Goal: Task Accomplishment & Management: Manage account settings

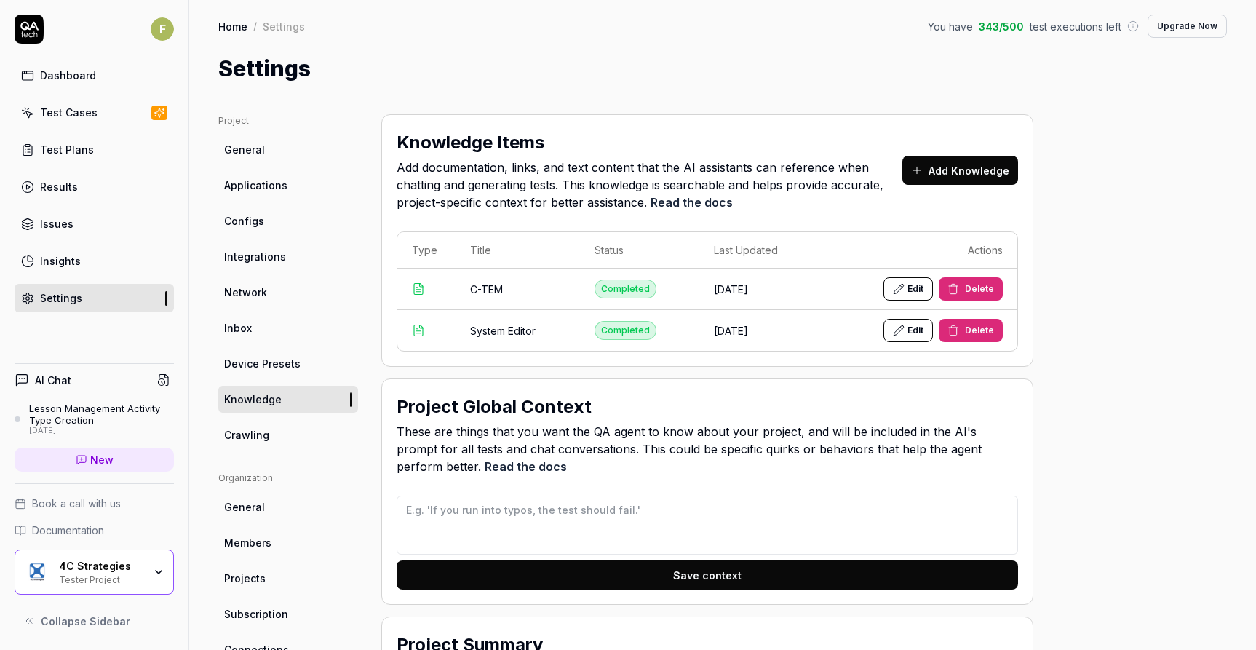
drag, startPoint x: 0, startPoint y: 0, endPoint x: 110, endPoint y: 109, distance: 154.9
click at [110, 109] on link "Test Cases" at bounding box center [94, 112] width 159 height 28
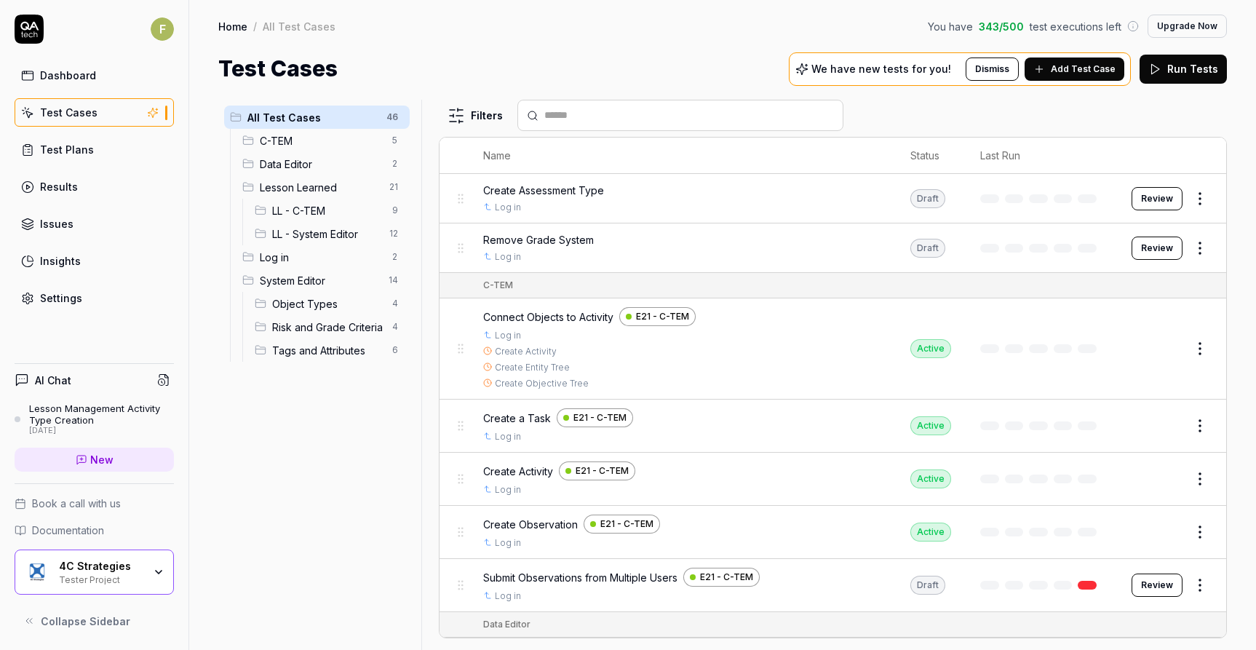
click at [157, 583] on div "4C Strategies Tester Project" at bounding box center [94, 572] width 159 height 45
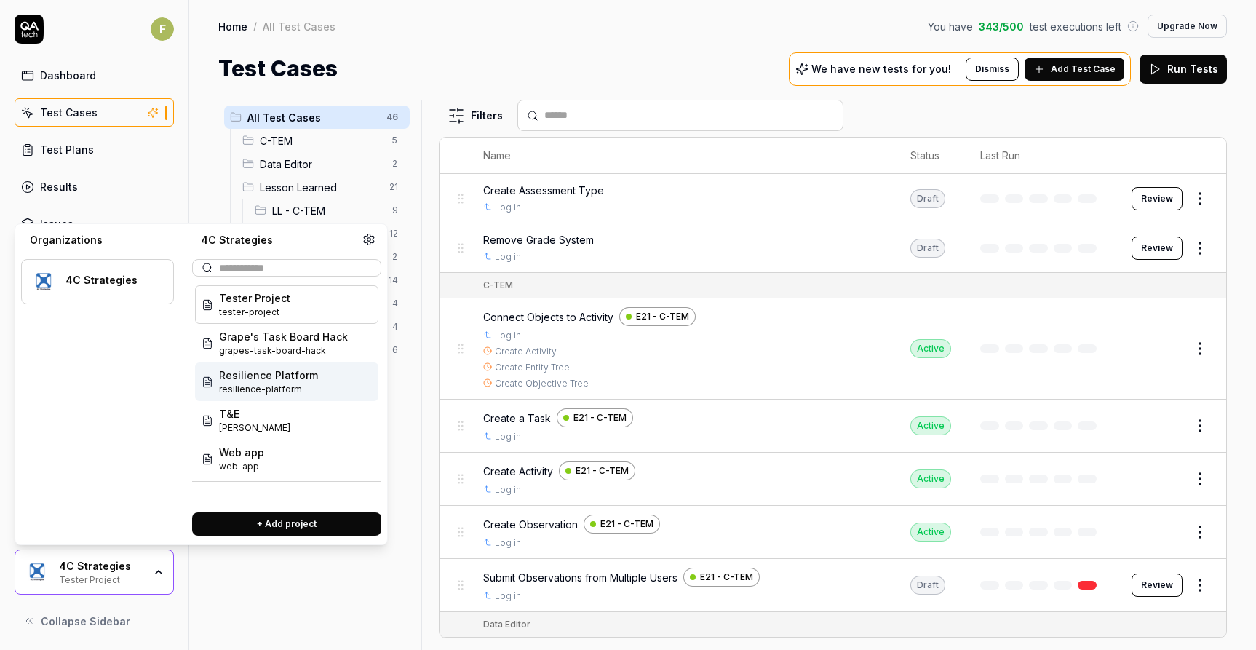
click at [338, 384] on div "Resilience Platform resilience-platform" at bounding box center [286, 382] width 183 height 39
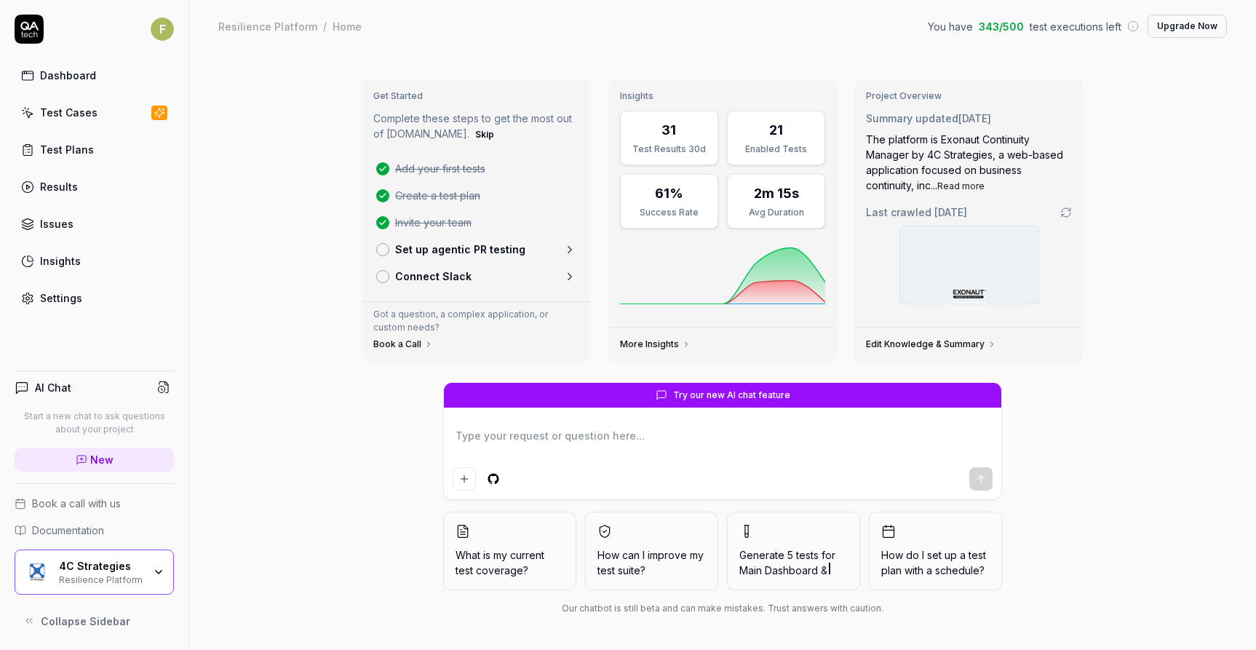
click at [133, 579] on div "Resilience Platform" at bounding box center [101, 579] width 84 height 12
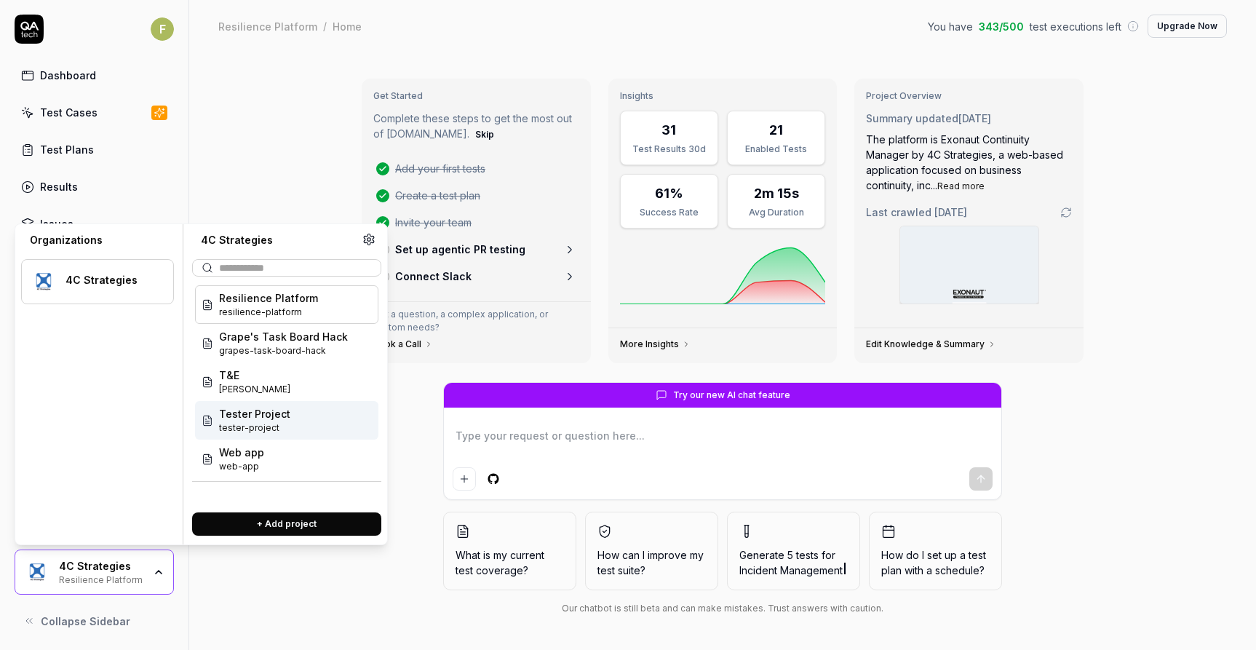
click at [274, 413] on span "Tester Project" at bounding box center [254, 413] width 71 height 15
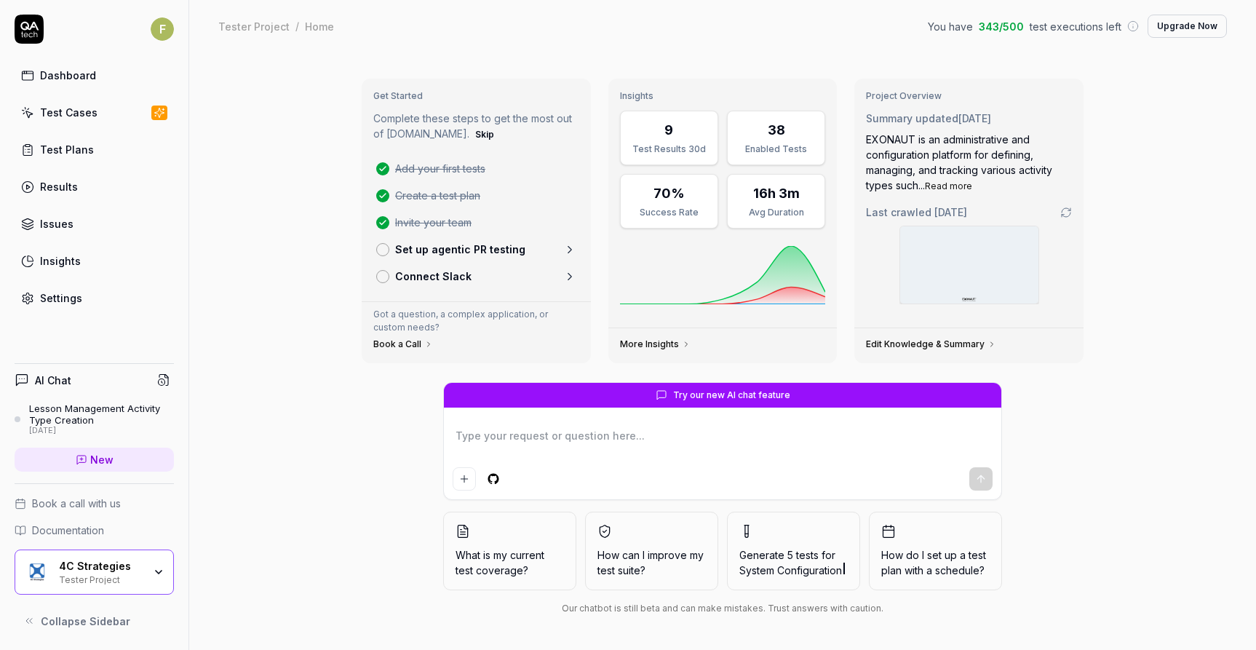
click at [141, 569] on div "4C Strategies" at bounding box center [101, 566] width 84 height 13
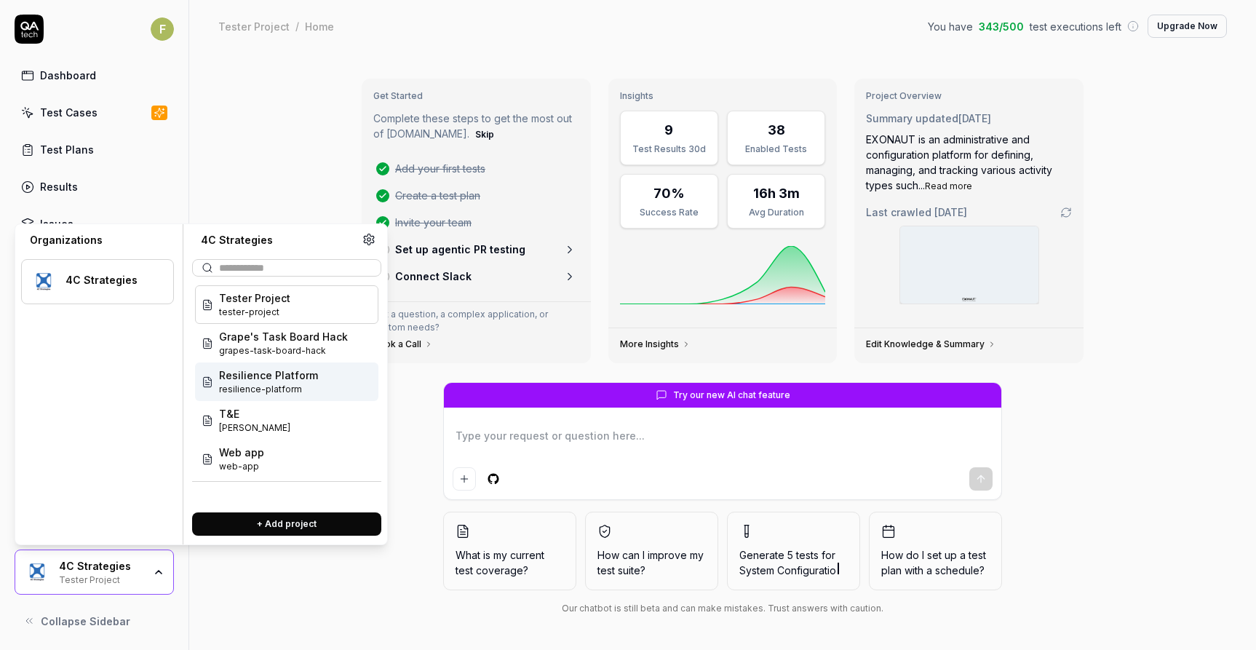
click at [282, 379] on span "Resilience Platform" at bounding box center [268, 375] width 99 height 15
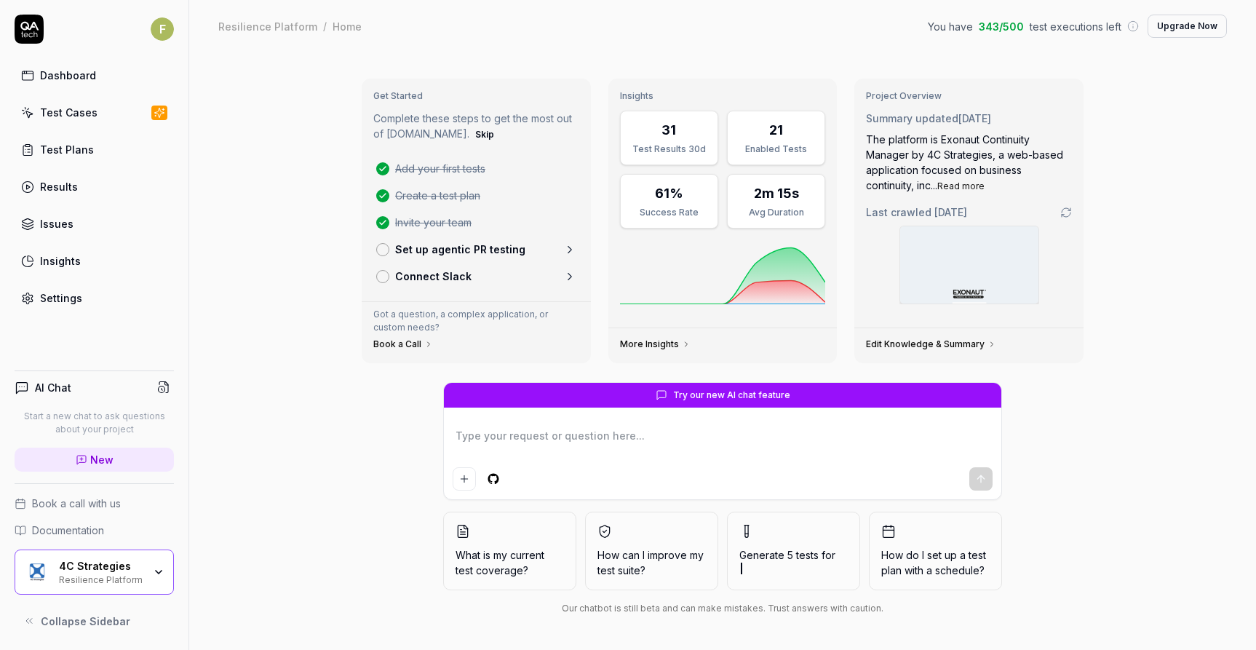
click at [83, 558] on div "4C Strategies Resilience Platform" at bounding box center [94, 572] width 159 height 45
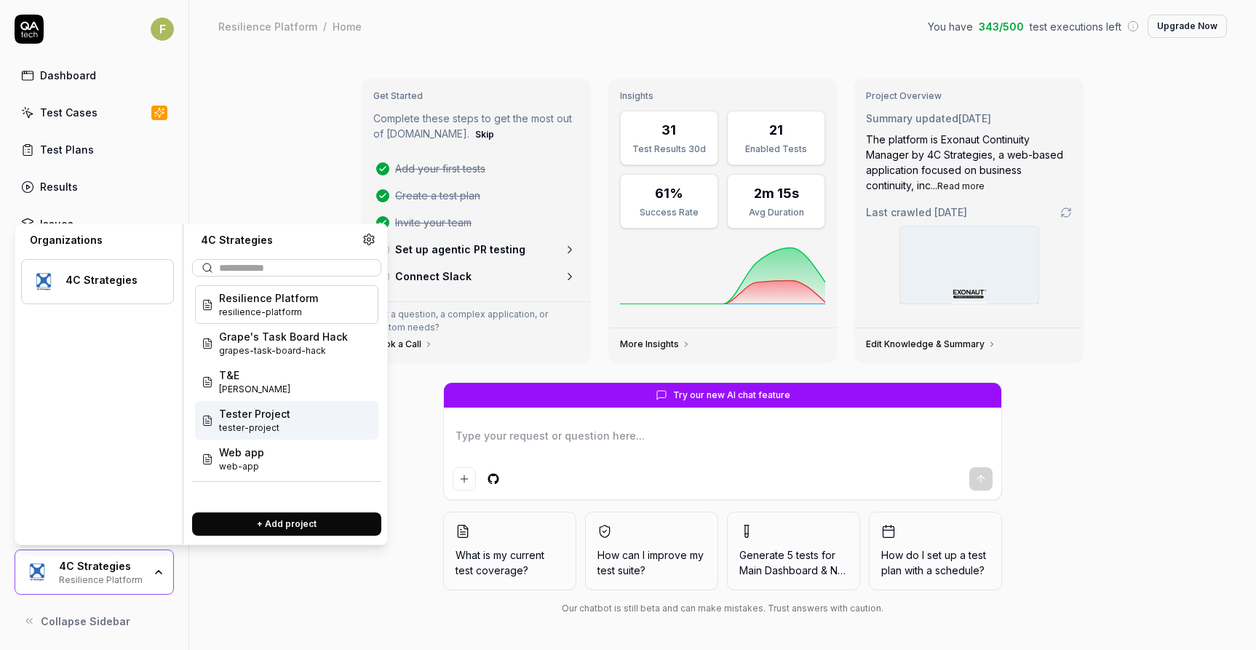
click at [266, 425] on span "tester-project" at bounding box center [254, 428] width 71 height 13
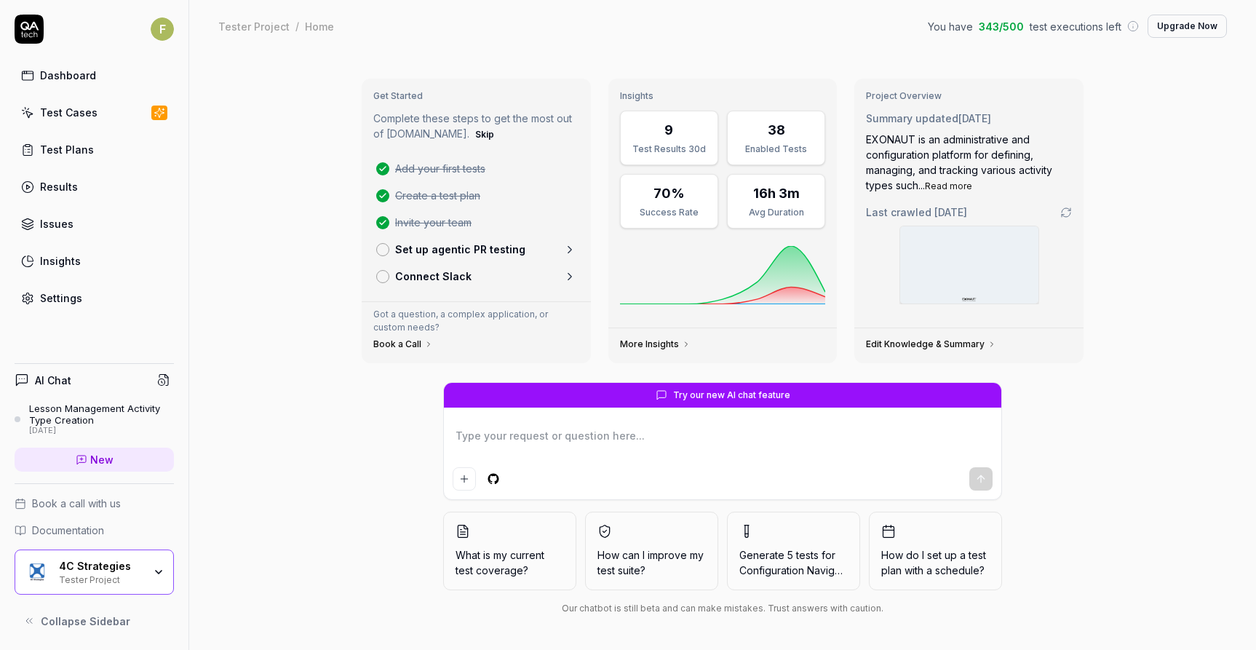
click at [124, 110] on link "Test Cases" at bounding box center [94, 112] width 159 height 28
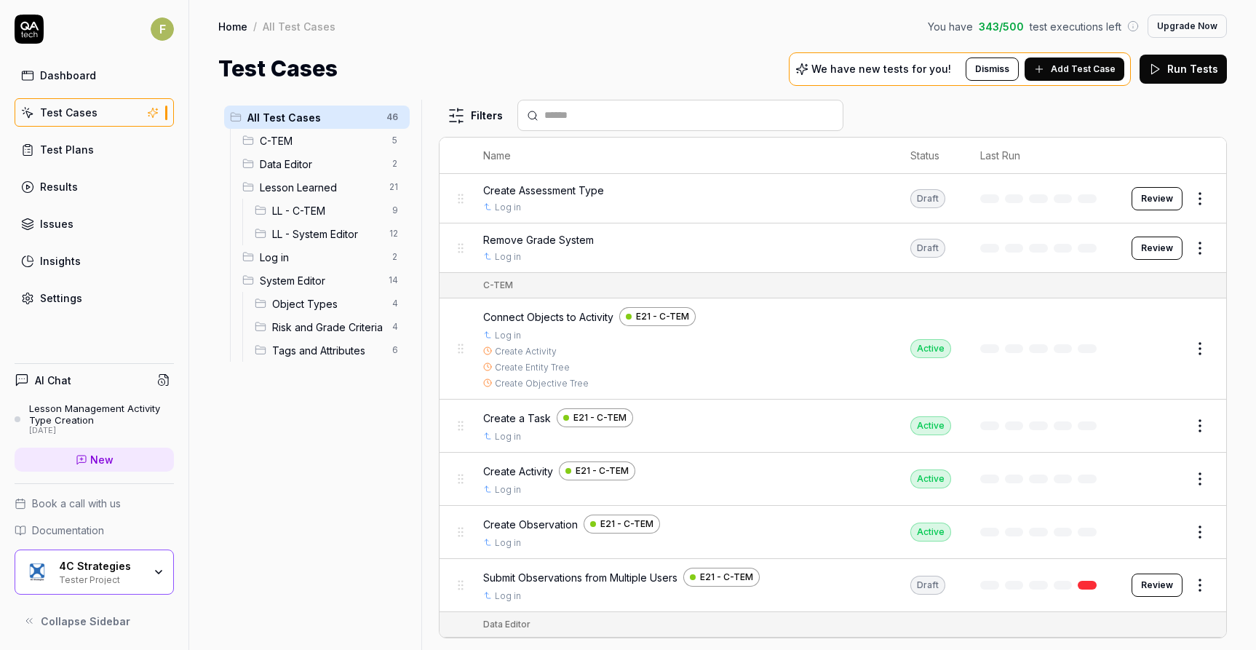
click at [86, 149] on div "Test Plans" at bounding box center [67, 149] width 54 height 15
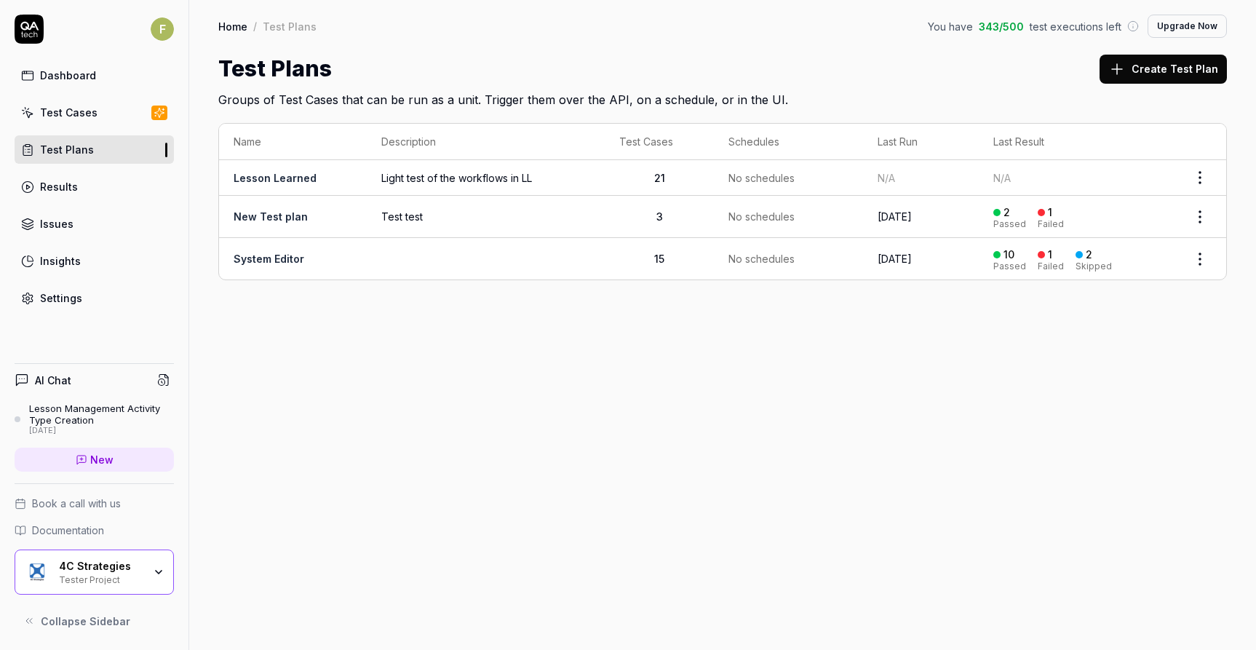
click at [459, 175] on span "Light test of the workflows in LL" at bounding box center [485, 177] width 208 height 15
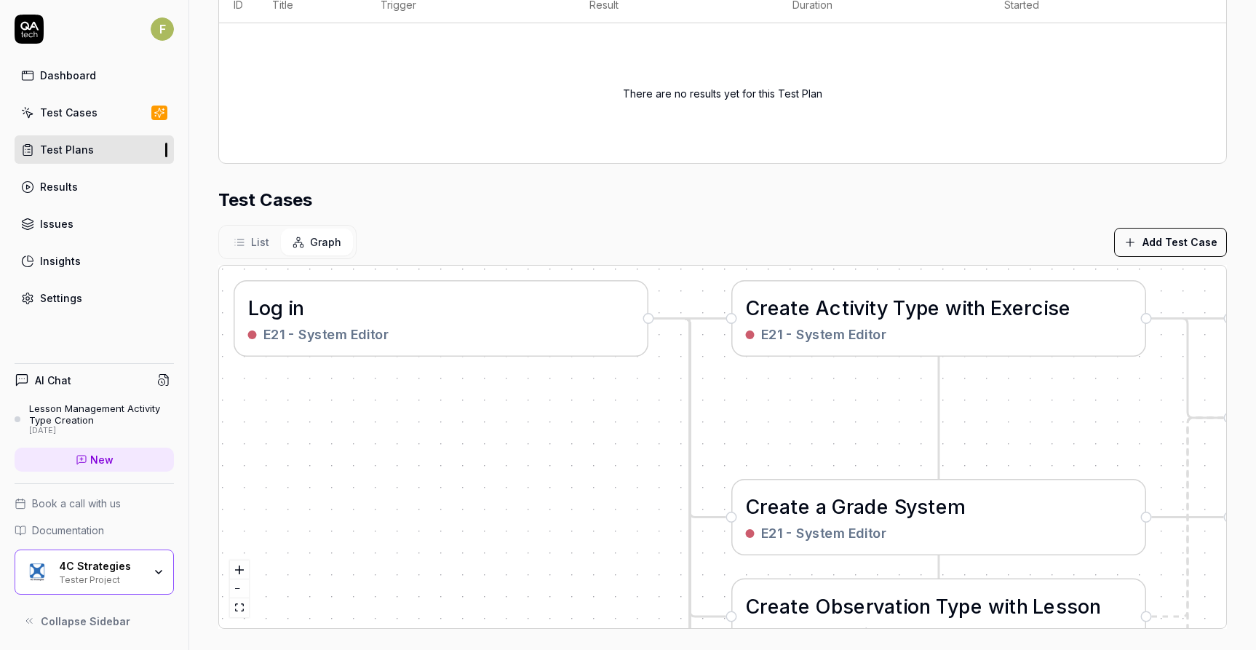
scroll to position [357, 0]
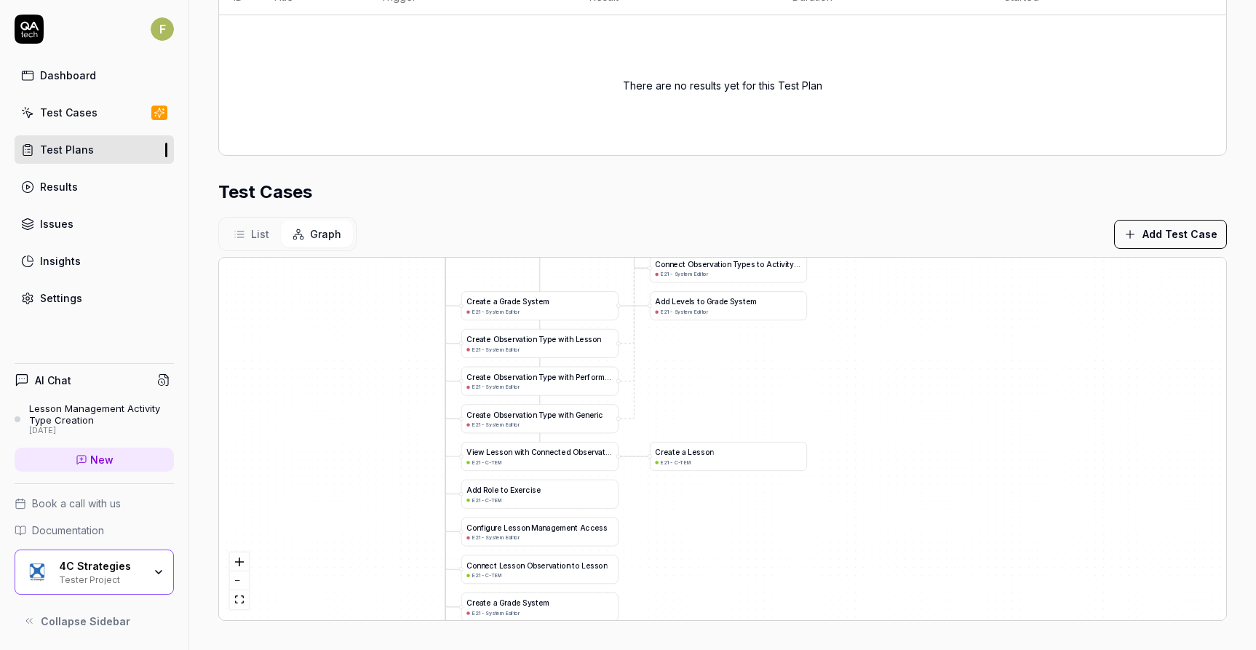
drag, startPoint x: 916, startPoint y: 578, endPoint x: 716, endPoint y: 411, distance: 261.0
click at [715, 411] on div "A d d L e v e l s t o G r a d e S y s t e m E21 - System Editor C r e a t e a G…" at bounding box center [723, 439] width 1008 height 363
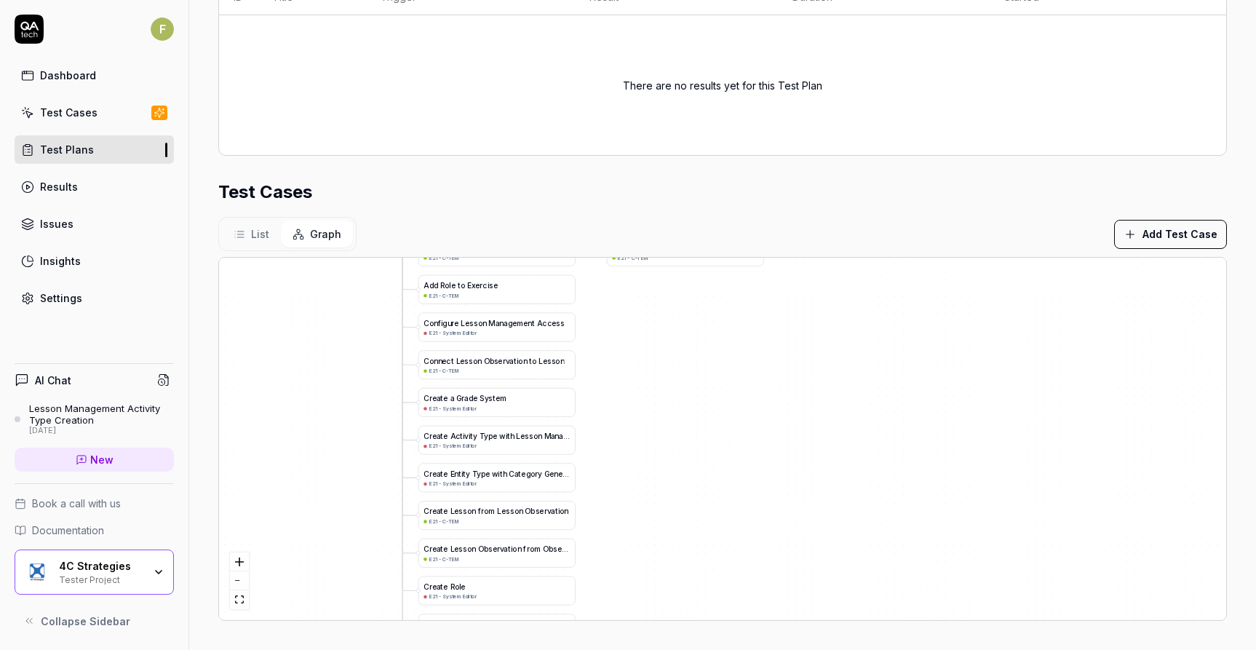
drag, startPoint x: 830, startPoint y: 538, endPoint x: 799, endPoint y: 351, distance: 189.7
click at [799, 351] on div "A d d L e v e l s t o G r a d e S y s t e m E21 - System Editor C r e a t e a G…" at bounding box center [723, 439] width 1008 height 363
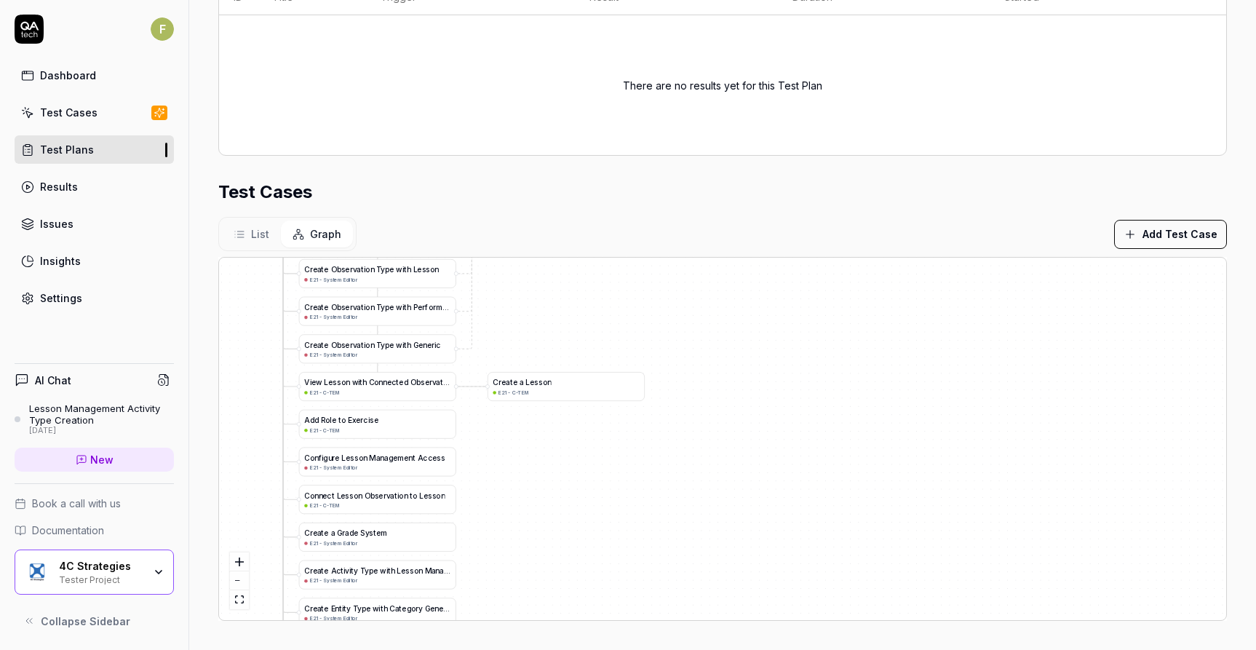
drag, startPoint x: 791, startPoint y: 404, endPoint x: 667, endPoint y: 541, distance: 184.5
click at [658, 548] on div "A d d L e v e l s t o G r a d e S y s t e m E21 - System Editor C r e a t e a G…" at bounding box center [723, 439] width 1008 height 363
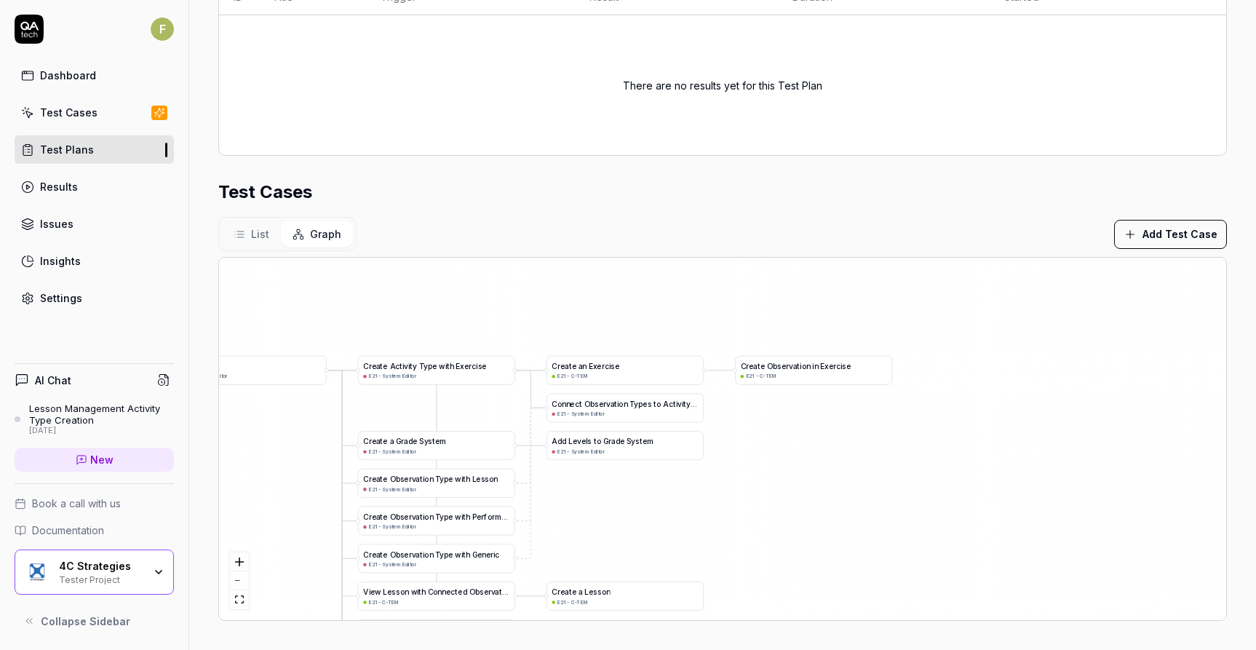
drag, startPoint x: 755, startPoint y: 465, endPoint x: 866, endPoint y: 609, distance: 181.1
click at [866, 609] on div "A d d L e v e l s t o G r a d e S y s t e m E21 - System Editor C r e a t e a G…" at bounding box center [723, 439] width 1008 height 363
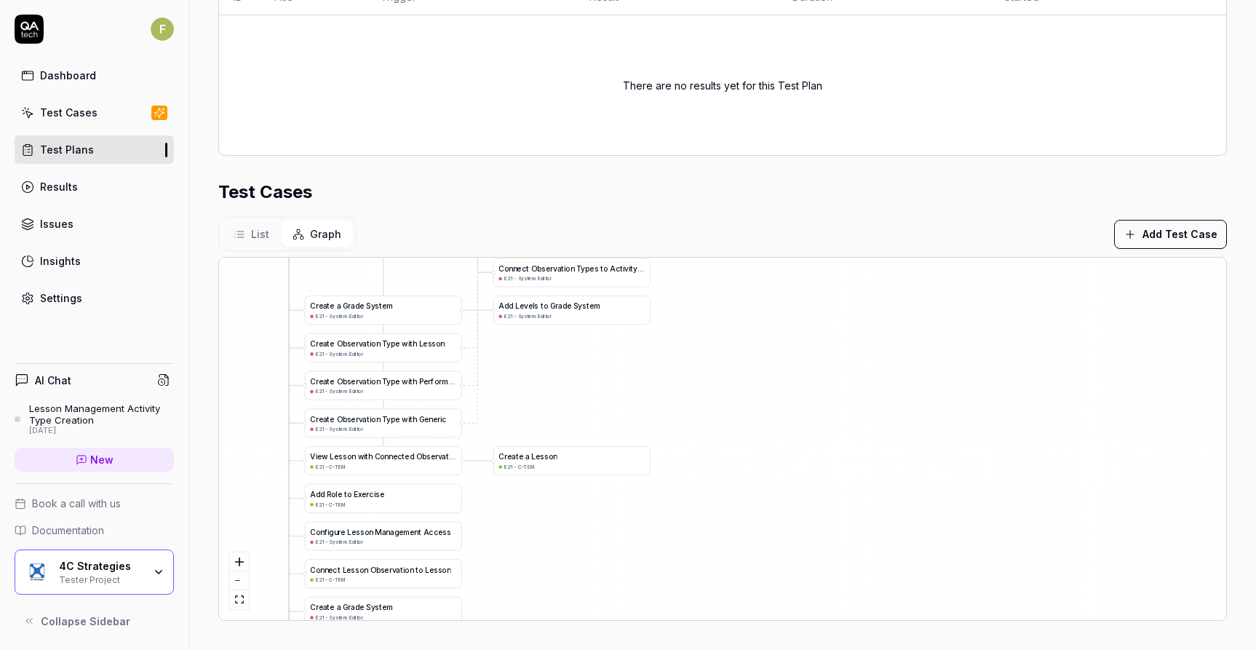
drag, startPoint x: 643, startPoint y: 542, endPoint x: 579, endPoint y: 310, distance: 240.7
click at [578, 311] on div "A d d L e v e l s t o G r a d e S y s t e m E21 - System Editor C r e a t e a G…" at bounding box center [723, 439] width 1008 height 363
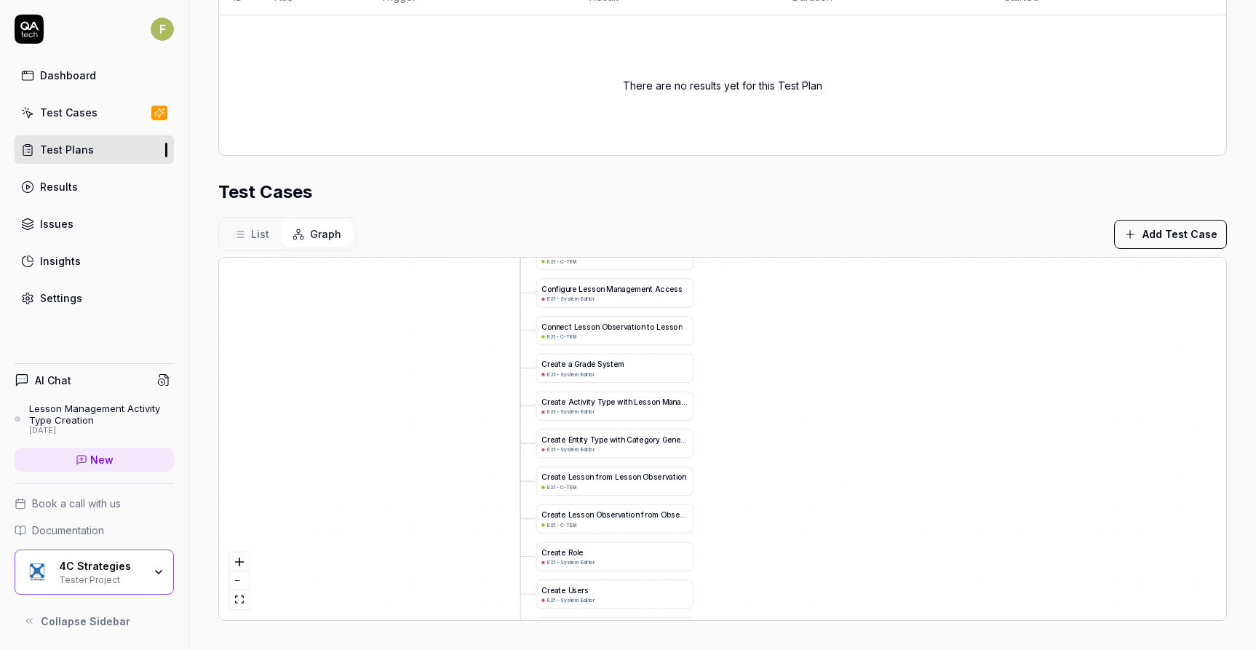
drag, startPoint x: 529, startPoint y: 515, endPoint x: 810, endPoint y: 339, distance: 331.7
click at [810, 339] on div "A d d L e v e l s t o G r a d e S y s t e m E21 - System Editor C r e a t e a G…" at bounding box center [723, 439] width 1008 height 363
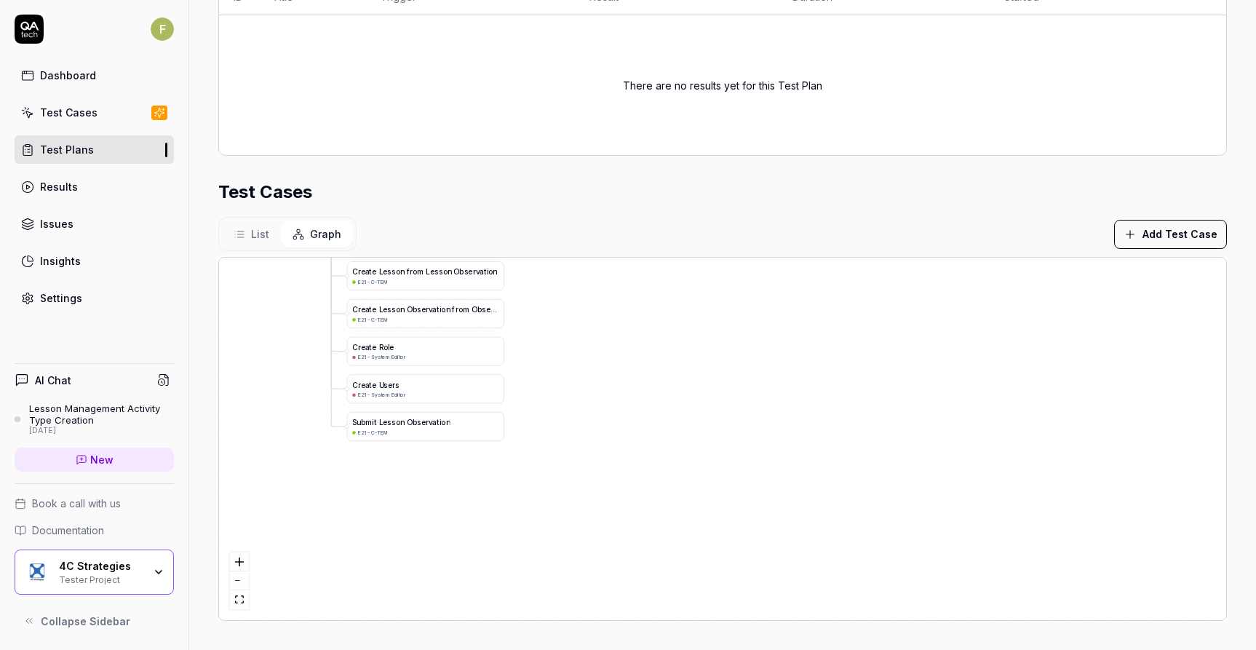
drag, startPoint x: 839, startPoint y: 523, endPoint x: 603, endPoint y: 332, distance: 303.3
click at [603, 339] on div "A d d L e v e l s t o G r a d e S y s t e m E21 - System Editor C r e a t e a G…" at bounding box center [723, 439] width 1008 height 363
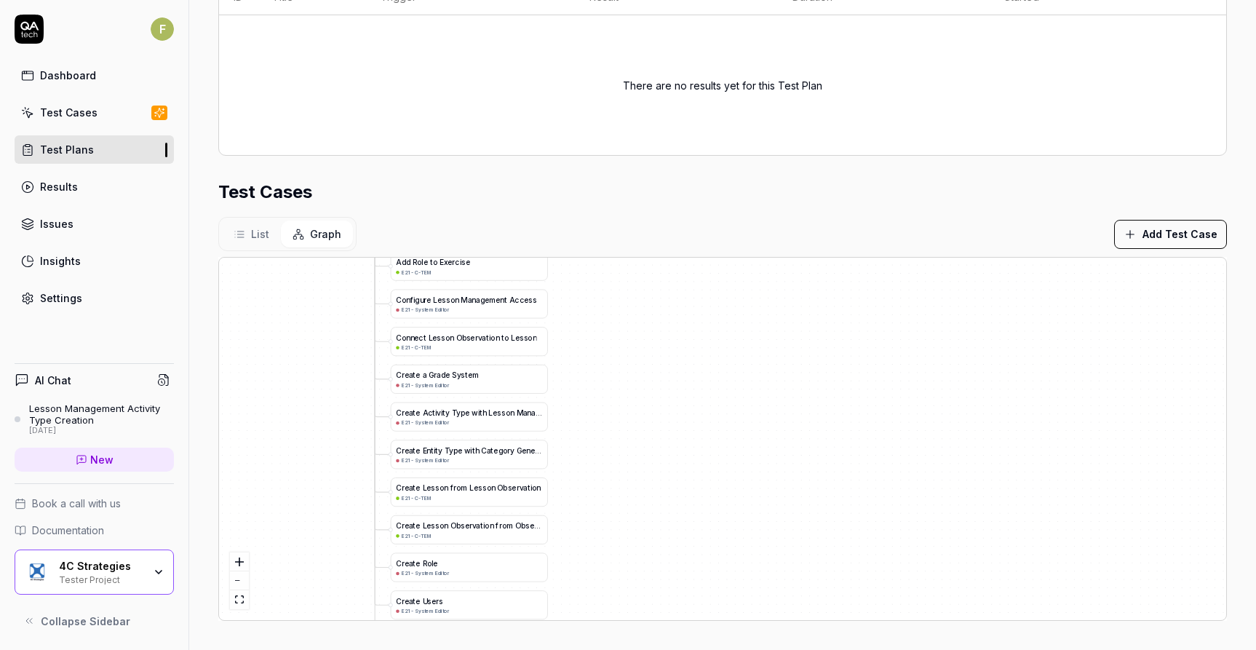
drag, startPoint x: 592, startPoint y: 365, endPoint x: 651, endPoint y: 589, distance: 231.1
click at [649, 589] on div "A d d L e v e l s t o G r a d e S y s t e m E21 - System Editor C r e a t e a G…" at bounding box center [723, 439] width 1008 height 363
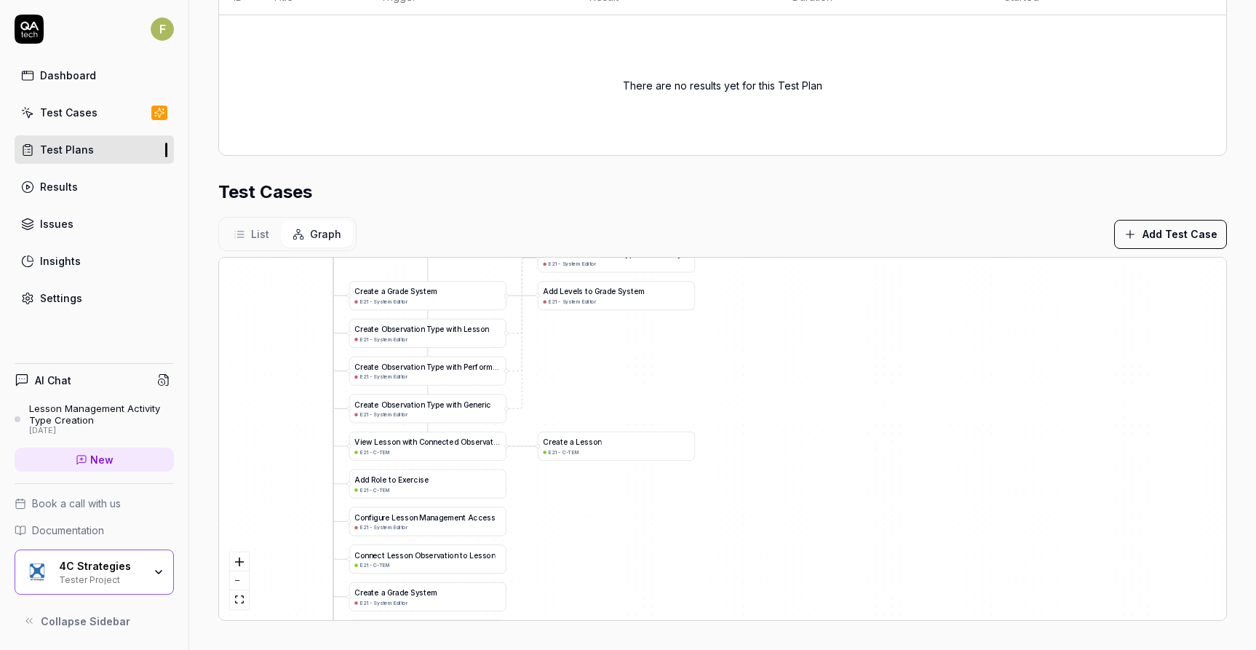
drag, startPoint x: 622, startPoint y: 396, endPoint x: 604, endPoint y: 623, distance: 227.8
click at [603, 623] on div "Parameters E21 - System Editor Device Preset Default Environment System Editor …" at bounding box center [722, 209] width 1067 height 881
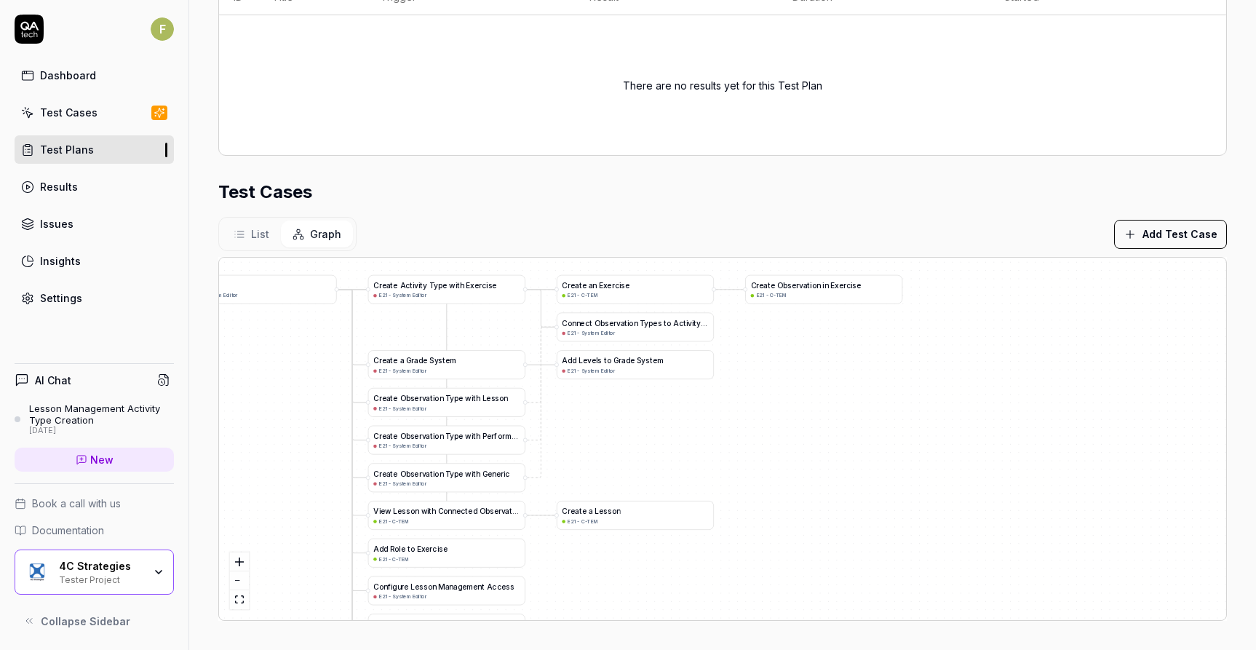
drag, startPoint x: 612, startPoint y: 526, endPoint x: 635, endPoint y: 578, distance: 57.1
click at [606, 601] on div "A d d L e v e l s t o G r a d e S y s t e m E21 - System Editor C r e a t e a G…" at bounding box center [723, 439] width 1008 height 363
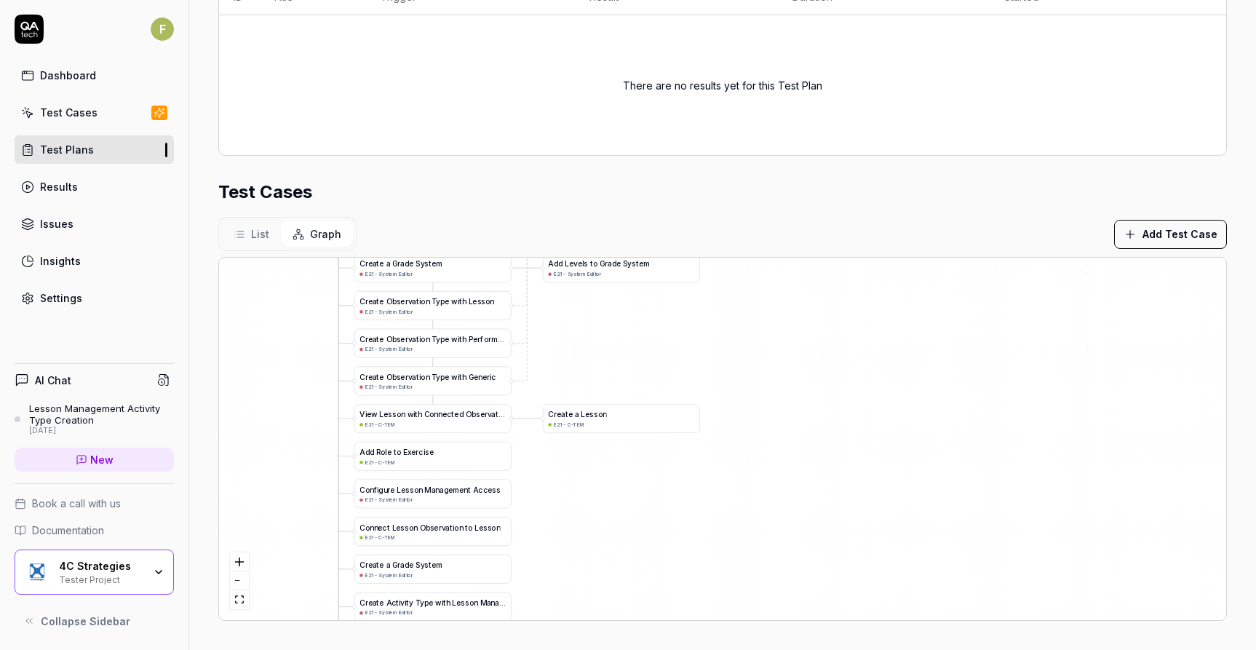
drag, startPoint x: 689, startPoint y: 487, endPoint x: 676, endPoint y: 368, distance: 120.2
click at [676, 368] on div "A d d L e v e l s t o G r a d e S y s t e m E21 - System Editor C r e a t e a G…" at bounding box center [723, 439] width 1008 height 363
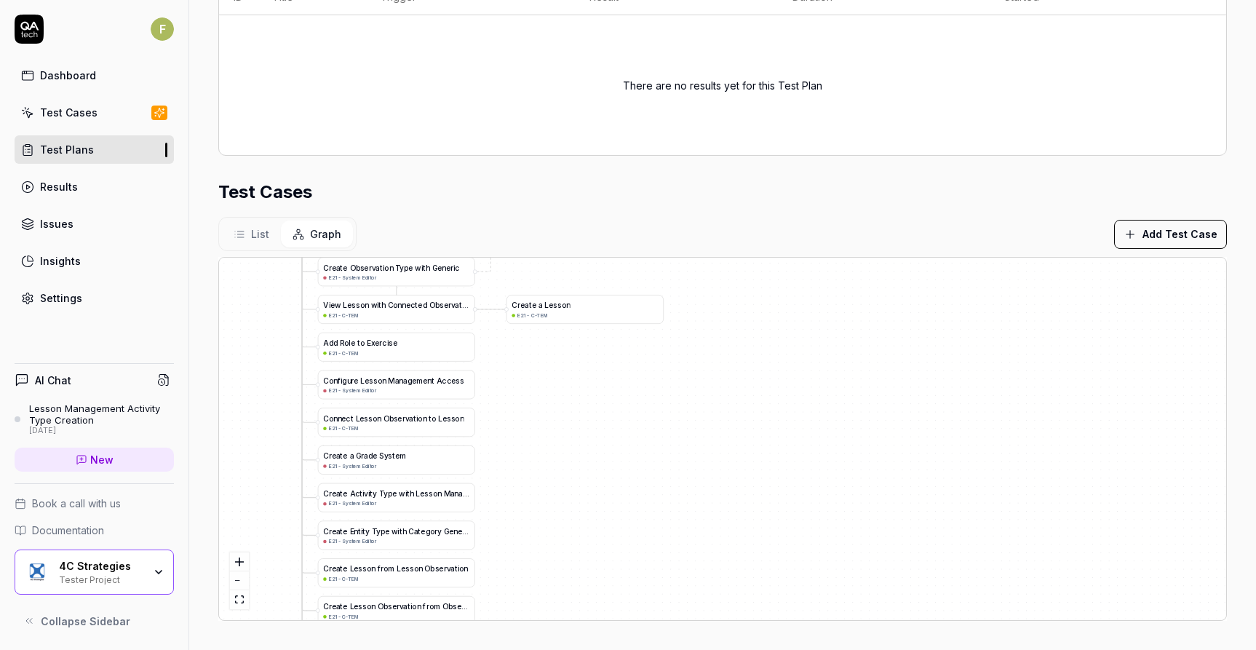
drag, startPoint x: 664, startPoint y: 532, endPoint x: 628, endPoint y: 420, distance: 117.9
click at [628, 420] on div "A d d L e v e l s t o G r a d e S y s t e m E21 - System Editor C r e a t e a G…" at bounding box center [723, 439] width 1008 height 363
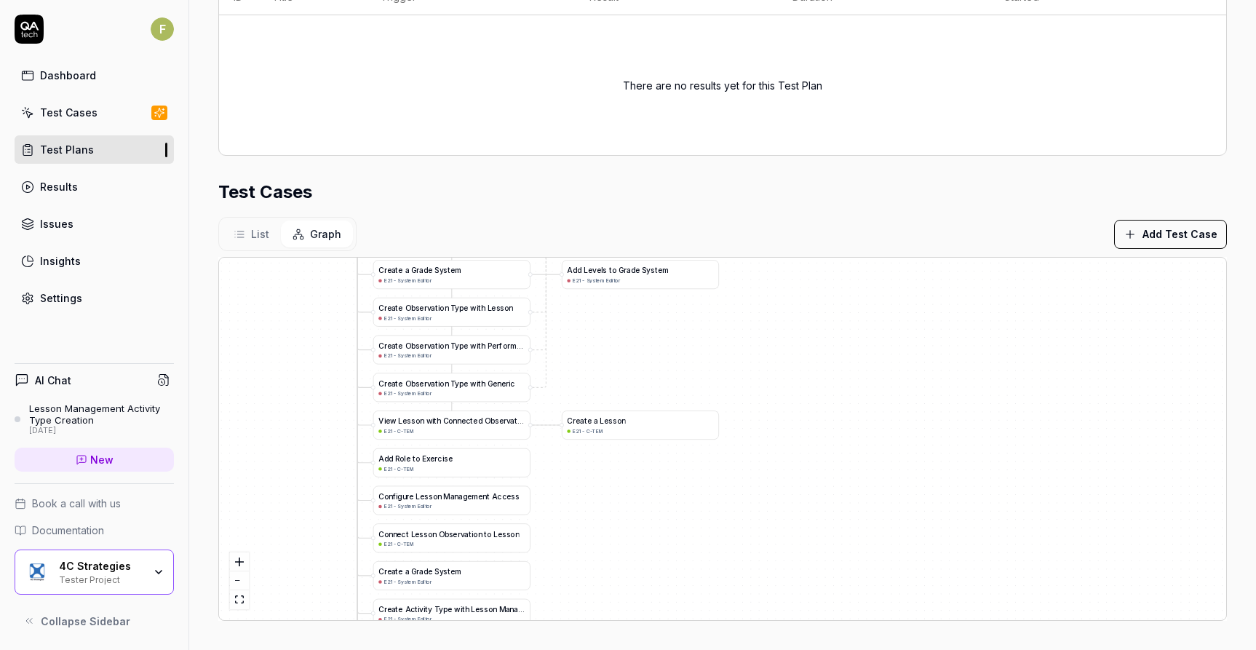
drag, startPoint x: 522, startPoint y: 461, endPoint x: 577, endPoint y: 585, distance: 135.3
click at [577, 585] on div "A d d L e v e l s t o G r a d e S y s t e m E21 - System Editor C r e a t e a G…" at bounding box center [723, 439] width 1008 height 363
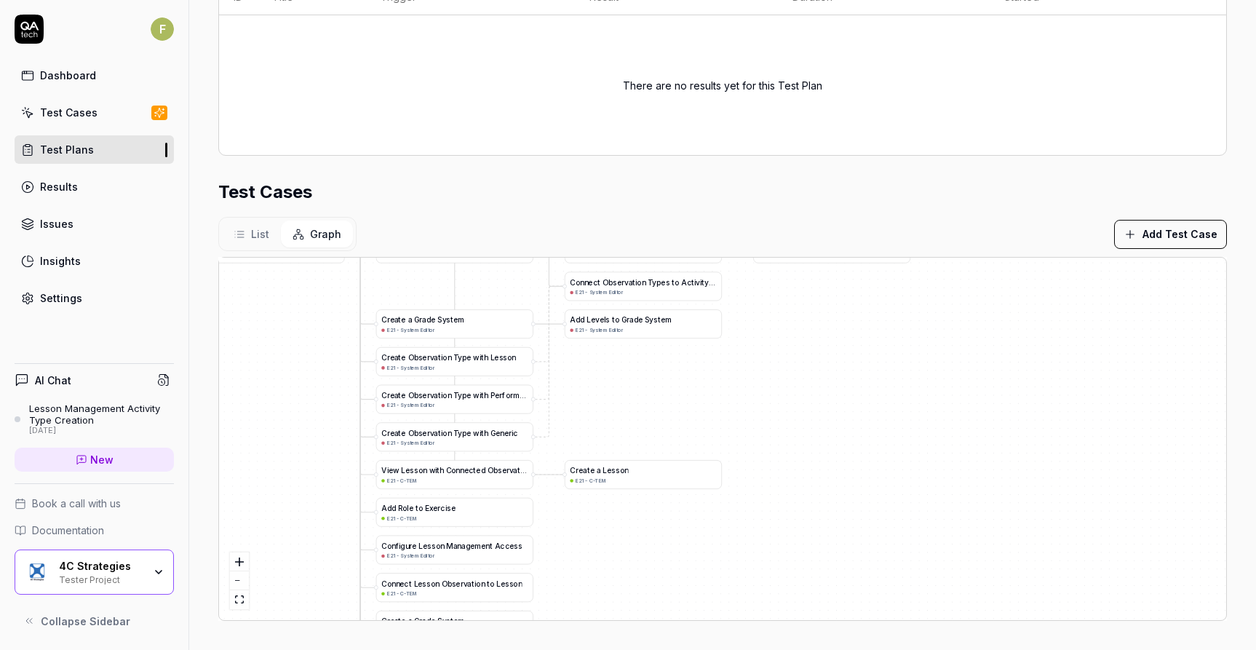
drag, startPoint x: 677, startPoint y: 516, endPoint x: 685, endPoint y: 542, distance: 27.4
click at [680, 566] on div "A d d L e v e l s t o G r a d e S y s t e m E21 - System Editor C r e a t e a G…" at bounding box center [723, 439] width 1008 height 363
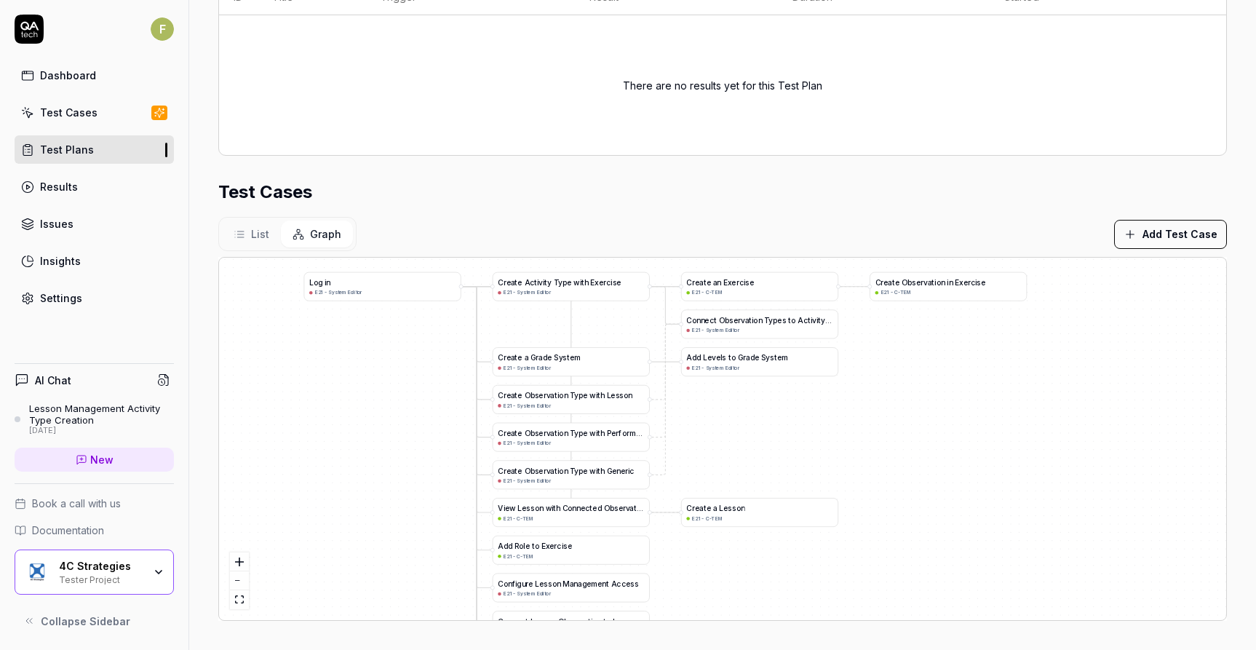
drag, startPoint x: 684, startPoint y: 397, endPoint x: 771, endPoint y: 393, distance: 87.4
click at [772, 394] on div "A d d L e v e l s t o G r a d e S y s t e m E21 - System Editor C r e a t e a G…" at bounding box center [723, 439] width 1008 height 363
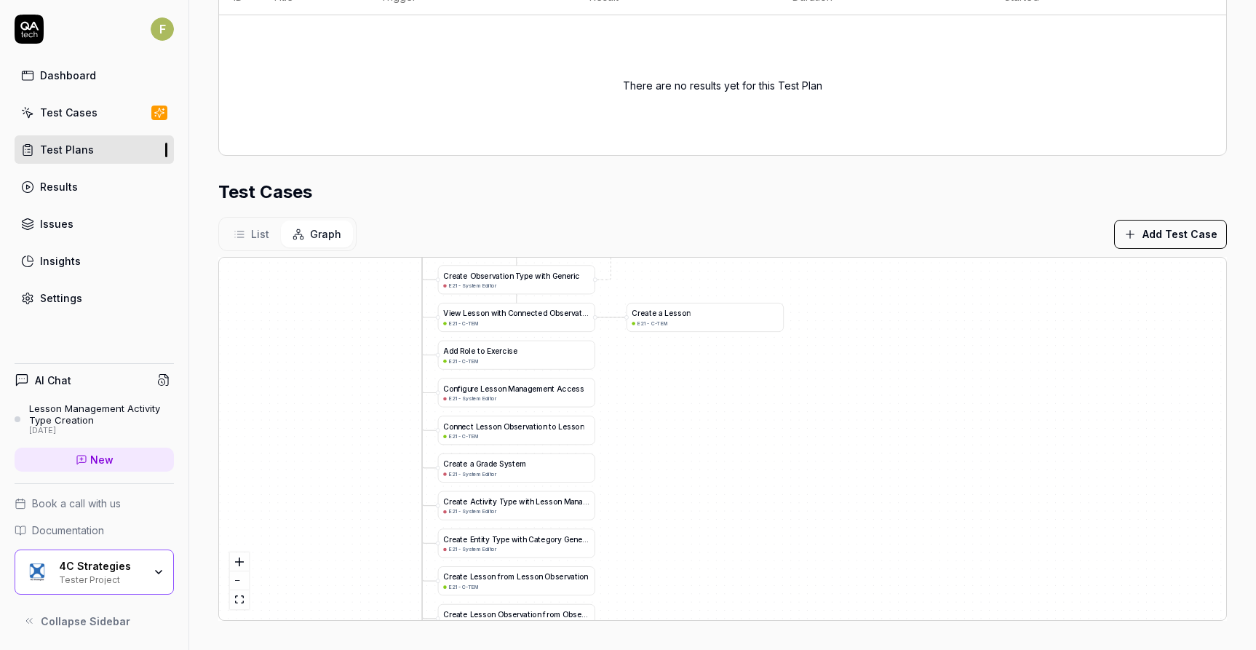
drag, startPoint x: 722, startPoint y: 570, endPoint x: 692, endPoint y: 406, distance: 166.5
click at [692, 406] on div "A d d L e v e l s t o G r a d e S y s t e m E21 - System Editor C r e a t e a G…" at bounding box center [723, 439] width 1008 height 363
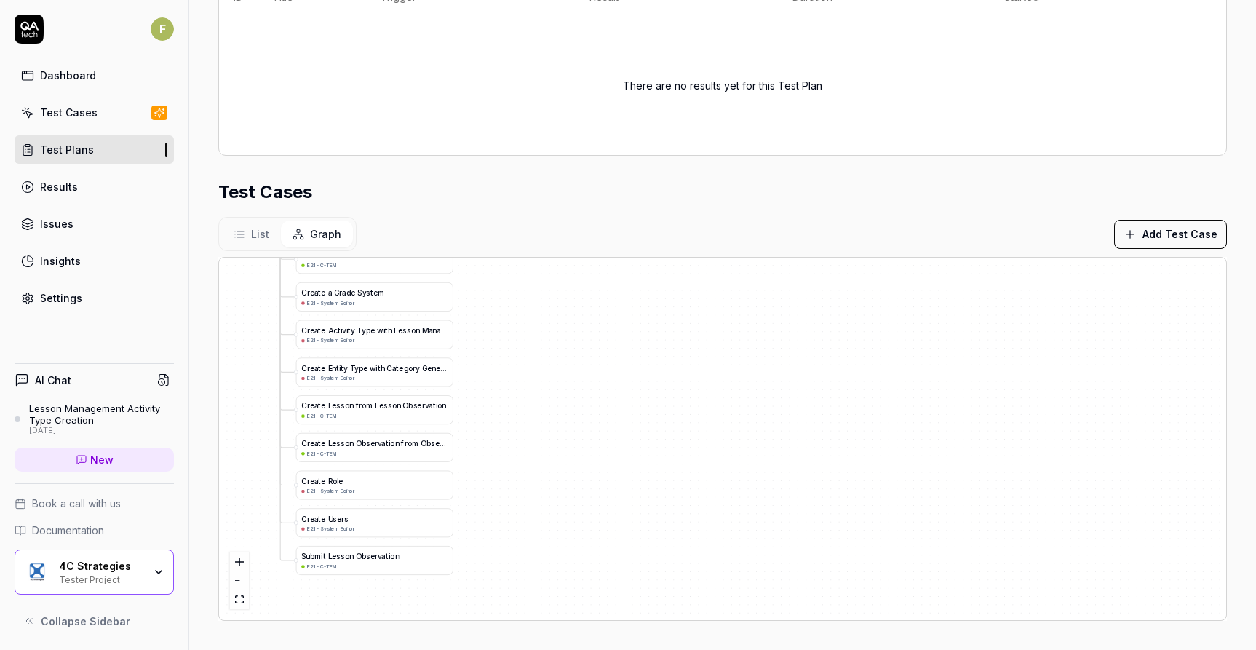
drag, startPoint x: 671, startPoint y: 536, endPoint x: 537, endPoint y: 372, distance: 212.1
click at [535, 372] on div "A d d L e v e l s t o G r a d e S y s t e m E21 - System Editor C r e a t e a G…" at bounding box center [723, 439] width 1008 height 363
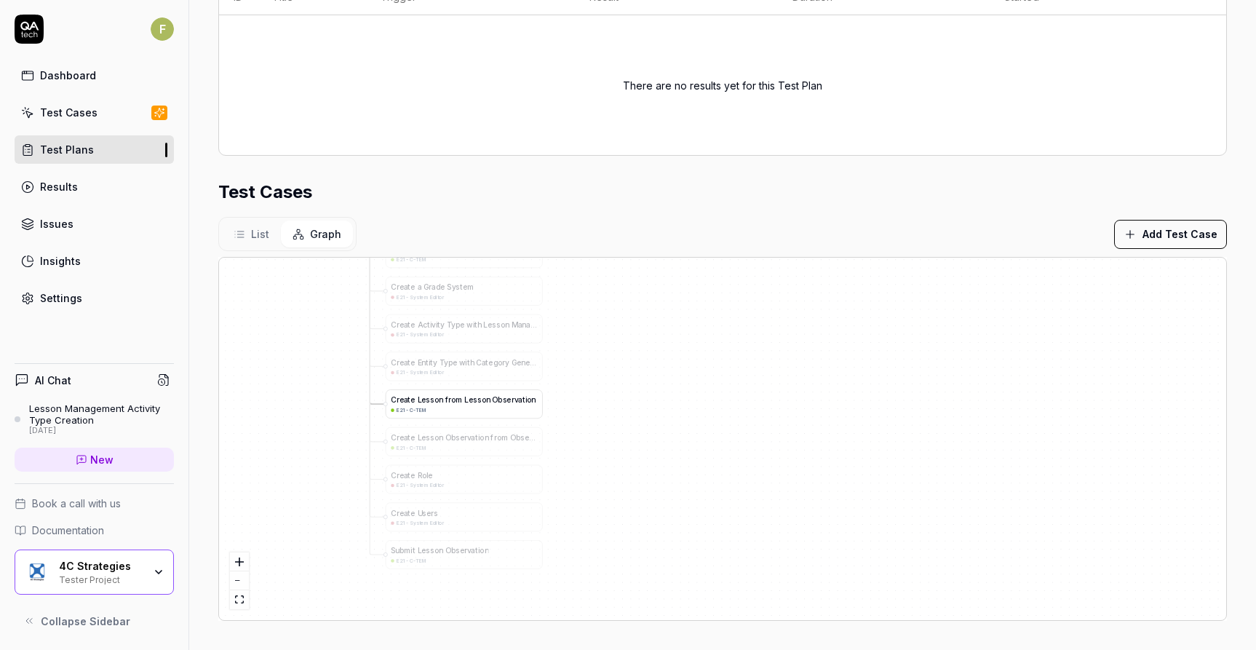
drag, startPoint x: 372, startPoint y: 421, endPoint x: 459, endPoint y: 416, distance: 87.5
click at [459, 416] on div "C r e a t e L e s s o n f r o m L e s s o n O b s e r v a t i o n E21 - C-TEM" at bounding box center [464, 404] width 157 height 28
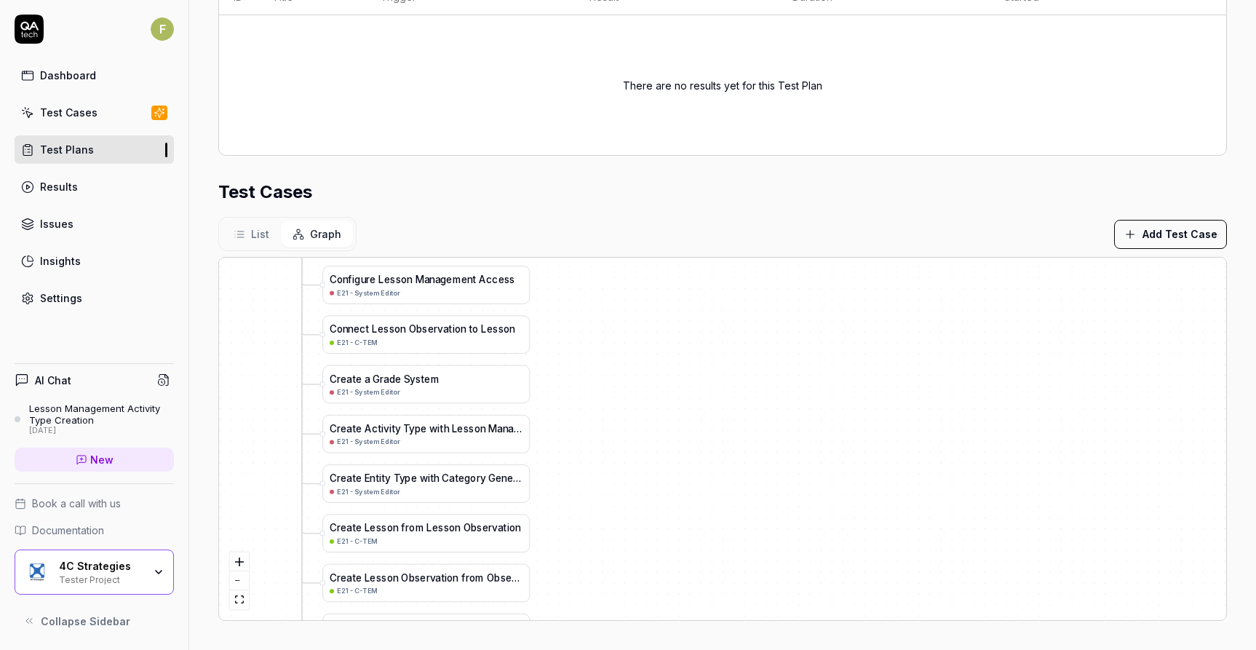
drag, startPoint x: 649, startPoint y: 497, endPoint x: 672, endPoint y: 534, distance: 42.8
click at [666, 537] on div "A d d L e v e l s t o G r a d e S y s t e m E21 - System Editor C r e a t e a G…" at bounding box center [723, 439] width 1008 height 363
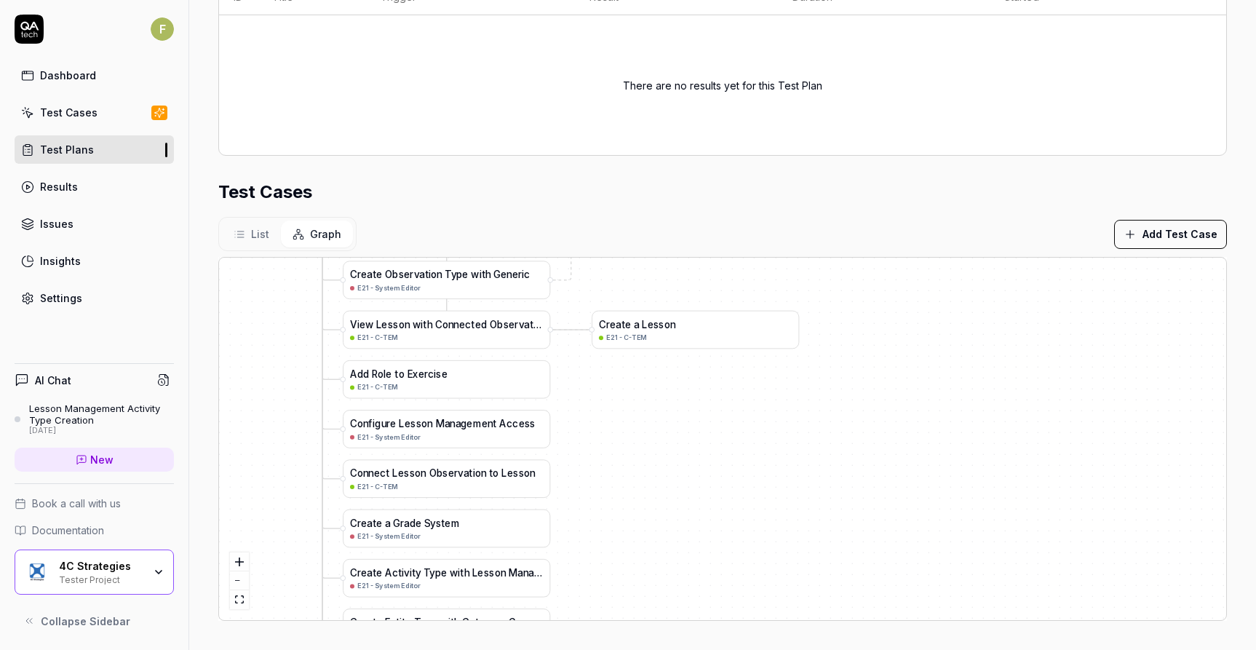
drag, startPoint x: 659, startPoint y: 507, endPoint x: 662, endPoint y: 547, distance: 40.2
click at [662, 553] on div "A d d L e v e l s t o G r a d e S y s t e m E21 - System Editor C r e a t e a G…" at bounding box center [723, 439] width 1008 height 363
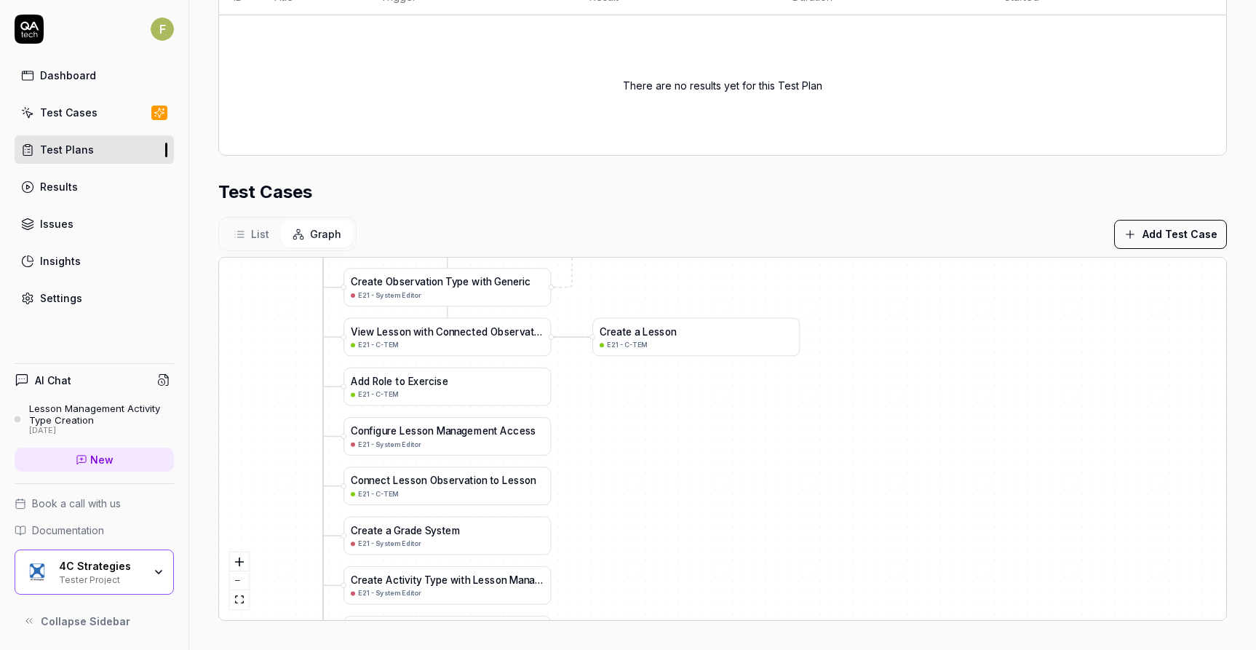
click at [655, 548] on div "A d d L e v e l s t o G r a d e S y s t e m E21 - System Editor C r e a t e a G…" at bounding box center [723, 439] width 1008 height 363
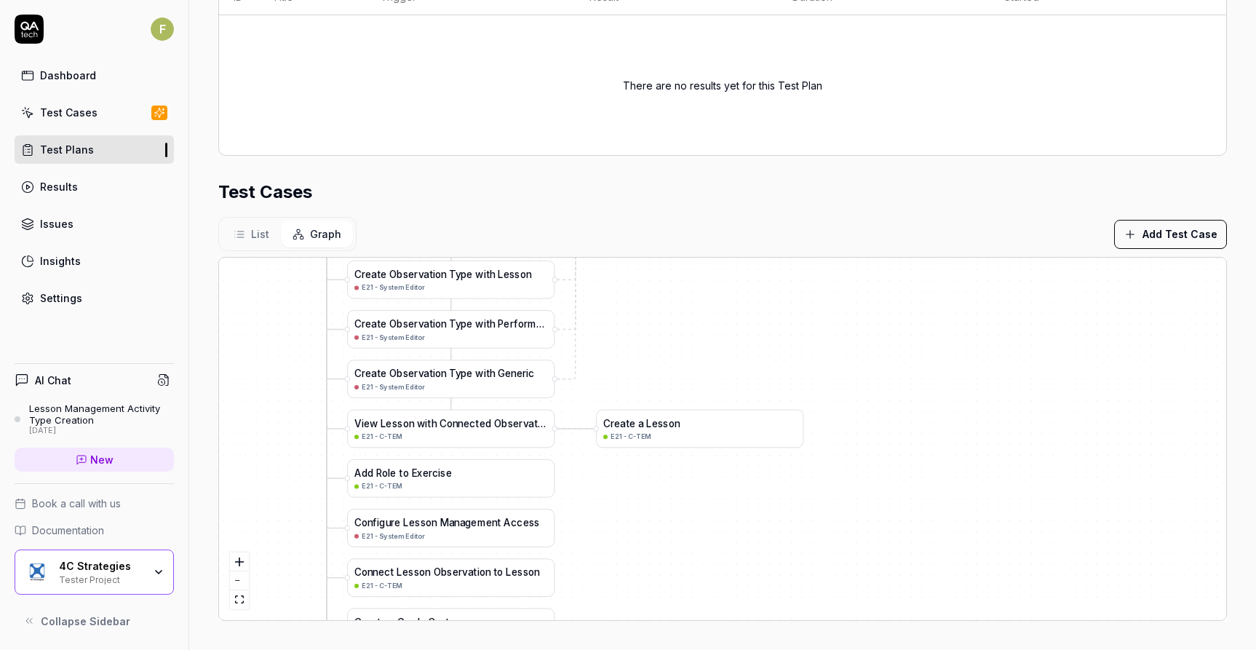
drag, startPoint x: 661, startPoint y: 516, endPoint x: 665, endPoint y: 563, distance: 47.5
click at [665, 563] on div "A d d L e v e l s t o G r a d e S y s t e m E21 - System Editor C r e a t e a G…" at bounding box center [723, 439] width 1008 height 363
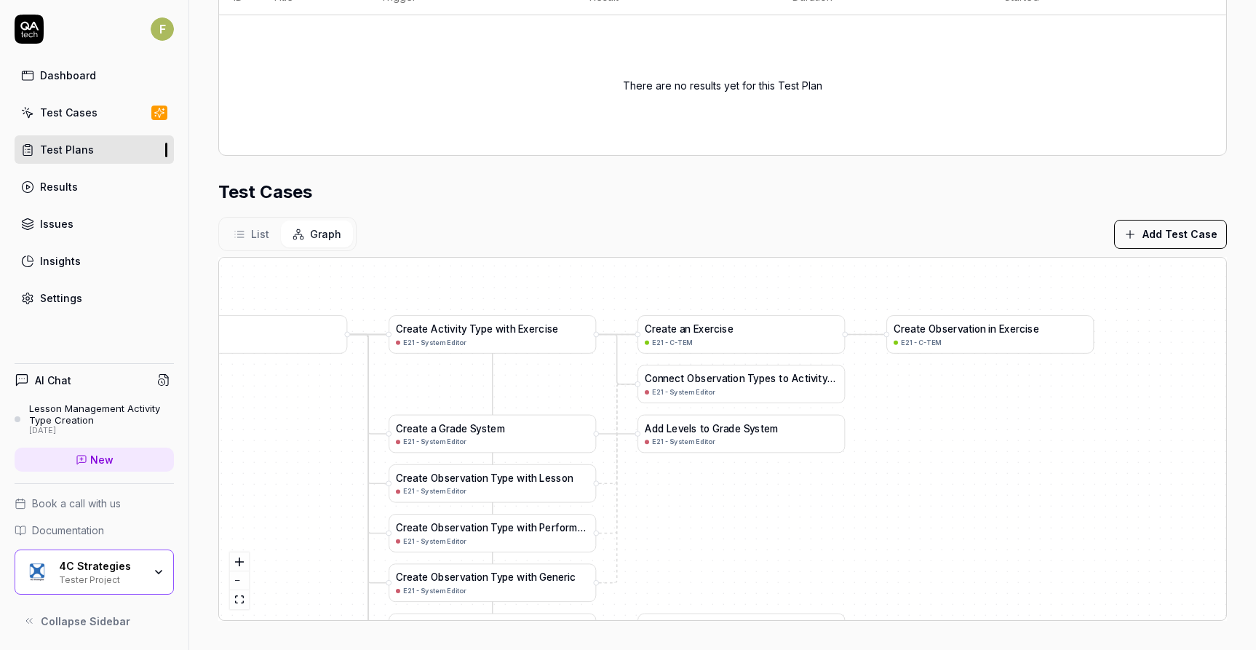
drag, startPoint x: 685, startPoint y: 393, endPoint x: 721, endPoint y: 529, distance: 140.7
click at [721, 529] on div "A d d L e v e l s t o G r a d e S y s t e m E21 - System Editor C r e a t e a G…" at bounding box center [723, 439] width 1008 height 363
click at [764, 381] on span "p" at bounding box center [762, 379] width 6 height 12
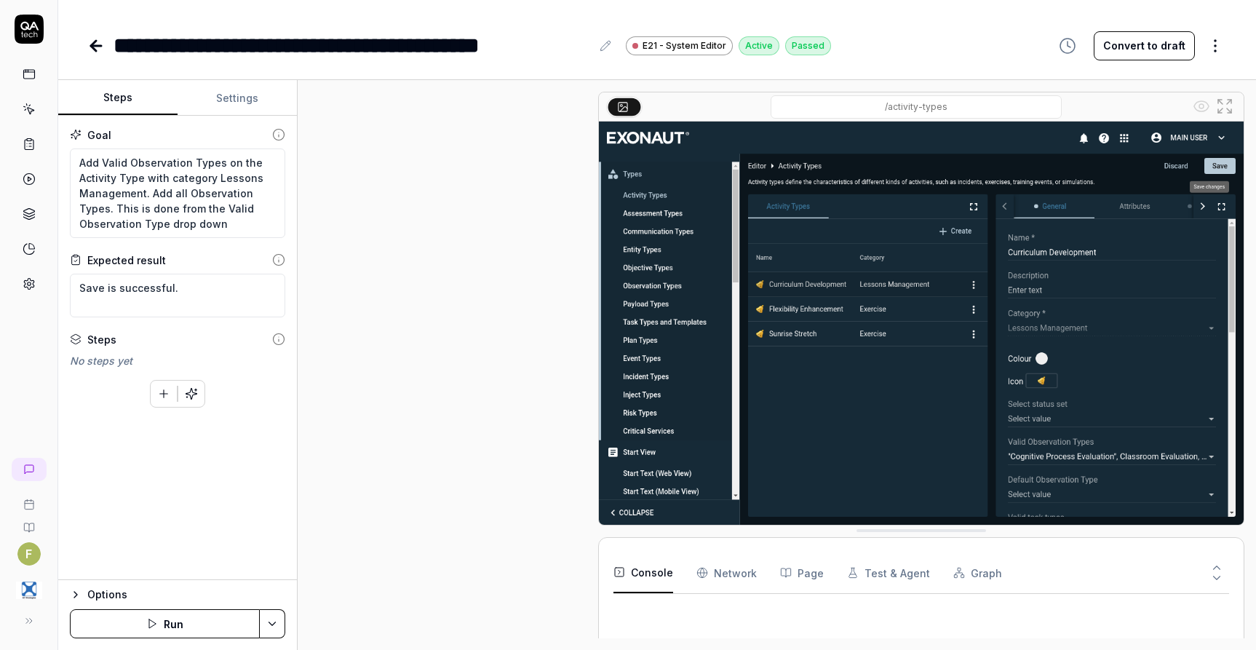
scroll to position [421, 0]
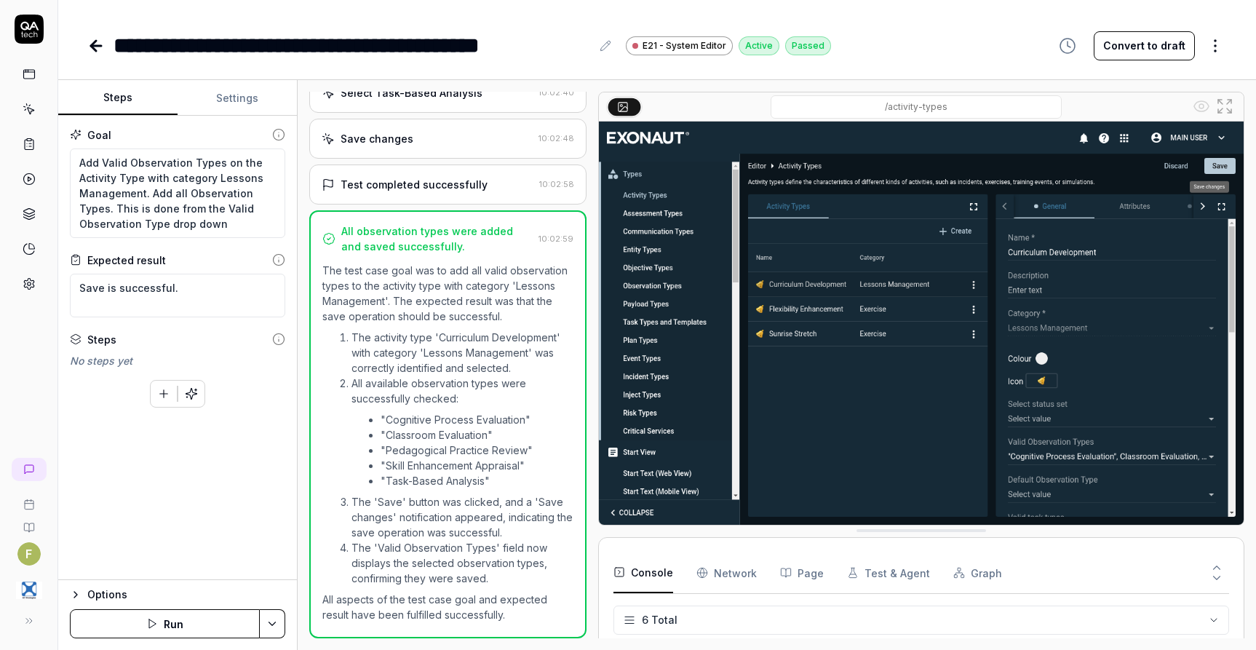
scroll to position [71, 0]
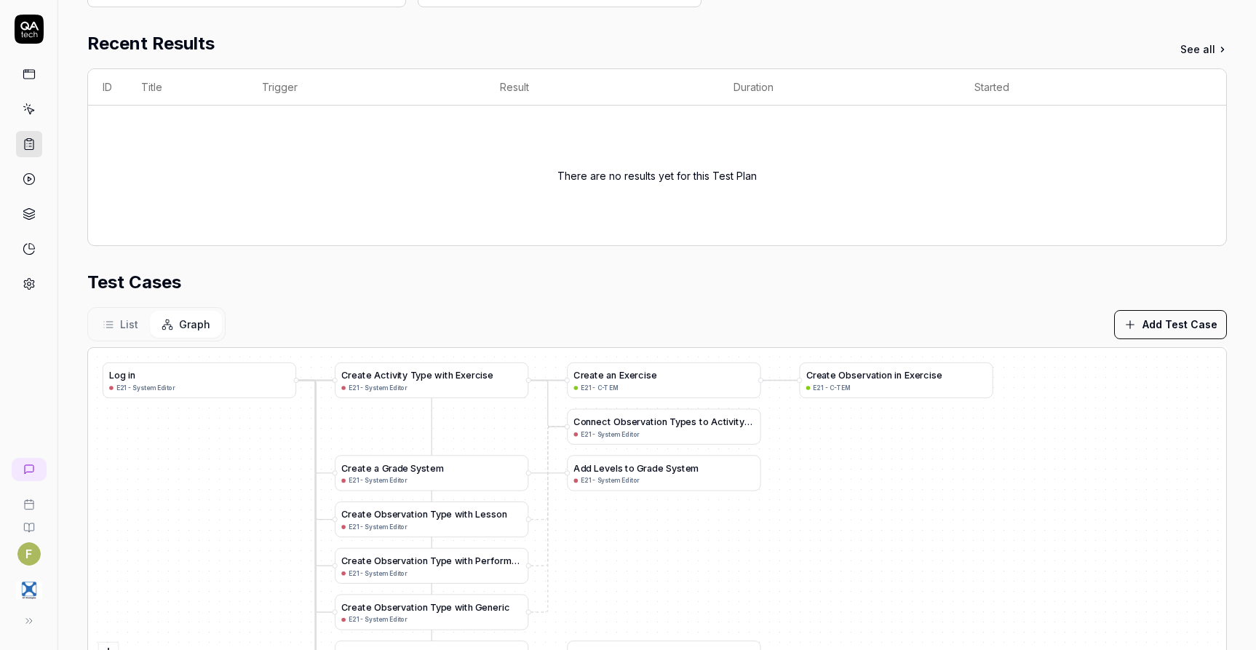
scroll to position [291, 0]
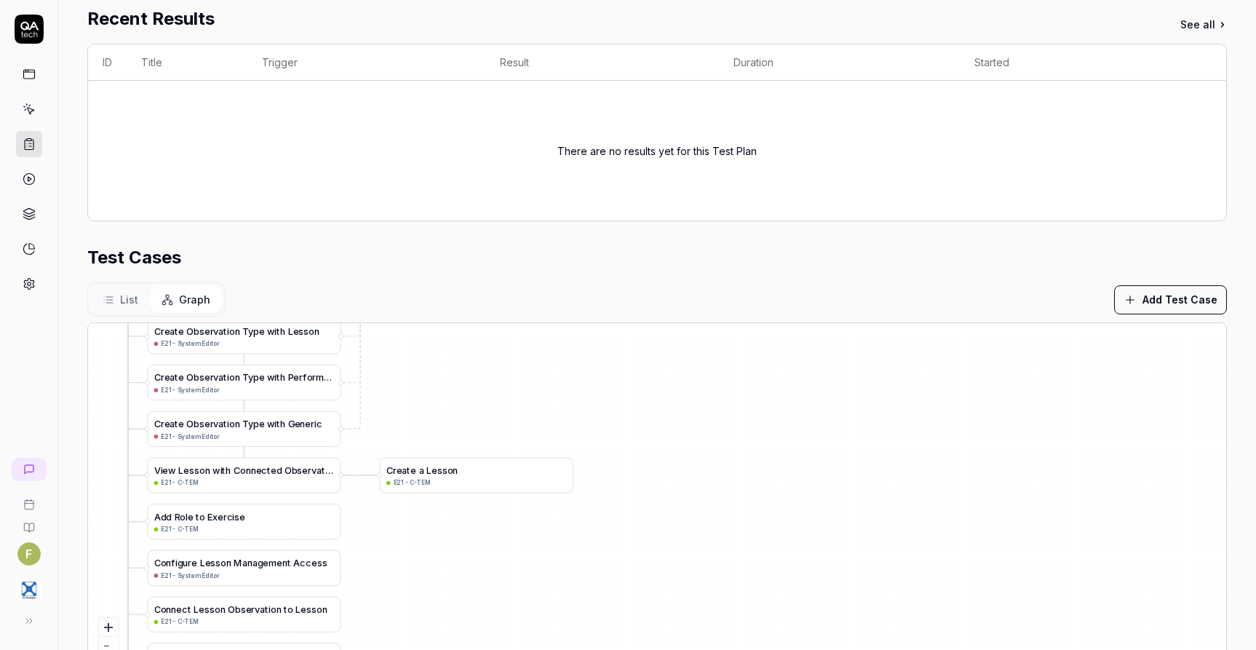
drag, startPoint x: 828, startPoint y: 546, endPoint x: 766, endPoint y: 389, distance: 169.0
click at [766, 389] on div "A d d L e v e l s t o G r a d e S y s t e m E21 - System Editor C r e a t e a G…" at bounding box center [657, 504] width 1139 height 363
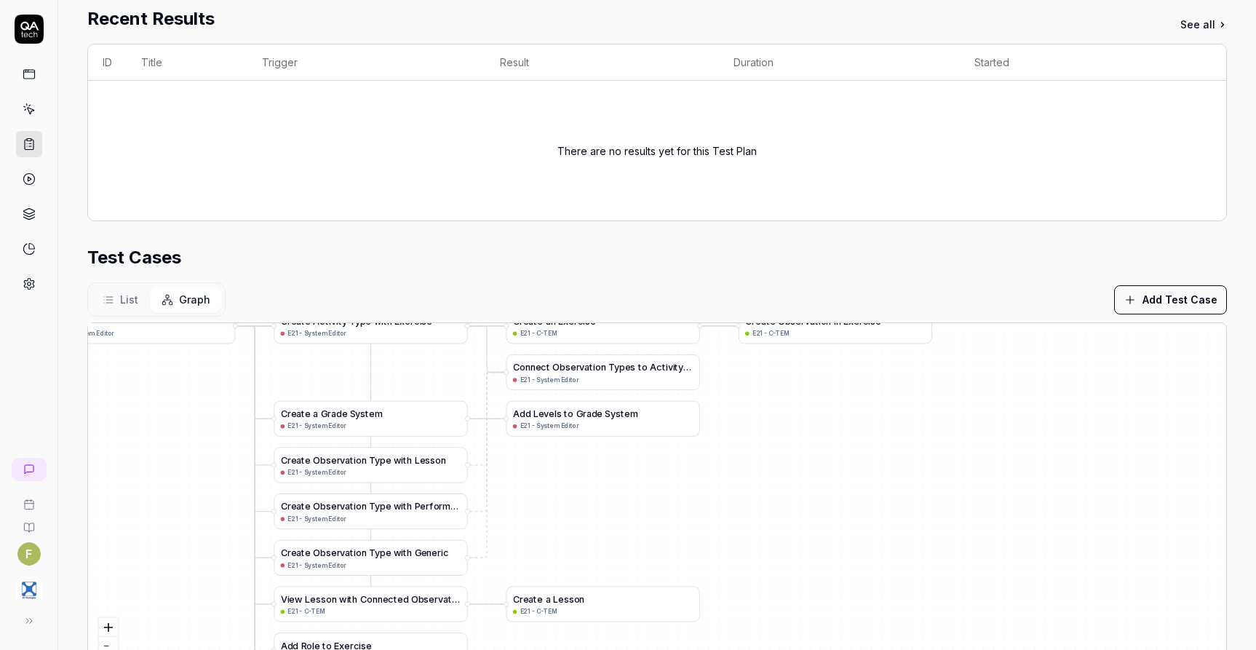
drag, startPoint x: 566, startPoint y: 432, endPoint x: 689, endPoint y: 567, distance: 182.9
click at [689, 567] on div "A d d L e v e l s t o G r a d e S y s t e m E21 - System Editor C r e a t e a G…" at bounding box center [657, 504] width 1139 height 363
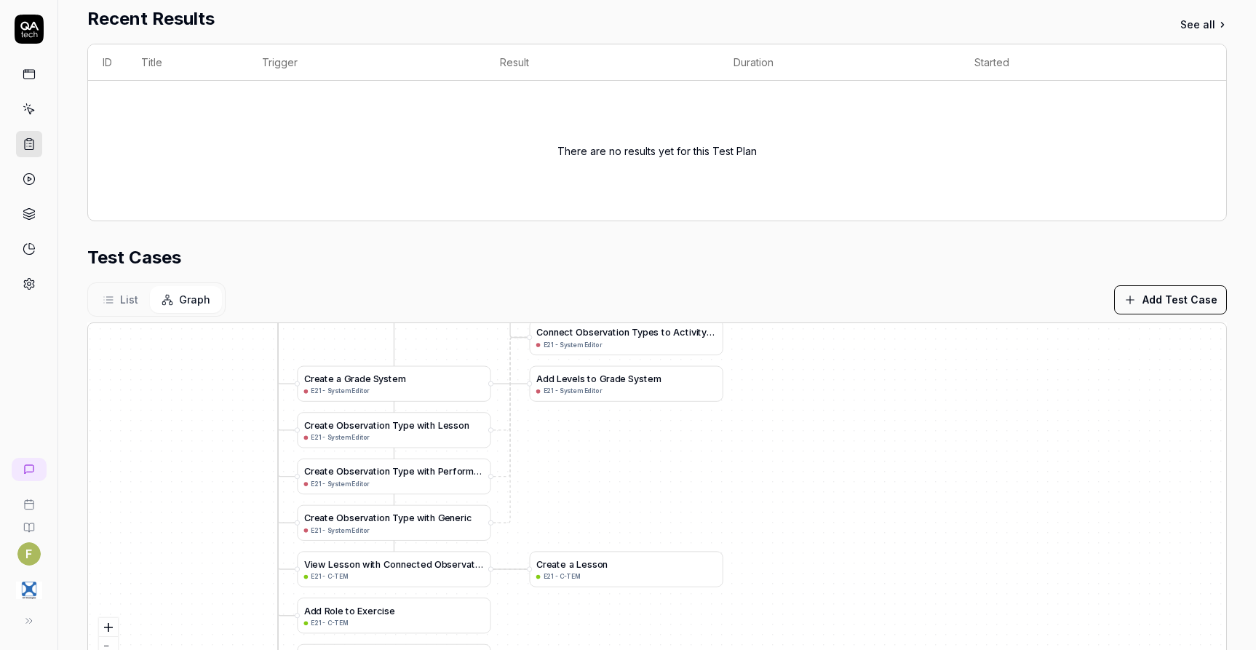
drag, startPoint x: 621, startPoint y: 546, endPoint x: 648, endPoint y: 504, distance: 49.5
click at [648, 504] on div "A d d L e v e l s t o G r a d e S y s t e m E21 - System Editor C r e a t e a G…" at bounding box center [657, 504] width 1139 height 363
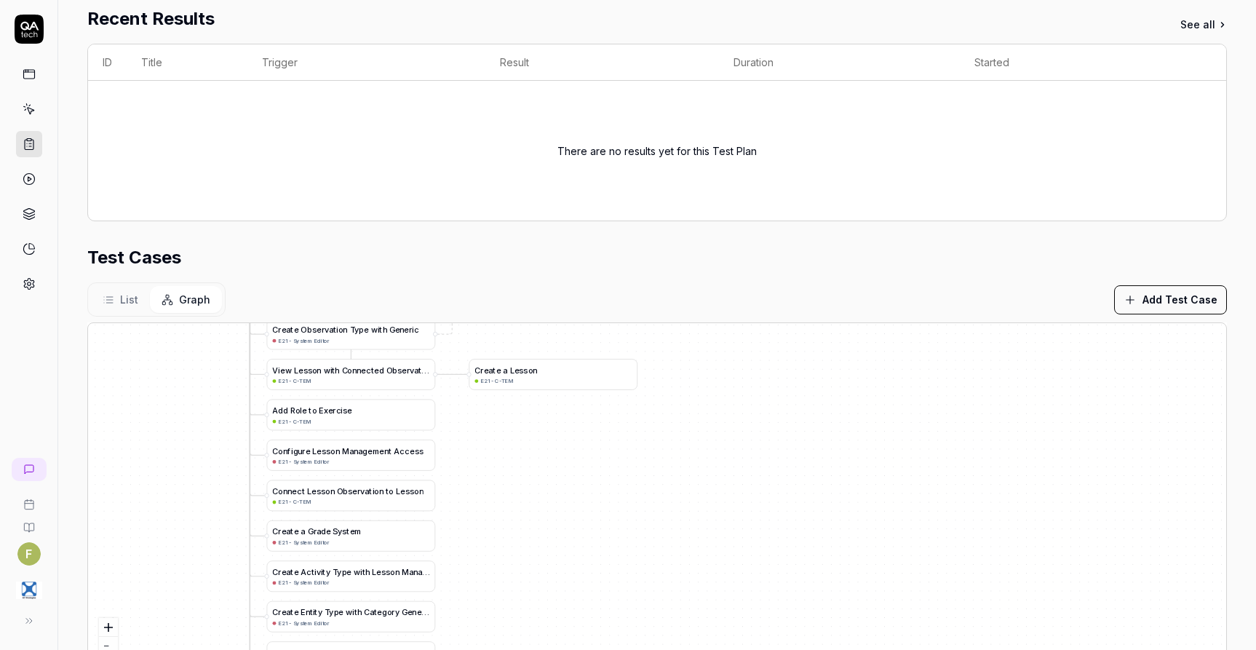
drag, startPoint x: 756, startPoint y: 583, endPoint x: 676, endPoint y: 390, distance: 208.6
click at [676, 390] on div "A d d L e v e l s t o G r a d e S y s t e m E21 - System Editor C r e a t e a G…" at bounding box center [657, 504] width 1139 height 363
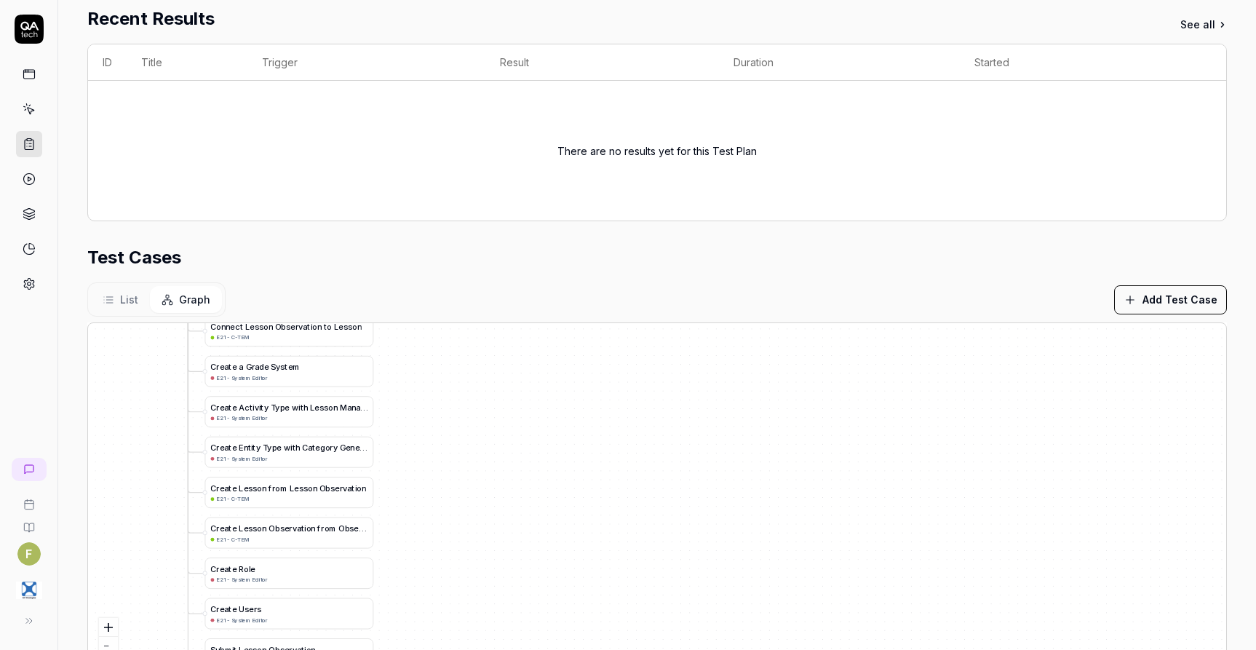
drag, startPoint x: 573, startPoint y: 517, endPoint x: 528, endPoint y: 366, distance: 157.3
click at [528, 365] on div "A d d L e v e l s t o G r a d e S y s t e m E21 - System Editor C r e a t e a G…" at bounding box center [657, 504] width 1139 height 363
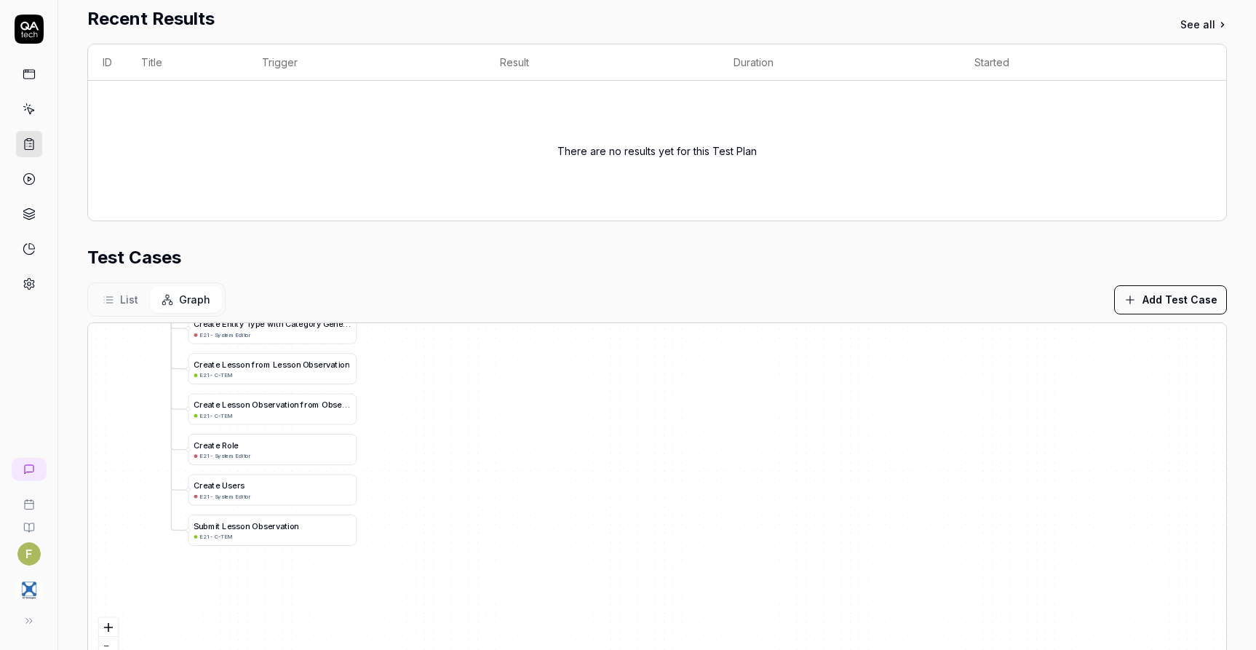
drag, startPoint x: 499, startPoint y: 553, endPoint x: 483, endPoint y: 432, distance: 121.9
click at [483, 432] on div "A d d L e v e l s t o G r a d e S y s t e m E21 - System Editor C r e a t e a G…" at bounding box center [657, 504] width 1139 height 363
click at [303, 411] on div "C r e a t e L e s s o n O b s e r v a t i o n f r o m O b s e r v a t i o n i n…" at bounding box center [272, 405] width 157 height 12
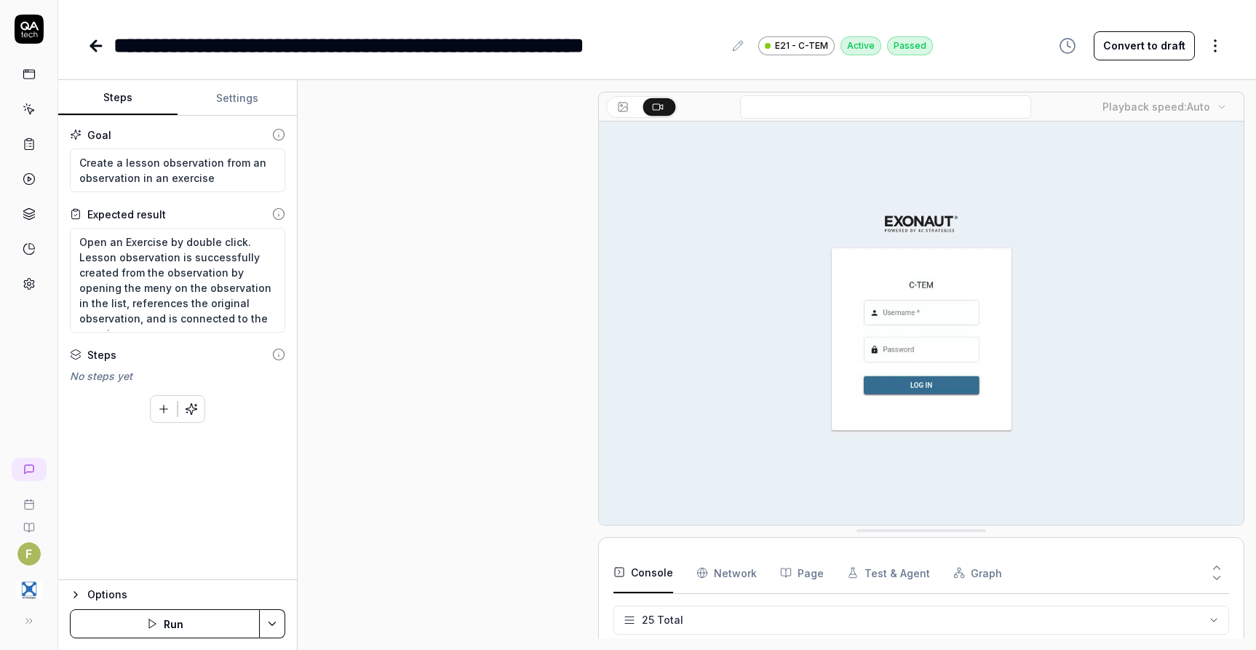
scroll to position [761, 0]
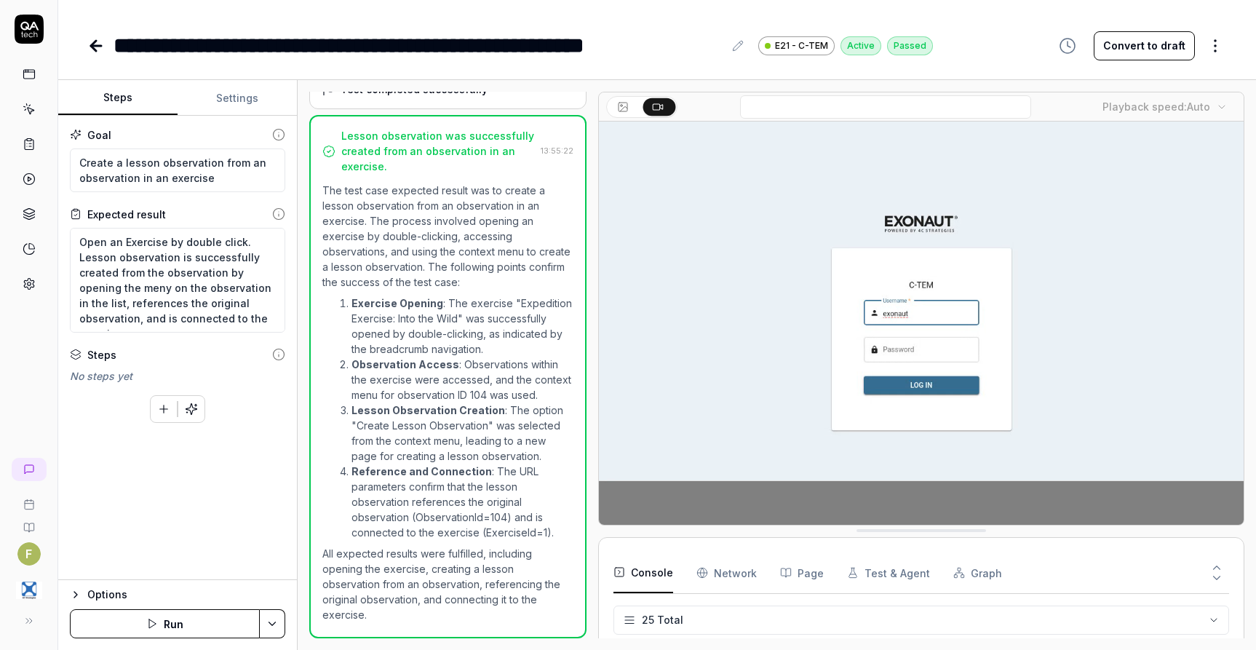
click at [238, 100] on button "Settings" at bounding box center [237, 98] width 119 height 35
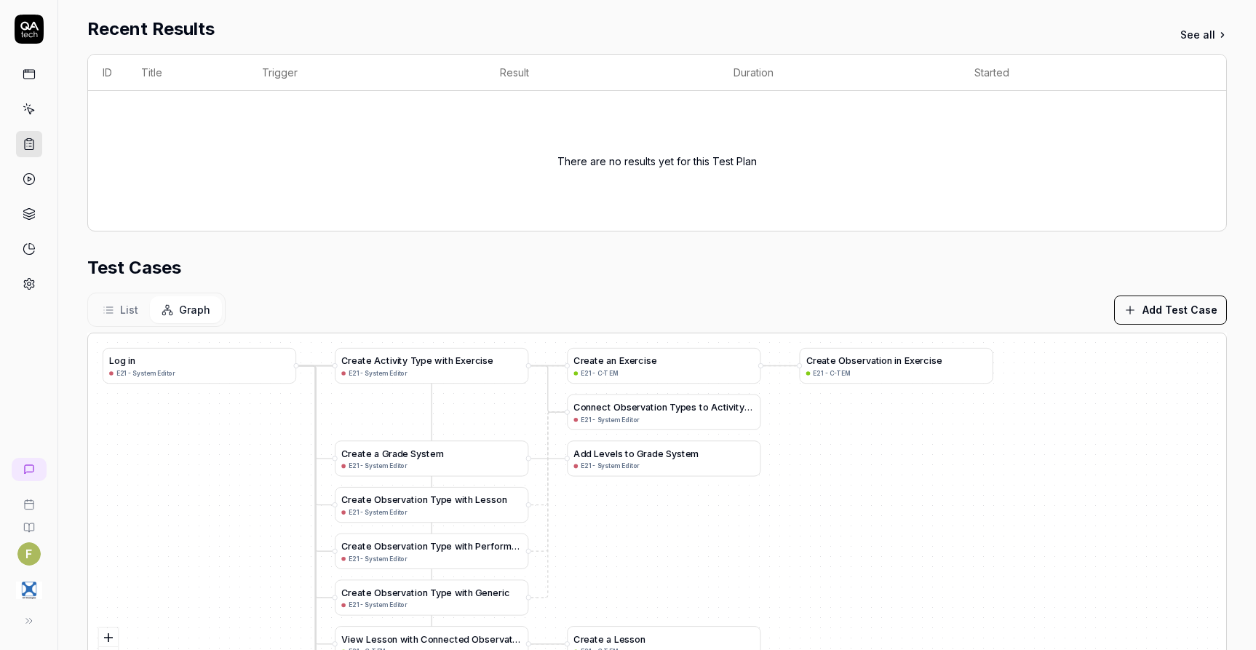
scroll to position [357, 0]
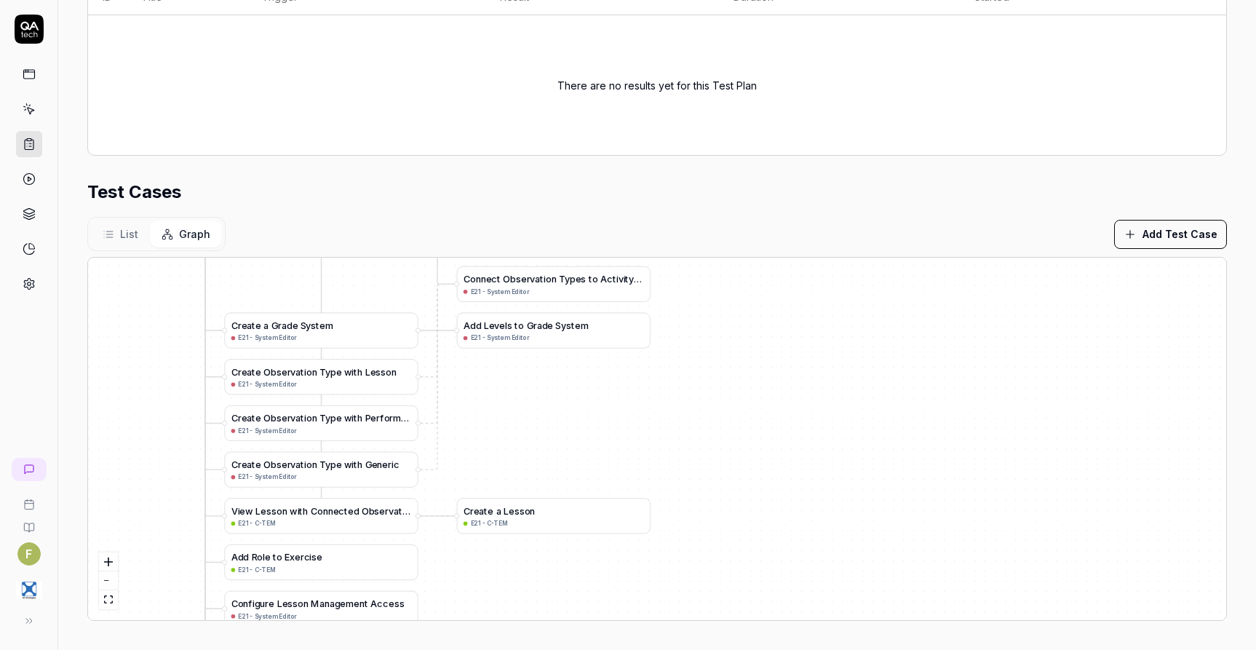
drag, startPoint x: 906, startPoint y: 539, endPoint x: 795, endPoint y: 486, distance: 122.4
click at [795, 486] on div "A d d L e v e l s t o G r a d e S y s t e m E21 - System Editor C r e a t e a G…" at bounding box center [657, 439] width 1139 height 363
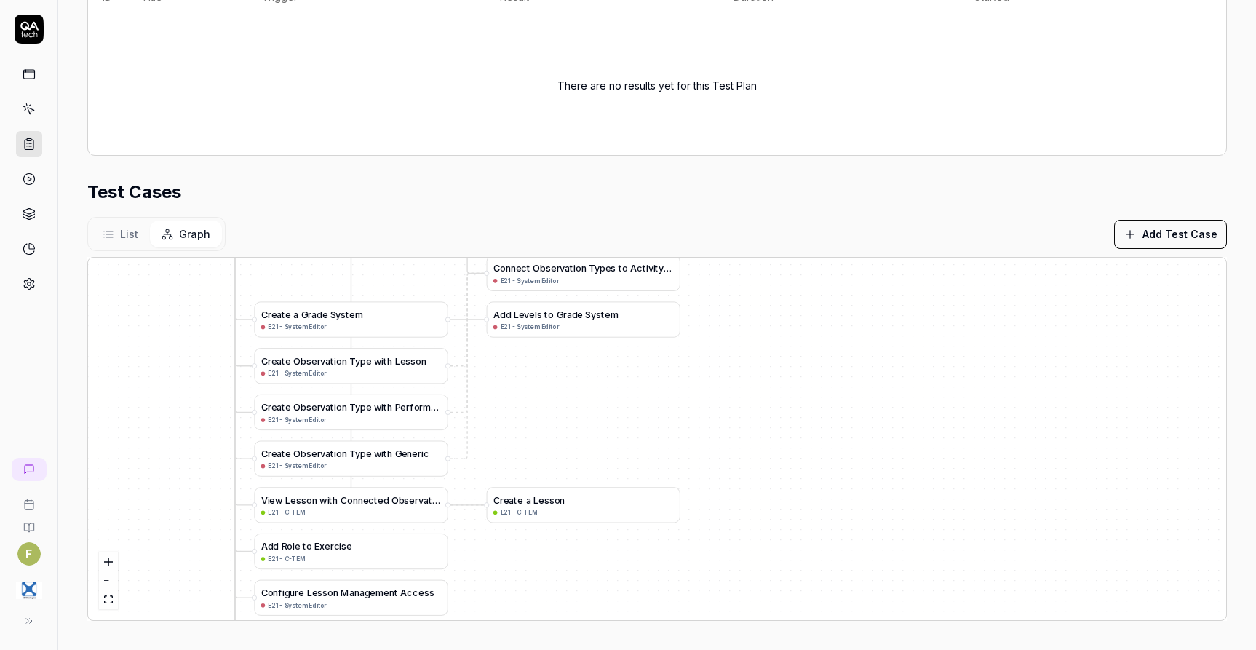
drag, startPoint x: 606, startPoint y: 419, endPoint x: 636, endPoint y: 408, distance: 31.8
click at [636, 408] on div "A d d L e v e l s t o G r a d e S y s t e m E21 - System Editor C r e a t e a G…" at bounding box center [657, 439] width 1139 height 363
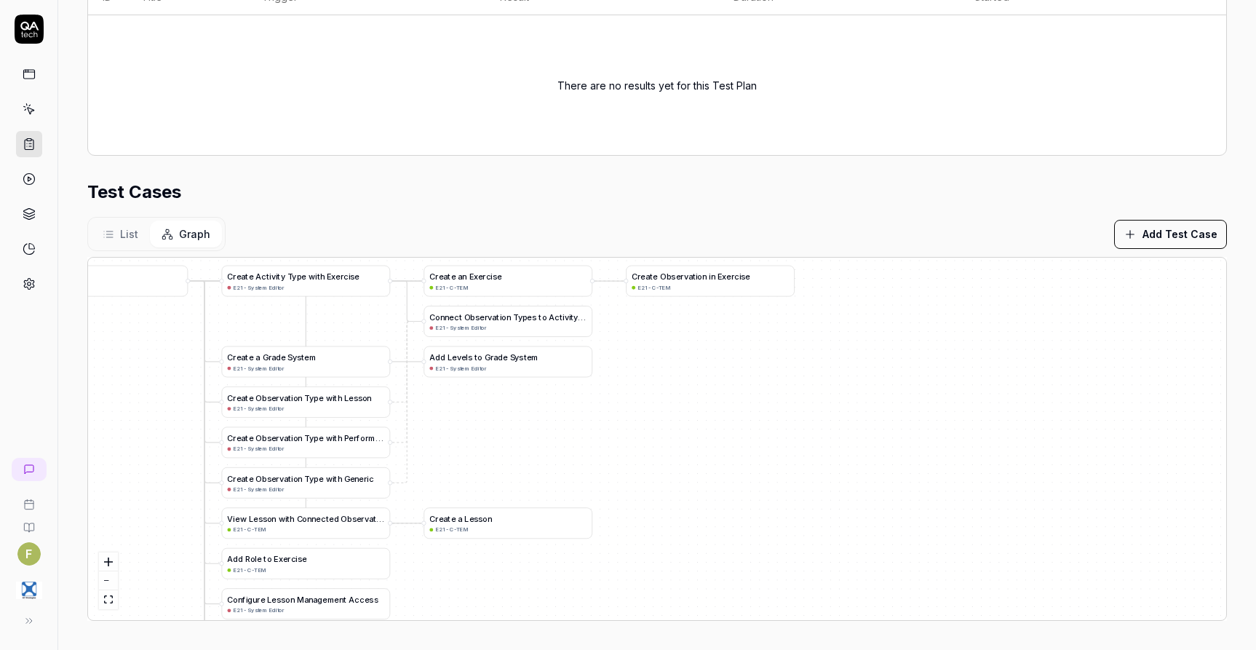
drag, startPoint x: 665, startPoint y: 407, endPoint x: 572, endPoint y: 430, distance: 96.0
click at [572, 430] on div "A d d L e v e l s t o G r a d e S y s t e m E21 - System Editor C r e a t e a G…" at bounding box center [657, 439] width 1139 height 363
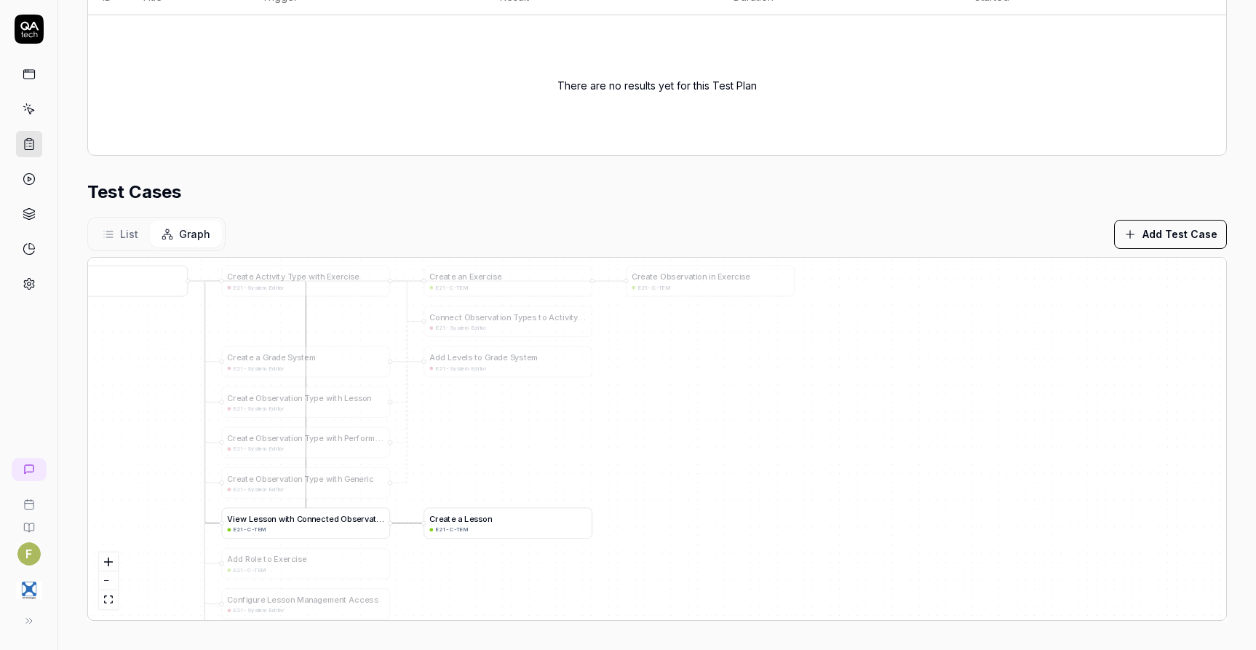
click at [483, 520] on span "o" at bounding box center [485, 518] width 5 height 9
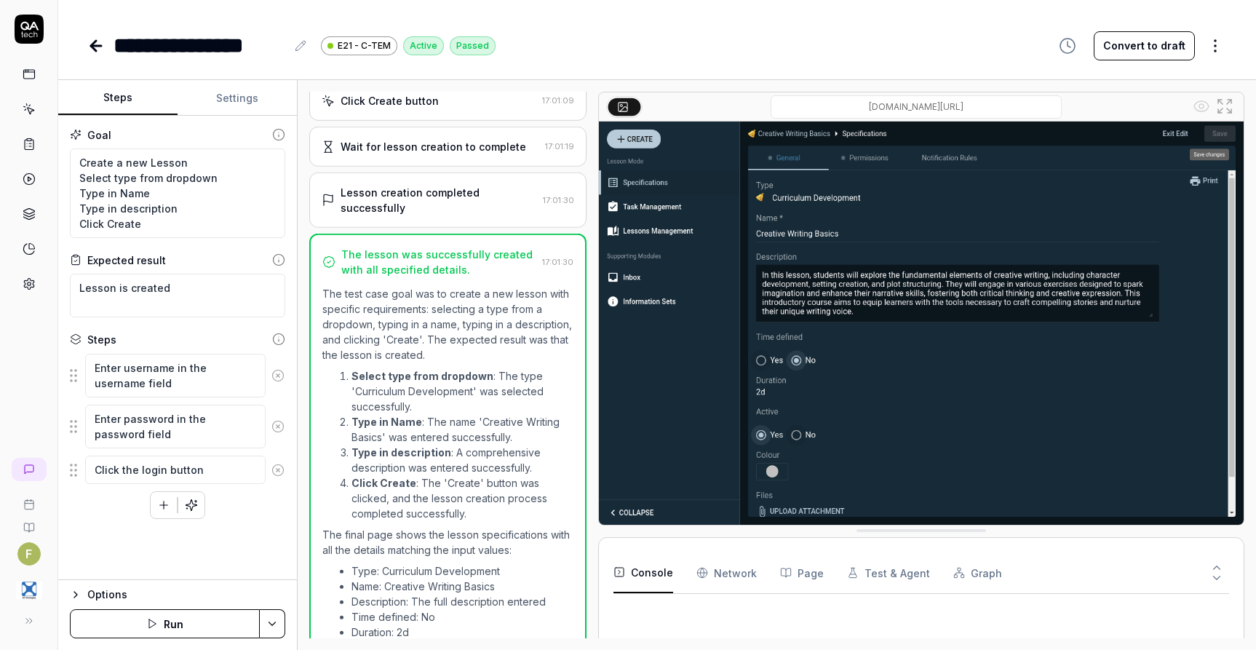
scroll to position [711, 0]
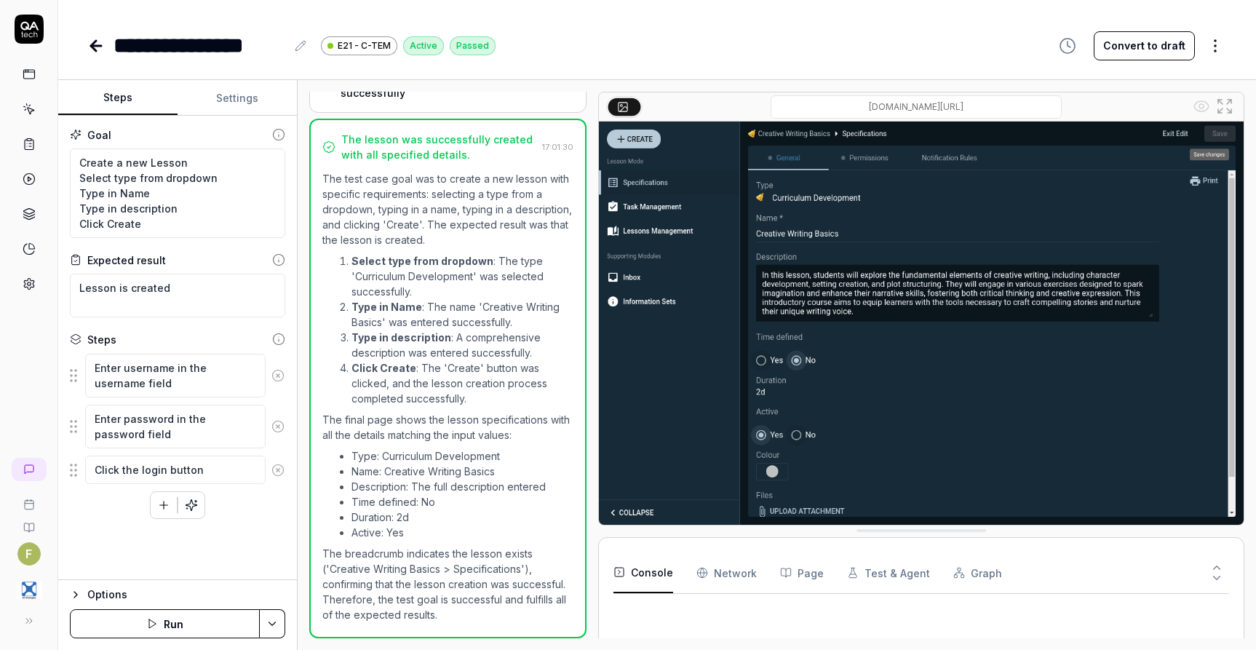
click at [211, 106] on button "Settings" at bounding box center [237, 98] width 119 height 35
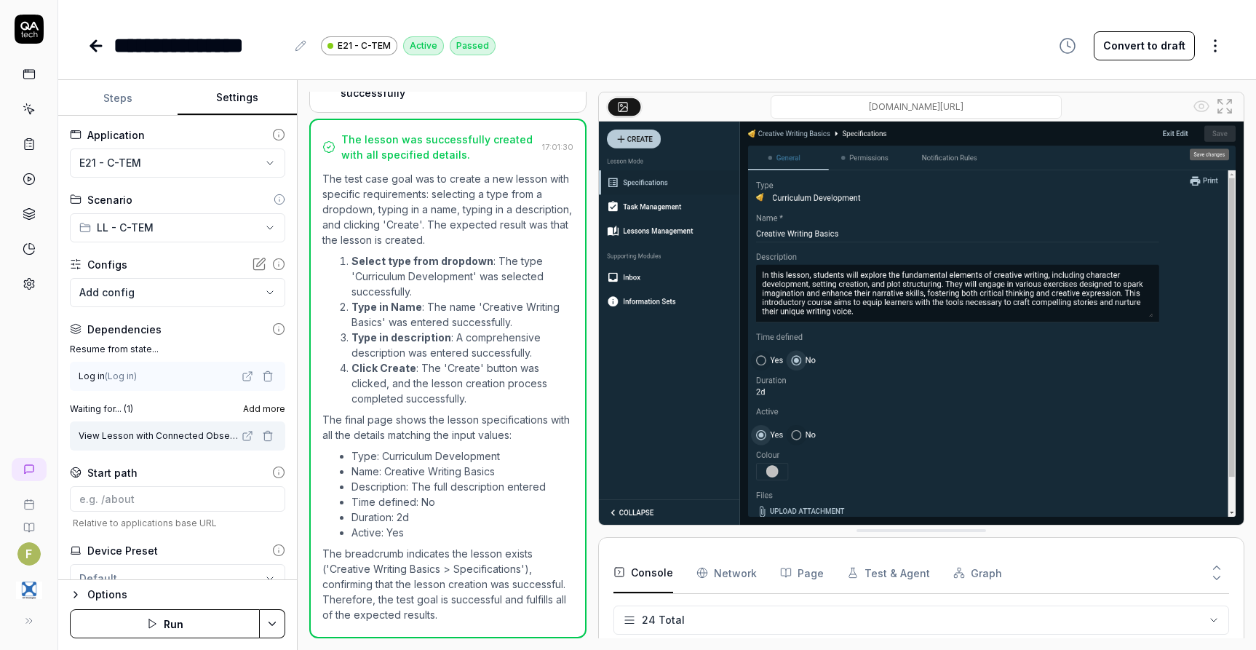
scroll to position [602, 0]
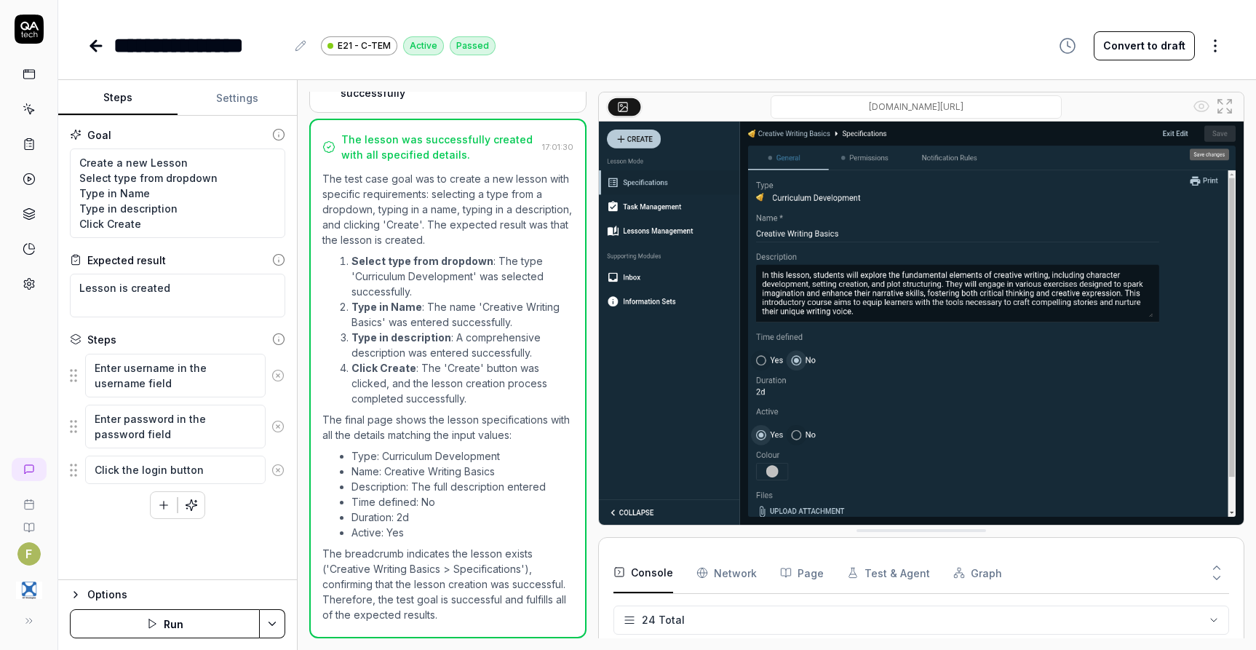
click at [116, 99] on button "Steps" at bounding box center [117, 98] width 119 height 35
type textarea "*"
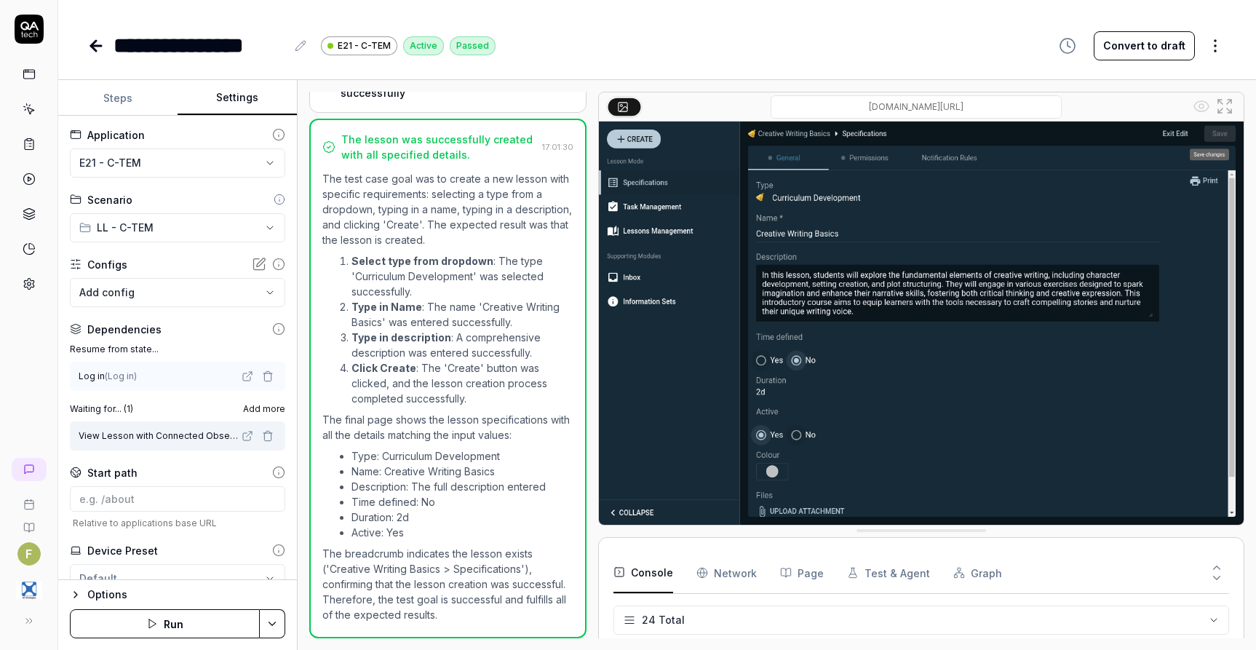
click at [228, 102] on button "Settings" at bounding box center [237, 98] width 119 height 35
click at [262, 440] on icon "button" at bounding box center [268, 436] width 12 height 12
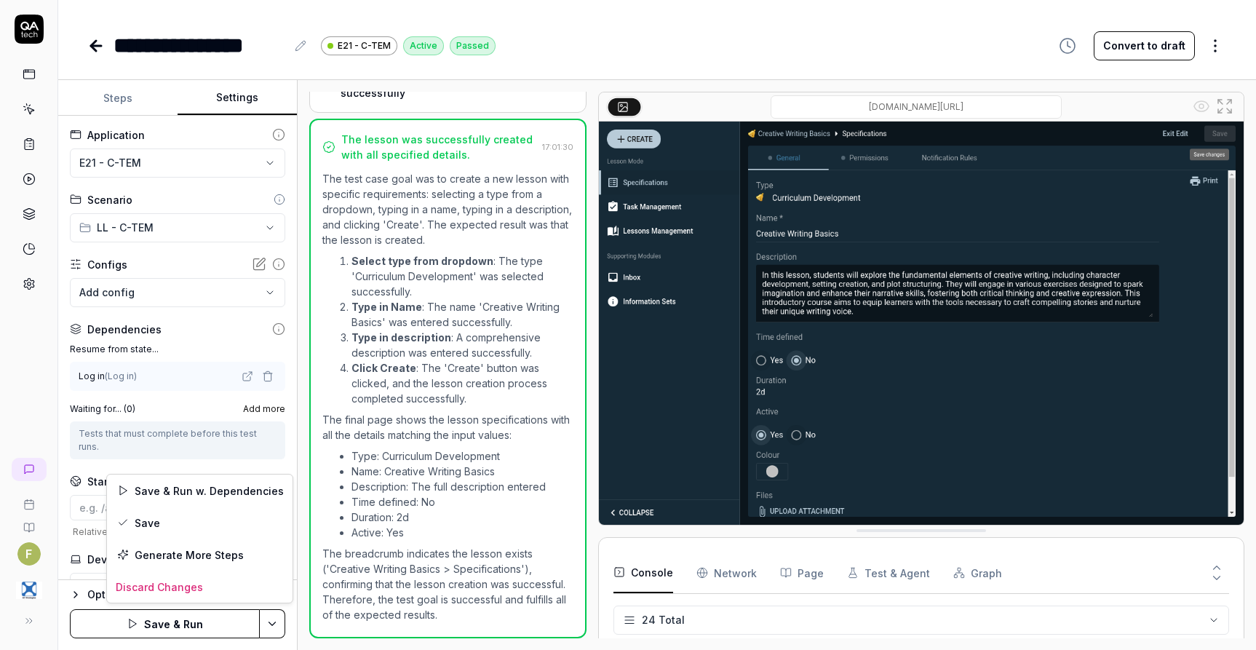
click at [276, 626] on html "**********" at bounding box center [628, 325] width 1256 height 650
click at [210, 526] on div "Save" at bounding box center [200, 523] width 186 height 32
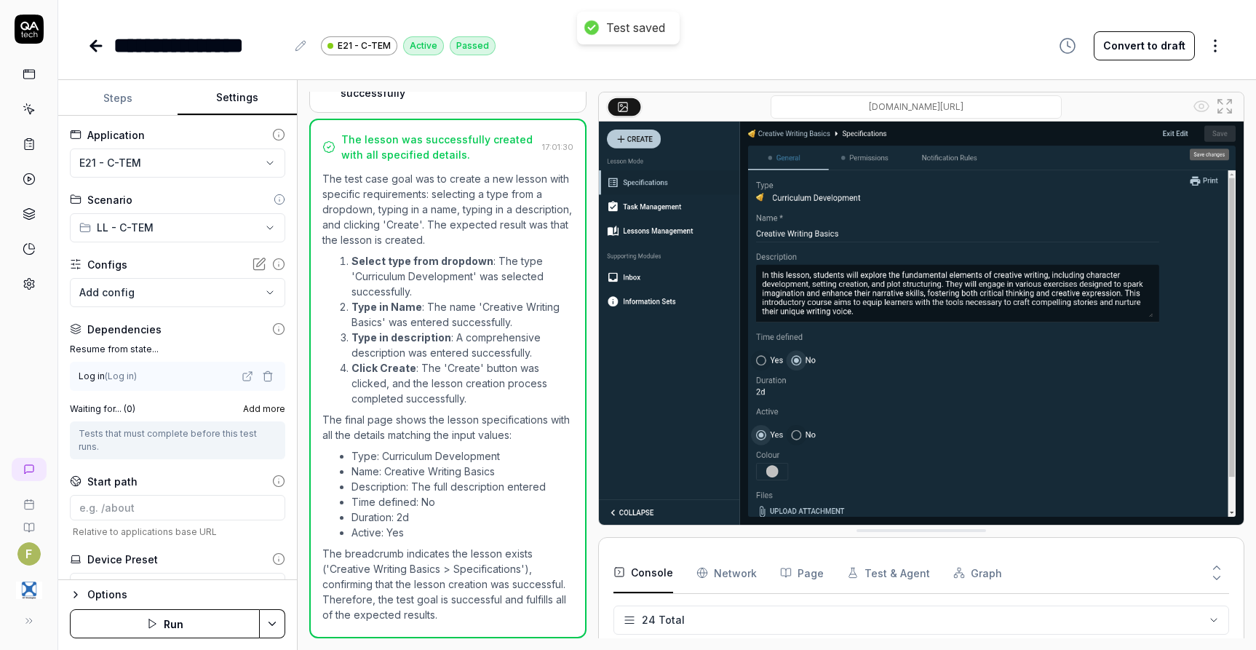
click at [94, 46] on icon at bounding box center [96, 46] width 10 height 0
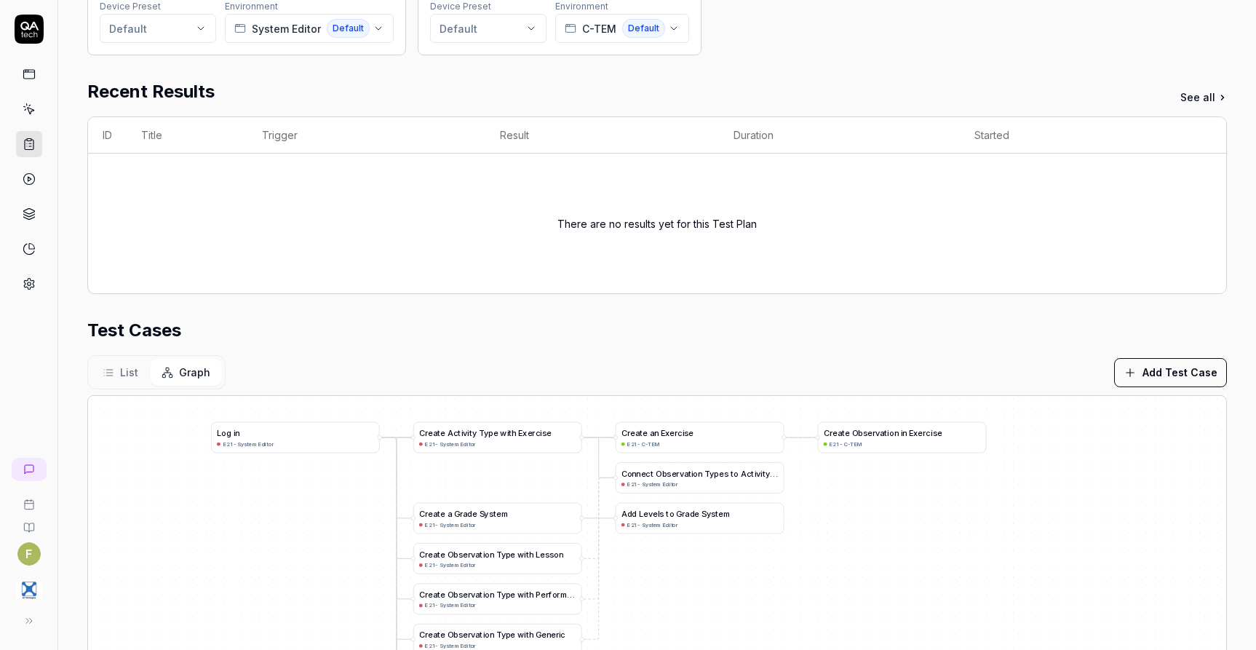
scroll to position [357, 0]
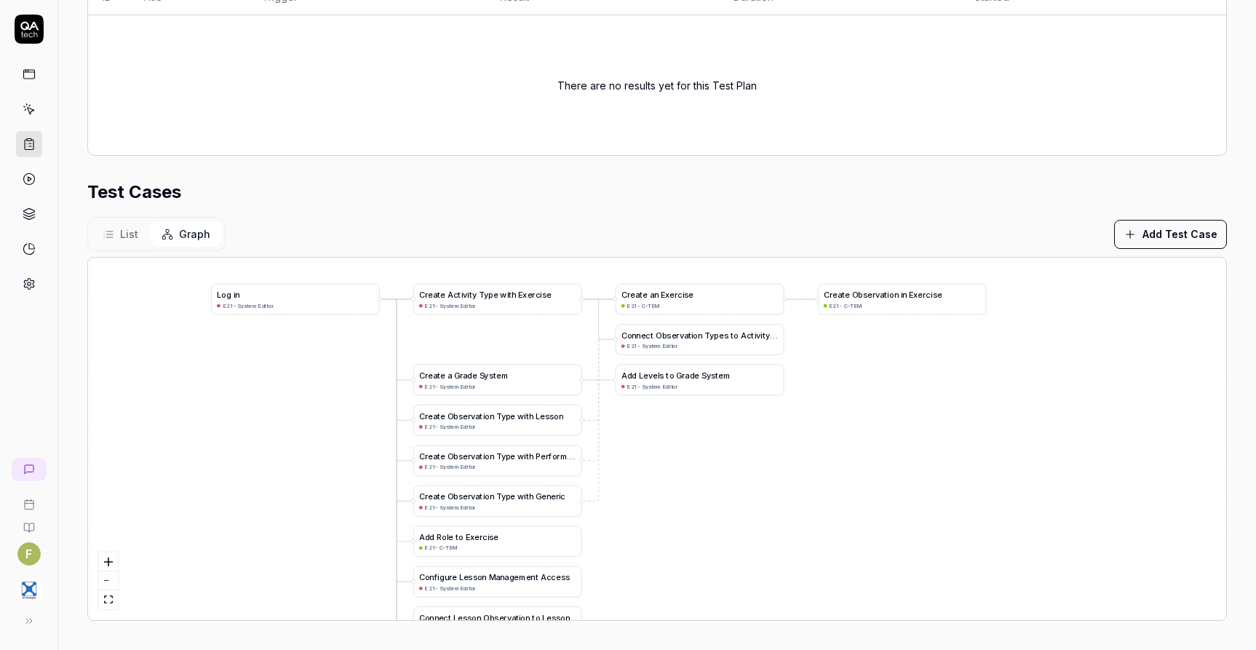
click at [817, 527] on div "A d d L e v e l s t o G r a d e S y s t e m E21 - System Editor C r e a t e a G…" at bounding box center [657, 439] width 1139 height 363
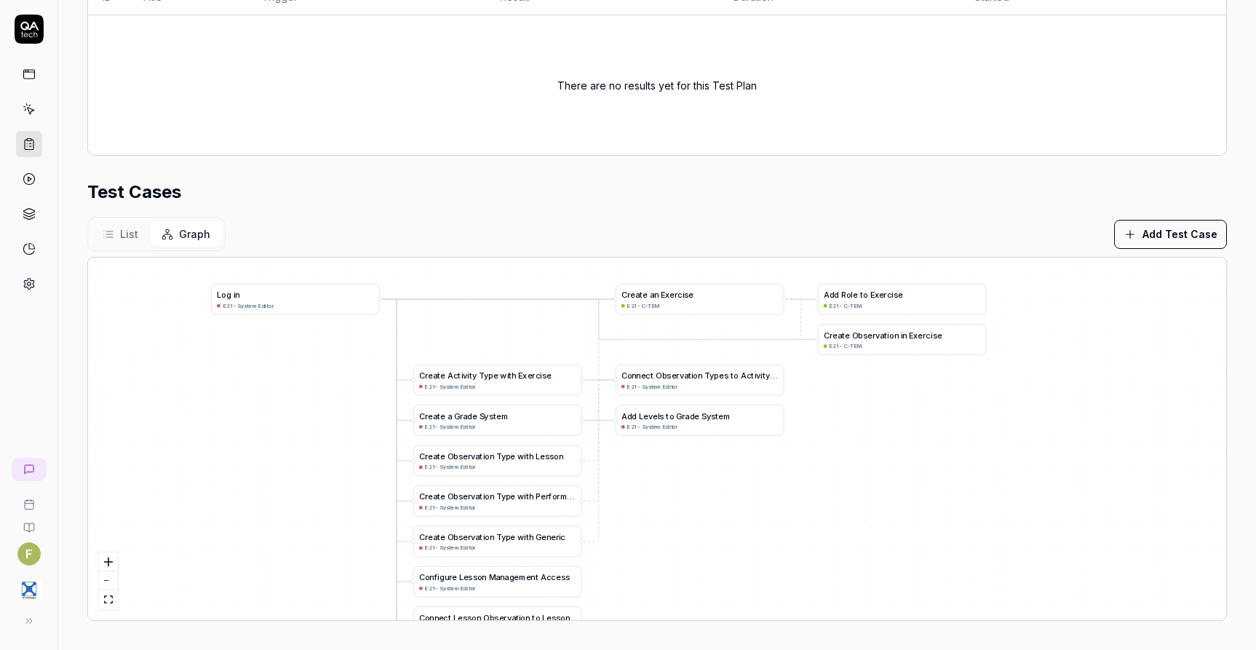
click at [898, 198] on div "Test Cases" at bounding box center [657, 192] width 1140 height 26
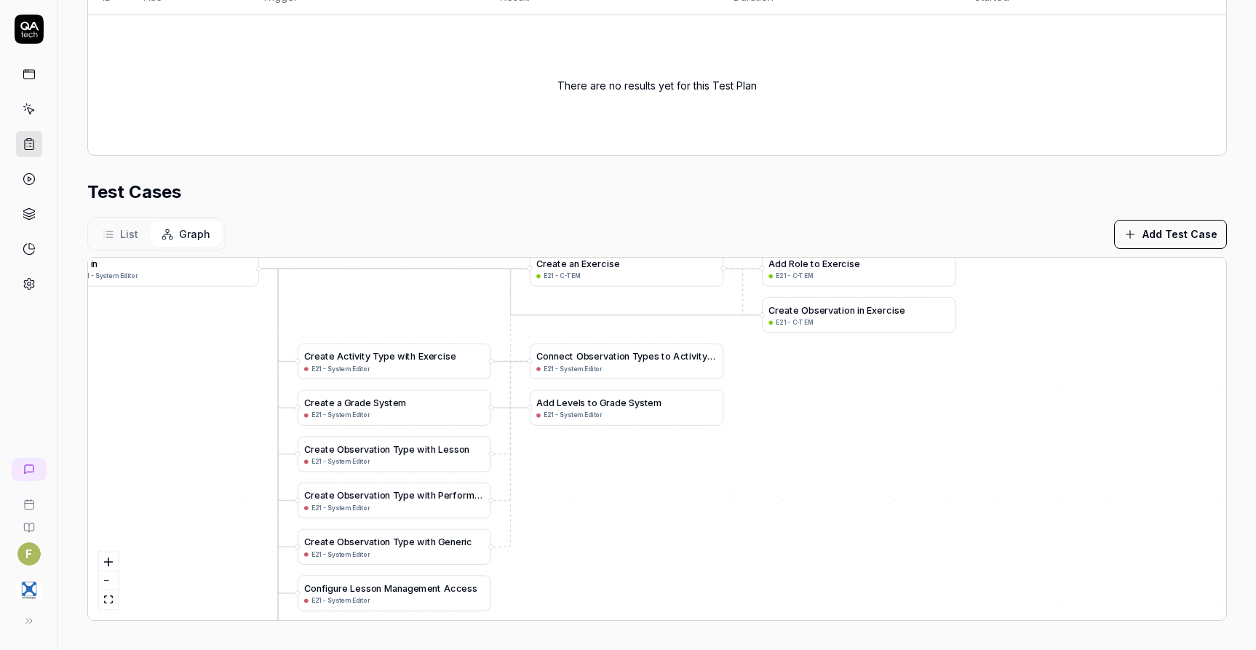
drag, startPoint x: 776, startPoint y: 580, endPoint x: 735, endPoint y: 587, distance: 41.4
click at [735, 587] on div "A d d L e v e l s t o G r a d e S y s t e m E21 - System Editor C r e a t e a G…" at bounding box center [657, 439] width 1139 height 363
click at [872, 213] on section "Test Cases List Graph Add Test Case A d d L e v e l s t o G r a d e S y s t e m…" at bounding box center [657, 400] width 1140 height 442
click at [405, 218] on div "List Graph Add Test Case" at bounding box center [657, 234] width 1140 height 34
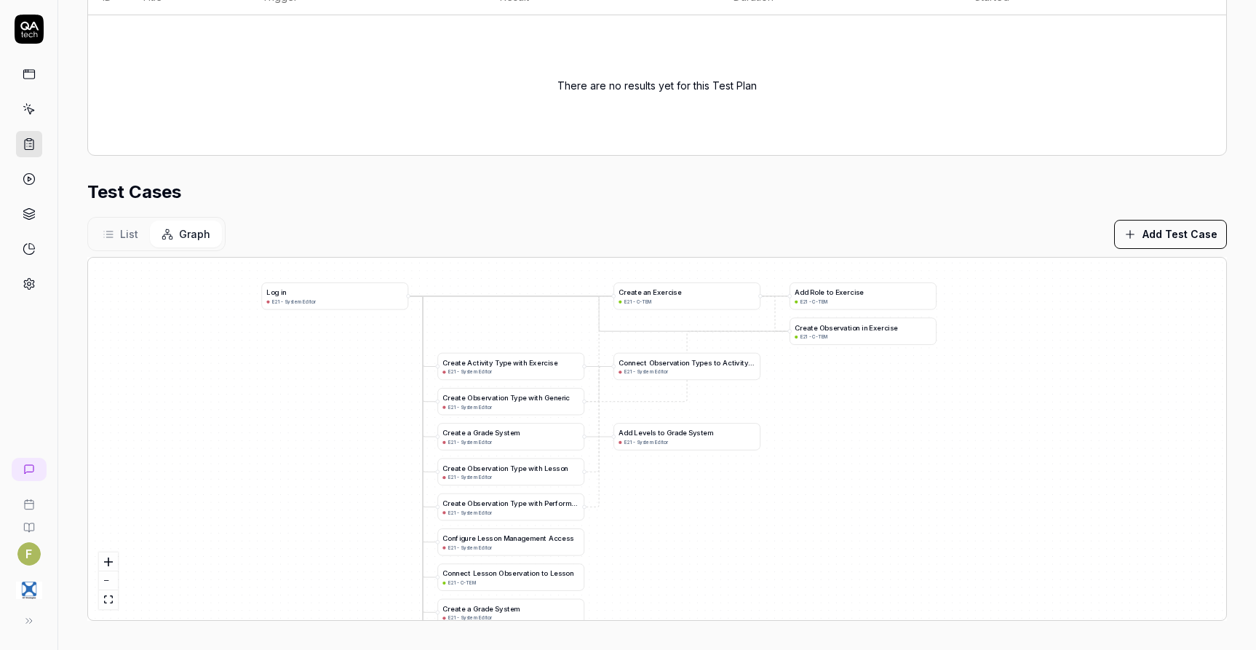
click at [844, 205] on div "Test Cases" at bounding box center [657, 192] width 1140 height 26
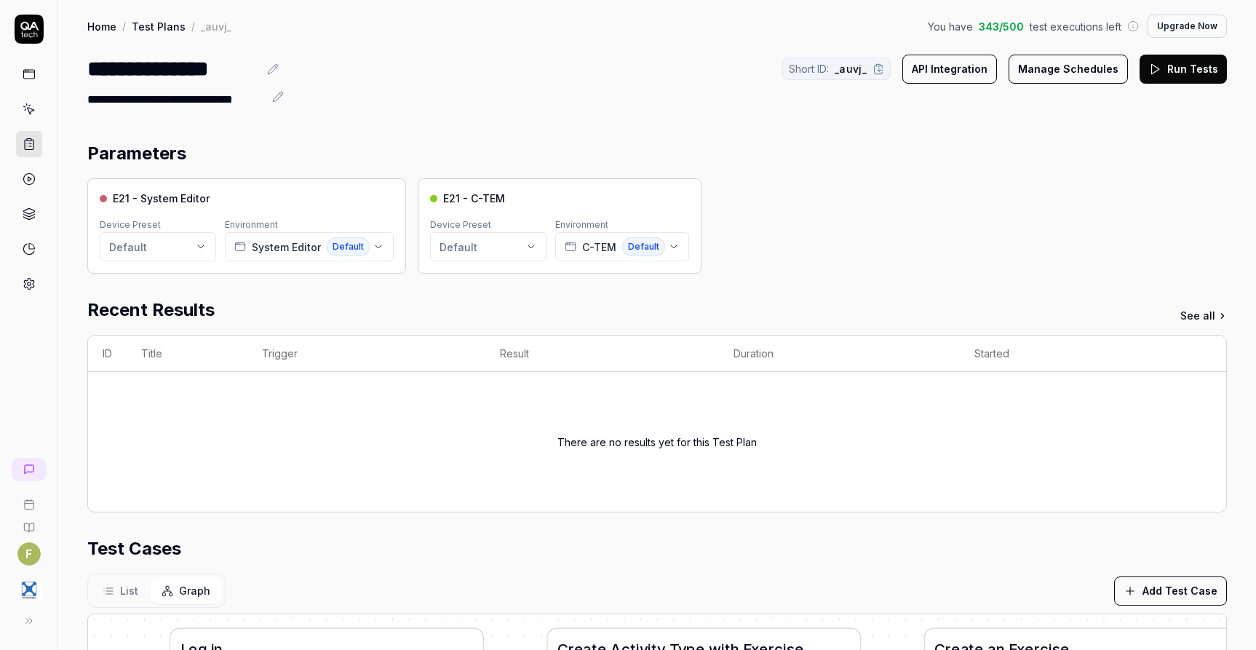
scroll to position [291, 0]
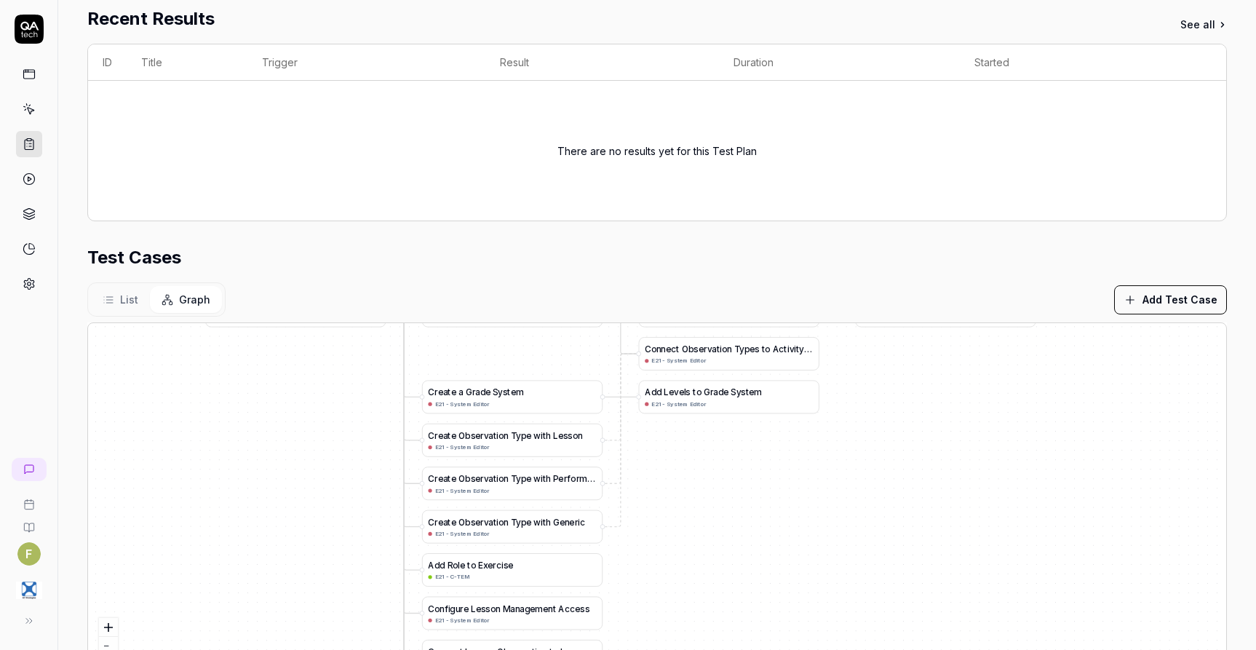
drag, startPoint x: 856, startPoint y: 582, endPoint x: 726, endPoint y: 480, distance: 165.4
click at [726, 480] on div "A d d L e v e l s t o G r a d e S y s t e m E21 - System Editor C r e a t e a G…" at bounding box center [657, 504] width 1139 height 363
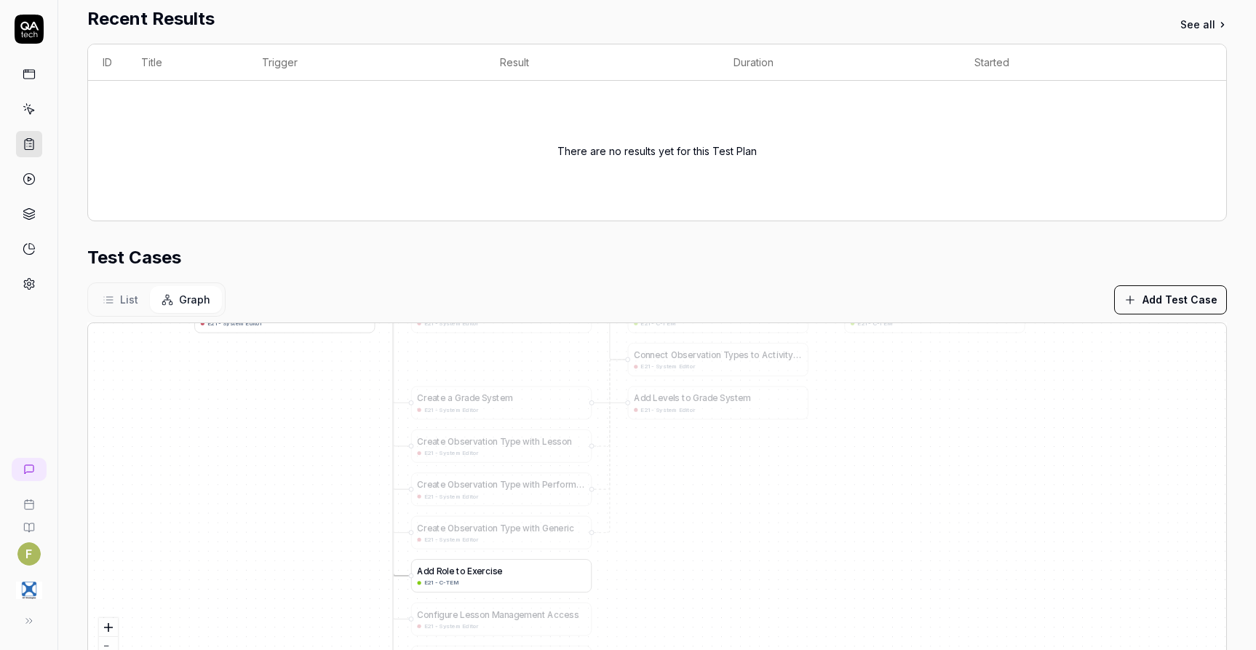
click at [479, 574] on span "e" at bounding box center [479, 571] width 5 height 10
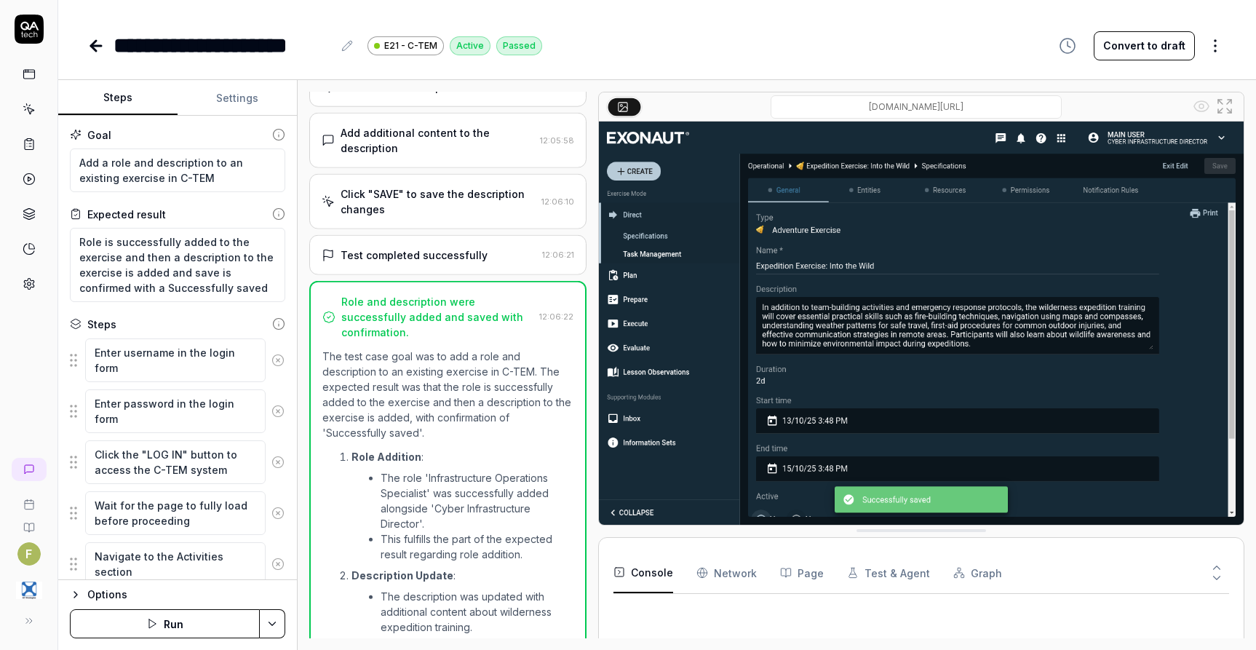
type textarea "*"
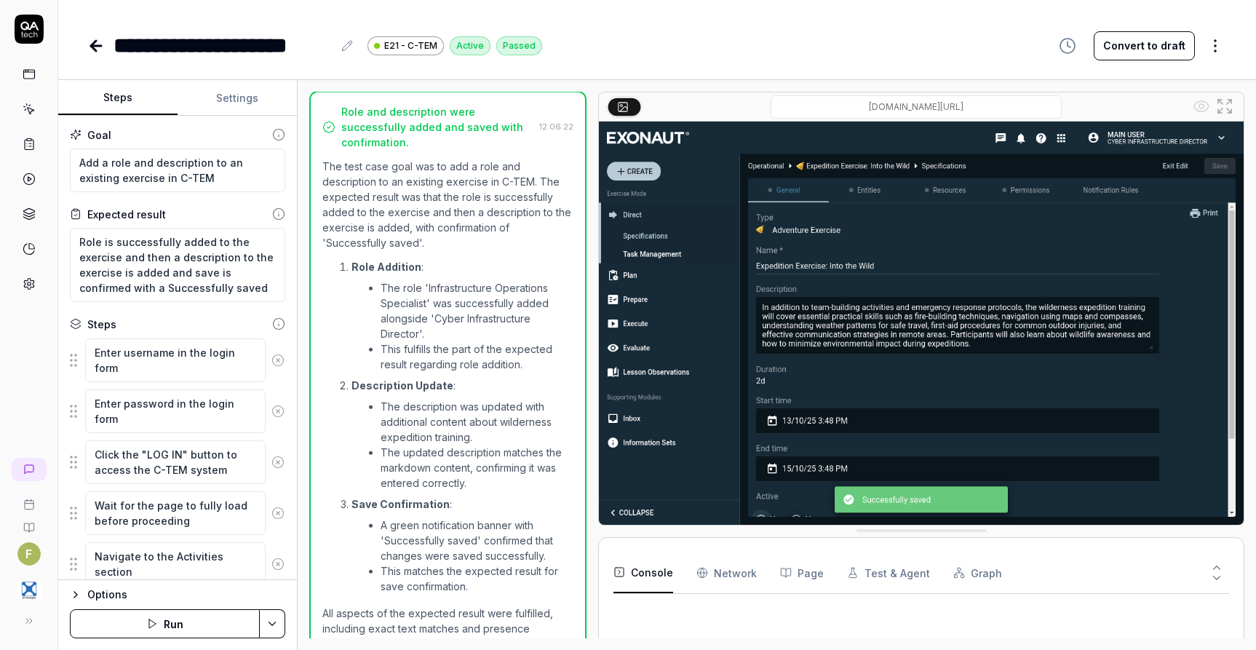
click at [223, 98] on button "Settings" at bounding box center [237, 98] width 119 height 35
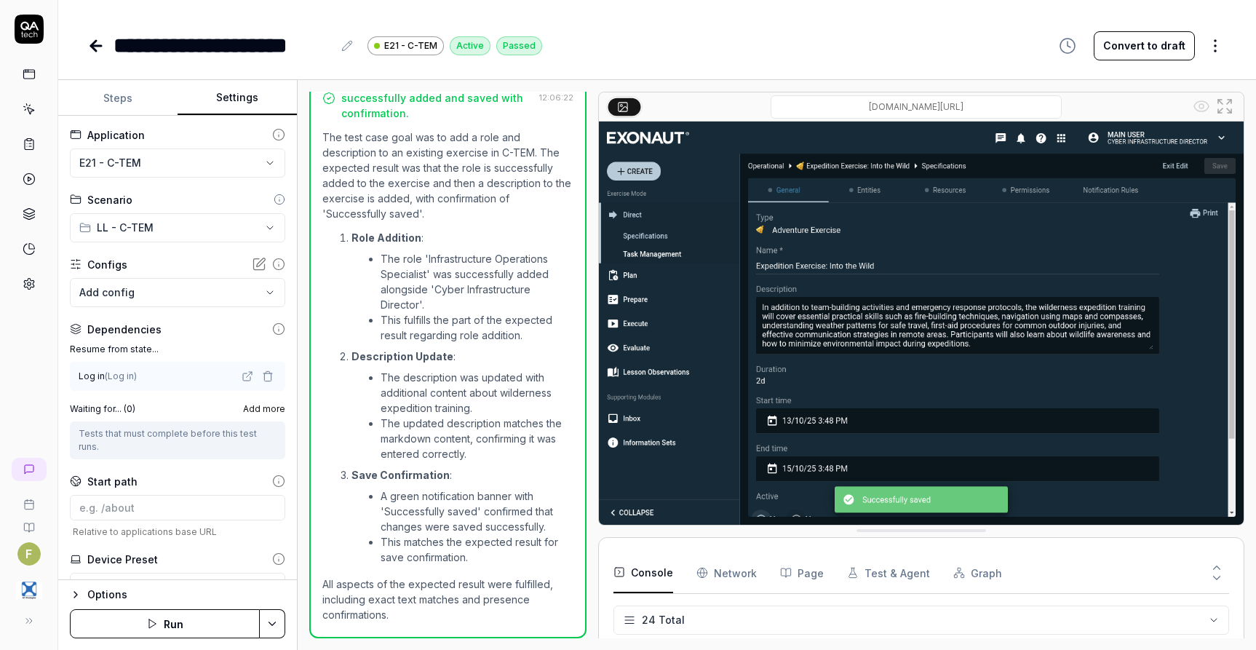
scroll to position [602, 0]
click at [262, 376] on icon "button" at bounding box center [268, 377] width 12 height 12
click at [253, 378] on button "No test case" at bounding box center [177, 376] width 215 height 29
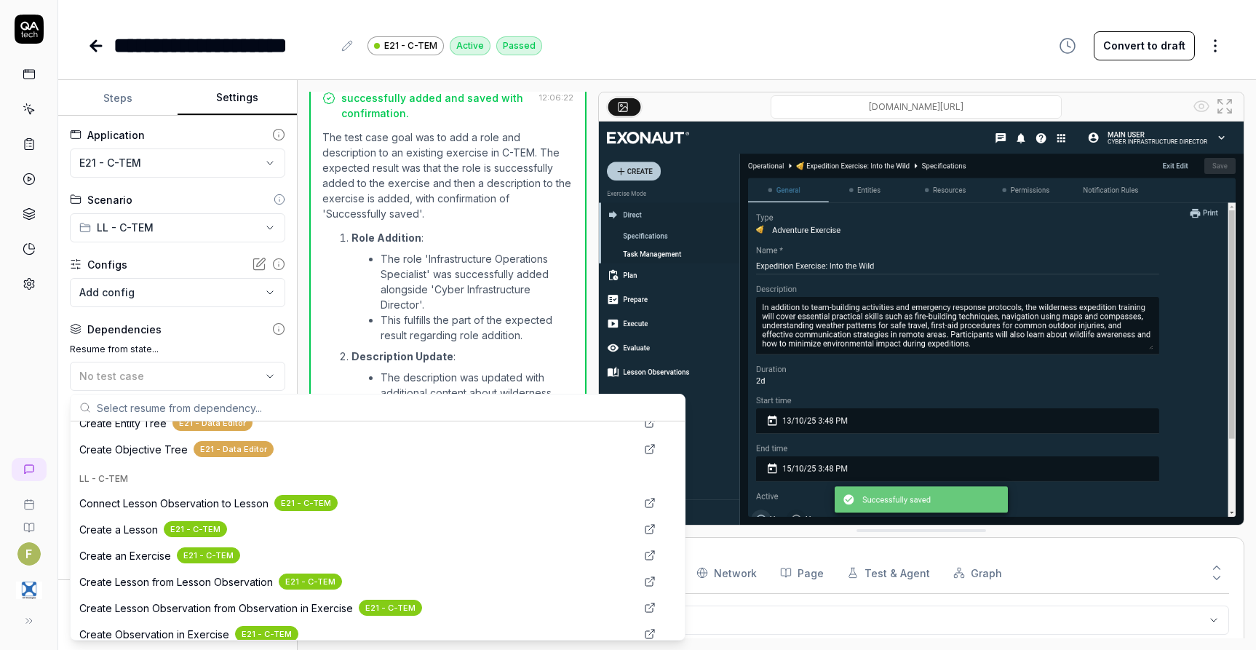
scroll to position [291, 0]
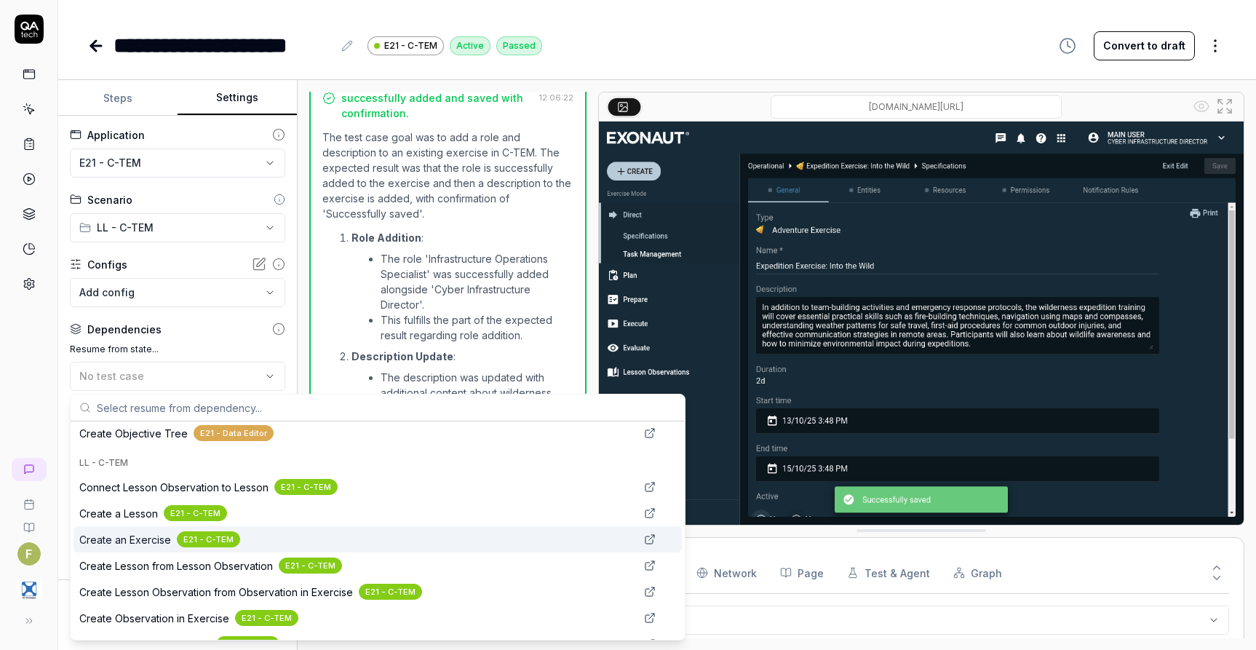
click at [141, 544] on span "Create an Exercise" at bounding box center [125, 539] width 92 height 15
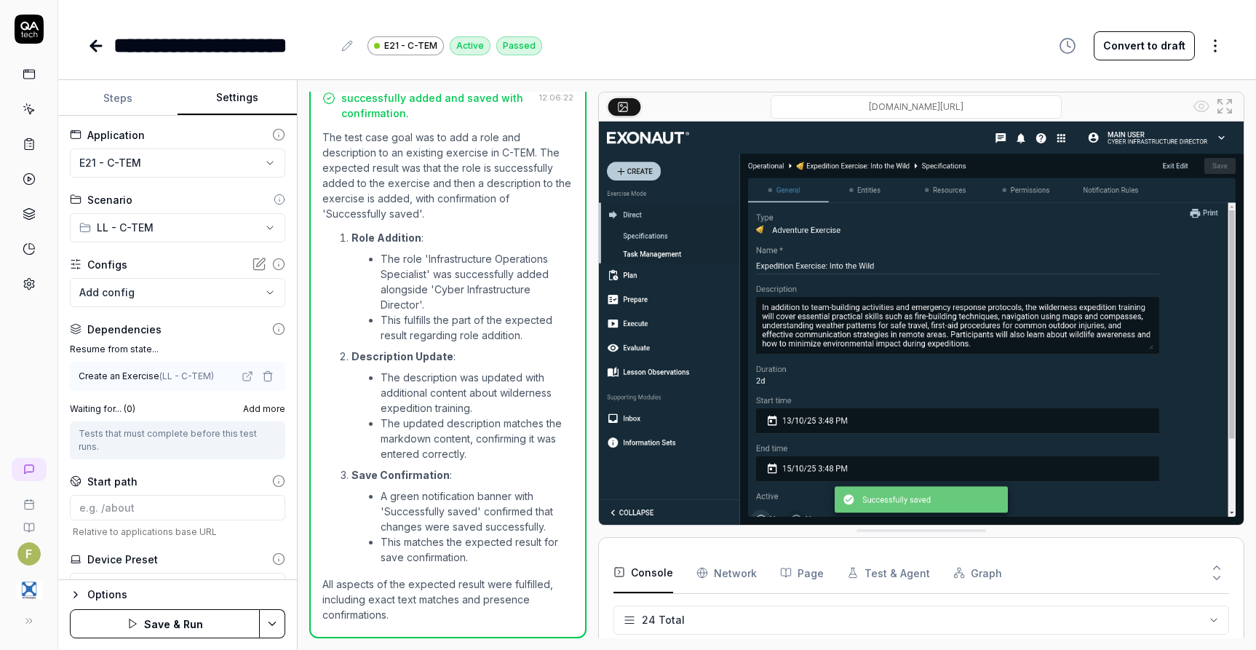
scroll to position [66, 0]
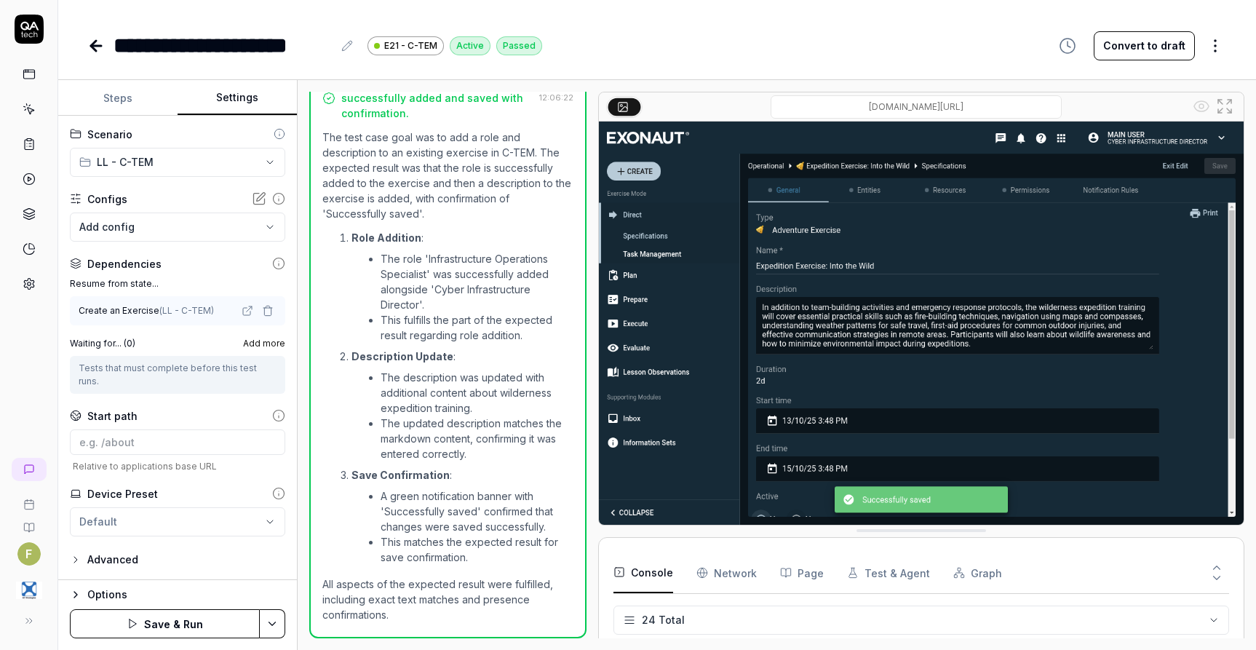
drag, startPoint x: 127, startPoint y: 550, endPoint x: 127, endPoint y: 562, distance: 11.6
click at [127, 551] on div "Advanced" at bounding box center [112, 559] width 51 height 17
click at [126, 563] on div "Advanced" at bounding box center [112, 559] width 51 height 17
drag, startPoint x: 124, startPoint y: 558, endPoint x: 164, endPoint y: 531, distance: 47.2
click at [126, 555] on div "Advanced" at bounding box center [112, 559] width 51 height 17
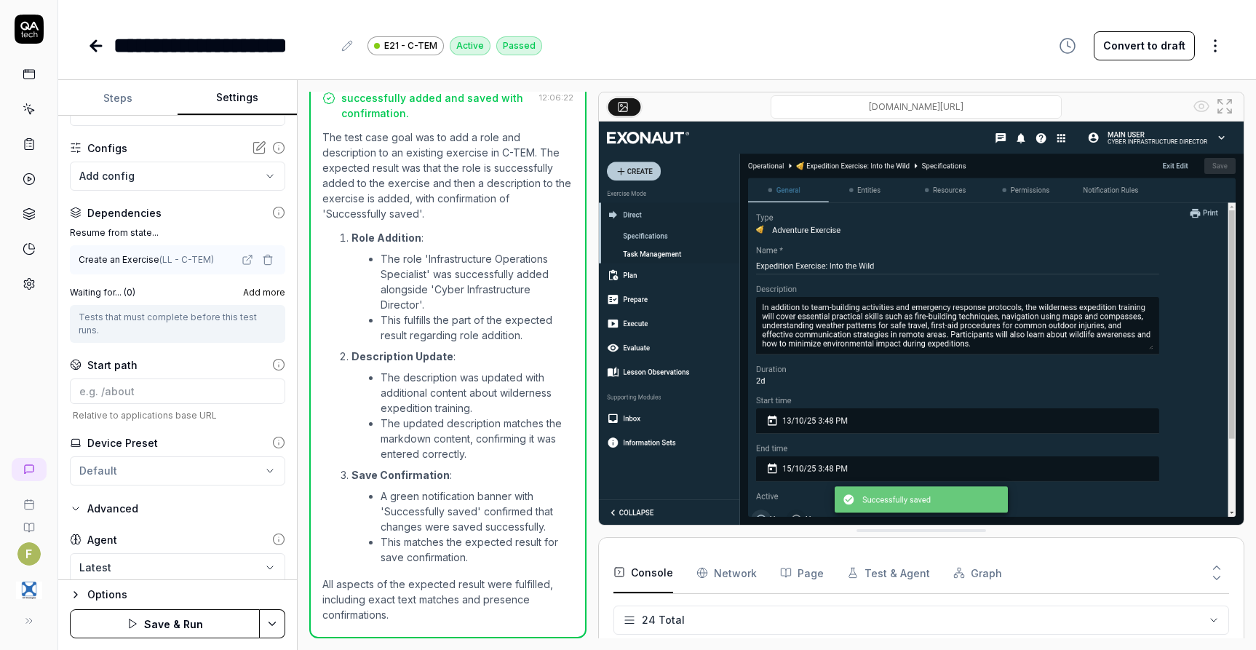
scroll to position [181, 0]
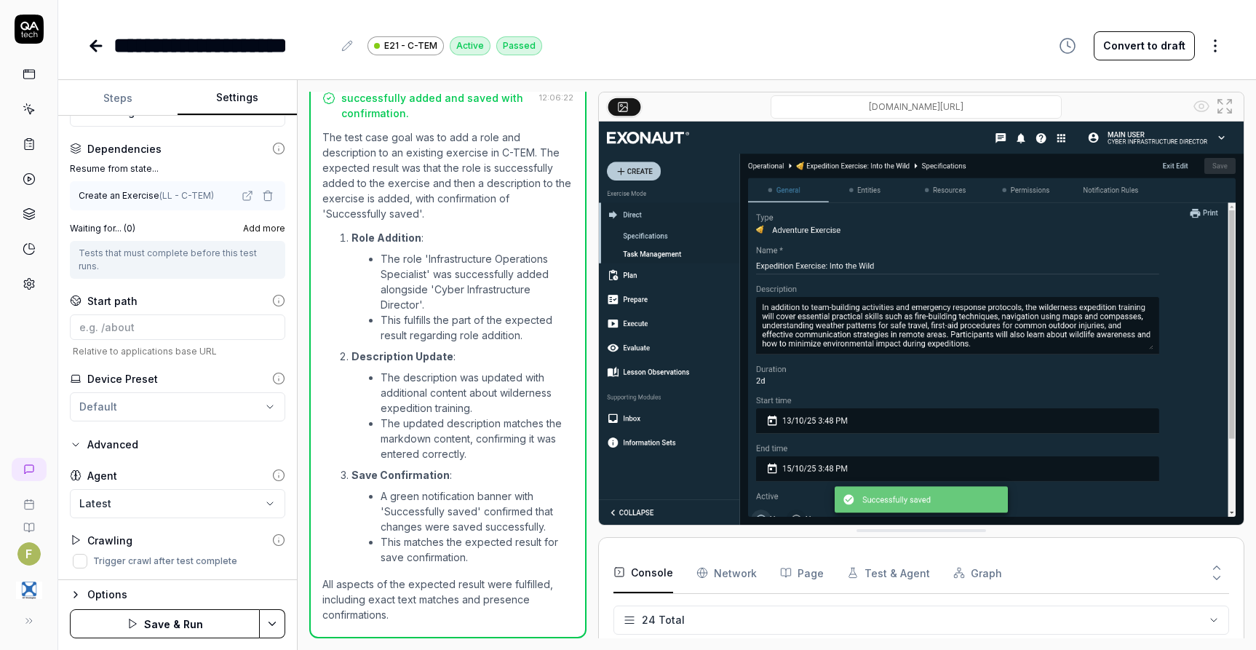
click at [125, 443] on div "Advanced" at bounding box center [112, 444] width 51 height 17
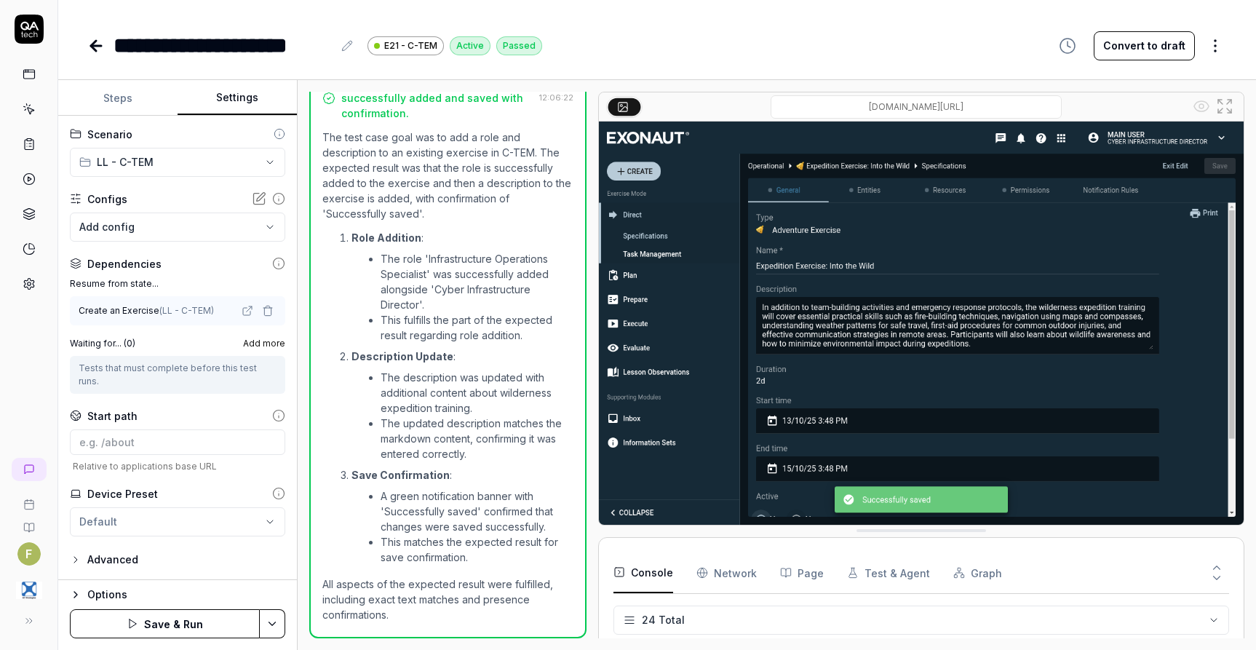
scroll to position [66, 0]
click at [259, 341] on span "Add more" at bounding box center [264, 343] width 42 height 13
click at [262, 312] on icon "button" at bounding box center [268, 311] width 12 height 12
click at [224, 314] on div "No test case" at bounding box center [170, 310] width 182 height 15
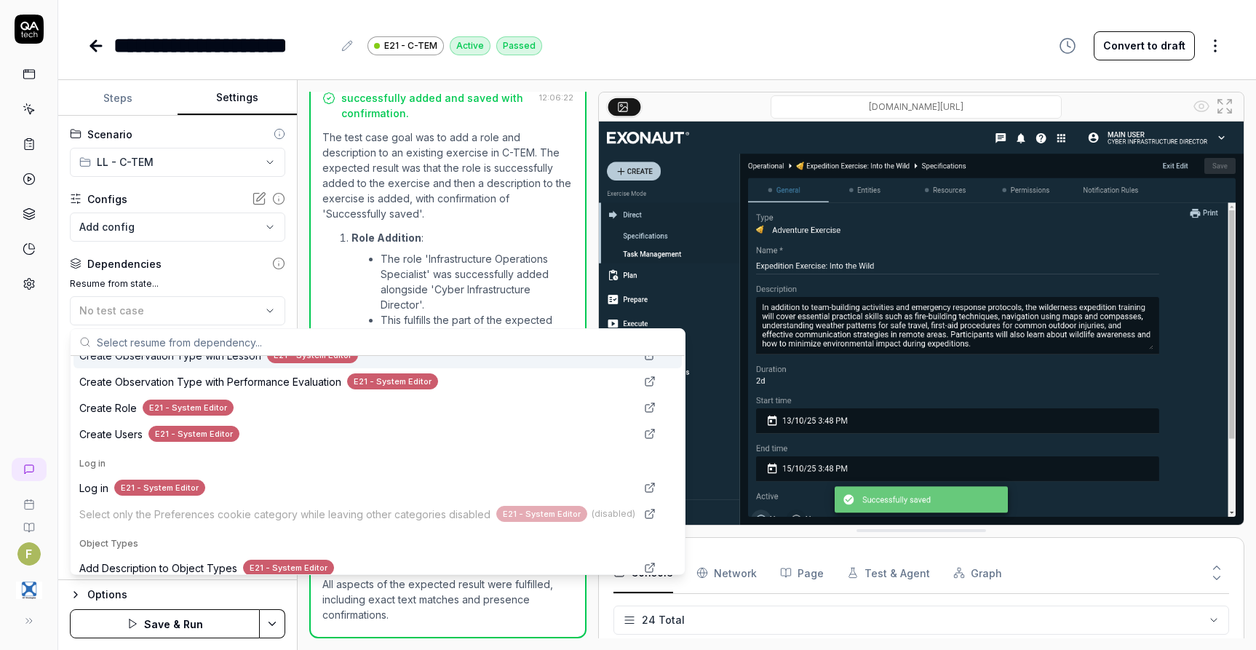
scroll to position [874, 0]
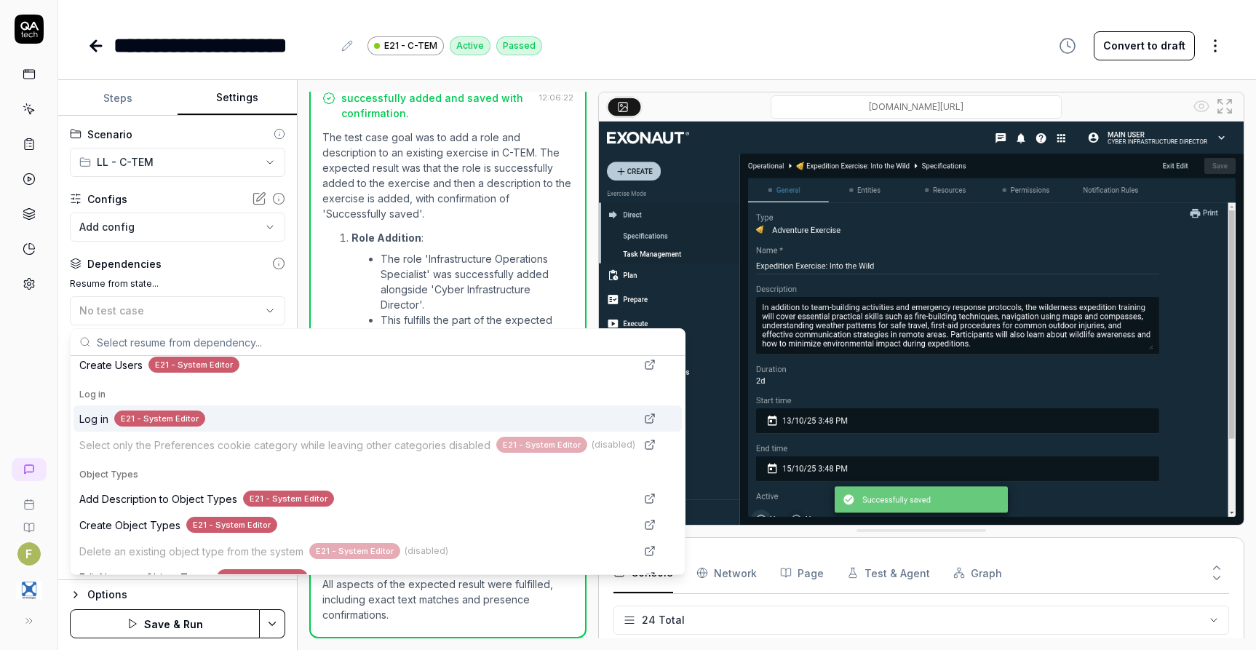
click at [95, 425] on span "Log in" at bounding box center [93, 418] width 29 height 15
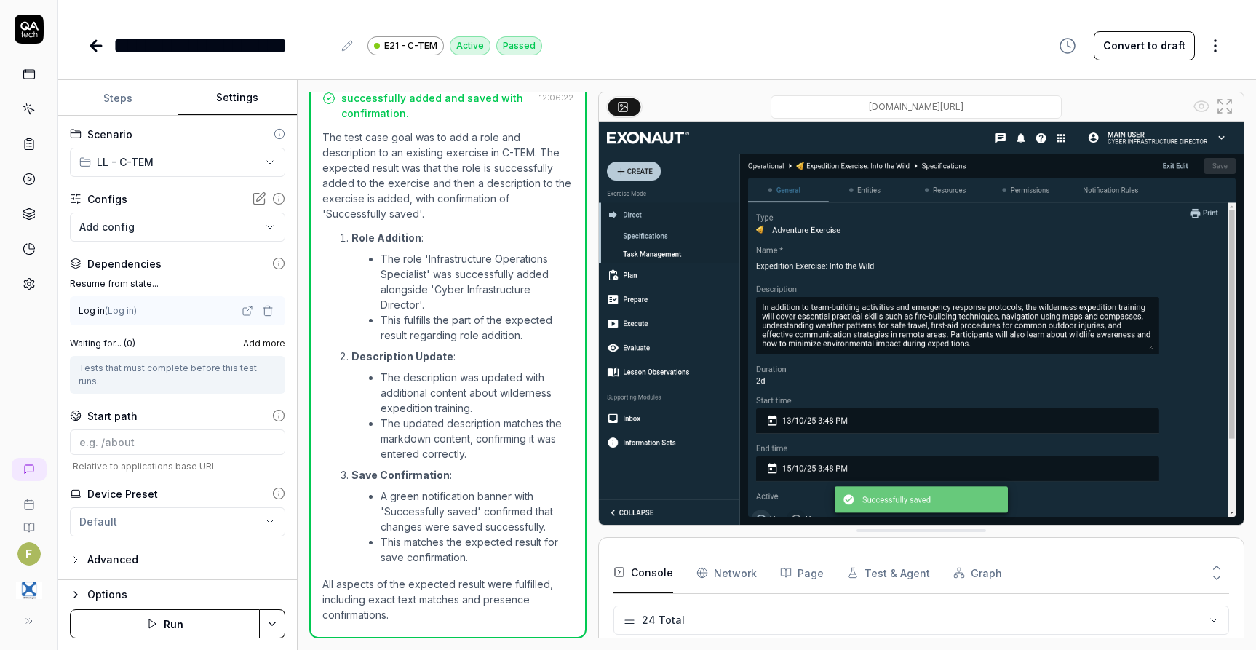
click at [260, 342] on span "Add more" at bounding box center [264, 343] width 42 height 13
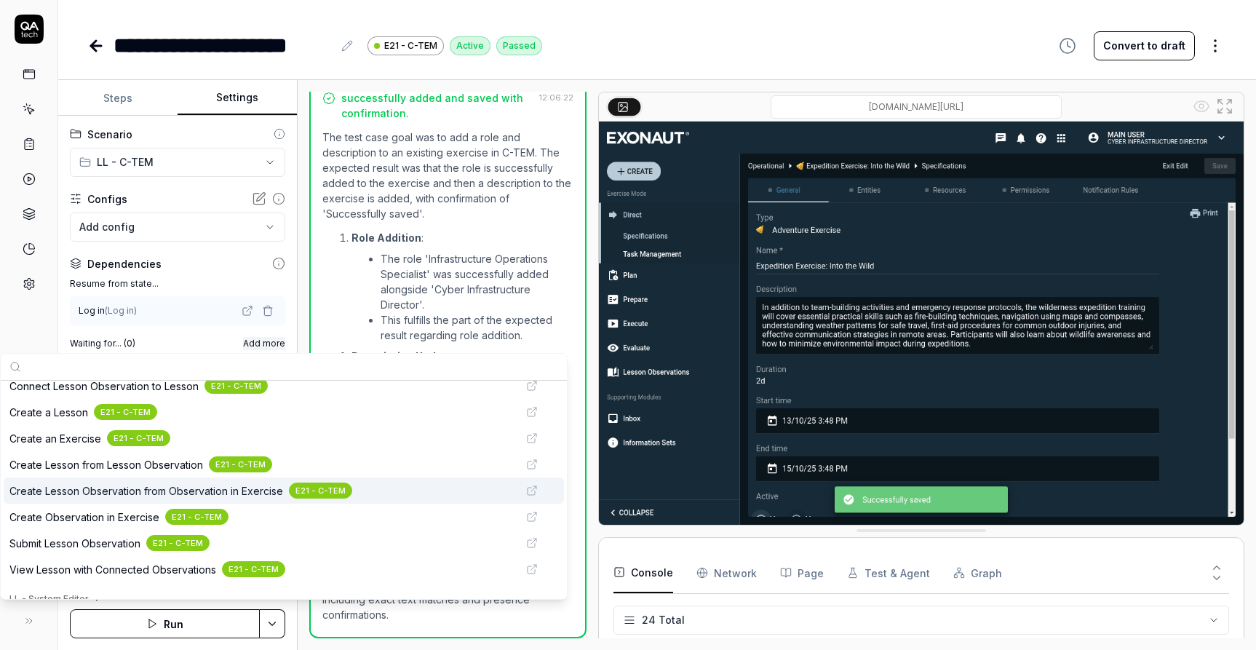
scroll to position [291, 0]
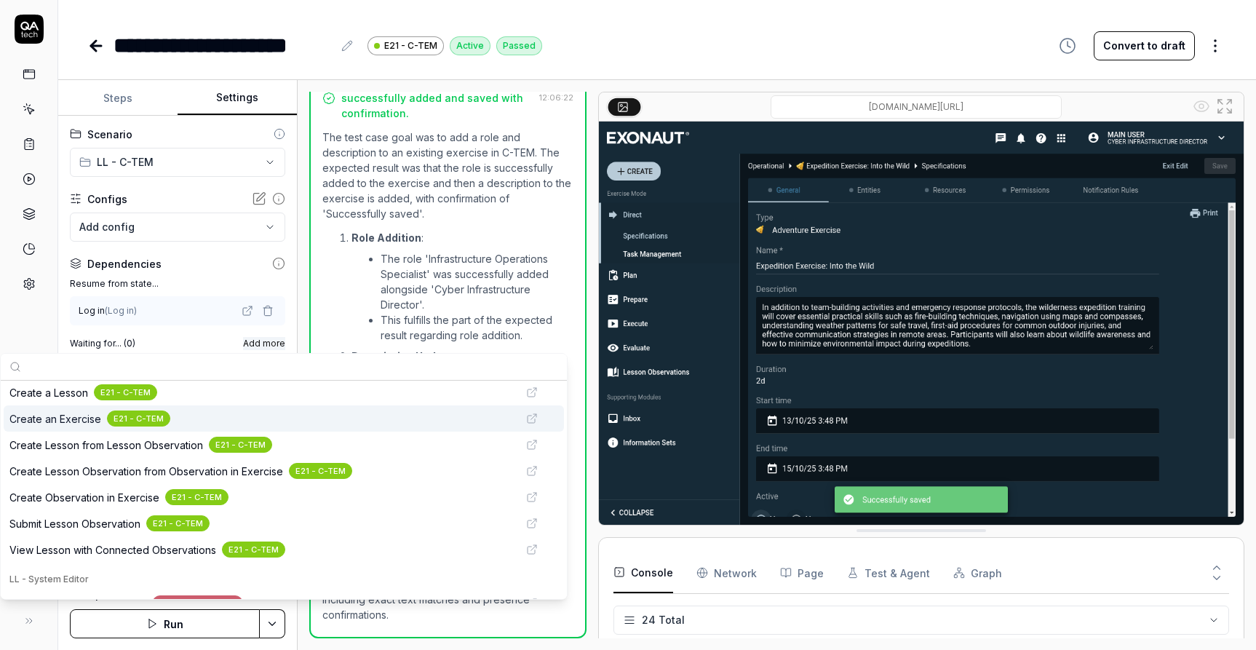
click at [59, 424] on span "Create an Exercise" at bounding box center [55, 418] width 92 height 15
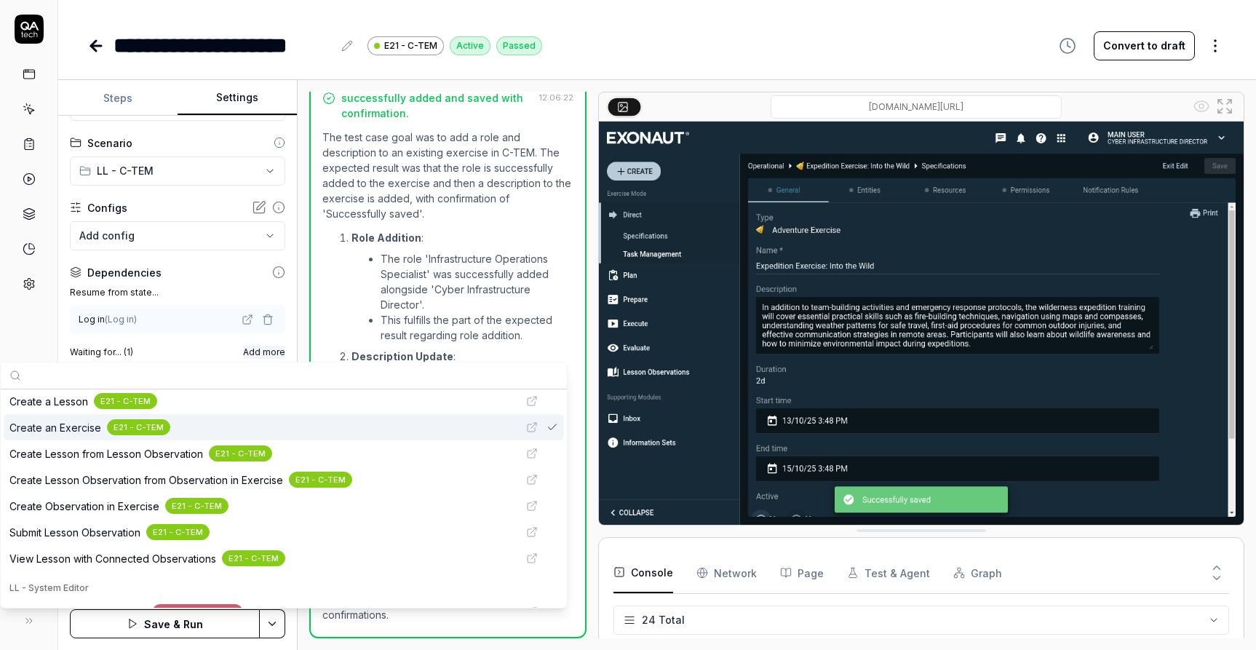
scroll to position [57, 0]
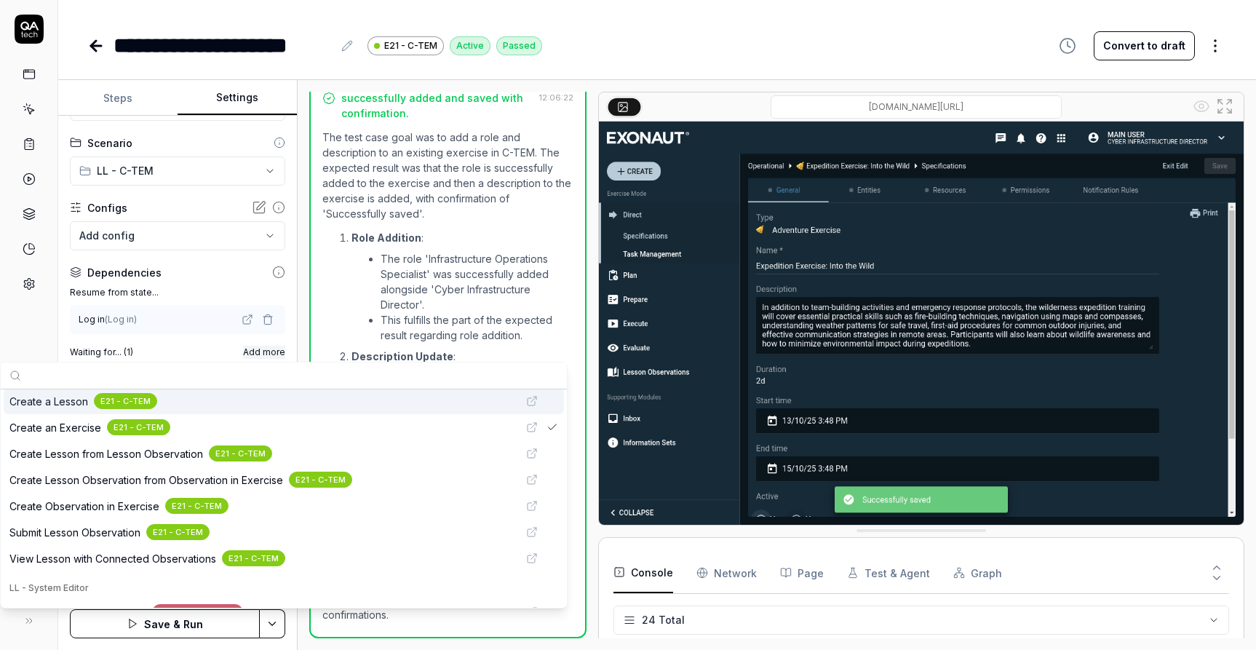
drag, startPoint x: 31, startPoint y: 337, endPoint x: 39, endPoint y: 336, distance: 8.0
click at [31, 337] on div "F" at bounding box center [29, 325] width 58 height 650
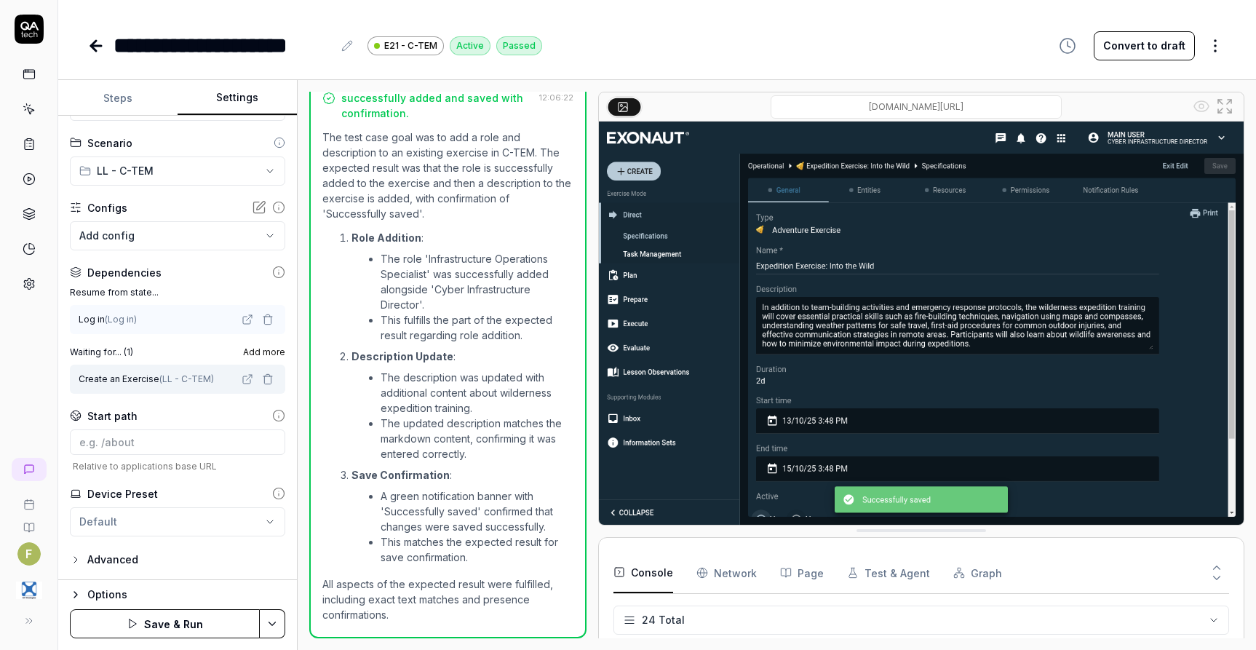
click at [272, 627] on html "**********" at bounding box center [628, 325] width 1256 height 650
click at [202, 529] on div "Save" at bounding box center [200, 523] width 186 height 32
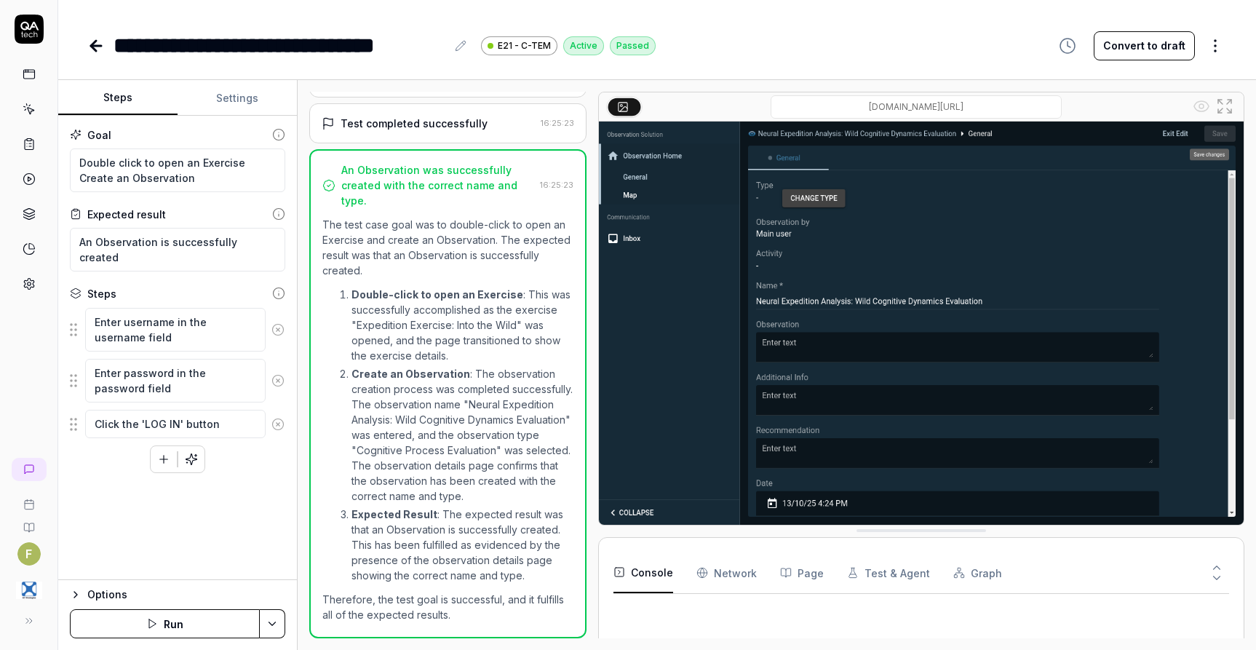
scroll to position [788, 0]
type textarea "*"
click at [232, 89] on button "Settings" at bounding box center [237, 98] width 119 height 35
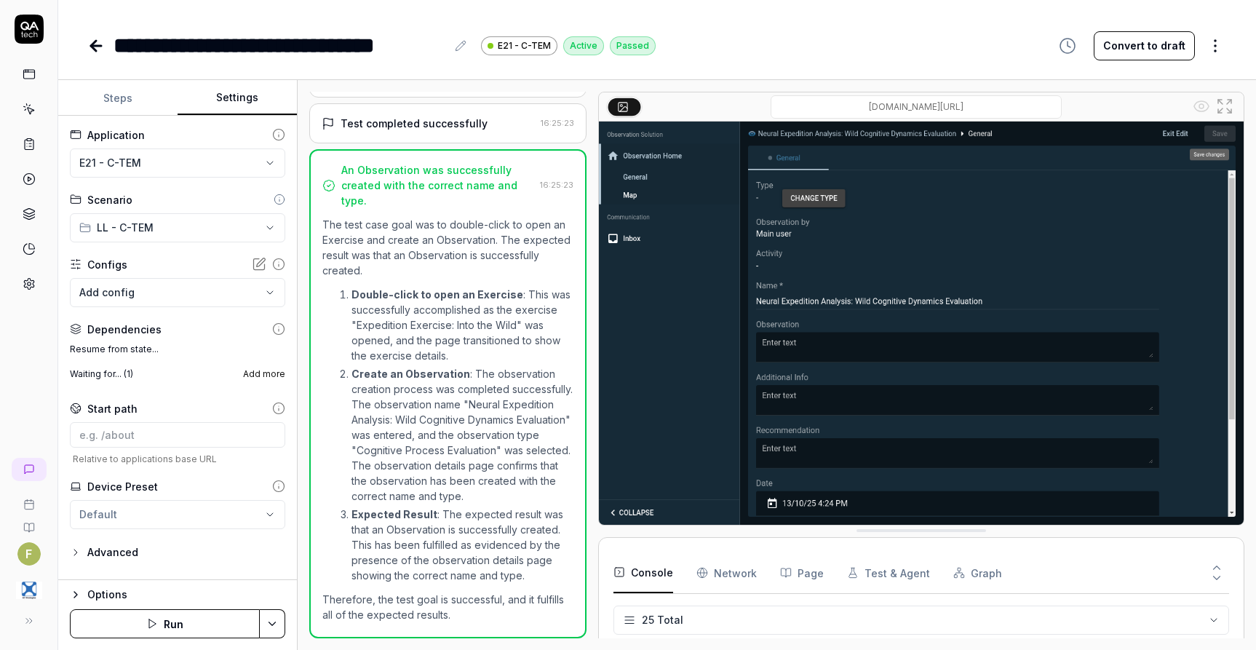
scroll to position [631, 0]
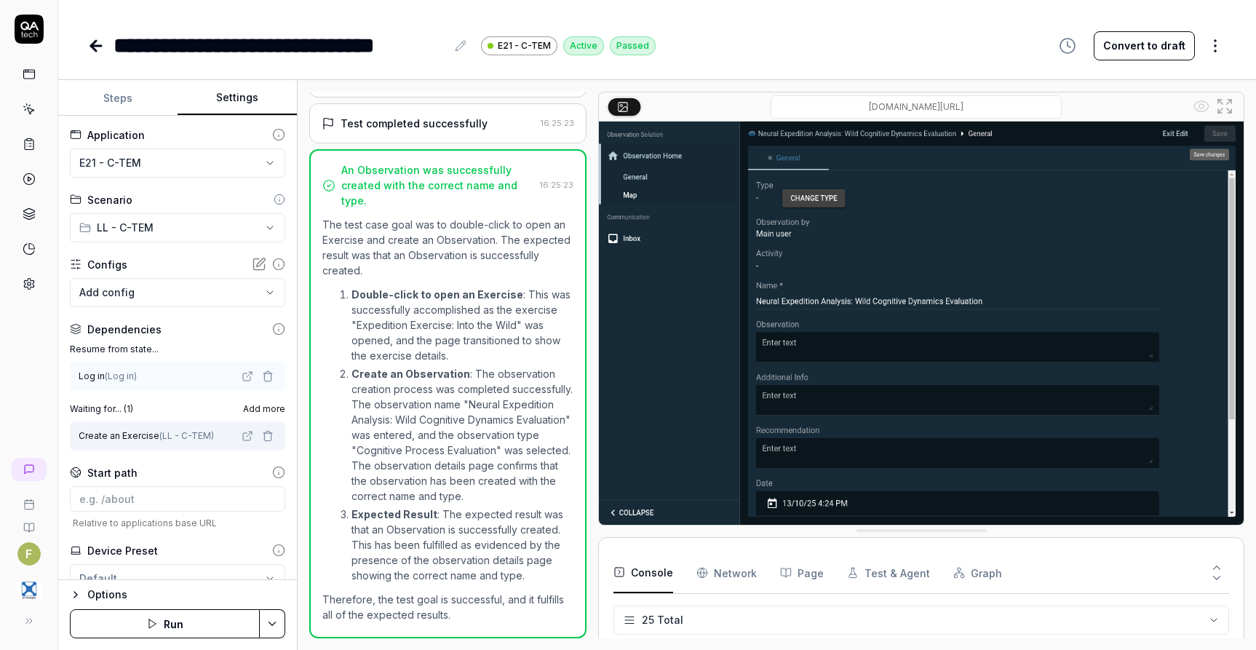
click at [252, 407] on span "Add more" at bounding box center [264, 409] width 42 height 13
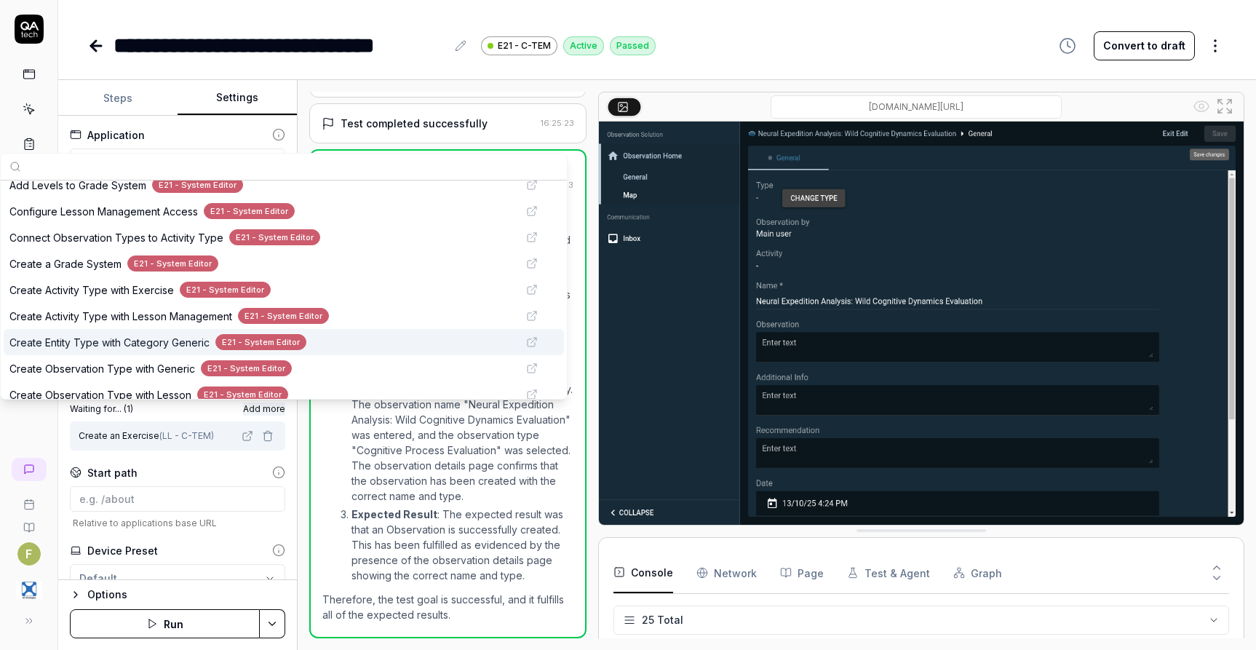
scroll to position [582, 0]
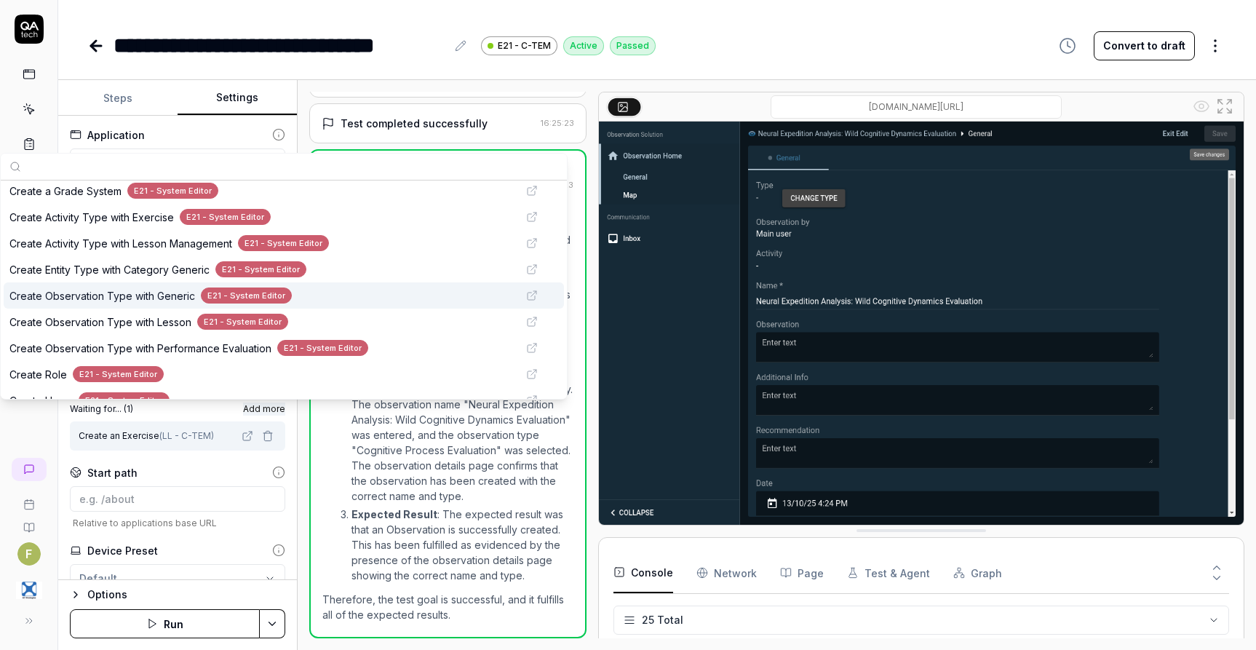
click at [71, 297] on span "Create Observation Type with Generic" at bounding box center [102, 295] width 186 height 15
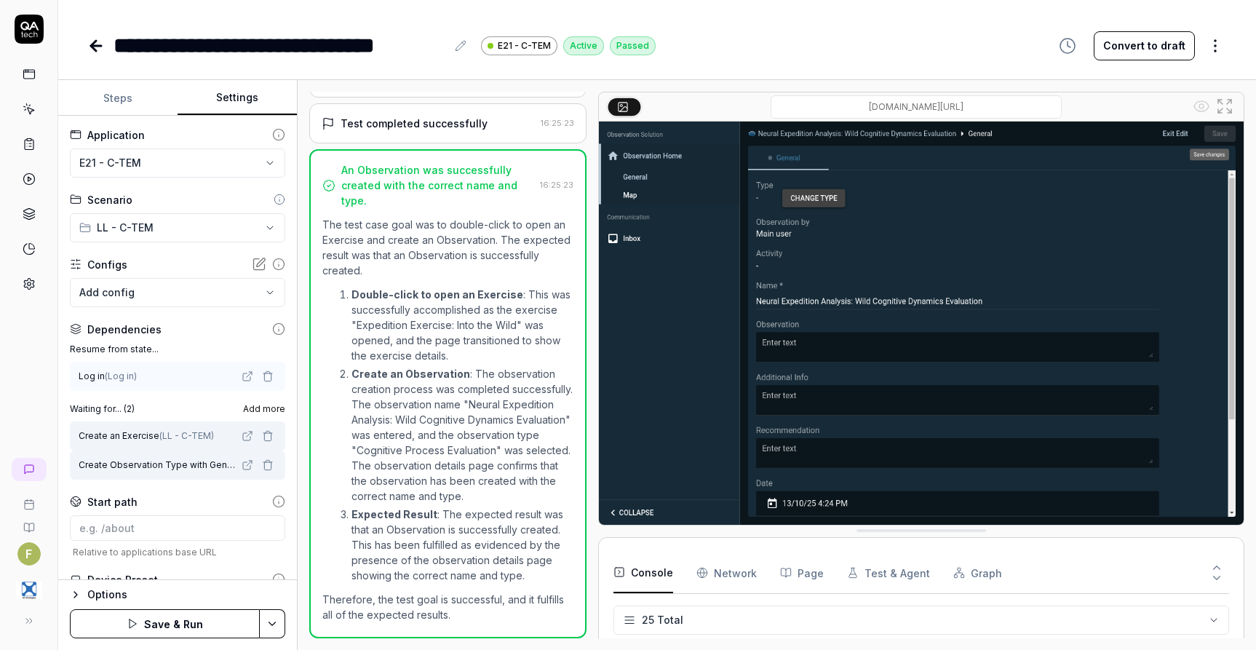
click at [215, 499] on div "Start path" at bounding box center [177, 501] width 215 height 15
click at [274, 625] on html "**********" at bounding box center [628, 325] width 1256 height 650
click at [180, 529] on div "Save" at bounding box center [200, 523] width 186 height 32
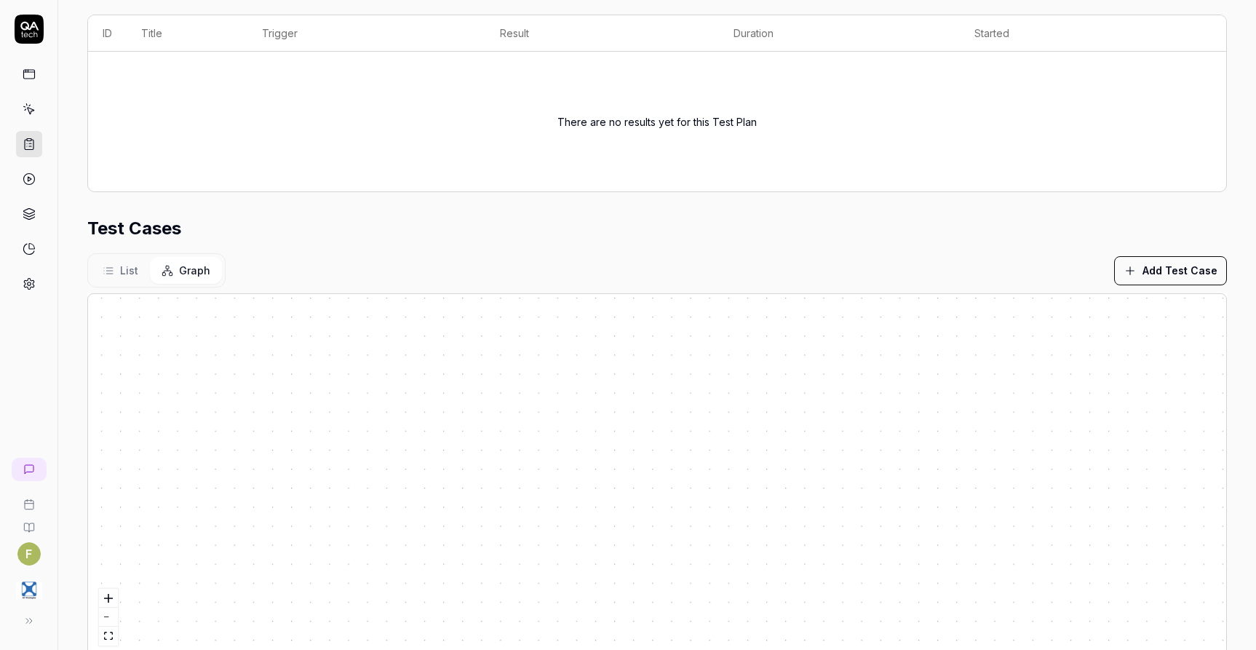
scroll to position [357, 0]
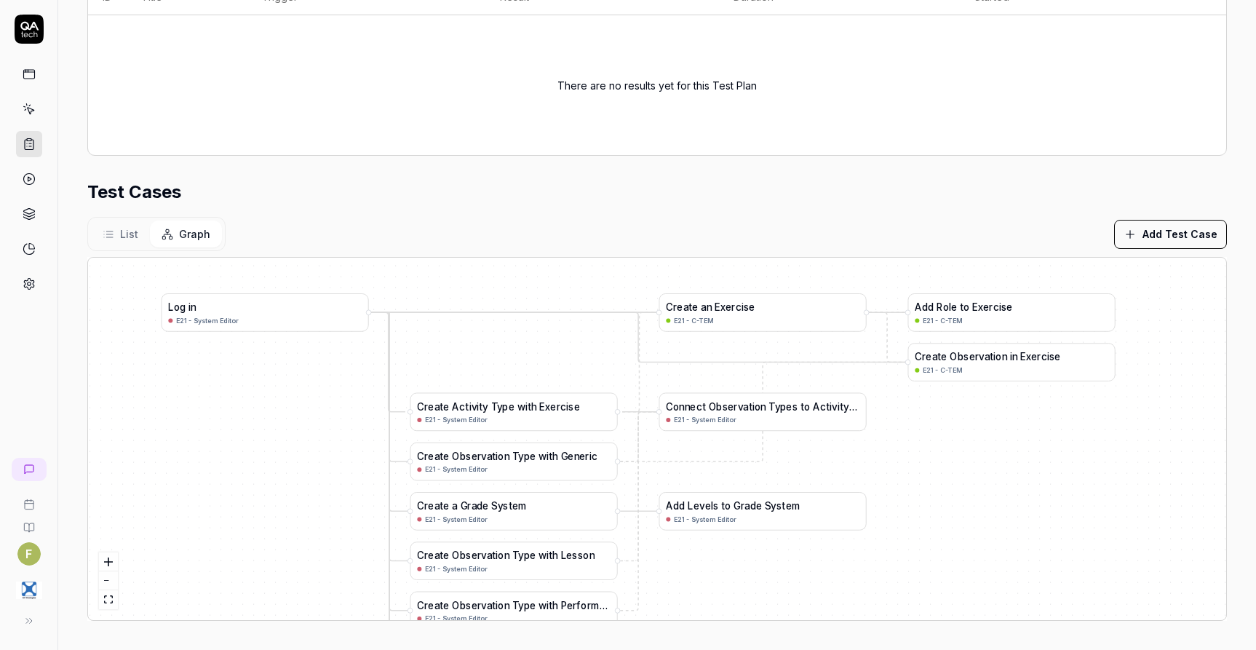
drag, startPoint x: 1128, startPoint y: 528, endPoint x: 898, endPoint y: 466, distance: 238.9
click at [898, 466] on div "A d d L e v e l s t o G r a d e S y s t e m E21 - System Editor C r e a t e a G…" at bounding box center [657, 439] width 1139 height 363
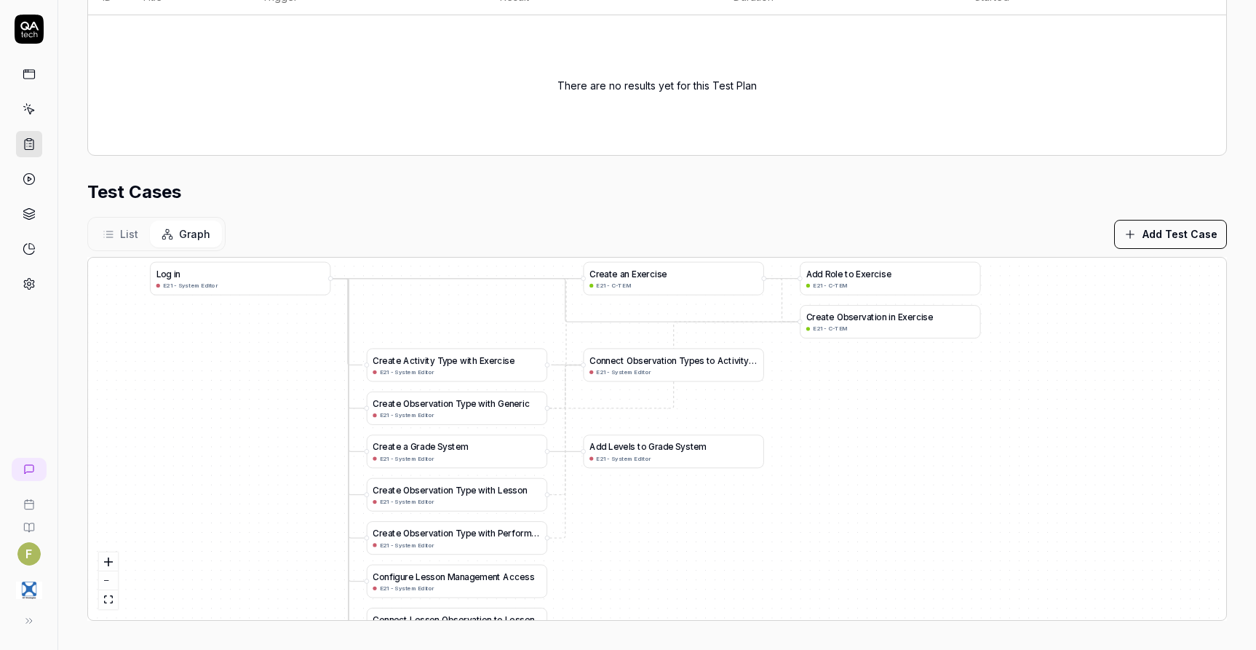
drag, startPoint x: 973, startPoint y: 553, endPoint x: 875, endPoint y: 510, distance: 106.6
click at [875, 510] on div "A d d L e v e l s t o G r a d e S y s t e m E21 - System Editor C r e a t e a G…" at bounding box center [657, 439] width 1139 height 363
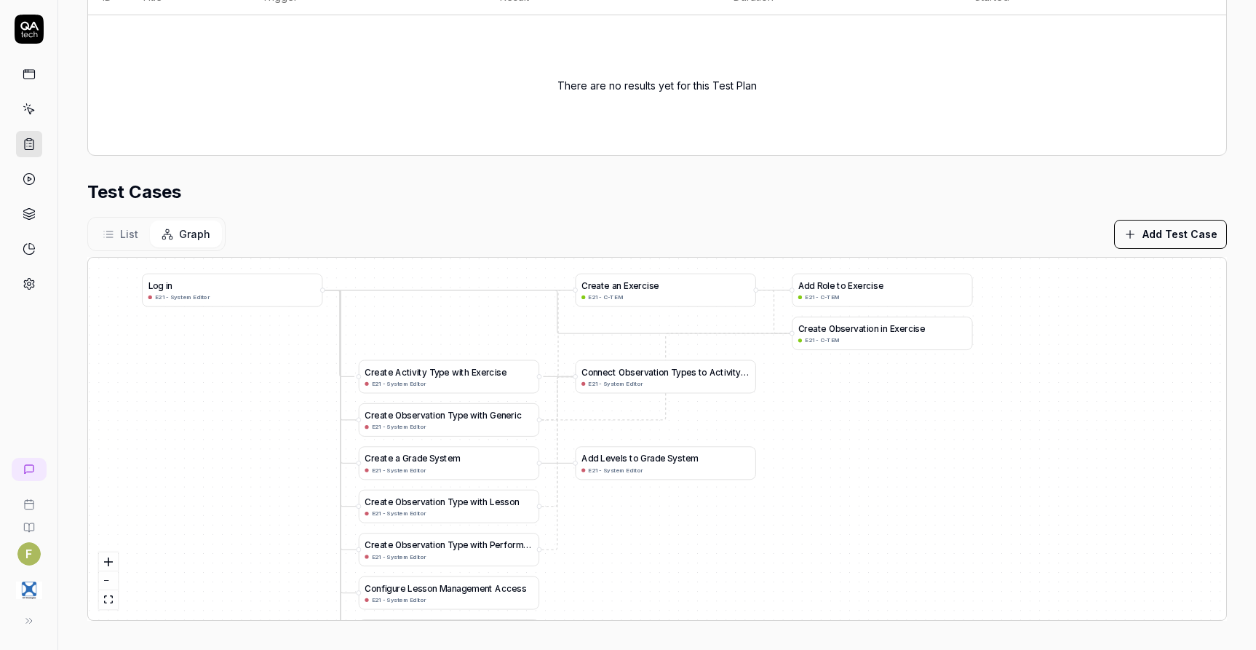
drag, startPoint x: 850, startPoint y: 427, endPoint x: 842, endPoint y: 434, distance: 10.3
click at [842, 434] on div "A d d L e v e l s t o G r a d e S y s t e m E21 - System Editor C r e a t e a G…" at bounding box center [657, 439] width 1139 height 363
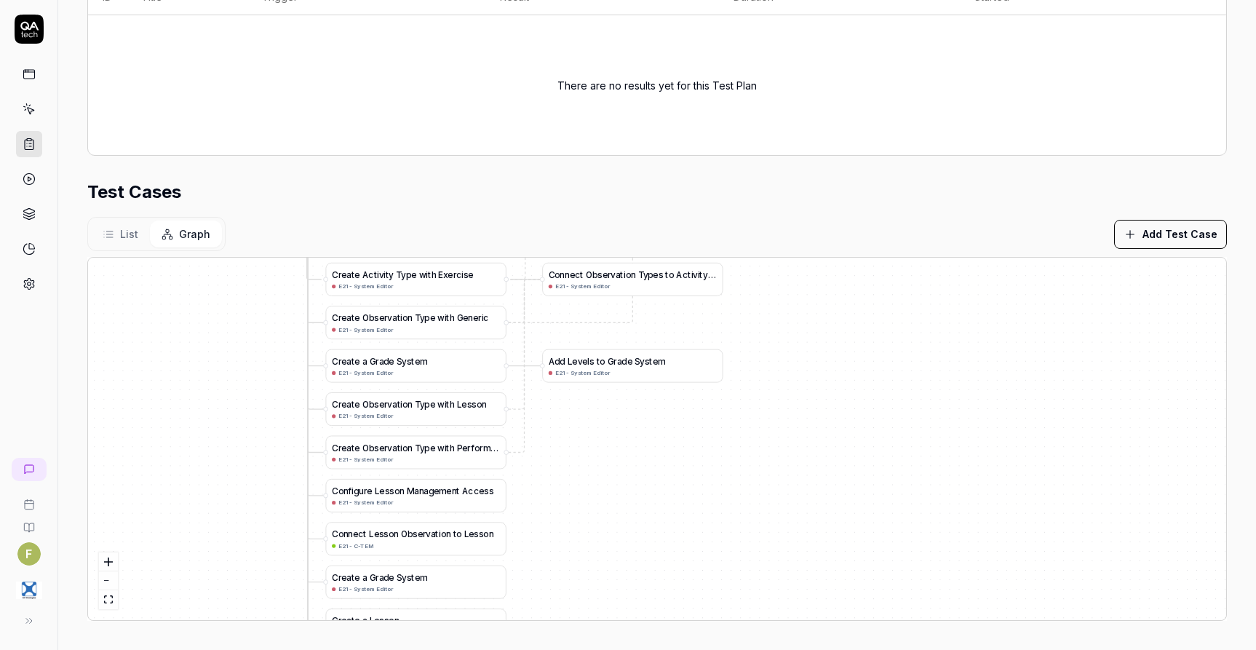
drag, startPoint x: 881, startPoint y: 505, endPoint x: 848, endPoint y: 407, distance: 103.6
click at [848, 407] on div "A d d L e v e l s t o G r a d e S y s t e m E21 - System Editor C r e a t e a G…" at bounding box center [657, 439] width 1139 height 363
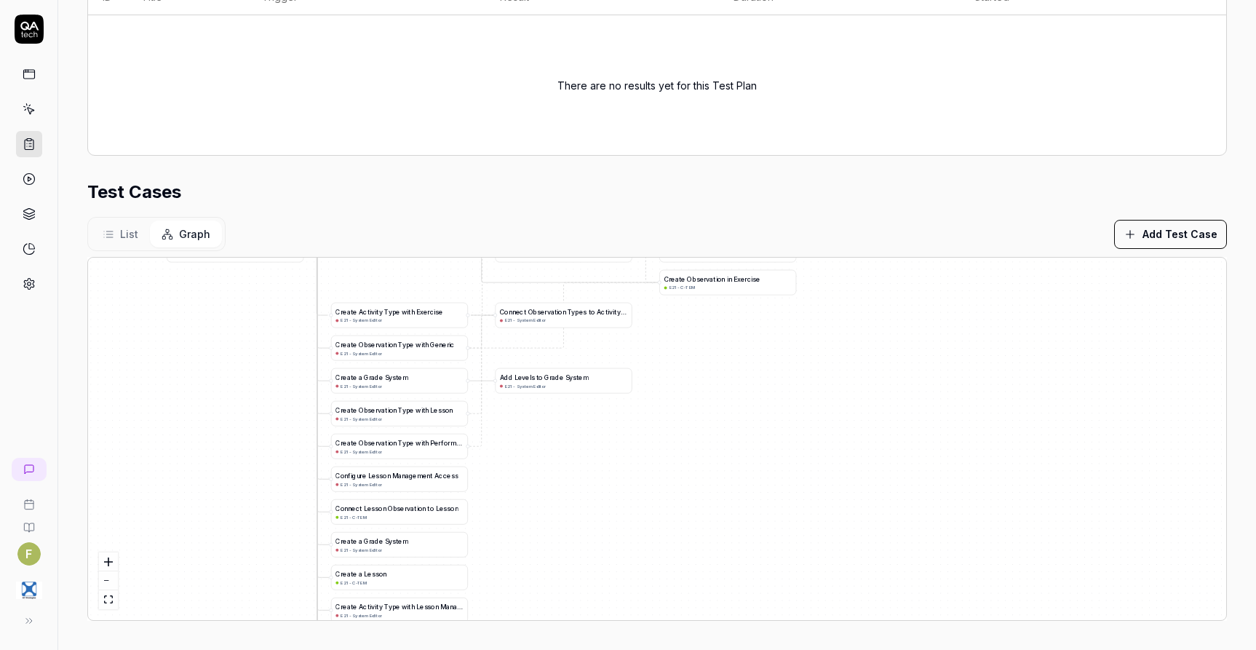
drag, startPoint x: 662, startPoint y: 490, endPoint x: 636, endPoint y: 491, distance: 26.2
click at [636, 491] on div "A d d L e v e l s t o G r a d e S y s t e m E21 - System Editor C r e a t e a G…" at bounding box center [657, 439] width 1139 height 363
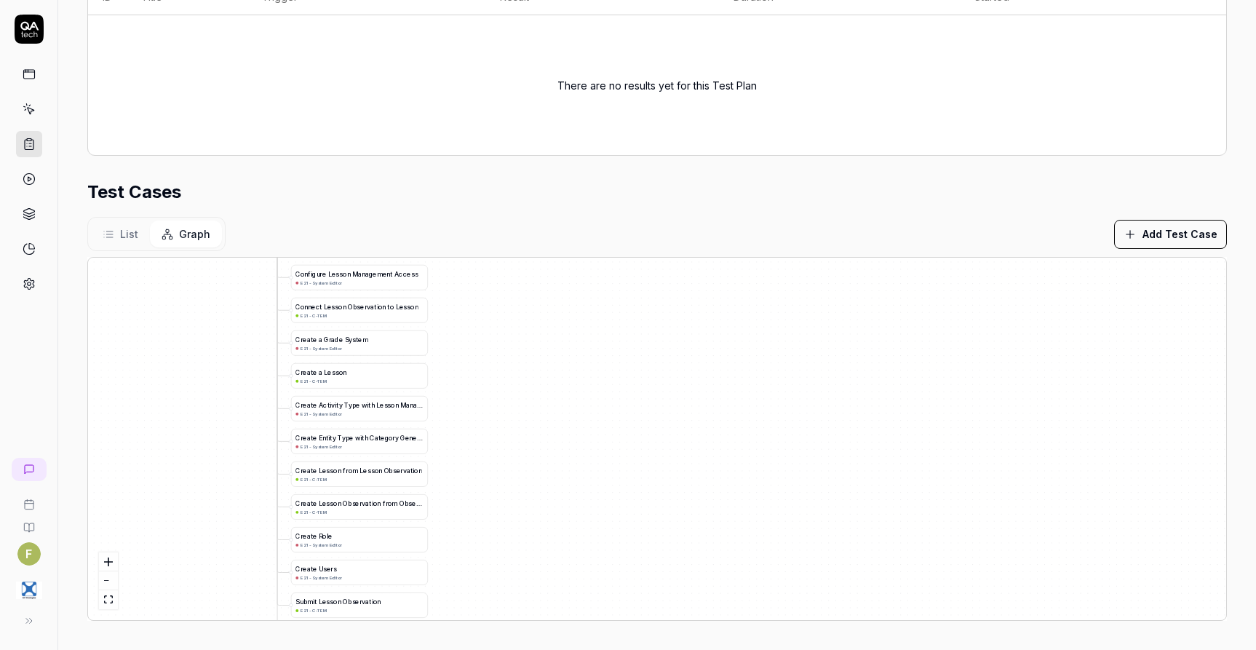
drag, startPoint x: 588, startPoint y: 558, endPoint x: 551, endPoint y: 369, distance: 192.9
click at [551, 369] on div "A d d L e v e l s t o G r a d e S y s t e m E21 - System Editor C r e a t e a G…" at bounding box center [657, 439] width 1139 height 363
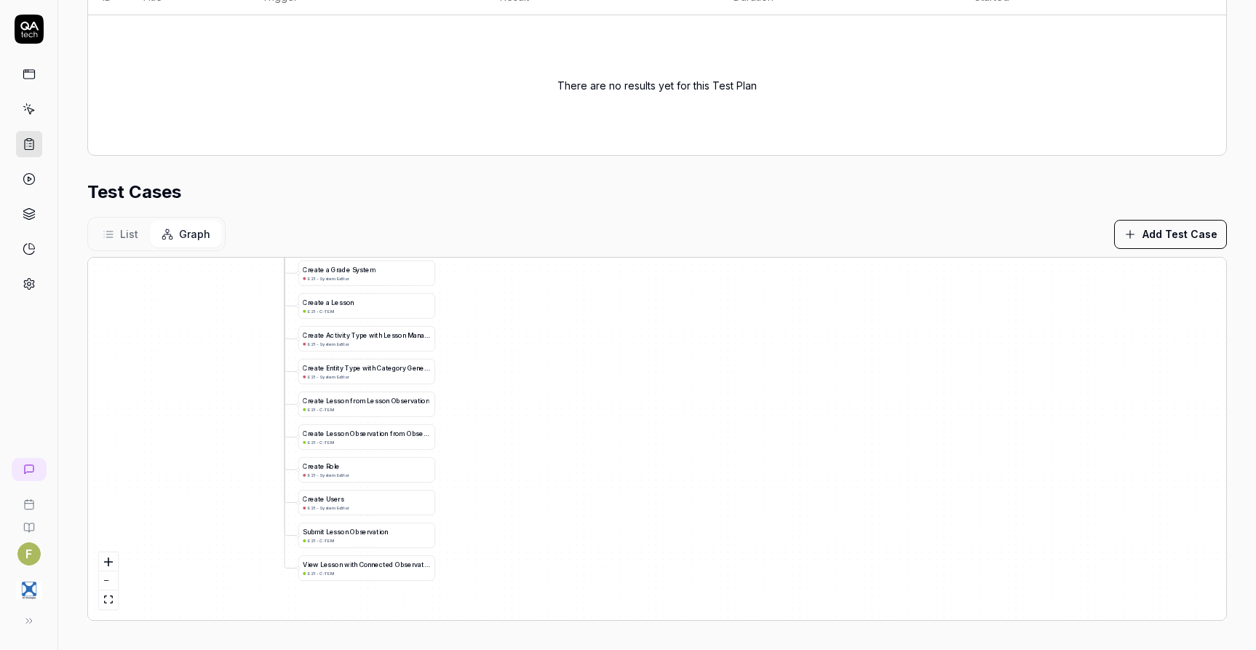
drag, startPoint x: 545, startPoint y: 535, endPoint x: 553, endPoint y: 515, distance: 22.2
click at [553, 515] on div "A d d L e v e l s t o G r a d e S y s t e m E21 - System Editor C r e a t e a G…" at bounding box center [657, 439] width 1139 height 363
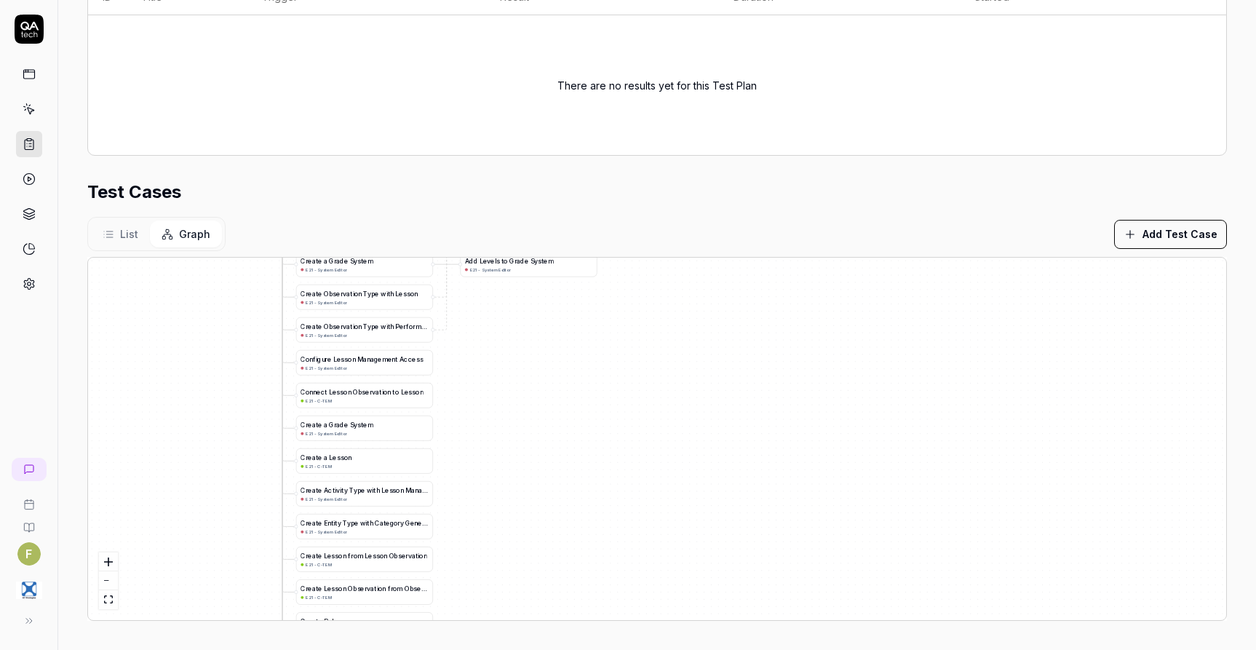
drag, startPoint x: 538, startPoint y: 384, endPoint x: 530, endPoint y: 499, distance: 114.6
click at [531, 502] on div "A d d L e v e l s t o G r a d e S y s t e m E21 - System Editor C r e a t e a G…" at bounding box center [657, 439] width 1139 height 363
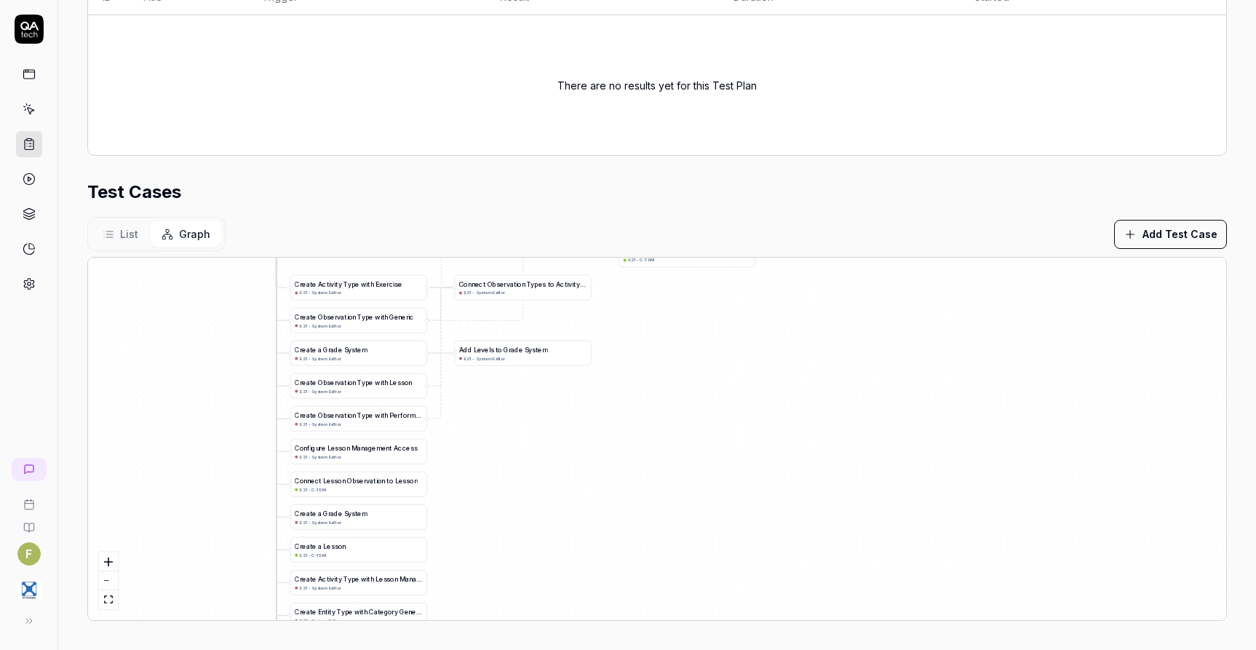
drag, startPoint x: 527, startPoint y: 401, endPoint x: 521, endPoint y: 488, distance: 87.6
click at [521, 488] on div "A d d L e v e l s t o G r a d e S y s t e m E21 - System Editor C r e a t e a G…" at bounding box center [657, 439] width 1139 height 363
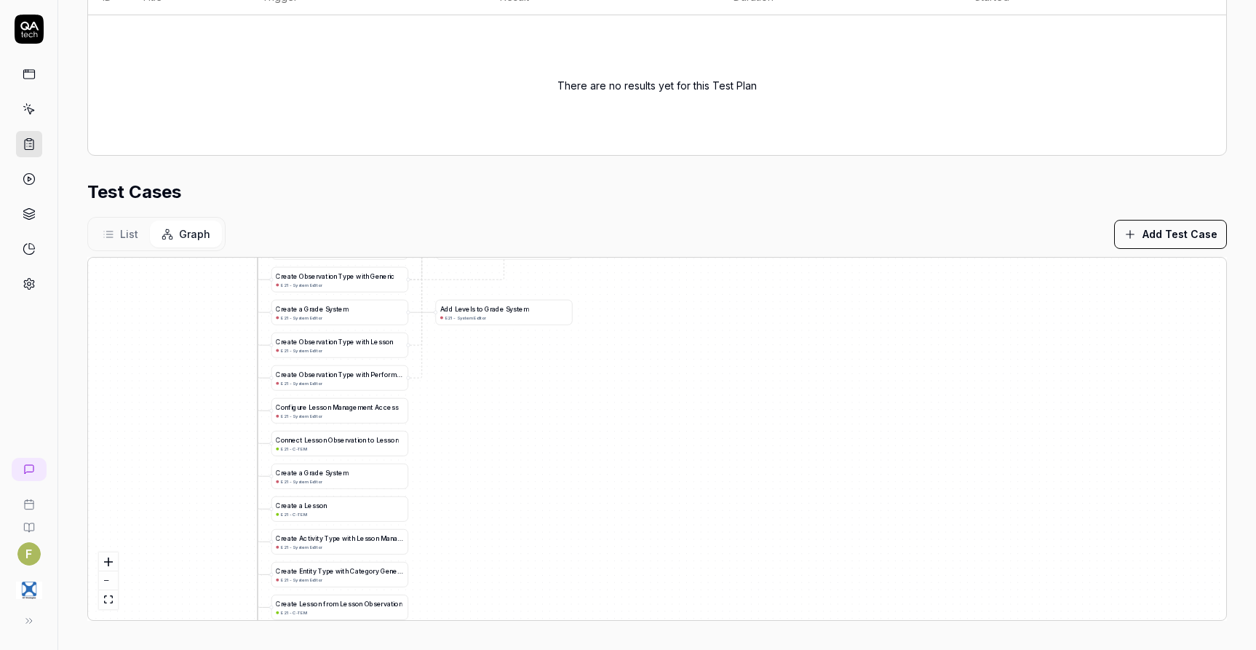
drag, startPoint x: 590, startPoint y: 460, endPoint x: 570, endPoint y: 419, distance: 45.9
click at [571, 419] on div "A d d L e v e l s t o G r a d e S y s t e m E21 - System Editor C r e a t e a G…" at bounding box center [657, 439] width 1139 height 363
drag, startPoint x: 387, startPoint y: 571, endPoint x: 629, endPoint y: 556, distance: 242.2
click at [629, 556] on div "A d d L e v e l s t o G r a d e S y s t e m E21 - System Editor C r e a t e a G…" at bounding box center [657, 439] width 1139 height 363
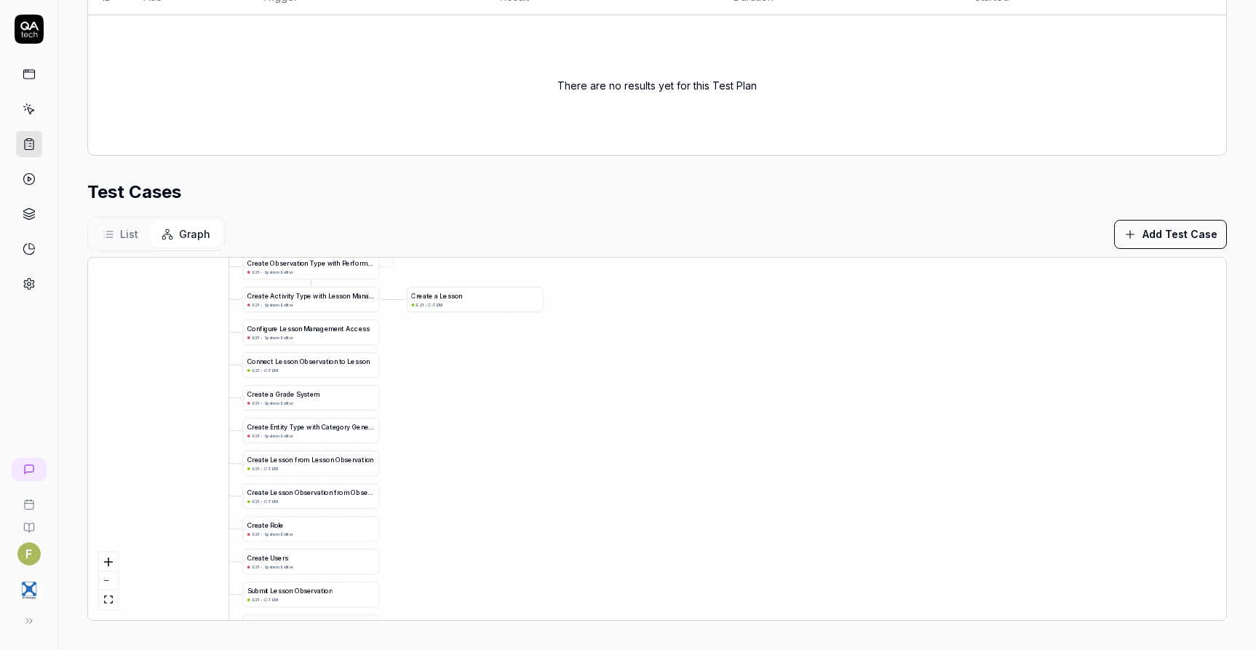
drag, startPoint x: 502, startPoint y: 575, endPoint x: 475, endPoint y: 472, distance: 107.0
click at [475, 472] on div "A d d L e v e l s t o G r a d e S y s t e m E21 - System Editor C r e a t e a G…" at bounding box center [657, 439] width 1139 height 363
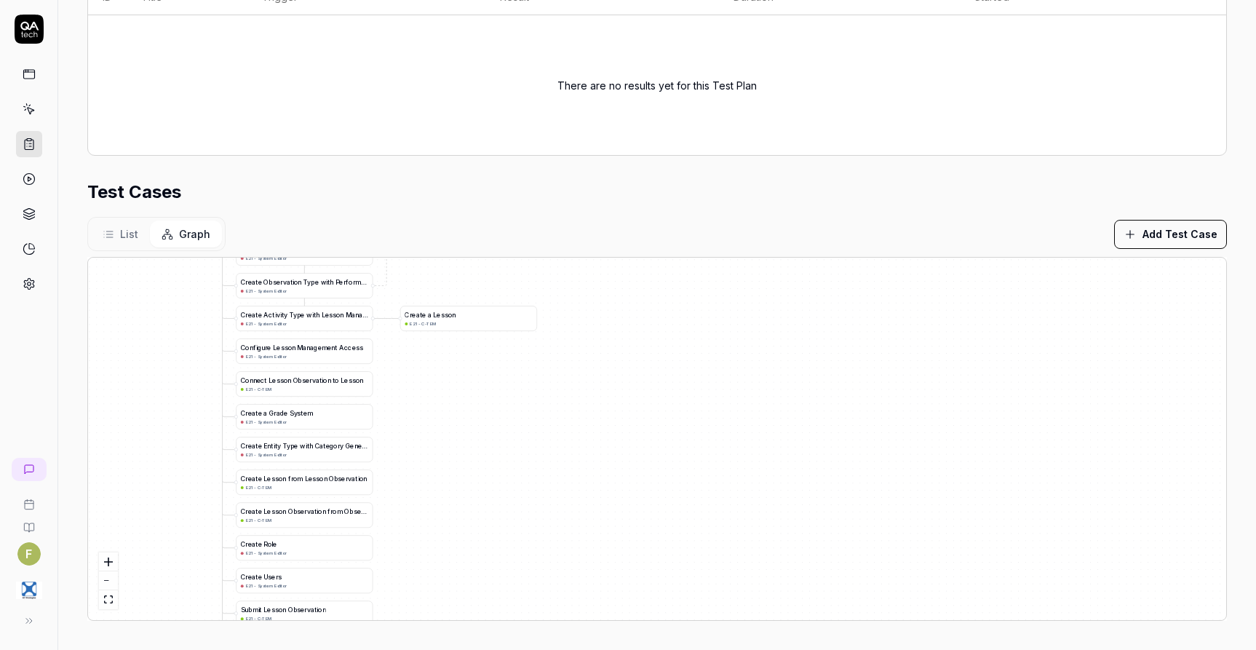
drag, startPoint x: 493, startPoint y: 478, endPoint x: 483, endPoint y: 494, distance: 19.0
click at [484, 494] on div "A d d L e v e l s t o G r a d e S y s t e m E21 - System Editor C r e a t e a G…" at bounding box center [657, 439] width 1139 height 363
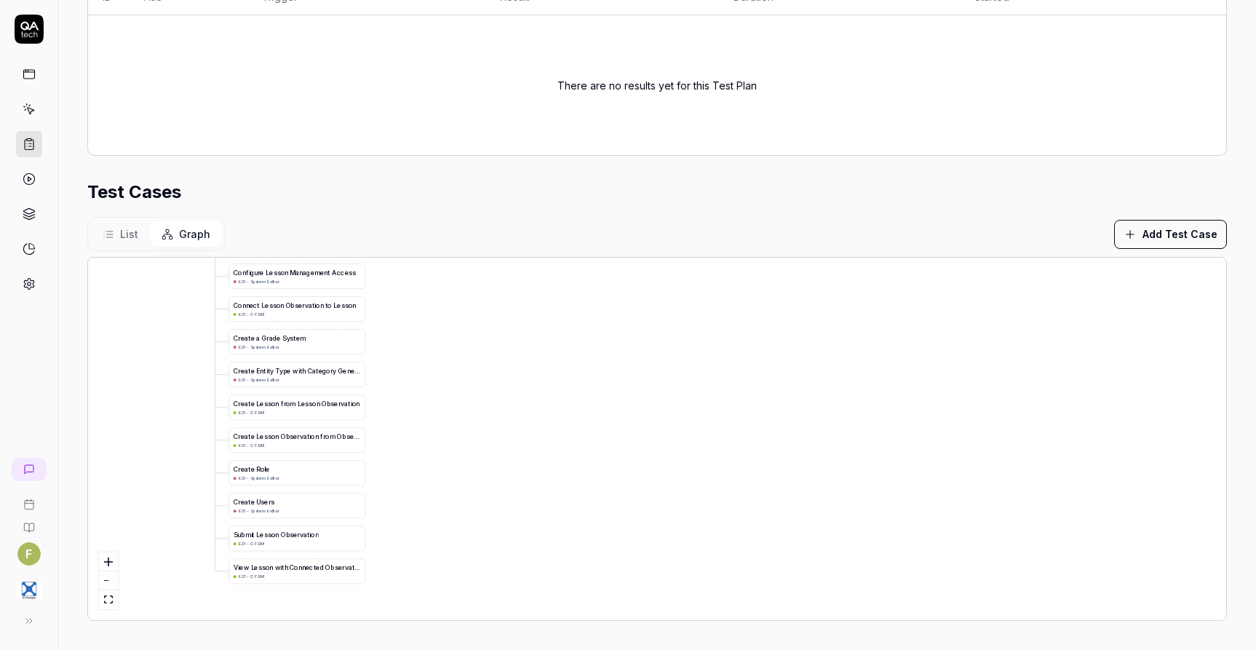
drag, startPoint x: 481, startPoint y: 537, endPoint x: 483, endPoint y: 465, distance: 71.4
click at [483, 465] on div "A d d L e v e l s t o G r a d e S y s t e m E21 - System Editor C r e a t e a G…" at bounding box center [657, 439] width 1139 height 363
drag, startPoint x: 540, startPoint y: 397, endPoint x: 543, endPoint y: 548, distance: 150.7
click at [543, 548] on div "A d d L e v e l s t o G r a d e S y s t e m E21 - System Editor C r e a t e a G…" at bounding box center [657, 439] width 1139 height 363
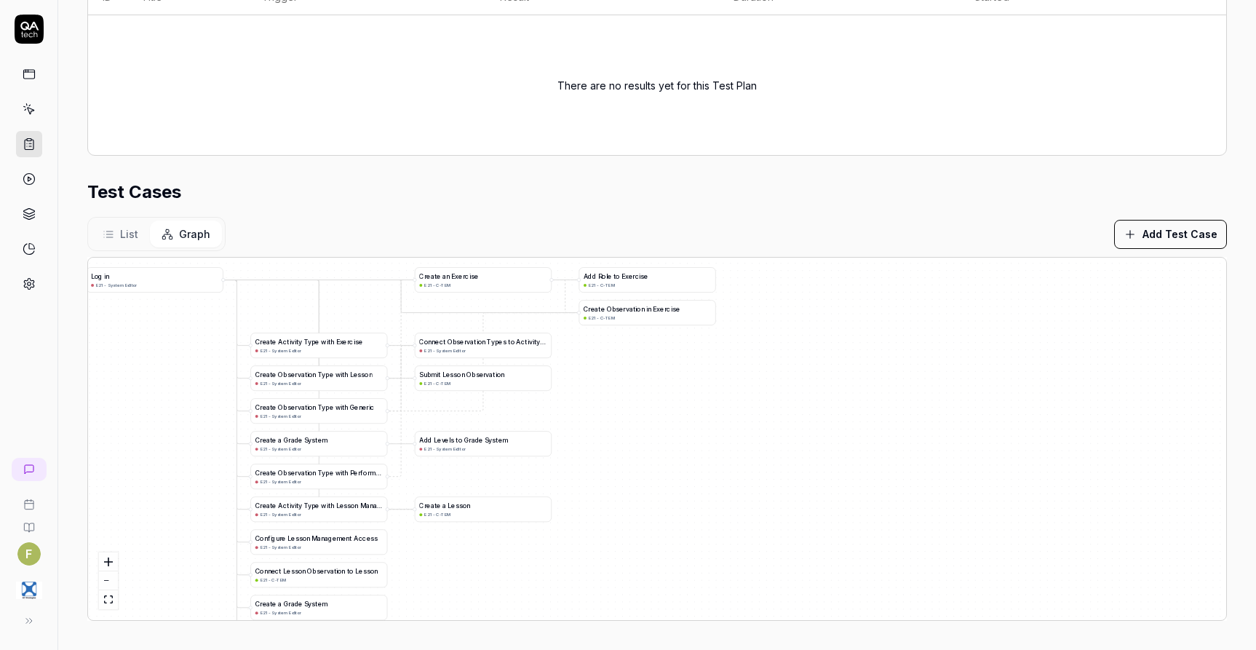
drag, startPoint x: 563, startPoint y: 517, endPoint x: 574, endPoint y: 521, distance: 11.8
click at [564, 566] on div "A d d L e v e l s t o G r a d e S y s t e m E21 - System Editor C r e a t e a G…" at bounding box center [657, 439] width 1139 height 363
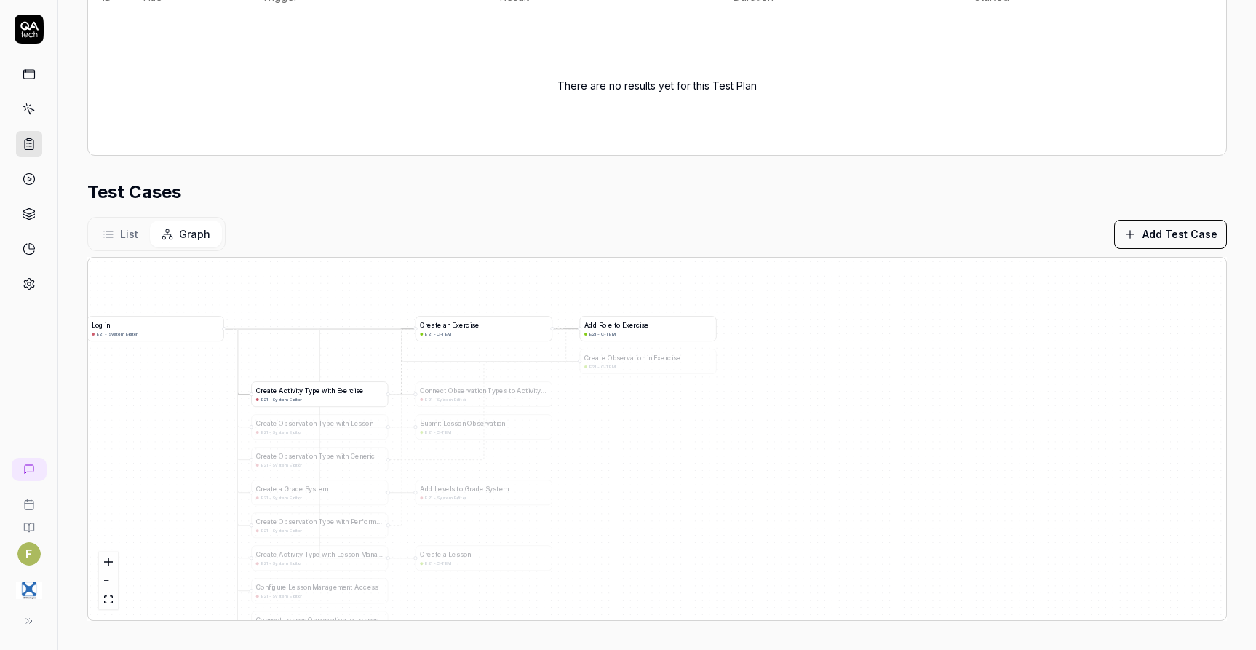
drag, startPoint x: 617, startPoint y: 325, endPoint x: 731, endPoint y: 299, distance: 117.1
click at [731, 299] on div "A d d L e v e l s t o G r a d e S y s t e m E21 - System Editor C r e a t e a G…" at bounding box center [657, 439] width 1139 height 363
click at [630, 325] on span "e" at bounding box center [632, 324] width 4 height 7
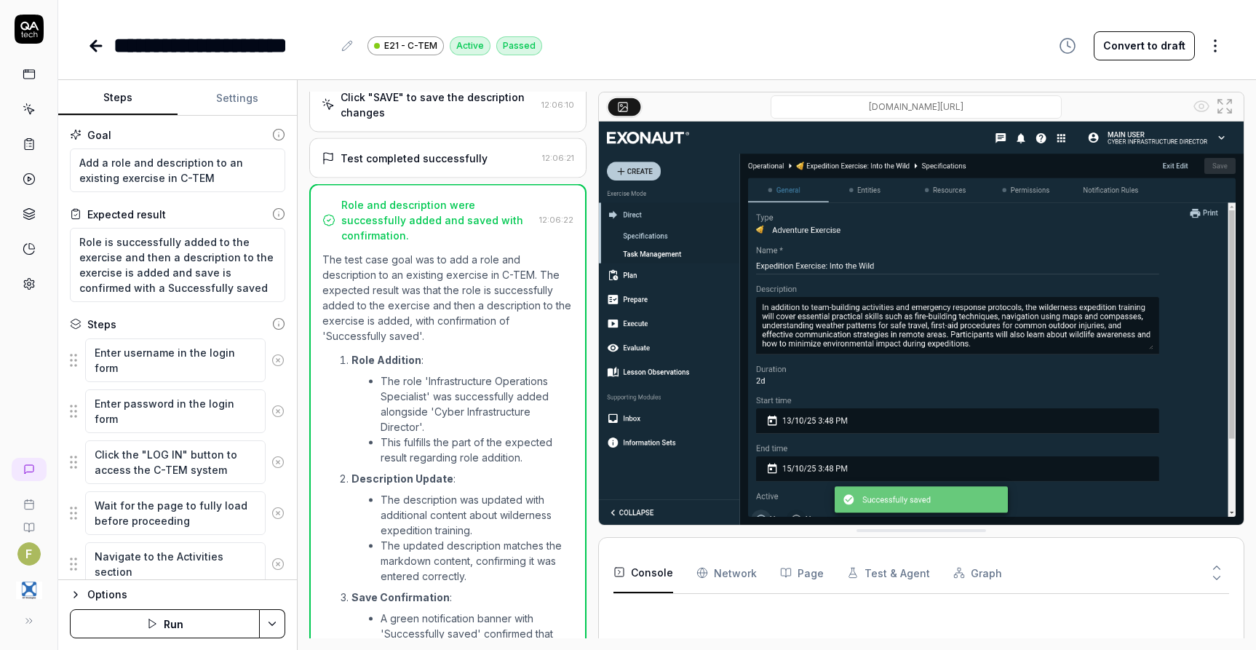
click at [239, 100] on button "Settings" at bounding box center [237, 98] width 119 height 35
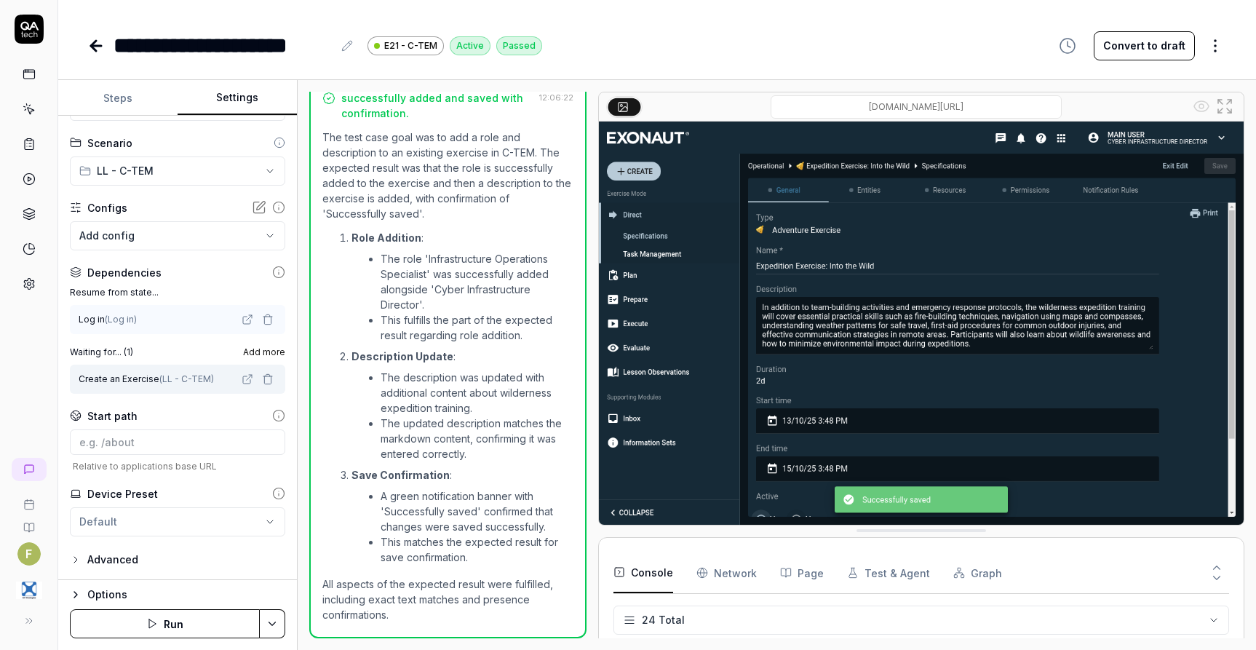
scroll to position [602, 0]
click at [258, 353] on span "Add more" at bounding box center [264, 352] width 42 height 13
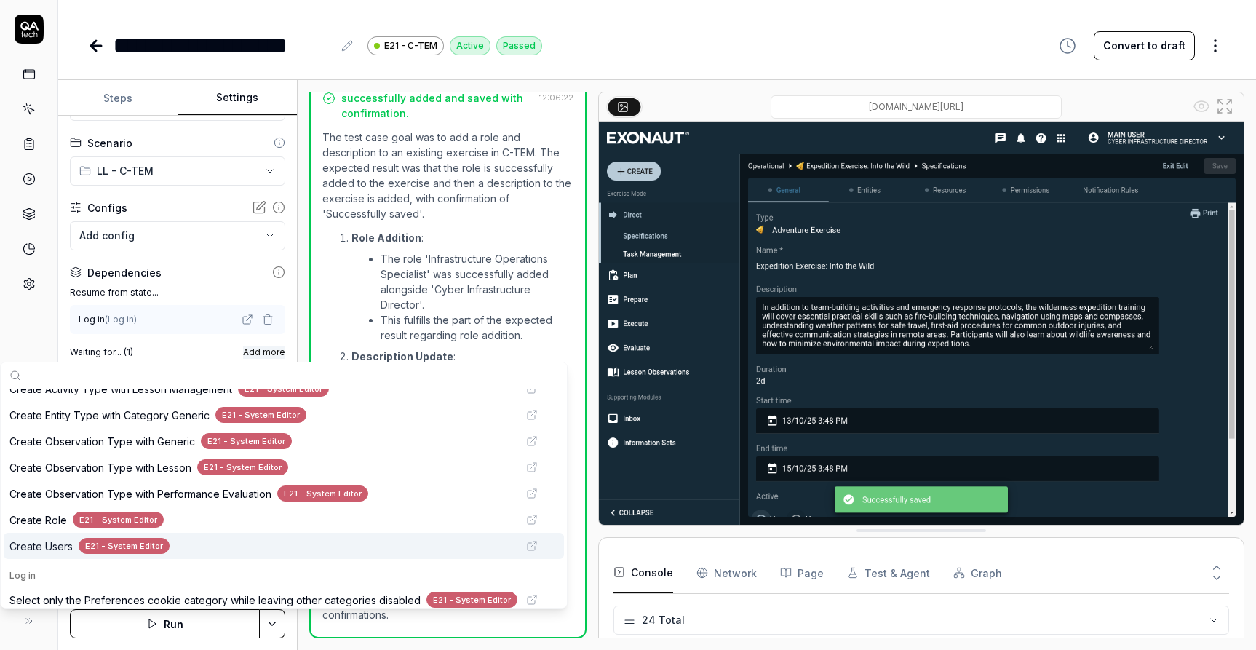
scroll to position [655, 0]
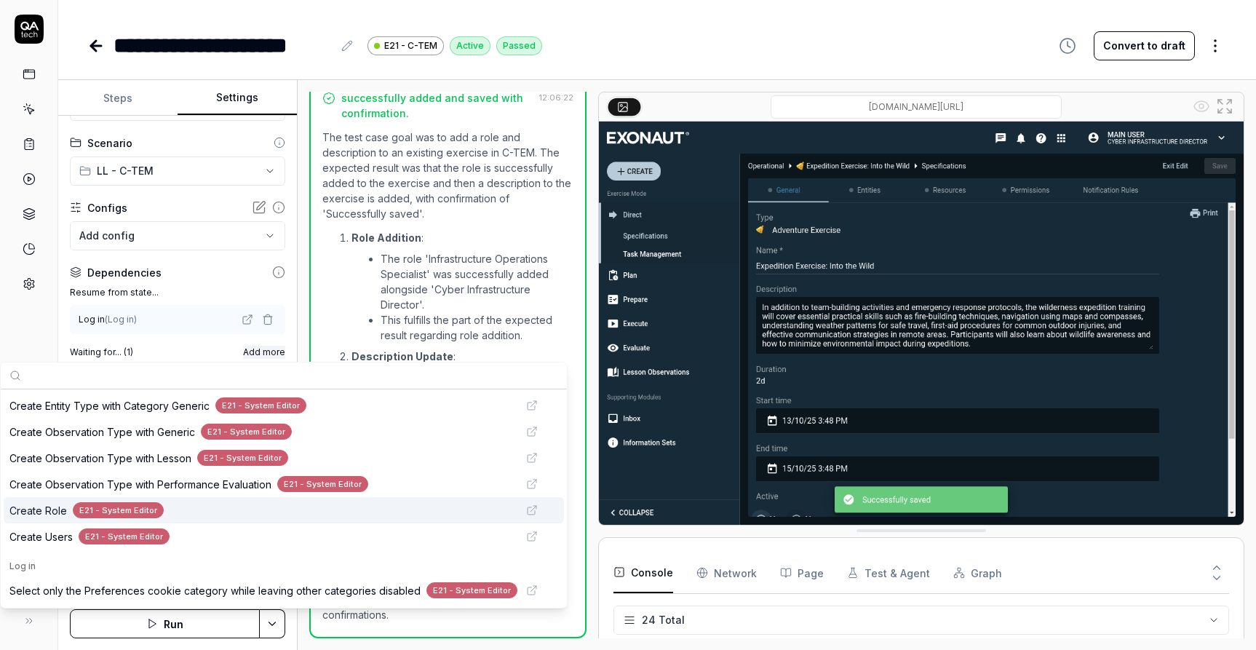
click at [47, 510] on span "Create Role" at bounding box center [38, 510] width 58 height 15
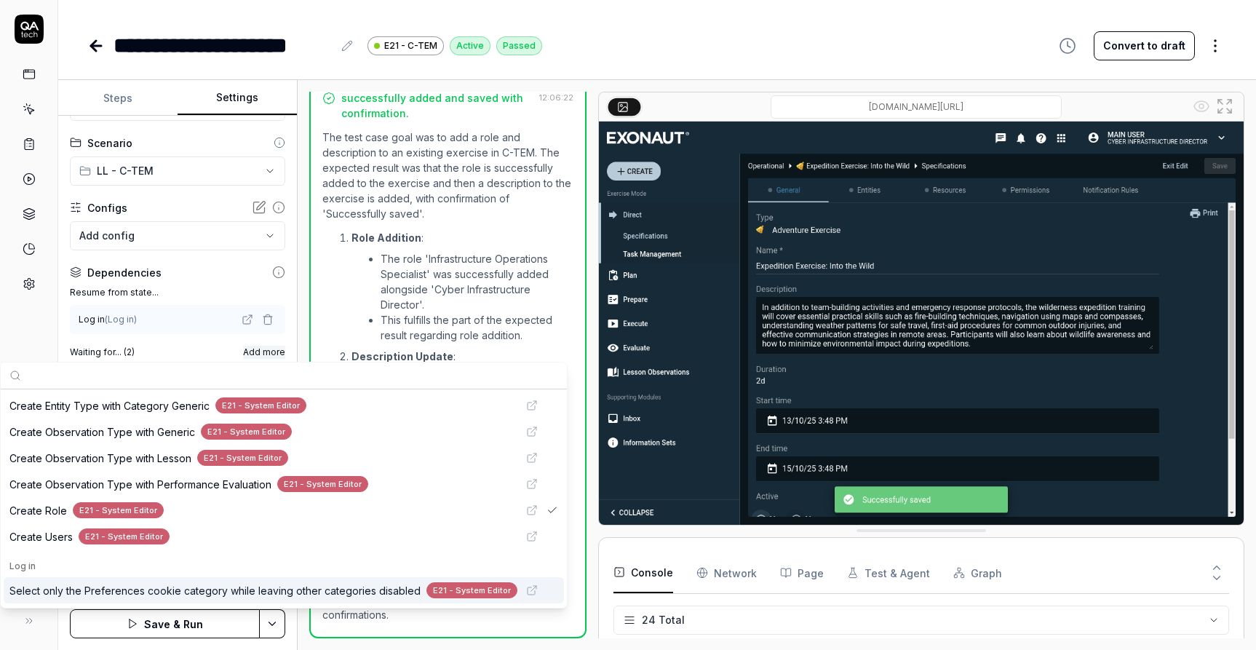
click at [276, 622] on html "**********" at bounding box center [628, 325] width 1256 height 650
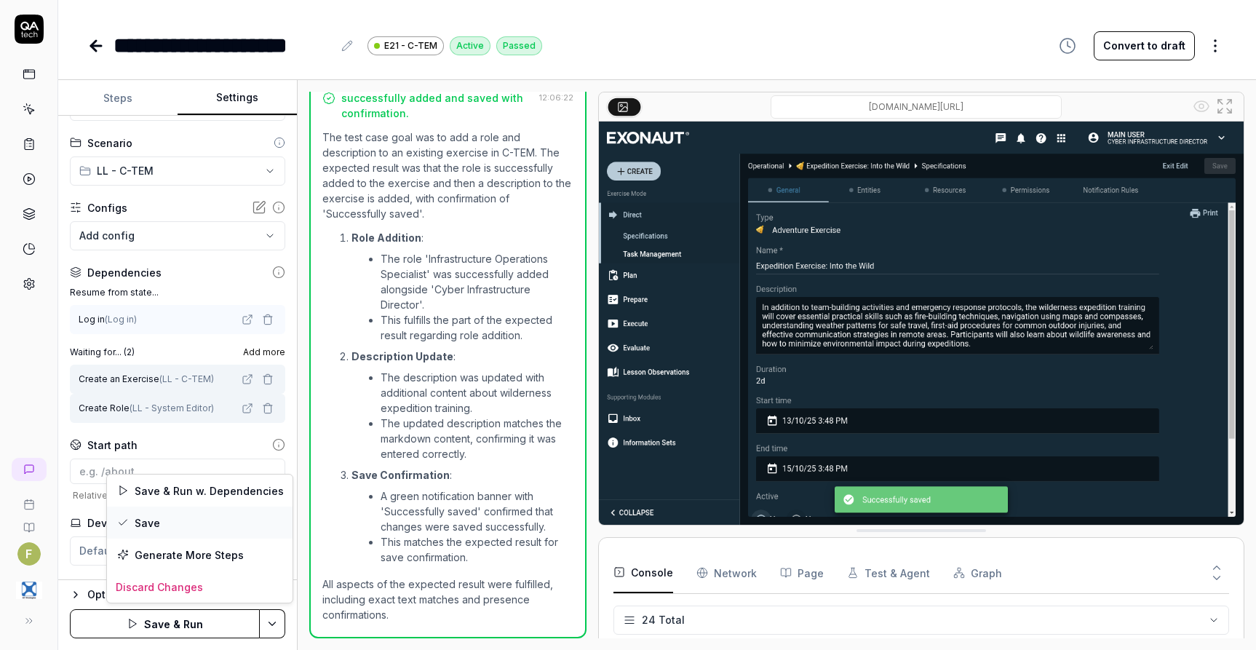
click at [178, 523] on div "Save" at bounding box center [200, 523] width 186 height 32
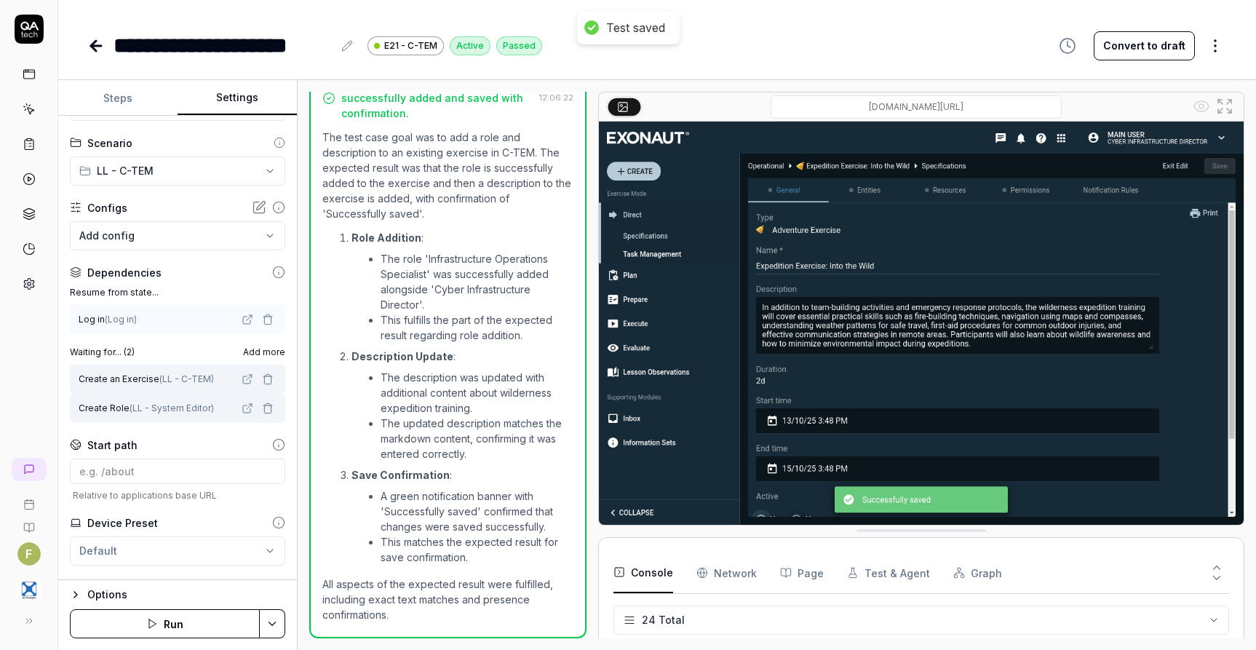
click at [93, 46] on icon at bounding box center [96, 46] width 10 height 0
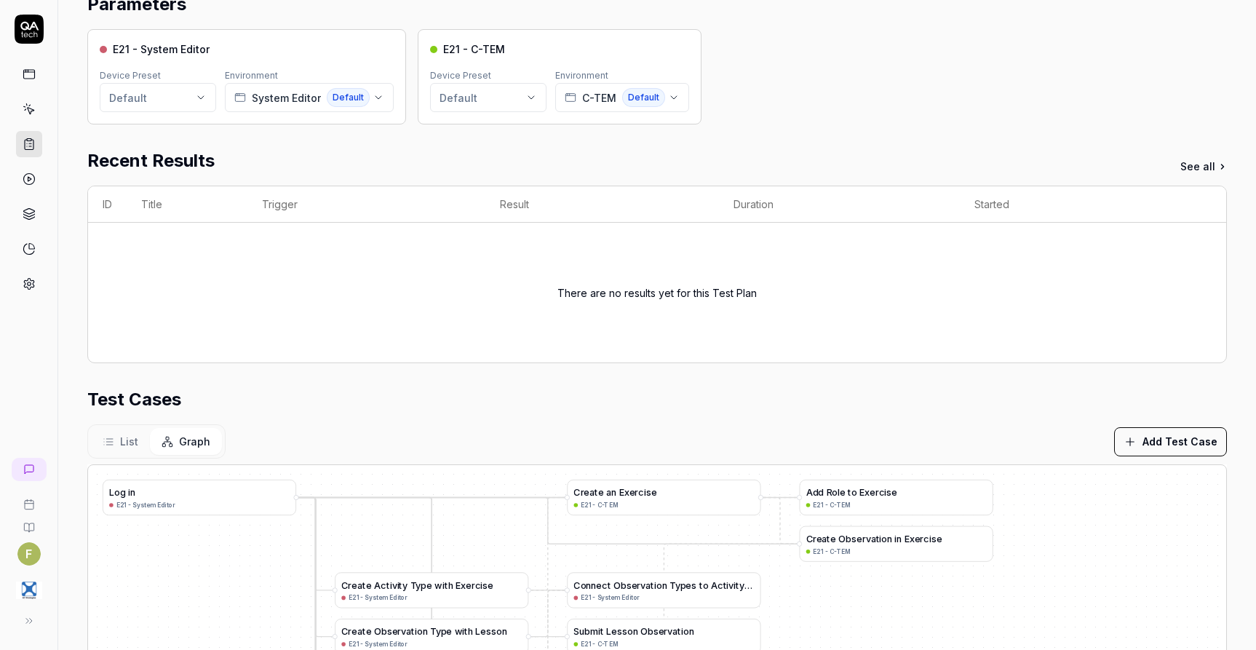
scroll to position [218, 0]
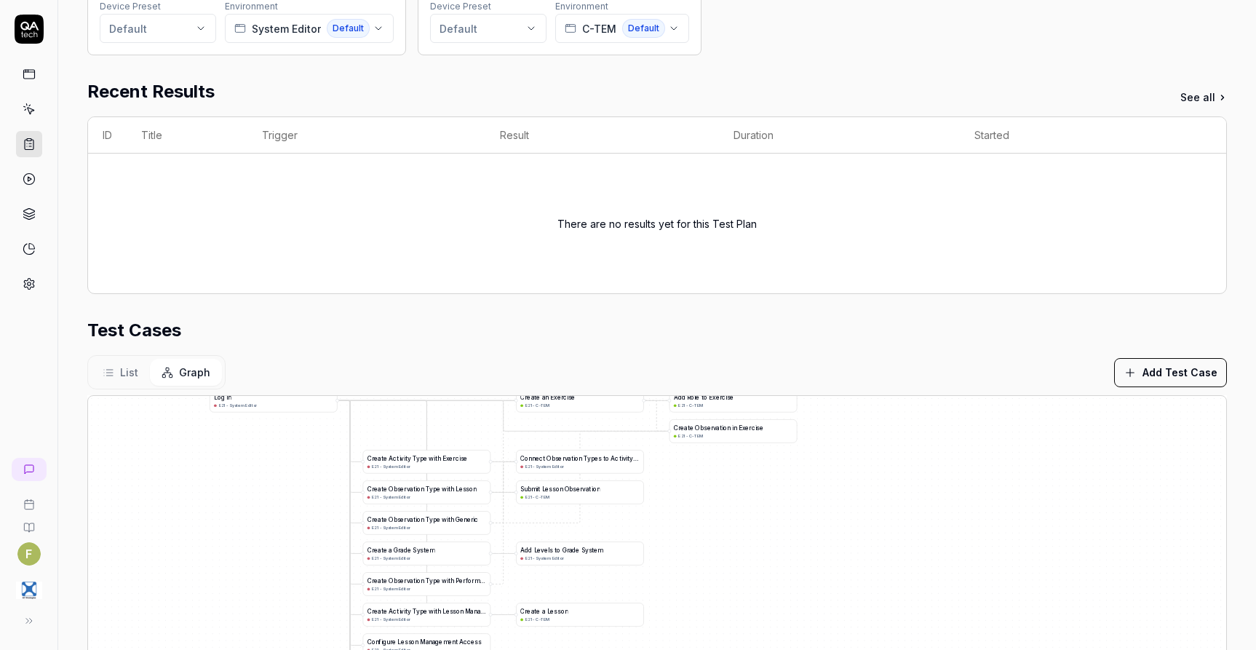
drag, startPoint x: 900, startPoint y: 567, endPoint x: 764, endPoint y: 528, distance: 141.0
click at [765, 526] on div "A d d L e v e l s t o G r a d e S y s t e m E21 - System Editor C r e a t e a G…" at bounding box center [657, 577] width 1139 height 363
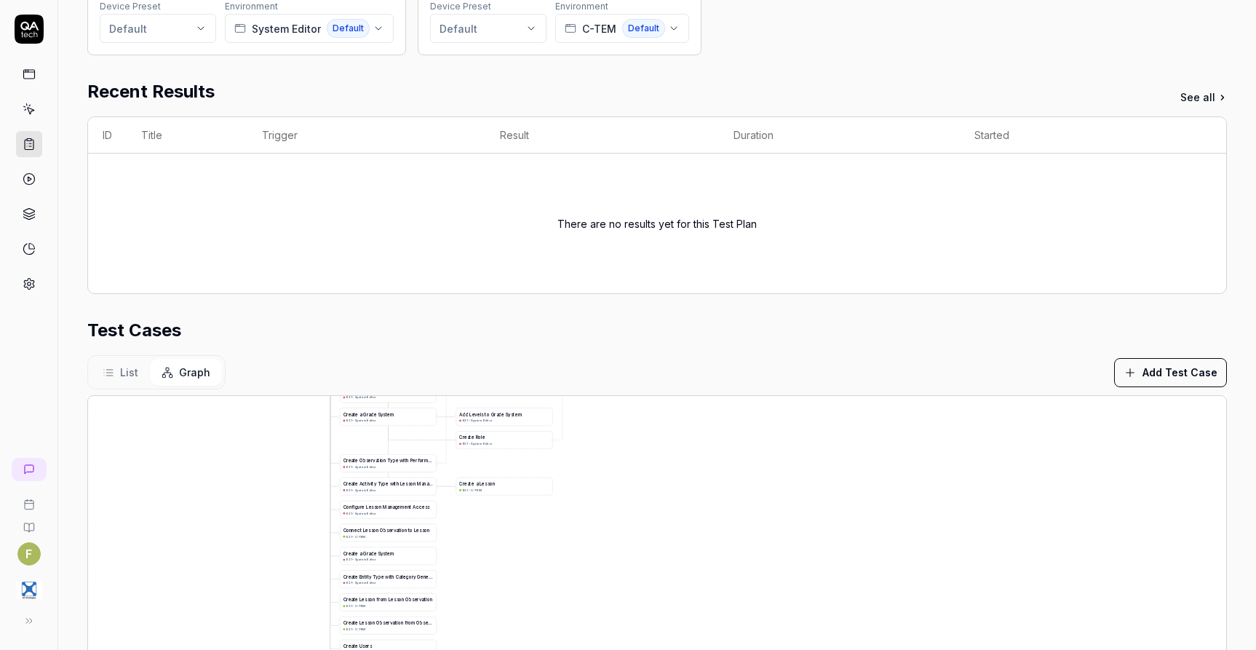
drag, startPoint x: 737, startPoint y: 540, endPoint x: 665, endPoint y: 510, distance: 77.3
click at [631, 423] on div "A d d L e v e l s t o G r a d e S y s t e m E21 - System Editor C r e a t e a G…" at bounding box center [657, 577] width 1139 height 363
drag, startPoint x: 636, startPoint y: 538, endPoint x: 641, endPoint y: 450, distance: 88.2
click at [643, 456] on div "A d d L e v e l s t o G r a d e S y s t e m E21 - System Editor C r e a t e a G…" at bounding box center [657, 577] width 1139 height 363
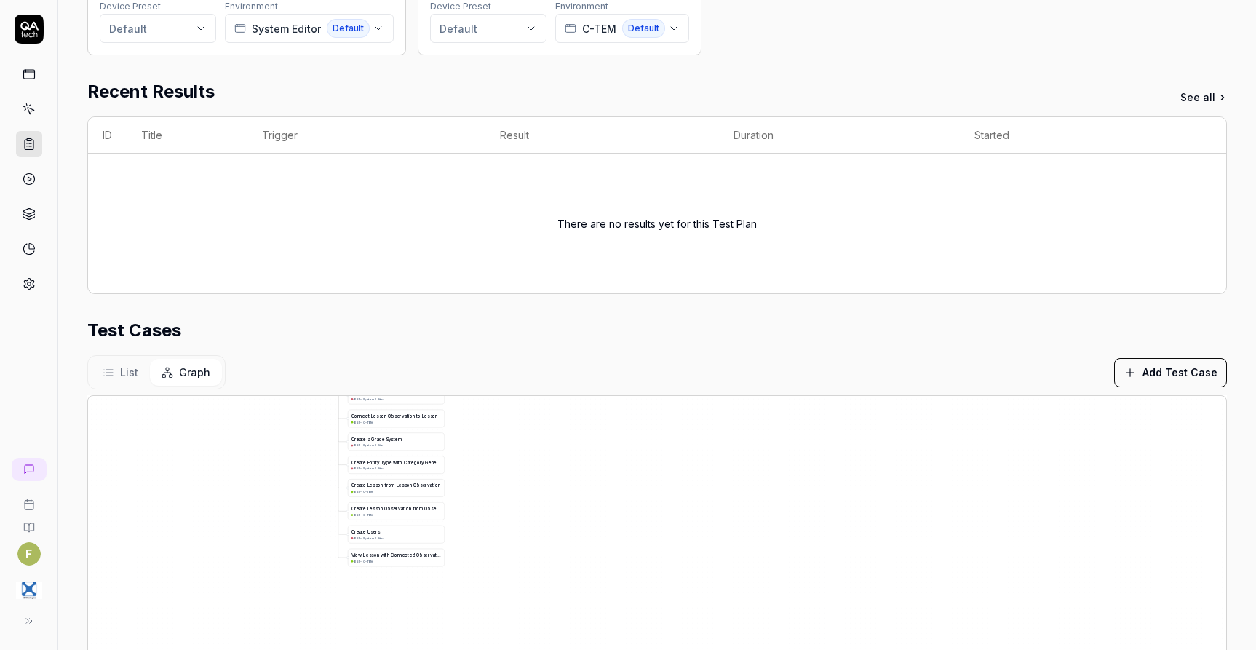
drag, startPoint x: 594, startPoint y: 552, endPoint x: 587, endPoint y: 529, distance: 24.2
click at [587, 529] on div "A d d L e v e l s t o G r a d e S y s t e m E21 - System Editor C r e a t e a G…" at bounding box center [657, 577] width 1139 height 363
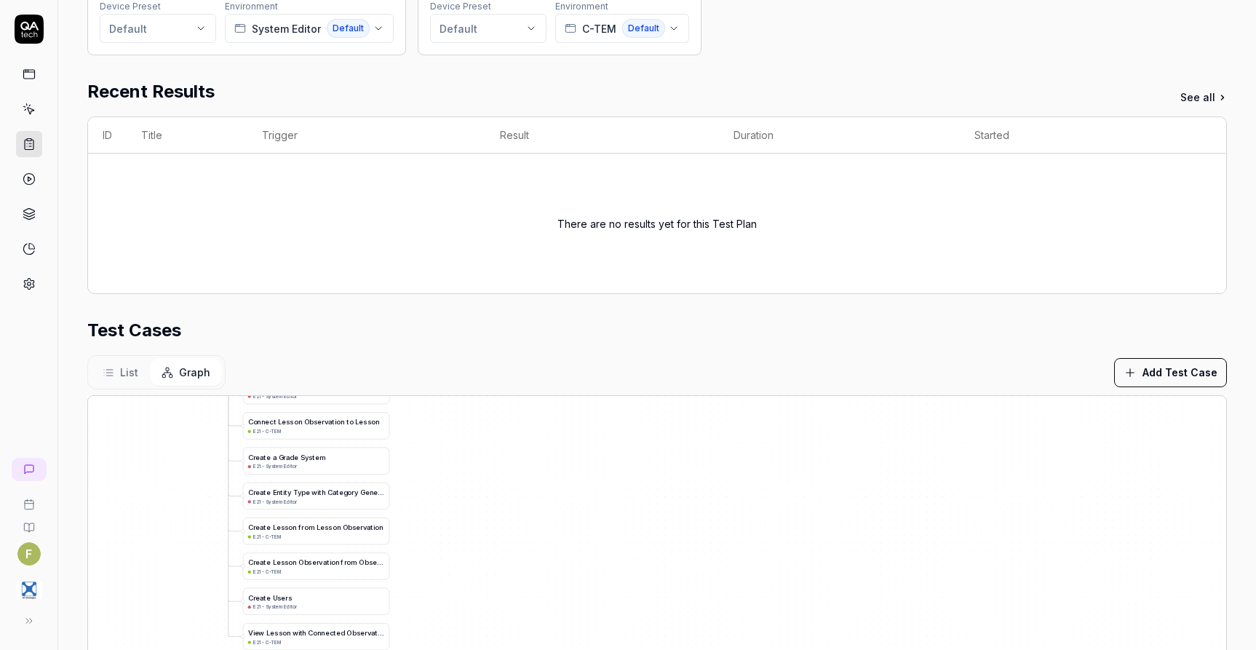
drag, startPoint x: 519, startPoint y: 488, endPoint x: 534, endPoint y: 575, distance: 88.0
click at [534, 575] on div "A d d L e v e l s t o G r a d e S y s t e m E21 - System Editor C r e a t e a G…" at bounding box center [657, 577] width 1139 height 363
drag, startPoint x: 542, startPoint y: 485, endPoint x: 519, endPoint y: 557, distance: 75.7
click at [519, 557] on div "A d d L e v e l s t o G r a d e S y s t e m E21 - System Editor C r e a t e a G…" at bounding box center [657, 577] width 1139 height 363
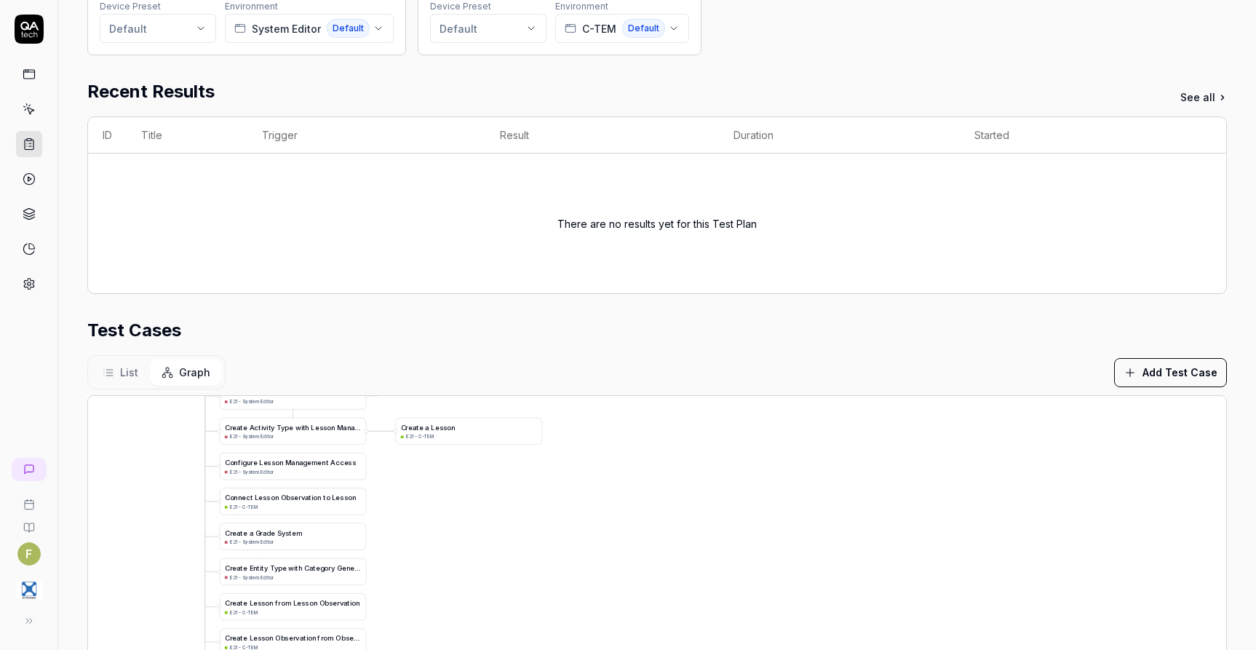
drag, startPoint x: 523, startPoint y: 509, endPoint x: 601, endPoint y: 579, distance: 105.7
click at [590, 582] on div "A d d L e v e l s t o G r a d e S y s t e m E21 - System Editor C r e a t e a G…" at bounding box center [657, 577] width 1139 height 363
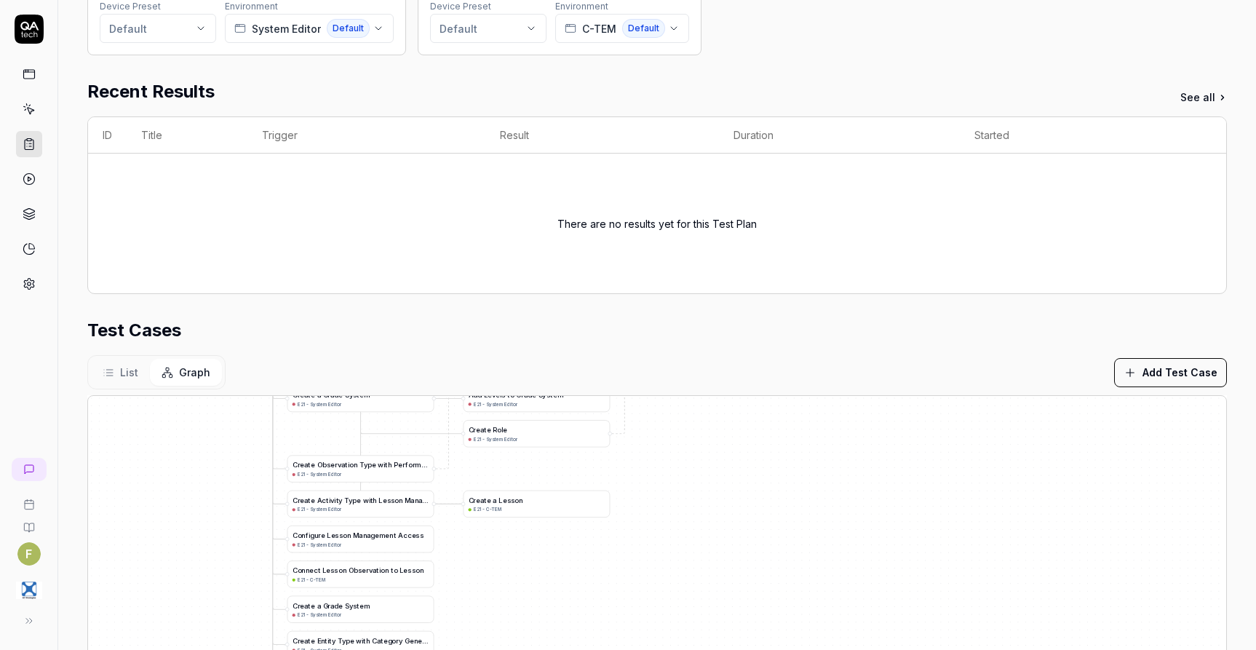
drag, startPoint x: 644, startPoint y: 521, endPoint x: 639, endPoint y: 604, distance: 83.1
click at [639, 604] on div "A d d L e v e l s t o G r a d e S y s t e m E21 - System Editor C r e a t e a G…" at bounding box center [657, 577] width 1139 height 363
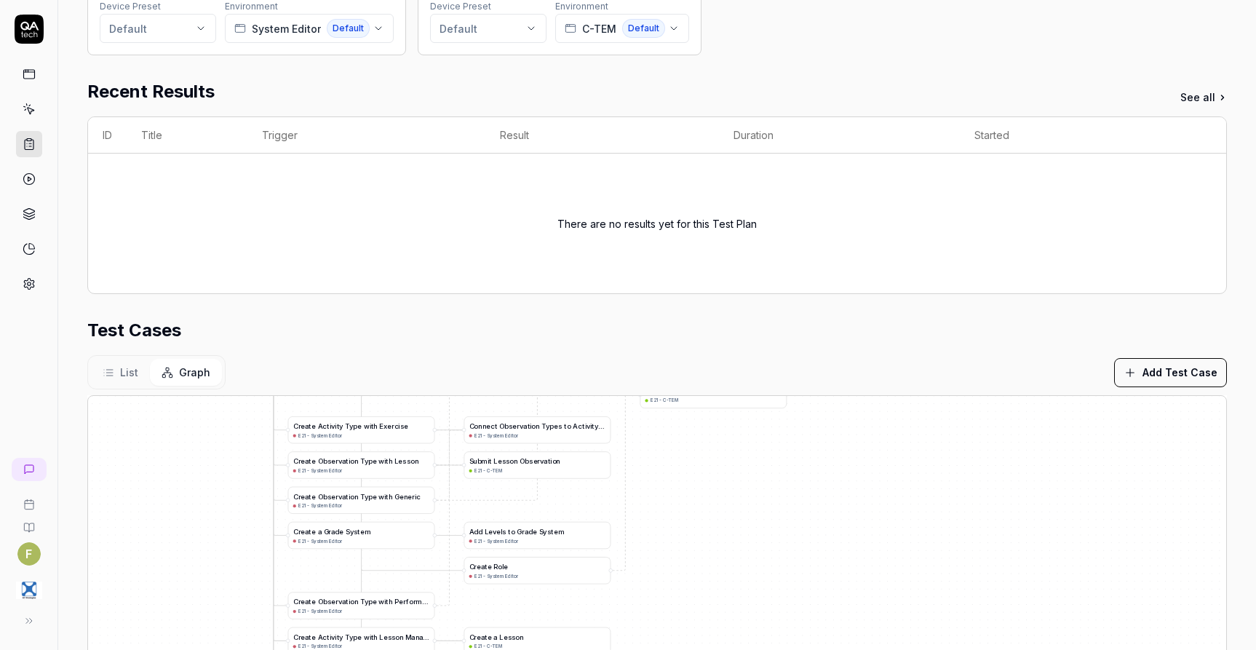
drag, startPoint x: 675, startPoint y: 523, endPoint x: 680, endPoint y: 577, distance: 54.1
click at [680, 577] on div "A d d L e v e l s t o G r a d e S y s t e m E21 - System Editor C r e a t e a G…" at bounding box center [657, 577] width 1139 height 363
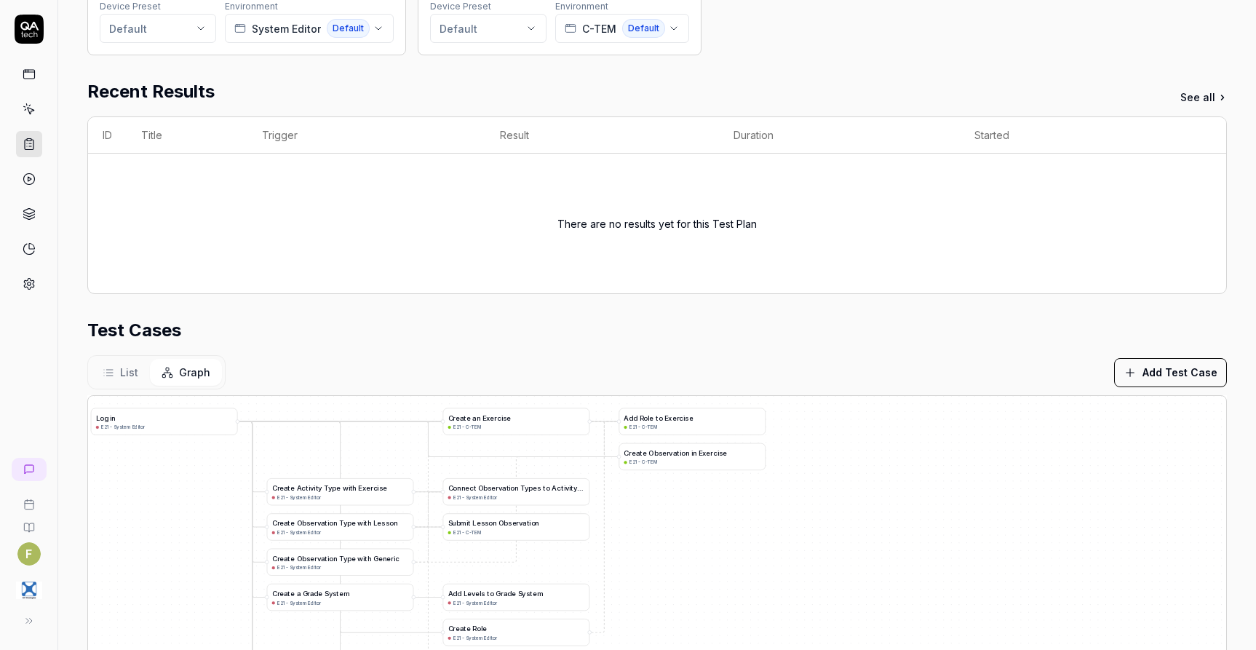
drag, startPoint x: 682, startPoint y: 515, endPoint x: 662, endPoint y: 571, distance: 60.3
click at [661, 575] on div "A d d L e v e l s t o G r a d e S y s t e m E21 - System Editor C r e a t e a G…" at bounding box center [657, 577] width 1139 height 363
drag, startPoint x: 663, startPoint y: 562, endPoint x: 665, endPoint y: 550, distance: 11.7
click at [664, 554] on div "A d d L e v e l s t o G r a d e S y s t e m E21 - System Editor C r e a t e a G…" at bounding box center [657, 577] width 1139 height 363
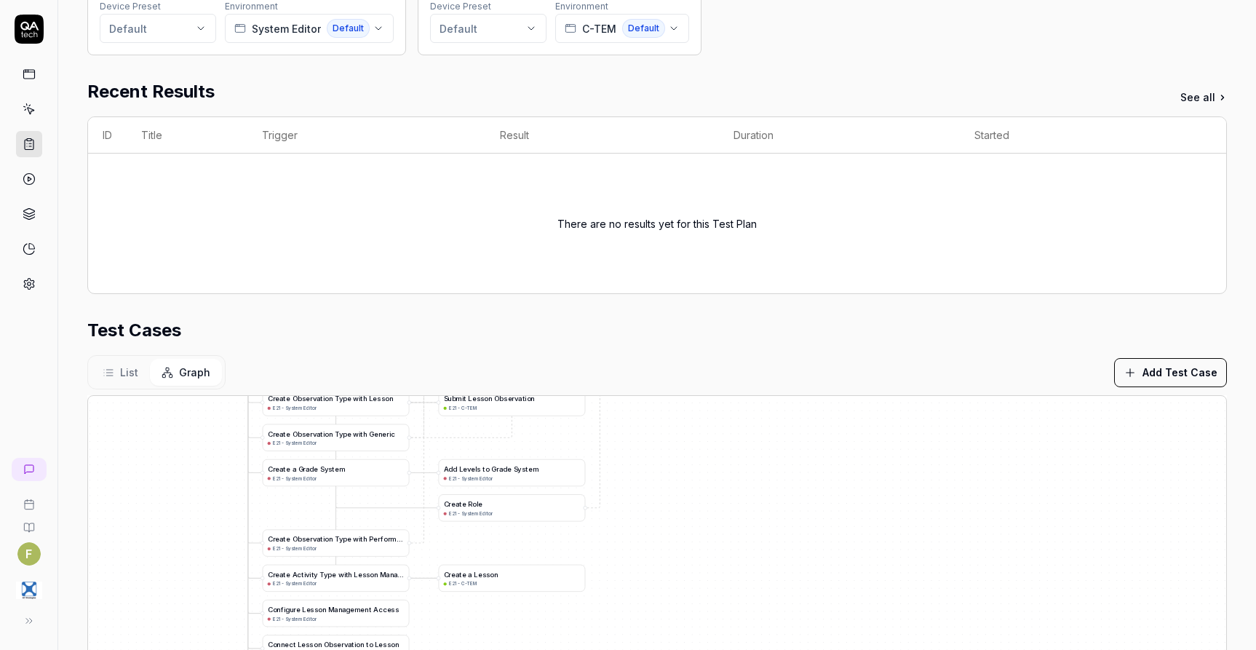
drag, startPoint x: 678, startPoint y: 582, endPoint x: 671, endPoint y: 451, distance: 130.5
click at [671, 451] on div "A d d L e v e l s t o G r a d e S y s t e m E21 - System Editor C r e a t e a G…" at bounding box center [657, 577] width 1139 height 363
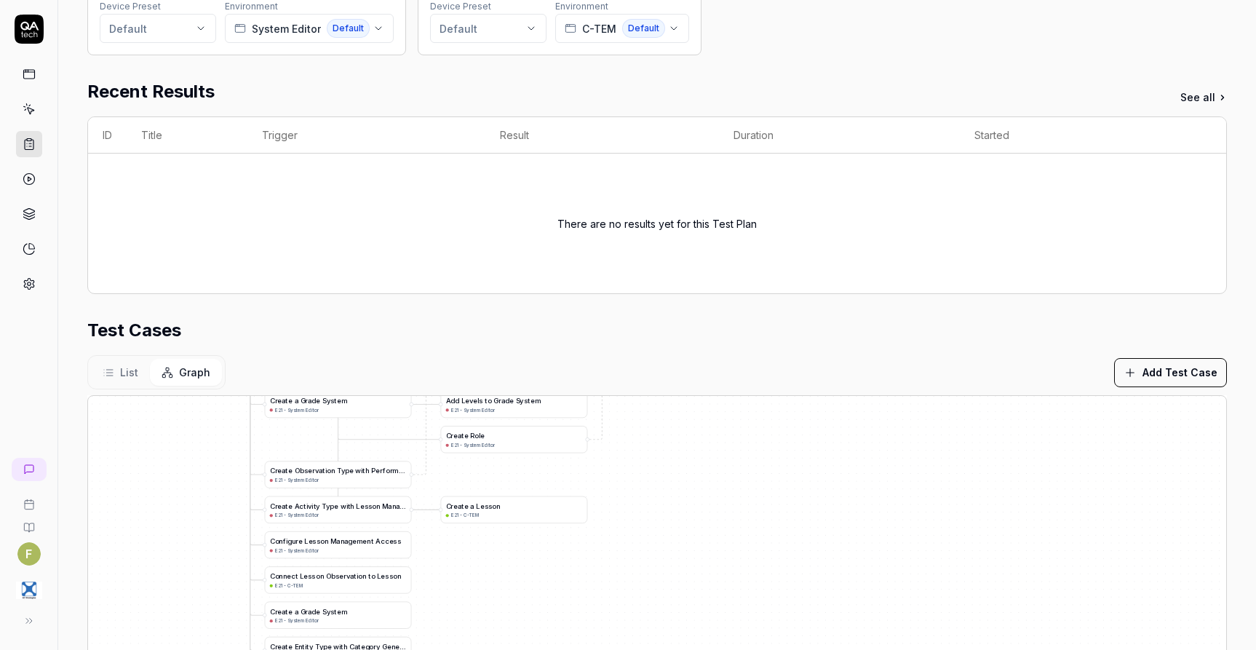
drag, startPoint x: 660, startPoint y: 567, endPoint x: 662, endPoint y: 488, distance: 78.7
click at [662, 488] on div "A d d L e v e l s t o G r a d e S y s t e m E21 - System Editor C r e a t e a G…" at bounding box center [657, 577] width 1139 height 363
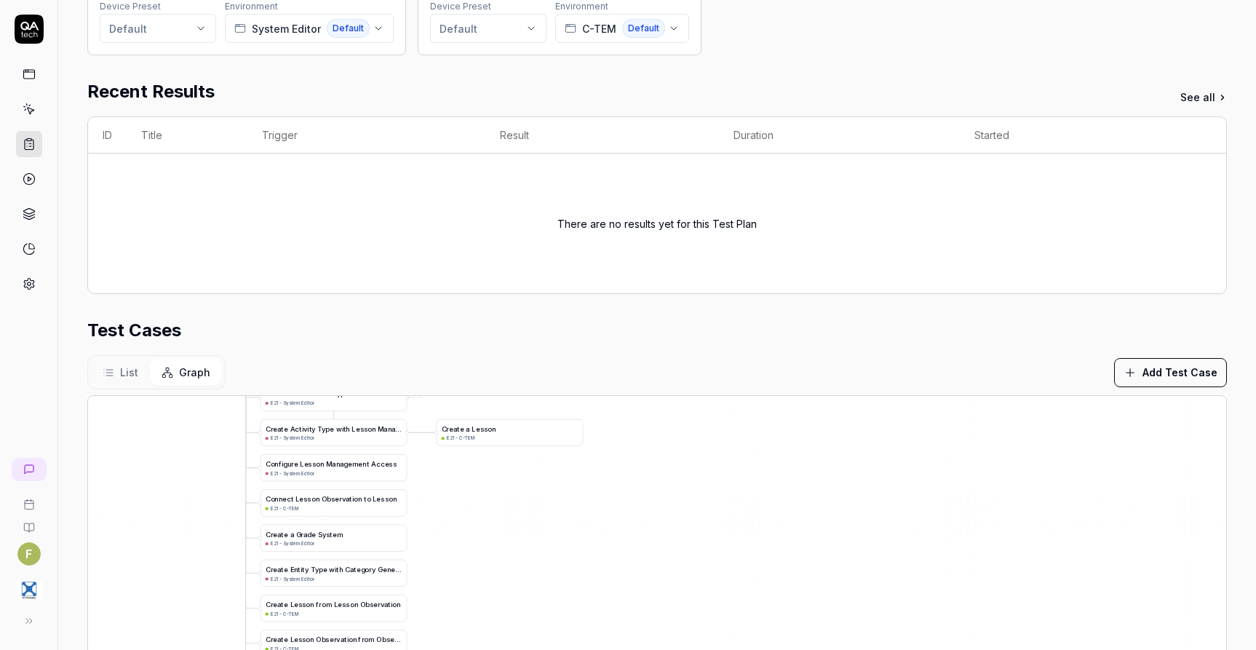
drag, startPoint x: 516, startPoint y: 577, endPoint x: 512, endPoint y: 532, distance: 45.3
click at [512, 532] on div "A d d L e v e l s t o G r a d e S y s t e m E21 - System Editor C r e a t e a G…" at bounding box center [657, 577] width 1139 height 363
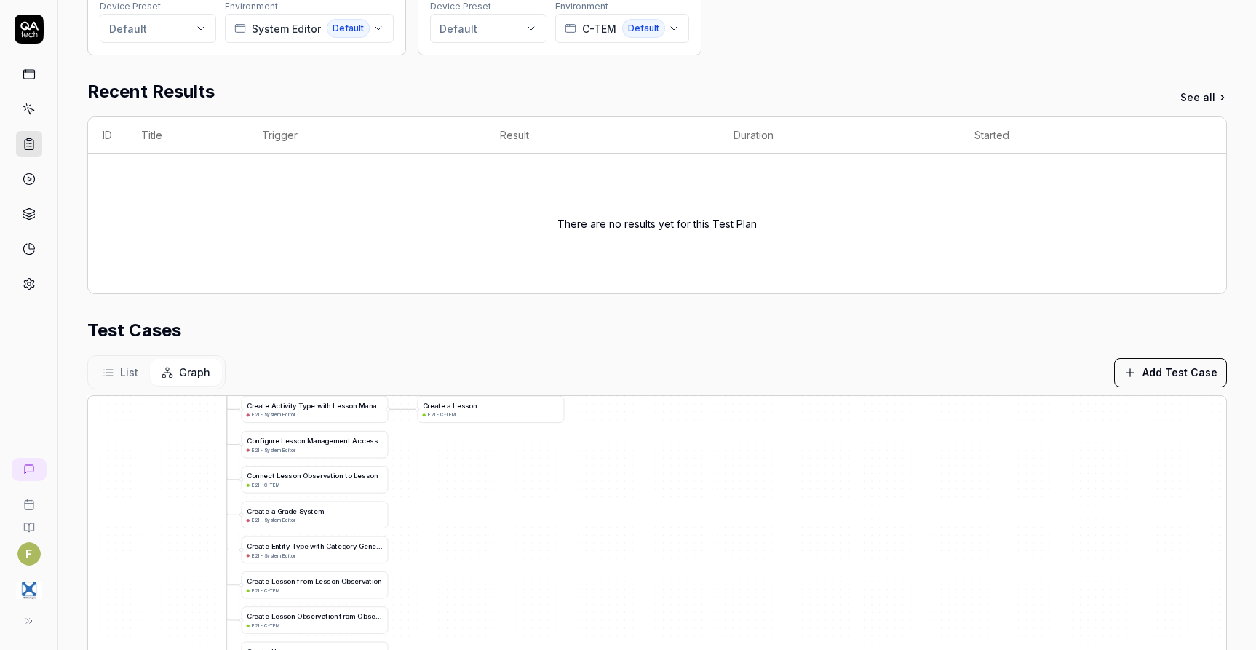
drag, startPoint x: 507, startPoint y: 598, endPoint x: 488, endPoint y: 582, distance: 24.3
click at [488, 582] on div "A d d L e v e l s t o G r a d e S y s t e m E21 - System Editor C r e a t e a G…" at bounding box center [657, 577] width 1139 height 363
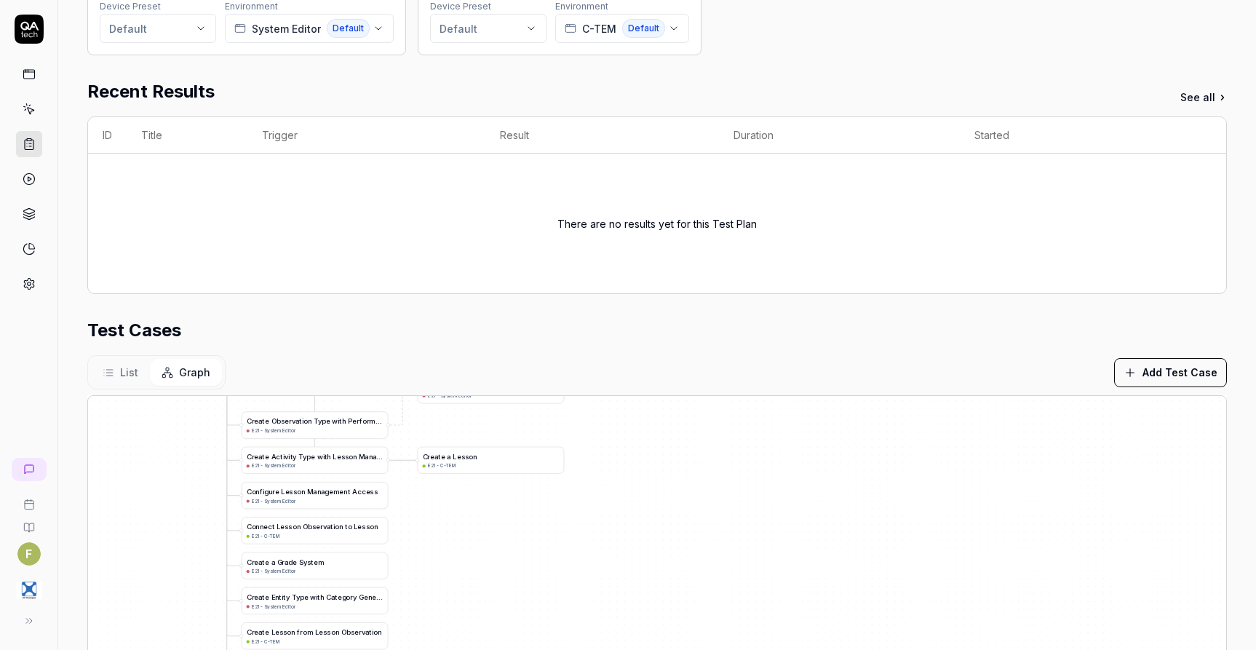
drag, startPoint x: 526, startPoint y: 565, endPoint x: 527, endPoint y: 589, distance: 24.1
click at [526, 590] on div "A d d L e v e l s t o G r a d e S y s t e m E21 - System Editor C r e a t e a G…" at bounding box center [657, 577] width 1139 height 363
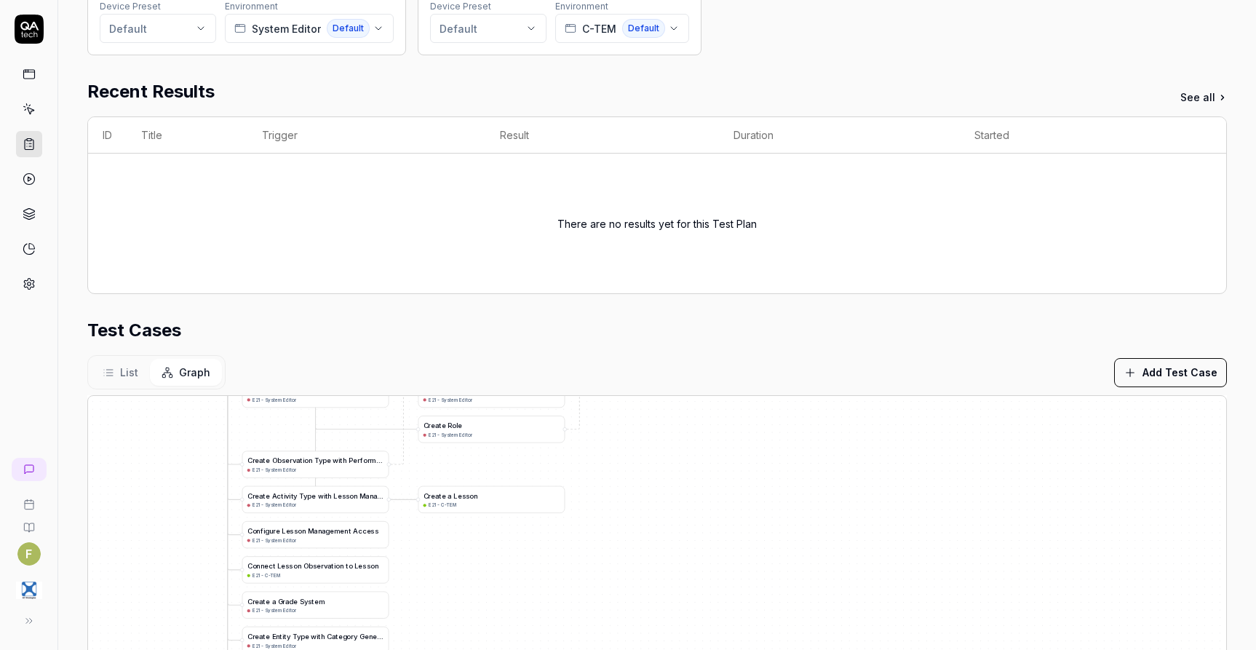
drag, startPoint x: 598, startPoint y: 539, endPoint x: 582, endPoint y: 588, distance: 52.0
click at [582, 588] on div "A d d L e v e l s t o G r a d e S y s t e m E21 - System Editor C r e a t e a G…" at bounding box center [657, 577] width 1139 height 363
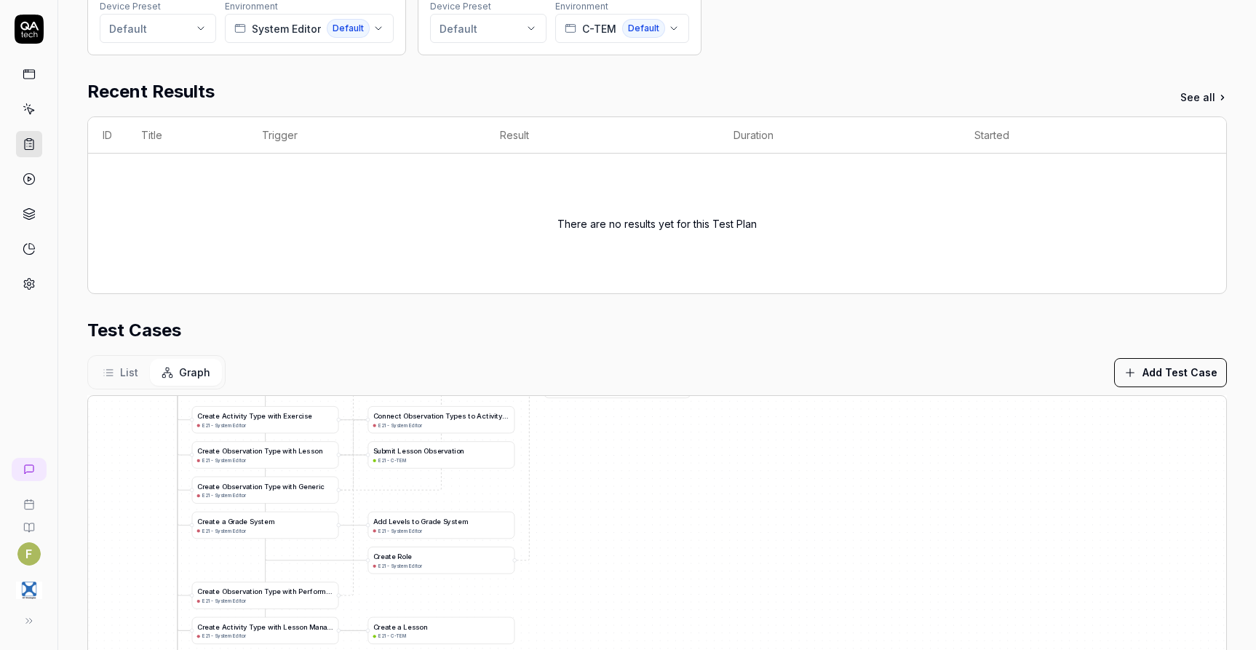
drag, startPoint x: 638, startPoint y: 512, endPoint x: 604, endPoint y: 592, distance: 86.4
click at [604, 592] on div "A d d L e v e l s t o G r a d e S y s t e m E21 - System Editor C r e a t e a G…" at bounding box center [657, 577] width 1139 height 363
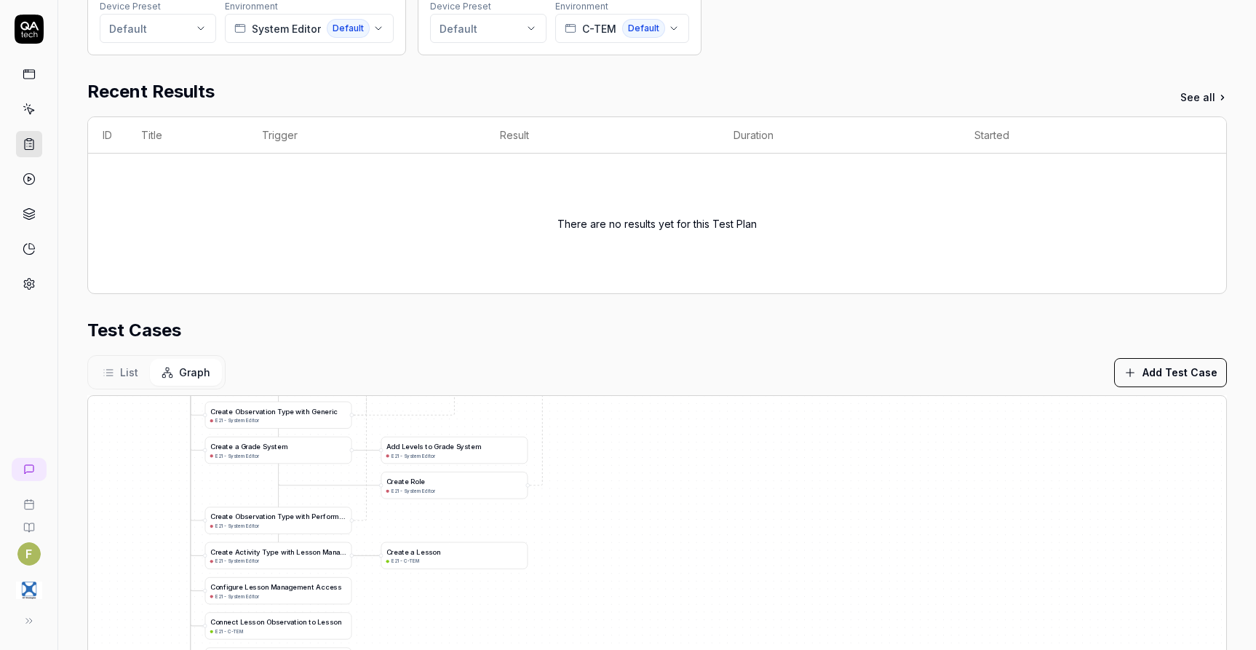
drag, startPoint x: 585, startPoint y: 513, endPoint x: 599, endPoint y: 432, distance: 82.0
click at [599, 432] on div "A d d L e v e l s t o G r a d e S y s t e m E21 - System Editor C r e a t e a G…" at bounding box center [657, 577] width 1139 height 363
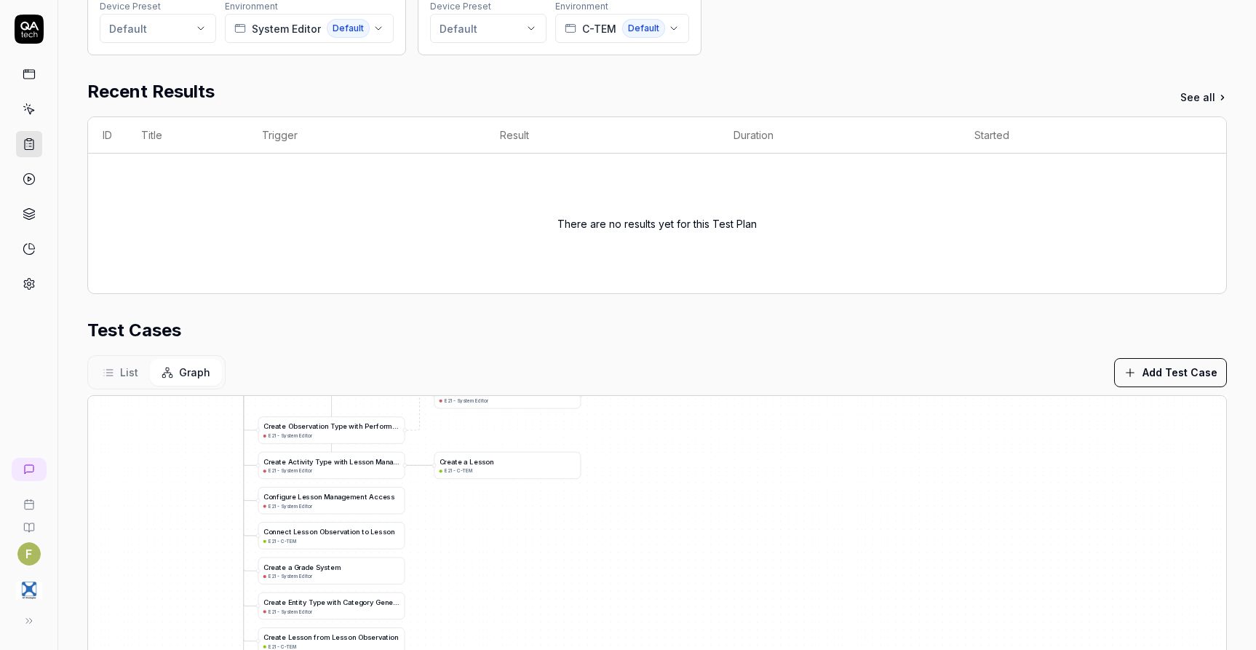
drag, startPoint x: 584, startPoint y: 549, endPoint x: 640, endPoint y: 454, distance: 110.6
click at [640, 454] on div "A d d L e v e l s t o G r a d e S y s t e m E21 - System Editor C r e a t e a G…" at bounding box center [657, 577] width 1139 height 363
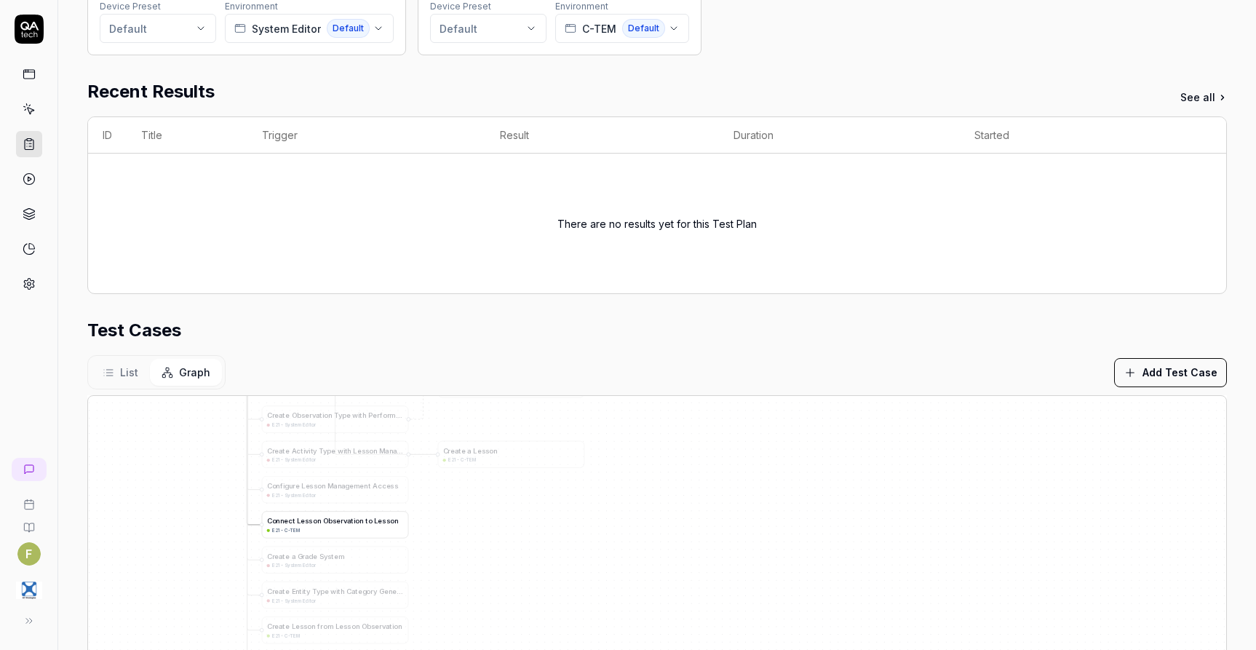
click at [360, 519] on span "n" at bounding box center [362, 521] width 4 height 8
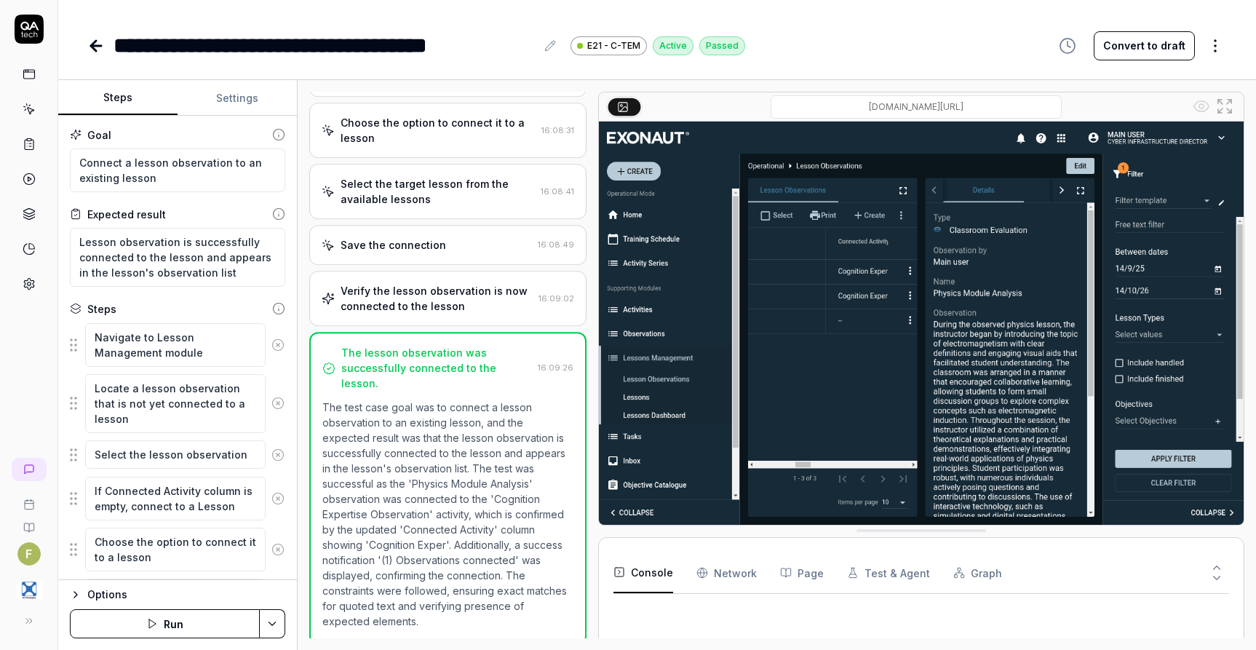
scroll to position [474, 0]
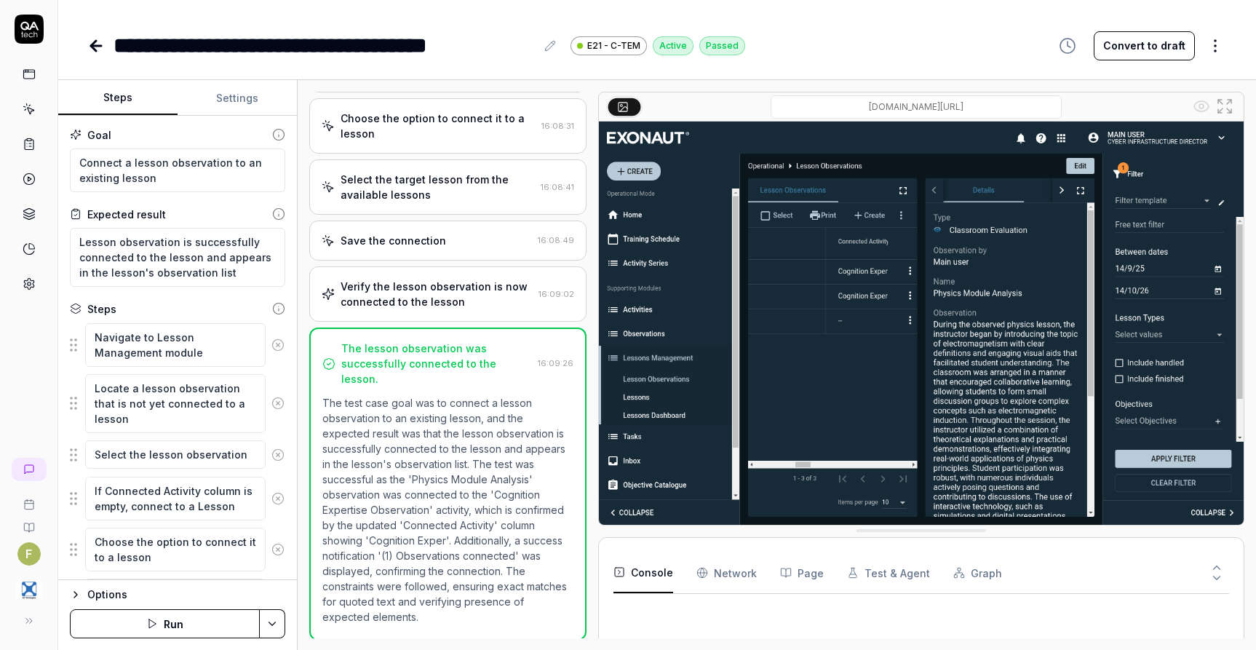
click at [223, 95] on button "Settings" at bounding box center [237, 98] width 119 height 35
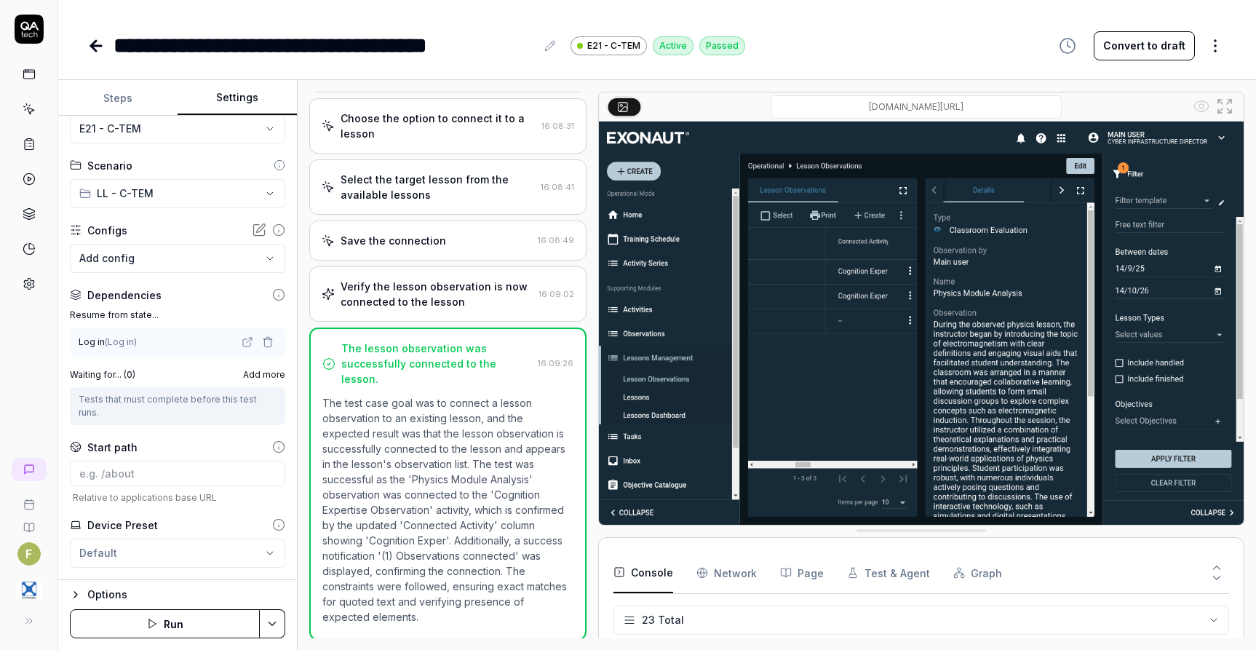
scroll to position [66, 0]
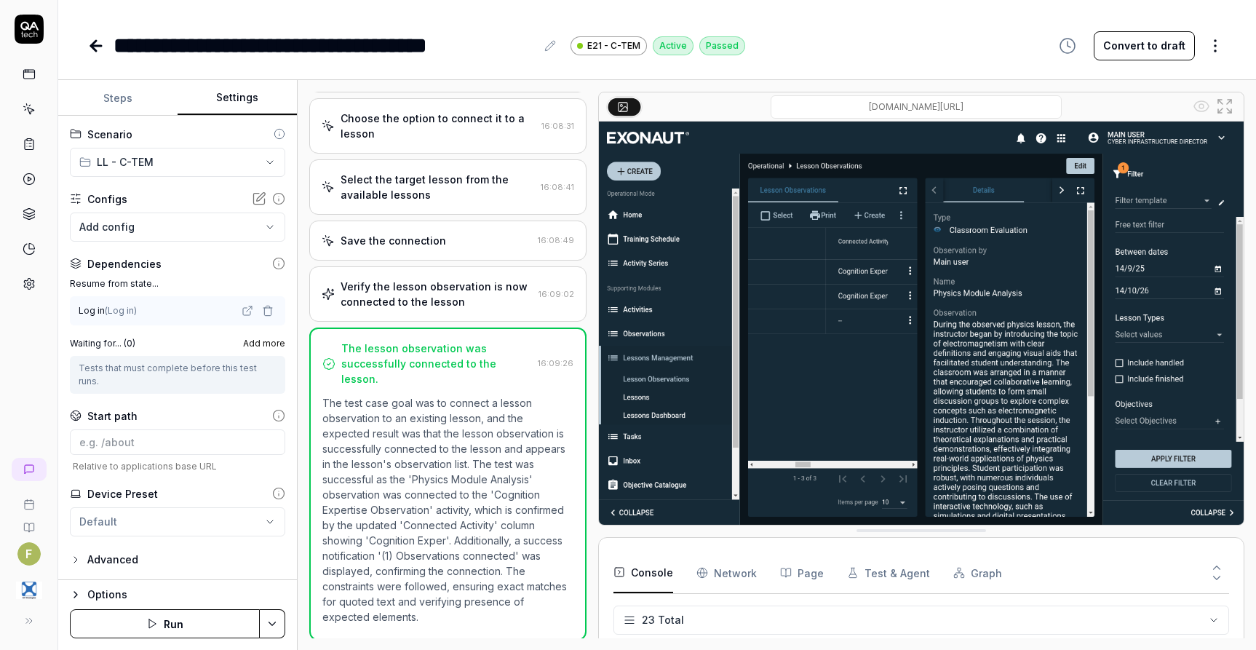
click at [250, 341] on span "Add more" at bounding box center [264, 343] width 42 height 13
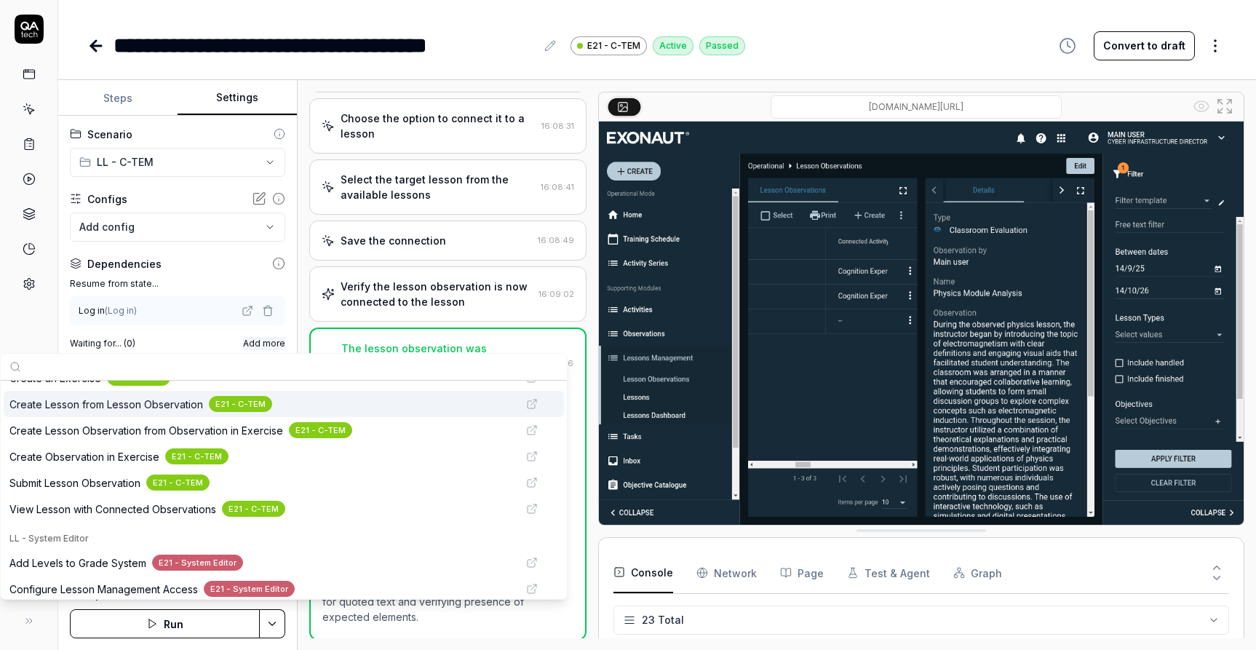
scroll to position [364, 0]
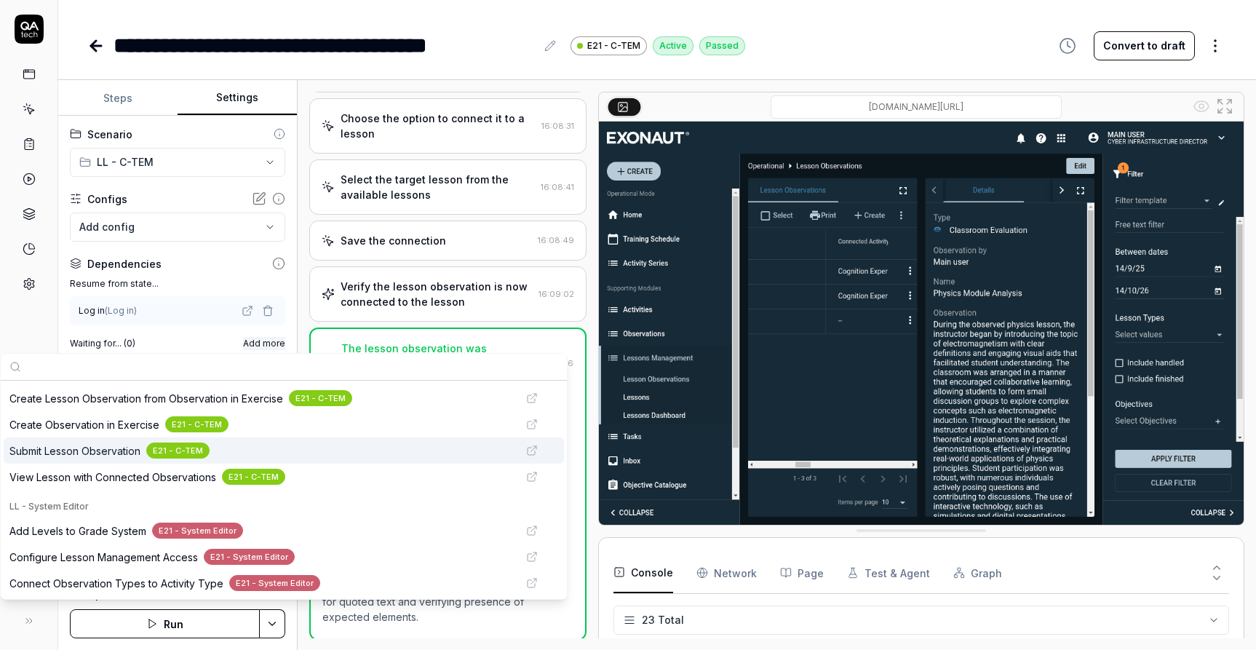
click at [111, 451] on span "Submit Lesson Observation" at bounding box center [74, 450] width 131 height 15
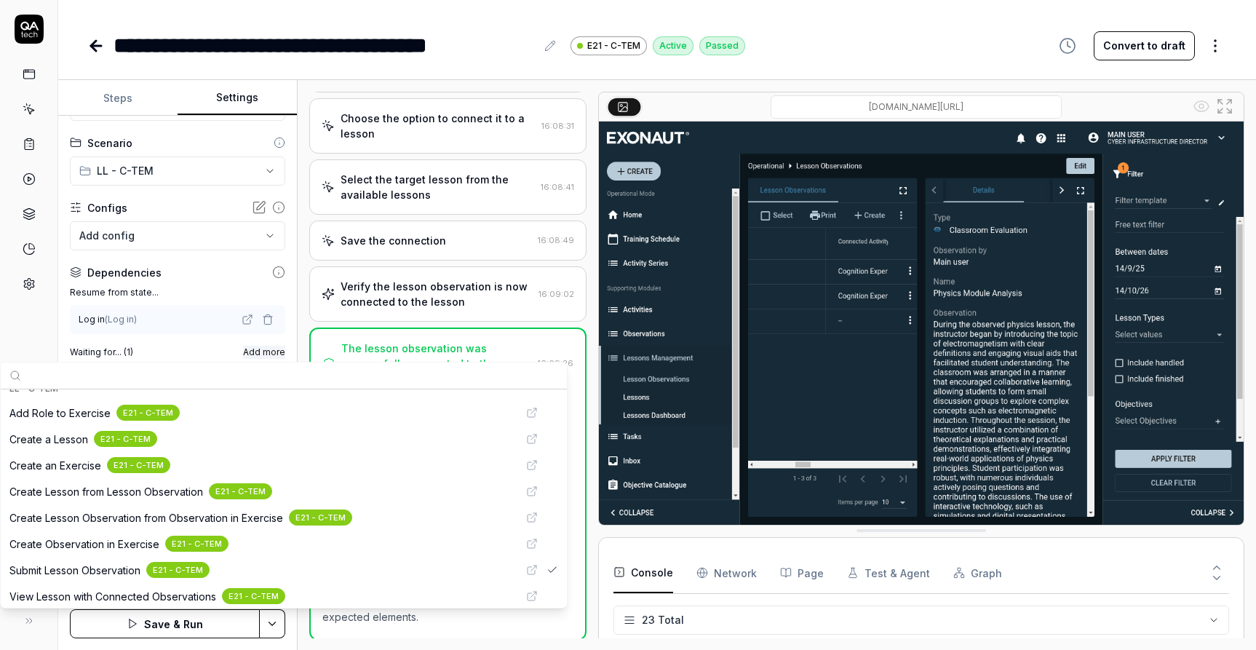
scroll to position [218, 0]
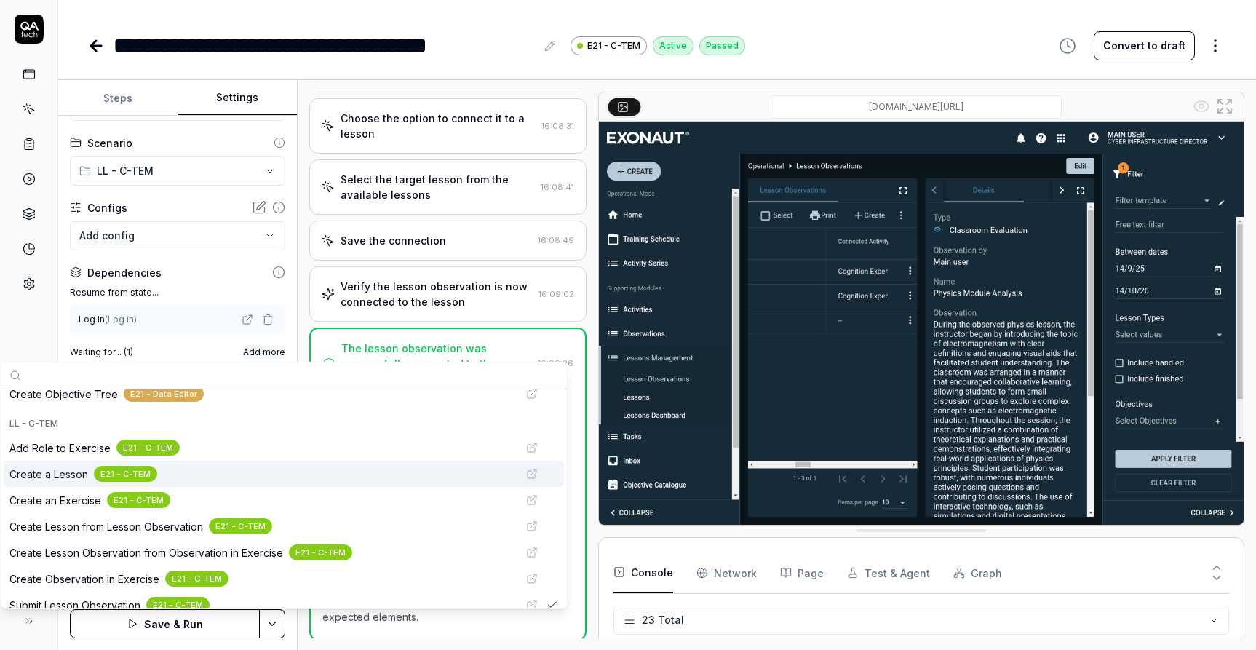
click at [68, 480] on span "Create a Lesson" at bounding box center [48, 474] width 79 height 15
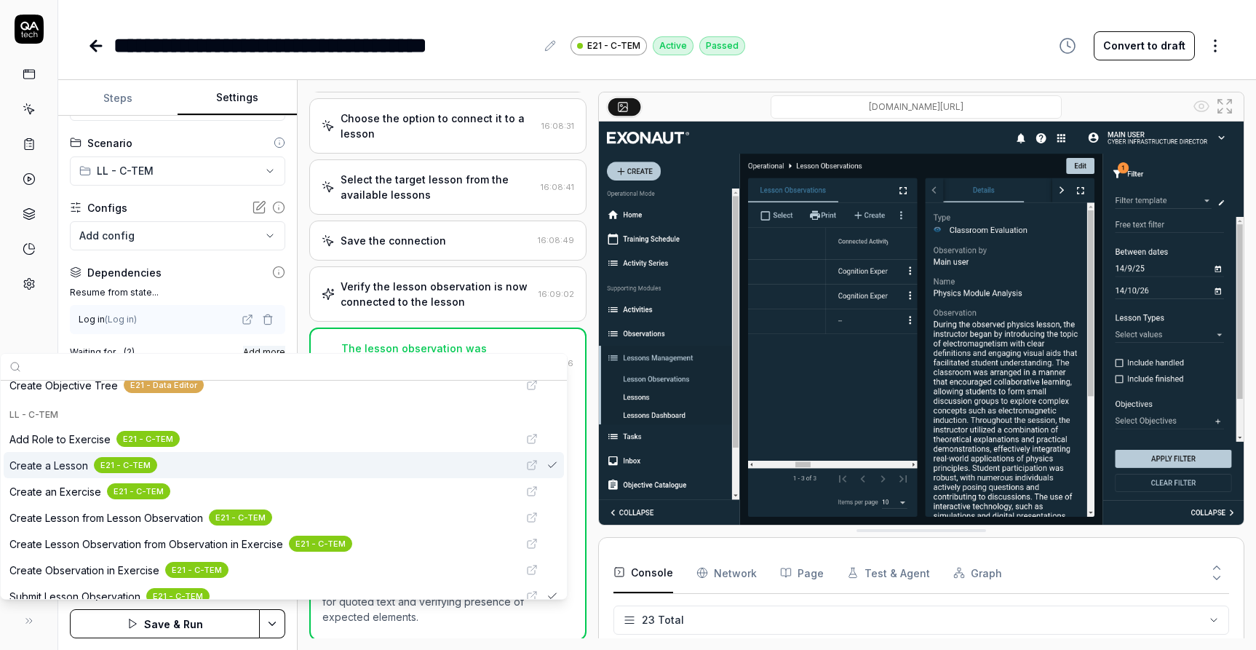
scroll to position [66, 0]
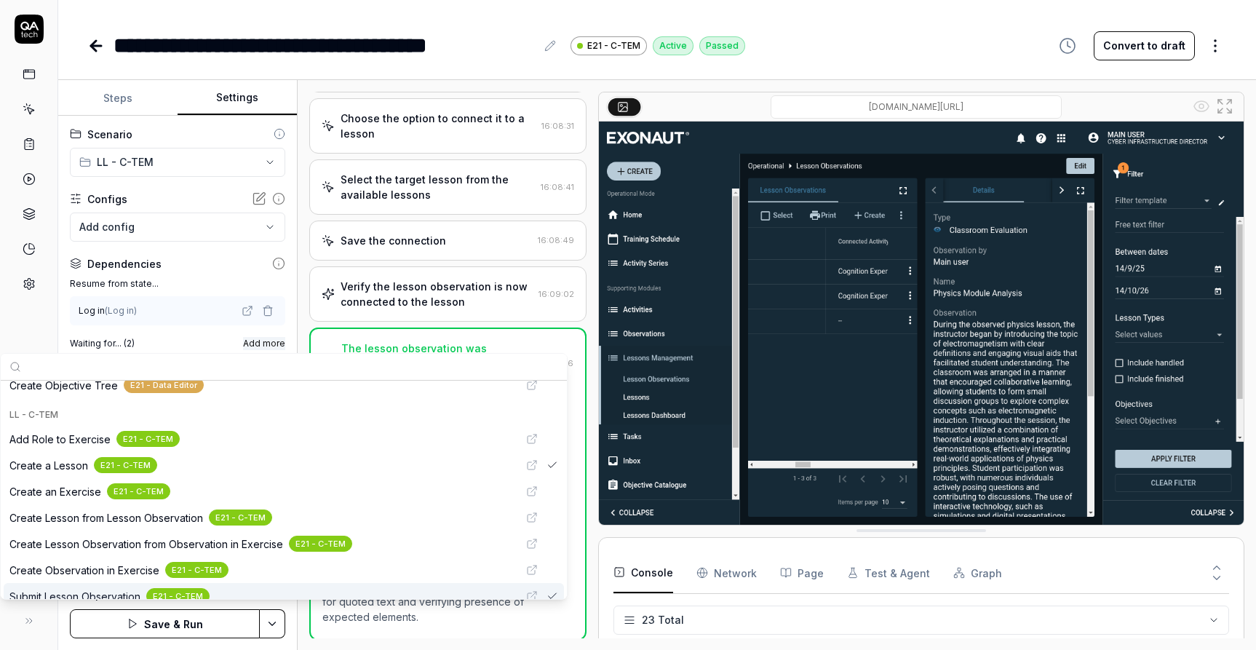
click at [277, 631] on html "**********" at bounding box center [628, 325] width 1256 height 650
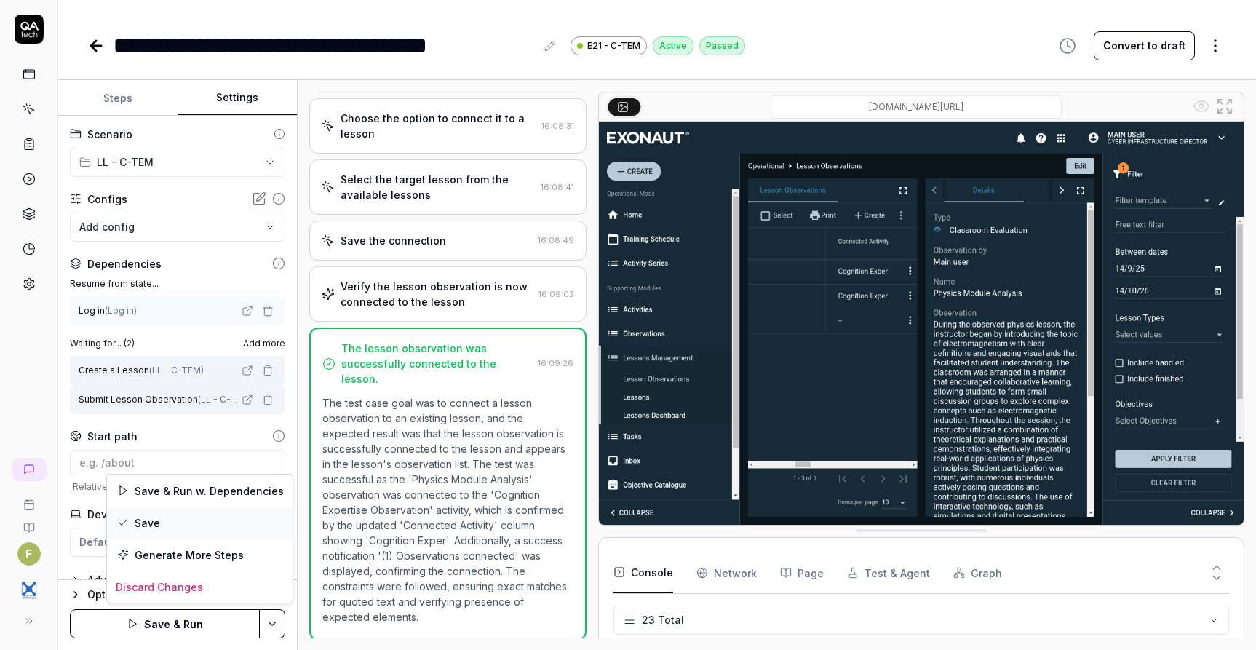
click at [146, 521] on div "Save" at bounding box center [200, 523] width 186 height 32
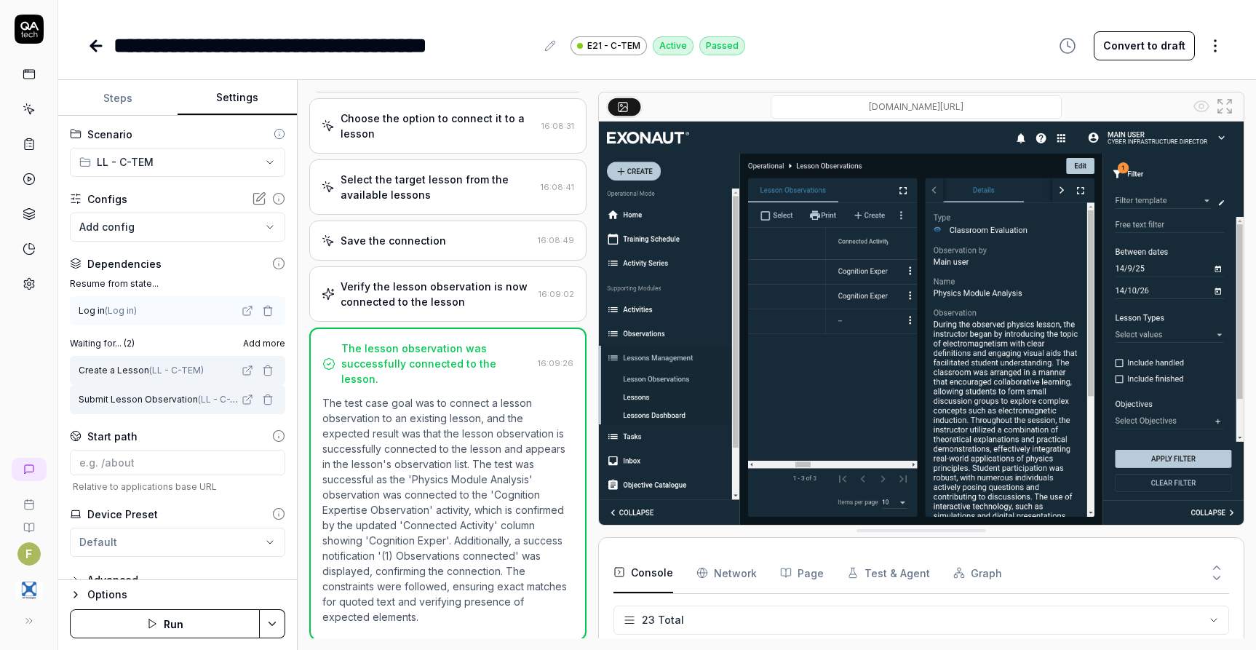
click at [98, 49] on icon at bounding box center [95, 45] width 17 height 17
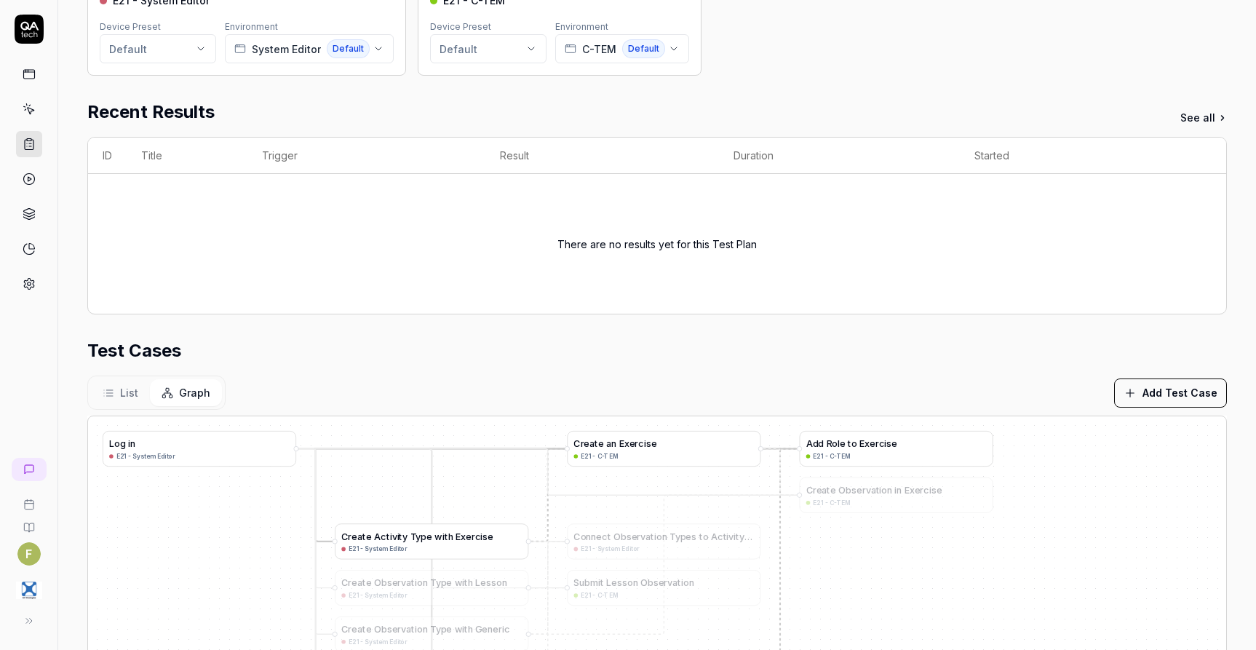
scroll to position [218, 0]
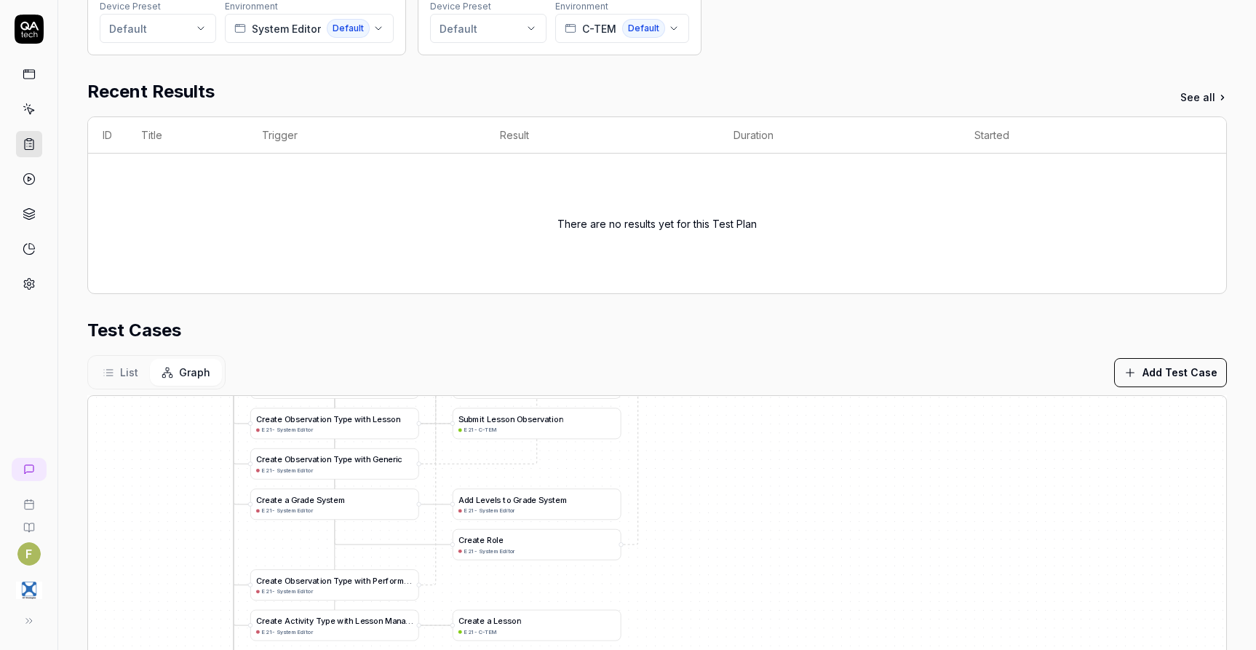
drag, startPoint x: 1041, startPoint y: 596, endPoint x: 860, endPoint y: 456, distance: 228.8
click at [860, 456] on div "A d d L e v e l s t o G r a d e S y s t e m E21 - System Editor C r e a t e a G…" at bounding box center [657, 577] width 1139 height 363
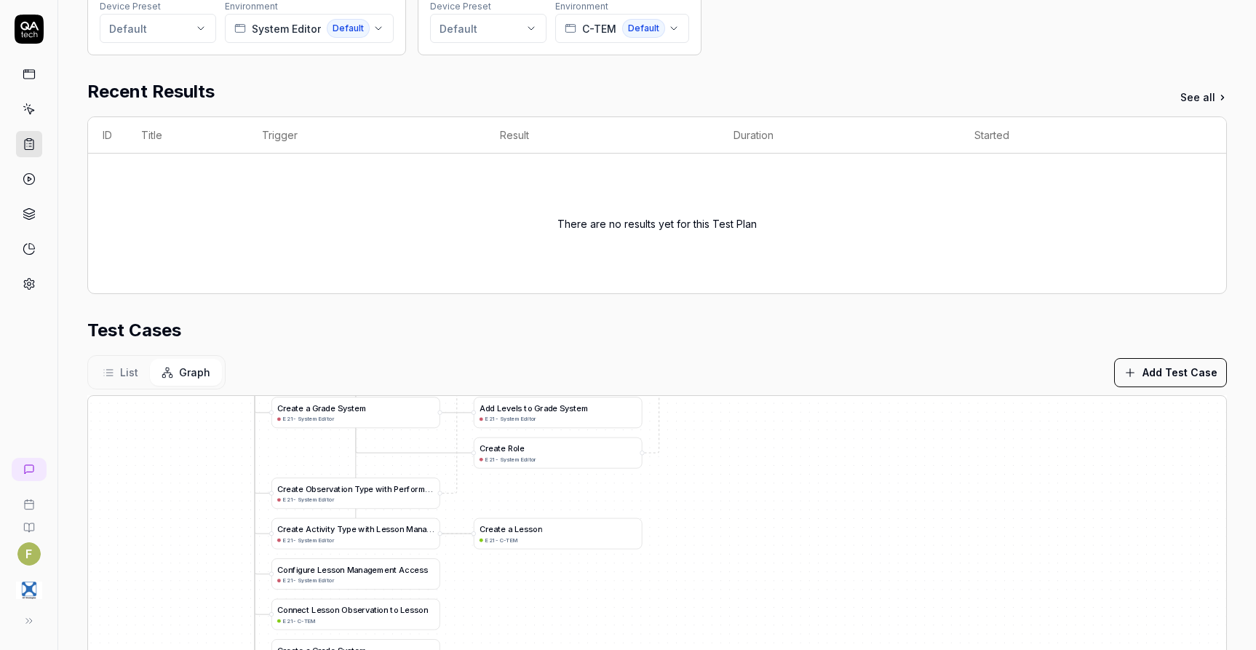
drag, startPoint x: 729, startPoint y: 580, endPoint x: 738, endPoint y: 461, distance: 119.8
click at [739, 451] on div "A d d L e v e l s t o G r a d e S y s t e m E21 - System Editor C r e a t e a G…" at bounding box center [657, 577] width 1139 height 363
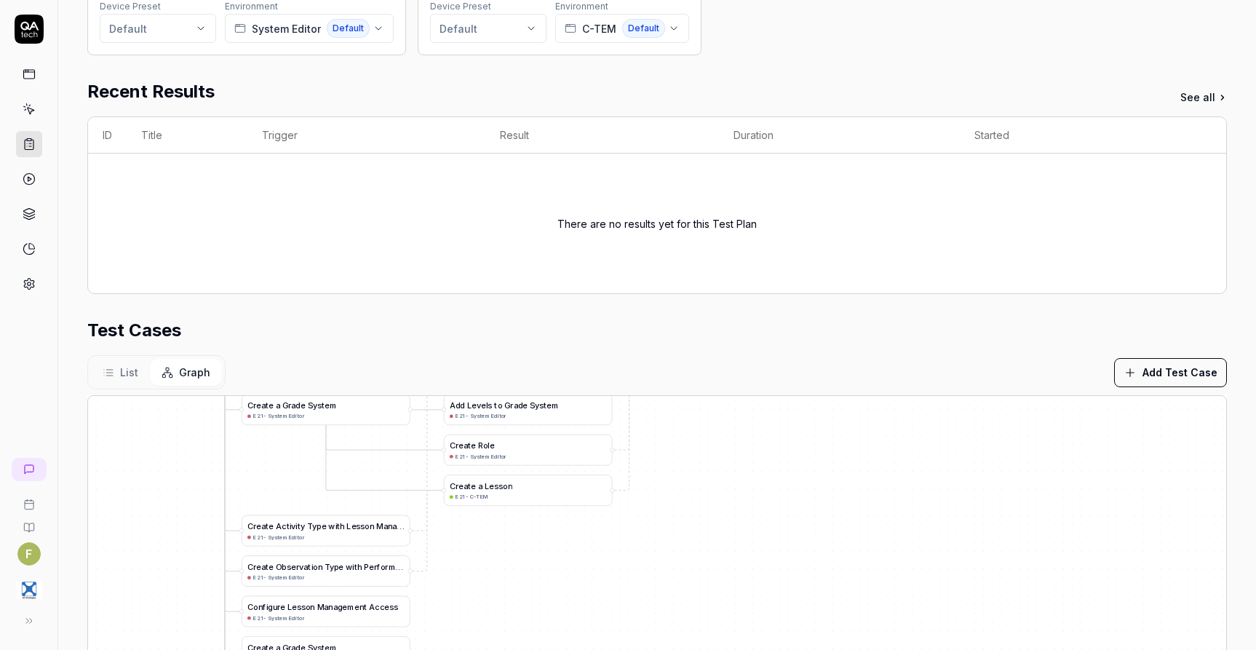
drag, startPoint x: 733, startPoint y: 506, endPoint x: 703, endPoint y: 573, distance: 73.6
click at [694, 578] on div "A d d L e v e l s t o G r a d e S y s t e m E21 - System Editor C r e a t e a G…" at bounding box center [657, 577] width 1139 height 363
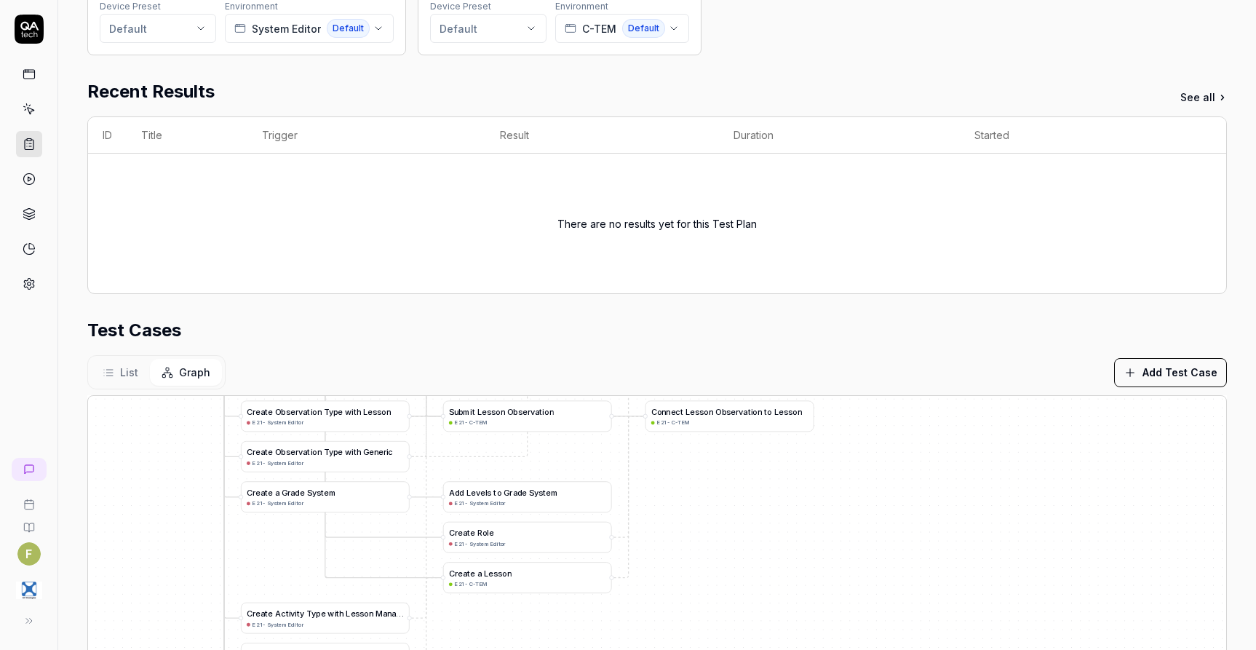
drag, startPoint x: 761, startPoint y: 483, endPoint x: 826, endPoint y: 586, distance: 121.6
click at [826, 592] on div "A d d L e v e l s t o G r a d e S y s t e m E21 - System Editor C r e a t e a G…" at bounding box center [657, 577] width 1139 height 363
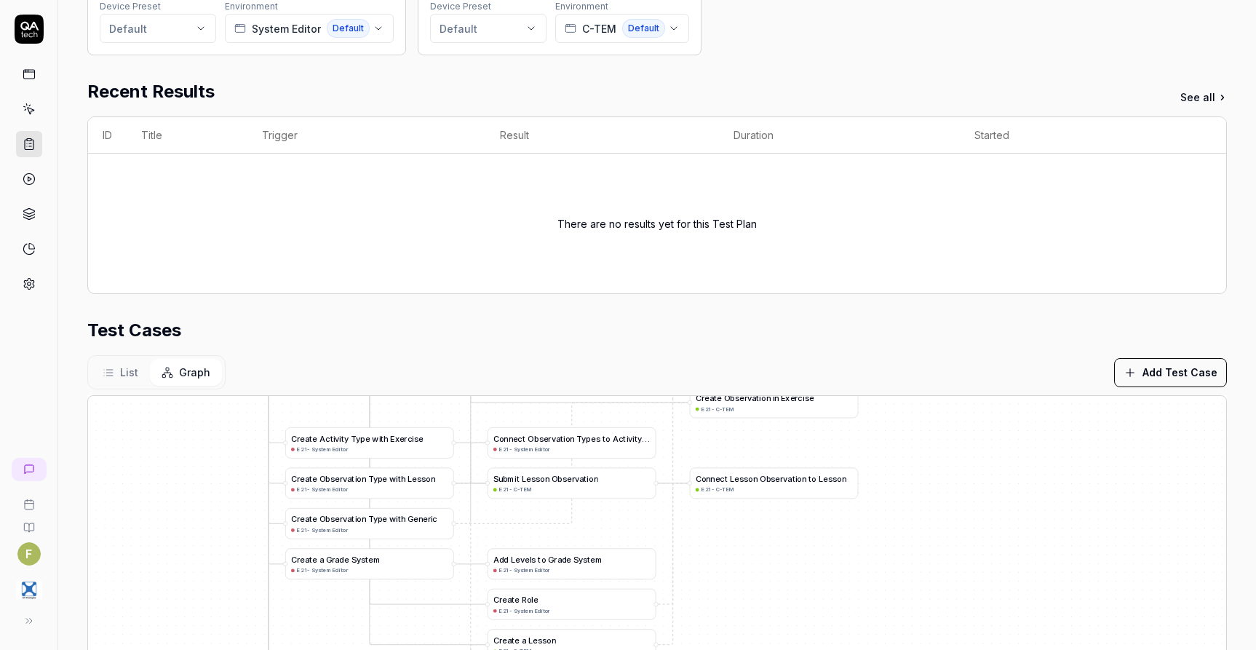
drag, startPoint x: 821, startPoint y: 536, endPoint x: 796, endPoint y: 586, distance: 56.0
click at [796, 586] on div "A d d L e v e l s t o G r a d e S y s t e m E21 - System Editor C r e a t e a G…" at bounding box center [657, 577] width 1139 height 363
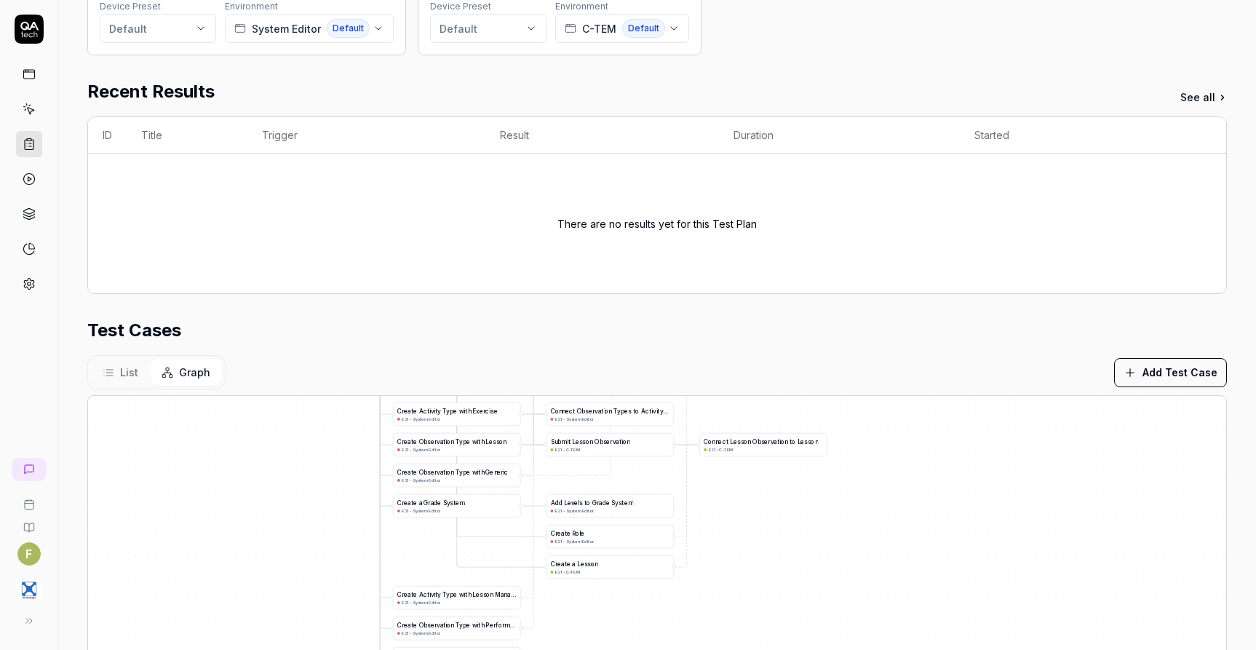
drag, startPoint x: 943, startPoint y: 555, endPoint x: 911, endPoint y: 475, distance: 86.7
click at [911, 475] on div "A d d L e v e l s t o G r a d e S y s t e m E21 - System Editor C r e a t e a G…" at bounding box center [657, 577] width 1139 height 363
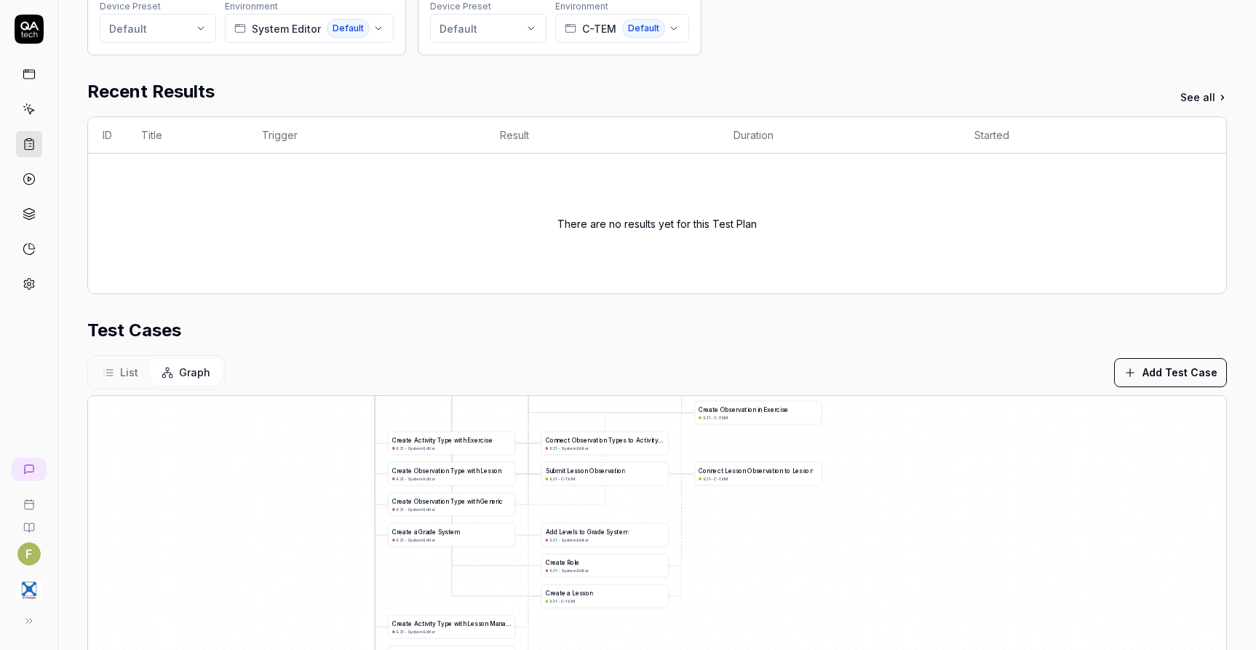
drag, startPoint x: 831, startPoint y: 539, endPoint x: 841, endPoint y: 582, distance: 43.3
click at [841, 582] on div "A d d L e v e l s t o G r a d e S y s t e m E21 - System Editor C r e a t e a G…" at bounding box center [657, 577] width 1139 height 363
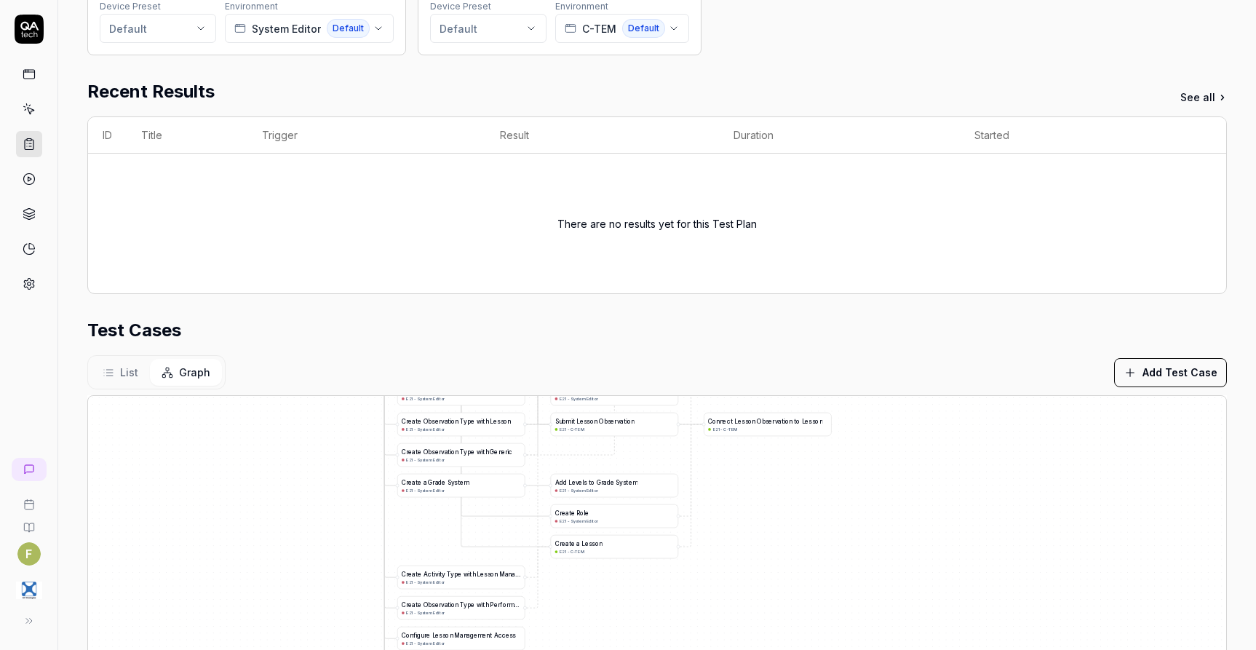
drag, startPoint x: 818, startPoint y: 570, endPoint x: 809, endPoint y: 498, distance: 72.7
click at [809, 498] on div "A d d L e v e l s t o G r a d e S y s t e m E21 - System Editor C r e a t e a G…" at bounding box center [657, 577] width 1139 height 363
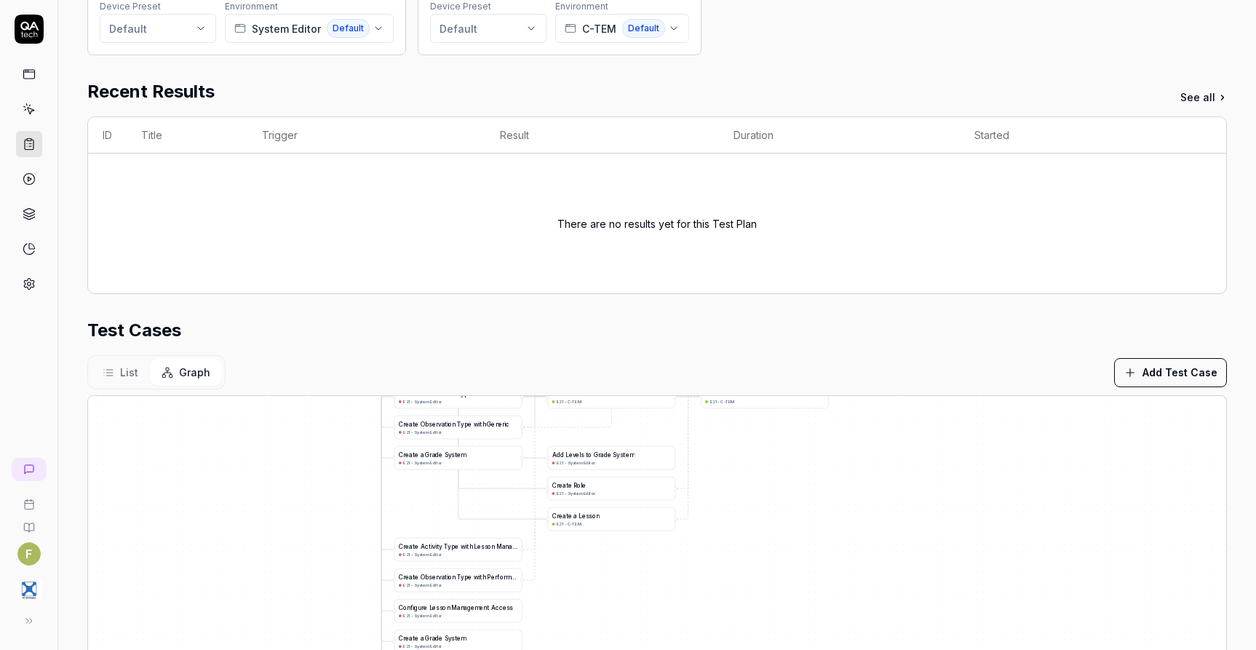
drag, startPoint x: 650, startPoint y: 587, endPoint x: 651, endPoint y: 555, distance: 32.0
click at [651, 555] on div "A d d L e v e l s t o G r a d e S y s t e m E21 - System Editor C r e a t e a G…" at bounding box center [657, 577] width 1139 height 363
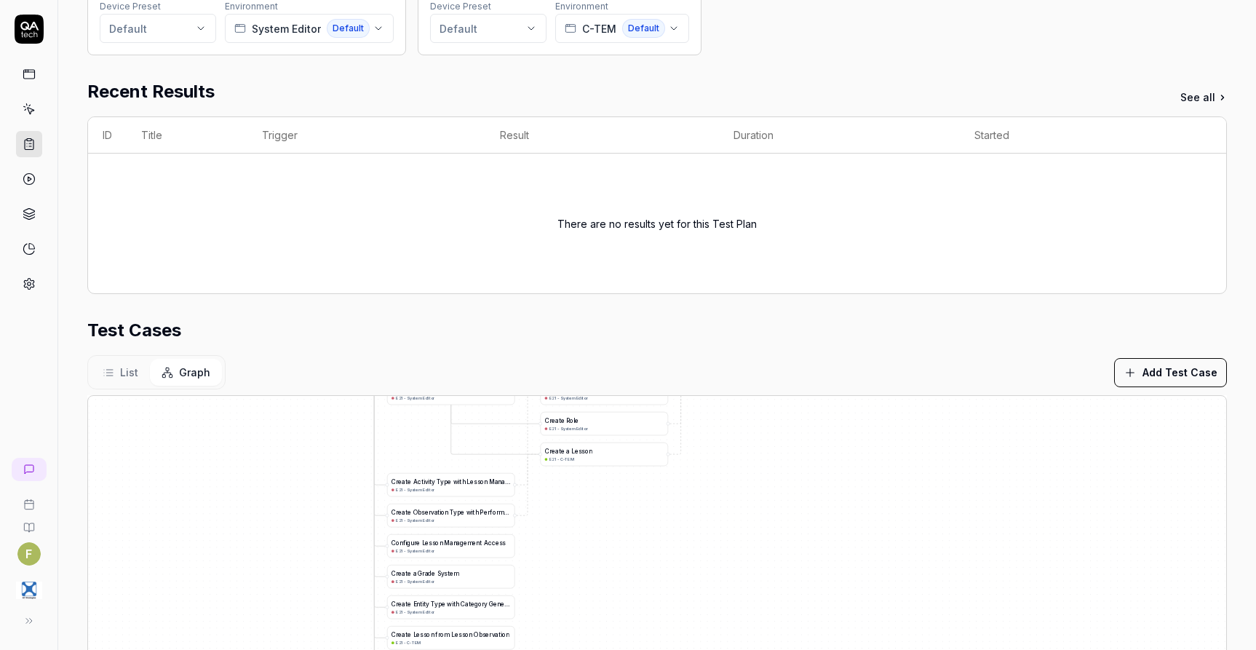
drag, startPoint x: 608, startPoint y: 585, endPoint x: 601, endPoint y: 547, distance: 39.3
click at [601, 547] on div "A d d L e v e l s t o G r a d e S y s t e m E21 - System Editor C r e a t e a G…" at bounding box center [657, 577] width 1139 height 363
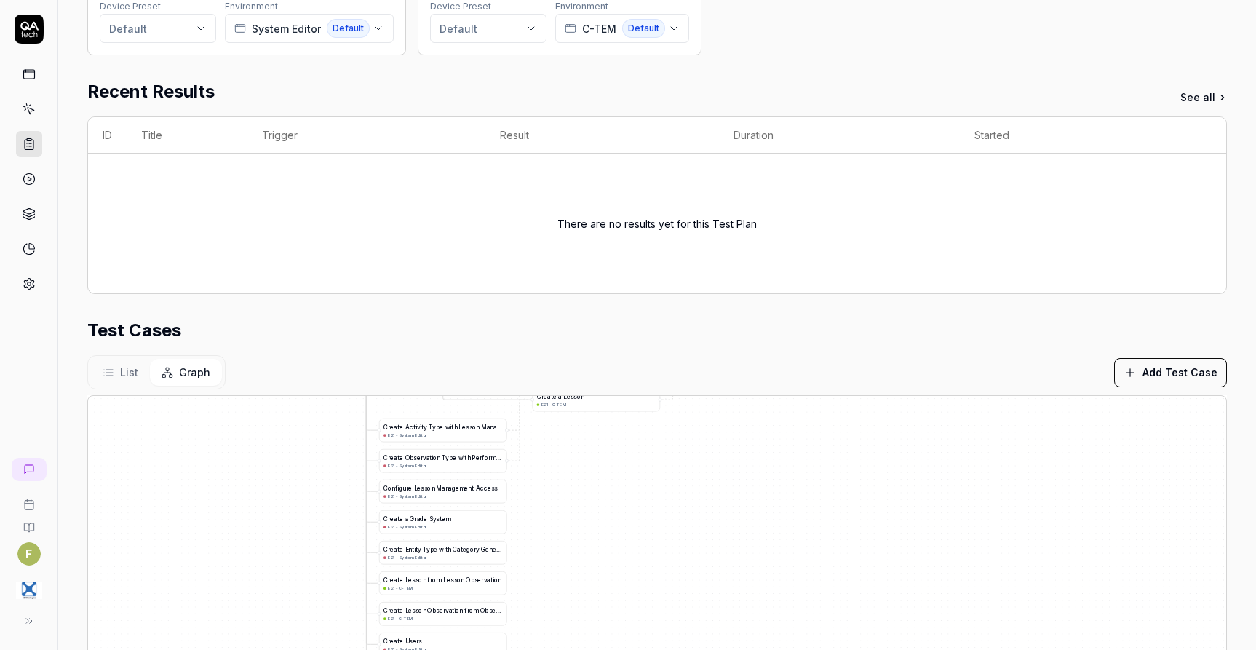
drag, startPoint x: 577, startPoint y: 589, endPoint x: 568, endPoint y: 538, distance: 51.8
click at [568, 538] on div "A d d L e v e l s t o G r a d e S y s t e m E21 - System Editor C r e a t e a G…" at bounding box center [657, 577] width 1139 height 363
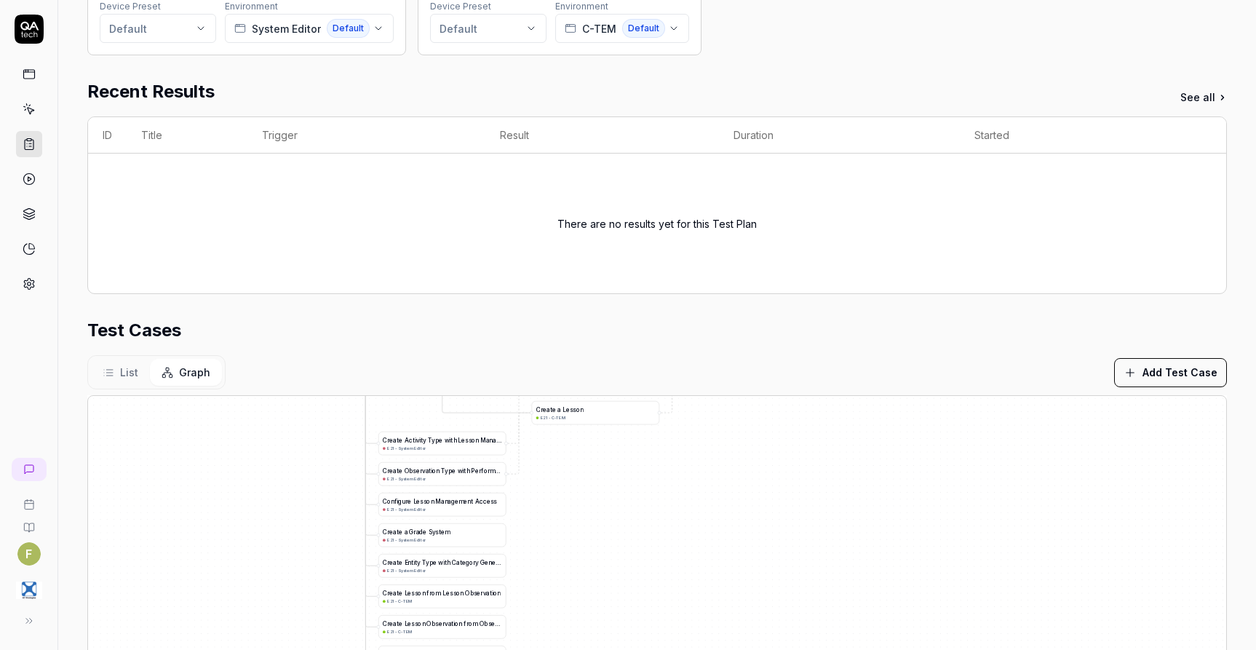
drag, startPoint x: 574, startPoint y: 502, endPoint x: 595, endPoint y: 598, distance: 98.4
click at [594, 598] on div "A d d L e v e l s t o G r a d e S y s t e m E21 - System Editor C r e a t e a G…" at bounding box center [657, 577] width 1139 height 363
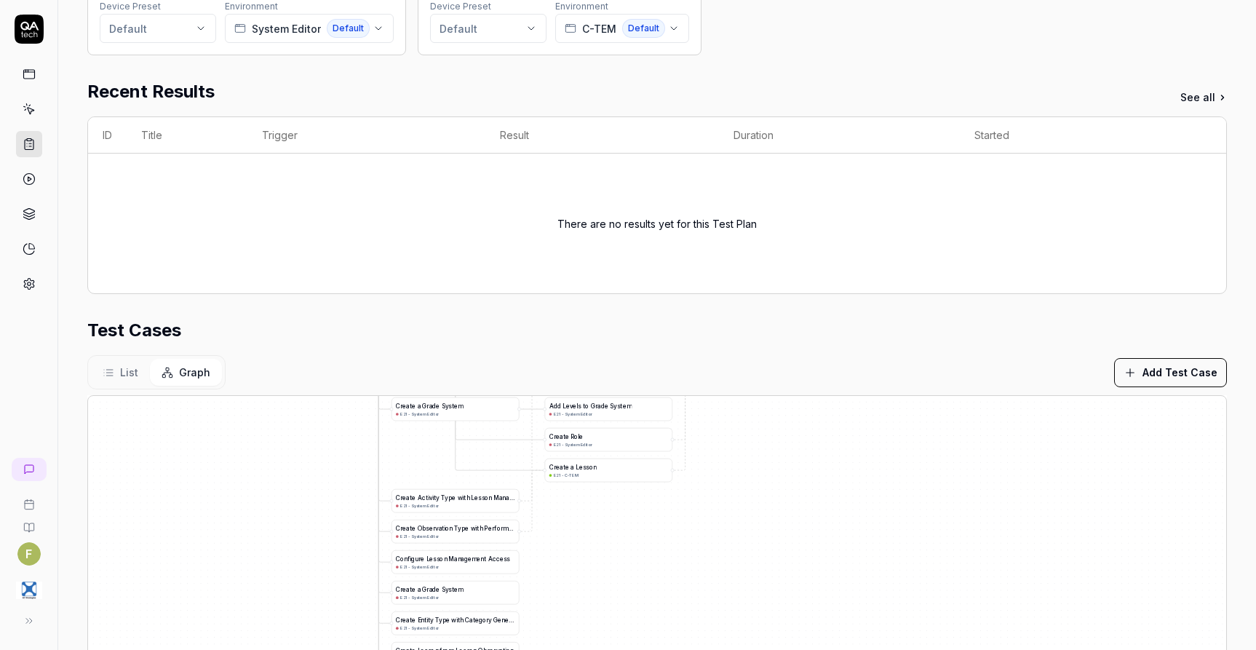
drag, startPoint x: 761, startPoint y: 481, endPoint x: 753, endPoint y: 439, distance: 43.1
click at [753, 439] on div "A d d L e v e l s t o G r a d e S y s t e m E21 - System Editor C r e a t e a G…" at bounding box center [657, 577] width 1139 height 363
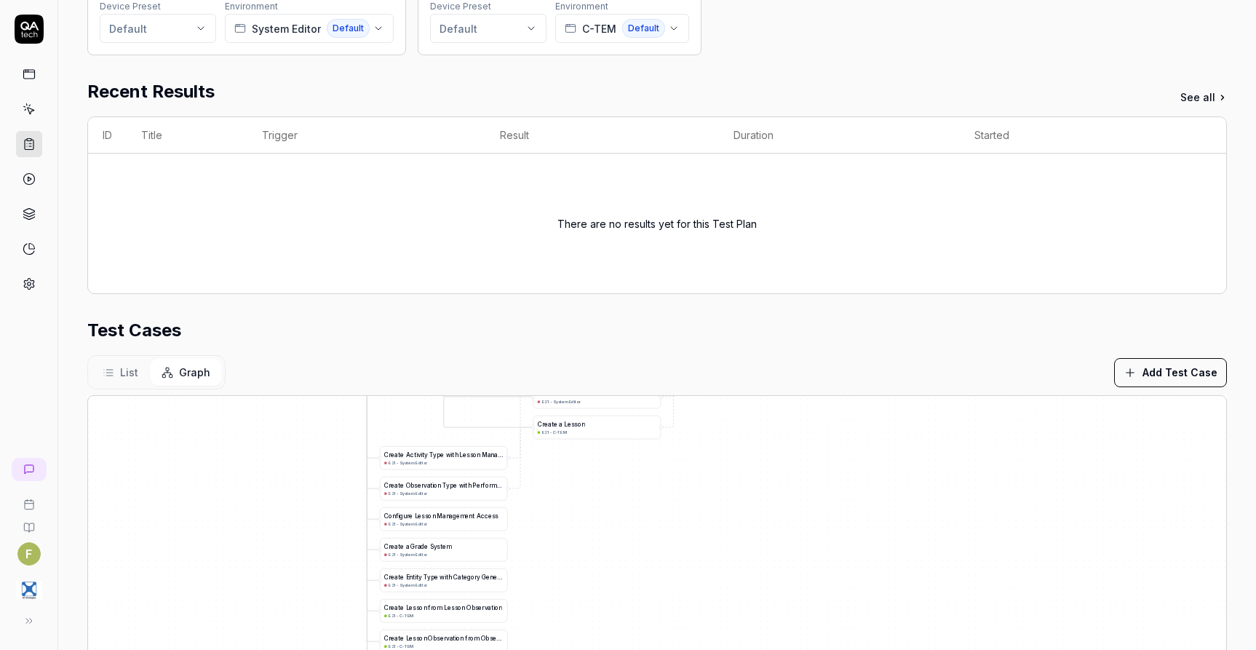
drag, startPoint x: 782, startPoint y: 516, endPoint x: 772, endPoint y: 489, distance: 28.5
click at [772, 489] on div "A d d L e v e l s t o G r a d e S y s t e m E21 - System Editor C r e a t e a G…" at bounding box center [657, 577] width 1139 height 363
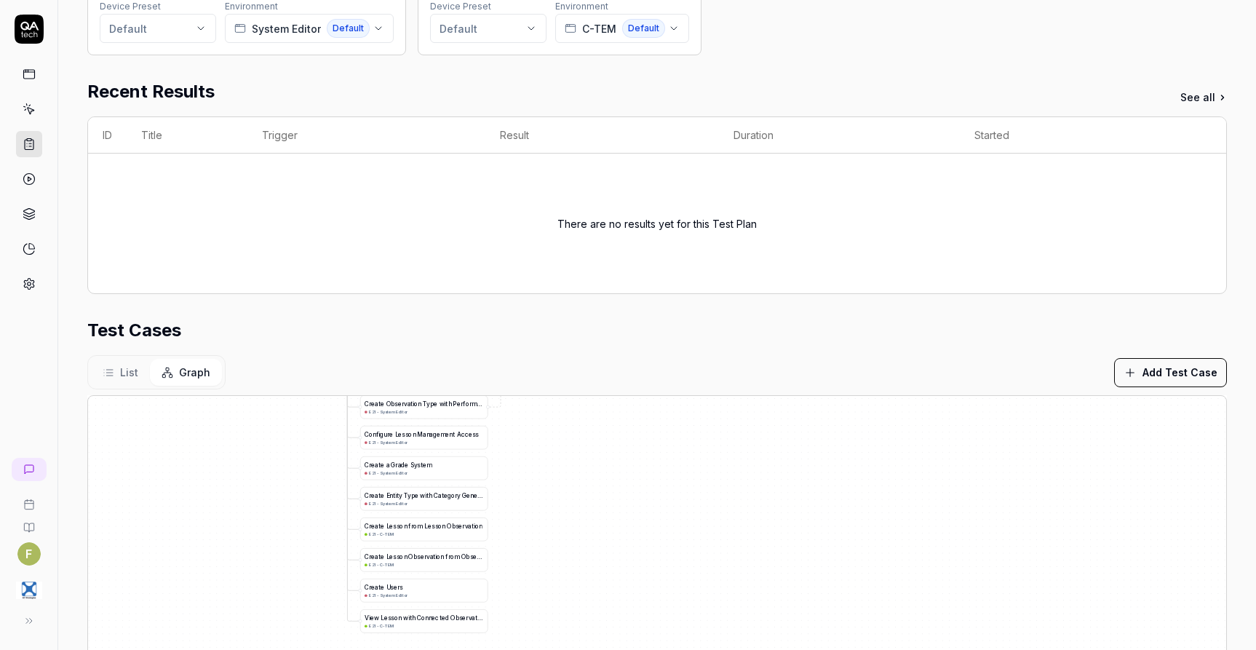
drag, startPoint x: 627, startPoint y: 585, endPoint x: 607, endPoint y: 504, distance: 83.9
click at [607, 504] on div "A d d L e v e l s t o G r a d e S y s t e m E21 - System Editor C r e a t e a G…" at bounding box center [657, 577] width 1139 height 363
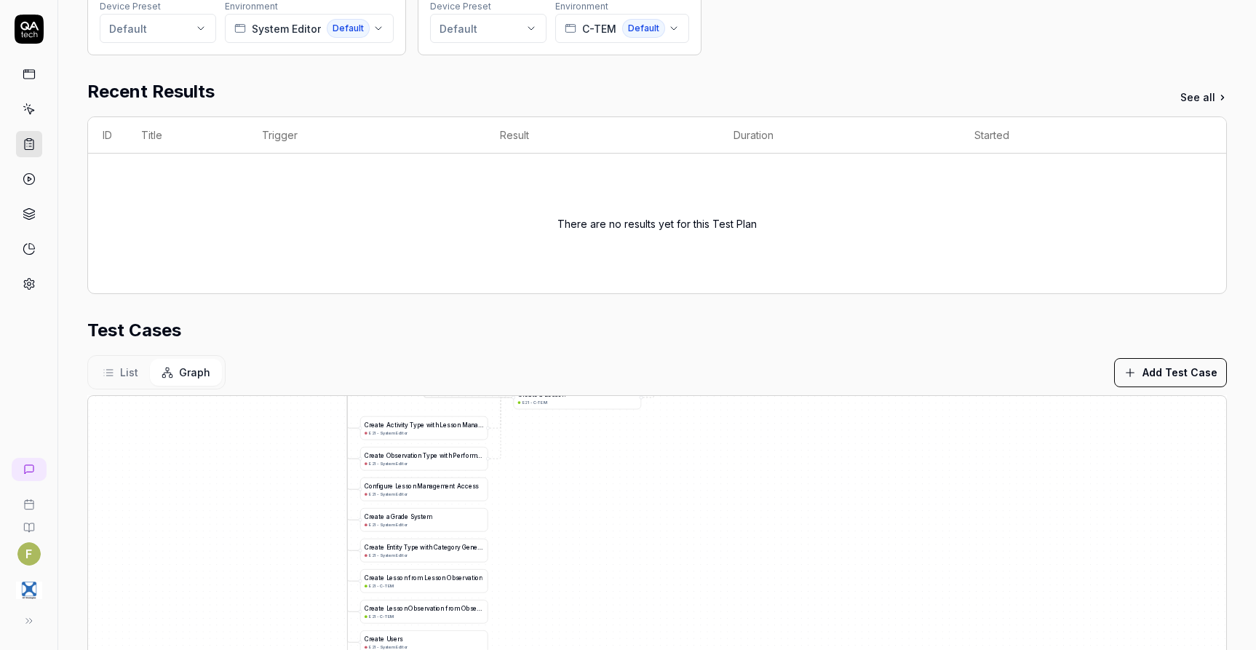
drag, startPoint x: 729, startPoint y: 481, endPoint x: 737, endPoint y: 569, distance: 88.4
click at [739, 568] on div "A d d L e v e l s t o G r a d e S y s t e m E21 - System Editor C r e a t e a G…" at bounding box center [657, 577] width 1139 height 363
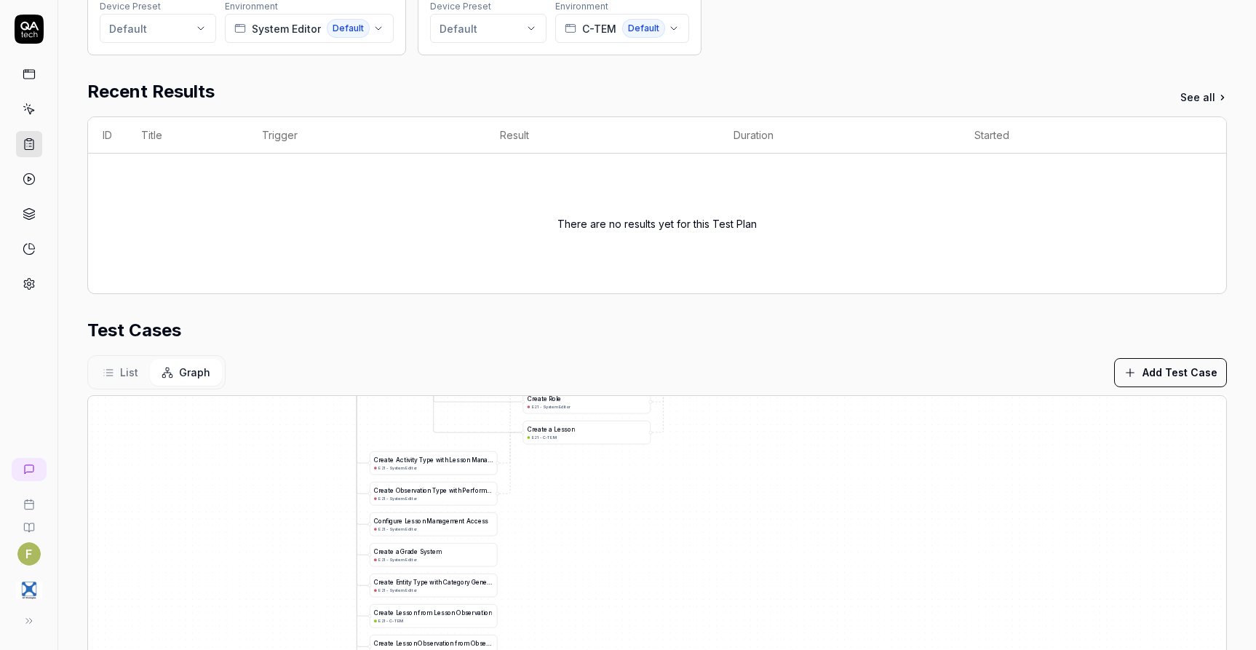
drag, startPoint x: 635, startPoint y: 529, endPoint x: 631, endPoint y: 586, distance: 57.6
click at [631, 586] on div "A d d L e v e l s t o G r a d e S y s t e m E21 - System Editor C r e a t e a G…" at bounding box center [657, 577] width 1139 height 363
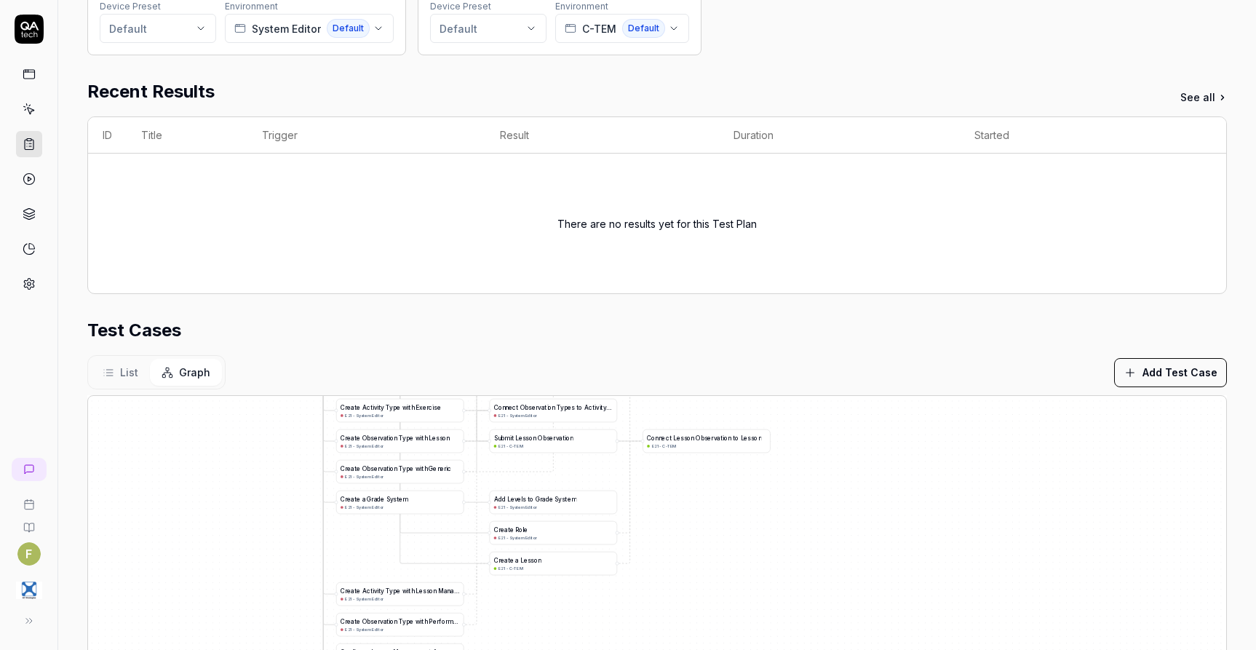
drag, startPoint x: 736, startPoint y: 498, endPoint x: 711, endPoint y: 553, distance: 59.9
click at [711, 553] on div "A d d L e v e l s t o G r a d e S y s t e m E21 - System Editor C r e a t e a G…" at bounding box center [657, 577] width 1139 height 363
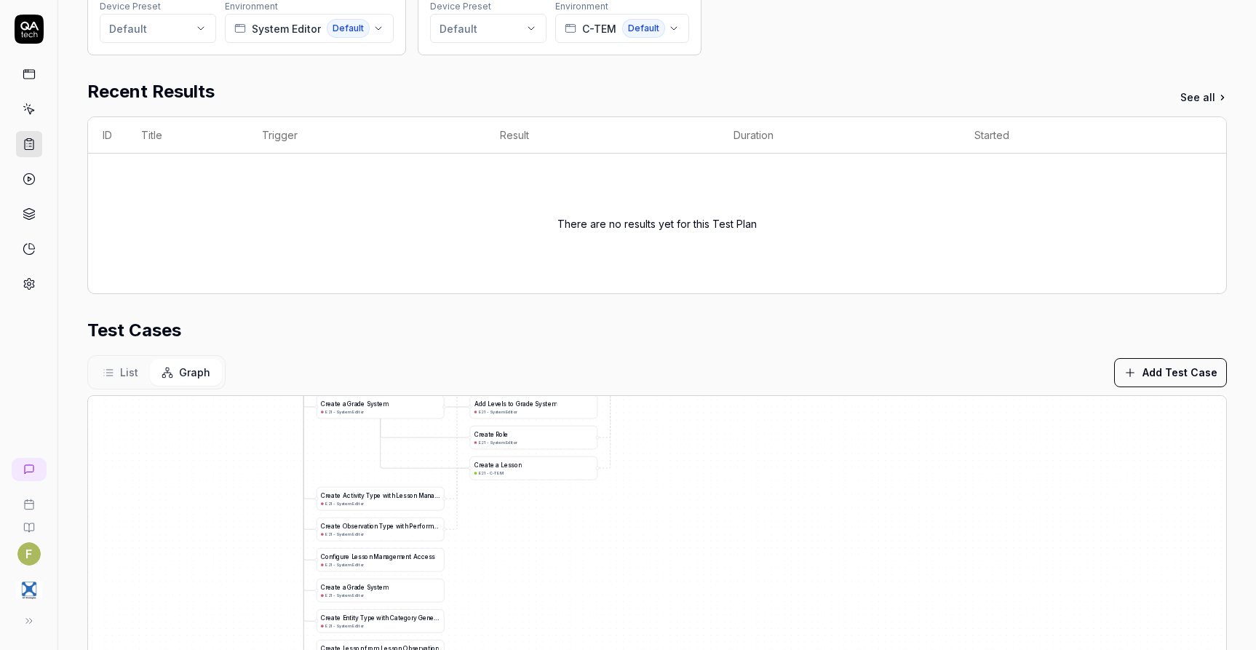
drag, startPoint x: 688, startPoint y: 548, endPoint x: 668, endPoint y: 442, distance: 108.2
click at [668, 443] on div "A d d L e v e l s t o G r a d e S y s t e m E21 - System Editor C r e a t e a G…" at bounding box center [657, 577] width 1139 height 363
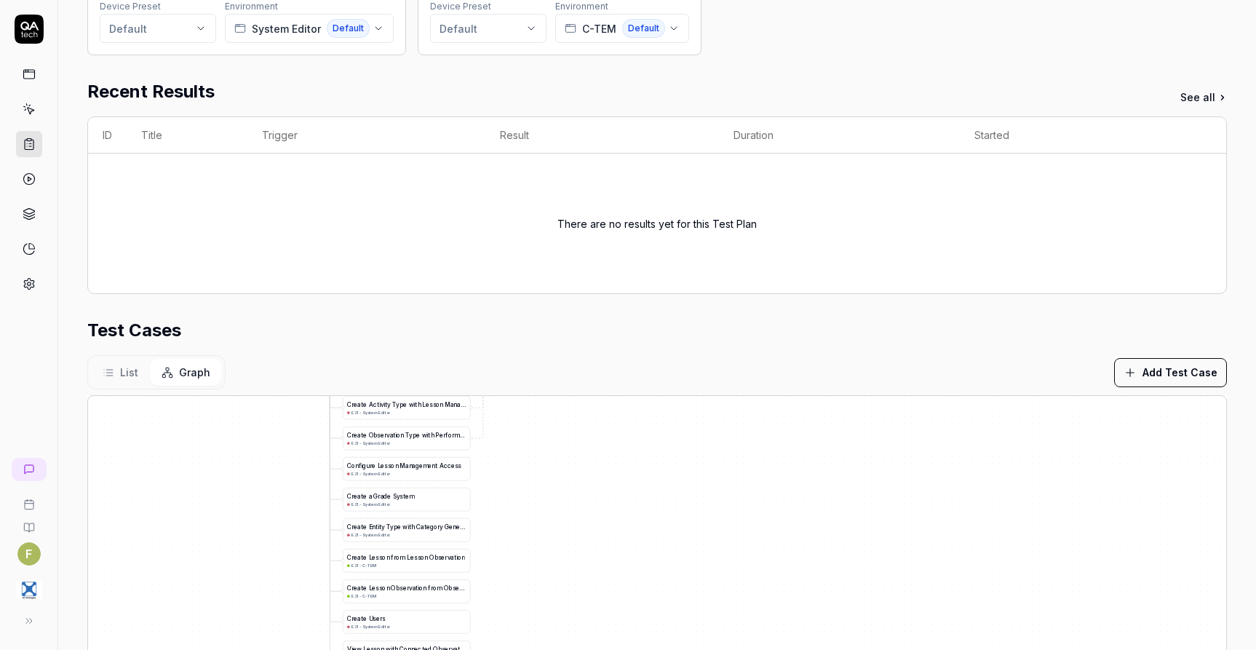
drag, startPoint x: 600, startPoint y: 573, endPoint x: 627, endPoint y: 491, distance: 85.9
click at [627, 491] on div "A d d L e v e l s t o G r a d e S y s t e m E21 - System Editor C r e a t e a G…" at bounding box center [657, 577] width 1139 height 363
click at [435, 561] on div "C r e a t e L e s s o n f r o m L e s s o n O b s e r v a t i o n" at bounding box center [406, 557] width 118 height 9
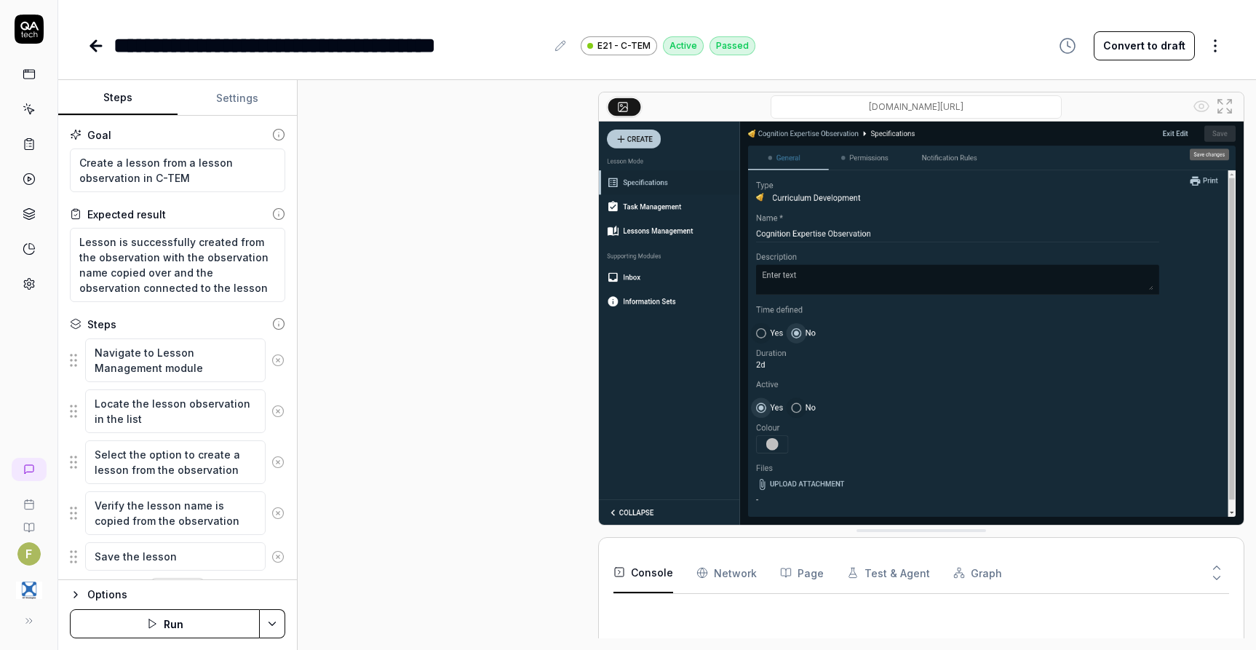
scroll to position [577, 0]
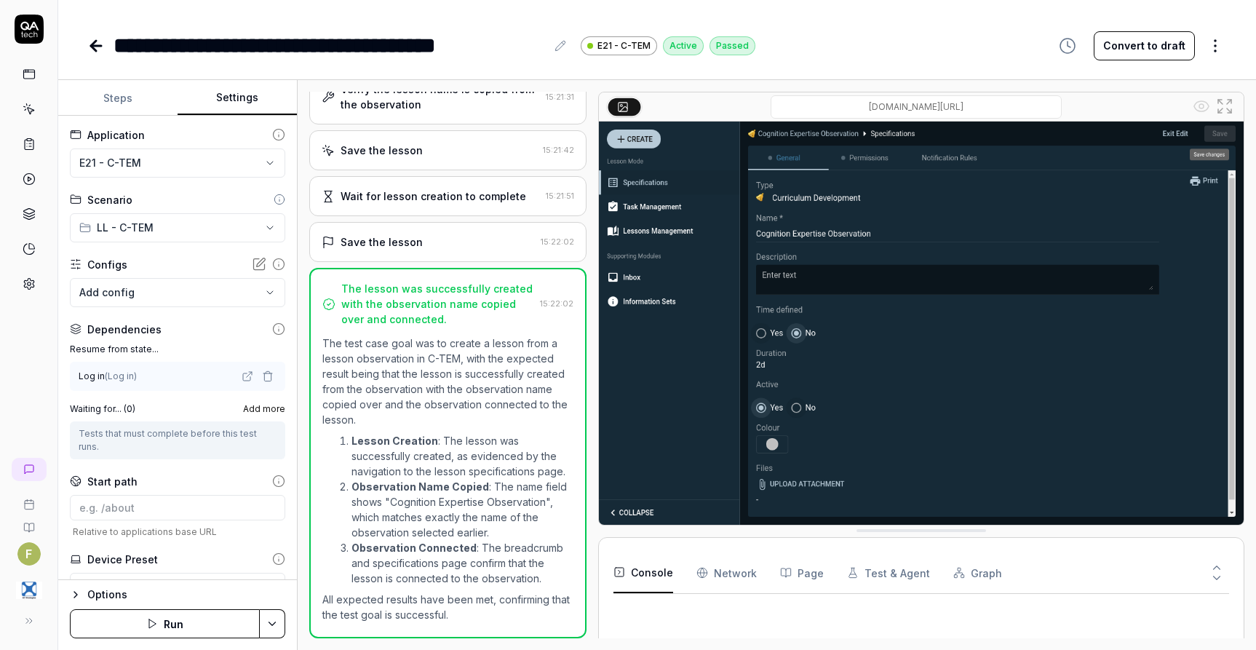
click at [228, 101] on button "Settings" at bounding box center [237, 98] width 119 height 35
click at [261, 404] on span "Add more" at bounding box center [264, 409] width 42 height 13
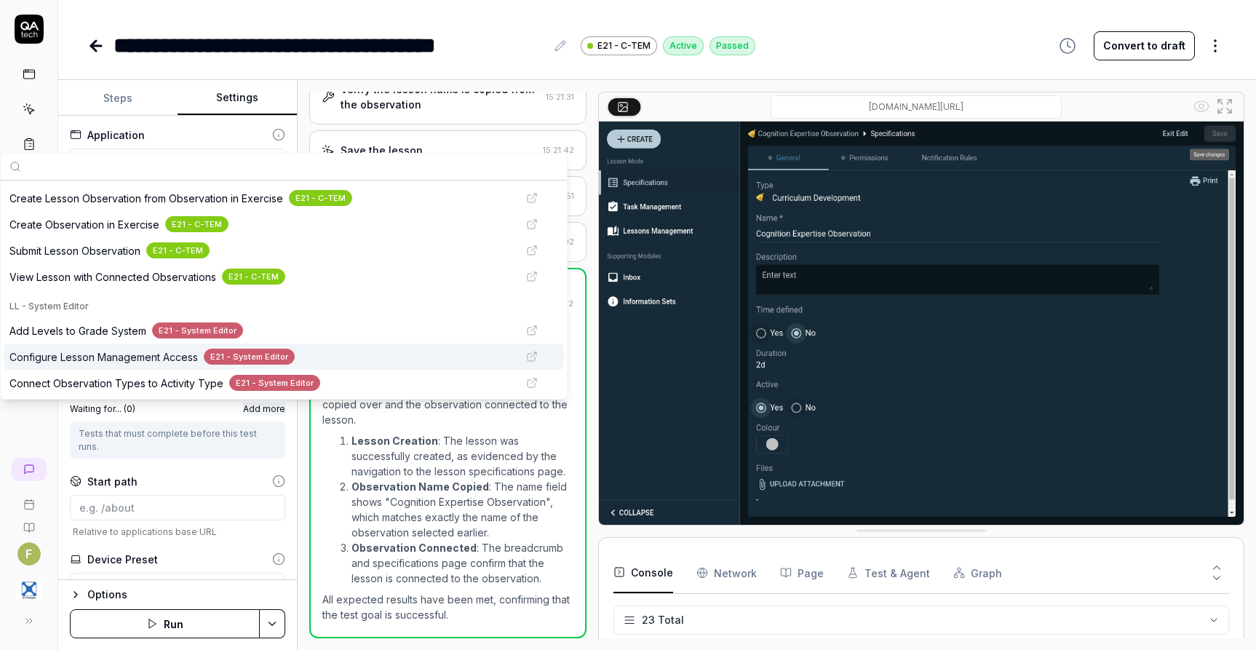
scroll to position [291, 0]
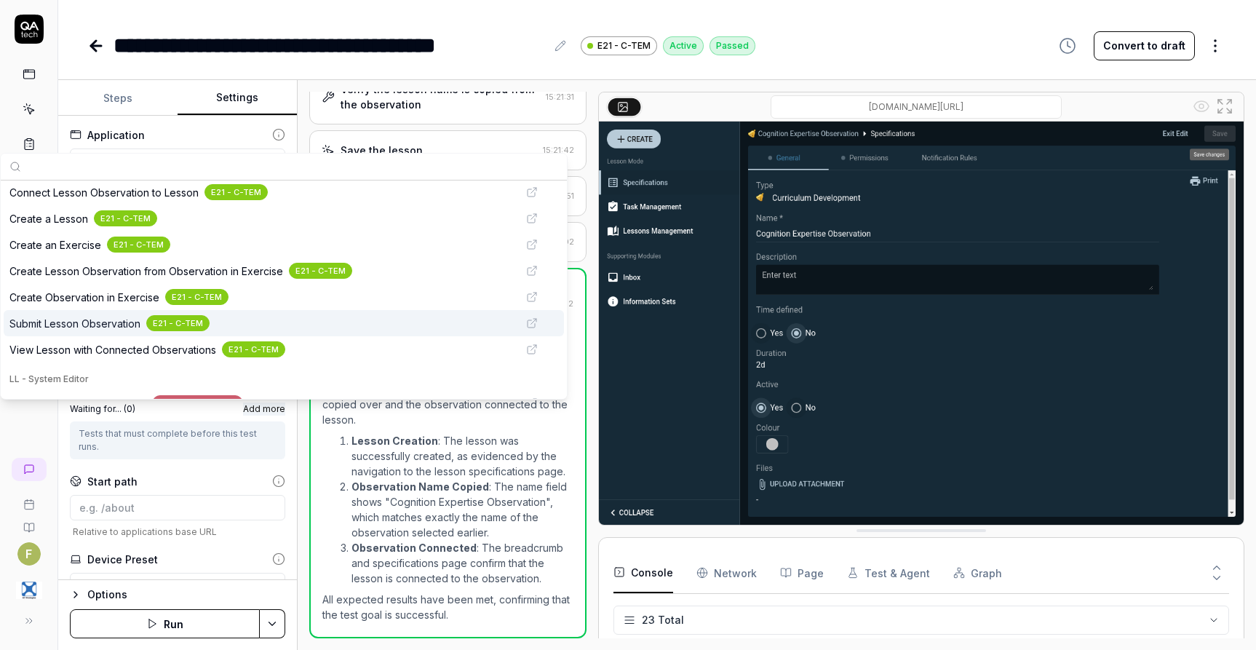
click at [122, 325] on span "Submit Lesson Observation" at bounding box center [74, 323] width 131 height 15
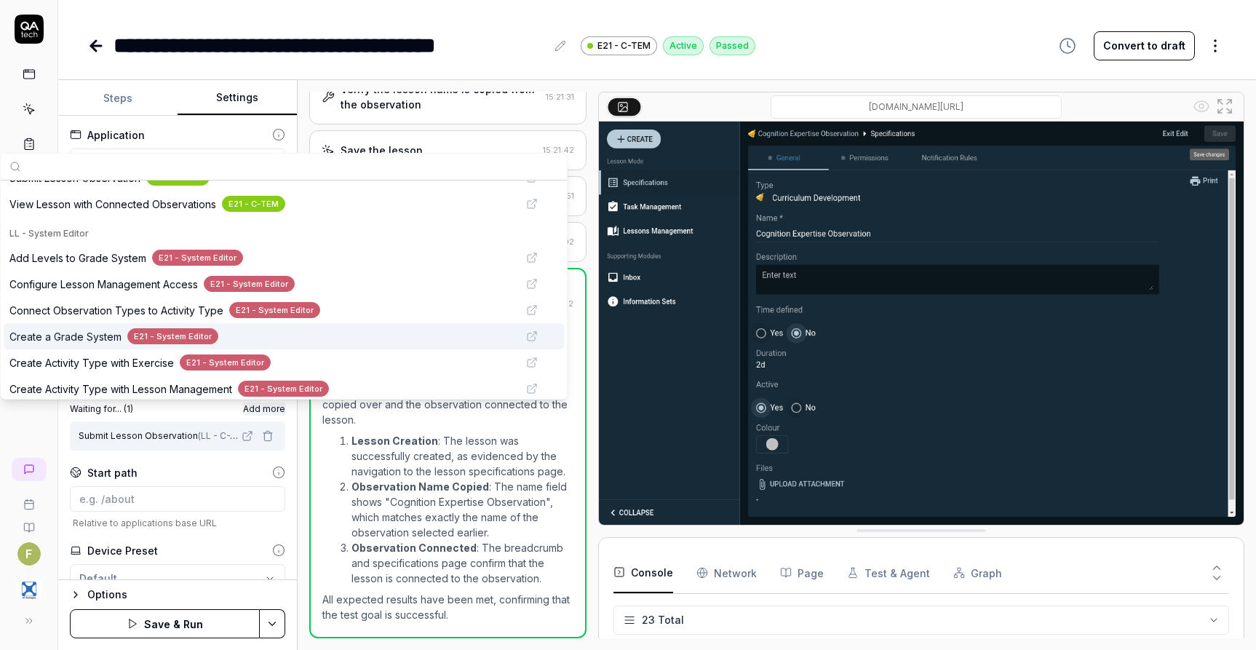
scroll to position [510, 0]
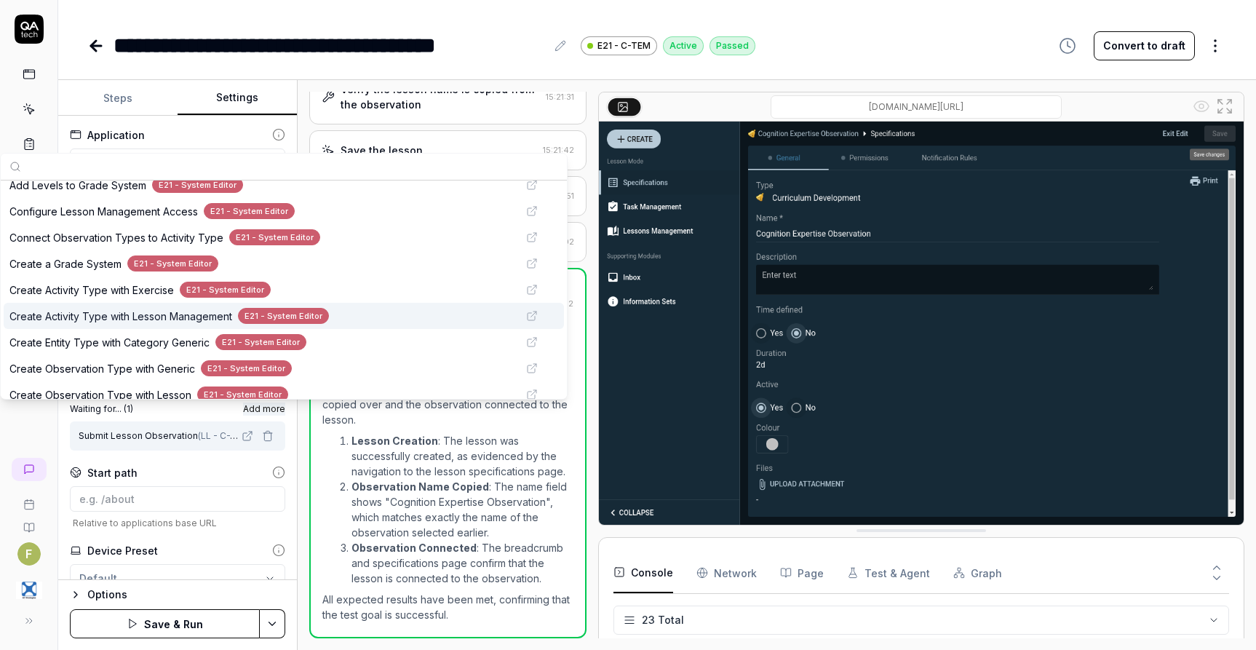
click at [143, 320] on span "Create Activity Type with Lesson Management" at bounding box center [120, 316] width 223 height 15
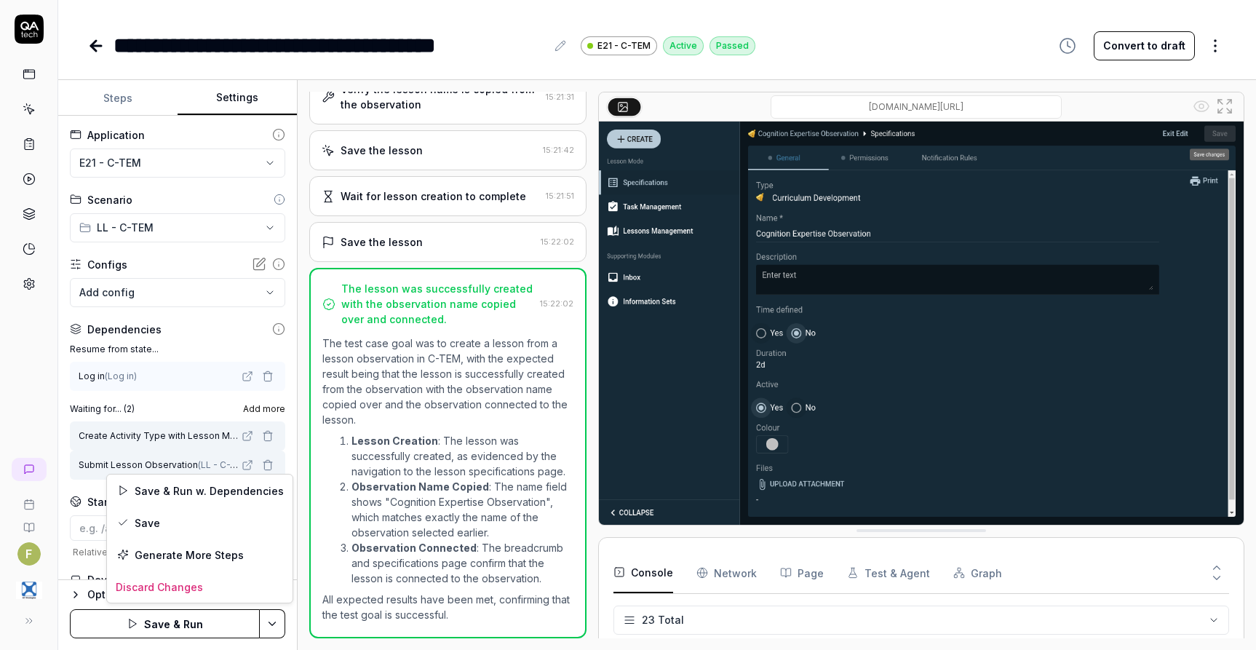
click at [285, 622] on html "**********" at bounding box center [628, 325] width 1256 height 650
click at [190, 521] on div "Save" at bounding box center [200, 523] width 186 height 32
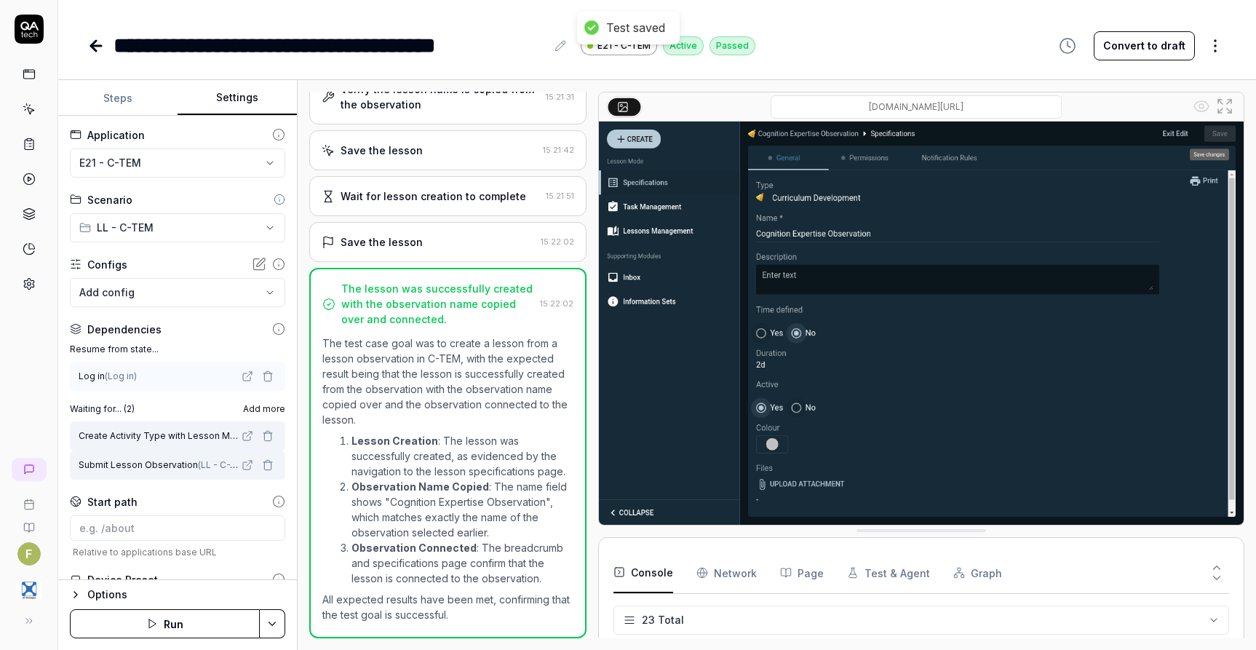
click at [92, 46] on icon at bounding box center [96, 46] width 10 height 0
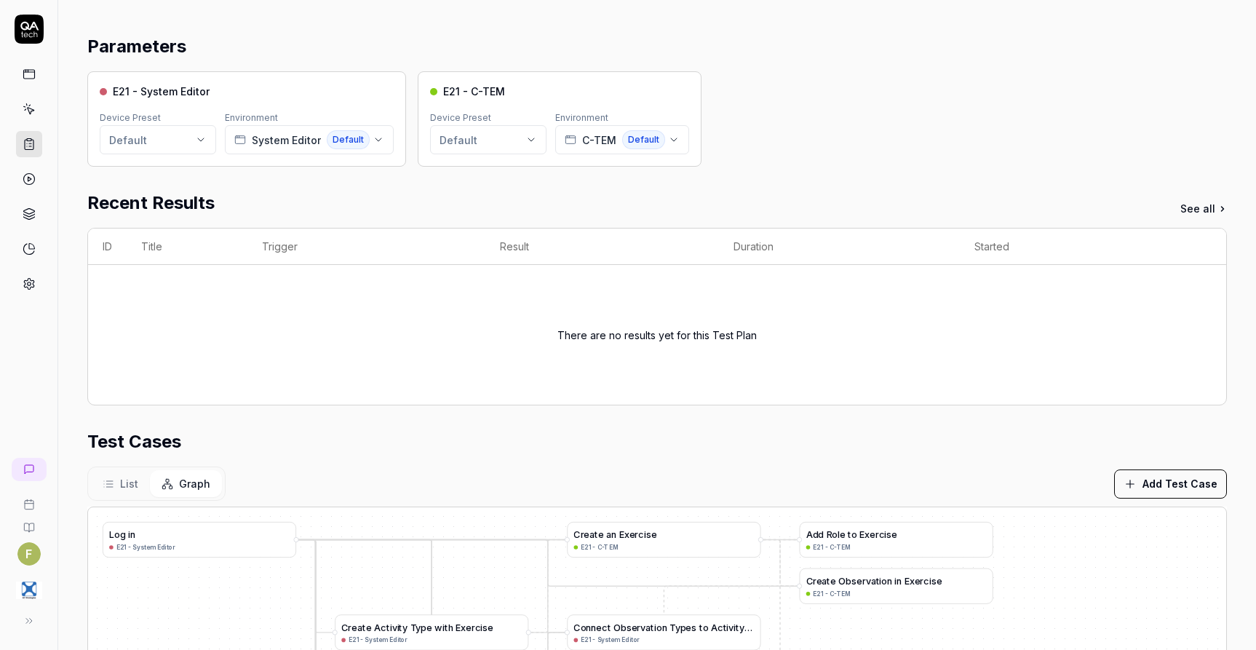
scroll to position [146, 0]
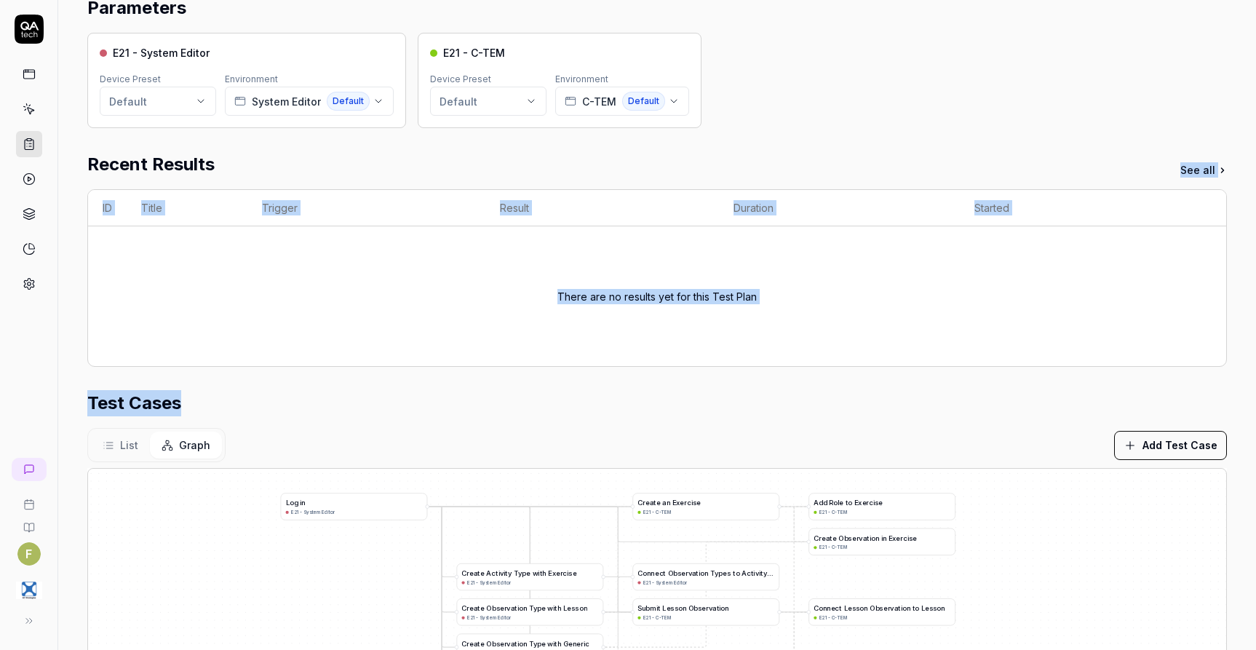
drag, startPoint x: 957, startPoint y: 408, endPoint x: 893, endPoint y: 138, distance: 277.7
click at [893, 138] on div "Parameters E21 - System Editor Device Preset Default Environment System Editor …" at bounding box center [657, 413] width 1140 height 837
click at [1036, 585] on div "A d d L e v e l s t o G r a d e S y s t e m E21 - System Editor C r e a t e a G…" at bounding box center [657, 650] width 1139 height 363
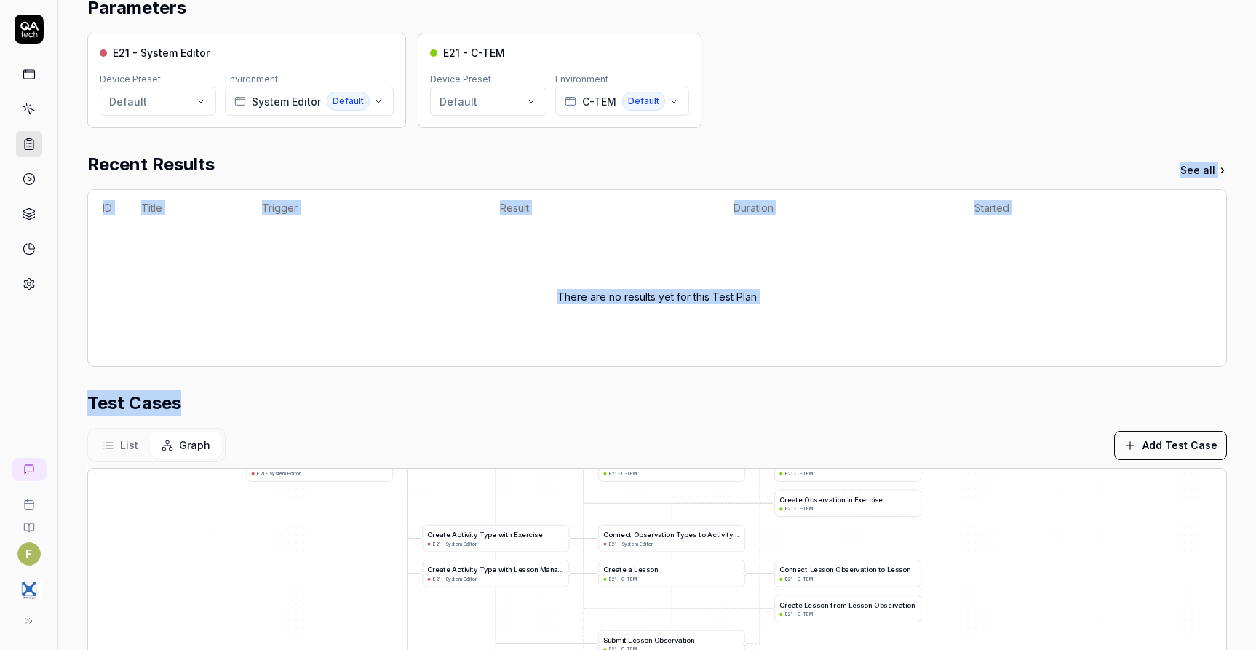
drag, startPoint x: 1067, startPoint y: 606, endPoint x: 1033, endPoint y: 568, distance: 51.6
click at [1033, 568] on div "A d d L e v e l s t o G r a d e S y s t e m E21 - System Editor C r e a t e a G…" at bounding box center [657, 650] width 1139 height 363
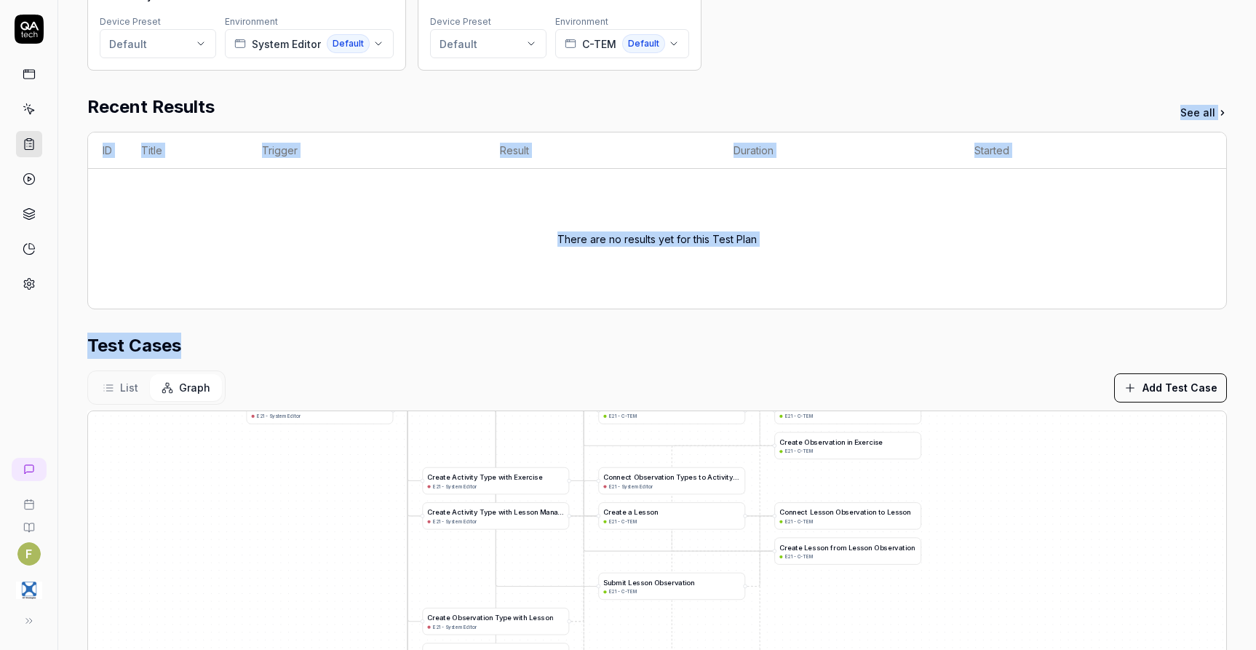
scroll to position [357, 0]
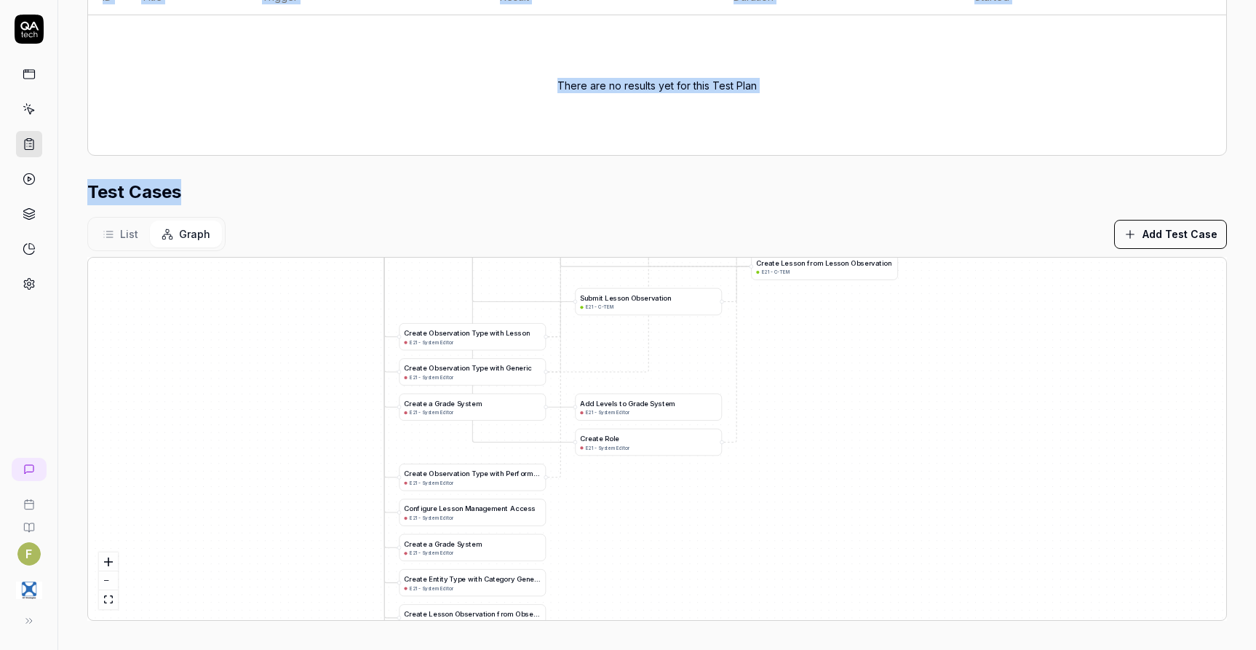
drag, startPoint x: 836, startPoint y: 569, endPoint x: 807, endPoint y: 427, distance: 144.2
click at [807, 427] on div "A d d L e v e l s t o G r a d e S y s t e m E21 - System Editor C r e a t e a G…" at bounding box center [657, 439] width 1139 height 363
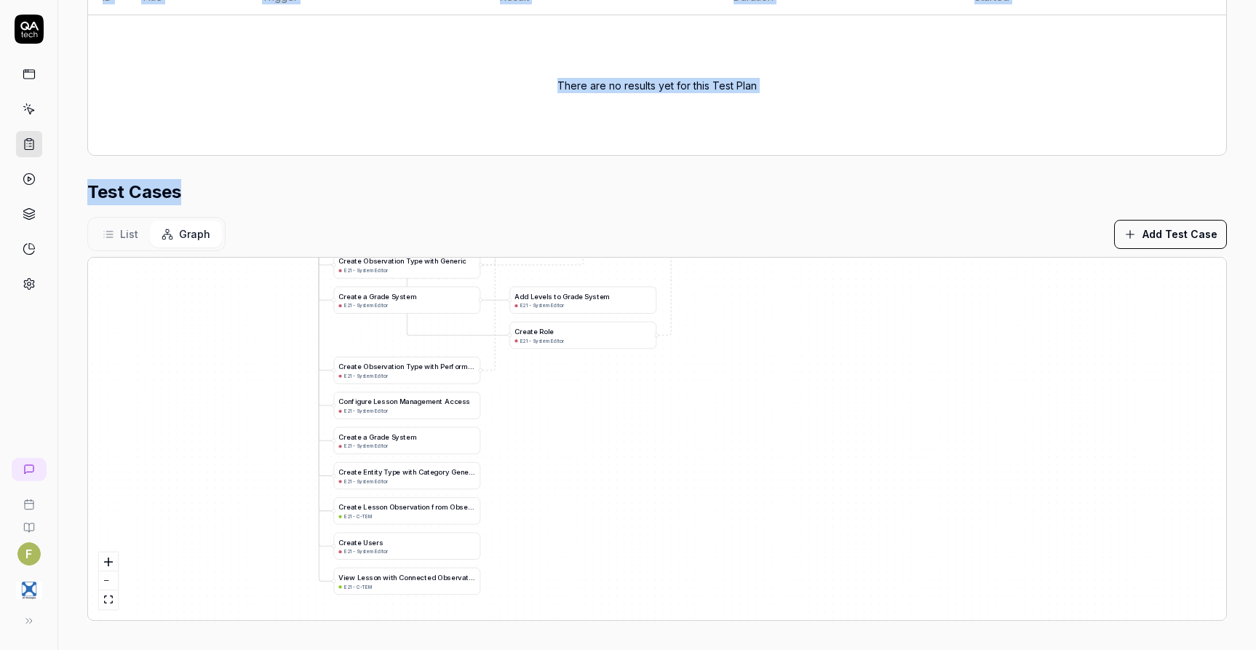
drag, startPoint x: 792, startPoint y: 562, endPoint x: 735, endPoint y: 453, distance: 123.4
click at [735, 453] on div "A d d L e v e l s t o G r a d e S y s t e m E21 - System Editor C r e a t e a G…" at bounding box center [657, 439] width 1139 height 363
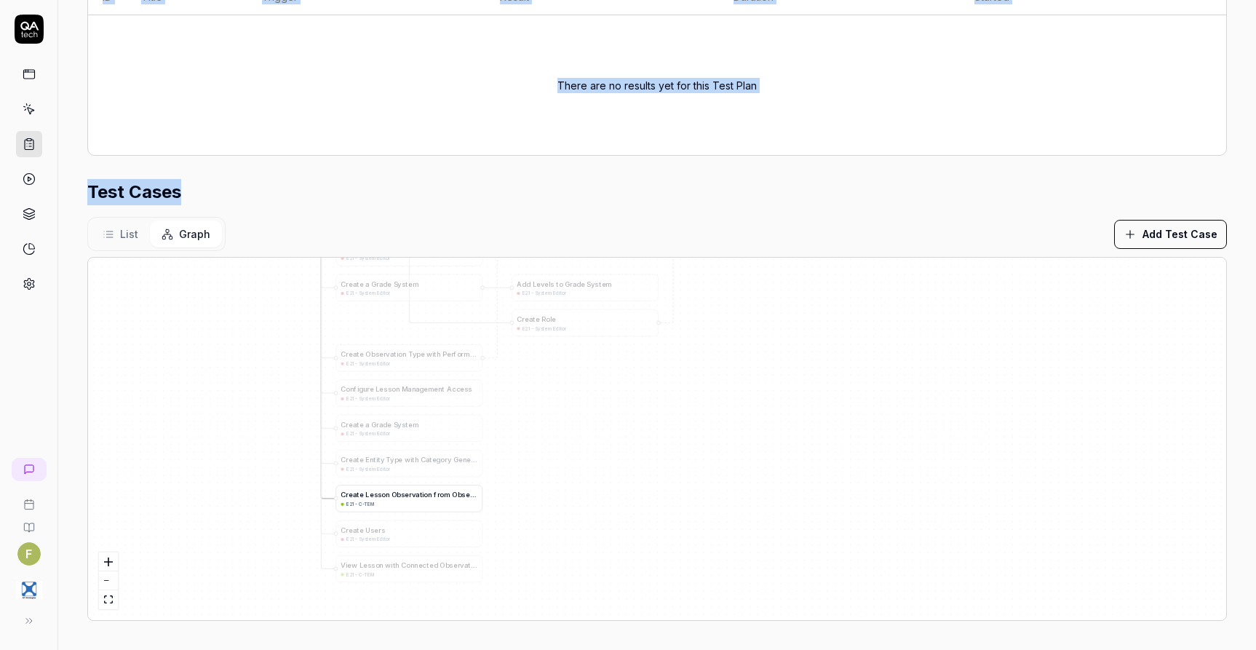
click at [424, 502] on div "E21 - C-TEM" at bounding box center [409, 504] width 137 height 7
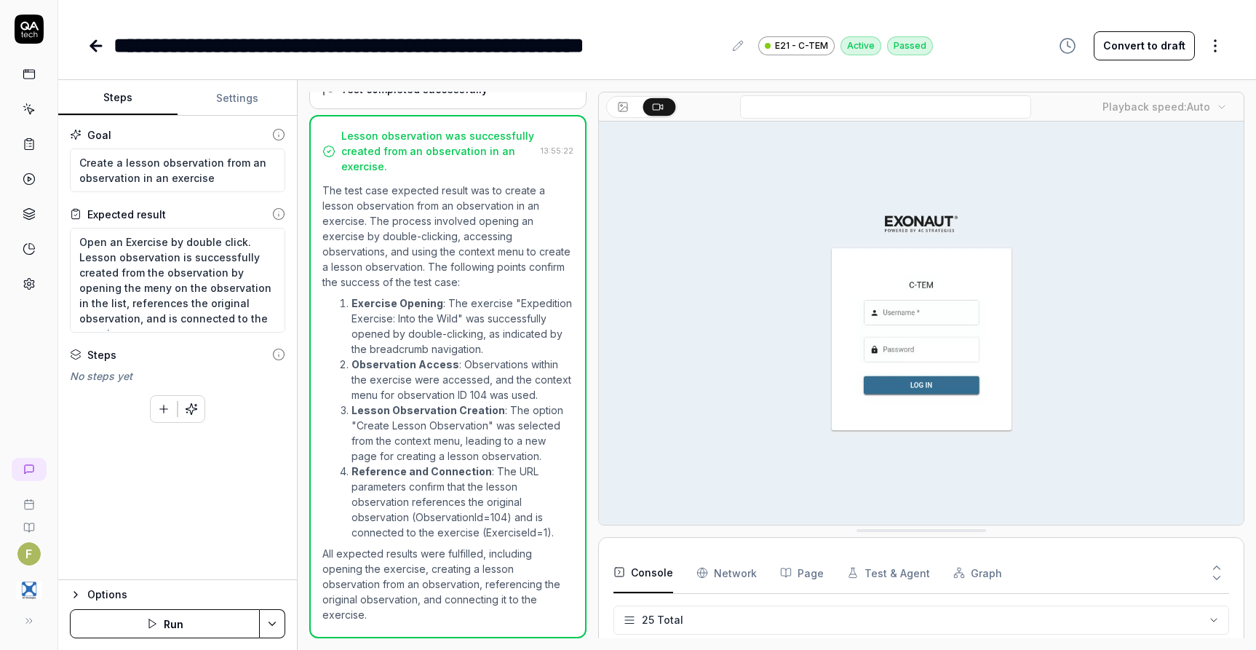
scroll to position [631, 0]
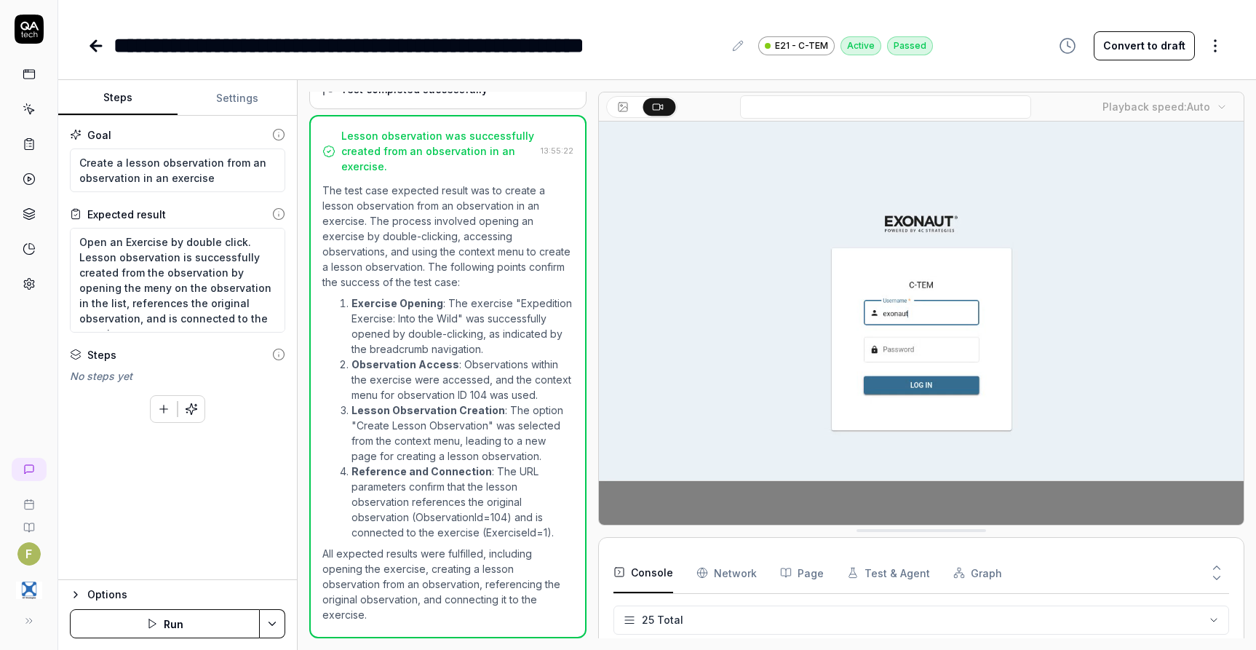
click at [241, 97] on button "Settings" at bounding box center [237, 98] width 119 height 35
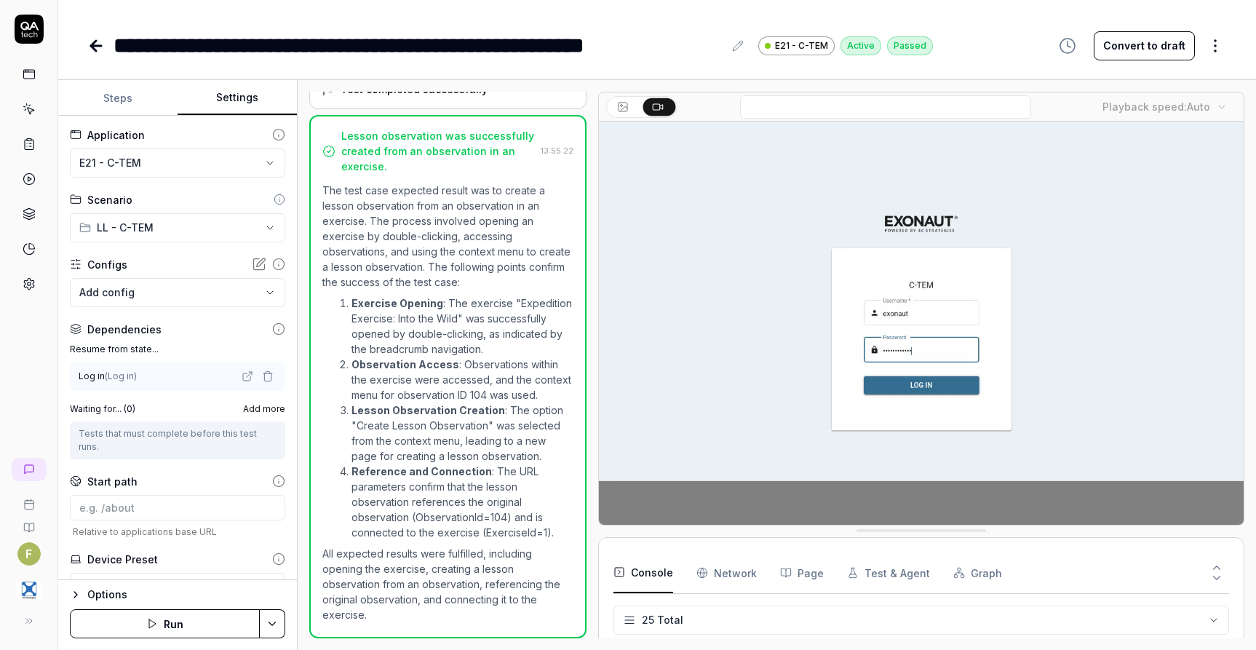
click at [250, 408] on span "Add more" at bounding box center [264, 409] width 42 height 13
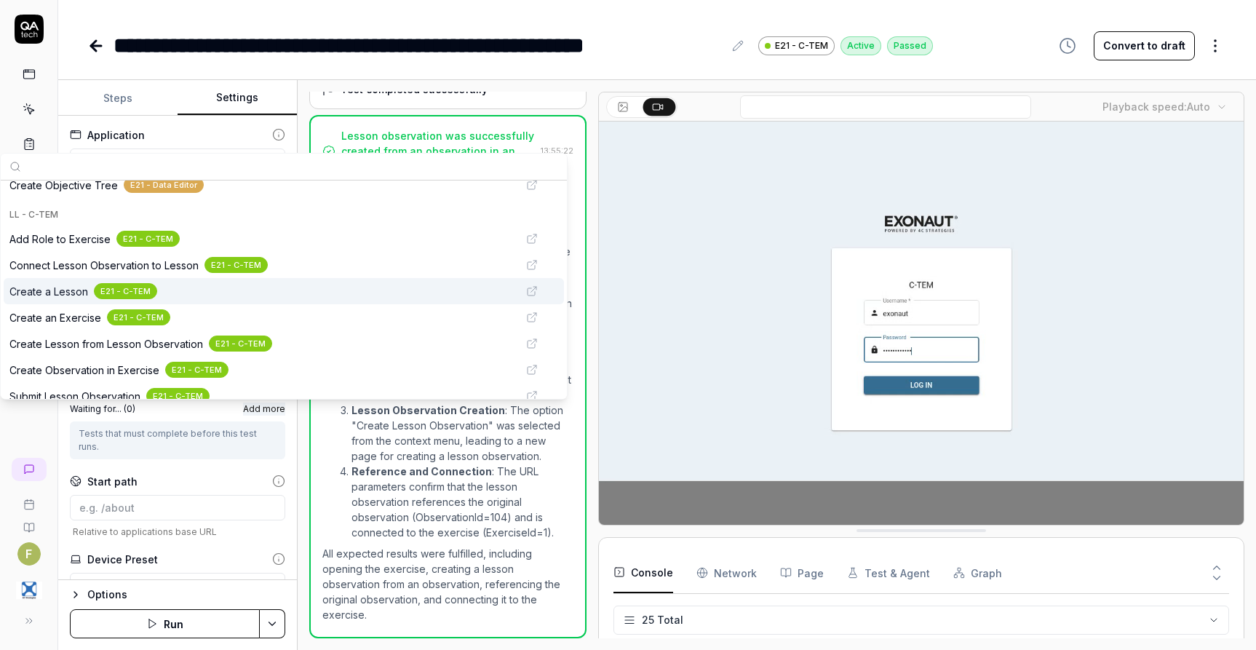
scroll to position [291, 0]
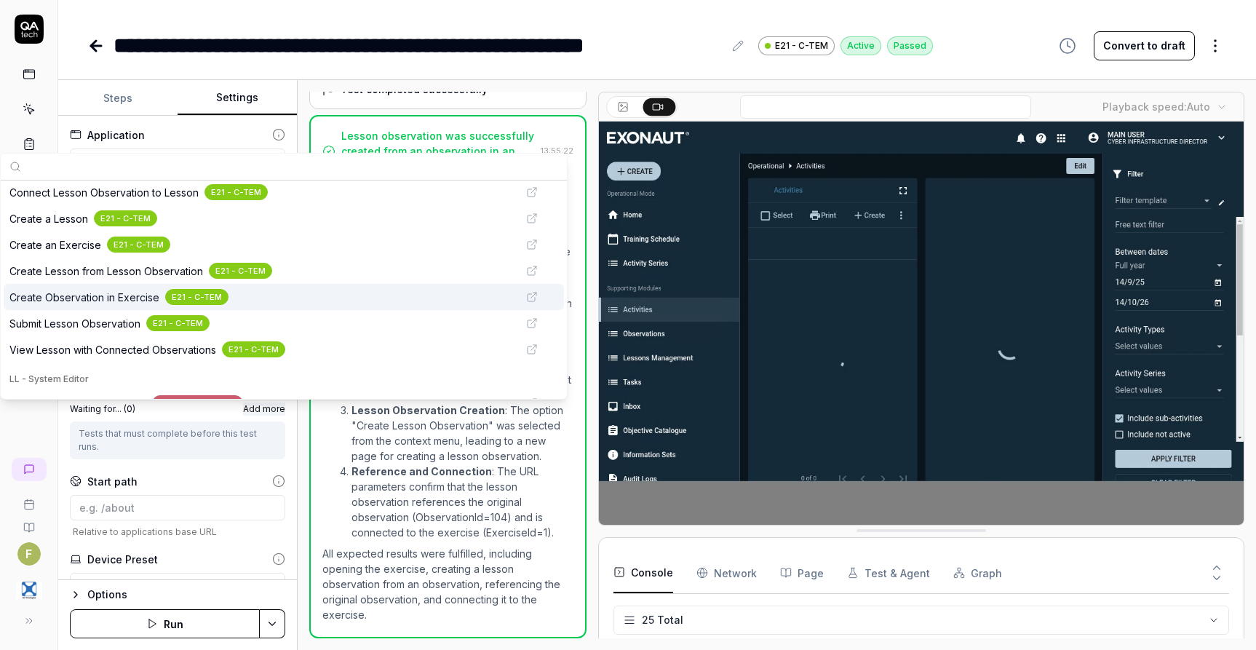
click at [250, 298] on div "Create Observation in Exercise E21 - C-TEM" at bounding box center [263, 297] width 508 height 17
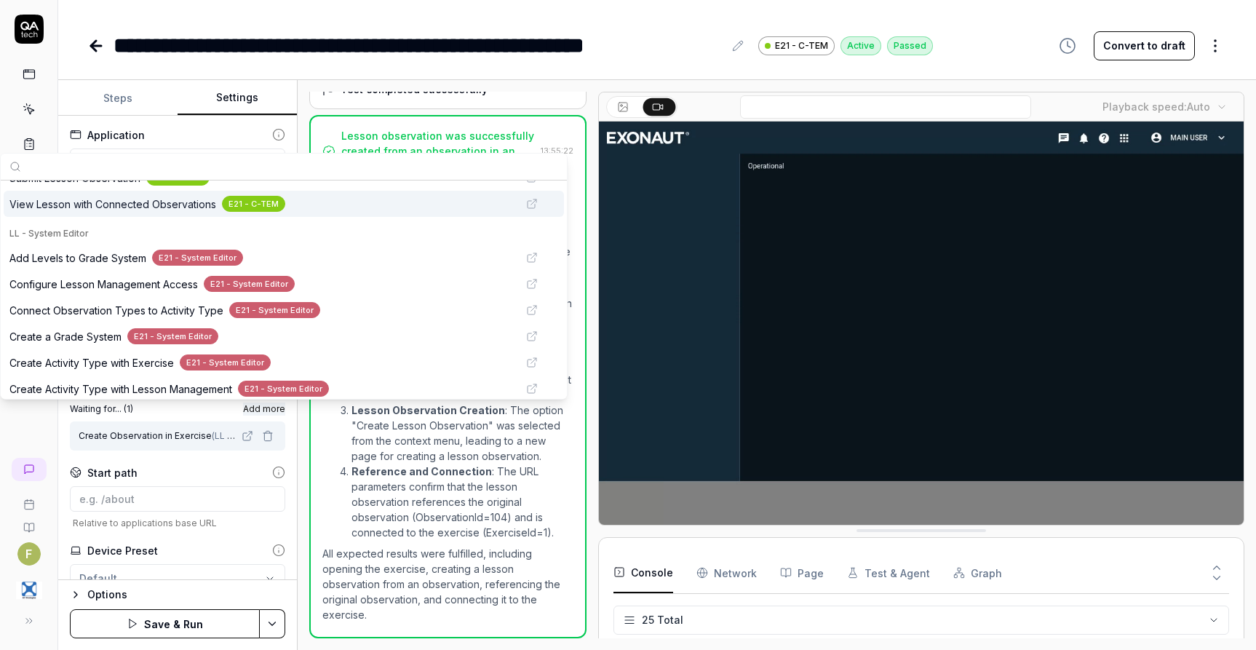
scroll to position [510, 0]
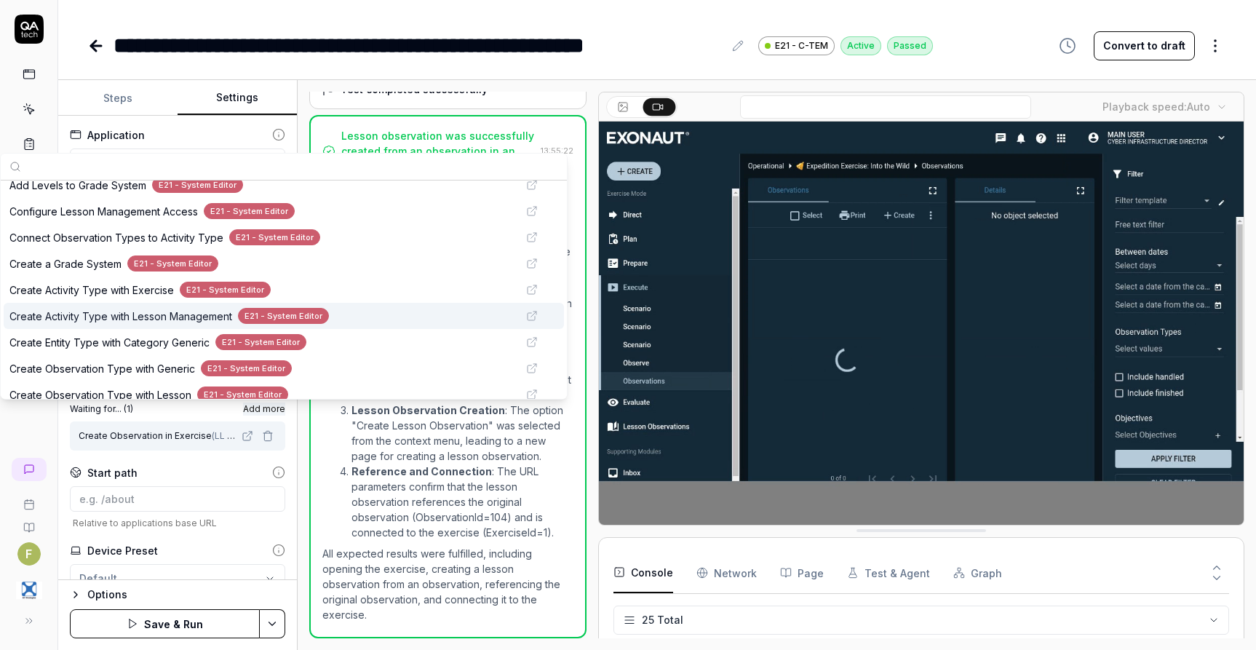
click at [159, 320] on span "Create Activity Type with Lesson Management" at bounding box center [120, 316] width 223 height 15
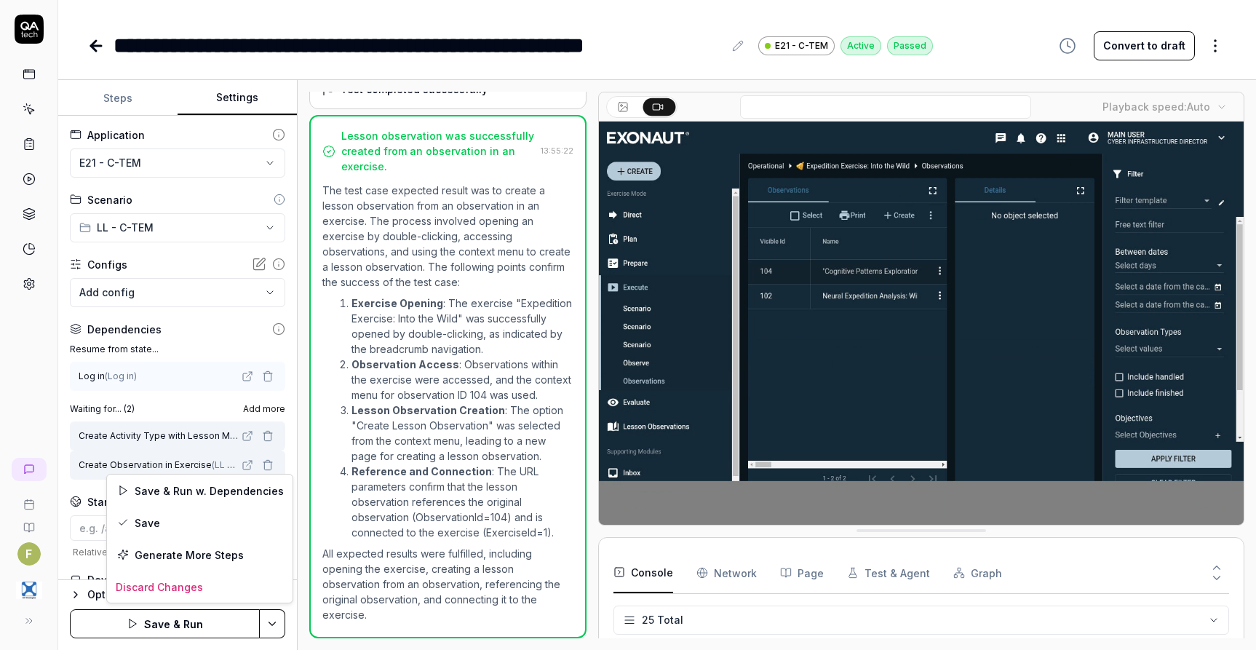
click at [274, 622] on html "**********" at bounding box center [628, 325] width 1256 height 650
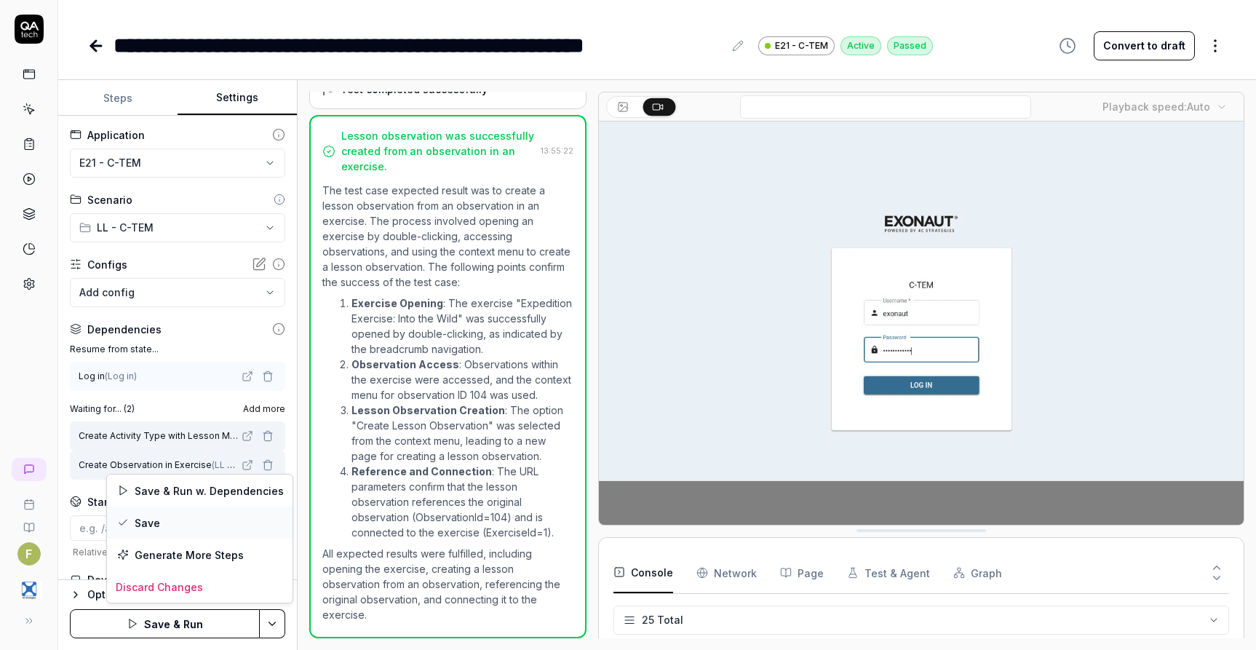
click at [194, 524] on div "Save" at bounding box center [200, 523] width 186 height 32
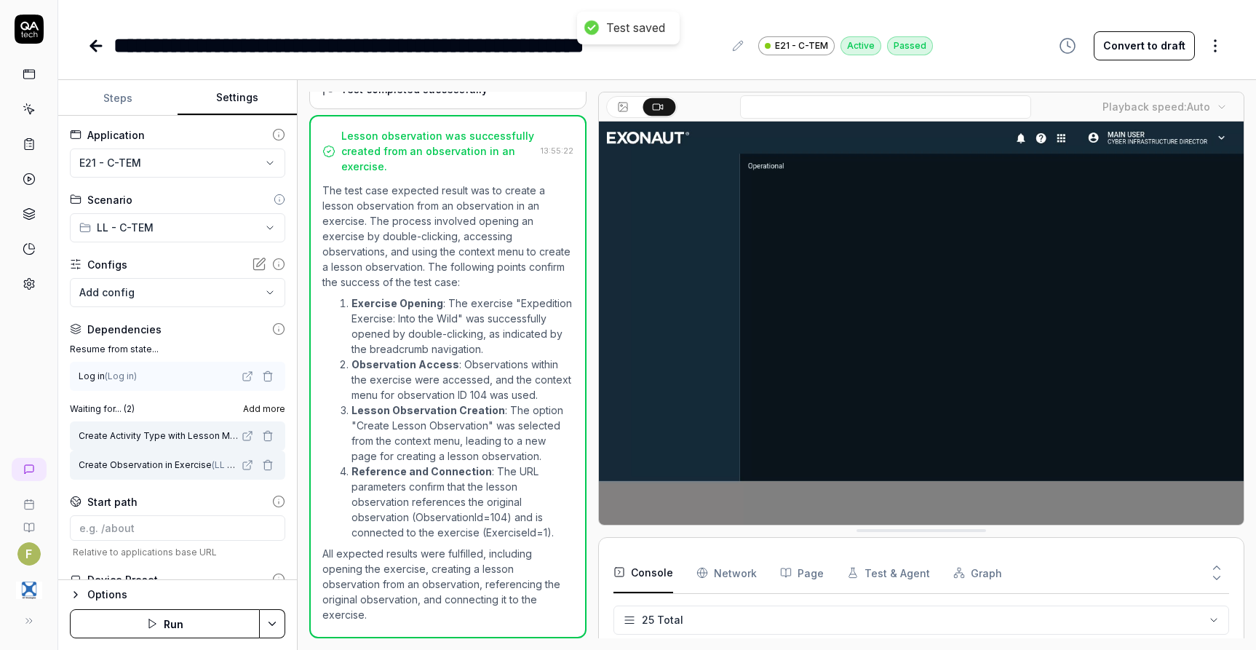
click at [94, 46] on icon at bounding box center [96, 46] width 10 height 0
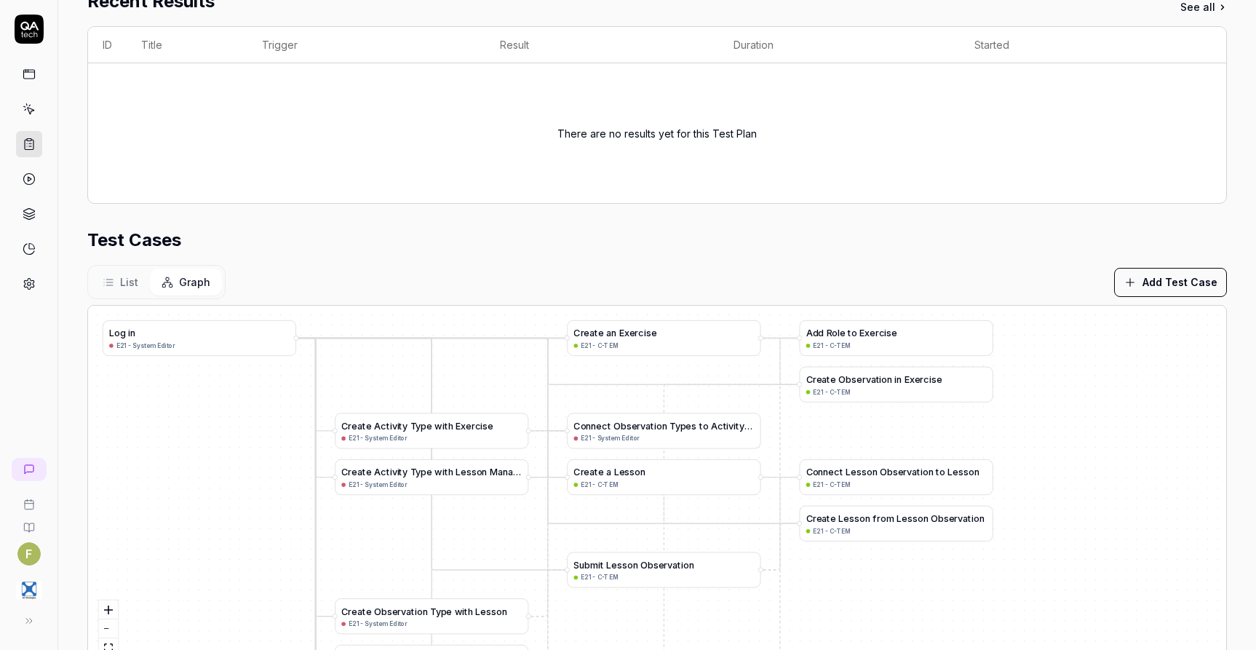
scroll to position [357, 0]
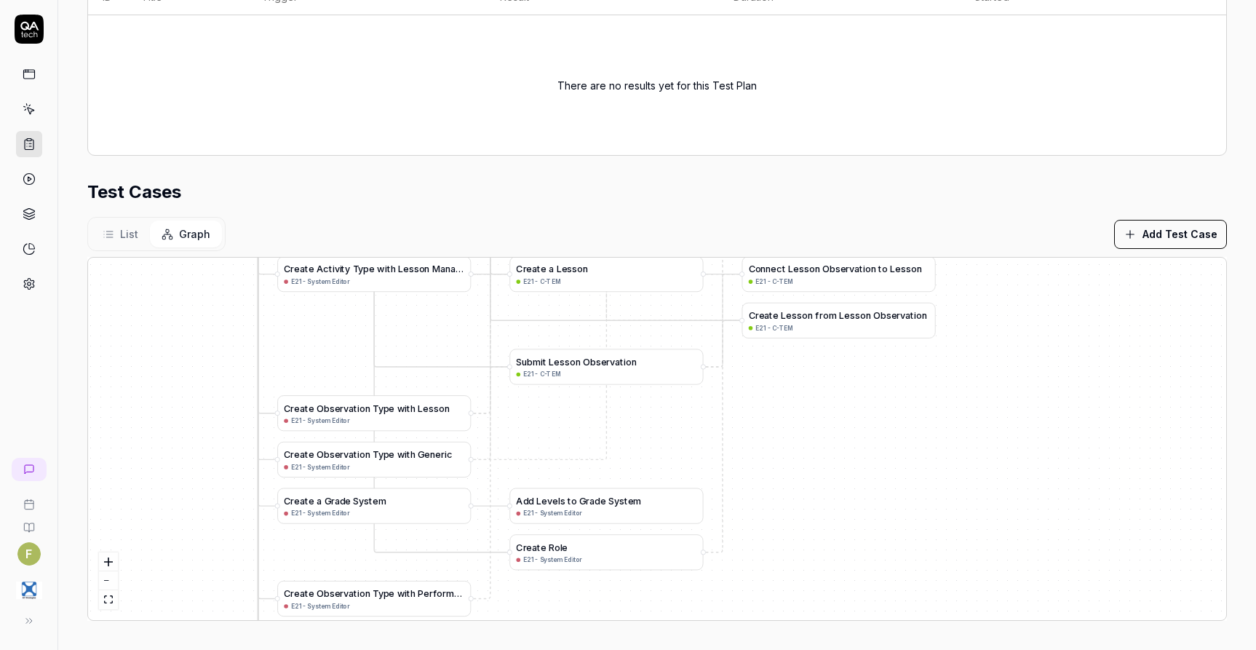
drag, startPoint x: 978, startPoint y: 545, endPoint x: 930, endPoint y: 403, distance: 149.6
click at [930, 403] on div "A d d L e v e l s t o G r a d e S y s t e m E21 - System Editor C r e a t e a G…" at bounding box center [657, 439] width 1139 height 363
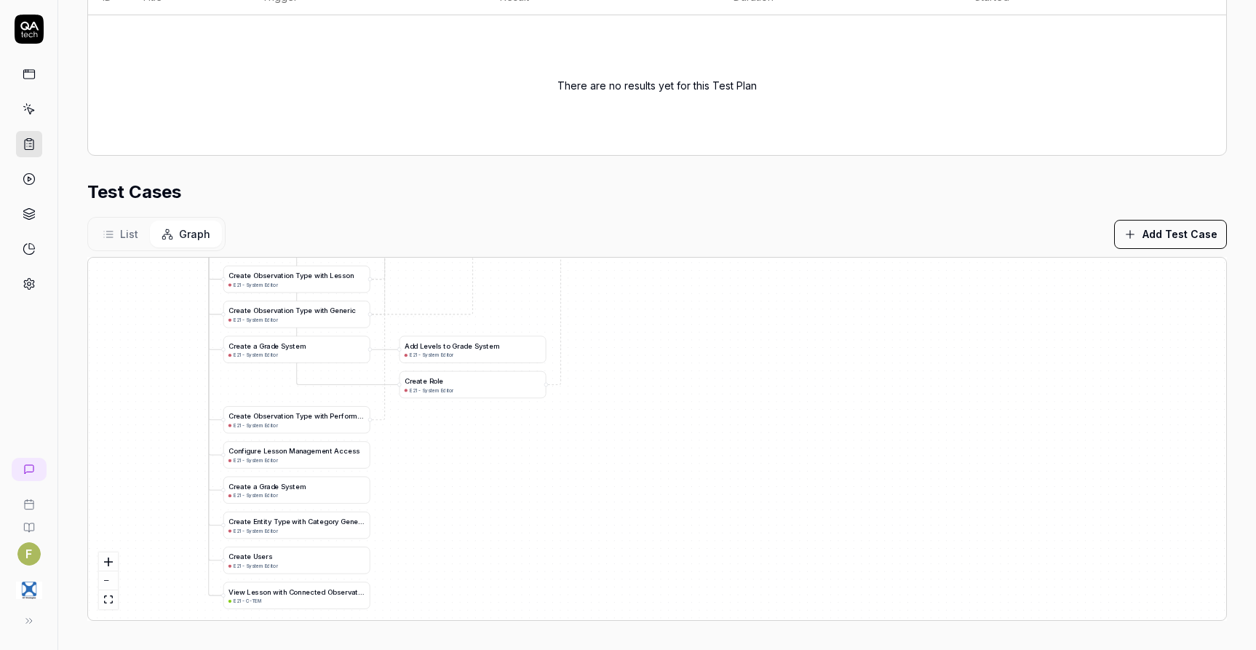
drag, startPoint x: 866, startPoint y: 487, endPoint x: 670, endPoint y: 315, distance: 260.5
click at [671, 315] on div "A d d L e v e l s t o G r a d e S y s t e m E21 - System Editor C r e a t e a G…" at bounding box center [657, 439] width 1139 height 363
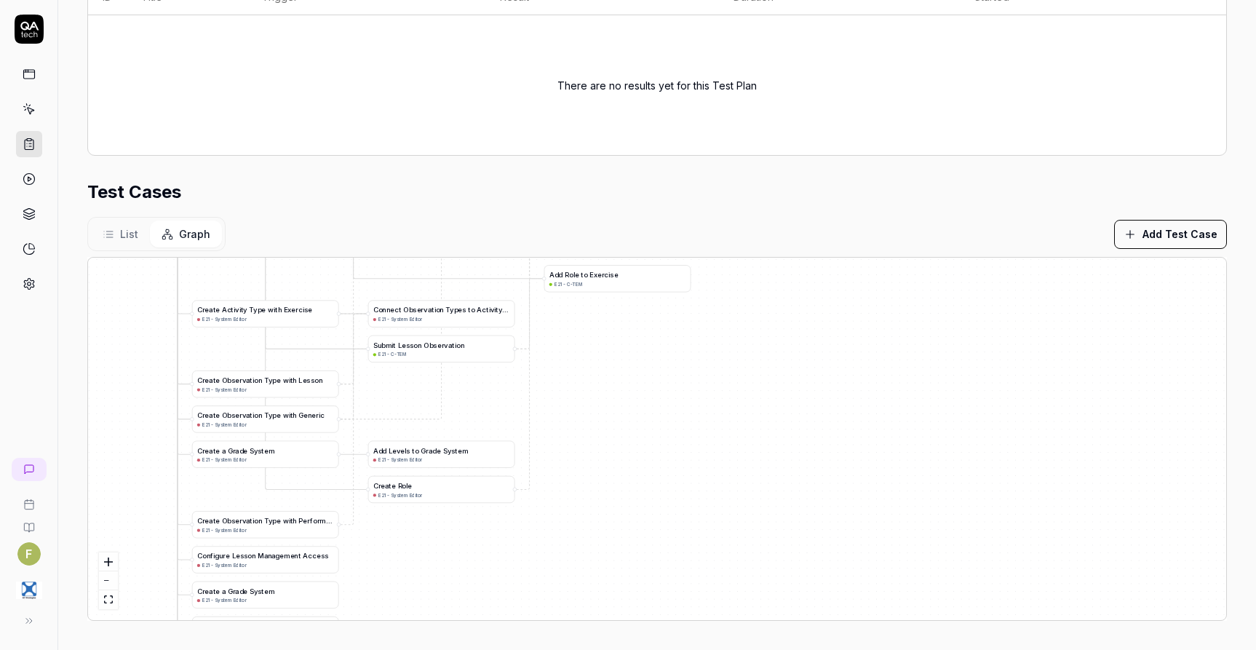
drag, startPoint x: 775, startPoint y: 339, endPoint x: 744, endPoint y: 486, distance: 150.2
click at [753, 488] on div "A d d L e v e l s t o G r a d e S y s t e m E21 - System Editor C r e a t e a G…" at bounding box center [657, 439] width 1139 height 363
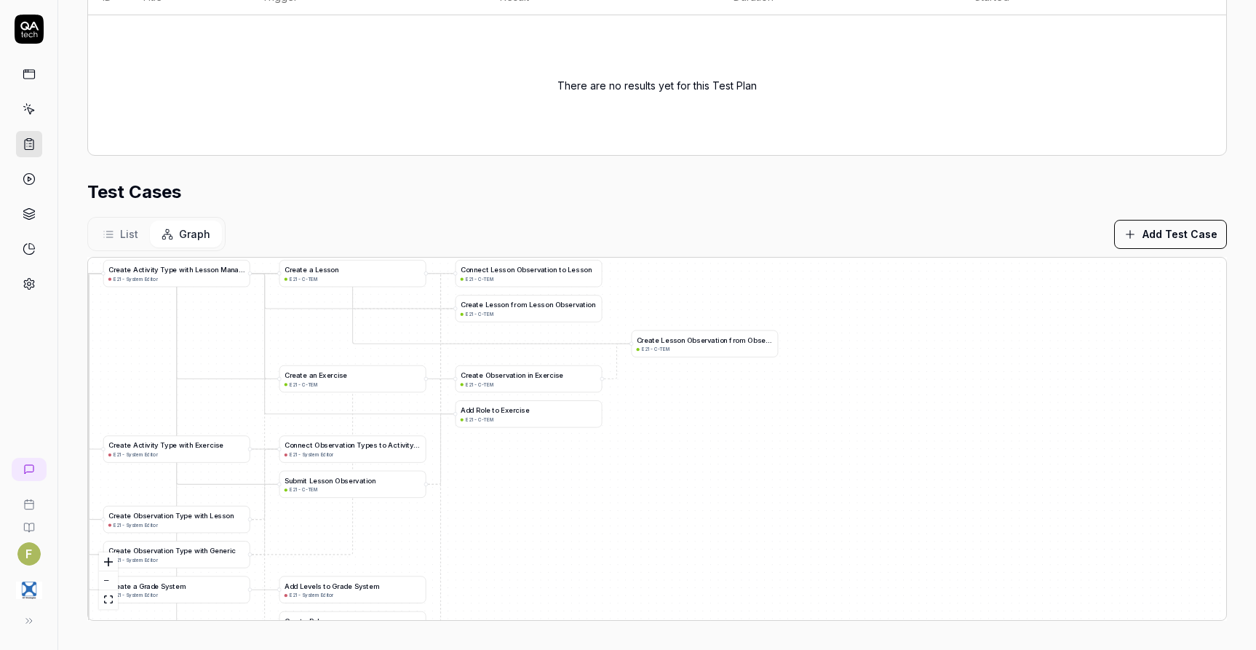
drag, startPoint x: 796, startPoint y: 368, endPoint x: 705, endPoint y: 477, distance: 141.7
click at [705, 477] on div "A d d L e v e l s t o G r a d e S y s t e m E21 - System Editor C r e a t e a G…" at bounding box center [657, 439] width 1139 height 363
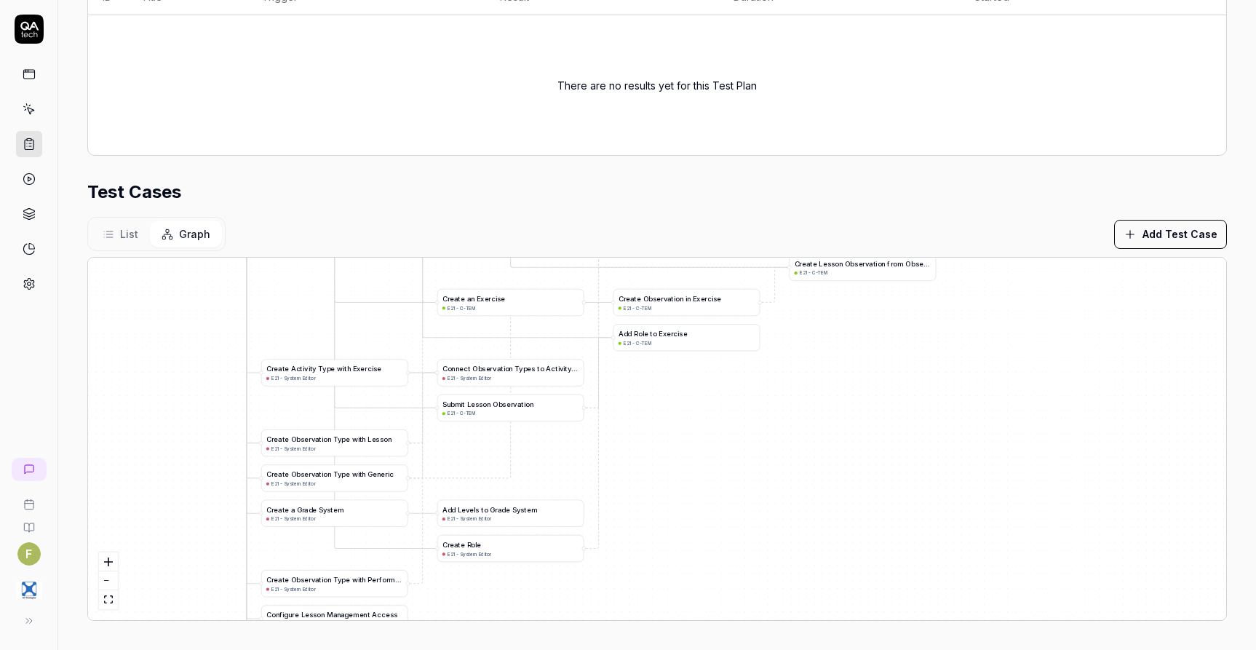
drag, startPoint x: 529, startPoint y: 520, endPoint x: 687, endPoint y: 443, distance: 175.5
click at [687, 443] on div "A d d L e v e l s t o G r a d e S y s t e m E21 - System Editor C r e a t e a G…" at bounding box center [657, 439] width 1139 height 363
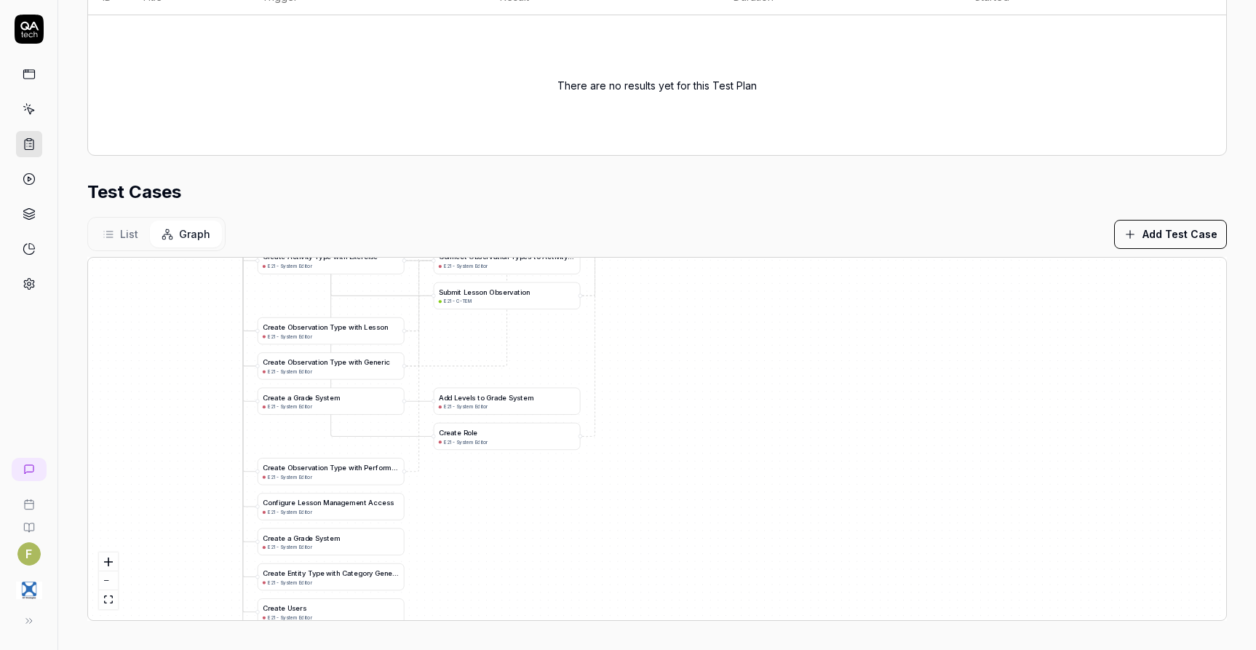
drag, startPoint x: 665, startPoint y: 546, endPoint x: 657, endPoint y: 422, distance: 124.7
click at [657, 422] on div "A d d L e v e l s t o G r a d e S y s t e m E21 - System Editor C r e a t e a G…" at bounding box center [657, 439] width 1139 height 363
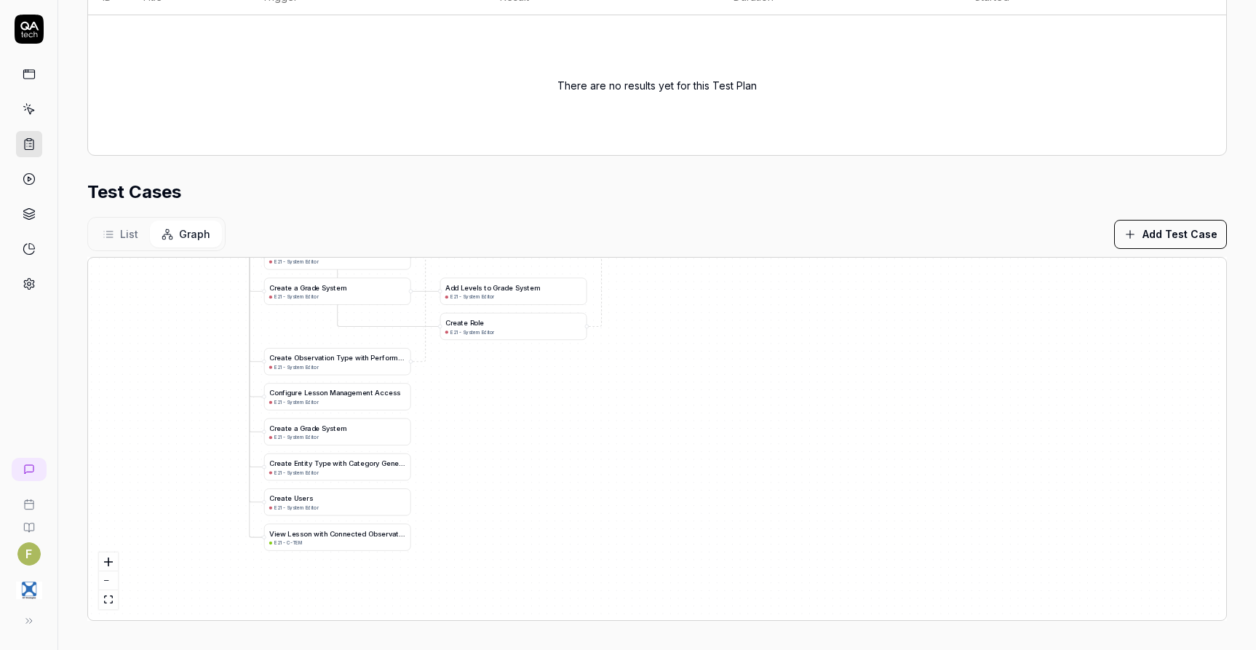
drag, startPoint x: 637, startPoint y: 531, endPoint x: 648, endPoint y: 431, distance: 100.3
click at [648, 431] on div "A d d L e v e l s t o G r a d e S y s t e m E21 - System Editor C r e a t e a G…" at bounding box center [657, 439] width 1139 height 363
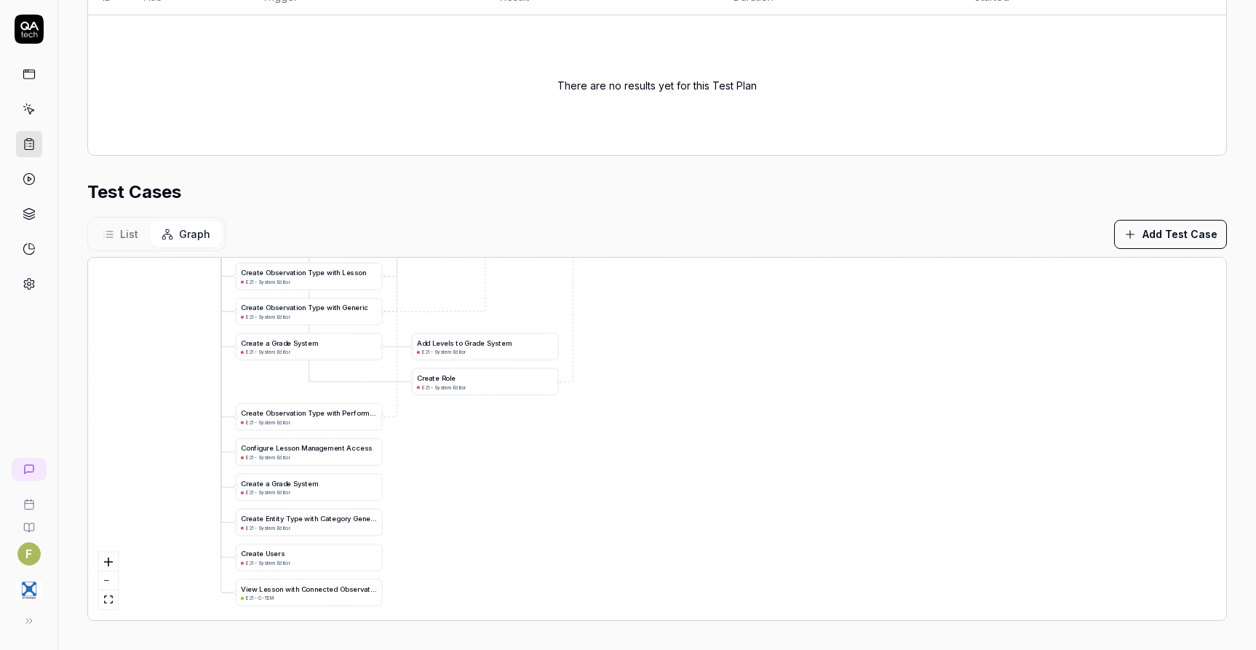
drag, startPoint x: 622, startPoint y: 486, endPoint x: 582, endPoint y: 541, distance: 67.7
click at [582, 542] on div "A d d L e v e l s t o G r a d e S y s t e m E21 - System Editor C r e a t e a G…" at bounding box center [657, 439] width 1139 height 363
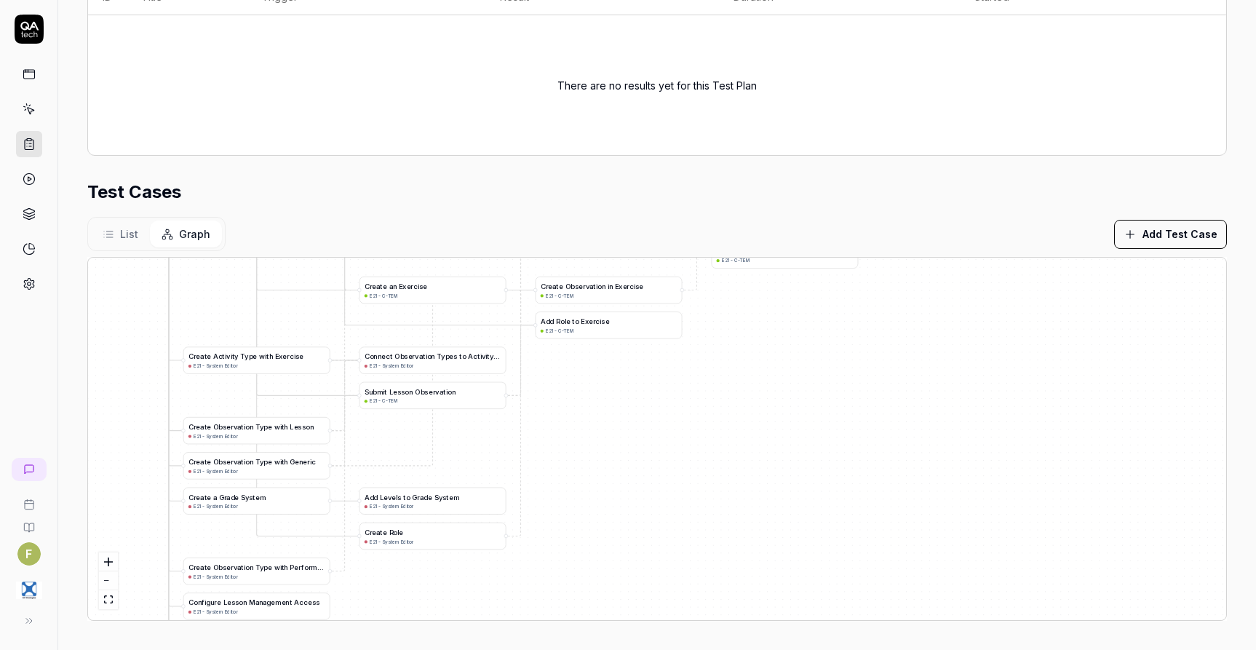
drag, startPoint x: 696, startPoint y: 404, endPoint x: 684, endPoint y: 503, distance: 99.8
click at [684, 503] on div "A d d L e v e l s t o G r a d e S y s t e m E21 - System Editor C r e a t e a G…" at bounding box center [657, 439] width 1139 height 363
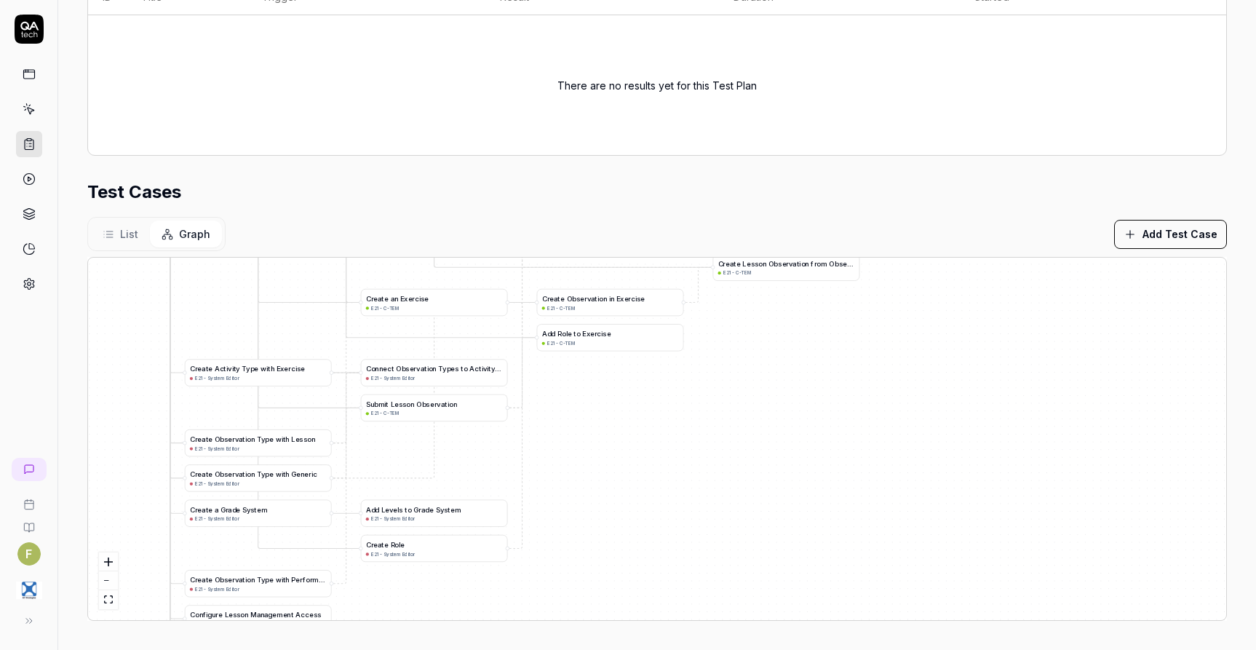
drag, startPoint x: 678, startPoint y: 451, endPoint x: 721, endPoint y: 350, distance: 110.2
click at [721, 358] on div "A d d L e v e l s t o G r a d e S y s t e m E21 - System Editor C r e a t e a G…" at bounding box center [657, 439] width 1139 height 363
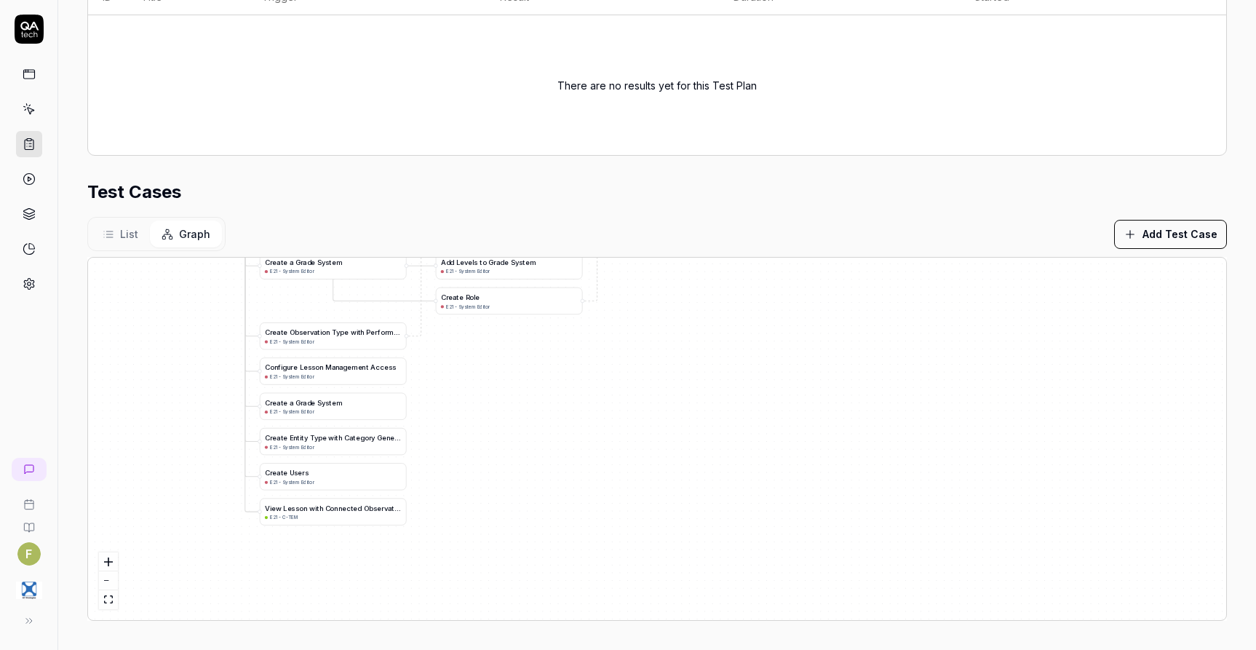
drag, startPoint x: 636, startPoint y: 540, endPoint x: 673, endPoint y: 355, distance: 188.5
click at [673, 359] on div "A d d L e v e l s t o G r a d e S y s t e m E21 - System Editor C r e a t e a G…" at bounding box center [657, 439] width 1139 height 363
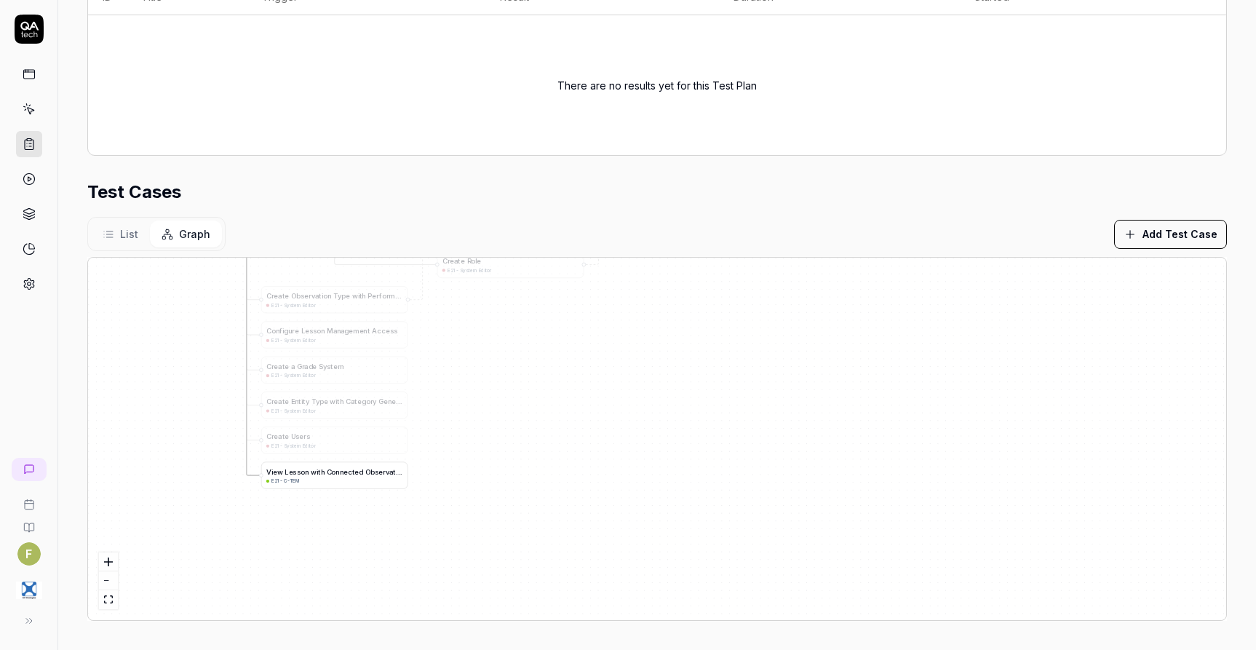
click at [352, 477] on div "V i e w L e s s o n w i t h C o n n e c t e d O b s e r v a t i o n s" at bounding box center [334, 472] width 137 height 10
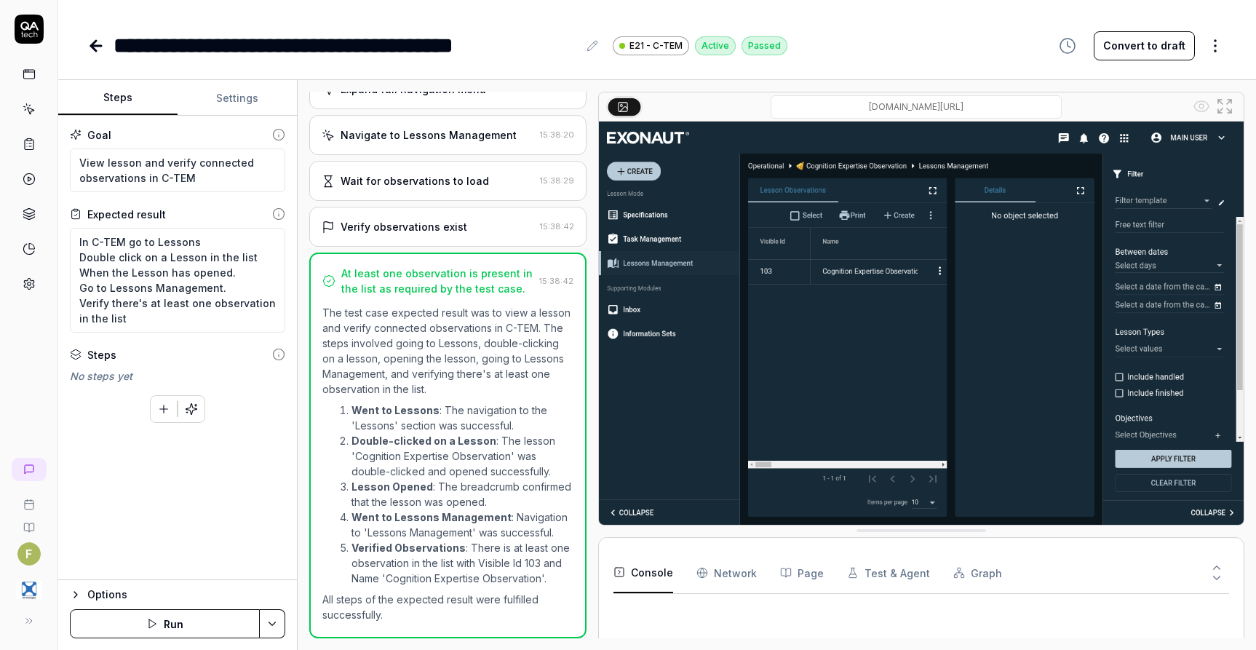
scroll to position [486, 0]
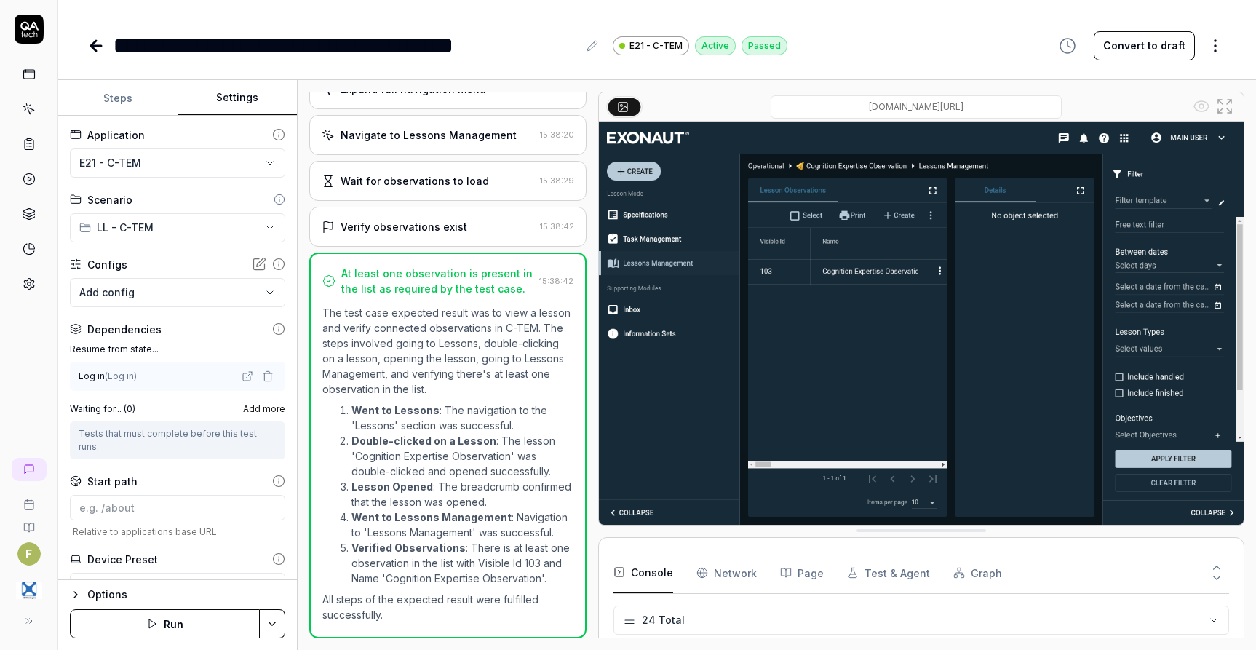
click at [252, 102] on button "Settings" at bounding box center [237, 98] width 119 height 35
click at [264, 408] on span "Add more" at bounding box center [264, 409] width 42 height 13
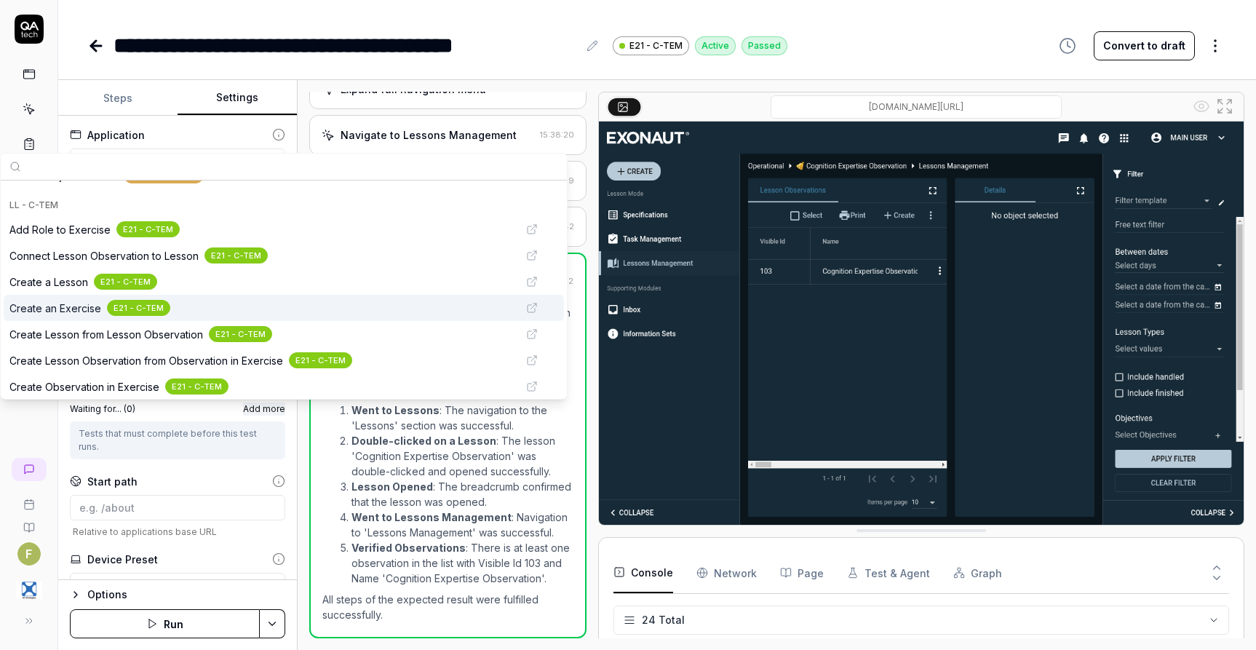
scroll to position [218, 0]
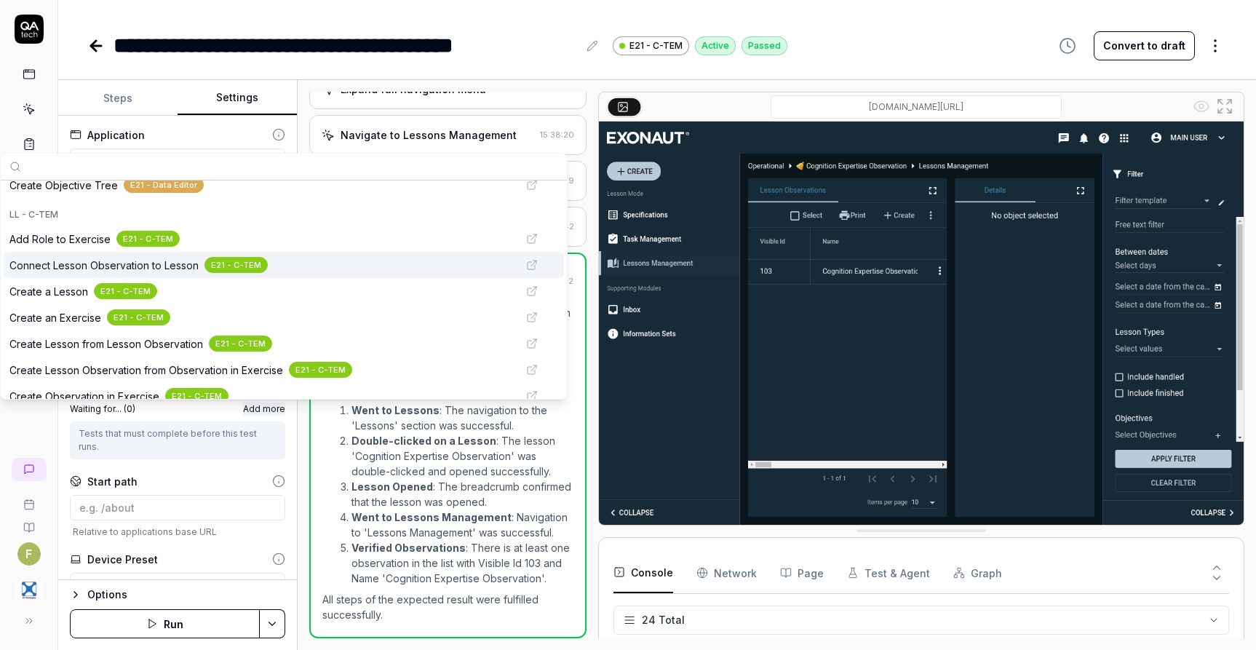
click at [189, 269] on span "Connect Lesson Observation to Lesson" at bounding box center [103, 265] width 189 height 15
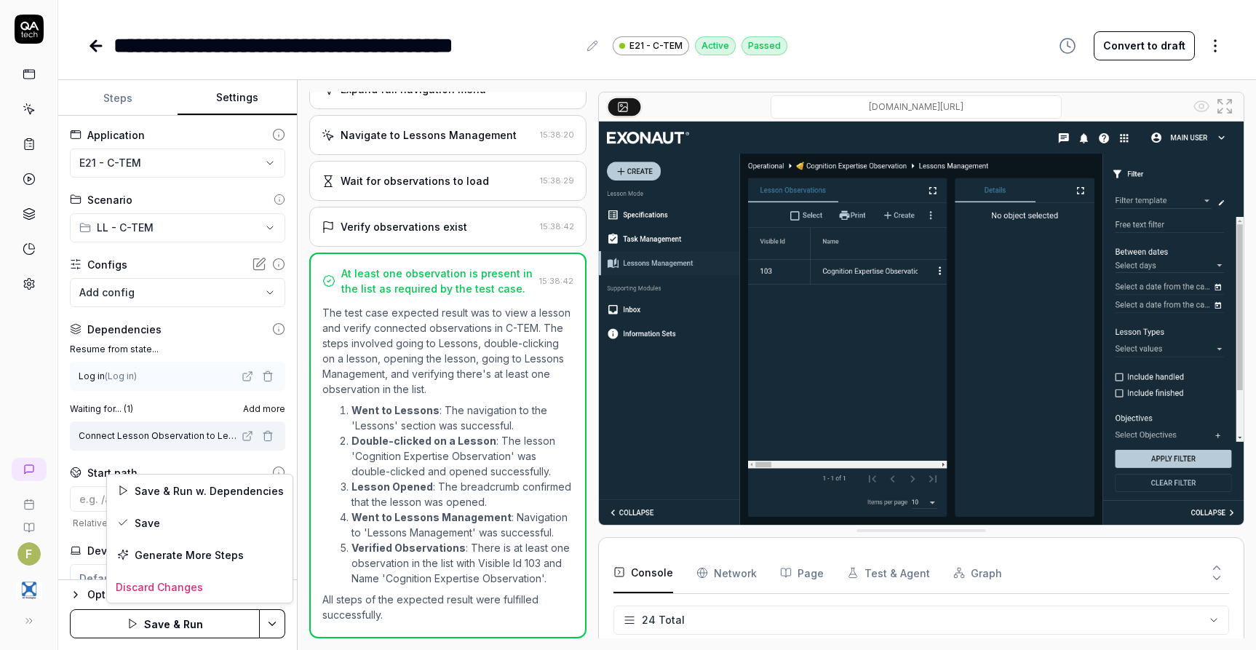
click at [285, 623] on html "**********" at bounding box center [628, 325] width 1256 height 650
click at [232, 523] on div "Save" at bounding box center [200, 523] width 186 height 32
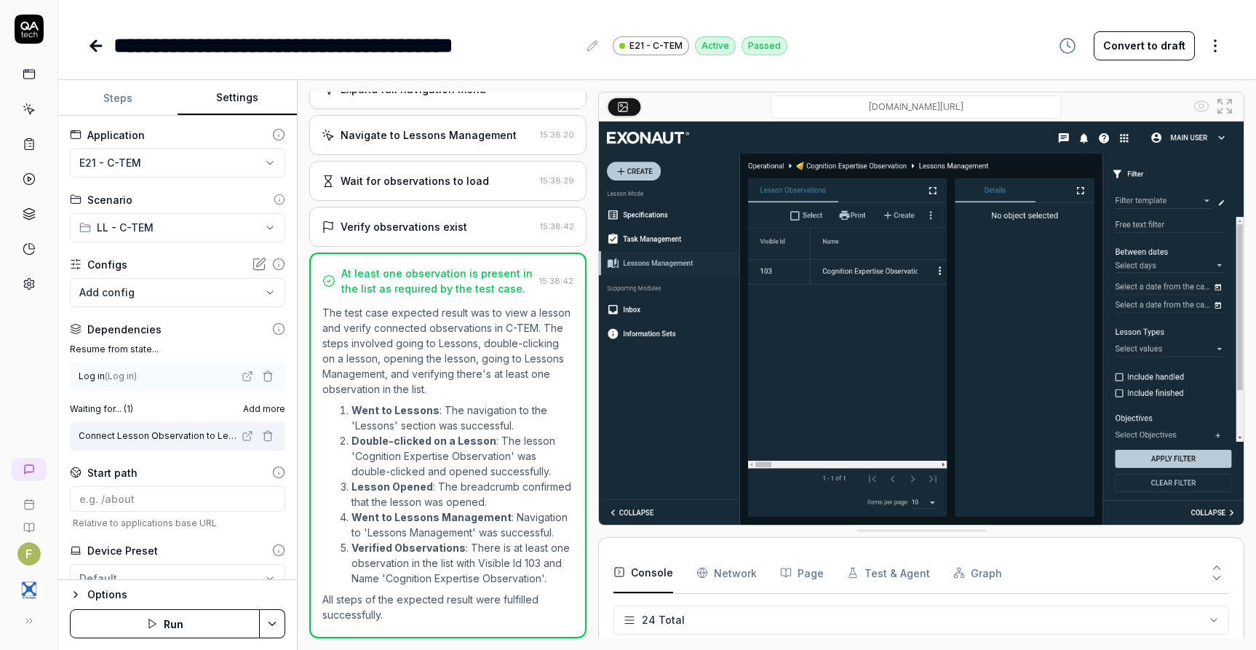
click at [90, 52] on icon at bounding box center [95, 45] width 17 height 17
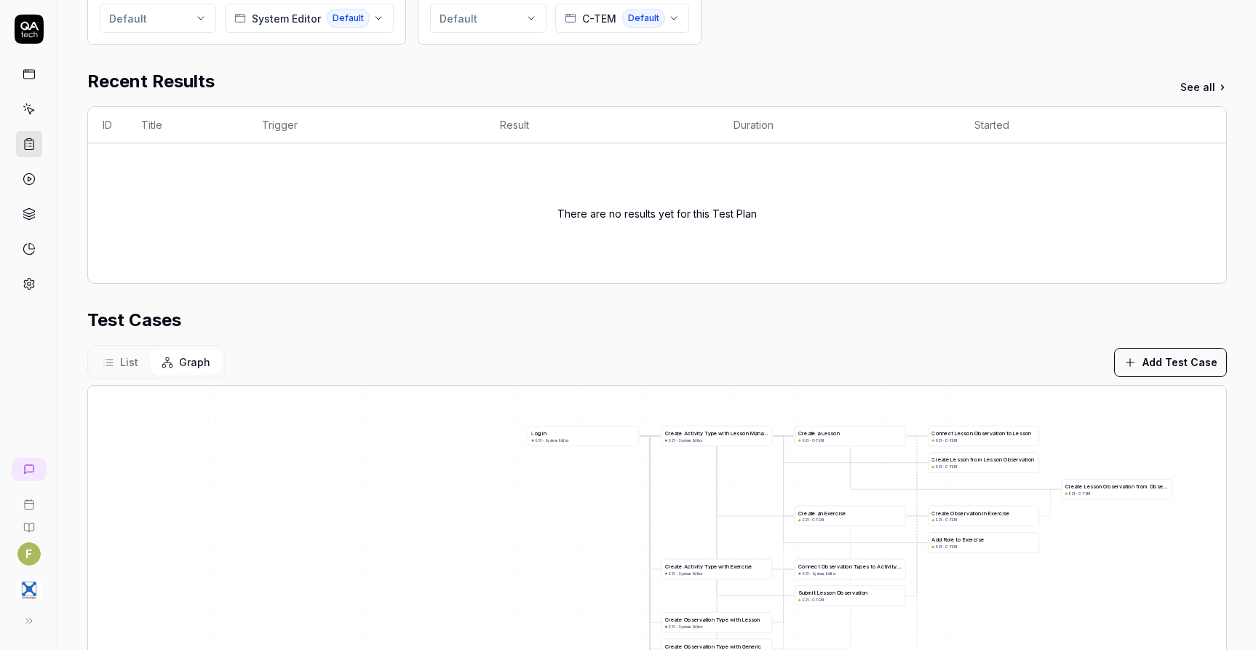
scroll to position [357, 0]
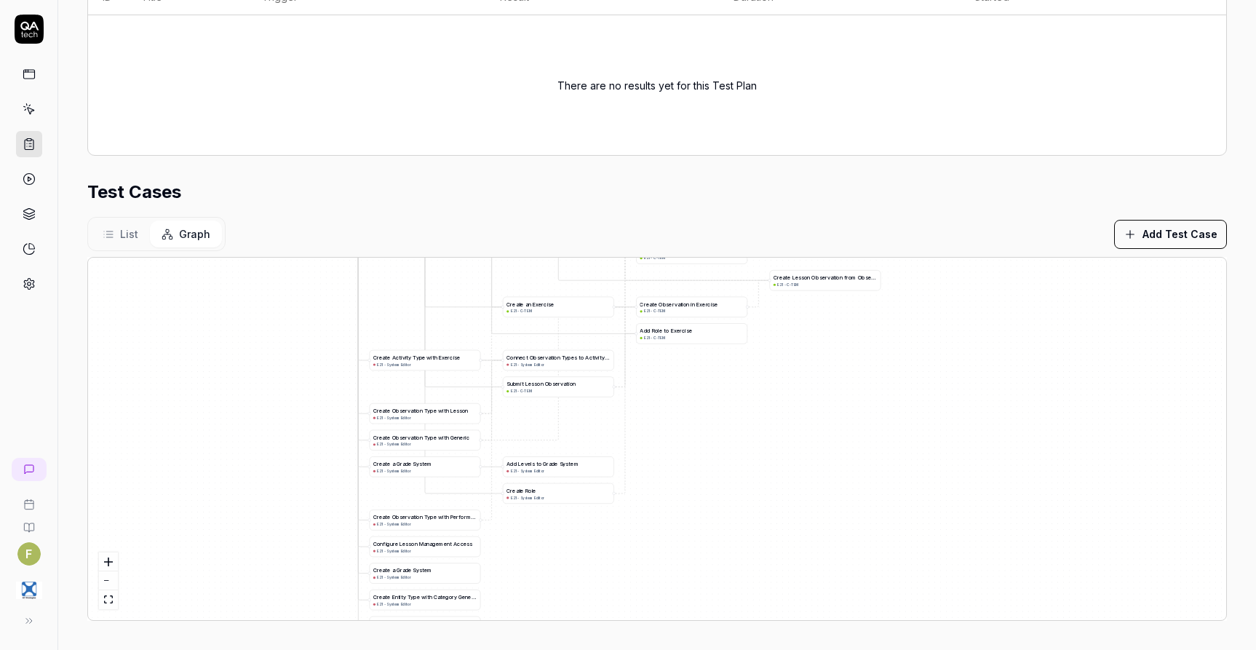
drag, startPoint x: 1117, startPoint y: 536, endPoint x: 832, endPoint y: 413, distance: 310.8
click at [828, 419] on div "A d d L e v e l s t o G r a d e S y s t e m E21 - System Editor C r e a t e a G…" at bounding box center [657, 439] width 1139 height 363
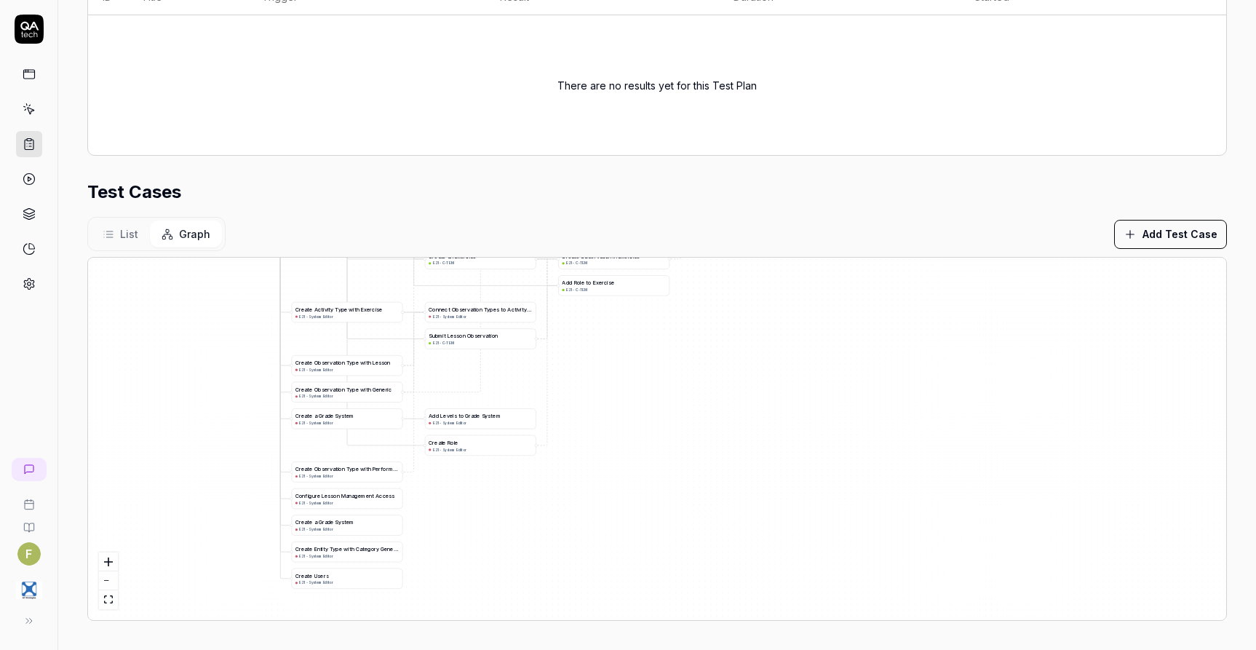
drag, startPoint x: 732, startPoint y: 515, endPoint x: 665, endPoint y: 519, distance: 67.1
click at [665, 519] on div "A d d L e v e l s t o G r a d e S y s t e m E21 - System Editor C r e a t e a G…" at bounding box center [657, 439] width 1139 height 363
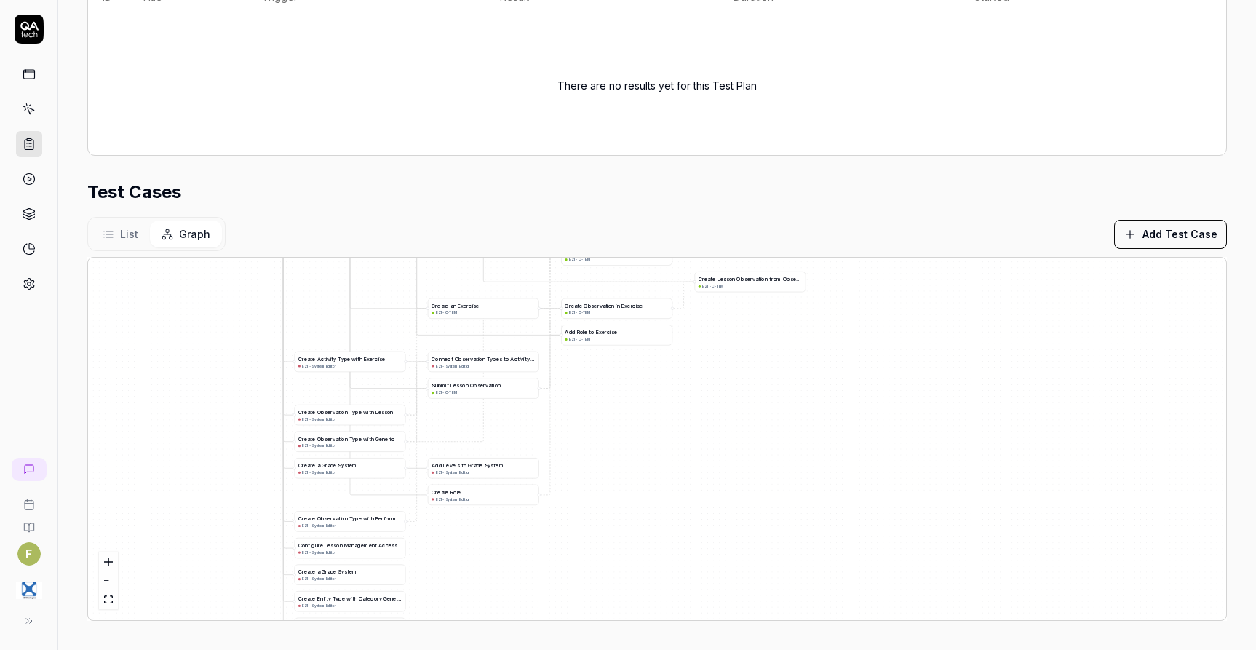
drag, startPoint x: 639, startPoint y: 422, endPoint x: 664, endPoint y: 539, distance: 119.1
click at [664, 539] on div "A d d L e v e l s t o G r a d e S y s t e m E21 - System Editor C r e a t e a G…" at bounding box center [657, 439] width 1139 height 363
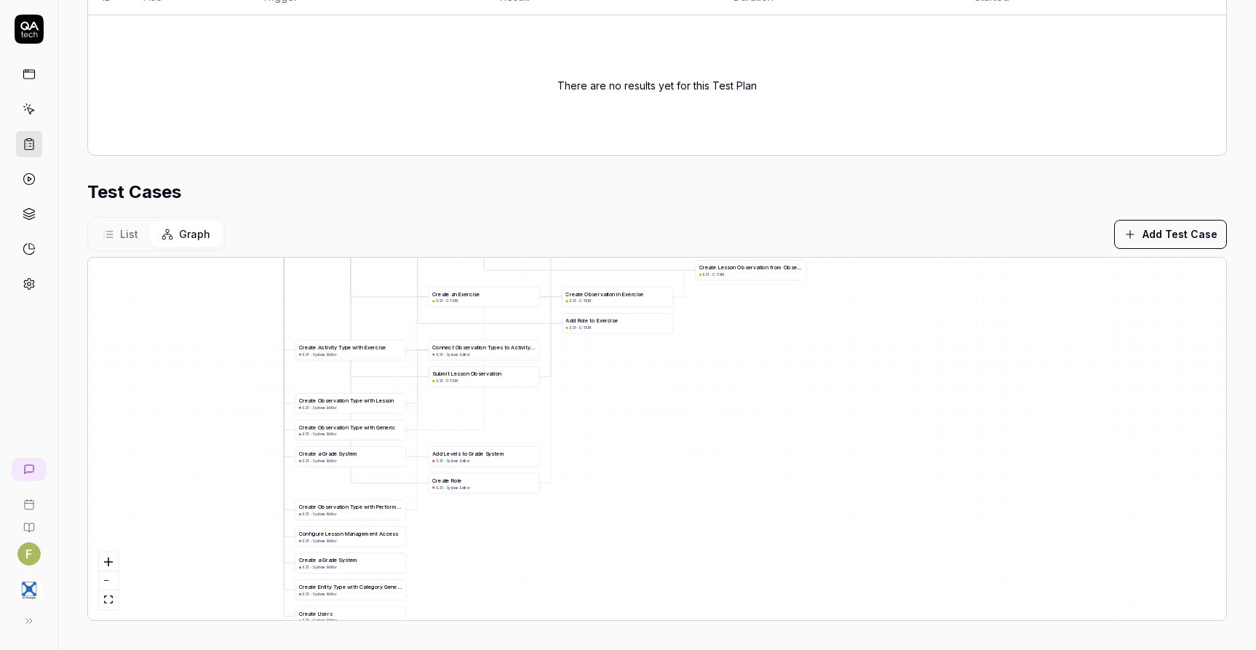
drag, startPoint x: 676, startPoint y: 529, endPoint x: 654, endPoint y: 444, distance: 87.8
click at [654, 444] on div "A d d L e v e l s t o G r a d e S y s t e m E21 - System Editor C r e a t e a G…" at bounding box center [657, 439] width 1139 height 363
click at [106, 239] on icon at bounding box center [109, 235] width 12 height 12
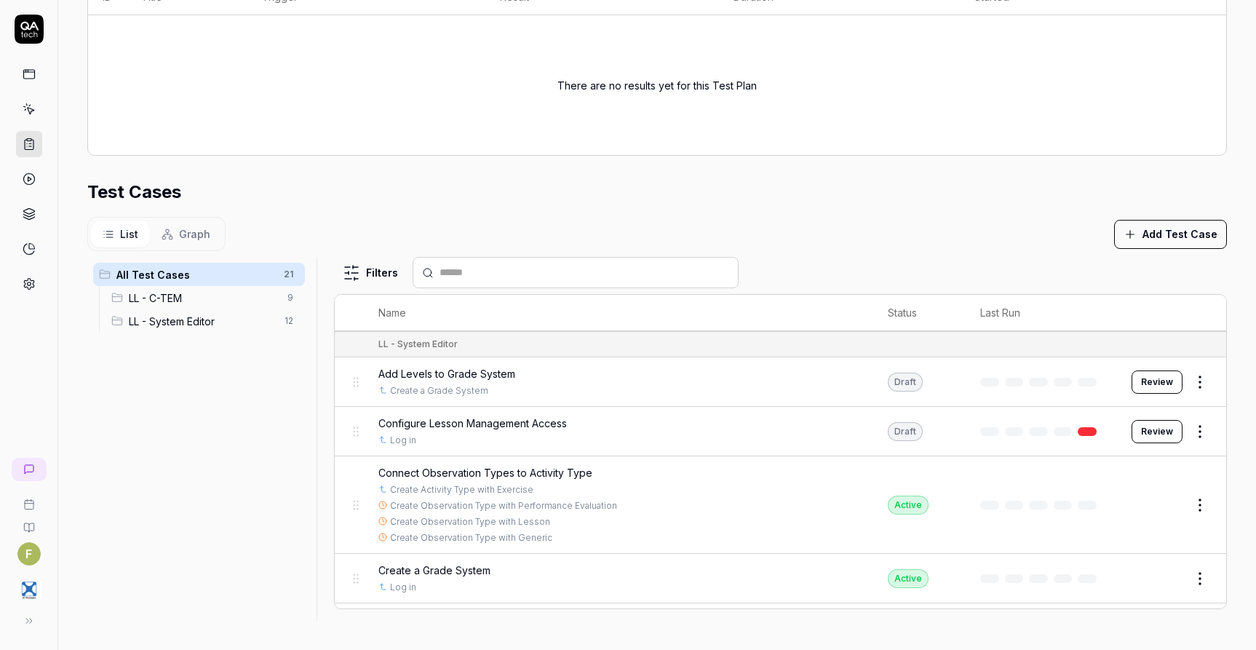
scroll to position [728, 0]
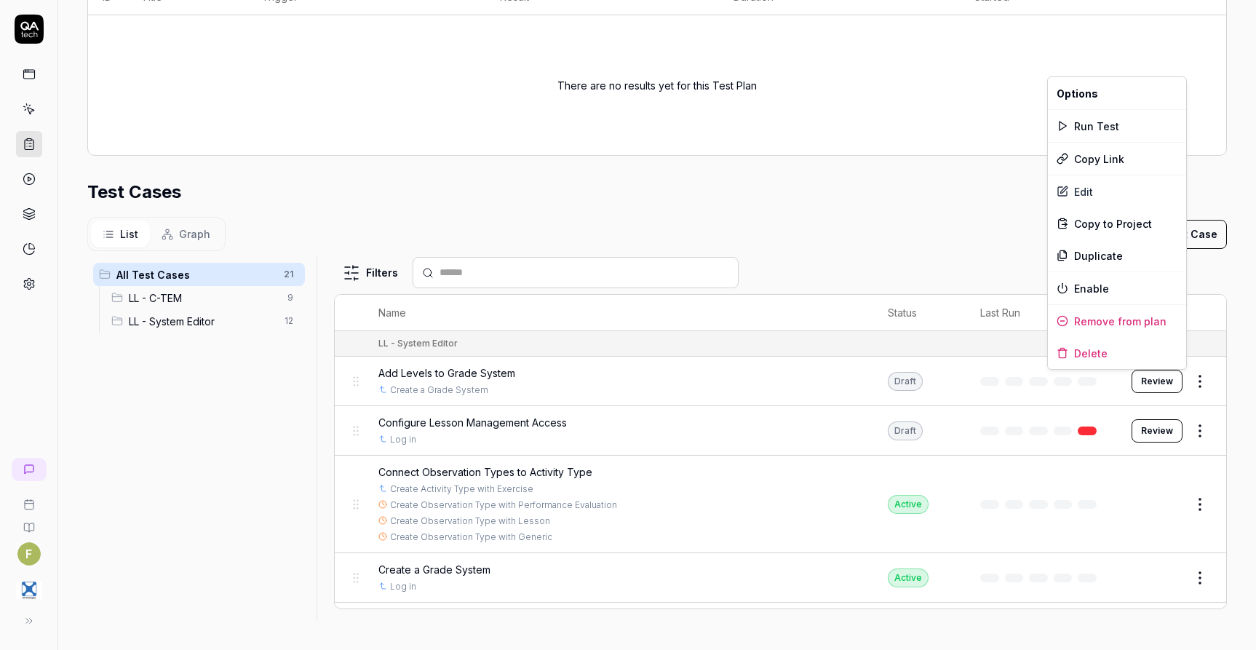
click at [1183, 379] on html "**********" at bounding box center [628, 325] width 1256 height 650
click at [1165, 320] on div "Remove from plan" at bounding box center [1117, 321] width 138 height 32
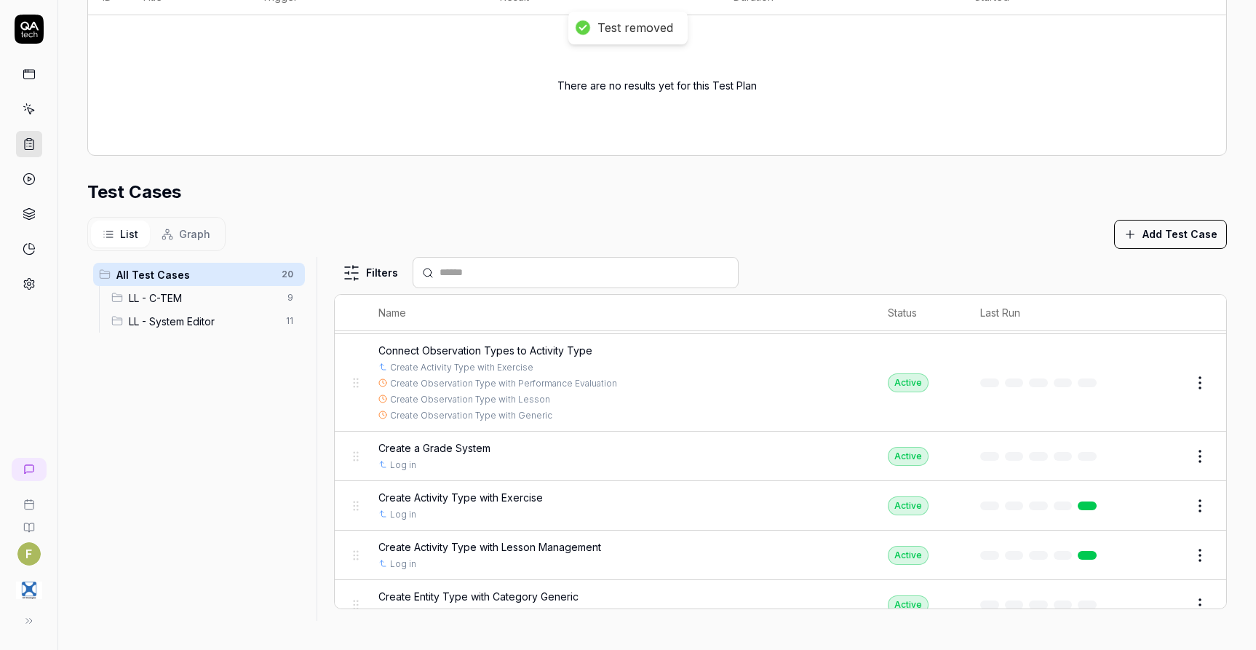
scroll to position [801, 0]
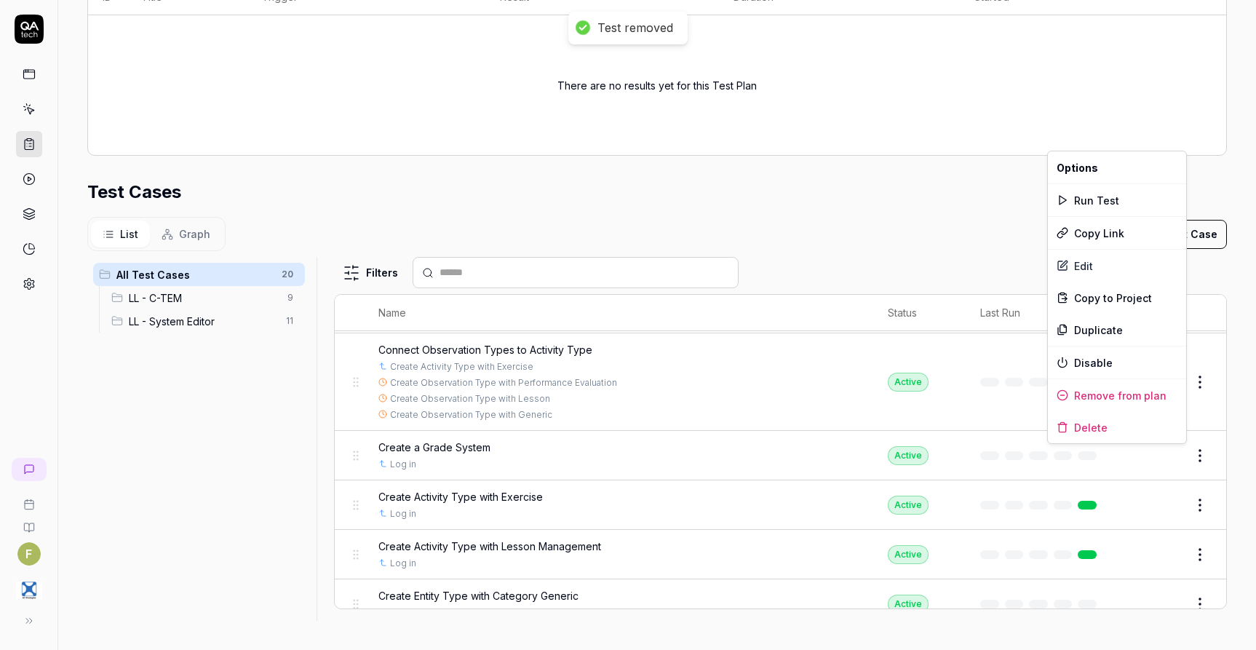
click at [1184, 456] on html "**********" at bounding box center [628, 325] width 1256 height 650
click at [1157, 395] on div "Remove from plan" at bounding box center [1117, 395] width 138 height 32
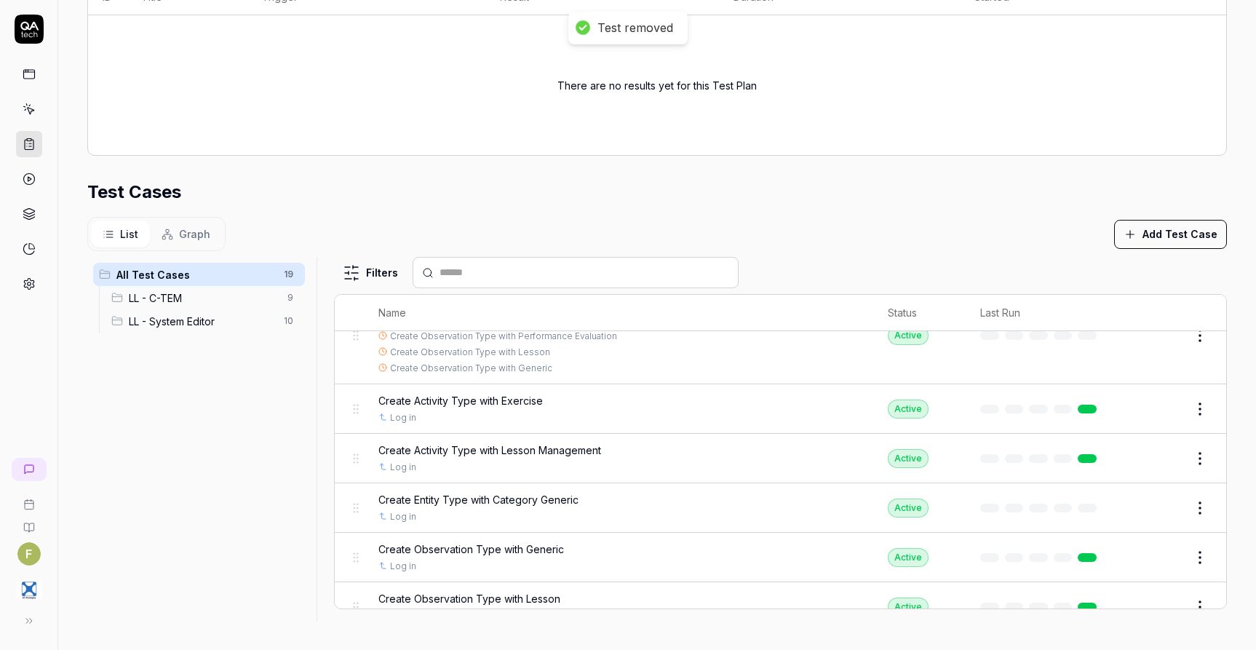
scroll to position [874, 0]
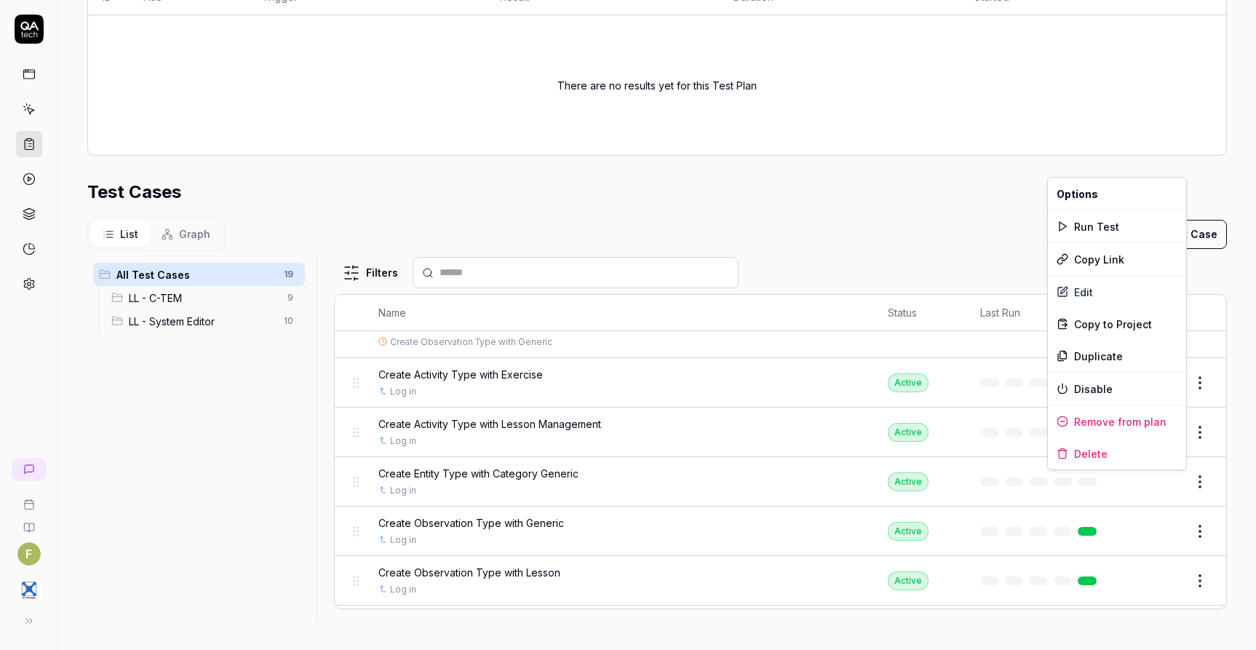
click at [1175, 486] on html "**********" at bounding box center [628, 325] width 1256 height 650
click at [1141, 424] on div "Remove from plan" at bounding box center [1117, 421] width 138 height 32
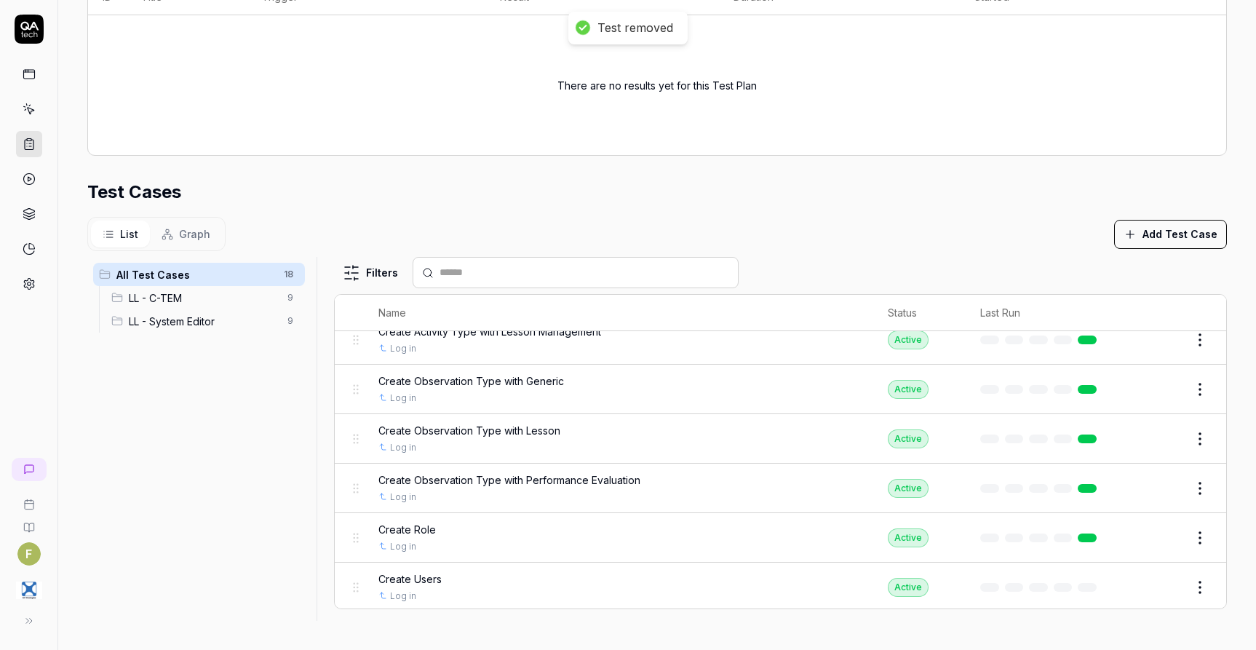
scroll to position [969, 0]
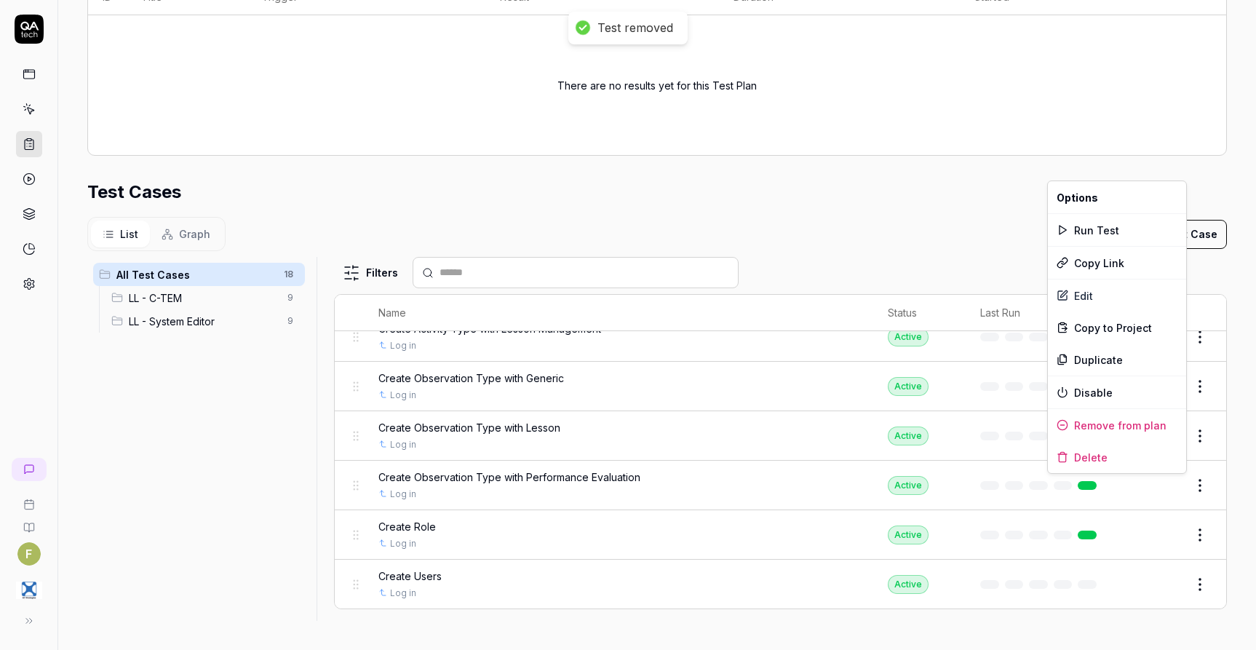
click at [1176, 489] on html "**********" at bounding box center [628, 325] width 1256 height 650
click at [1151, 420] on div "Remove from plan" at bounding box center [1117, 425] width 138 height 32
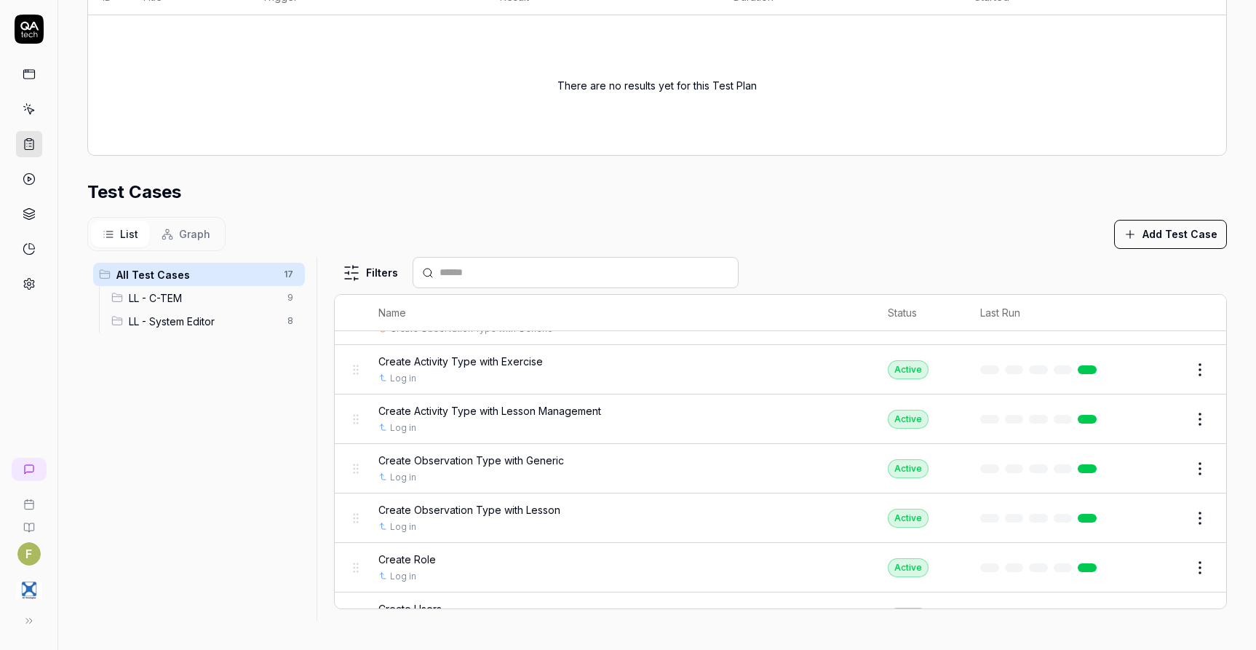
scroll to position [919, 0]
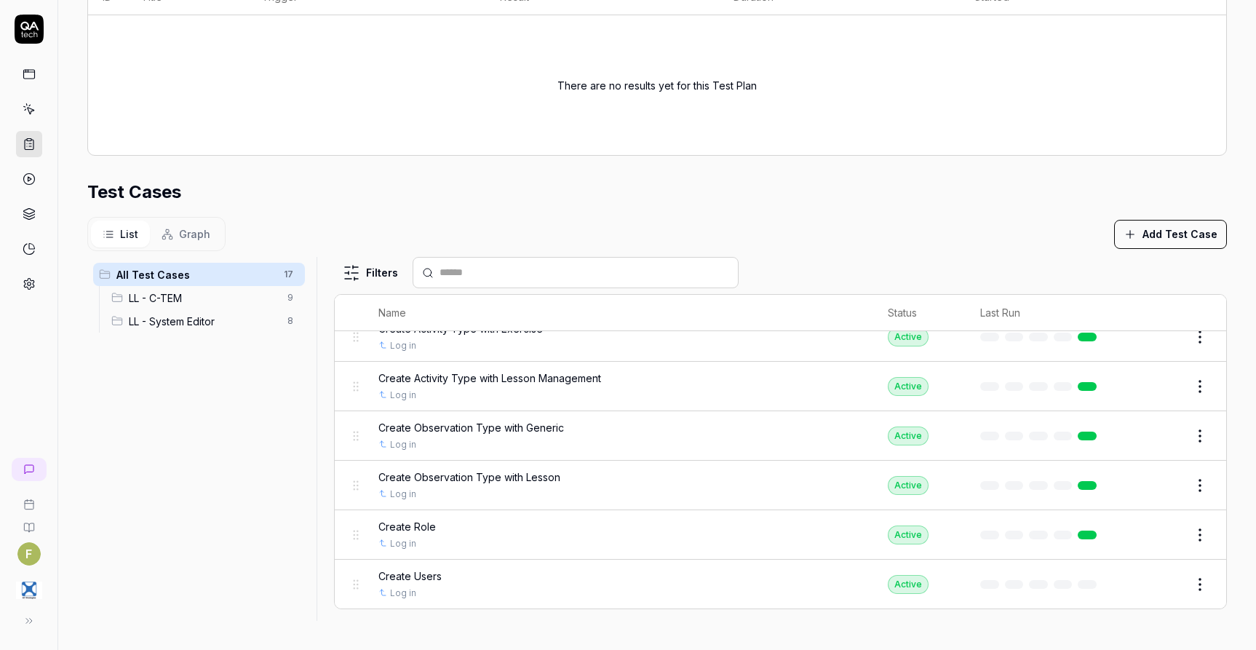
click at [1185, 589] on html "**********" at bounding box center [628, 325] width 1256 height 650
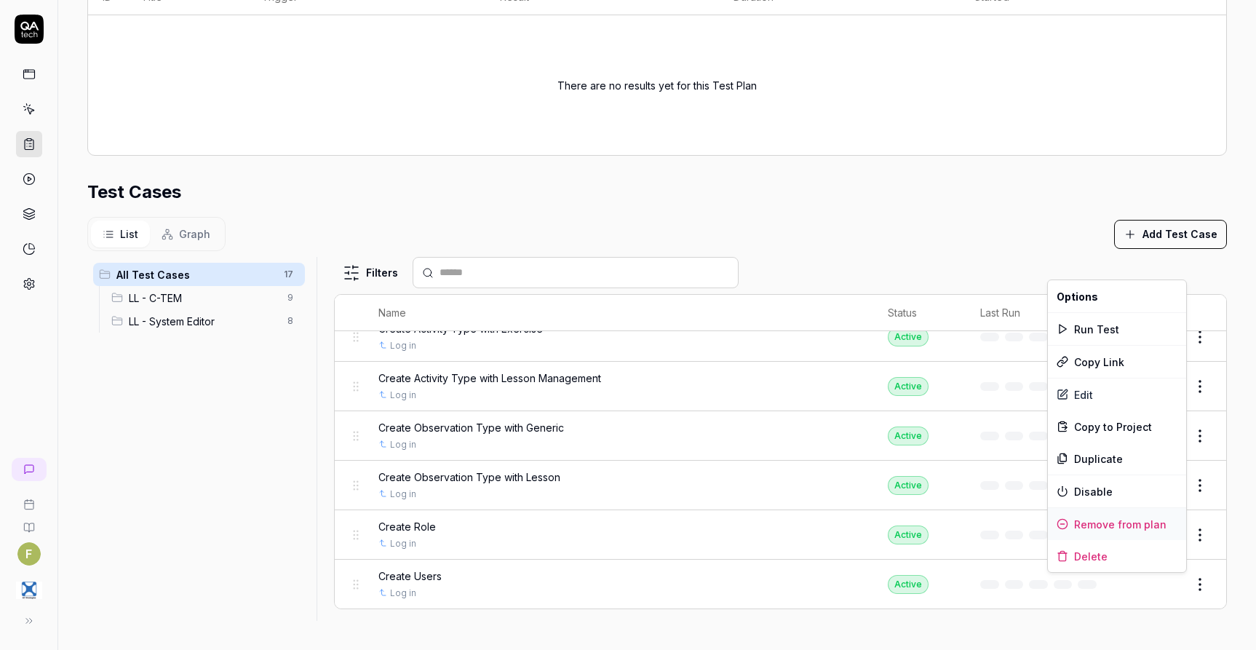
click at [1160, 524] on div "Remove from plan" at bounding box center [1117, 524] width 138 height 32
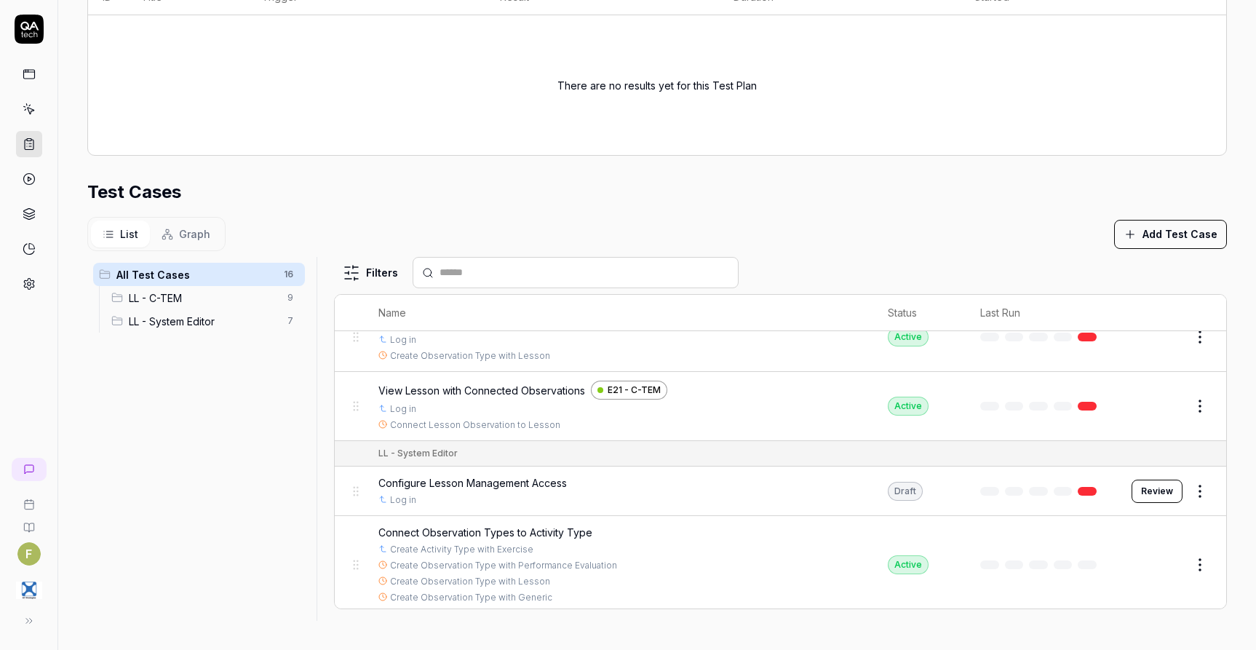
scroll to position [579, 0]
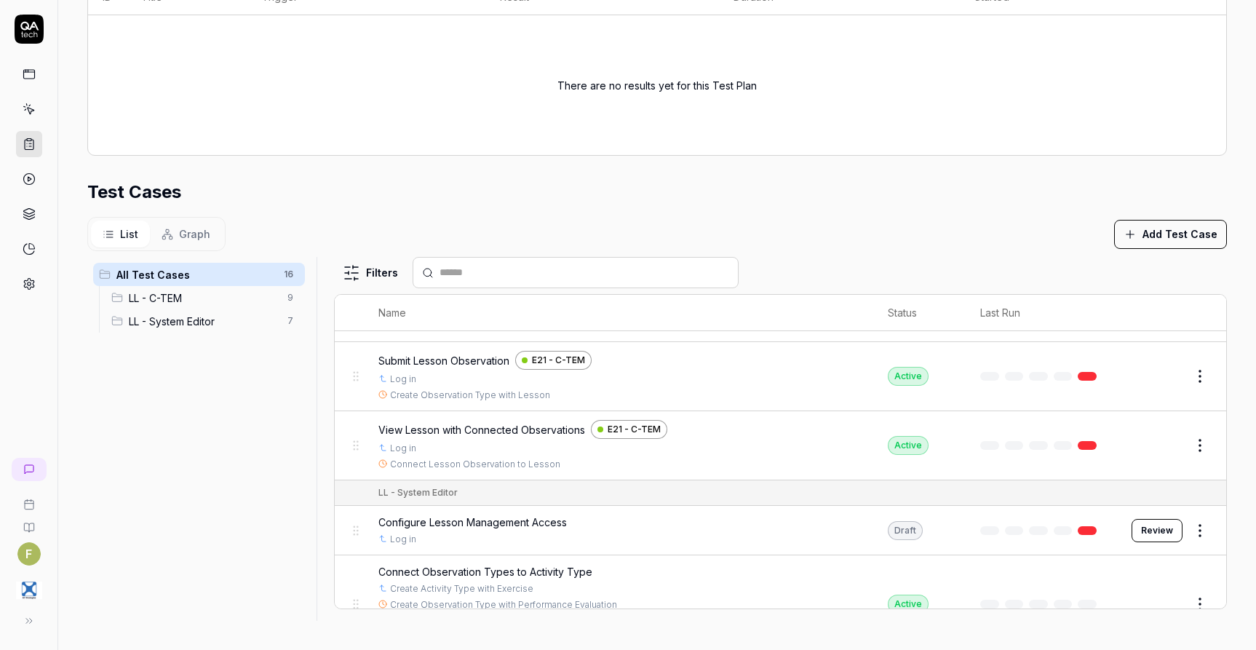
click at [1182, 533] on html "**********" at bounding box center [628, 325] width 1256 height 650
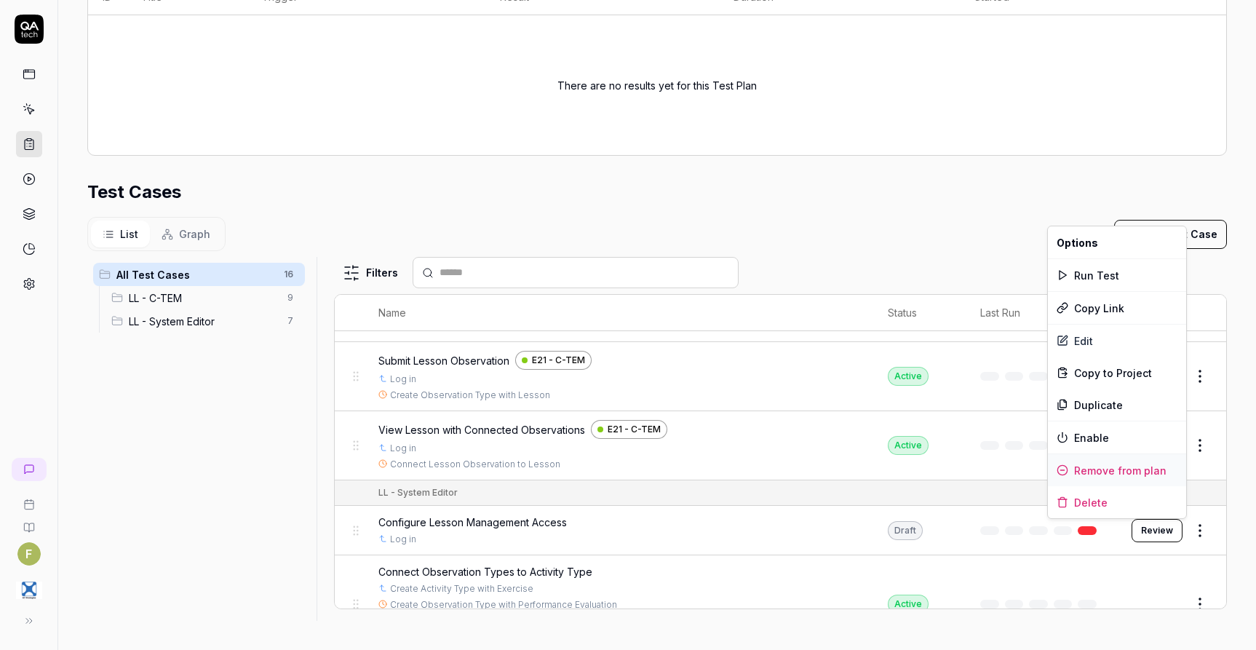
click at [1152, 467] on div "Remove from plan" at bounding box center [1117, 470] width 138 height 32
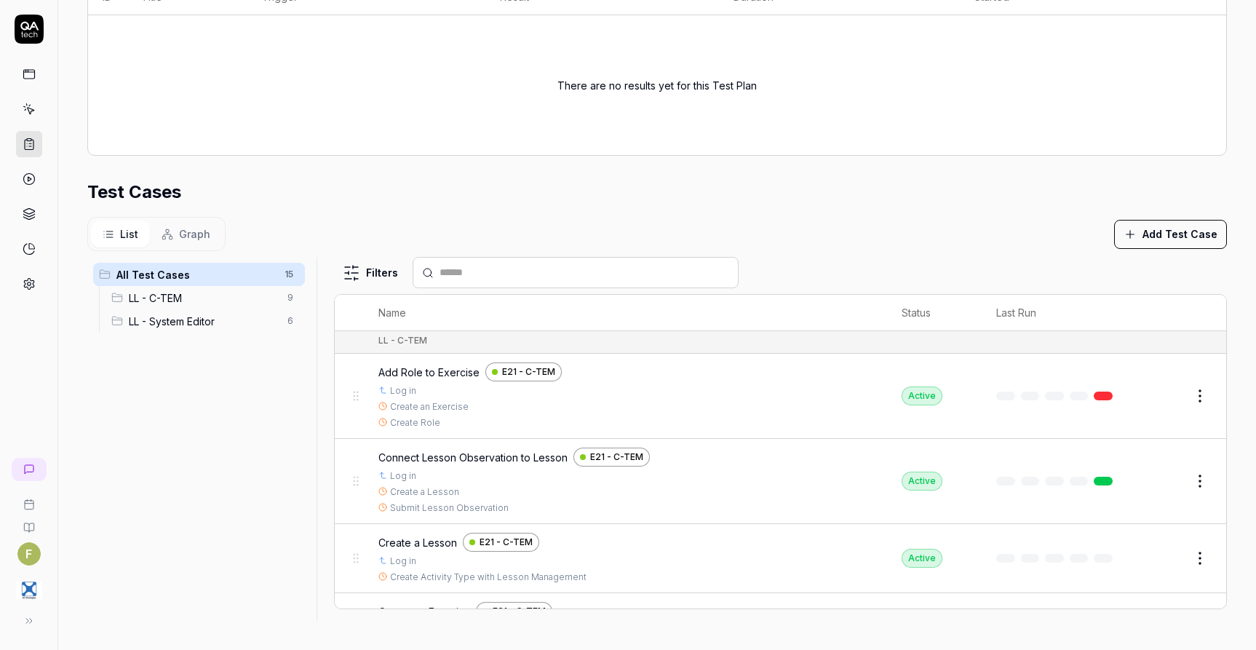
scroll to position [0, 0]
click at [167, 229] on icon at bounding box center [168, 235] width 12 height 12
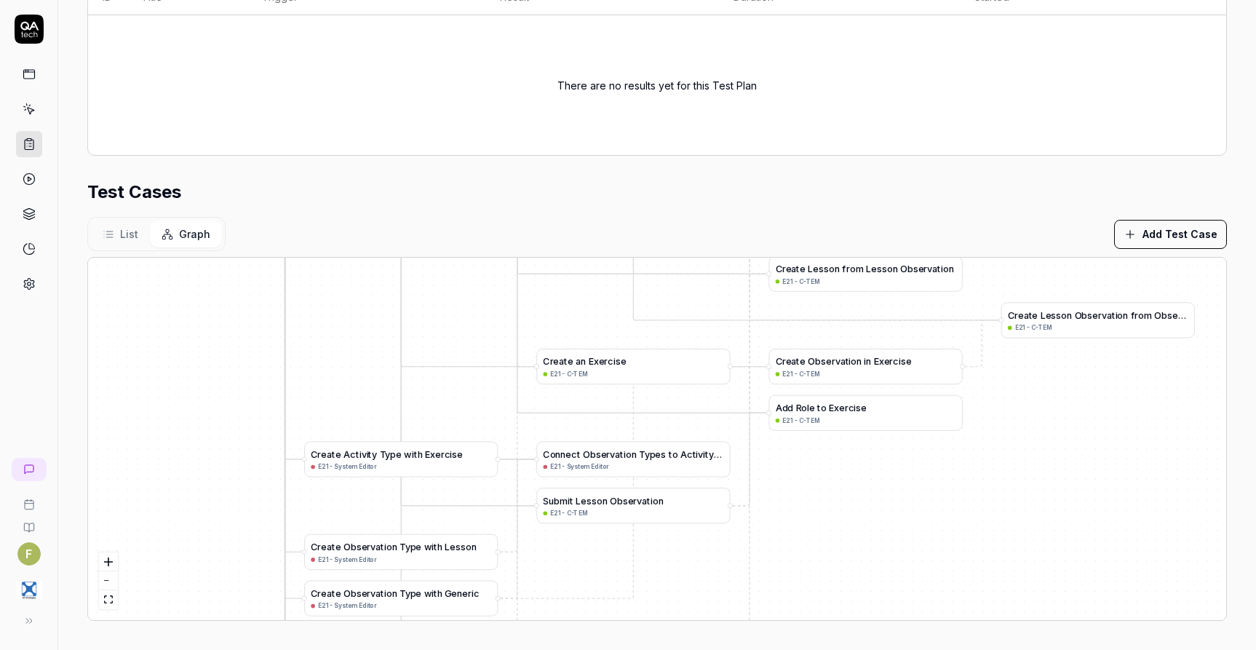
drag, startPoint x: 984, startPoint y: 514, endPoint x: 946, endPoint y: 364, distance: 154.8
click at [946, 373] on div "A d d L e v e l s t o G r a d e S y s t e m E21 - System Editor C r e a t e a G…" at bounding box center [657, 439] width 1139 height 363
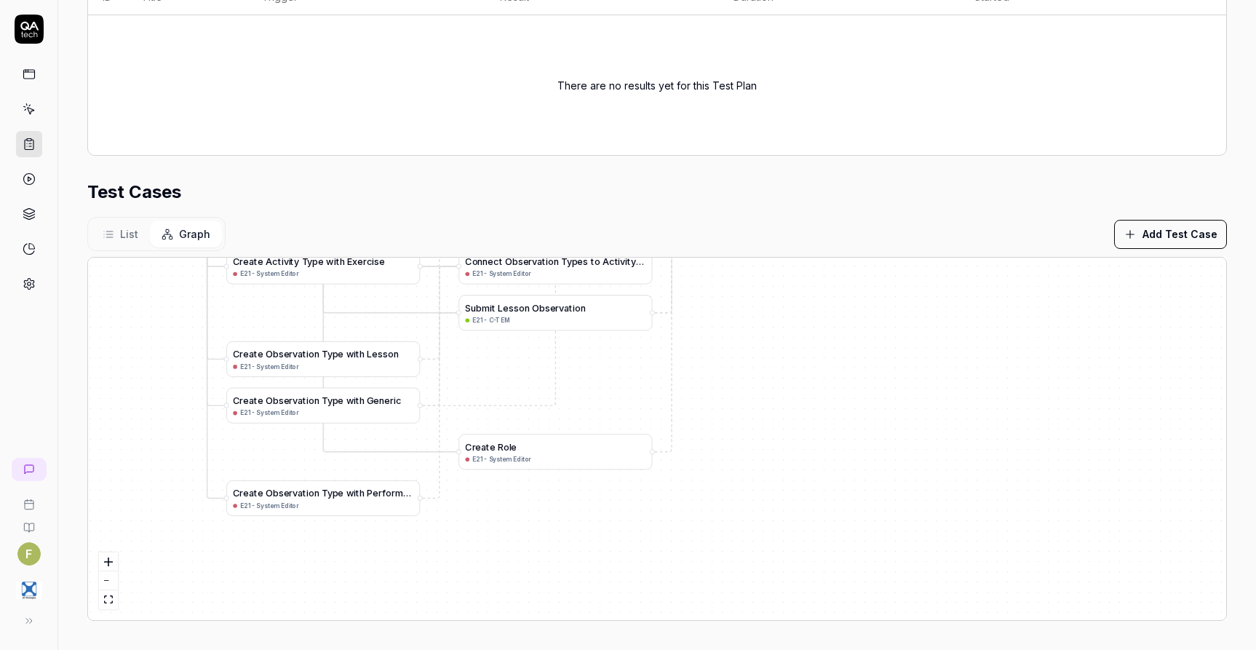
drag, startPoint x: 863, startPoint y: 564, endPoint x: 808, endPoint y: 531, distance: 64.7
click at [808, 531] on div "A d d R o l e t o E x e r c i s e E21 - C-TEM L o g i n E21 - System Editor C r…" at bounding box center [657, 439] width 1139 height 363
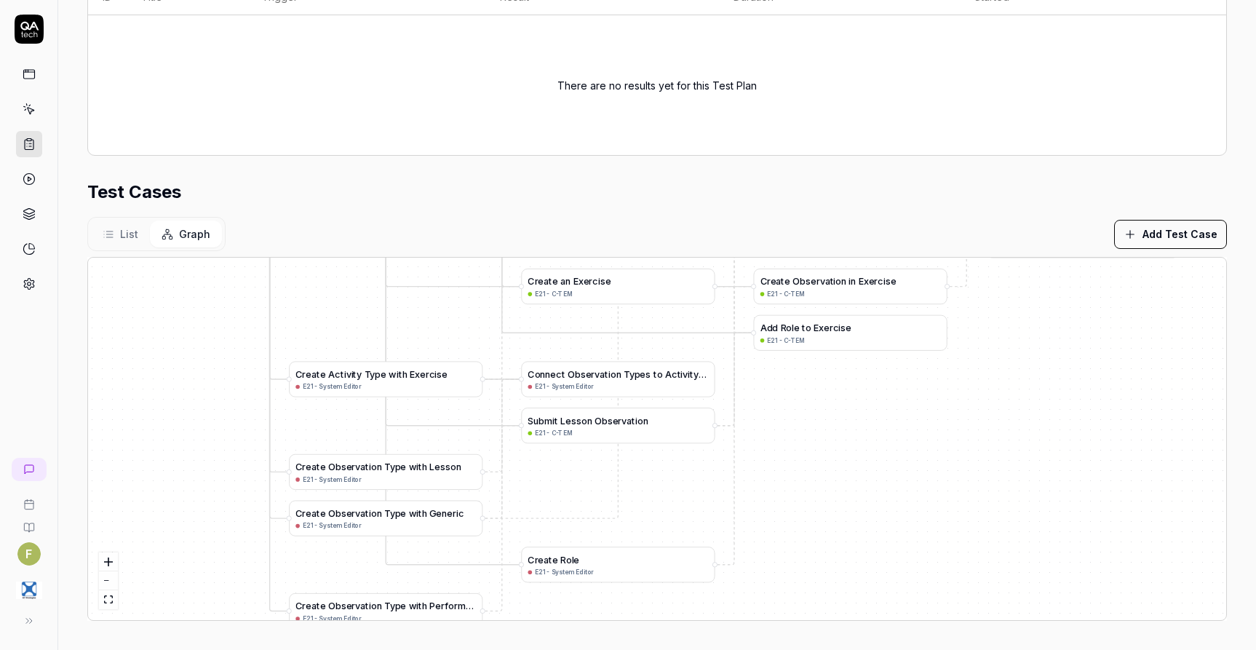
drag, startPoint x: 799, startPoint y: 411, endPoint x: 893, endPoint y: 553, distance: 170.6
click at [893, 553] on div "A d d R o l e t o E x e r c i s e E21 - C-TEM L o g i n E21 - System Editor C r…" at bounding box center [657, 439] width 1139 height 363
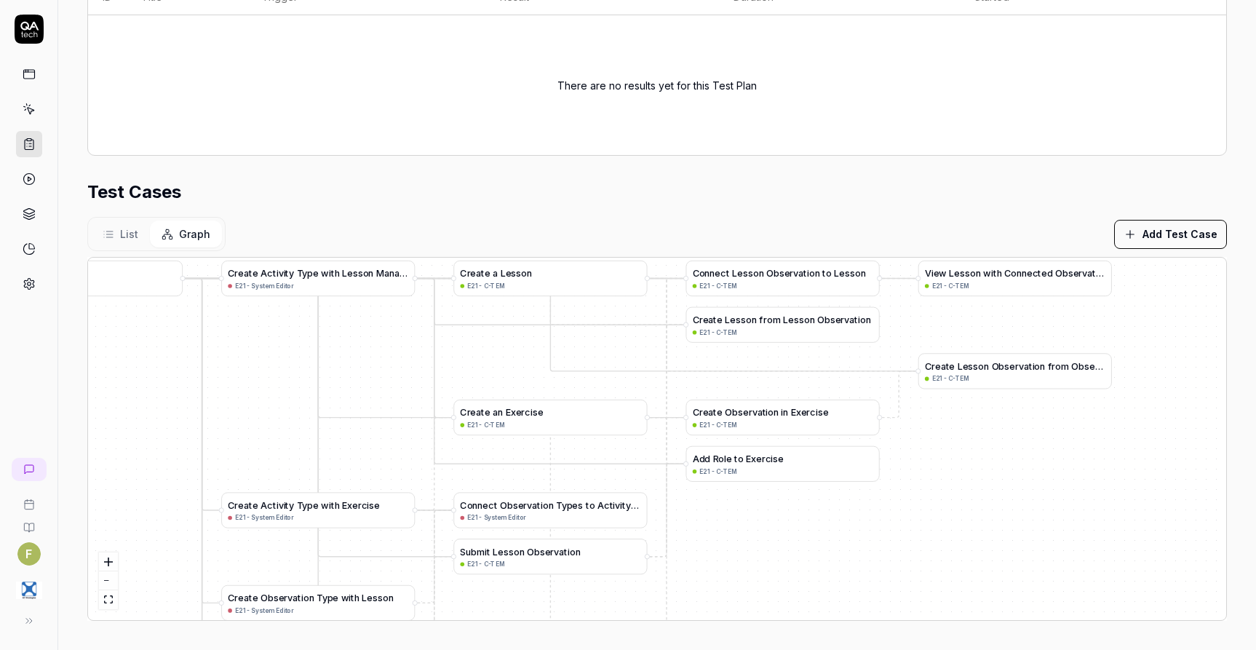
drag, startPoint x: 956, startPoint y: 477, endPoint x: 866, endPoint y: 614, distance: 164.2
click at [866, 614] on div "A d d R o l e t o E x e r c i s e E21 - C-TEM L o g i n E21 - System Editor C r…" at bounding box center [657, 439] width 1139 height 363
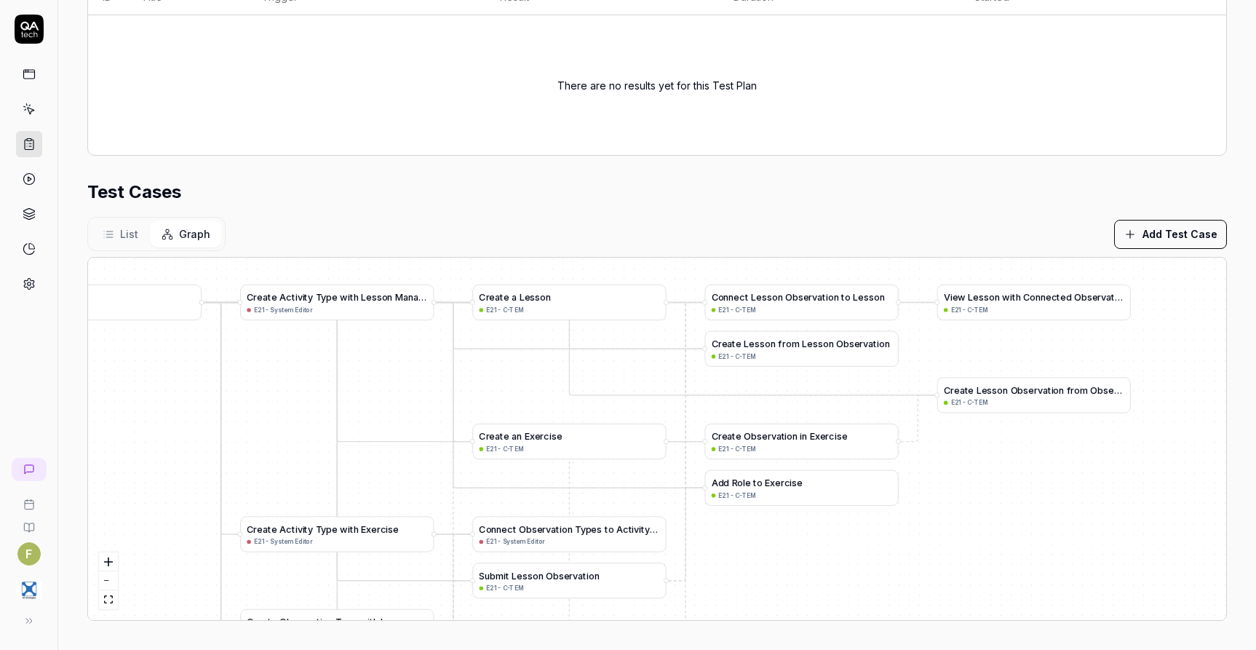
drag, startPoint x: 941, startPoint y: 522, endPoint x: 965, endPoint y: 491, distance: 38.9
click at [965, 491] on div "A d d R o l e t o E x e r c i s e E21 - C-TEM L o g i n E21 - System Editor C r…" at bounding box center [657, 439] width 1139 height 363
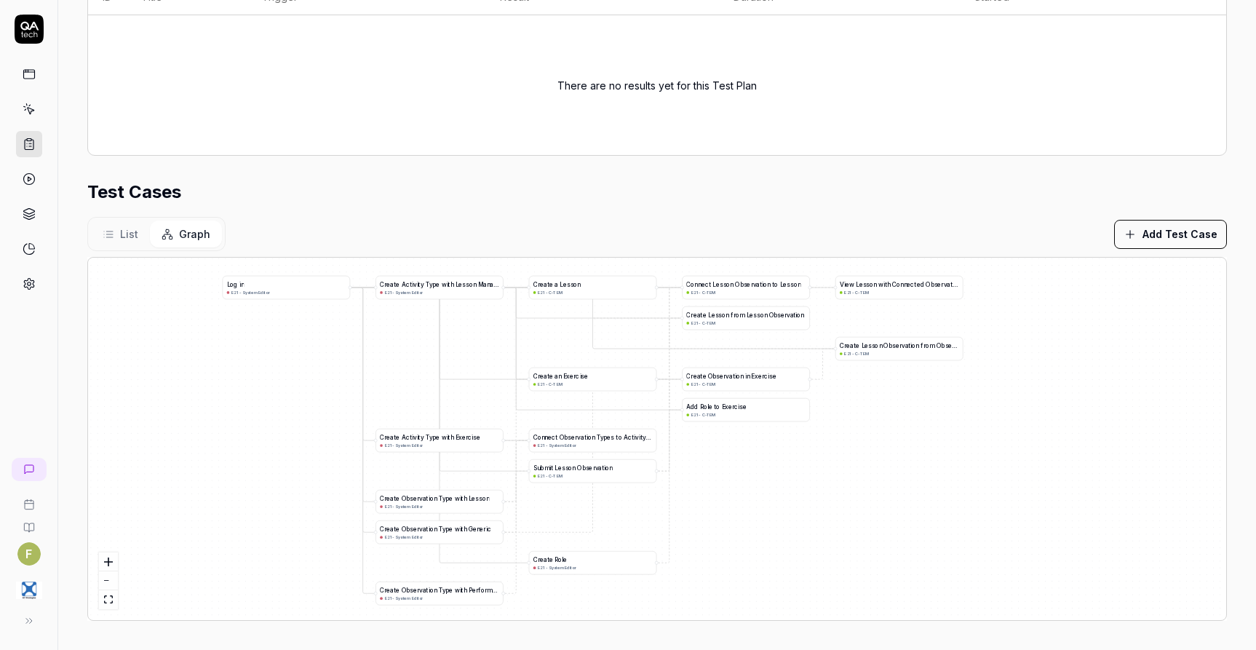
drag, startPoint x: 969, startPoint y: 557, endPoint x: 871, endPoint y: 471, distance: 130.0
click at [871, 471] on div "A d d R o l e t o E x e r c i s e E21 - C-TEM L o g i n E21 - System Editor C r…" at bounding box center [657, 439] width 1139 height 363
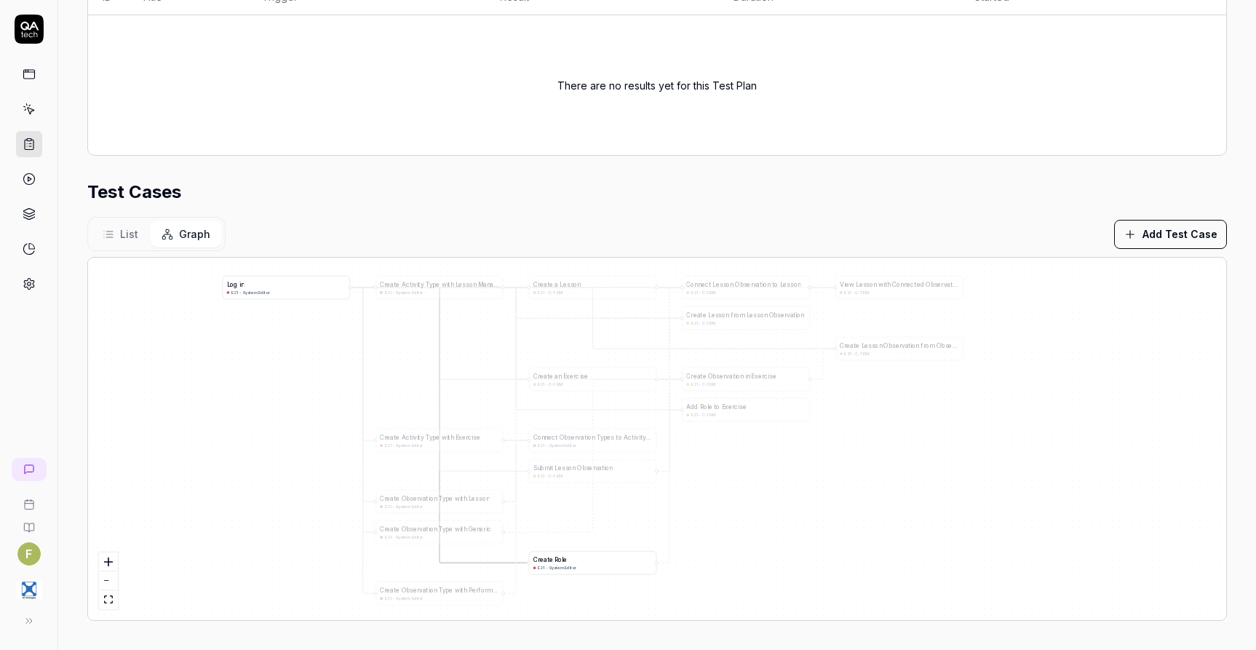
click at [564, 558] on span "e" at bounding box center [565, 559] width 4 height 7
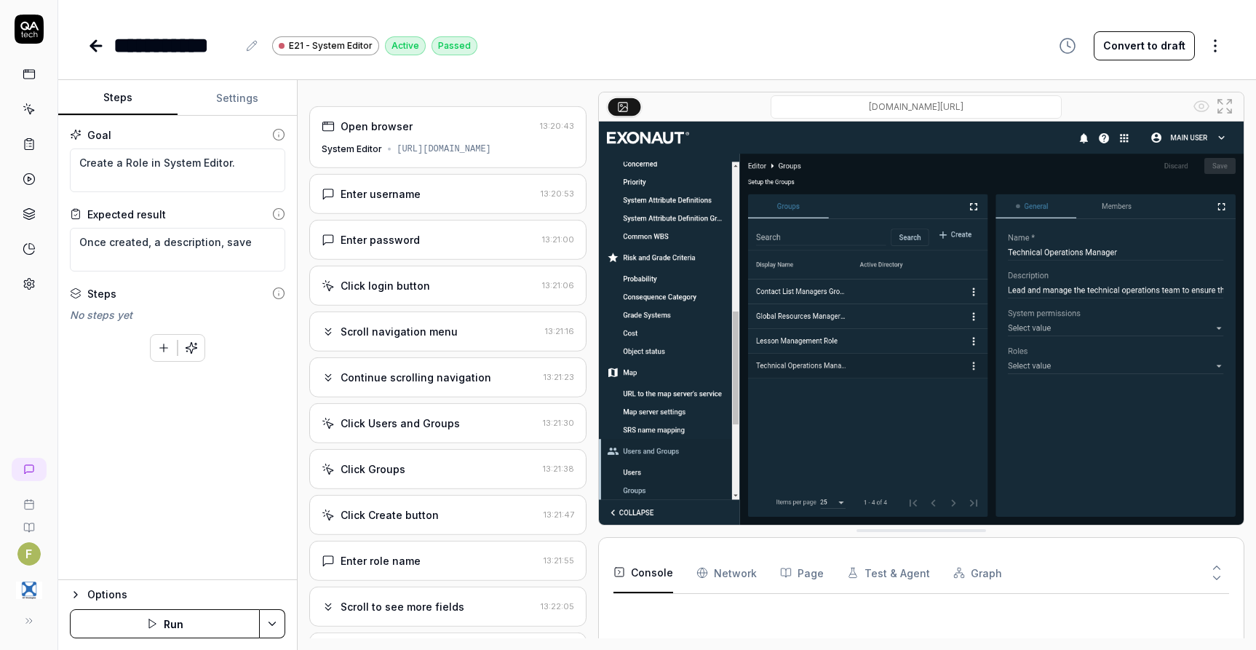
type textarea "*"
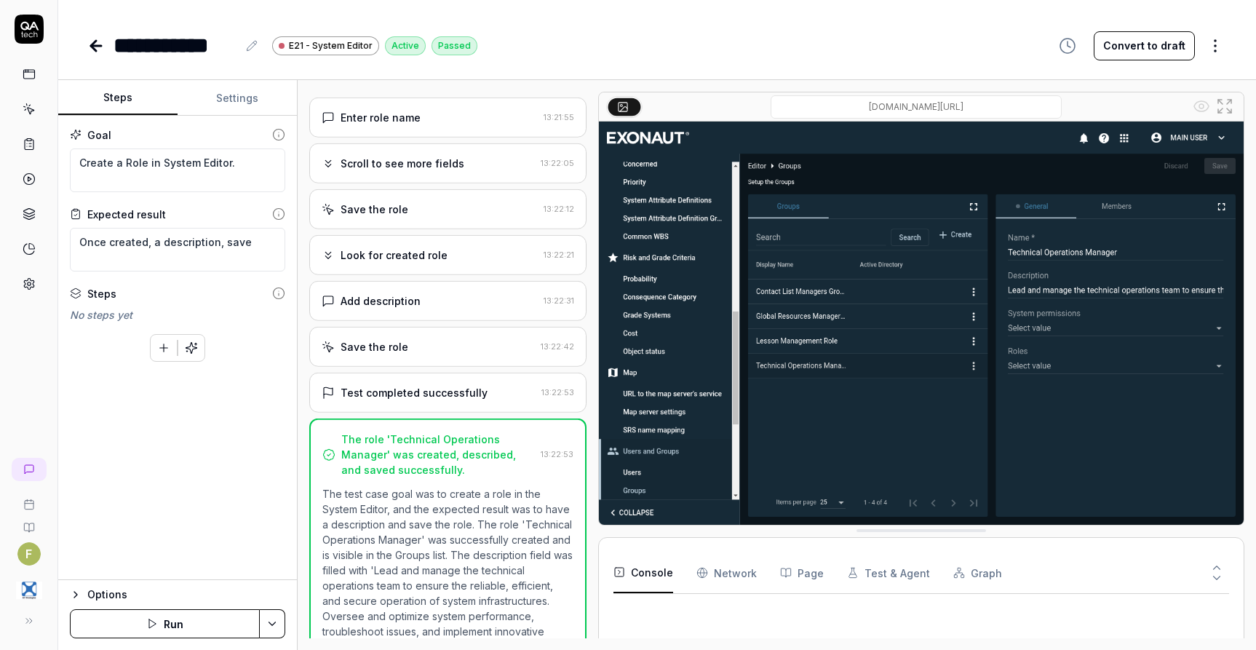
click at [246, 92] on button "Settings" at bounding box center [237, 98] width 119 height 35
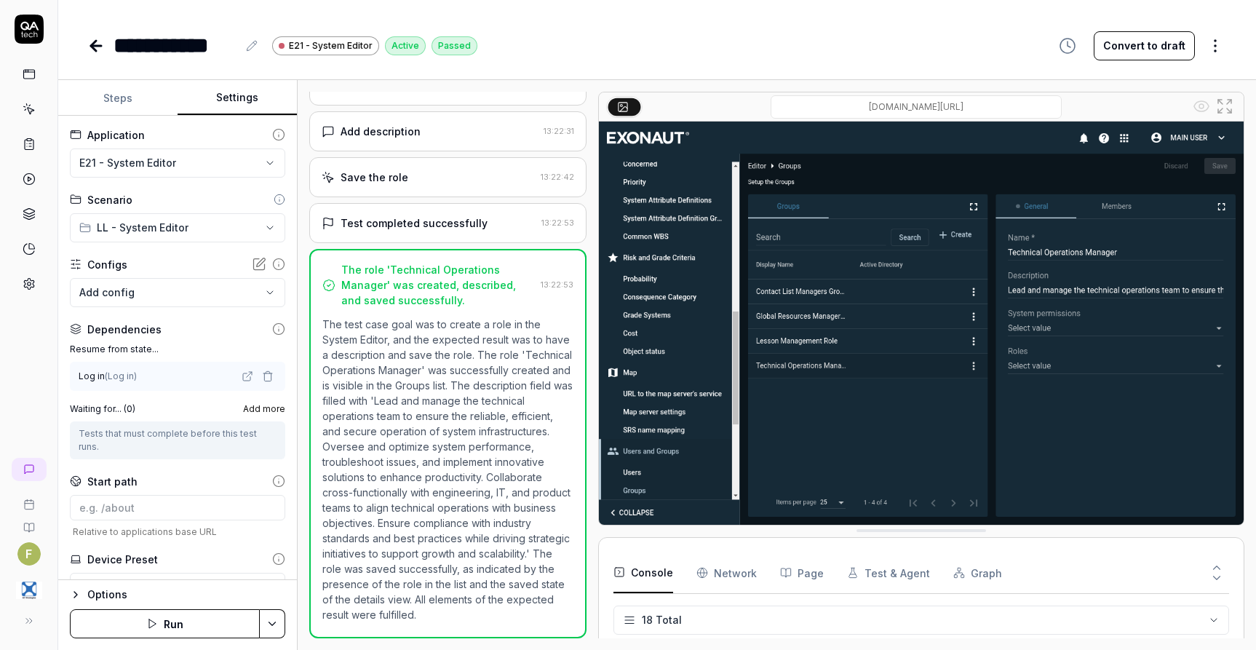
click at [90, 43] on icon at bounding box center [95, 45] width 17 height 17
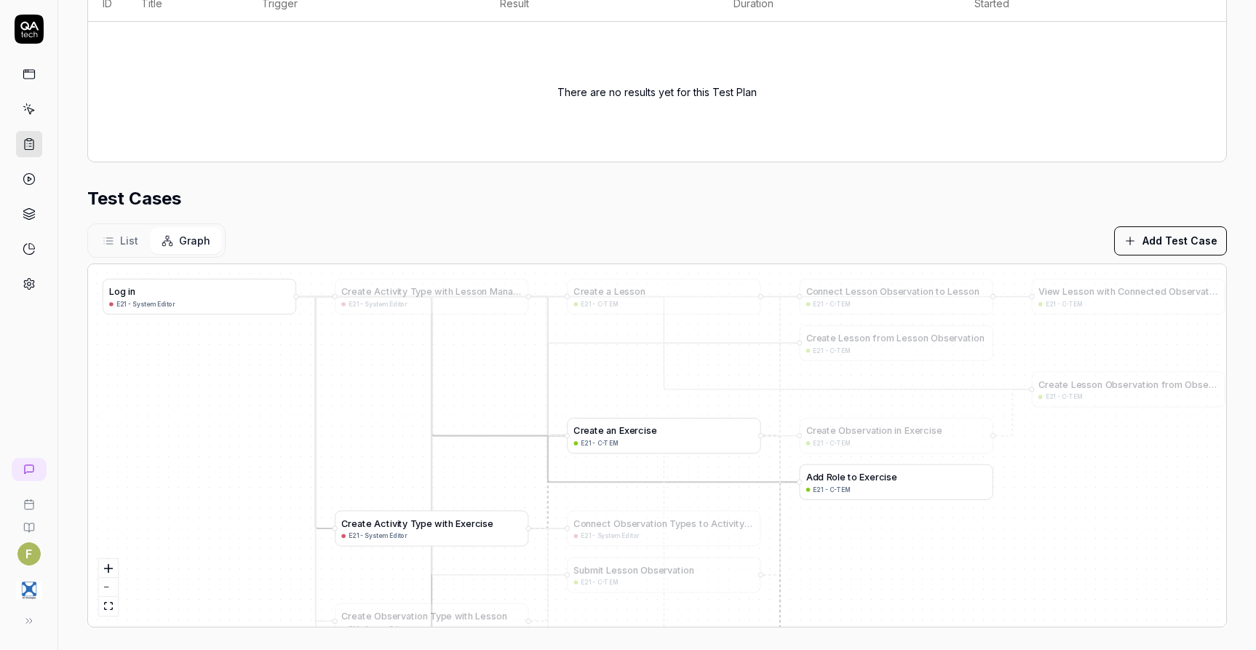
scroll to position [357, 0]
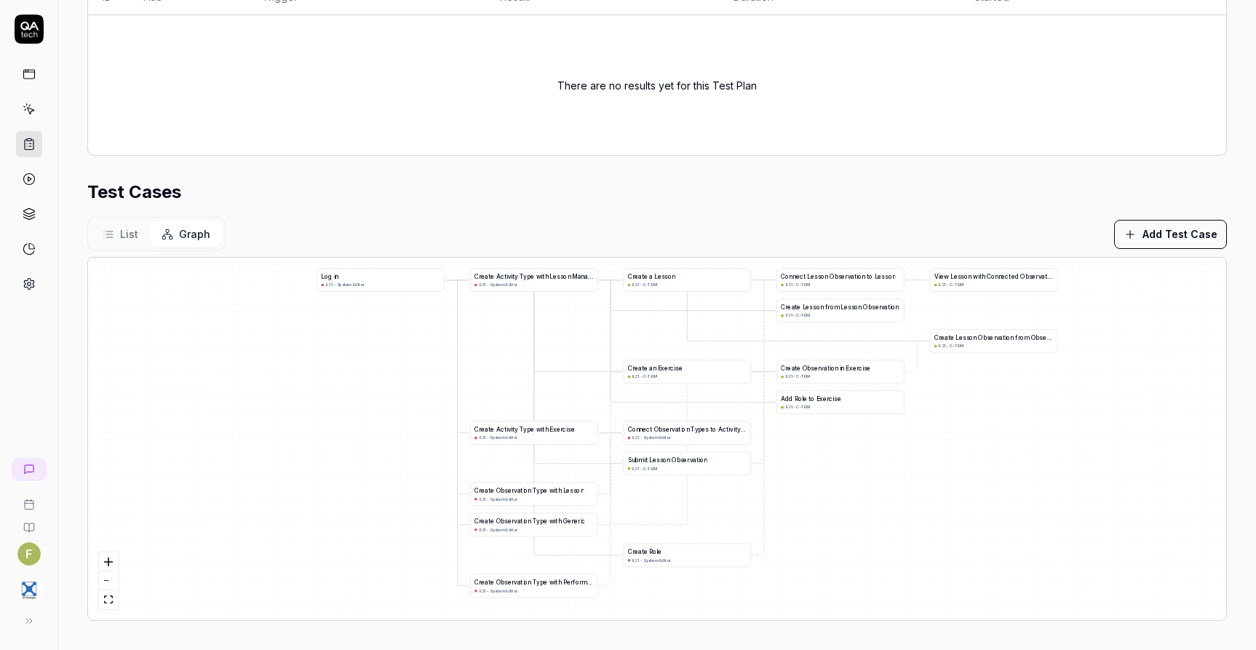
drag, startPoint x: 1055, startPoint y: 554, endPoint x: 1012, endPoint y: 534, distance: 47.5
click at [1012, 534] on div "A d d R o l e t o E x e r c i s e E21 - C-TEM L o g i n E21 - System Editor C r…" at bounding box center [657, 439] width 1139 height 363
click at [123, 236] on span "List" at bounding box center [129, 233] width 18 height 15
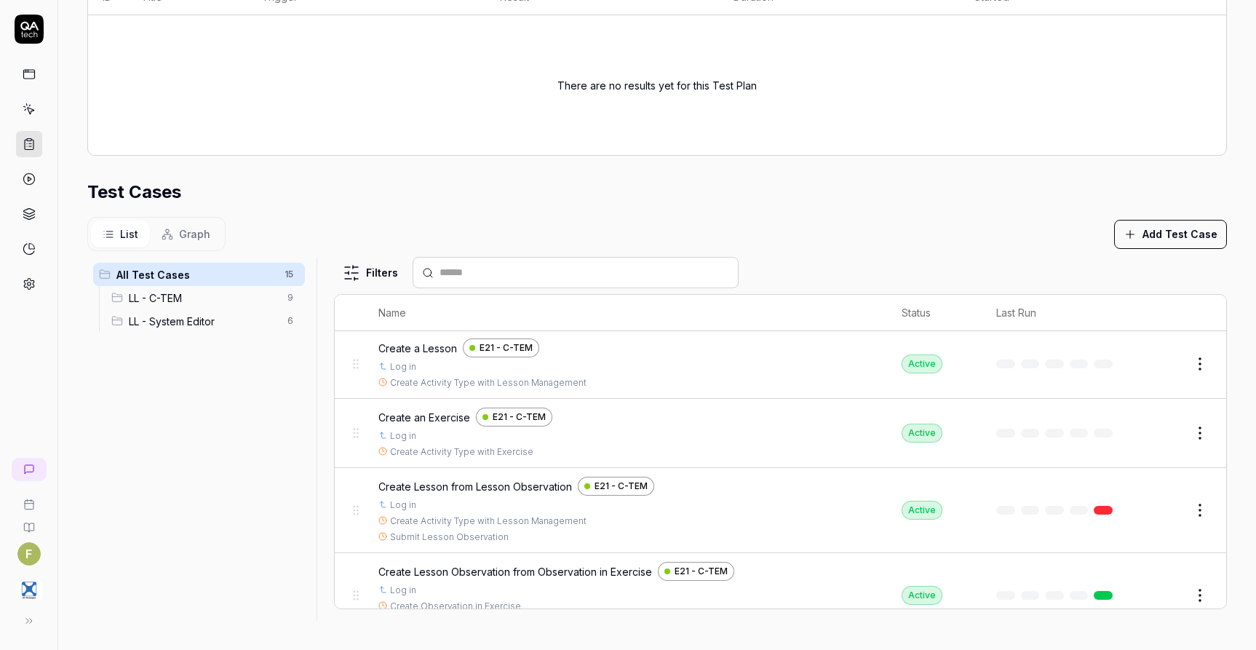
scroll to position [165, 0]
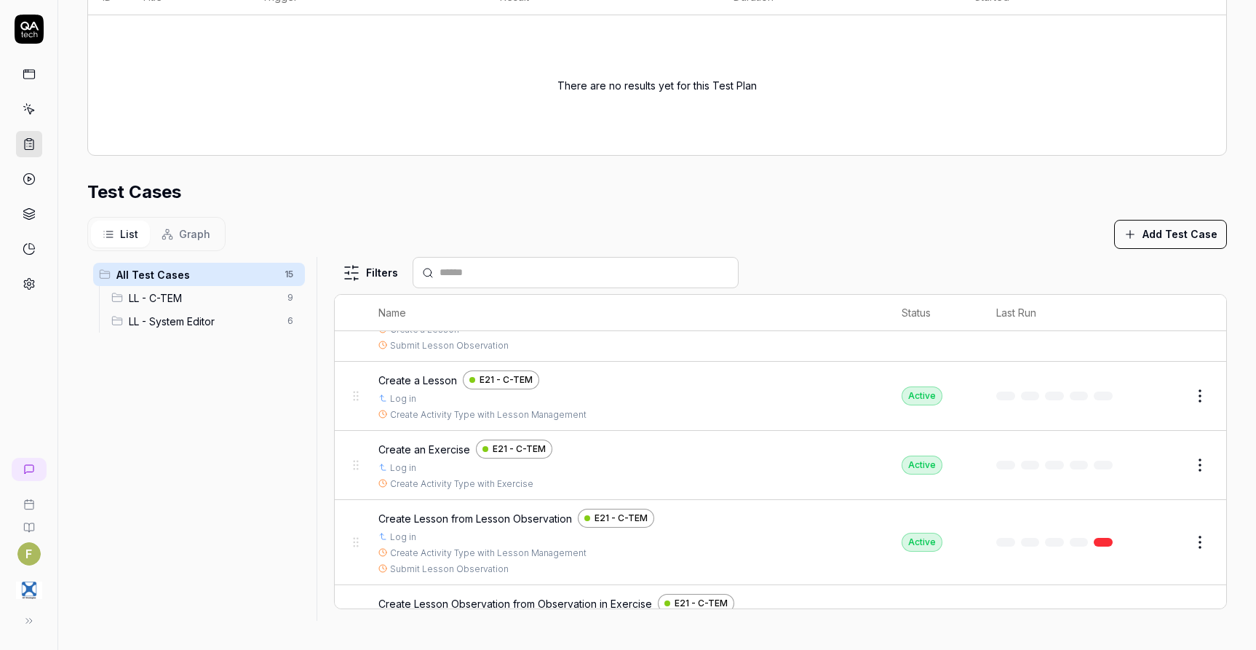
click at [199, 229] on span "Graph" at bounding box center [194, 233] width 31 height 15
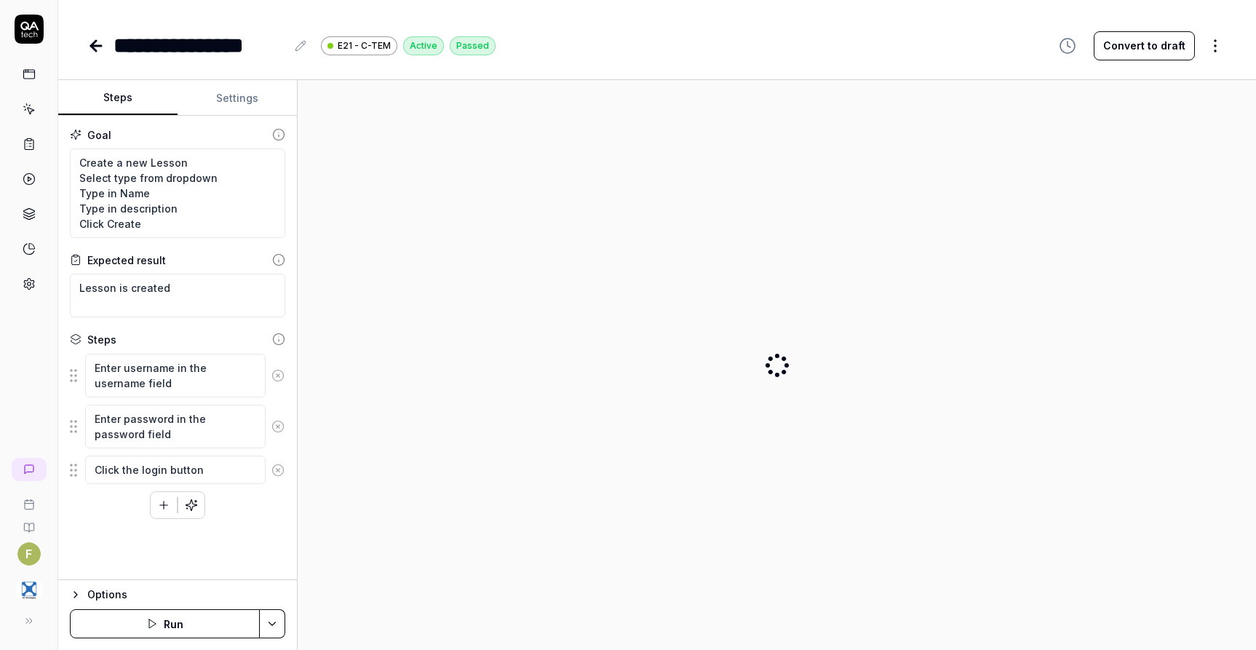
type textarea "*"
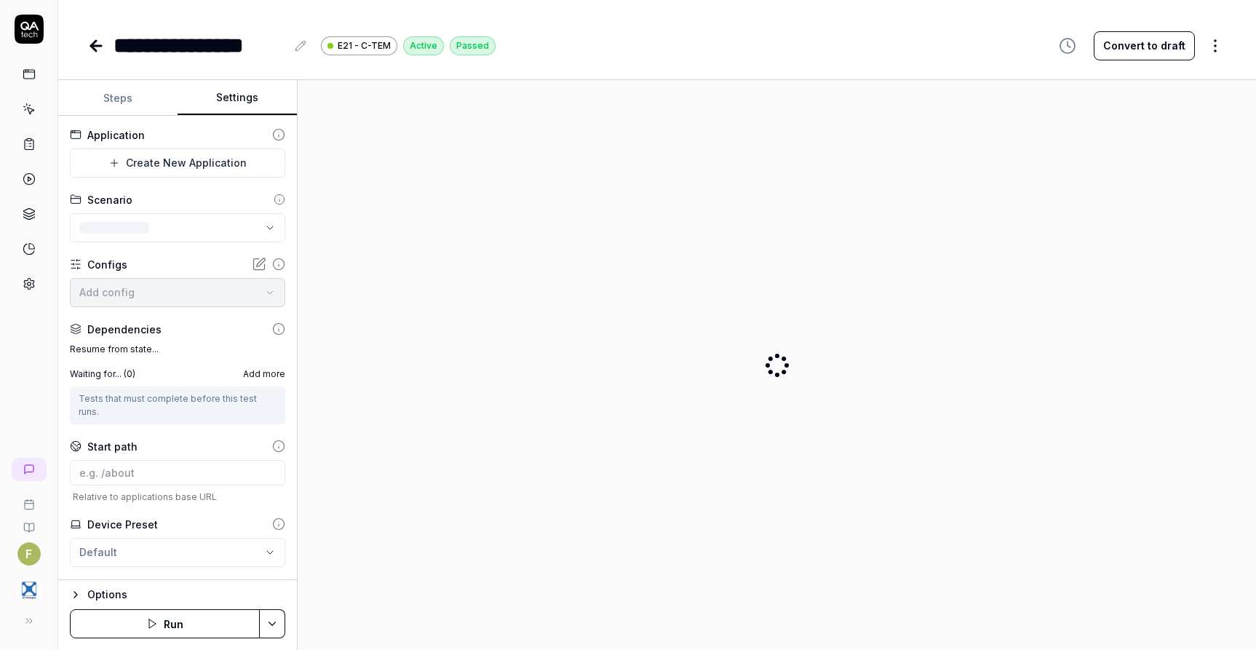
click at [234, 91] on button "Settings" at bounding box center [237, 98] width 119 height 35
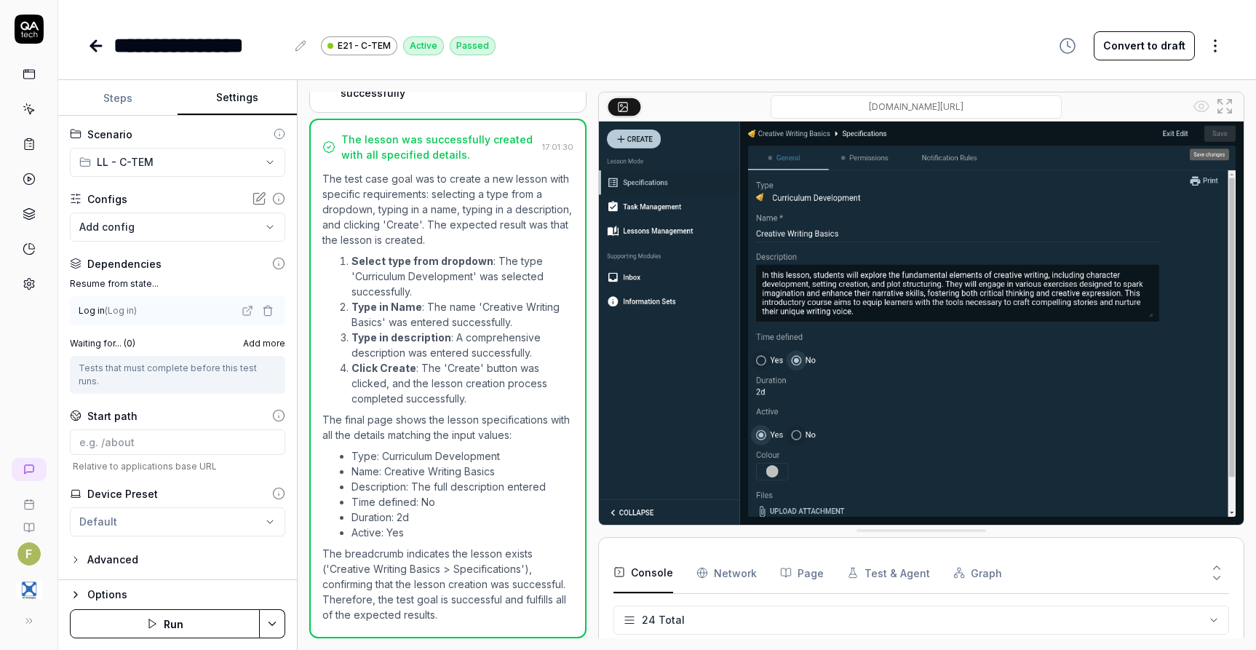
scroll to position [602, 0]
click at [252, 343] on span "Add more" at bounding box center [264, 343] width 42 height 13
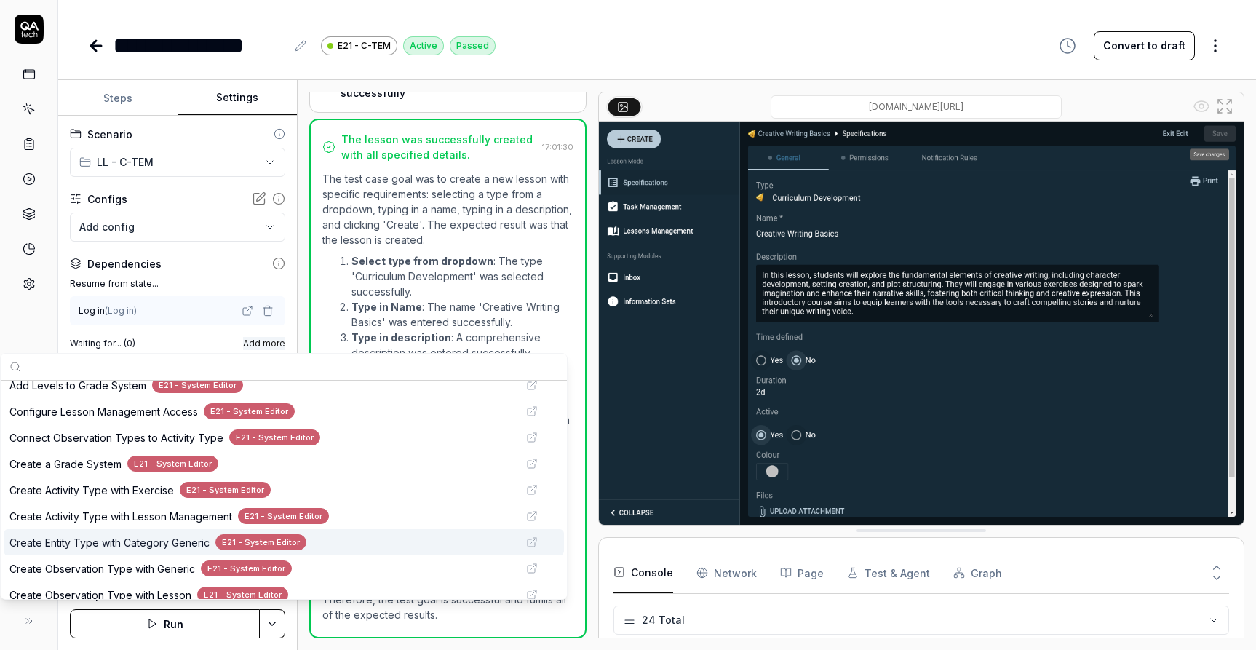
scroll to position [582, 0]
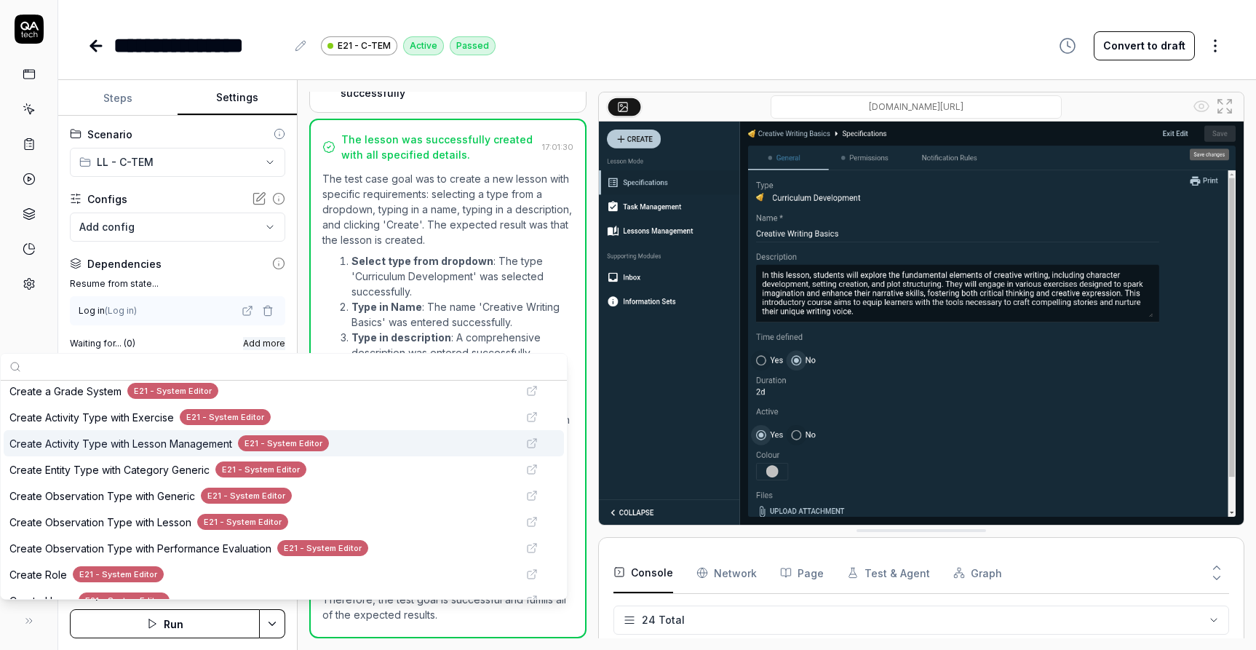
click at [134, 439] on span "Create Activity Type with Lesson Management" at bounding box center [120, 443] width 223 height 15
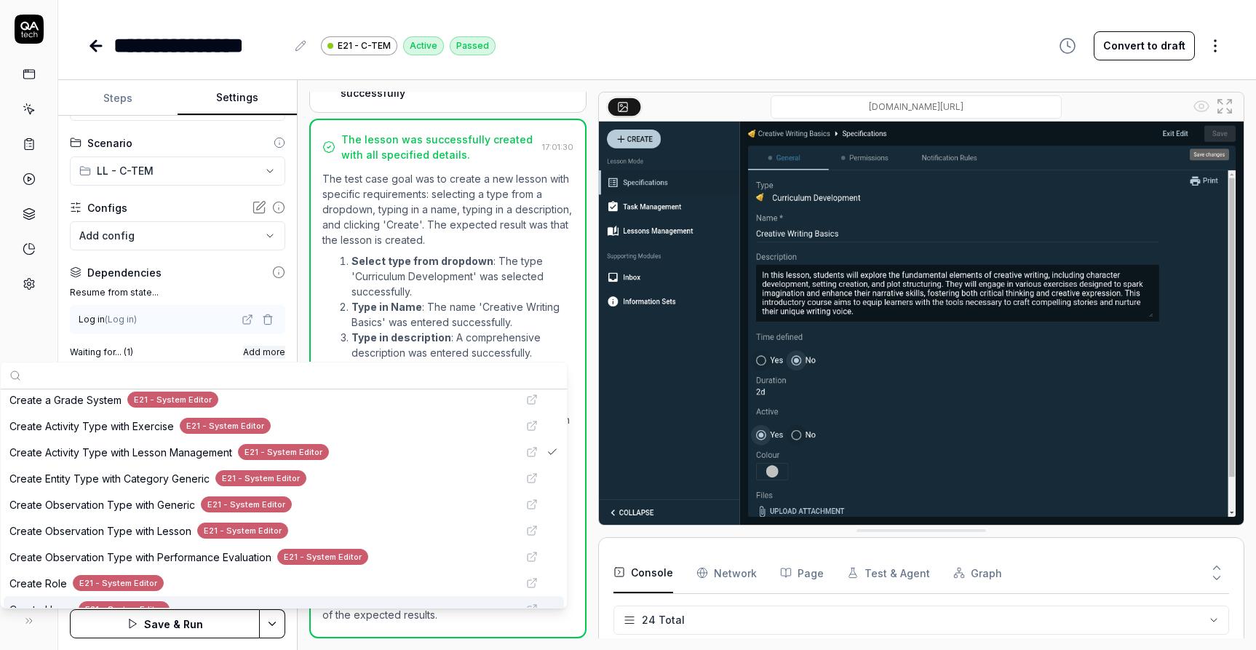
click at [271, 623] on html "**********" at bounding box center [628, 325] width 1256 height 650
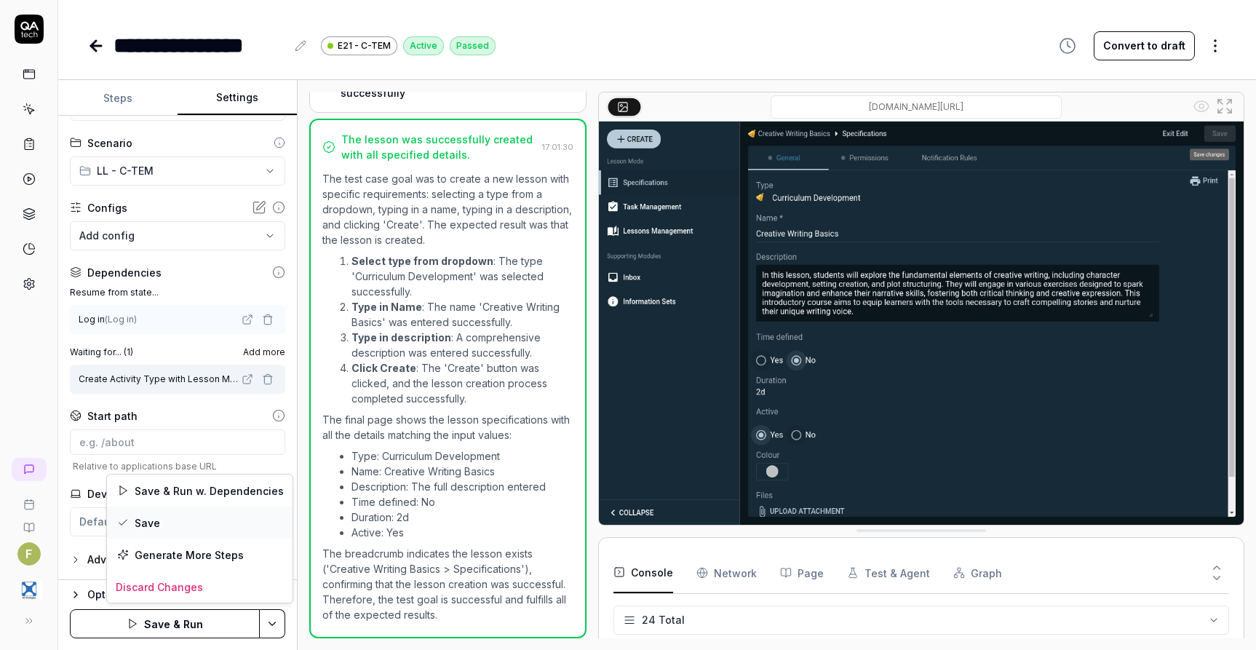
click at [165, 522] on div "Save" at bounding box center [200, 523] width 186 height 32
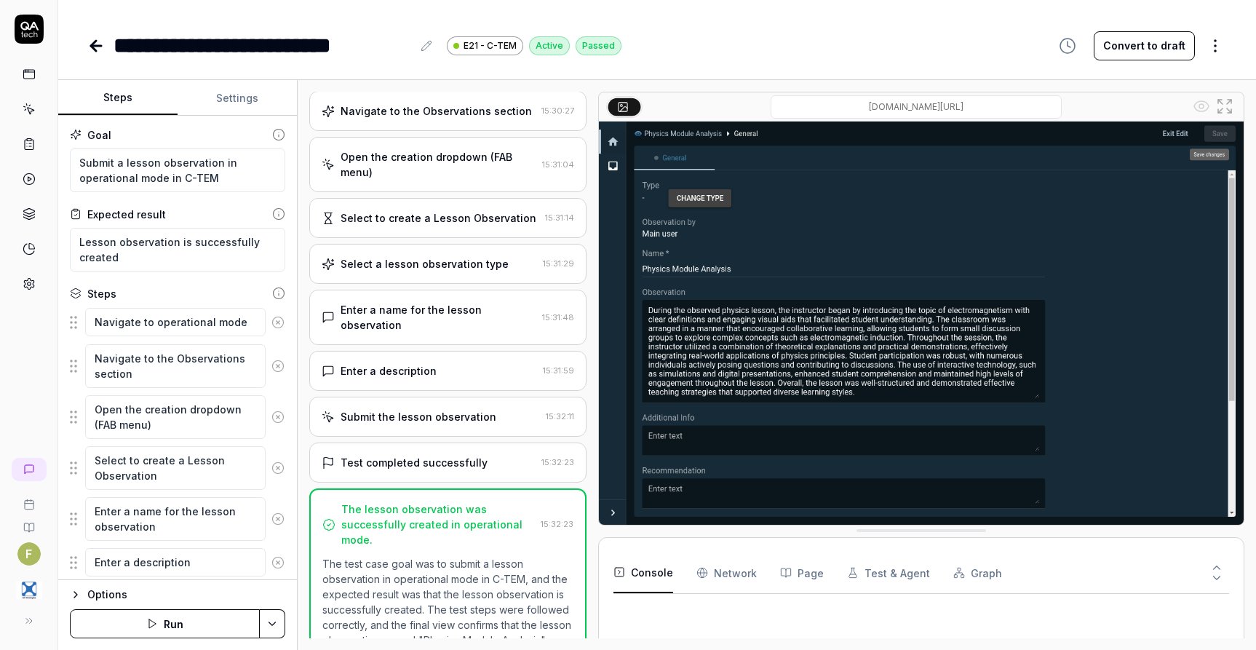
click at [237, 98] on button "Settings" at bounding box center [237, 98] width 119 height 35
type textarea "*"
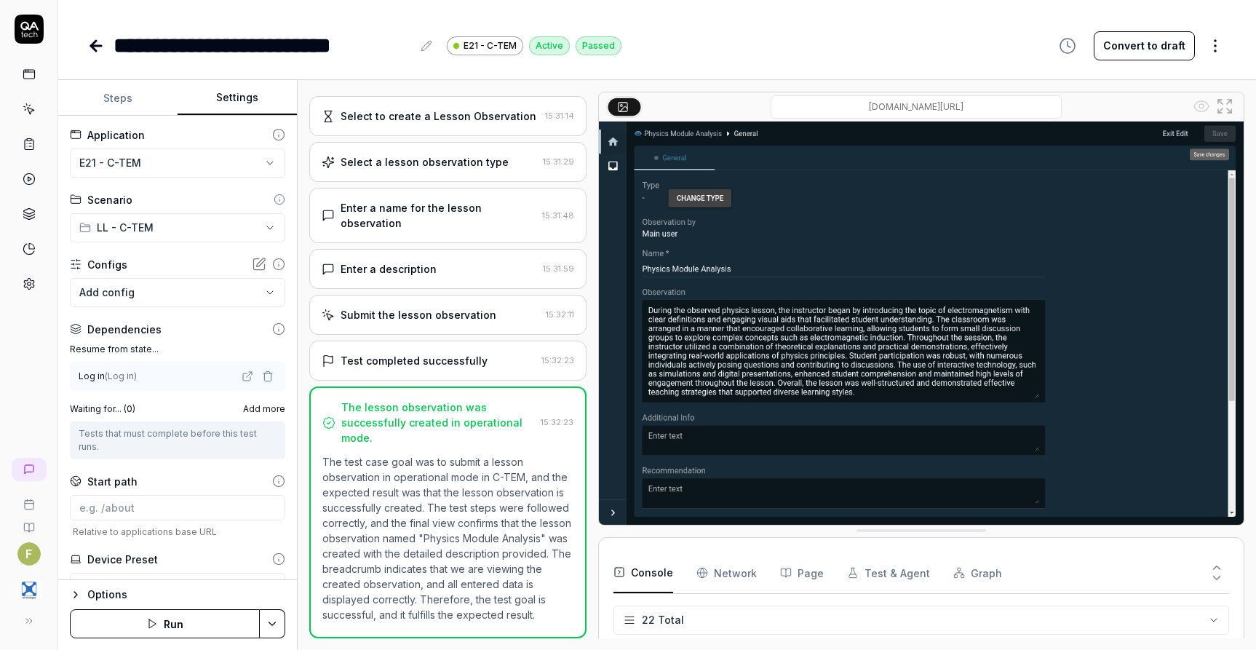
scroll to position [543, 0]
click at [258, 405] on span "Add more" at bounding box center [264, 409] width 42 height 13
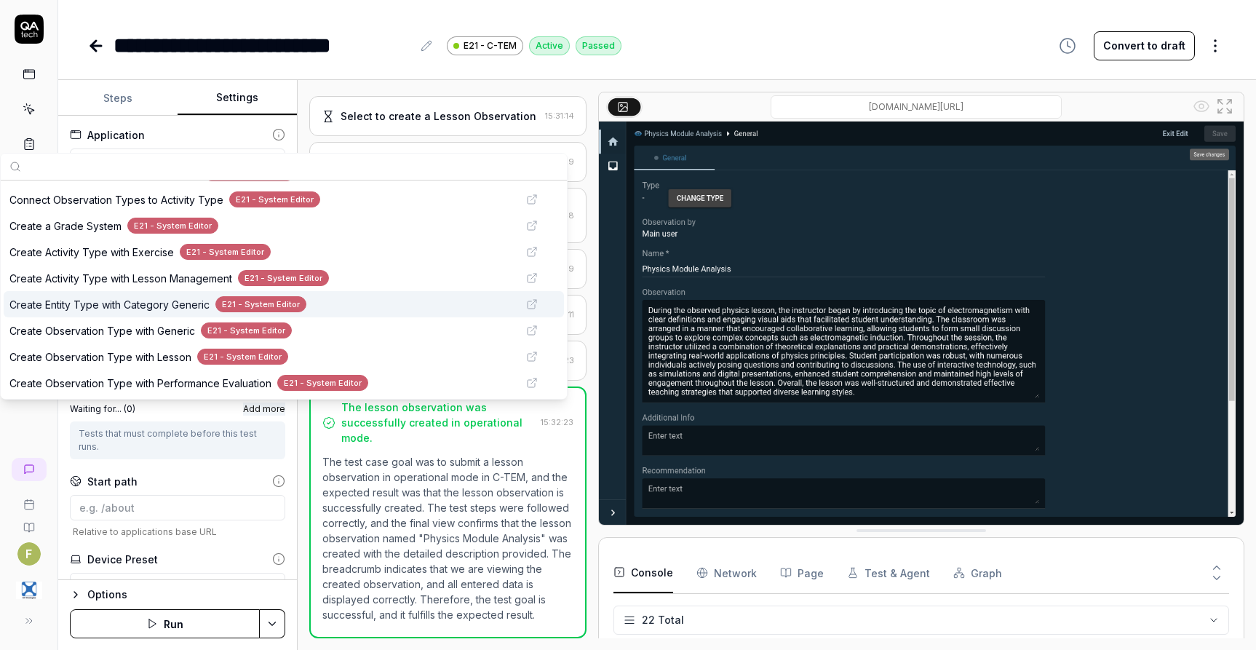
scroll to position [582, 0]
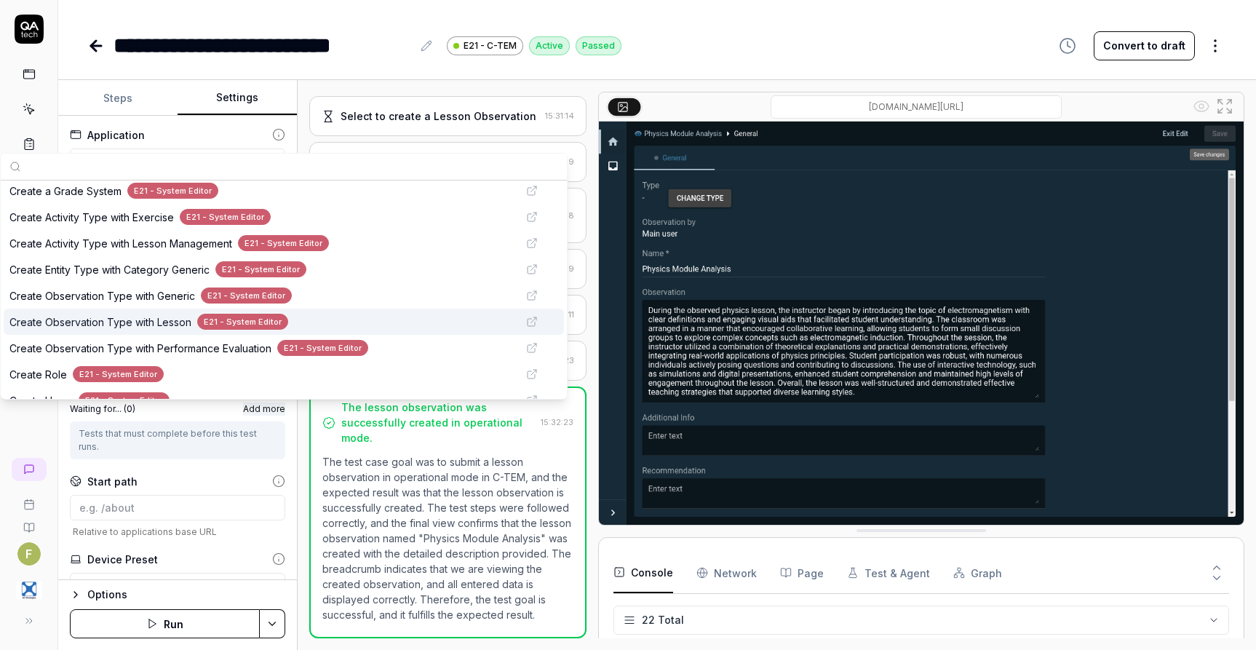
click at [82, 322] on span "Create Observation Type with Lesson" at bounding box center [100, 321] width 182 height 15
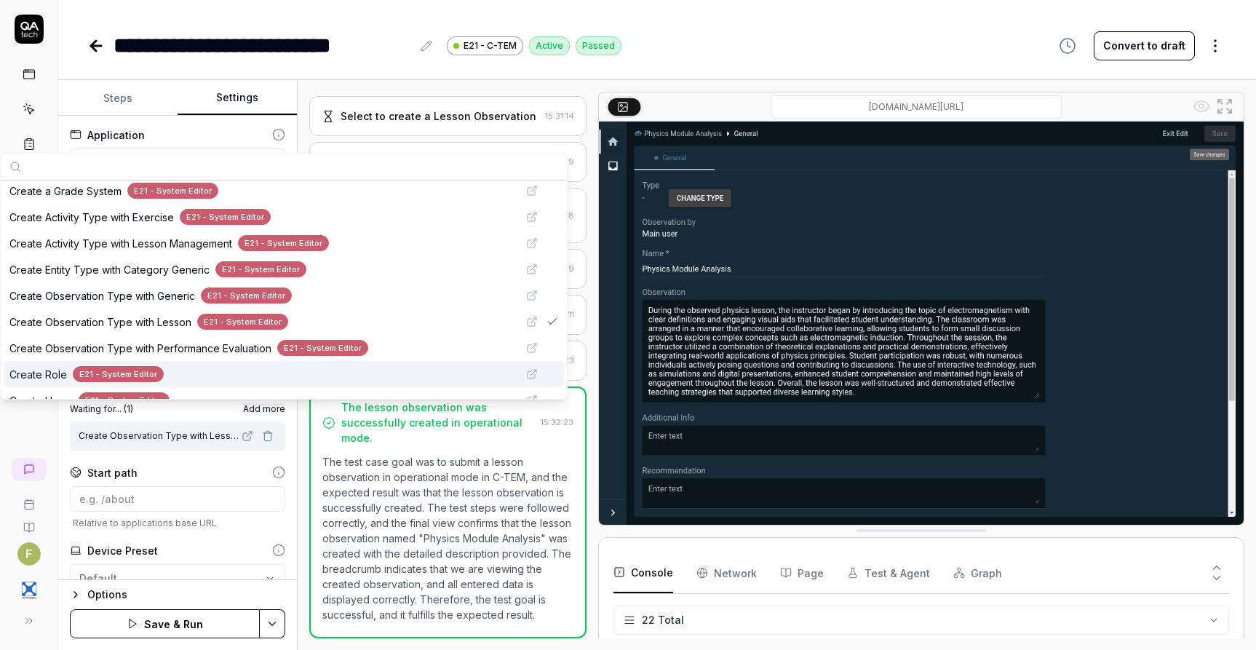
click at [274, 623] on html "**********" at bounding box center [628, 325] width 1256 height 650
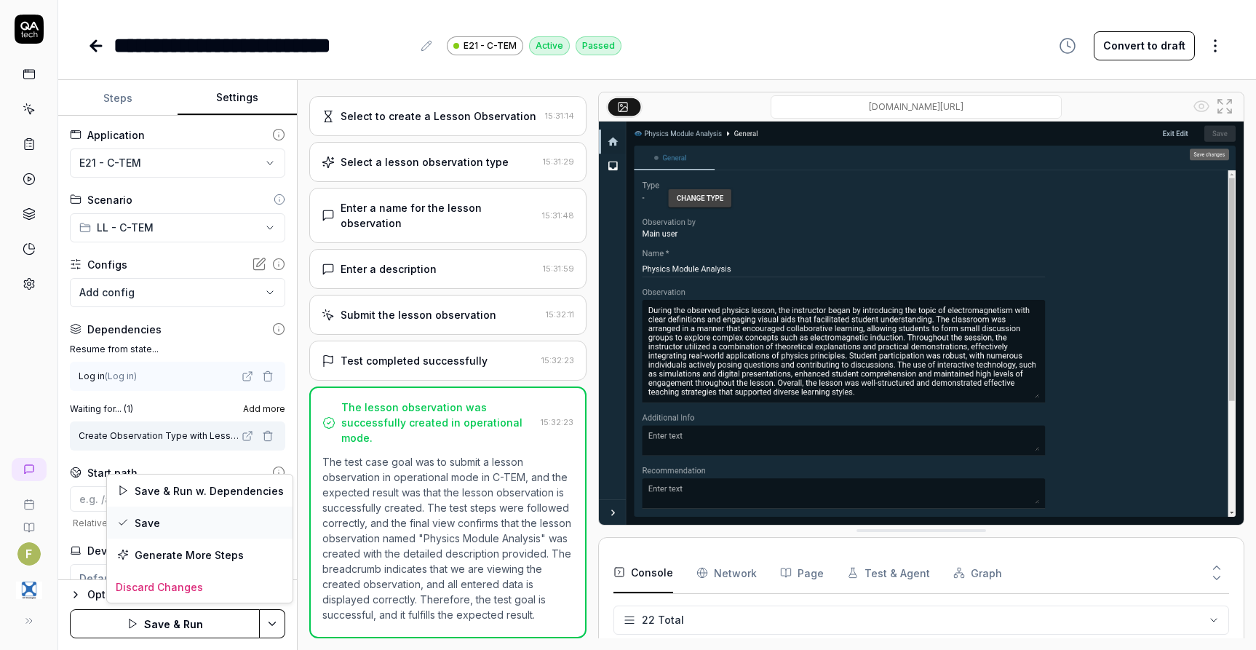
click at [169, 524] on div "Save" at bounding box center [200, 523] width 186 height 32
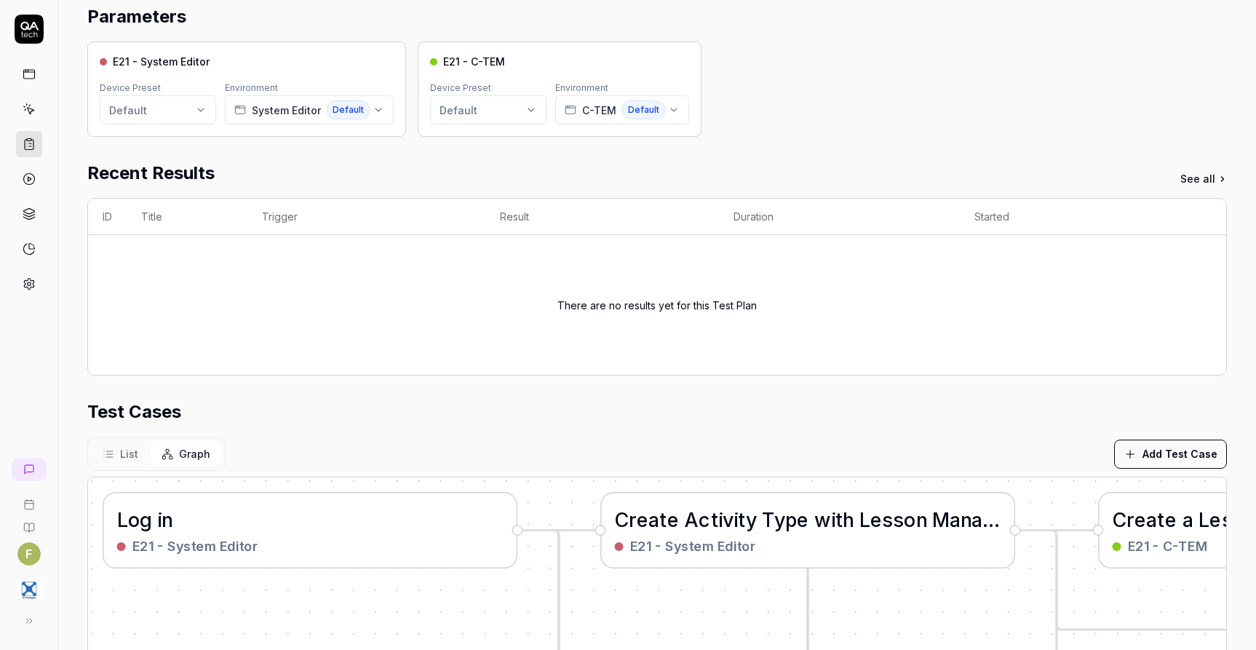
scroll to position [146, 0]
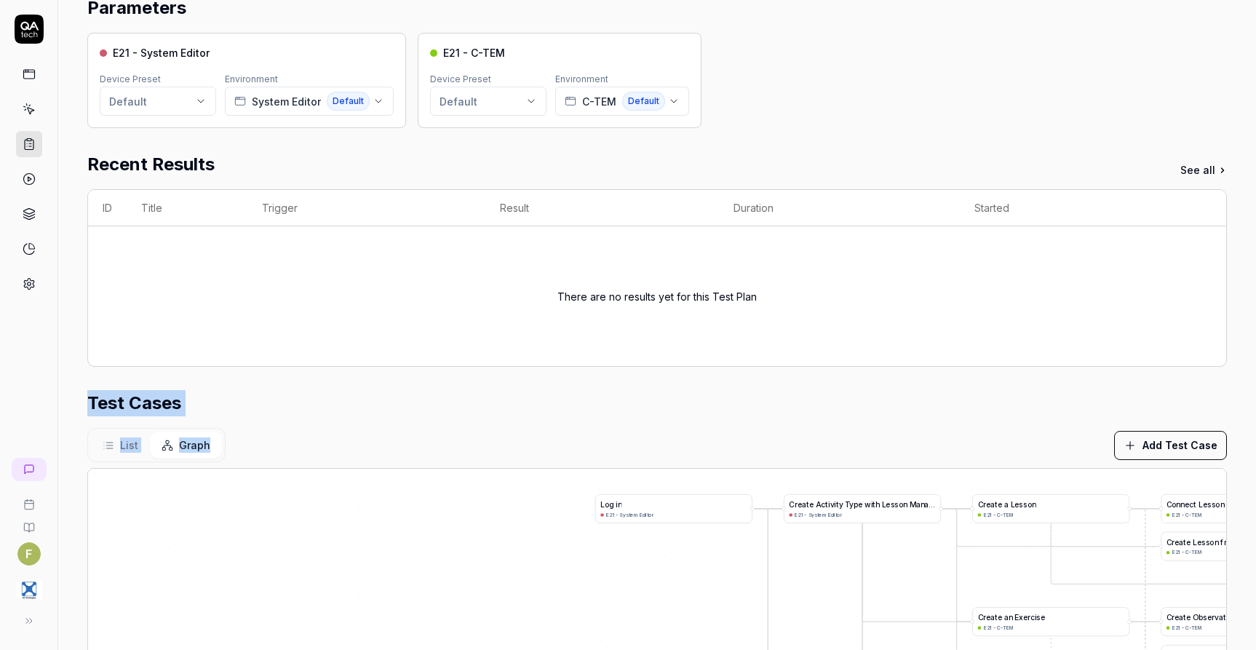
drag, startPoint x: 993, startPoint y: 438, endPoint x: 769, endPoint y: 229, distance: 305.9
click at [769, 229] on div "Parameters E21 - System Editor Device Preset Default Environment System Editor …" at bounding box center [657, 413] width 1140 height 837
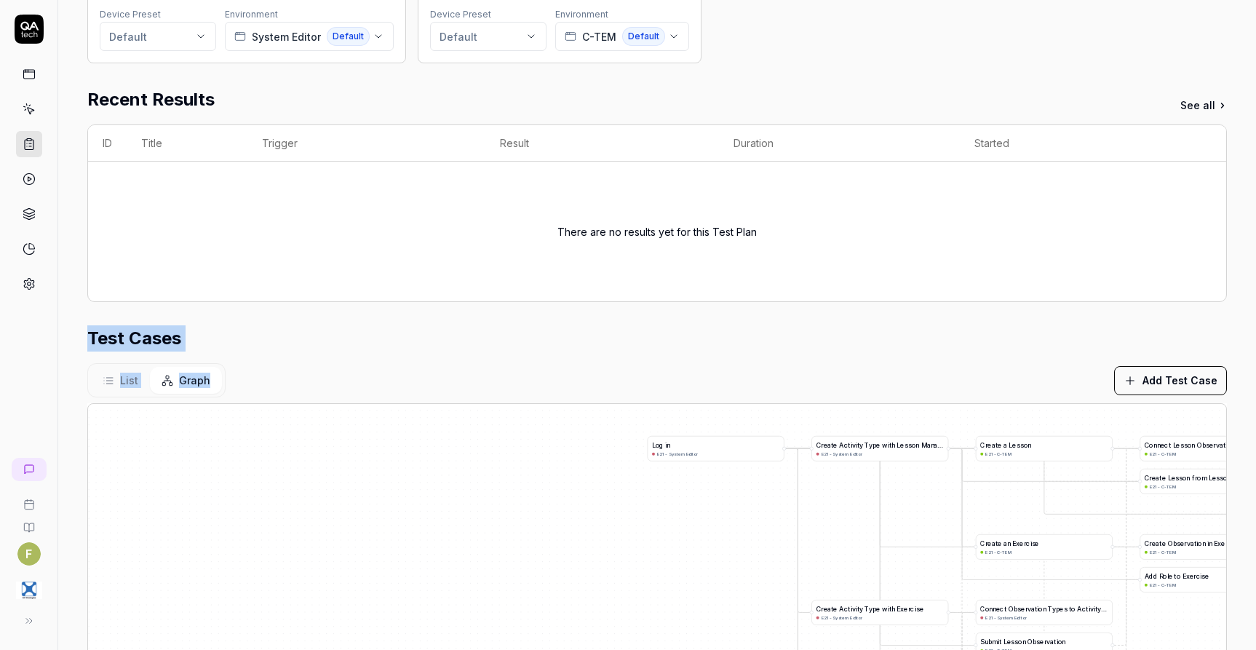
scroll to position [357, 0]
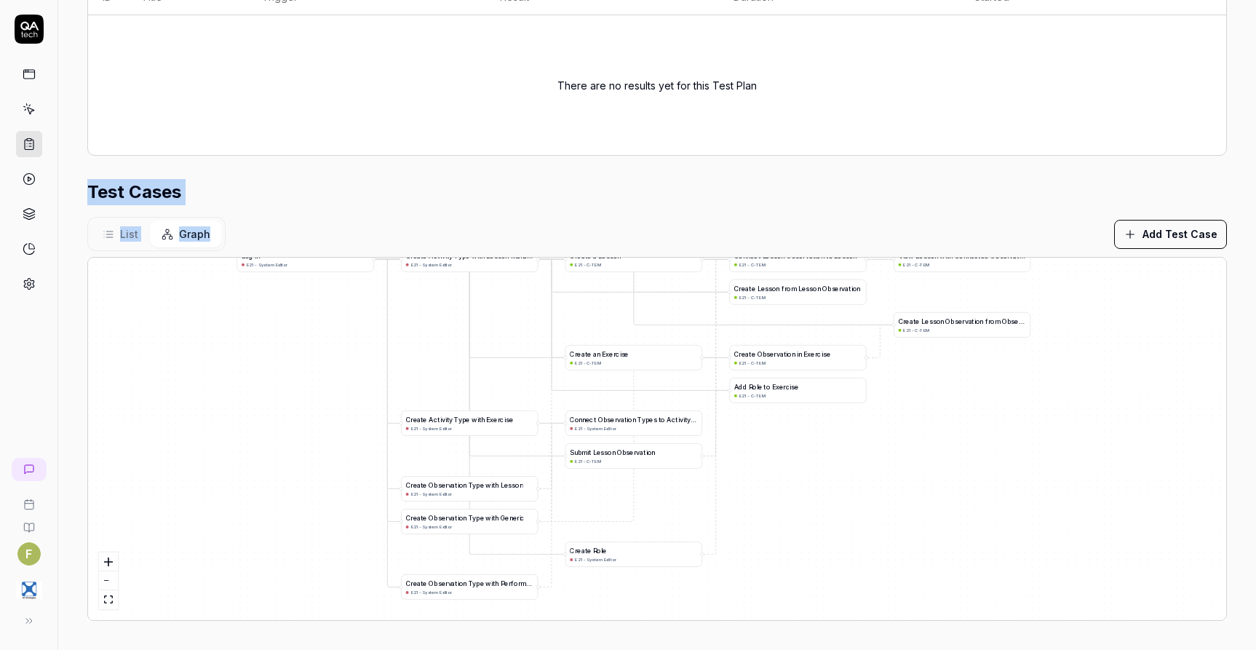
drag, startPoint x: 1171, startPoint y: 550, endPoint x: 760, endPoint y: 495, distance: 415.0
click at [760, 496] on div "A d d R o l e t o E x e r c i s e E21 - C-TEM L o g i n E21 - System Editor C r…" at bounding box center [657, 439] width 1139 height 363
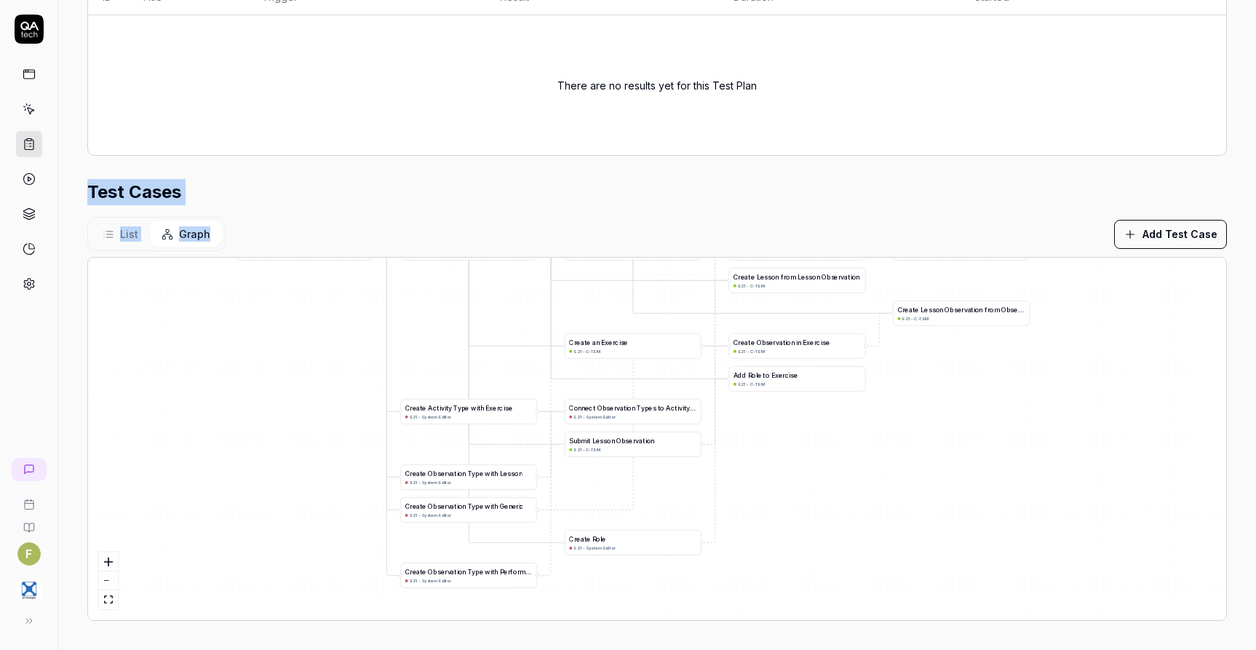
click at [116, 231] on button "List" at bounding box center [120, 234] width 59 height 27
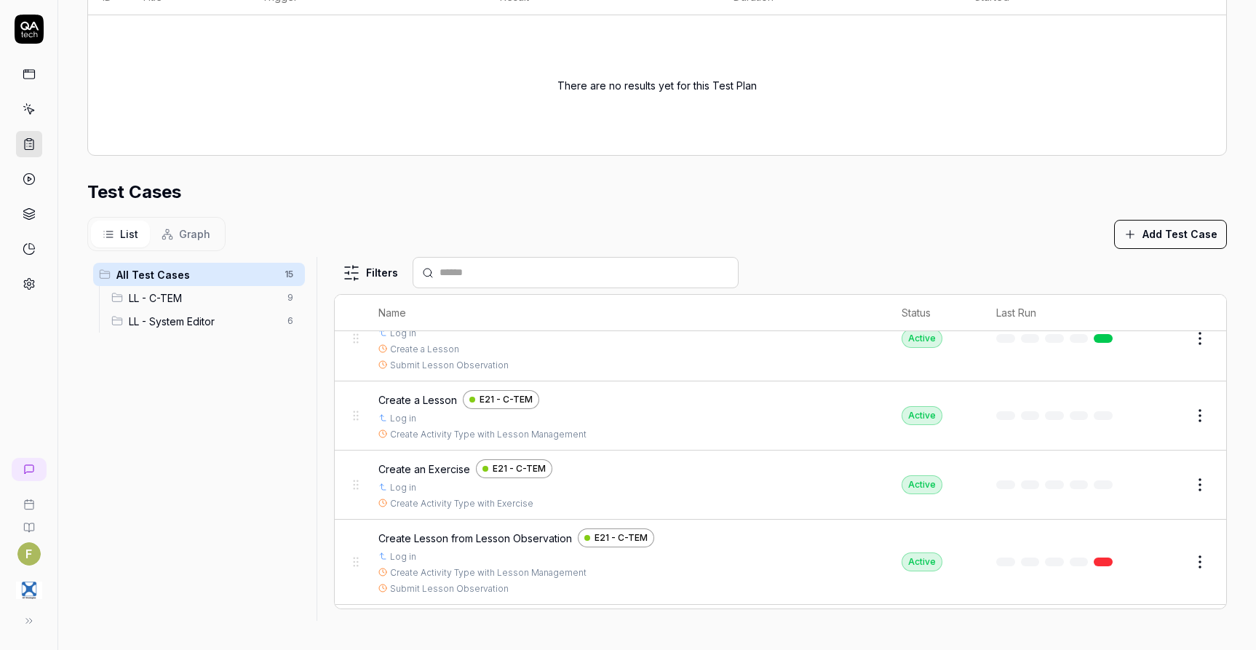
click at [238, 321] on span "LL - System Editor" at bounding box center [204, 321] width 150 height 15
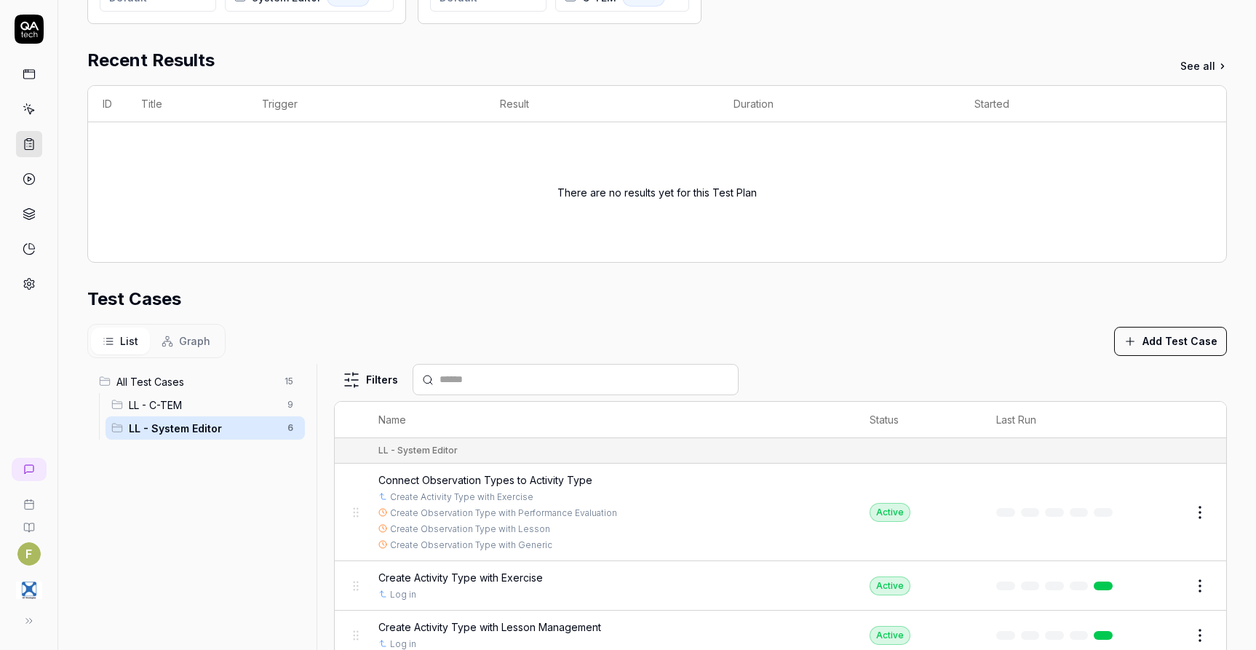
scroll to position [211, 0]
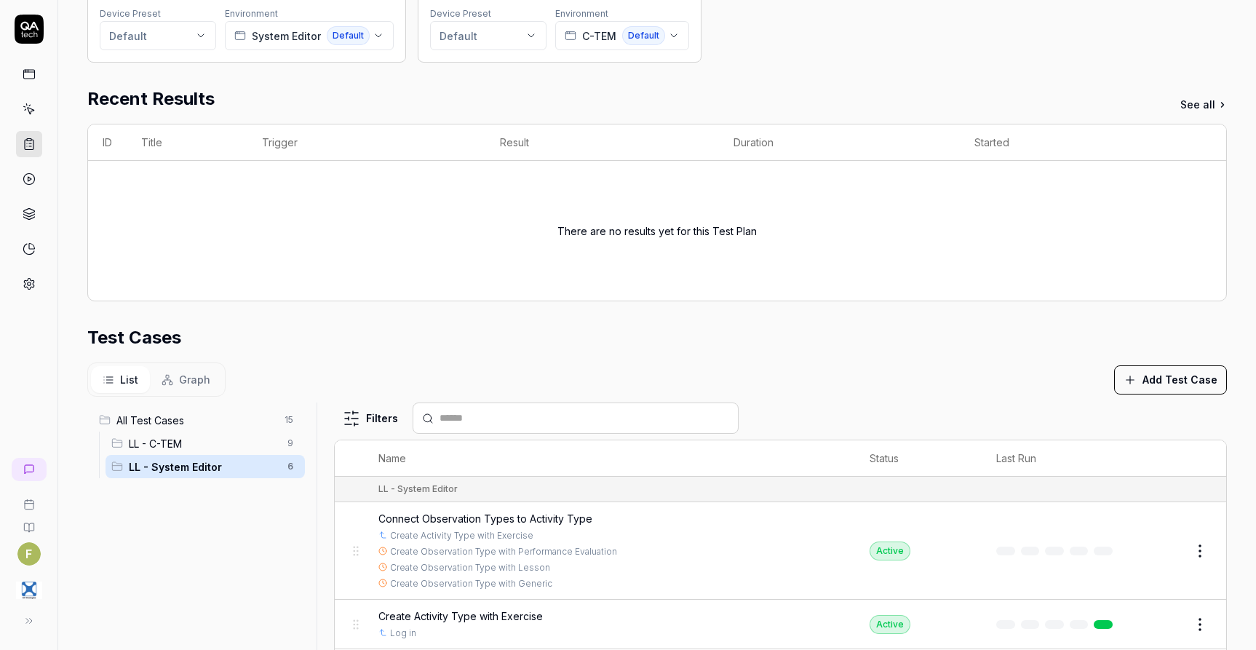
click at [1149, 553] on button "Edit" at bounding box center [1165, 550] width 35 height 23
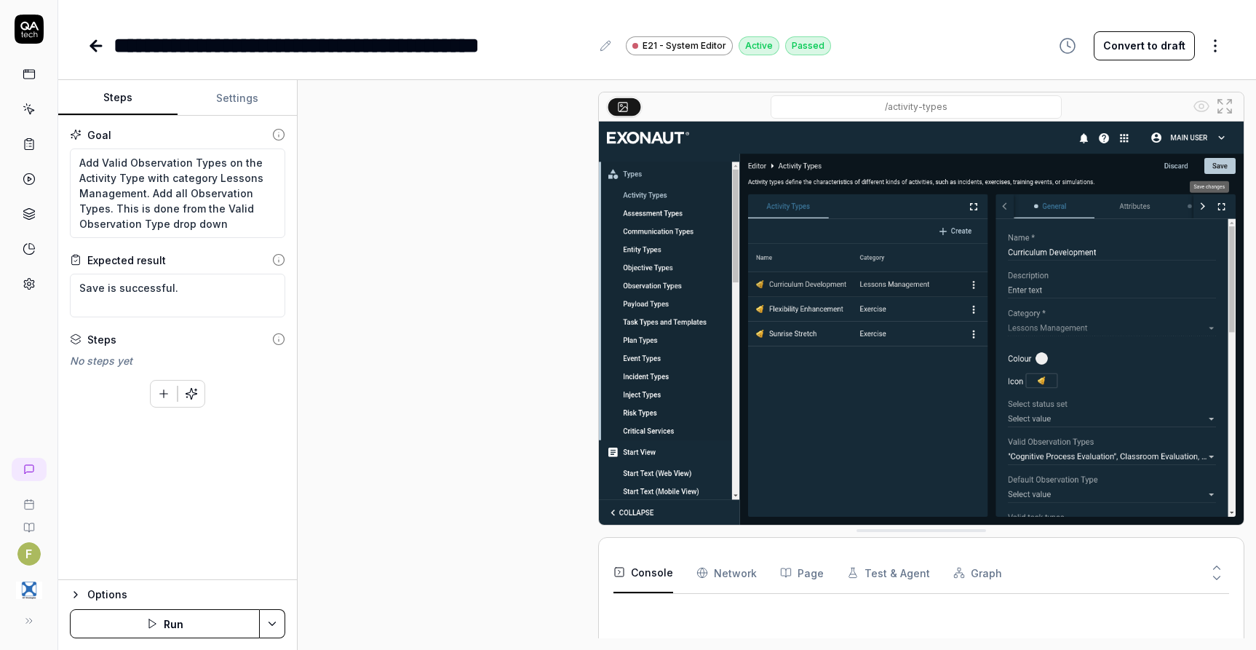
scroll to position [421, 0]
click at [247, 102] on button "Settings" at bounding box center [237, 98] width 119 height 35
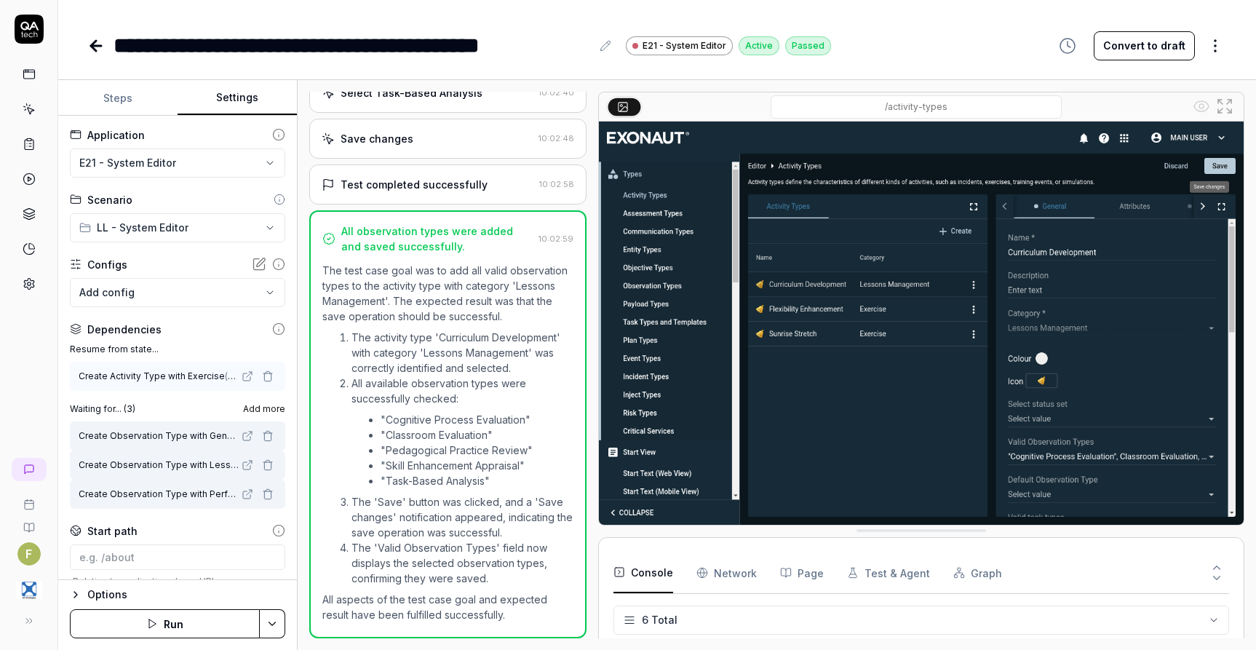
scroll to position [71, 0]
click at [262, 494] on icon "button" at bounding box center [268, 494] width 12 height 12
click at [278, 623] on html "**********" at bounding box center [628, 325] width 1256 height 650
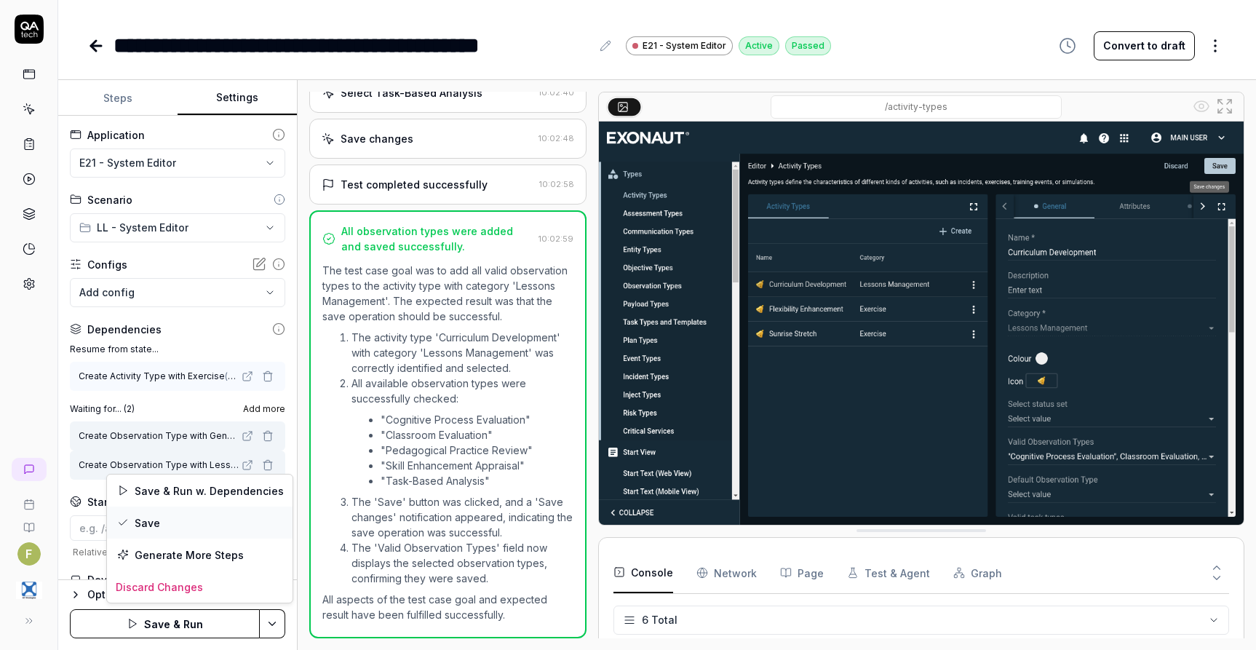
click at [177, 523] on div "Save" at bounding box center [200, 523] width 186 height 32
click at [98, 43] on icon at bounding box center [95, 45] width 17 height 17
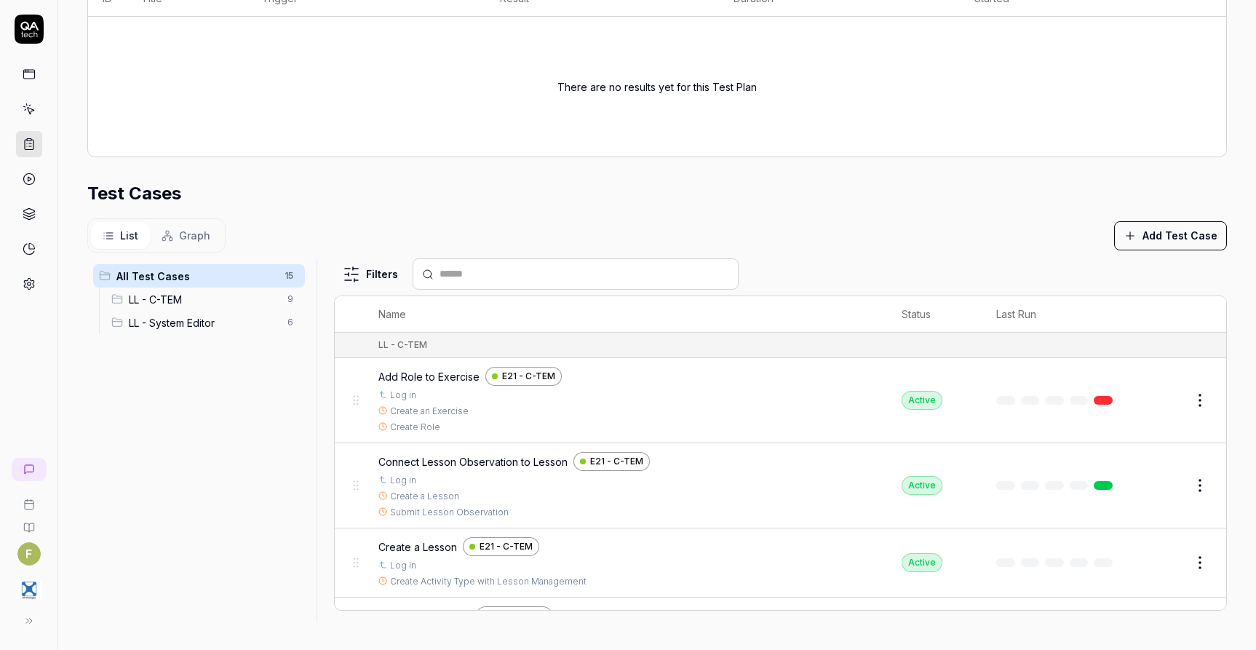
scroll to position [357, 0]
click at [202, 234] on span "Graph" at bounding box center [194, 233] width 31 height 15
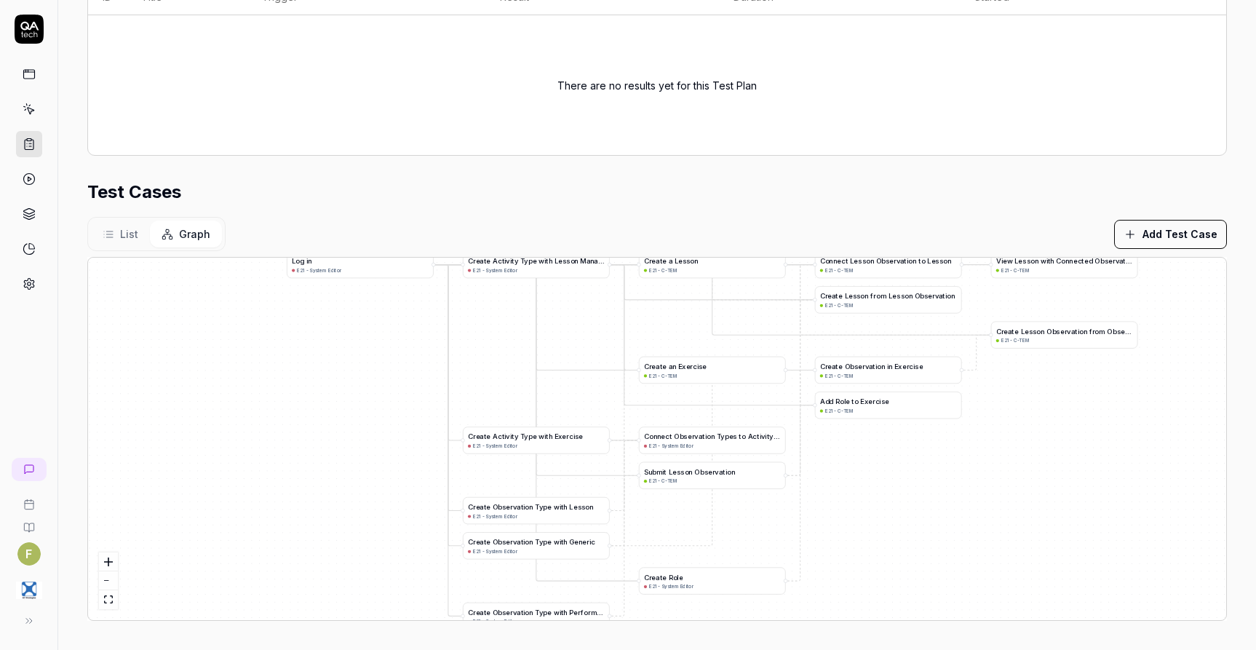
drag, startPoint x: 1085, startPoint y: 537, endPoint x: 1025, endPoint y: 462, distance: 96.4
click at [1025, 462] on div "A d d R o l e t o E x e r c i s e E21 - C-TEM L o g i n E21 - System Editor C r…" at bounding box center [657, 439] width 1139 height 363
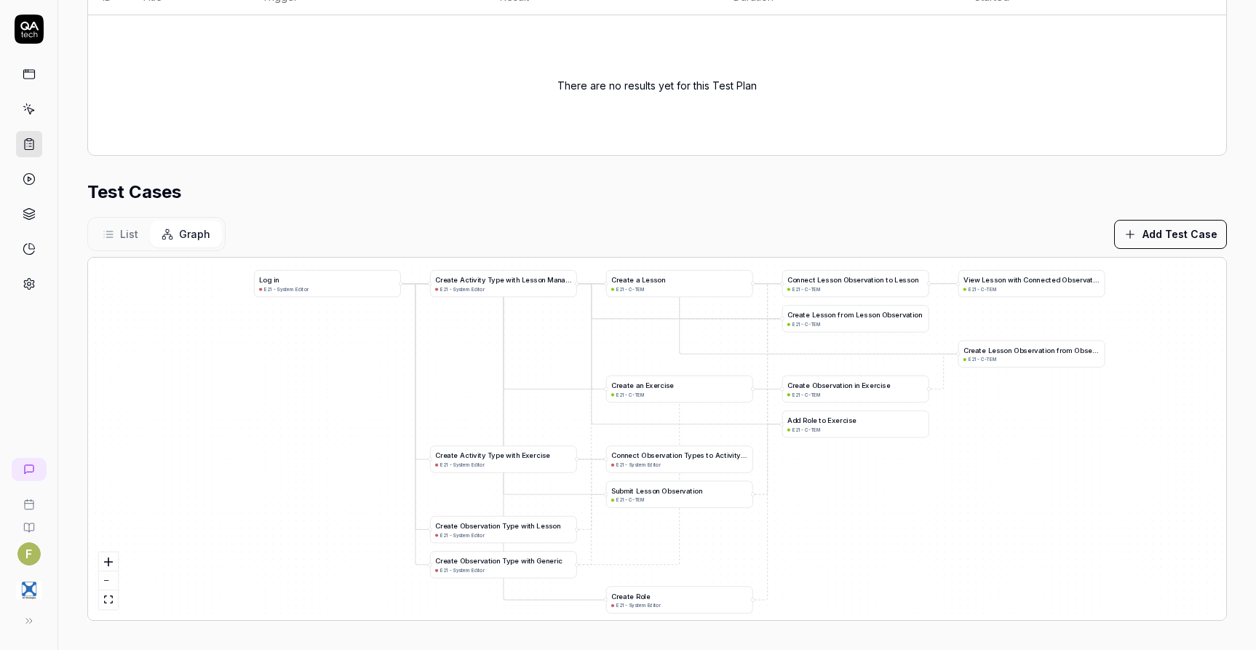
drag, startPoint x: 981, startPoint y: 568, endPoint x: 949, endPoint y: 590, distance: 38.8
click at [949, 590] on div "A d d R o l e t o E x e r c i s e E21 - C-TEM L o g i n E21 - System Editor C r…" at bounding box center [657, 439] width 1139 height 363
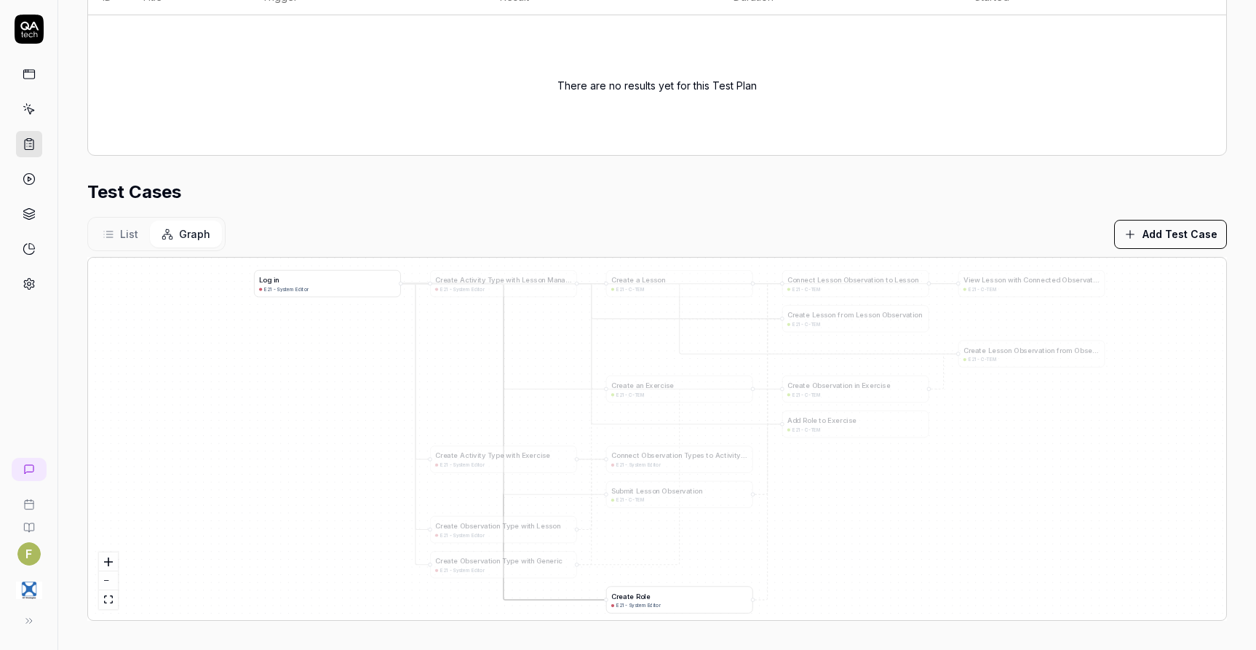
click at [696, 600] on div "C r e a t e R o l e" at bounding box center [680, 596] width 137 height 10
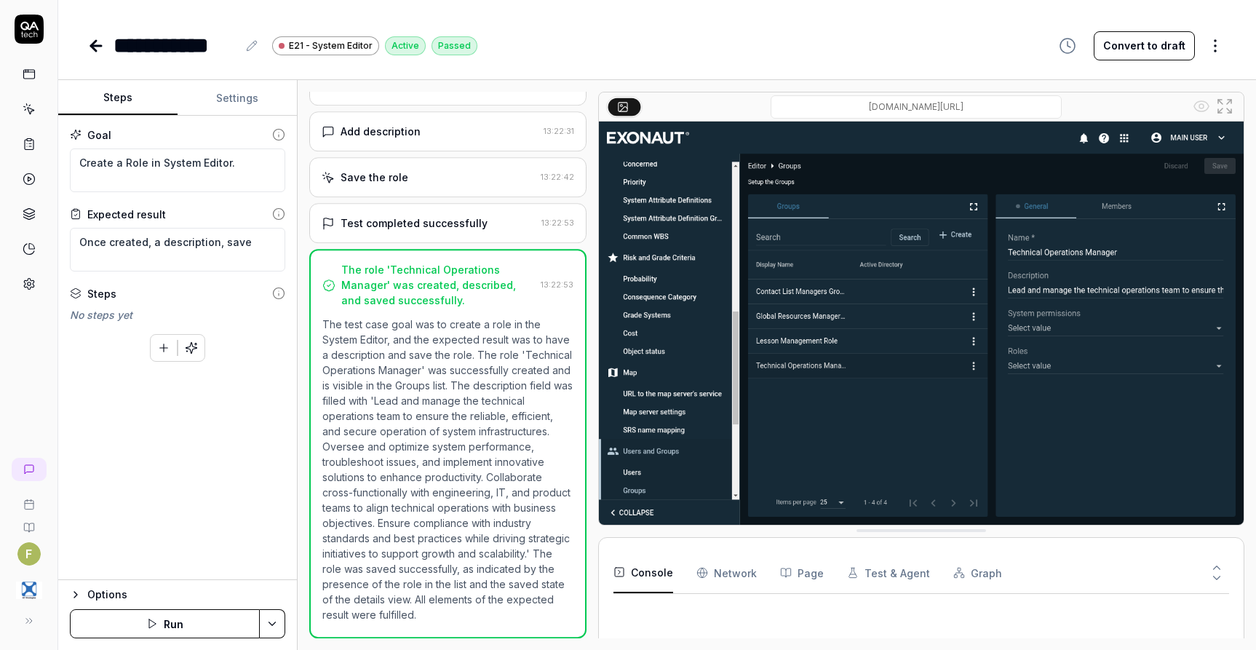
scroll to position [627, 0]
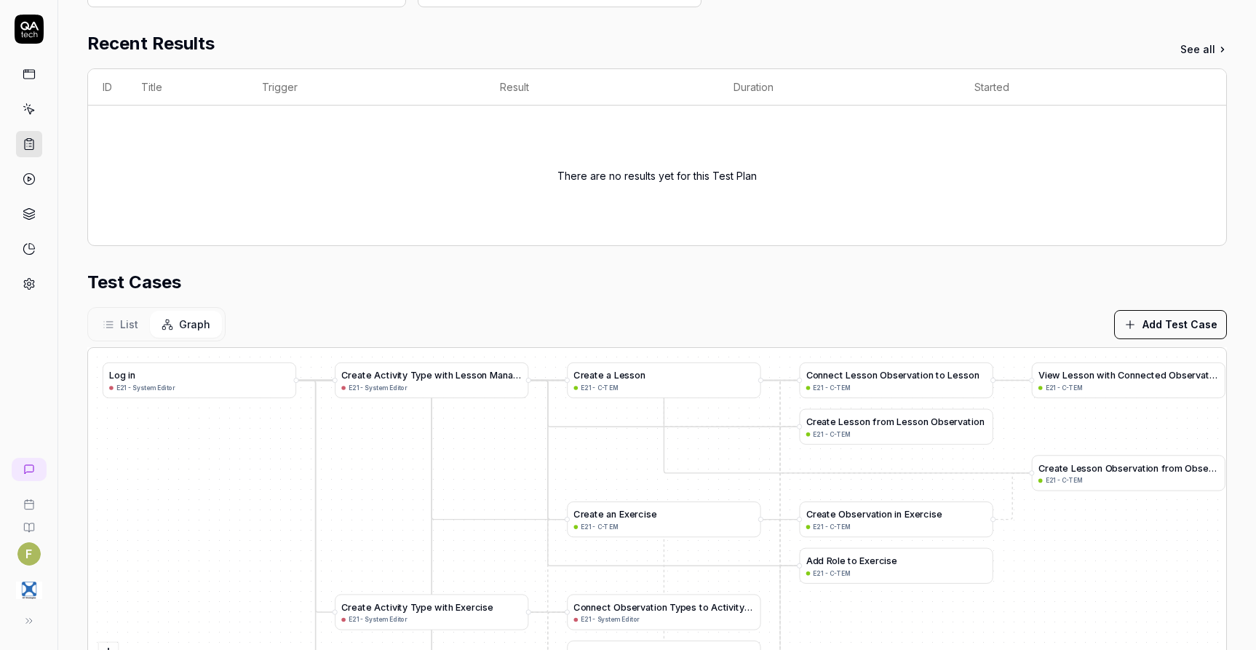
scroll to position [291, 0]
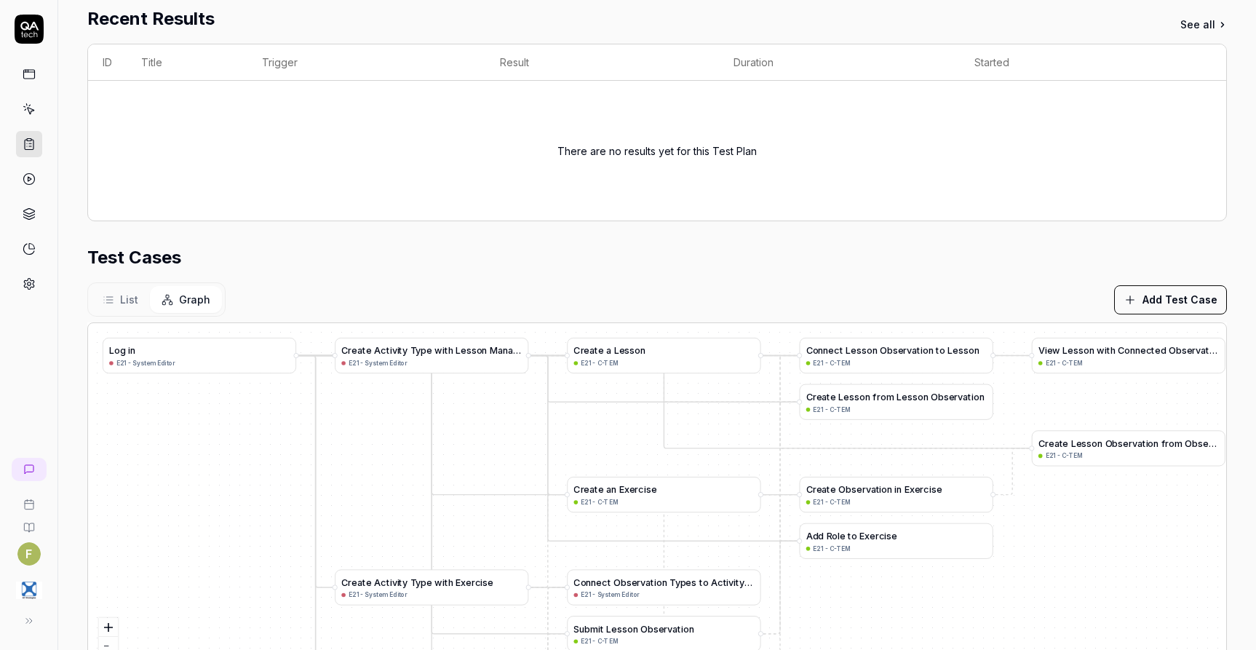
click at [114, 304] on button "List" at bounding box center [120, 299] width 59 height 27
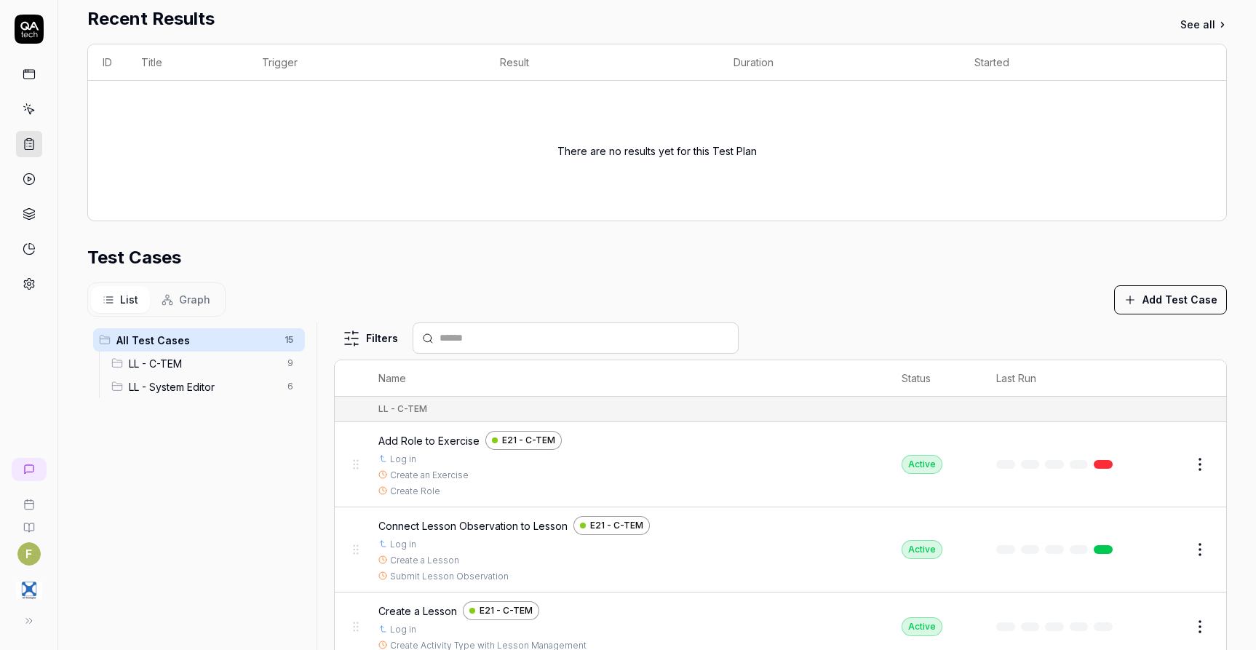
click at [242, 392] on span "LL - System Editor" at bounding box center [204, 386] width 150 height 15
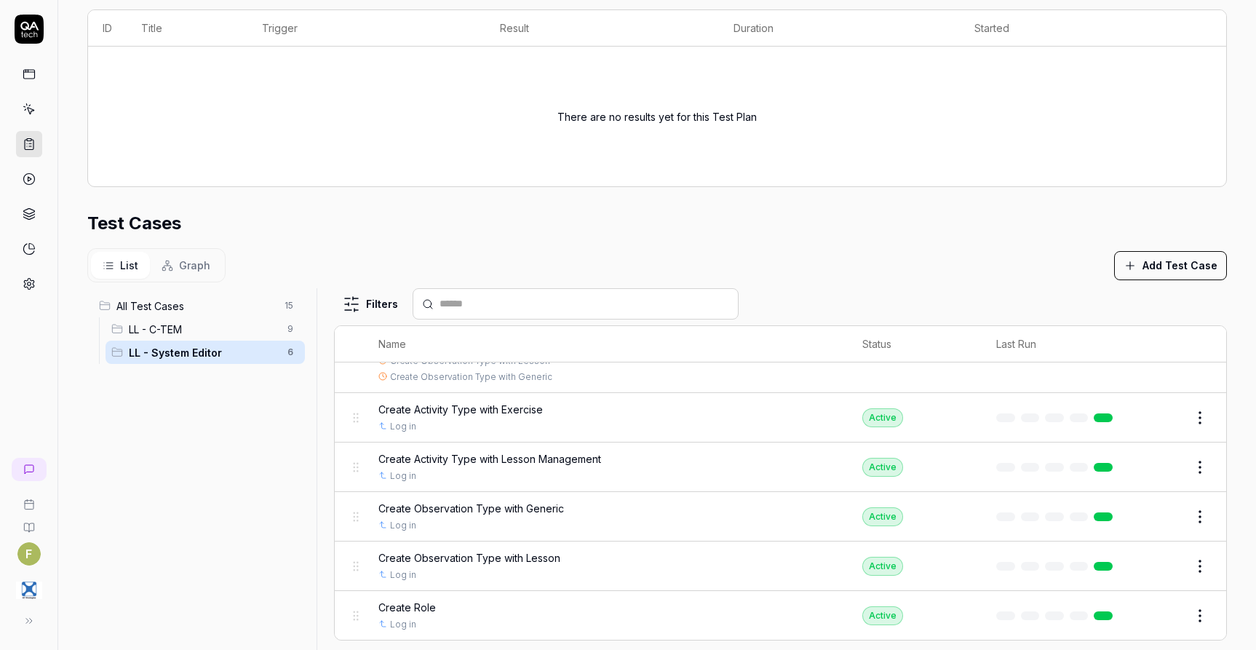
scroll to position [357, 0]
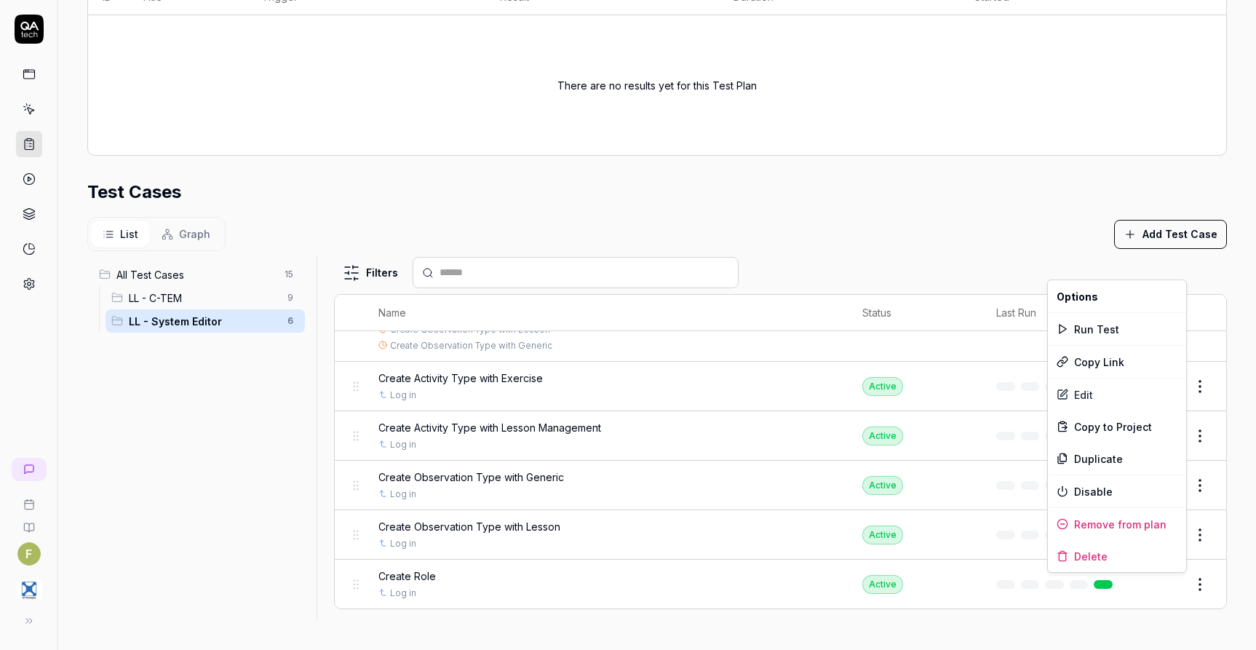
click at [1189, 585] on html "**********" at bounding box center [628, 325] width 1256 height 650
click at [1171, 525] on div "Remove from plan" at bounding box center [1117, 524] width 138 height 32
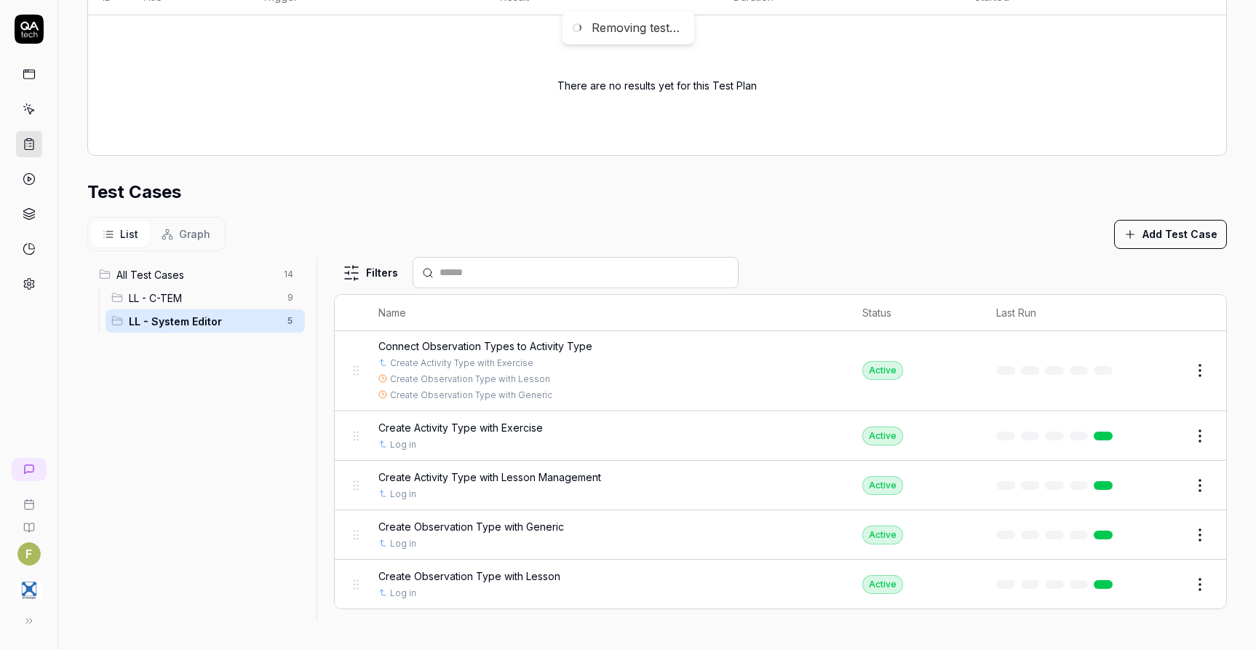
scroll to position [27, 0]
click at [205, 234] on span "Graph" at bounding box center [194, 233] width 31 height 15
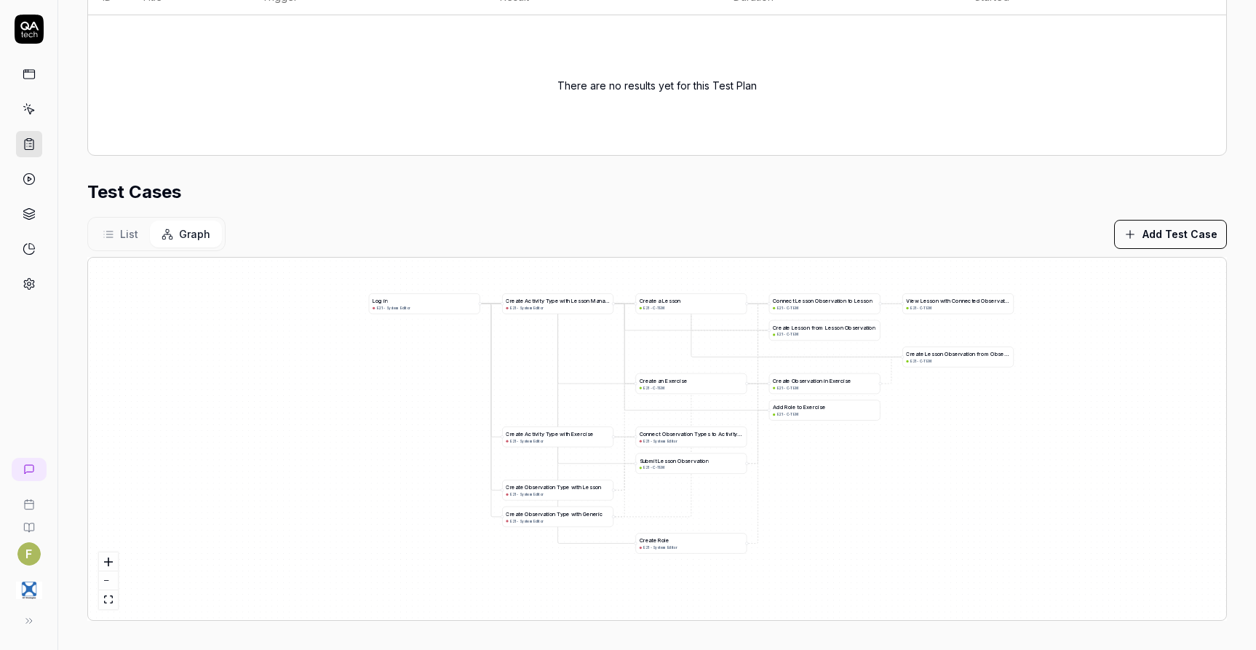
drag, startPoint x: 903, startPoint y: 577, endPoint x: 857, endPoint y: 482, distance: 105.8
click at [857, 482] on div "A d d R o l e t o E x e r c i s e E21 - C-TEM L o g i n E21 - System Editor C r…" at bounding box center [657, 439] width 1139 height 363
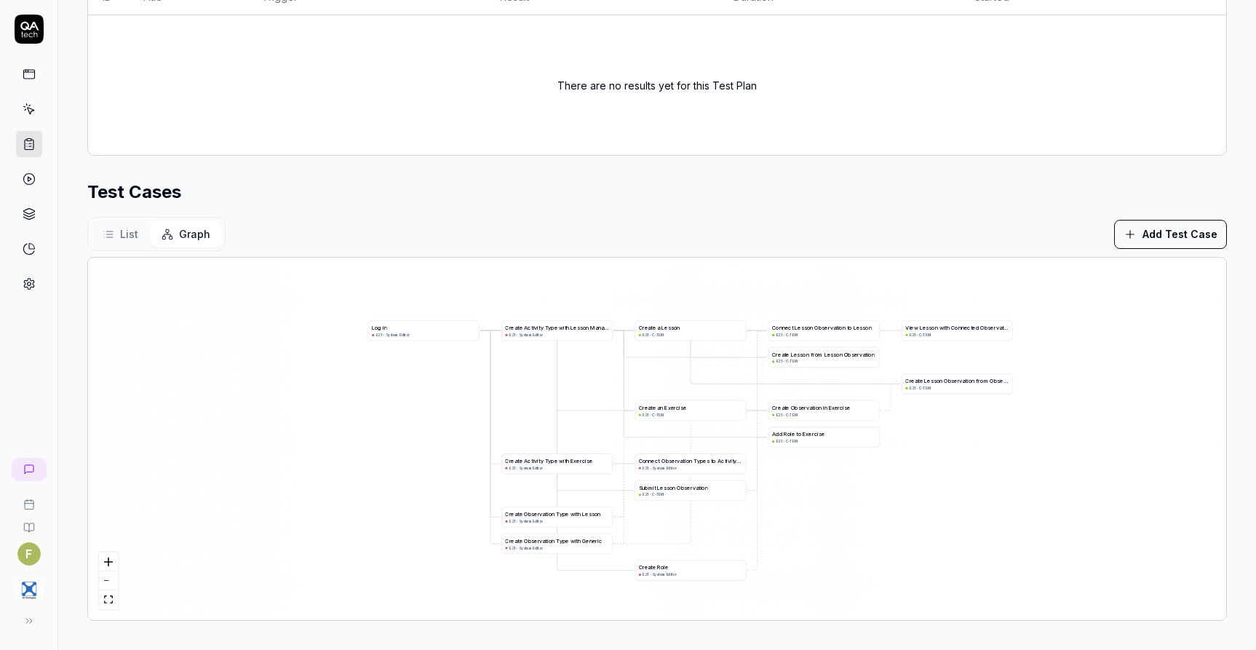
drag, startPoint x: 865, startPoint y: 534, endPoint x: 864, endPoint y: 560, distance: 26.2
click at [864, 560] on div "A d d R o l e t o E x e r c i s e E21 - C-TEM L o g i n E21 - System Editor C r…" at bounding box center [657, 439] width 1139 height 363
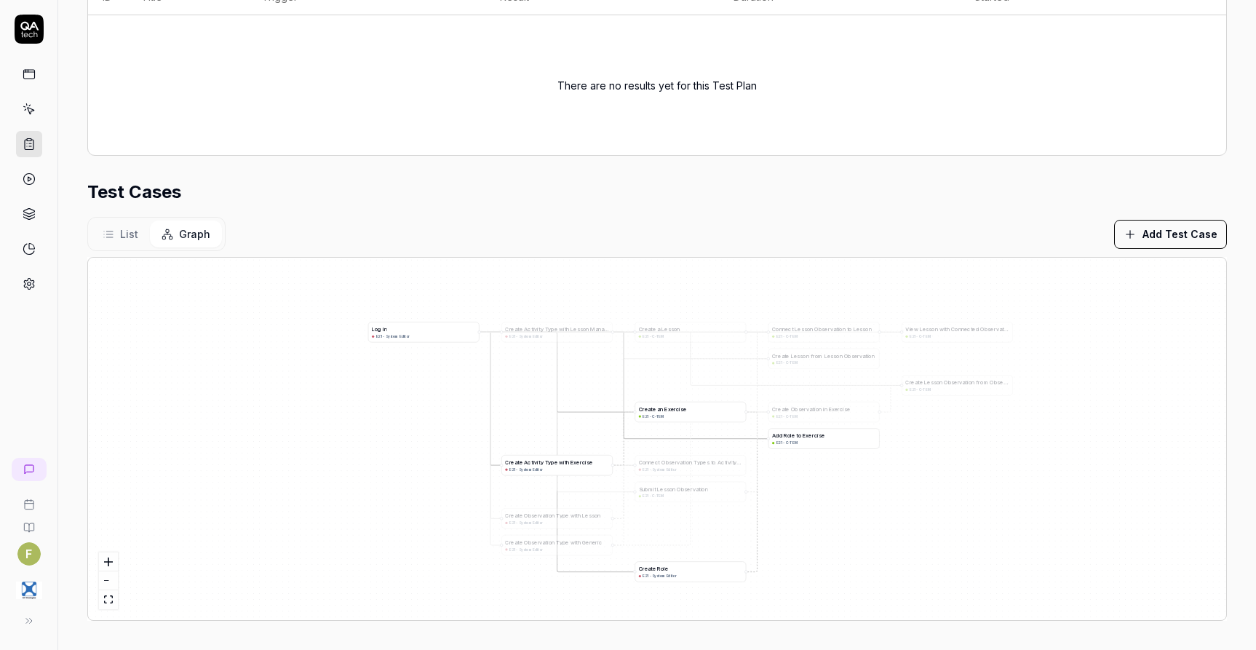
click at [815, 438] on span "c" at bounding box center [816, 435] width 3 height 6
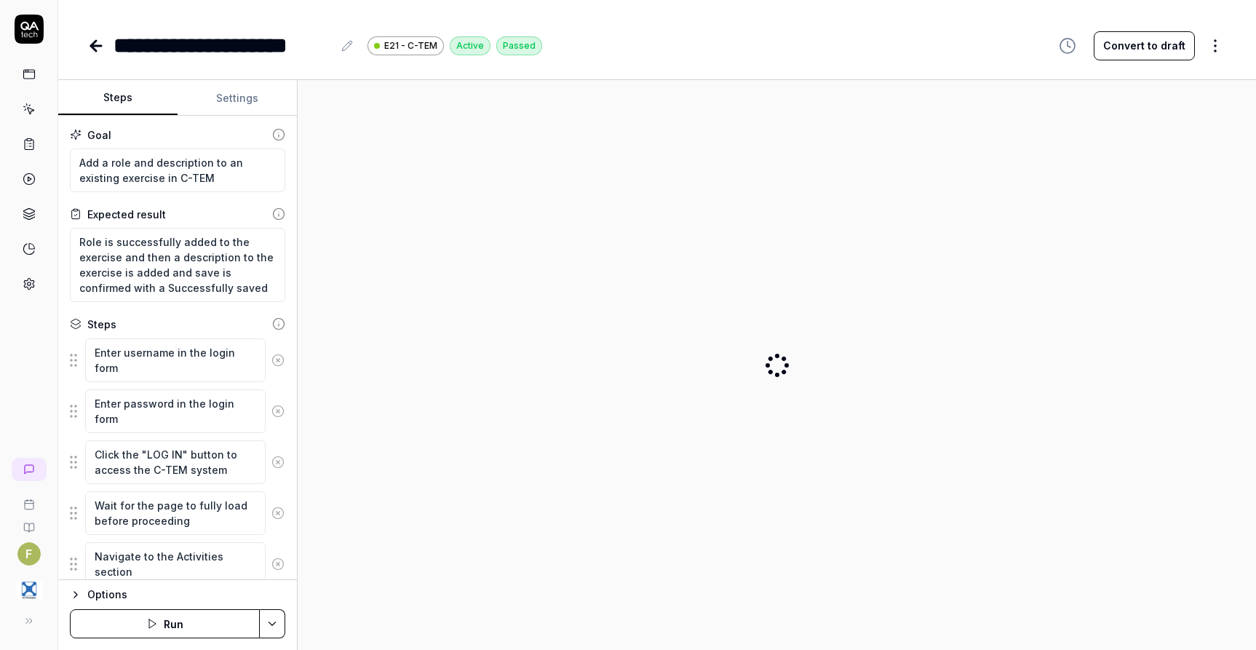
click at [234, 107] on button "Settings" at bounding box center [237, 98] width 119 height 35
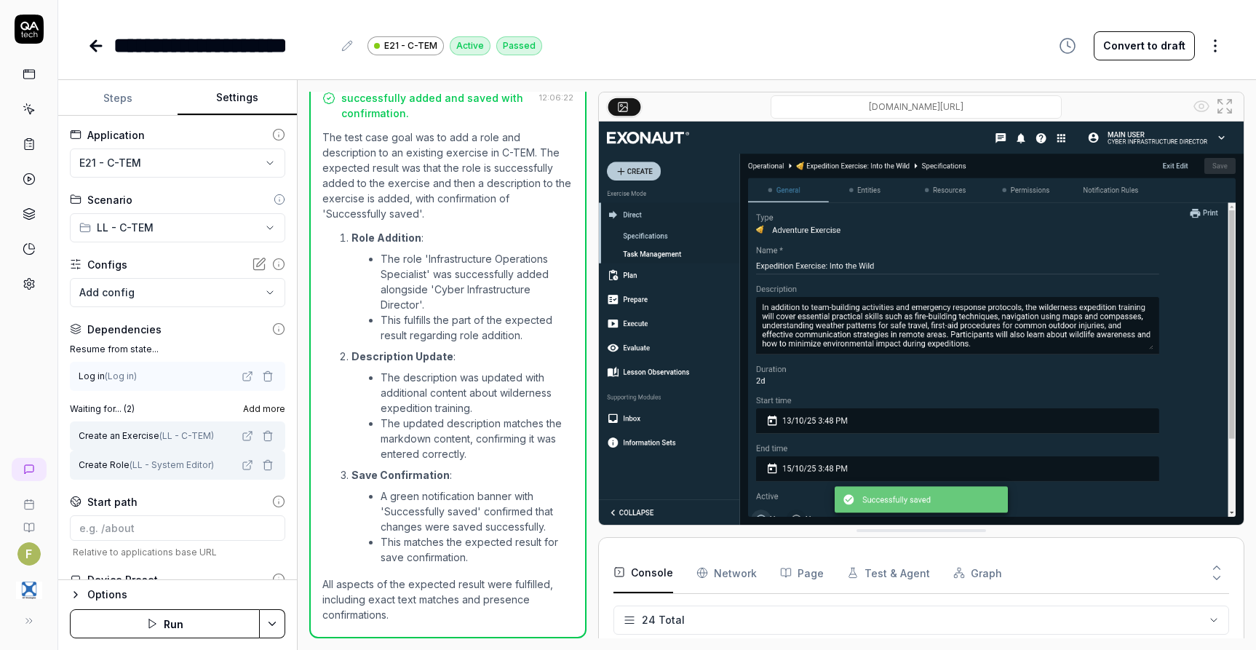
scroll to position [602, 0]
click at [262, 467] on icon "button" at bounding box center [268, 465] width 12 height 12
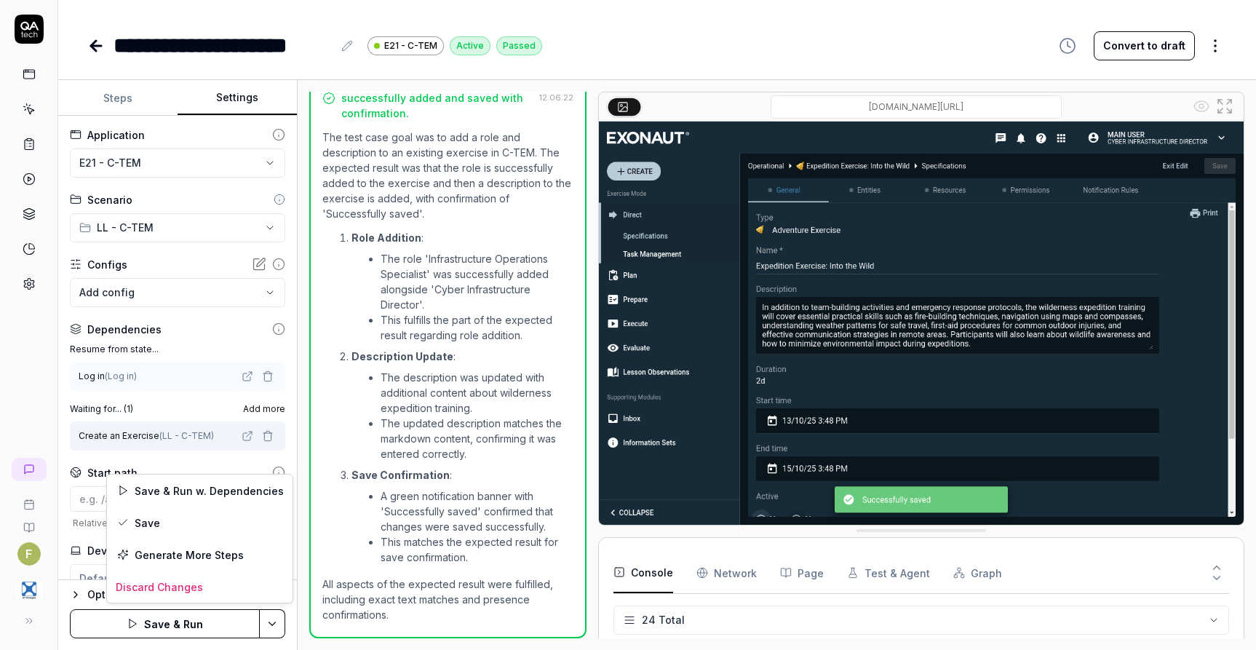
click at [274, 622] on html "**********" at bounding box center [628, 325] width 1256 height 650
click at [200, 520] on div "Save" at bounding box center [200, 523] width 186 height 32
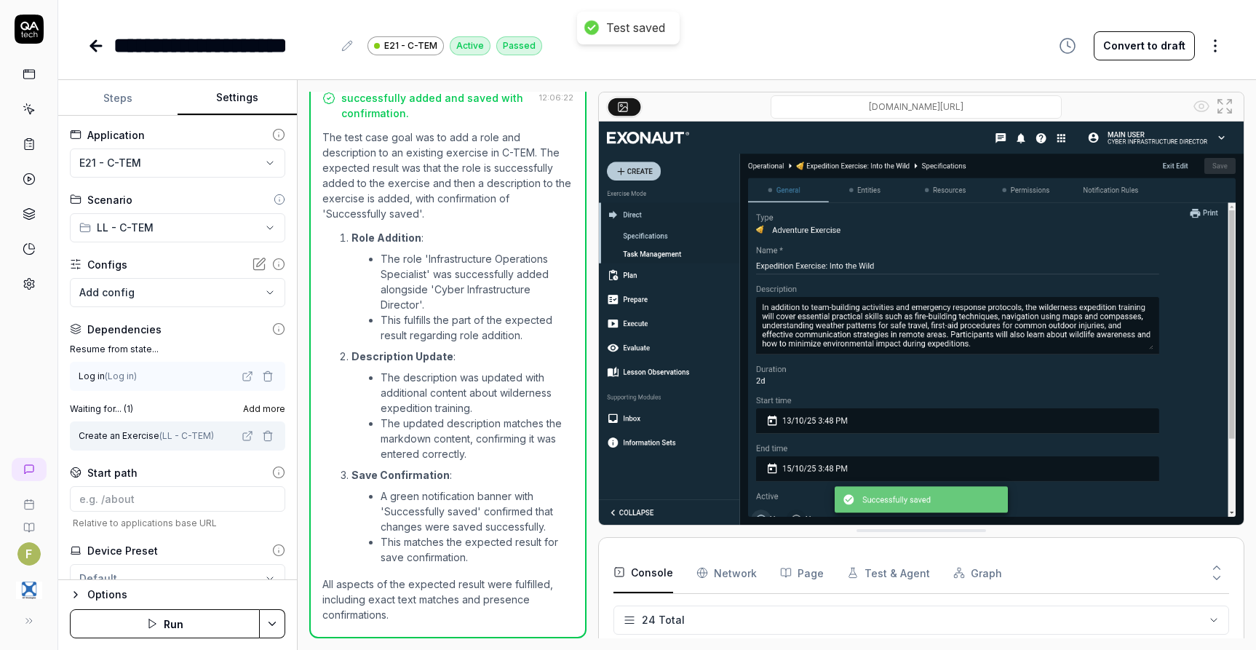
click at [98, 48] on icon at bounding box center [95, 45] width 17 height 17
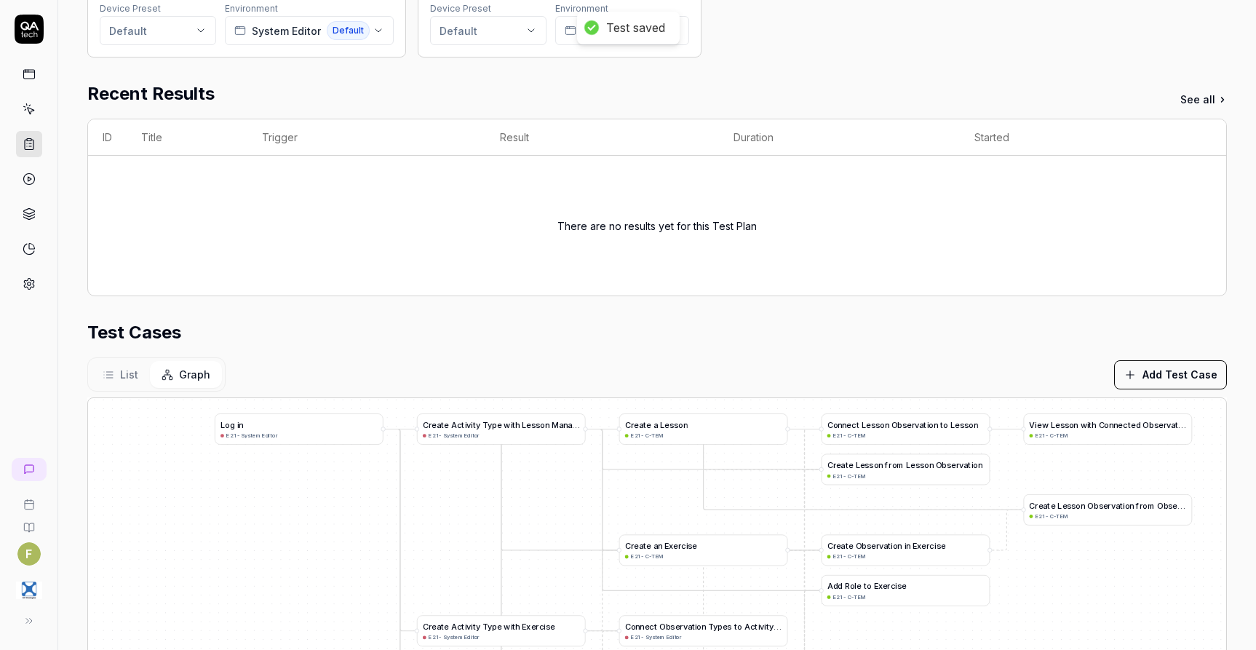
scroll to position [291, 0]
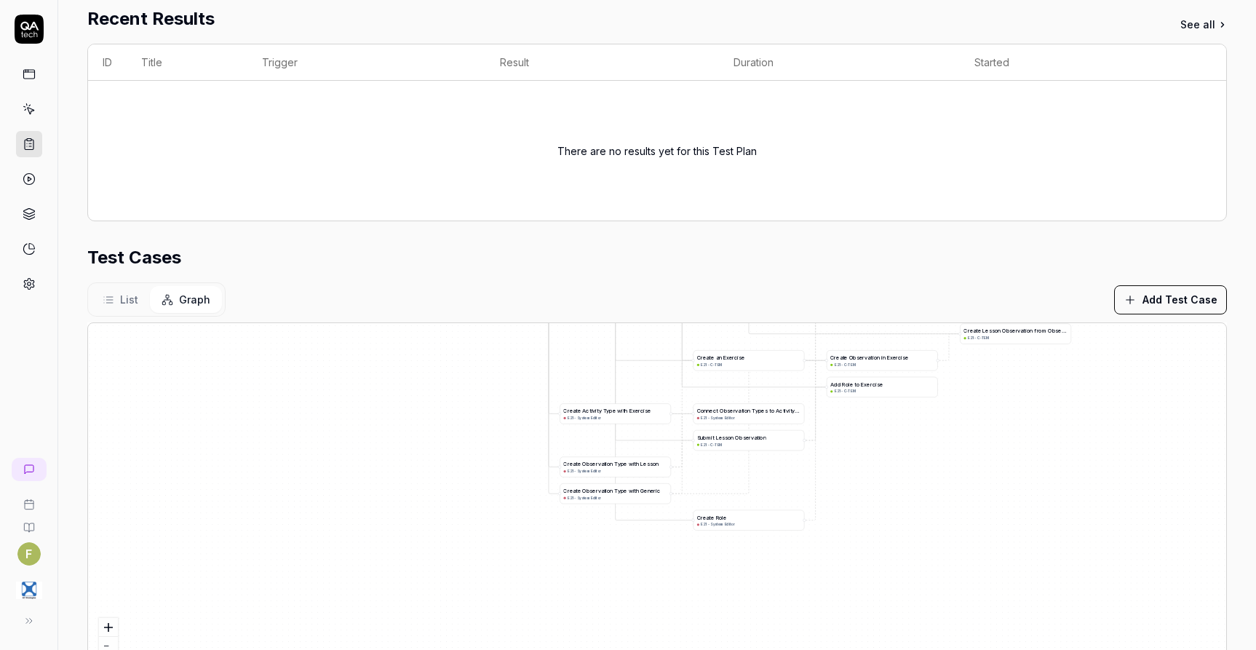
drag, startPoint x: 1004, startPoint y: 562, endPoint x: 951, endPoint y: 448, distance: 125.4
click at [951, 448] on div "A d d R o l e t o E x e r c i s e E21 - C-TEM L o g i n E21 - System Editor C r…" at bounding box center [657, 504] width 1139 height 363
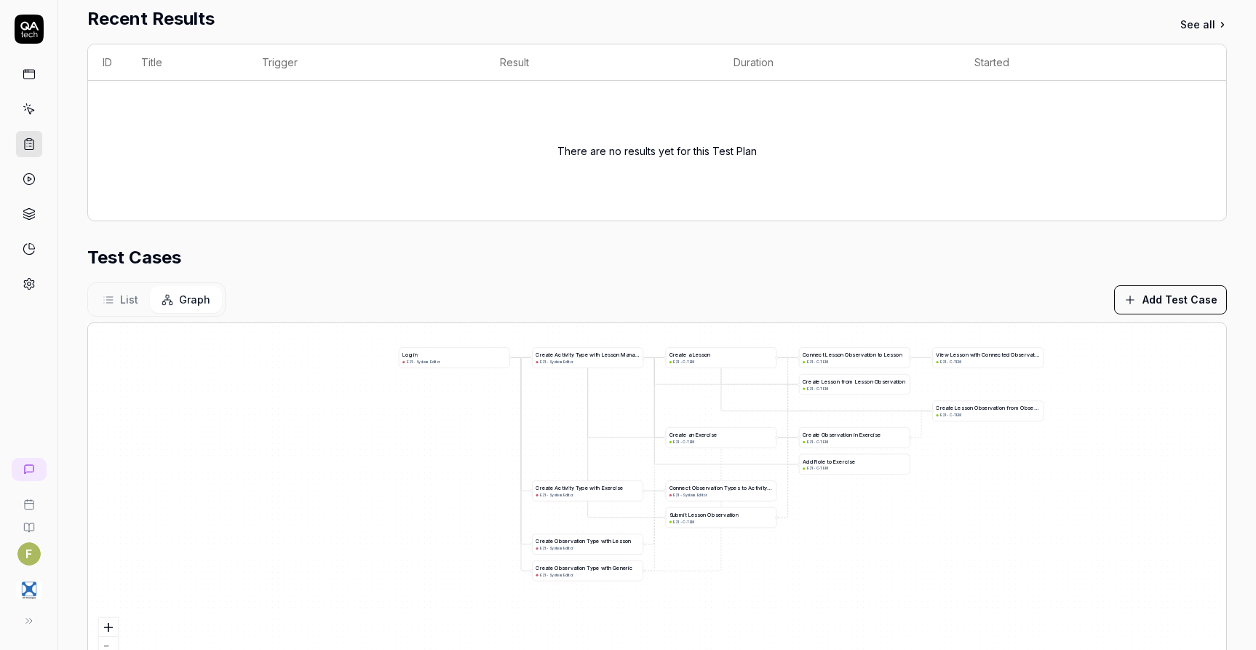
drag, startPoint x: 950, startPoint y: 486, endPoint x: 924, endPoint y: 547, distance: 67.2
click at [924, 547] on div "A d d R o l e t o E x e r c i s e E21 - C-TEM L o g i n E21 - System Editor C r…" at bounding box center [657, 504] width 1139 height 363
click at [397, 547] on div "A d d R o l e t o E x e r c i s e E21 - C-TEM L o g i n E21 - System Editor C r…" at bounding box center [657, 504] width 1139 height 363
click at [25, 617] on icon at bounding box center [29, 621] width 12 height 12
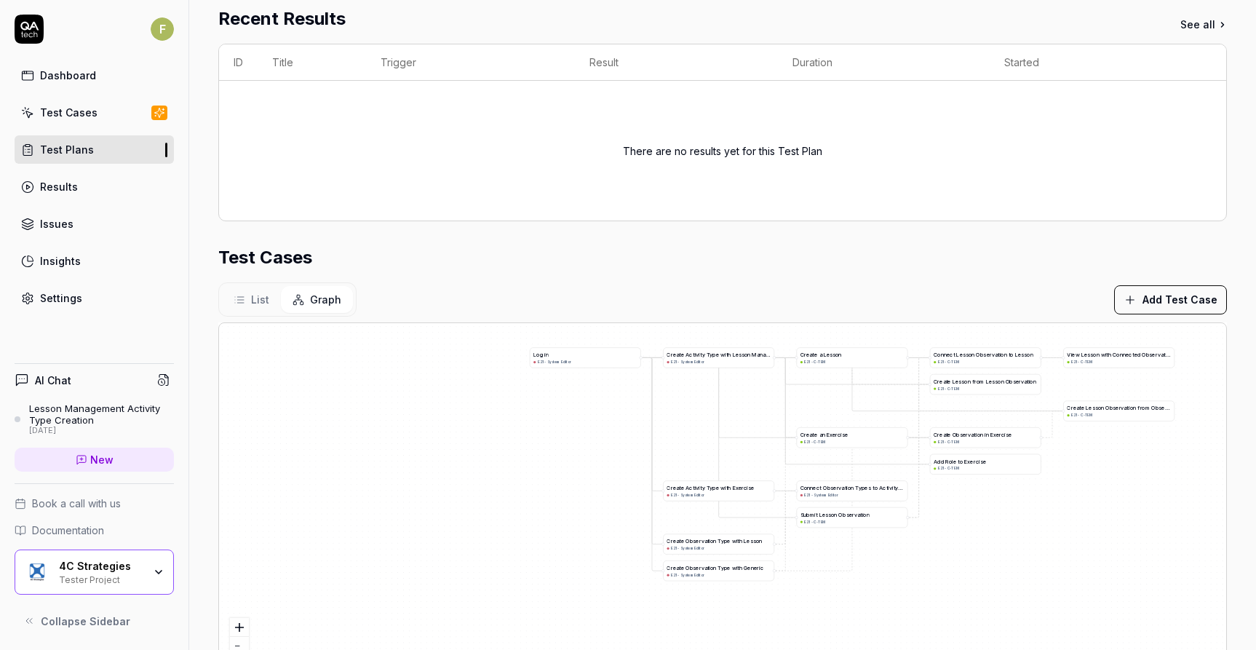
click at [138, 573] on div "Tester Project" at bounding box center [101, 579] width 84 height 12
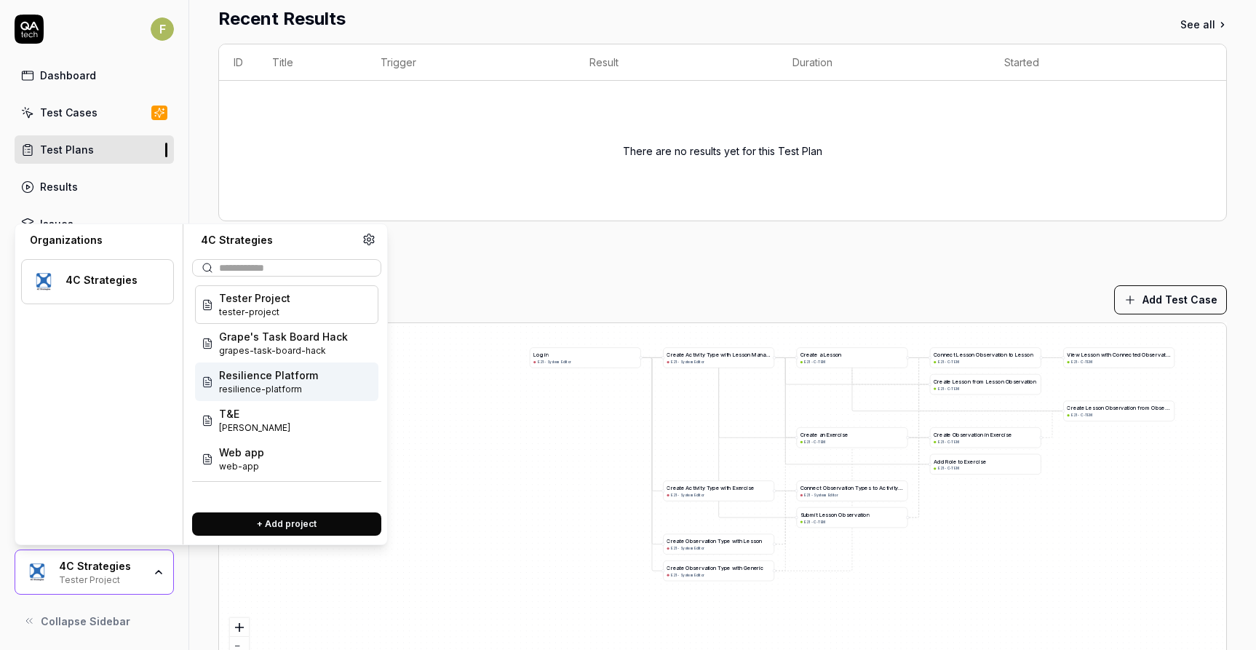
click at [305, 389] on span "resilience-platform" at bounding box center [268, 389] width 99 height 13
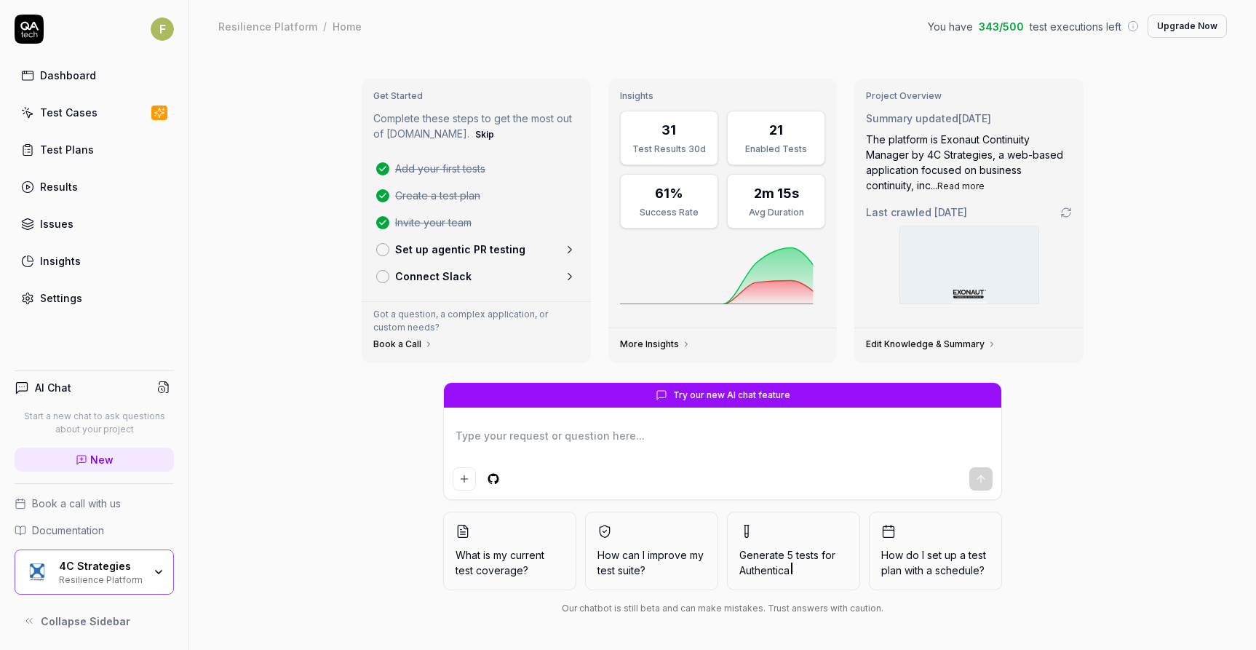
click at [50, 146] on div "Test Plans" at bounding box center [67, 149] width 54 height 15
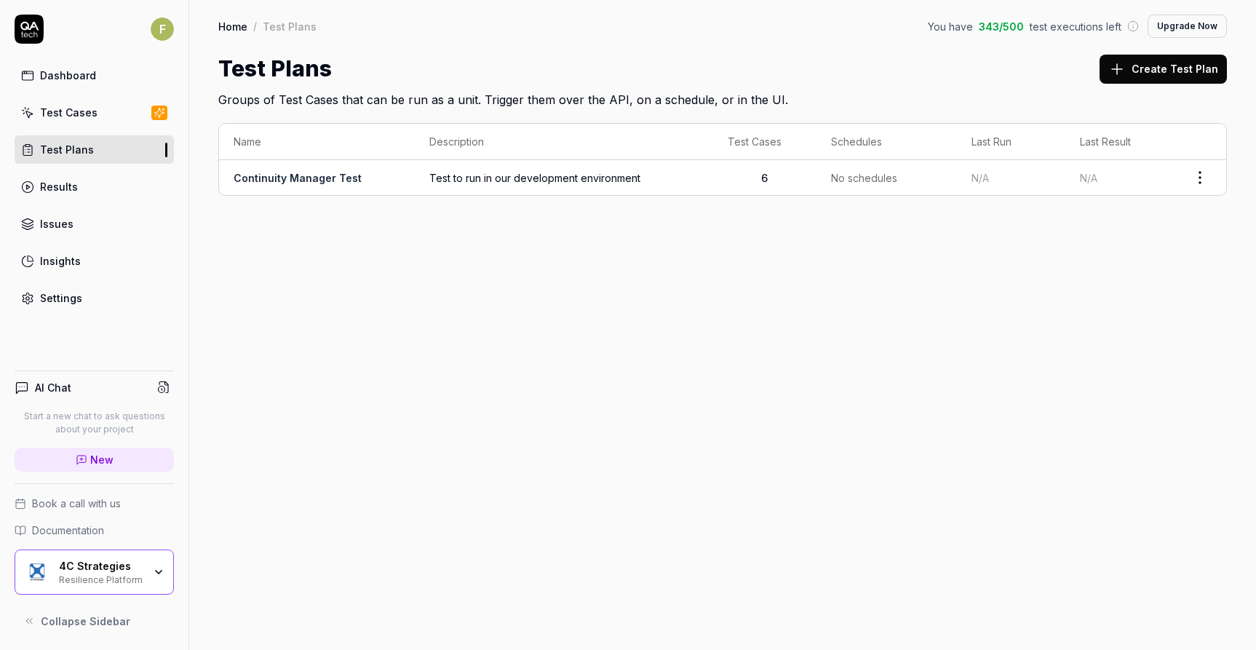
click at [337, 183] on link "Continuity Manager Test" at bounding box center [298, 178] width 128 height 12
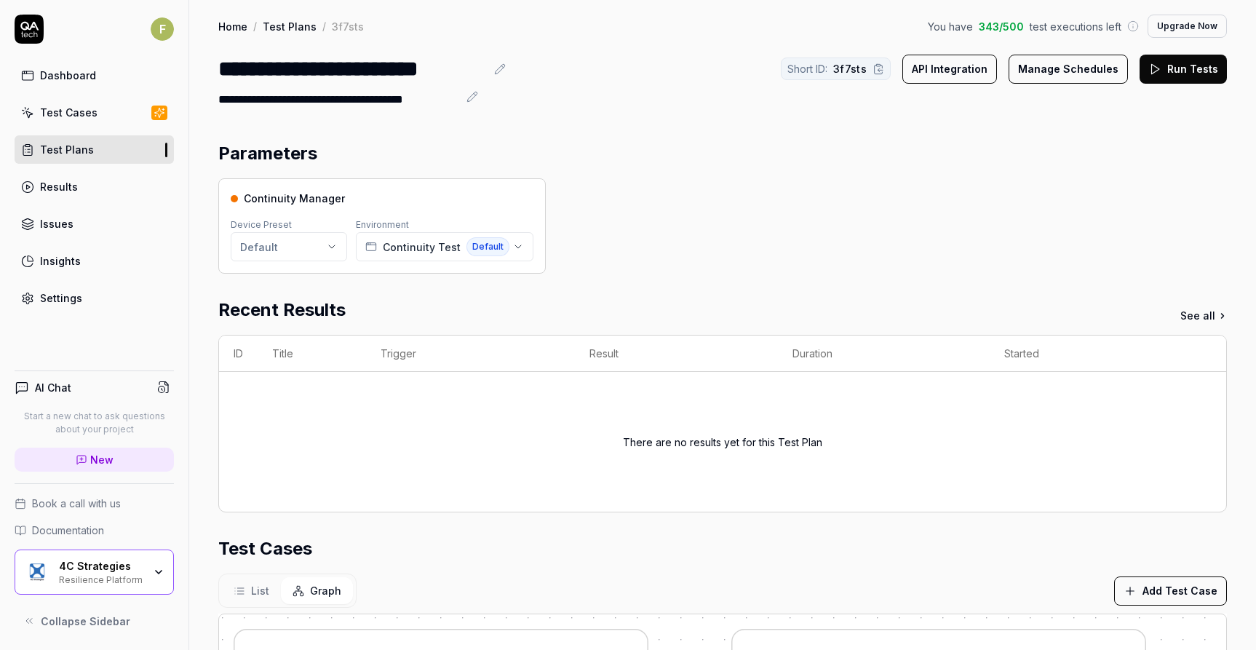
click at [331, 592] on span "Graph" at bounding box center [325, 590] width 31 height 15
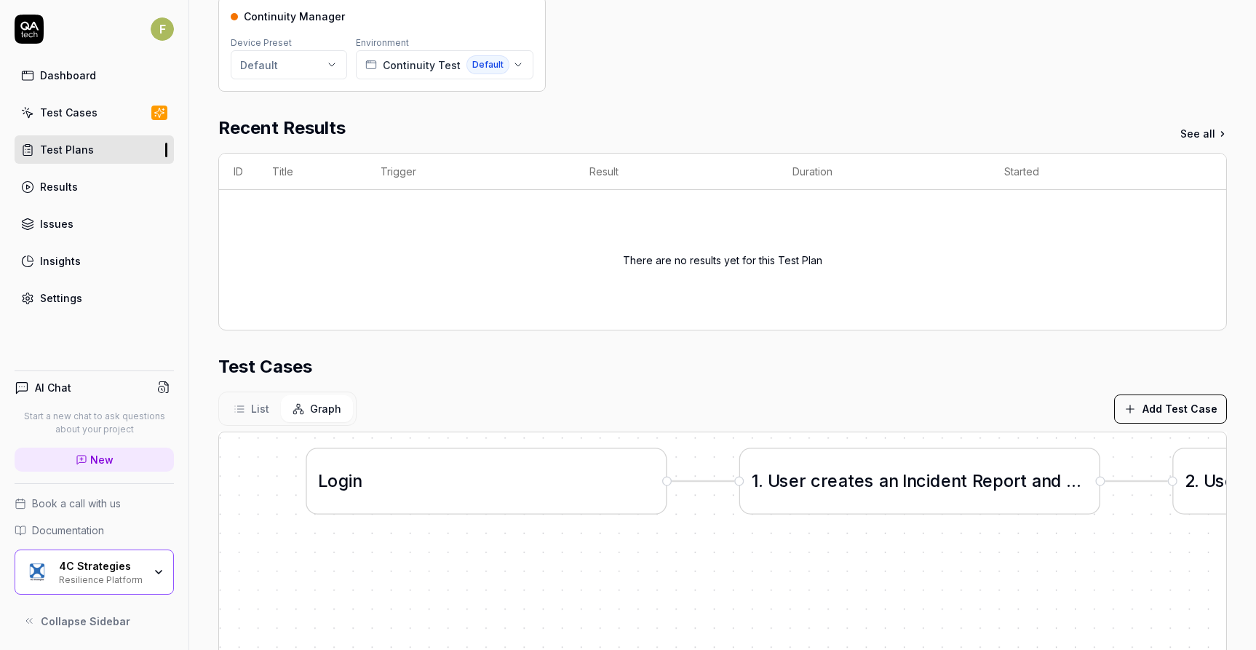
scroll to position [291, 0]
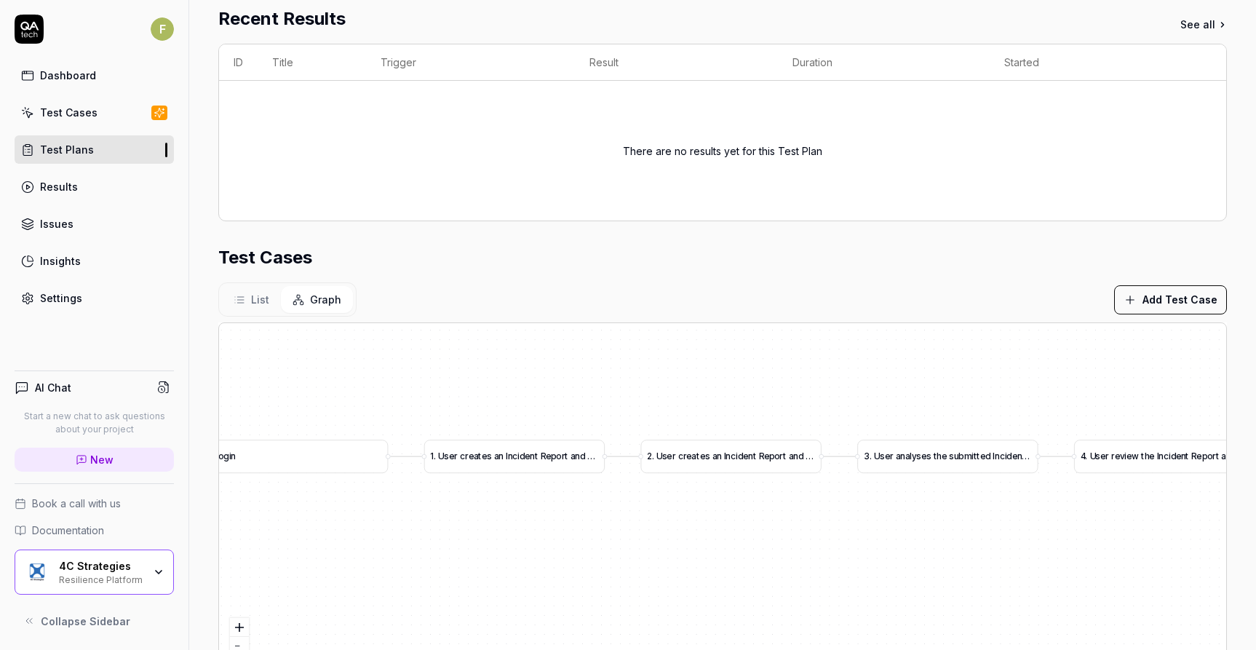
drag, startPoint x: 1042, startPoint y: 547, endPoint x: 668, endPoint y: 542, distance: 374.9
click at [668, 542] on div "1 . U s e r c r e a t e s a n I n c i d e n t R e p o r t a n d s a v e s i t a…" at bounding box center [723, 504] width 1008 height 363
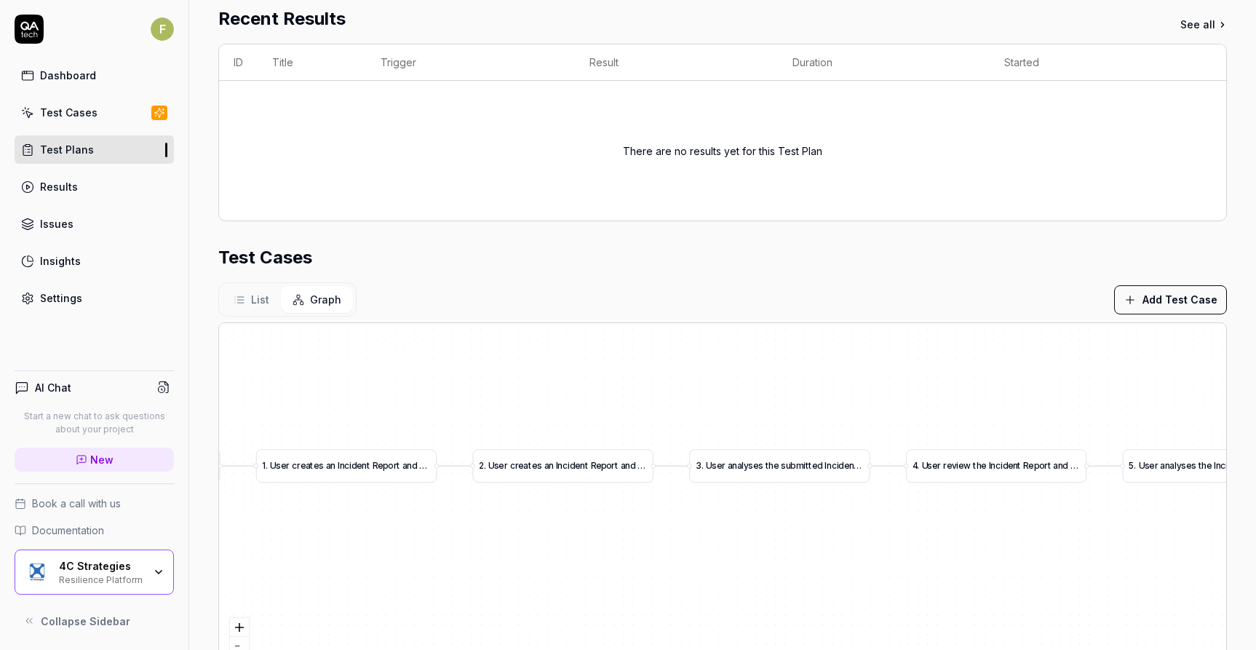
drag, startPoint x: 992, startPoint y: 542, endPoint x: 854, endPoint y: 545, distance: 138.3
click at [854, 545] on div "1 . U s e r c r e a t e s a n I n c i d e n t R e p o r t a n d s a v e s i t a…" at bounding box center [723, 504] width 1008 height 363
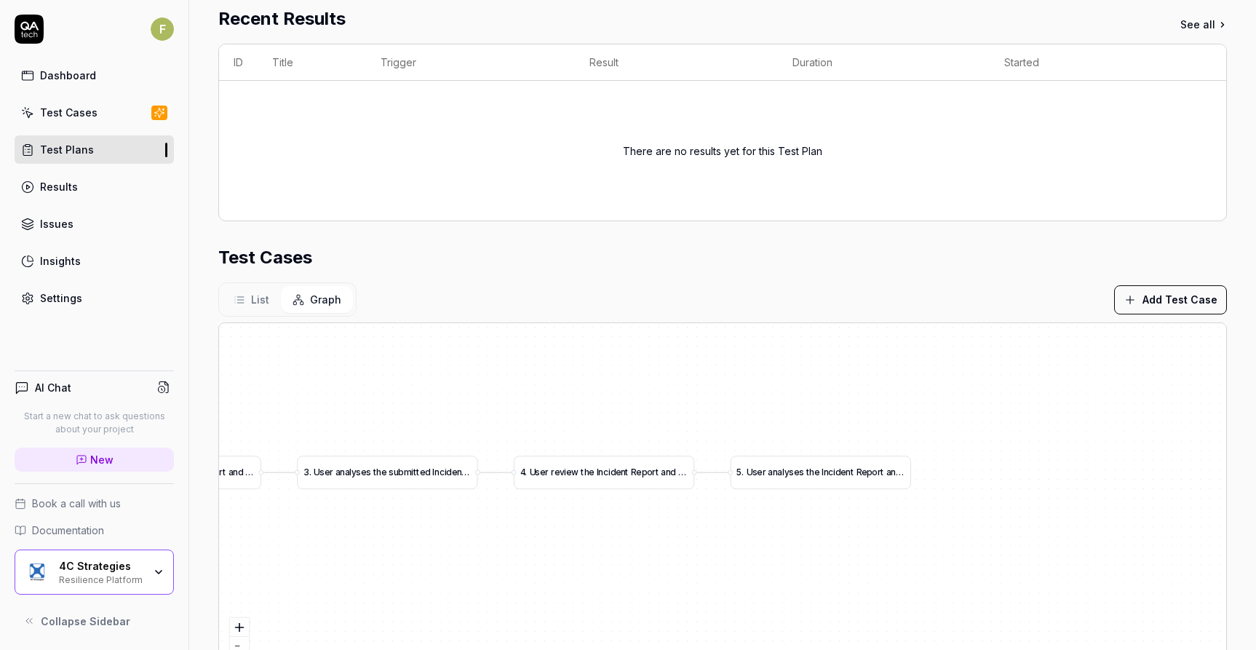
drag, startPoint x: 1144, startPoint y: 544, endPoint x: 1162, endPoint y: 516, distance: 32.7
click at [1144, 517] on div "1 . U s e r c r e a t e s a n I n c i d e n t R e p o r t a n d s a v e s i t a…" at bounding box center [723, 504] width 1008 height 363
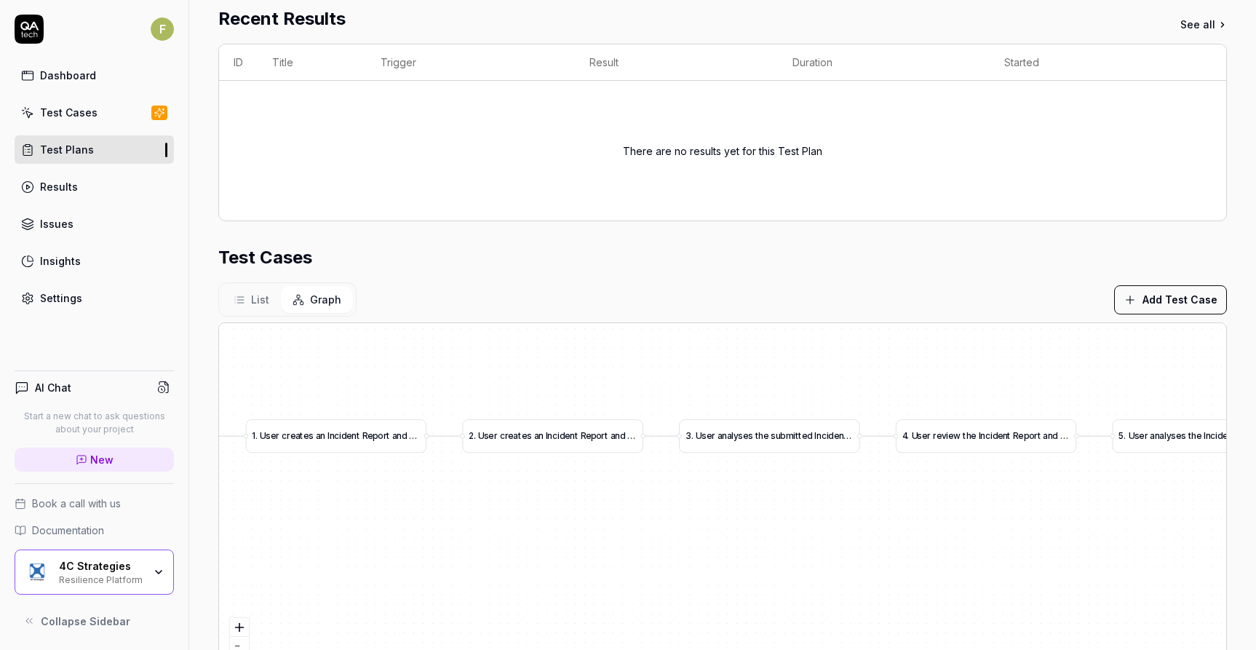
drag, startPoint x: 549, startPoint y: 539, endPoint x: 866, endPoint y: 518, distance: 317.4
click at [866, 518] on div "1 . U s e r c r e a t e s a n I n c i d e n t R e p o r t a n d s a v e s i t a…" at bounding box center [723, 504] width 1008 height 363
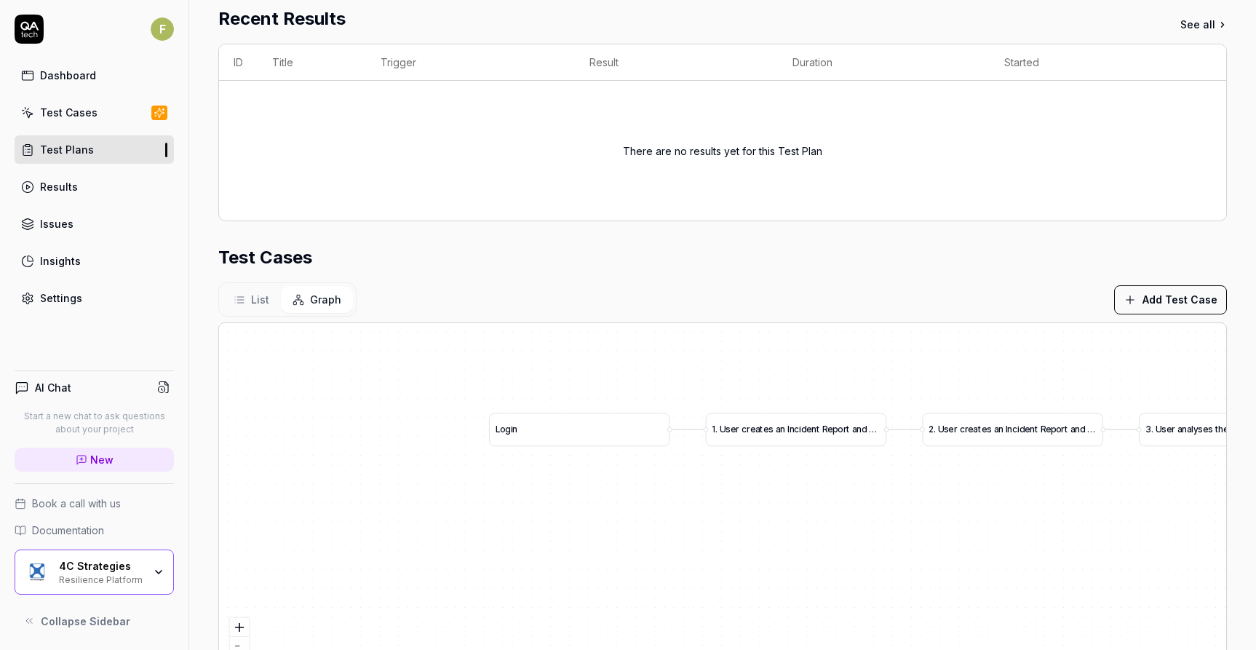
drag, startPoint x: 459, startPoint y: 528, endPoint x: 433, endPoint y: 542, distance: 29.3
click at [433, 542] on div "1 . U s e r c r e a t e s a n I n c i d e n t R e p o r t a n d s a v e s i t a…" at bounding box center [723, 504] width 1008 height 363
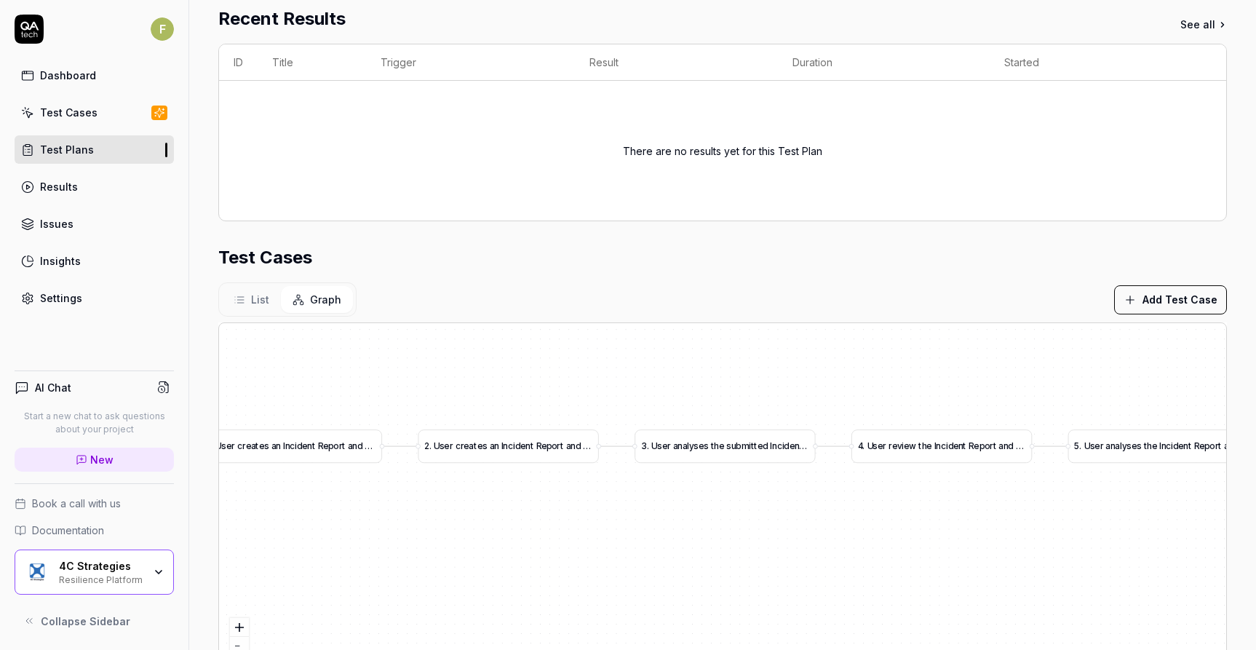
drag, startPoint x: 920, startPoint y: 529, endPoint x: 601, endPoint y: 540, distance: 319.8
click at [601, 540] on div "1 . U s e r c r e a t e s a n I n c i d e n t R e p o r t a n d s a v e s i t a…" at bounding box center [723, 504] width 1008 height 363
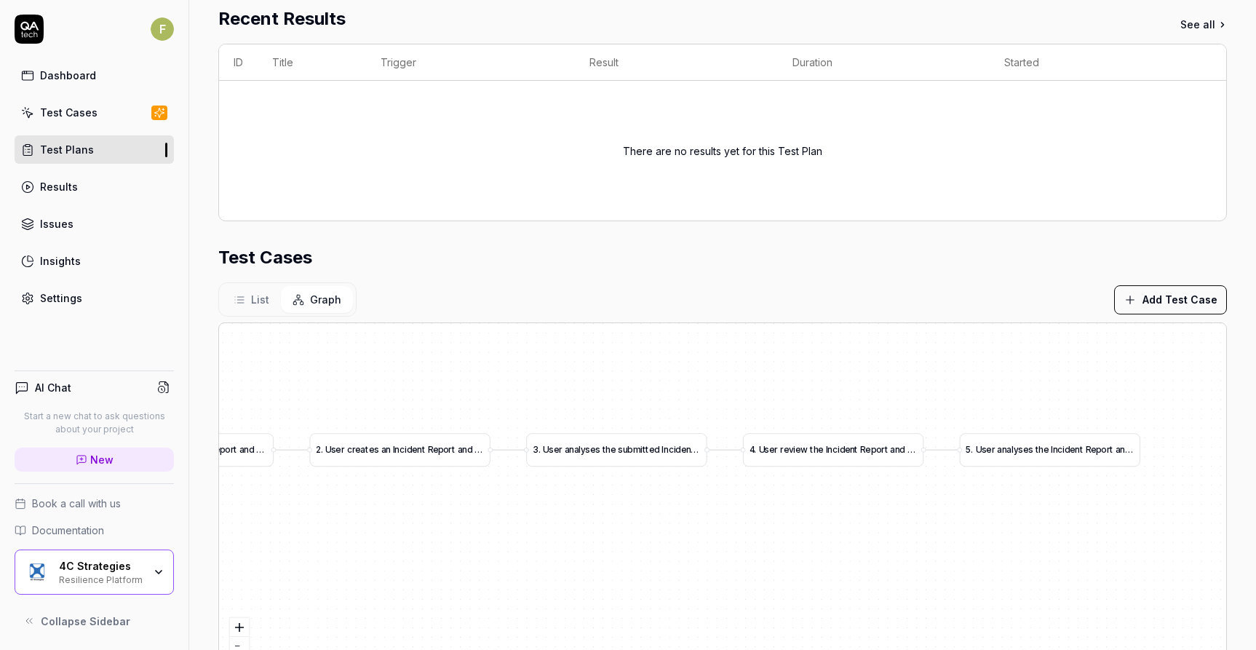
drag, startPoint x: 1037, startPoint y: 526, endPoint x: 1099, endPoint y: 521, distance: 62.1
click at [1099, 521] on div "1 . U s e r c r e a t e s a n I n c i d e n t R e p o r t a n d s a v e s i t a…" at bounding box center [723, 504] width 1008 height 363
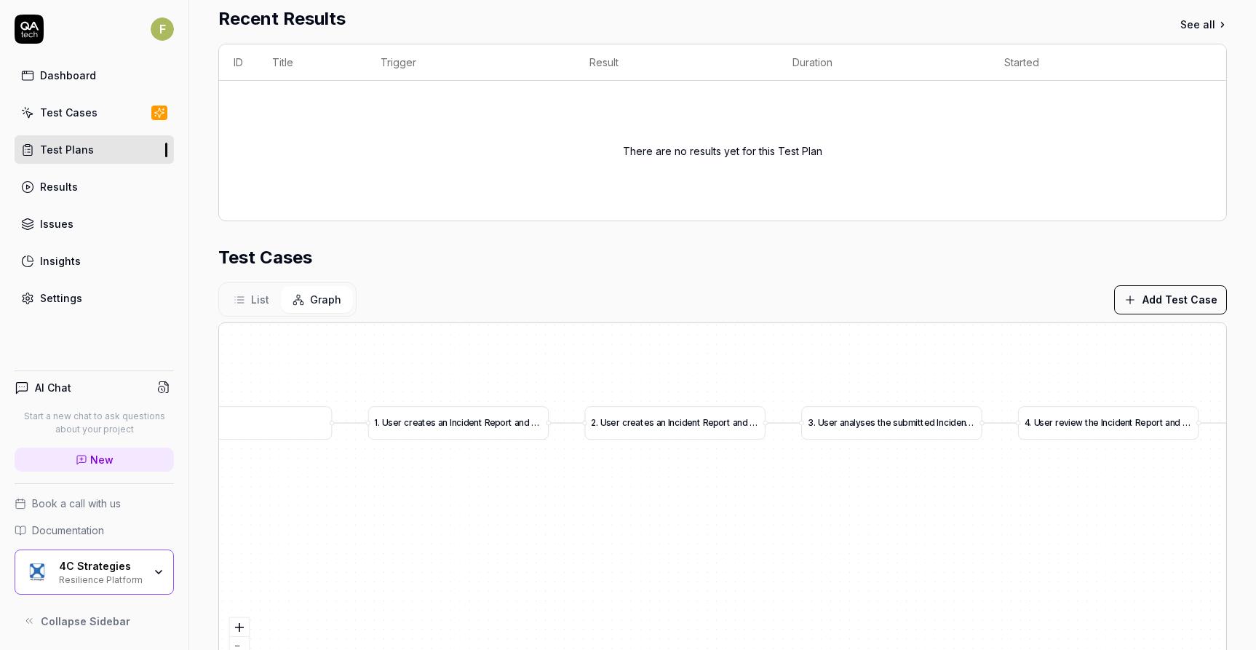
drag, startPoint x: 738, startPoint y: 529, endPoint x: 883, endPoint y: 531, distance: 144.9
click at [896, 529] on div "1 . U s e r c r e a t e s a n I n c i d e n t R e p o r t a n d s a v e s i t a…" at bounding box center [723, 504] width 1008 height 363
drag, startPoint x: 603, startPoint y: 533, endPoint x: 785, endPoint y: 534, distance: 182.0
click at [785, 534] on div "1 . U s e r c r e a t e s a n I n c i d e n t R e p o r t a n d s a v e s i t a…" at bounding box center [723, 504] width 1008 height 363
click at [246, 301] on button "List" at bounding box center [251, 299] width 59 height 27
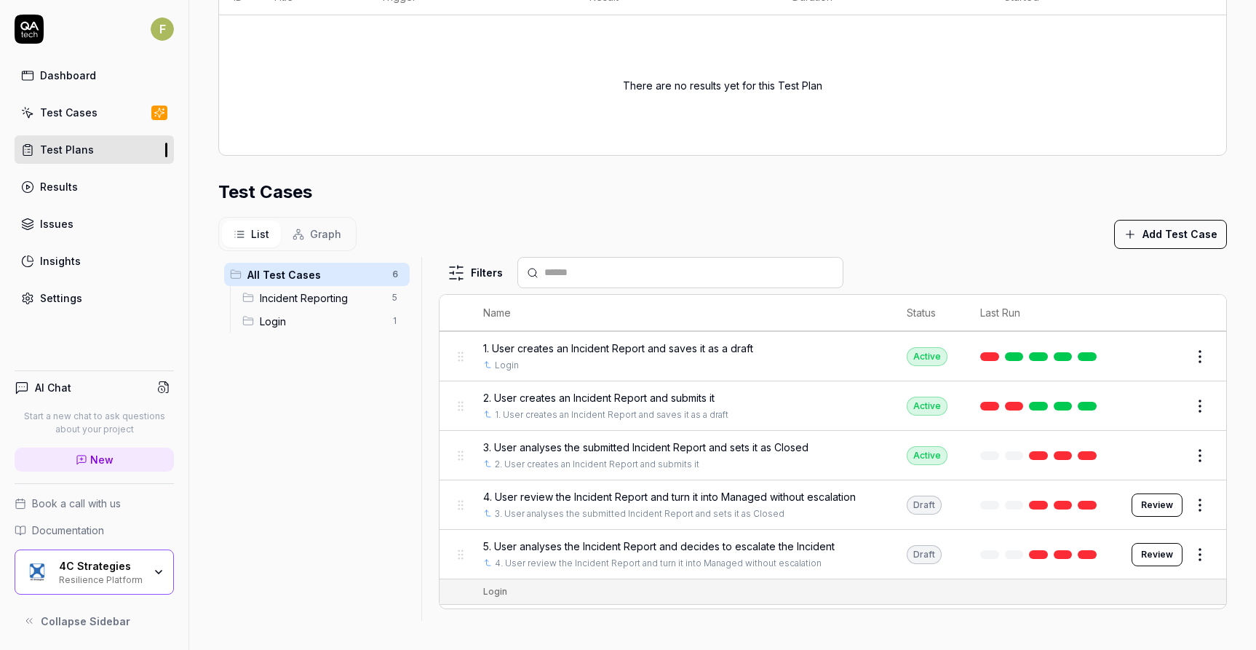
scroll to position [0, 0]
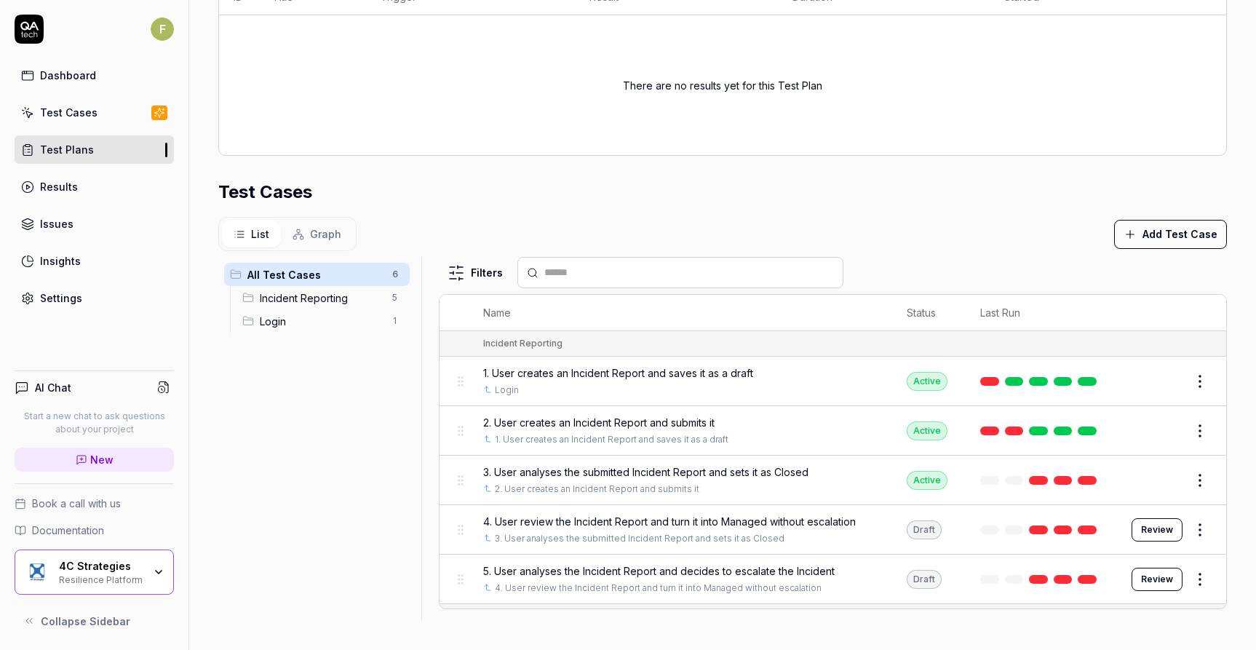
click at [132, 569] on div "4C Strategies" at bounding box center [101, 566] width 84 height 13
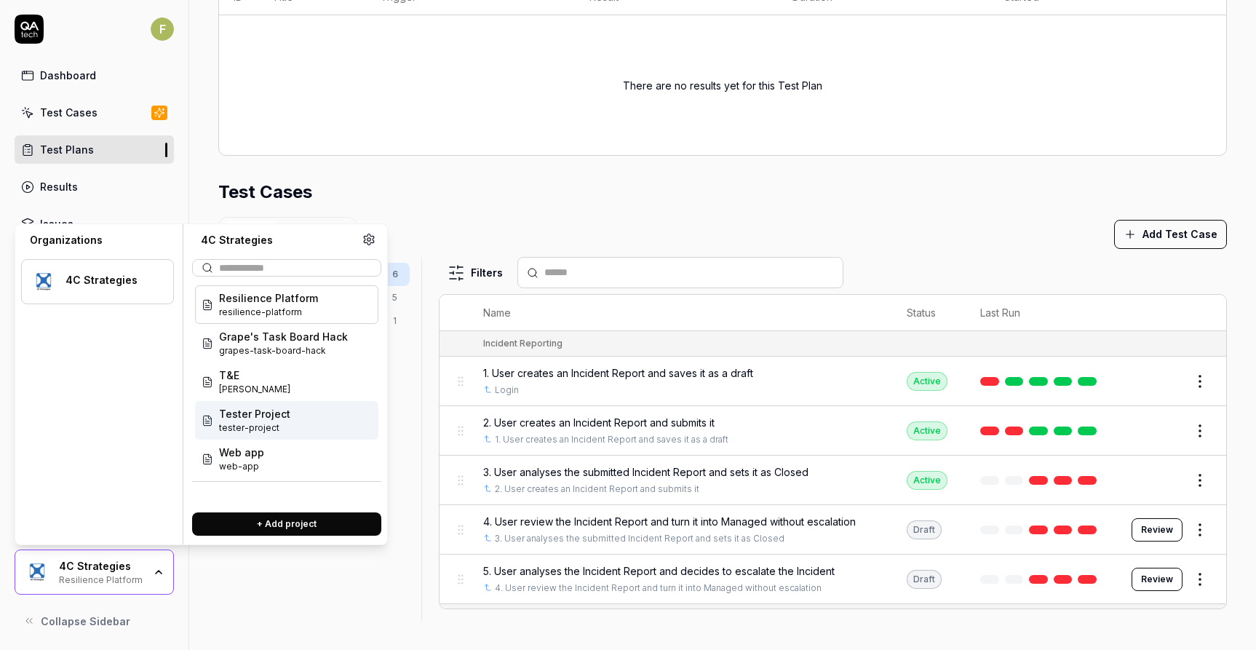
click at [282, 422] on span "tester-project" at bounding box center [254, 428] width 71 height 13
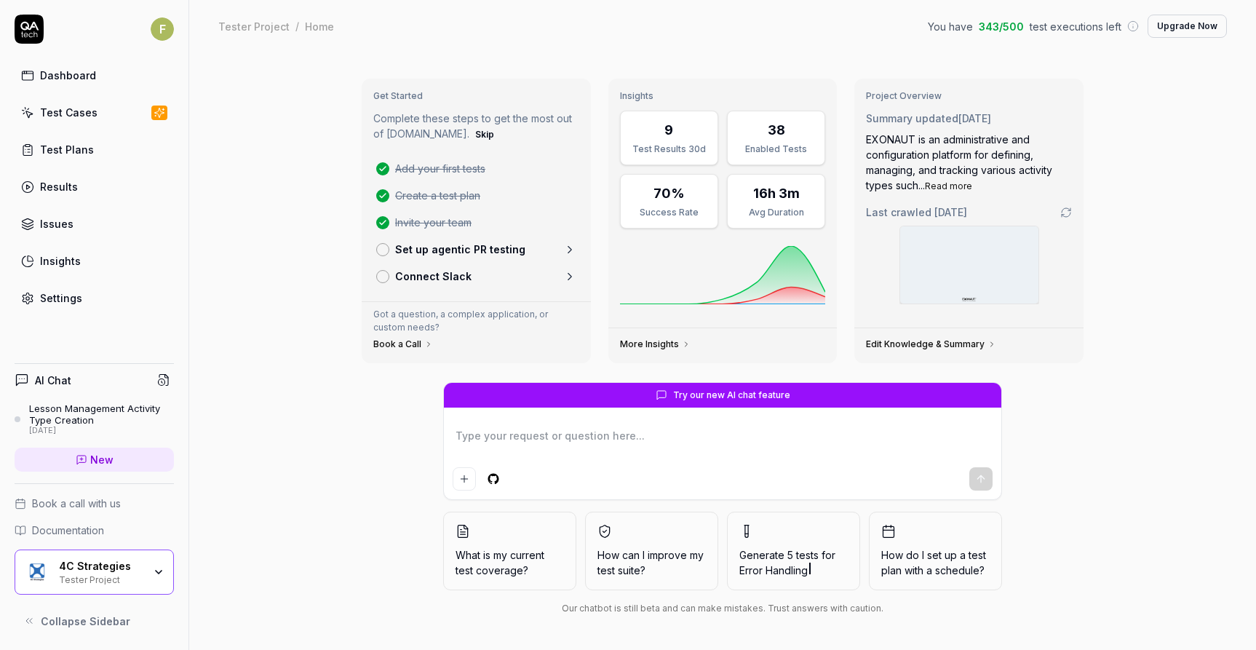
click at [288, 489] on div "Get Started Complete these steps to get the most out of QA.tech. Skip Add your …" at bounding box center [722, 351] width 1067 height 598
click at [72, 149] on div "Test Plans" at bounding box center [67, 149] width 54 height 15
type textarea "*"
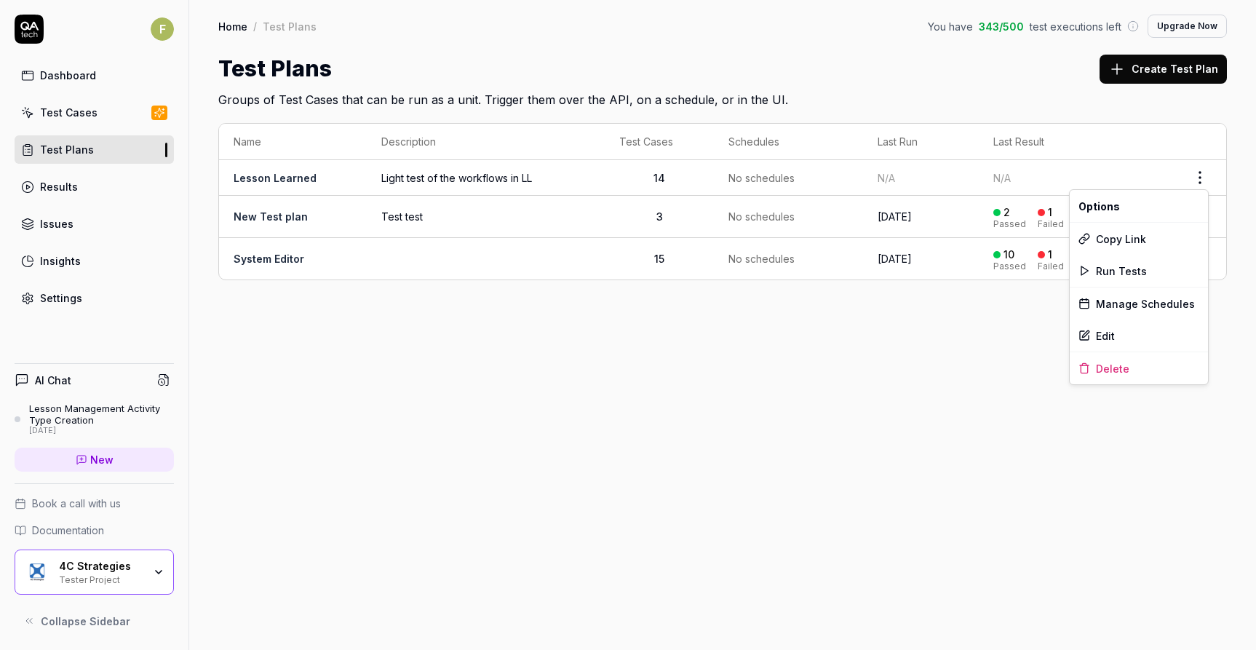
click at [1203, 183] on html "F Dashboard Test Cases Test Plans Results Issues Insights Settings AI Chat Less…" at bounding box center [628, 325] width 1256 height 650
click at [1158, 271] on div "Run Tests" at bounding box center [1139, 271] width 138 height 32
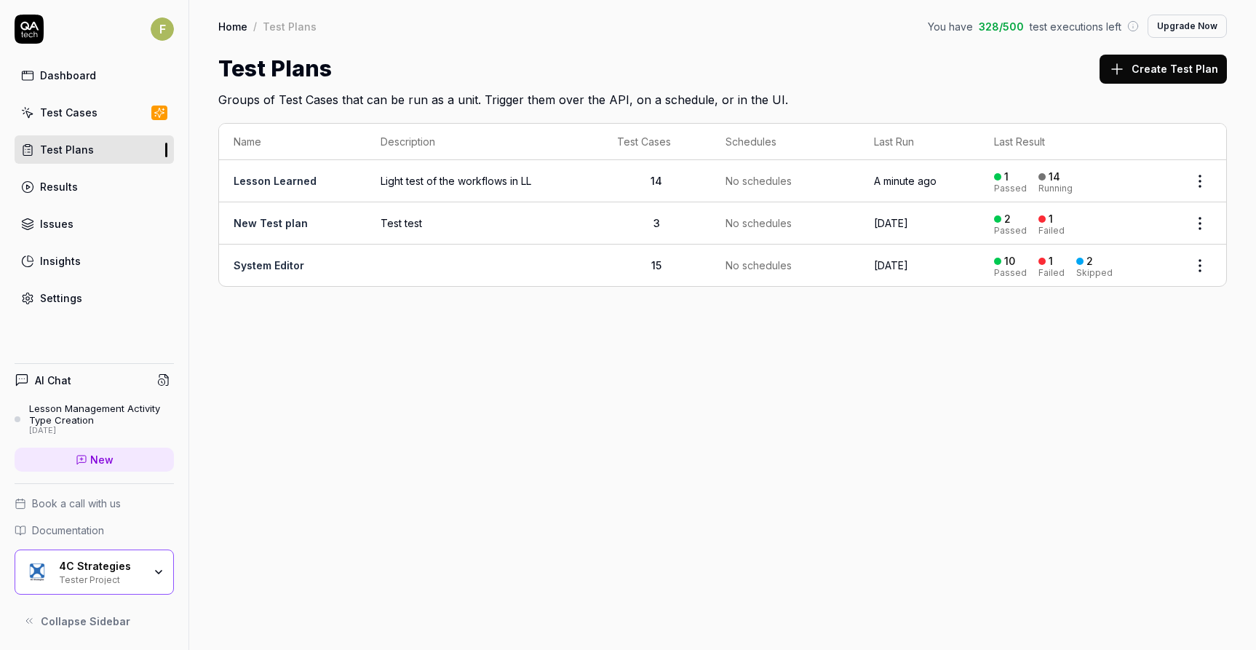
click at [1086, 428] on div "Home / Test Plans You have 328 / 500 test executions left Upgrade Now Home / Te…" at bounding box center [722, 325] width 1067 height 650
click at [862, 396] on div "Home / Test Plans You have 328 / 500 test executions left Upgrade Now Home / Te…" at bounding box center [722, 325] width 1067 height 650
drag, startPoint x: 942, startPoint y: 419, endPoint x: 922, endPoint y: 423, distance: 20.0
click at [939, 420] on div "Home / Test Plans You have 328 / 500 test executions left Upgrade Now Home / Te…" at bounding box center [722, 325] width 1067 height 650
click at [919, 411] on div "Home / Test Plans You have 328 / 500 test executions left Upgrade Now Home / Te…" at bounding box center [722, 325] width 1067 height 650
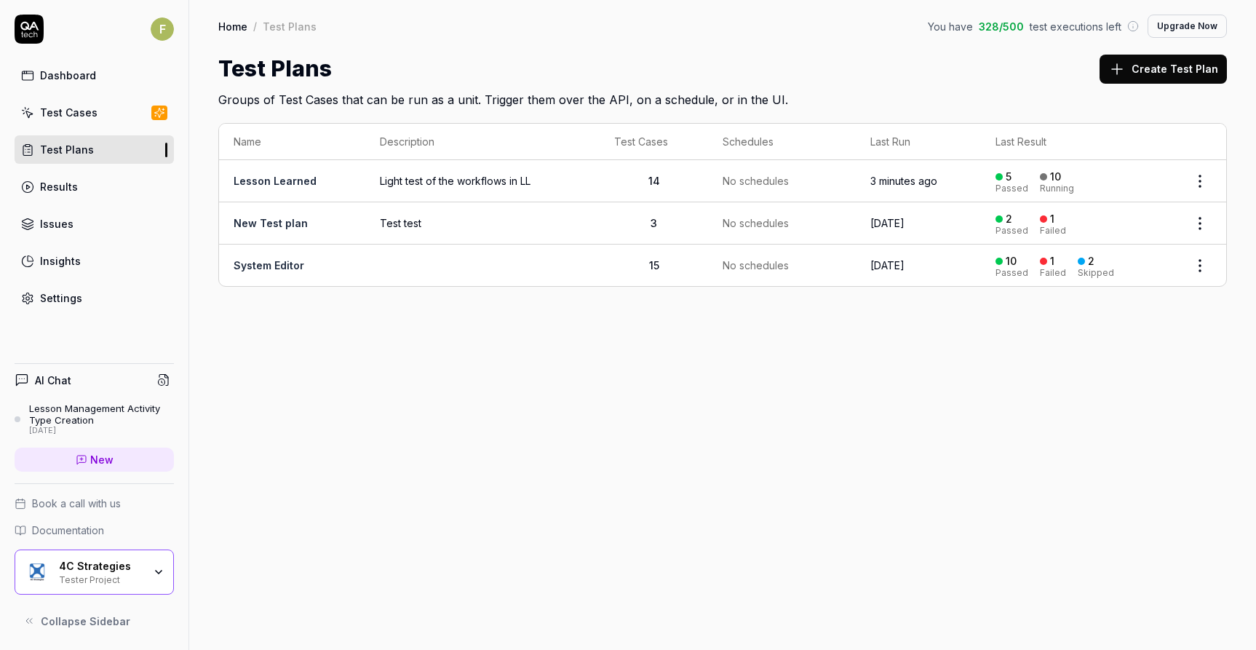
click at [862, 502] on div "Home / Test Plans You have 328 / 500 test executions left Upgrade Now Home / Te…" at bounding box center [722, 325] width 1067 height 650
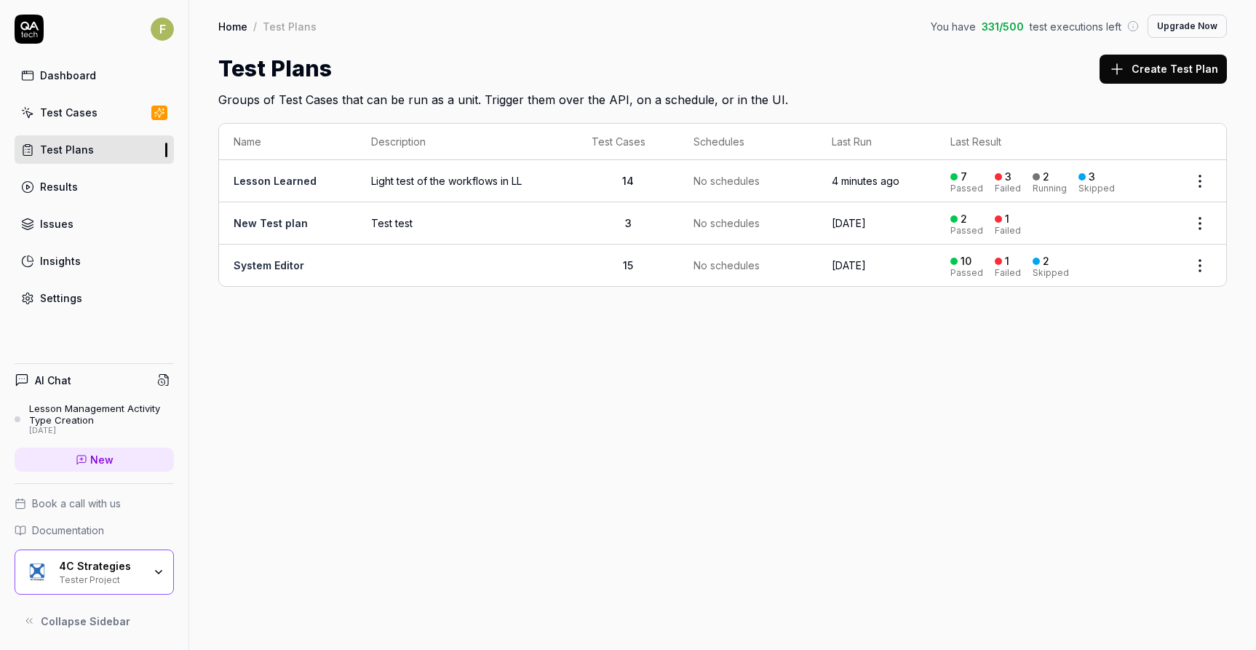
click at [1084, 457] on div "Home / Test Plans You have 331 / 500 test executions left Upgrade Now Home / Te…" at bounding box center [722, 325] width 1067 height 650
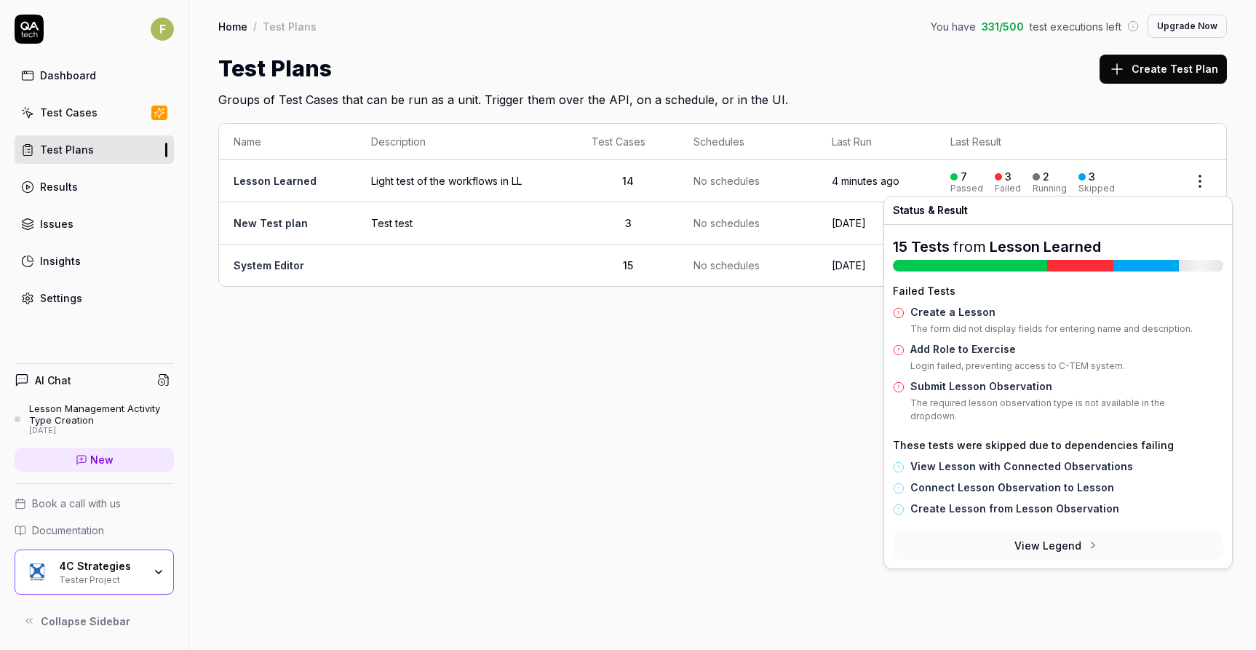
click at [748, 423] on div "Home / Test Plans You have 331 / 500 test executions left Upgrade Now Home / Te…" at bounding box center [722, 325] width 1067 height 650
click at [1033, 179] on div "7 Passed 3 Failed 2 Running 3 Skipped" at bounding box center [1055, 181] width 209 height 24
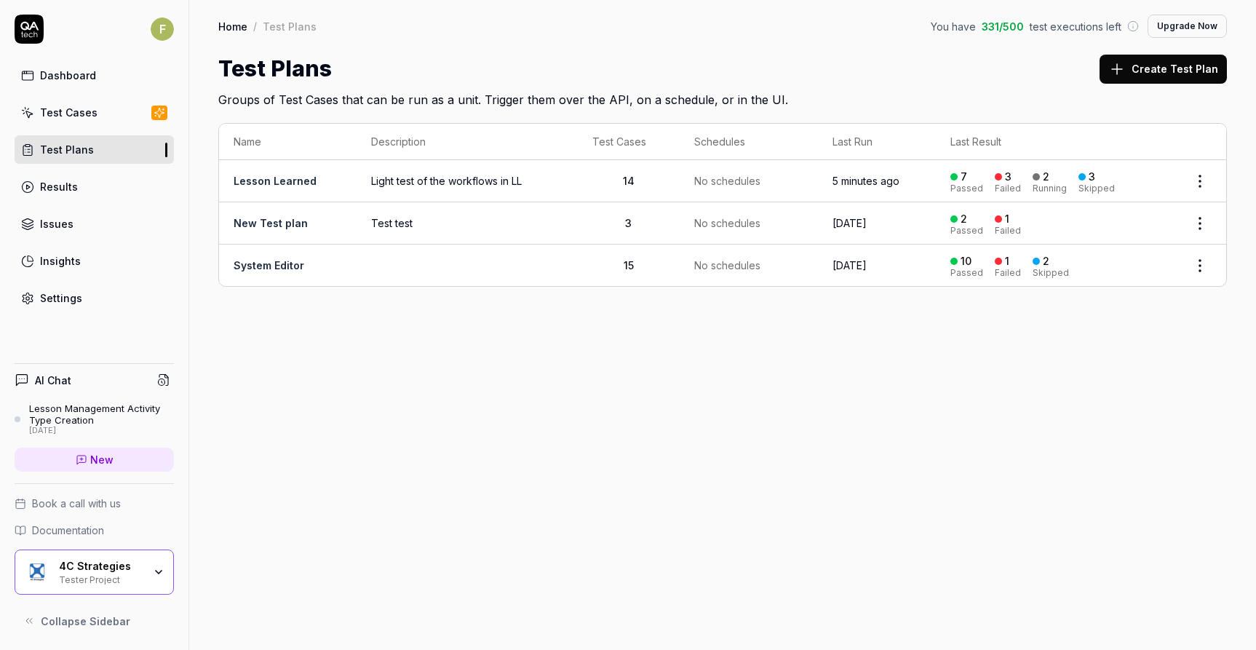
click at [285, 178] on link "Lesson Learned" at bounding box center [275, 181] width 83 height 12
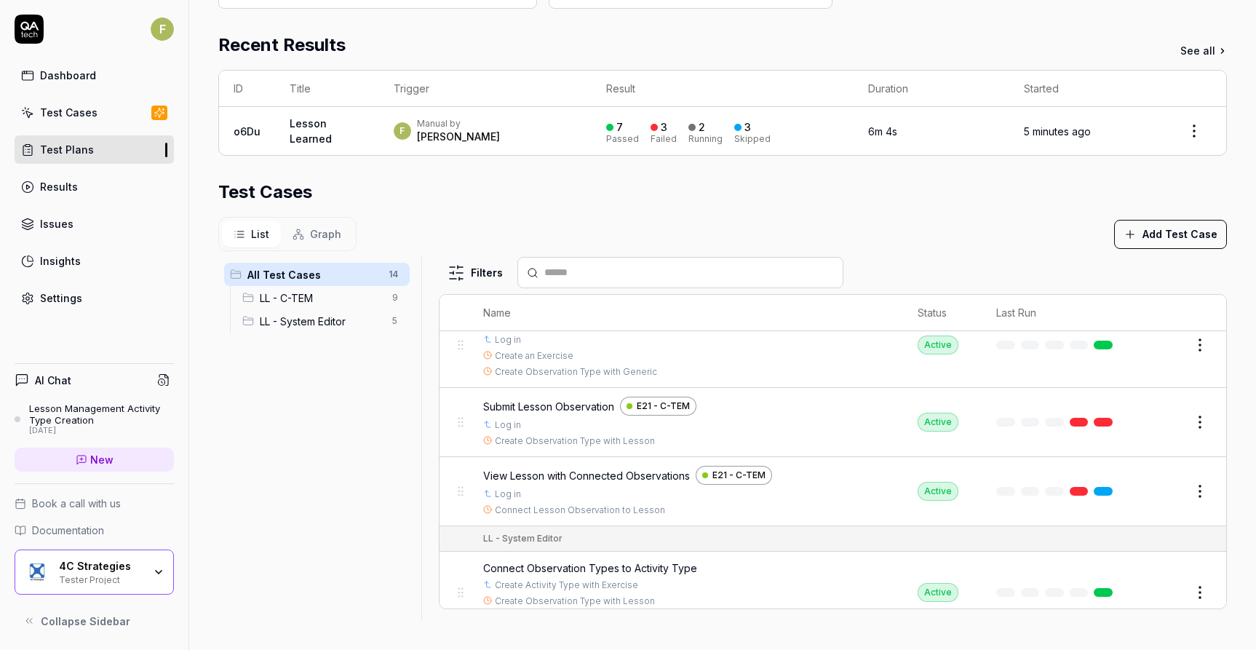
scroll to position [521, 0]
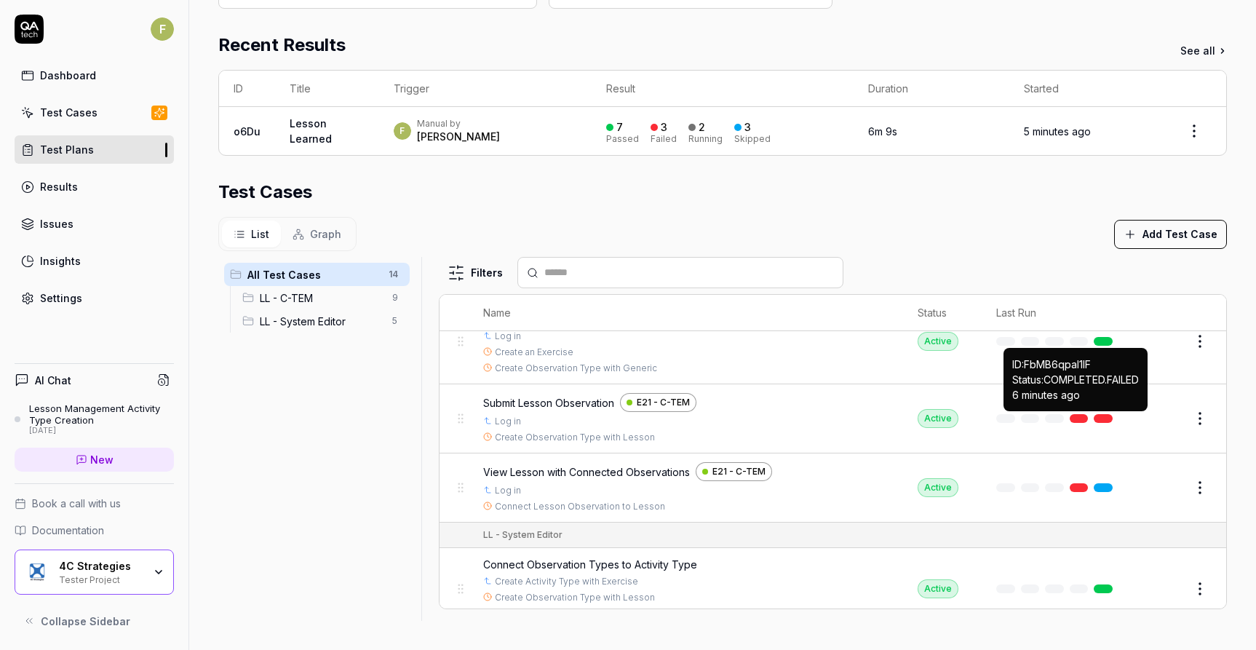
click at [1094, 421] on link at bounding box center [1103, 418] width 19 height 9
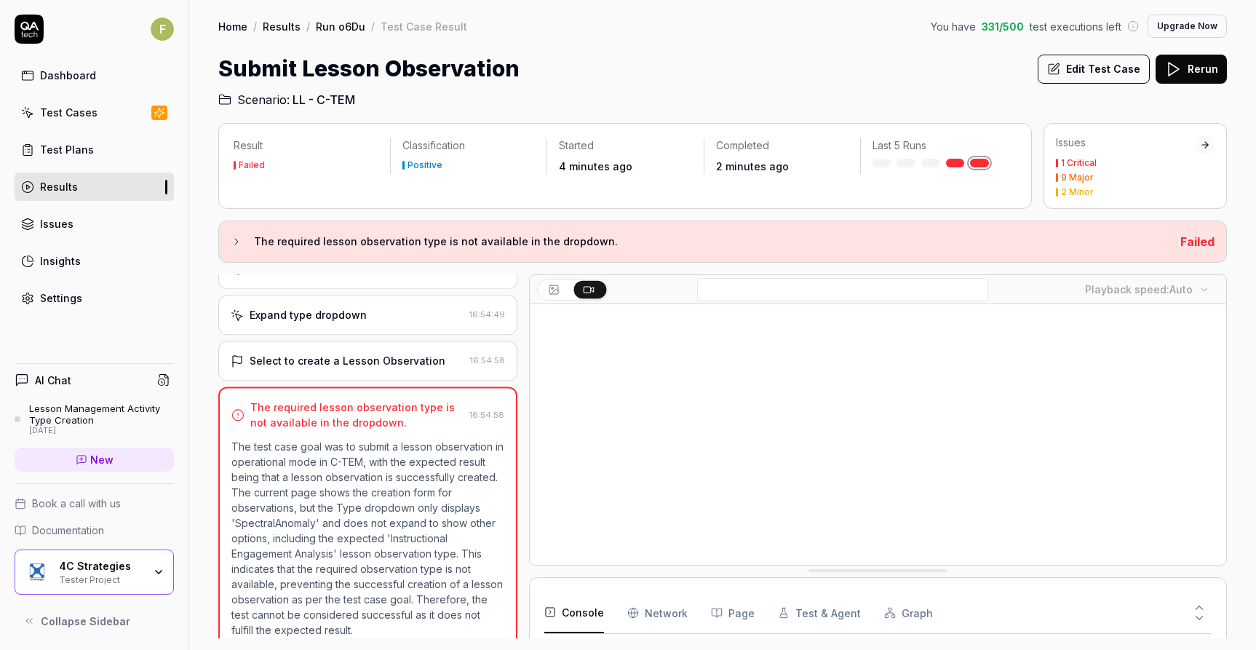
scroll to position [430, 0]
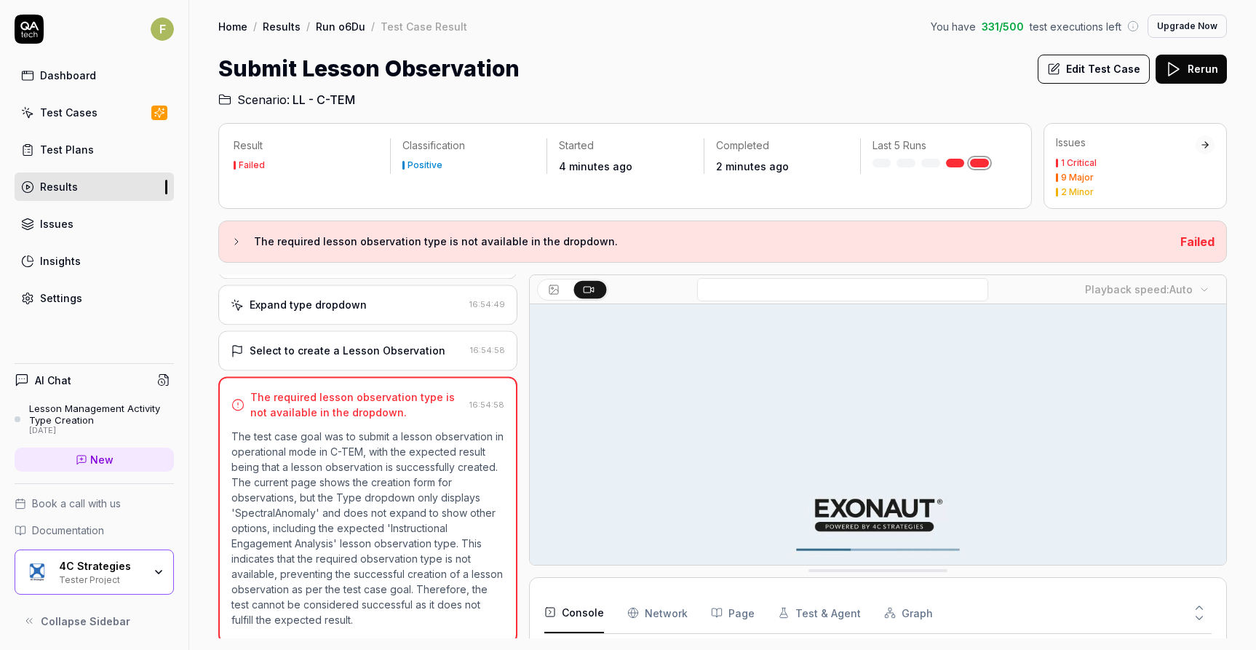
click at [1129, 144] on div "Issues" at bounding box center [1126, 142] width 140 height 15
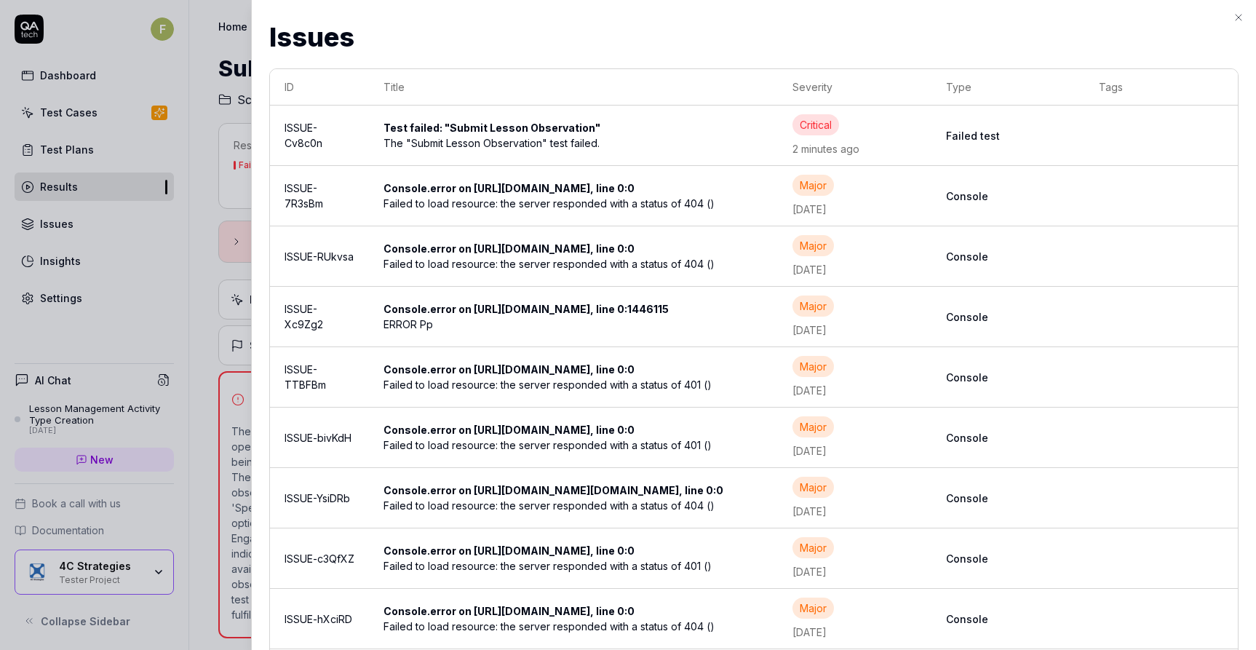
scroll to position [248, 0]
click at [567, 142] on div "The "Submit Lesson Observation" test failed." at bounding box center [574, 142] width 380 height 15
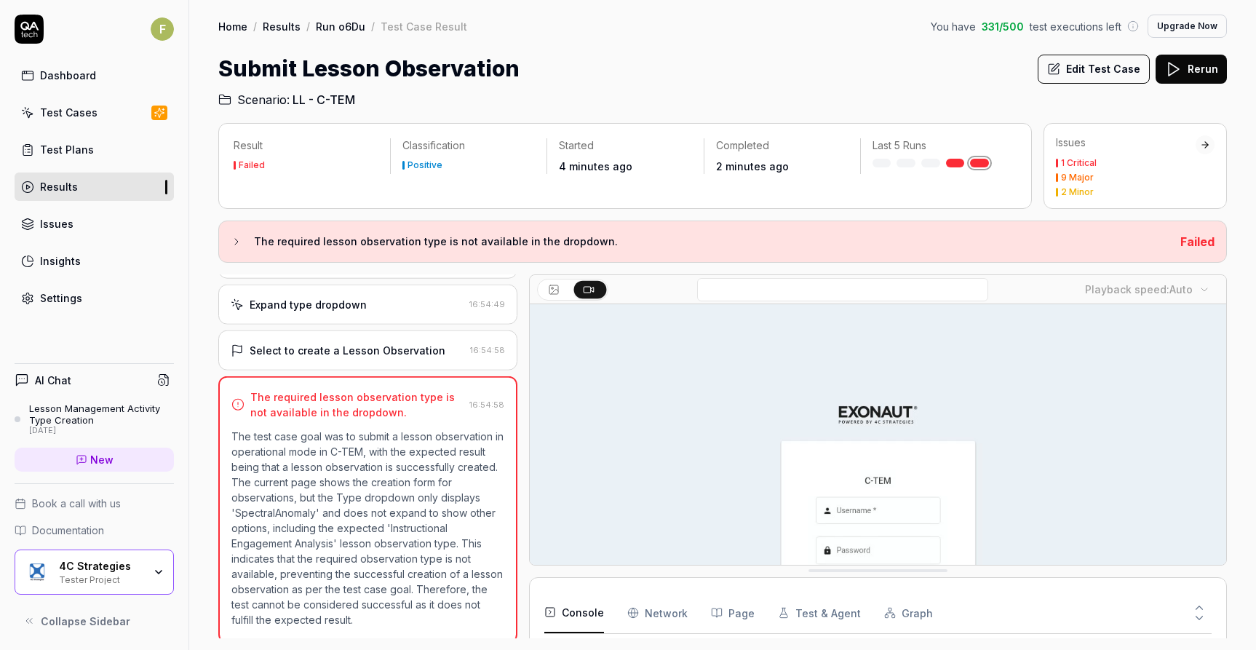
scroll to position [430, 0]
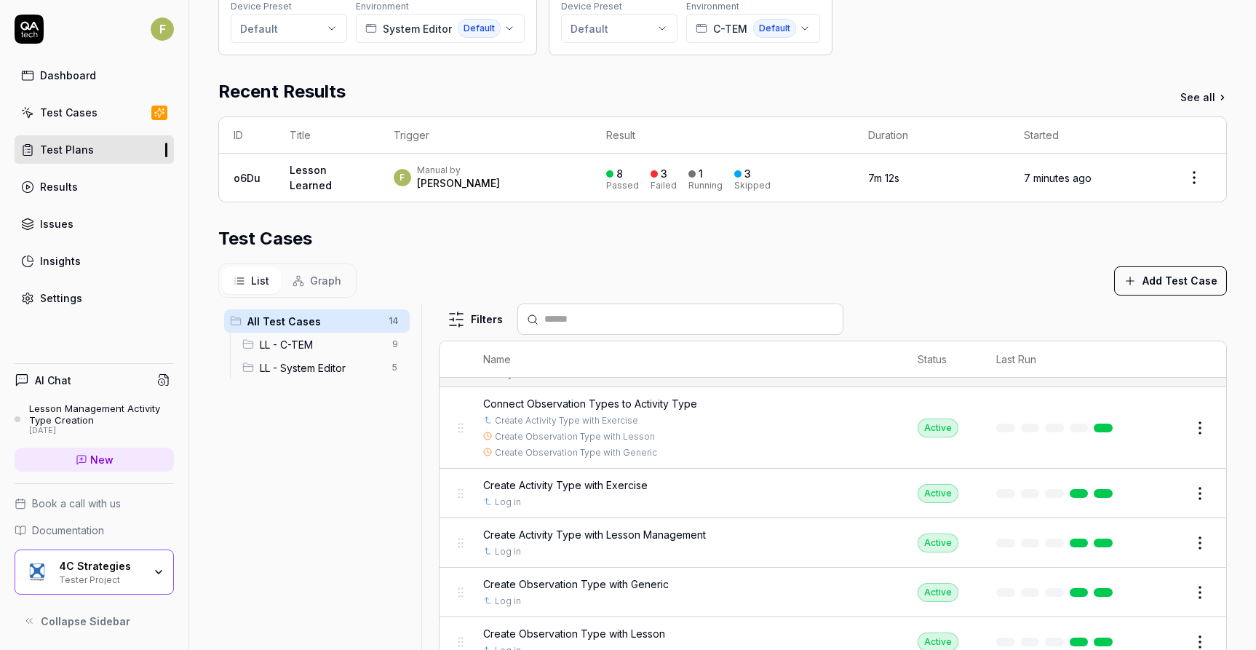
scroll to position [739, 0]
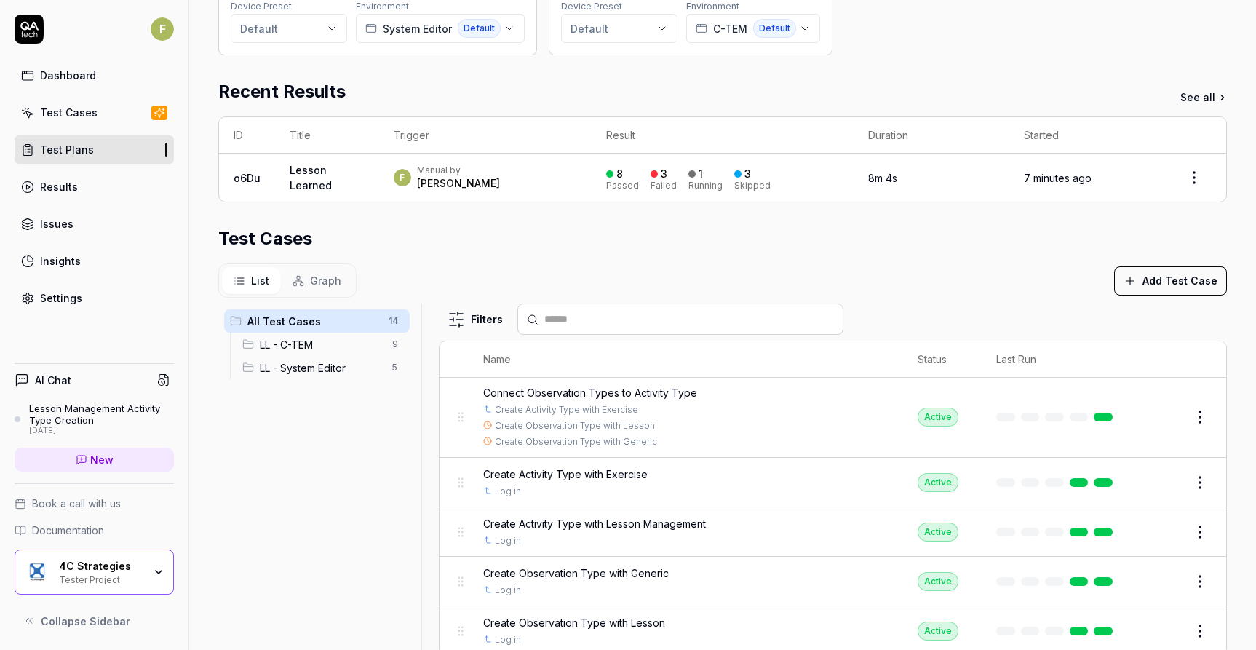
click at [384, 489] on div "All Test Cases 14 LL - C-TEM 9 LL - System Editor 5" at bounding box center [316, 477] width 197 height 347
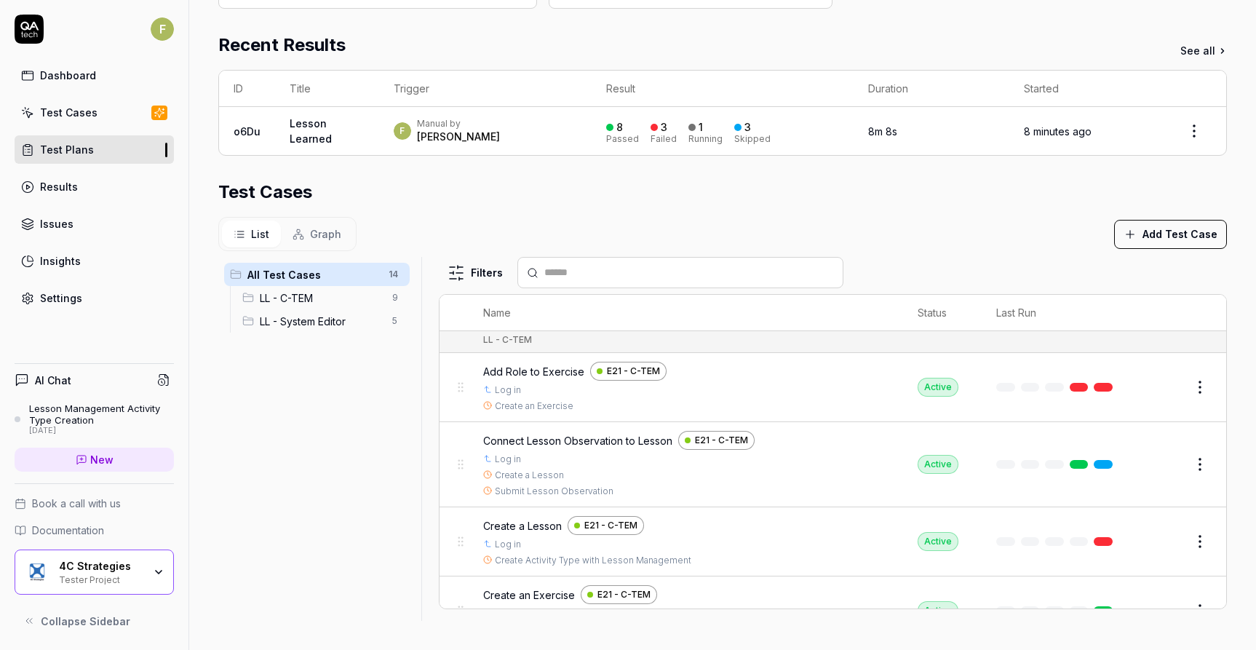
scroll to position [0, 0]
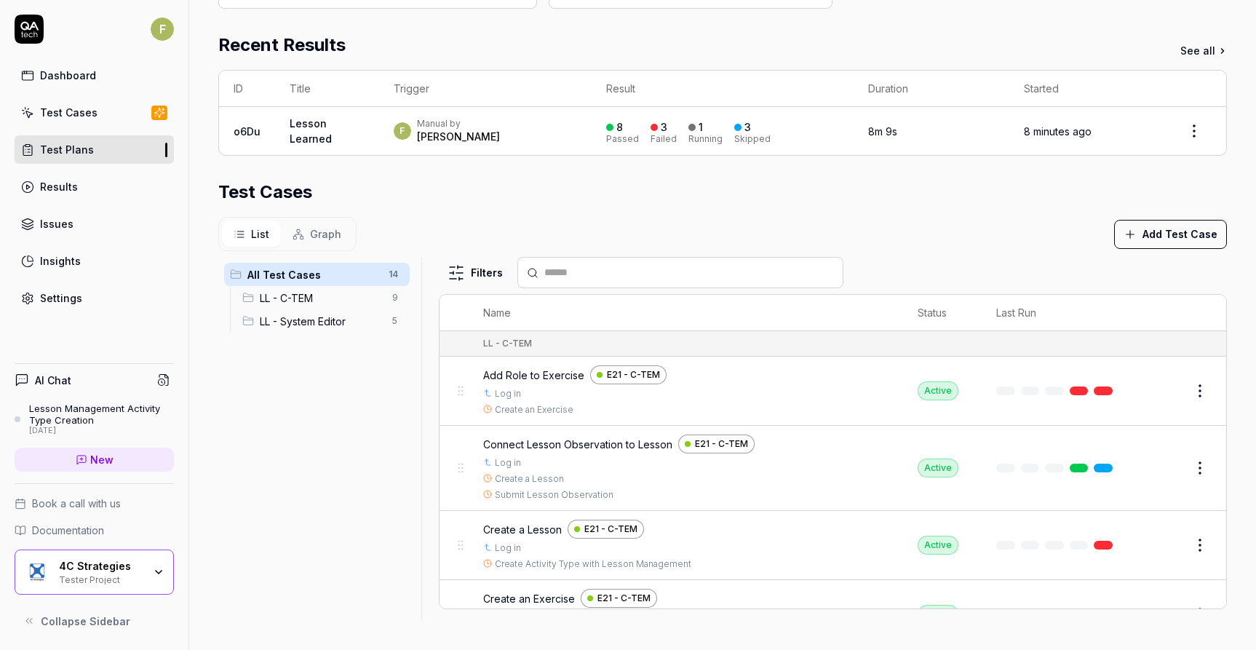
click at [763, 207] on section "Test Cases List Graph Add Test Case All Test Cases 14 LL - C-TEM 9 LL - System …" at bounding box center [722, 400] width 1009 height 442
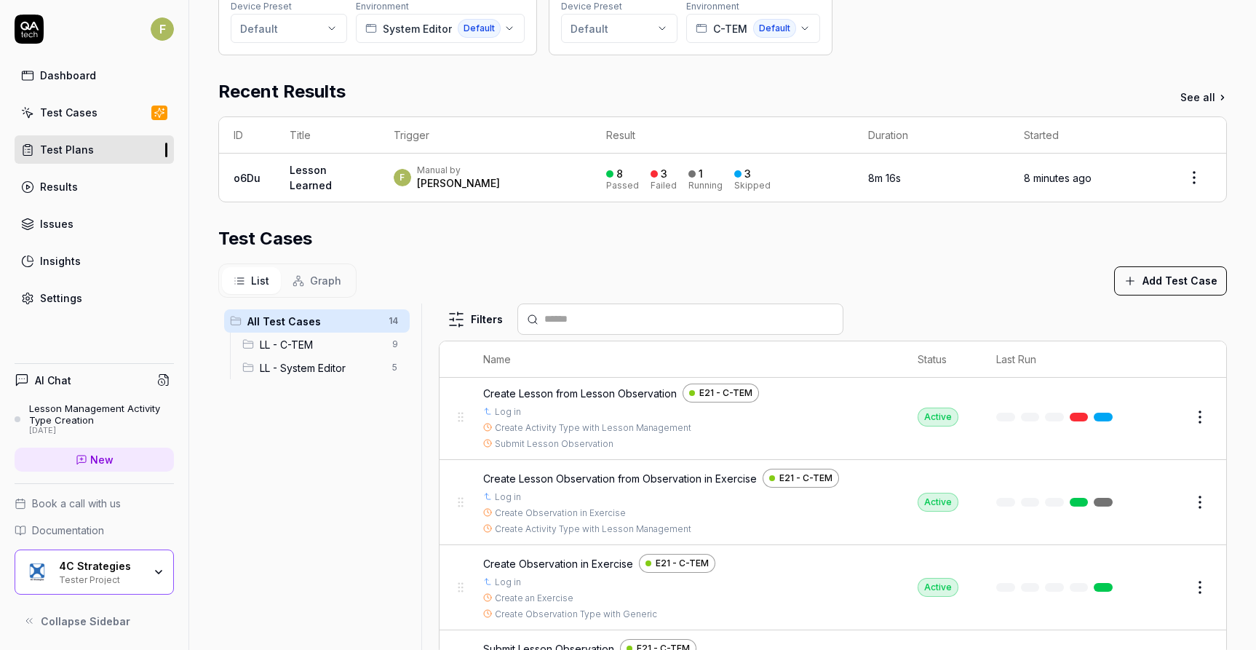
scroll to position [364, 0]
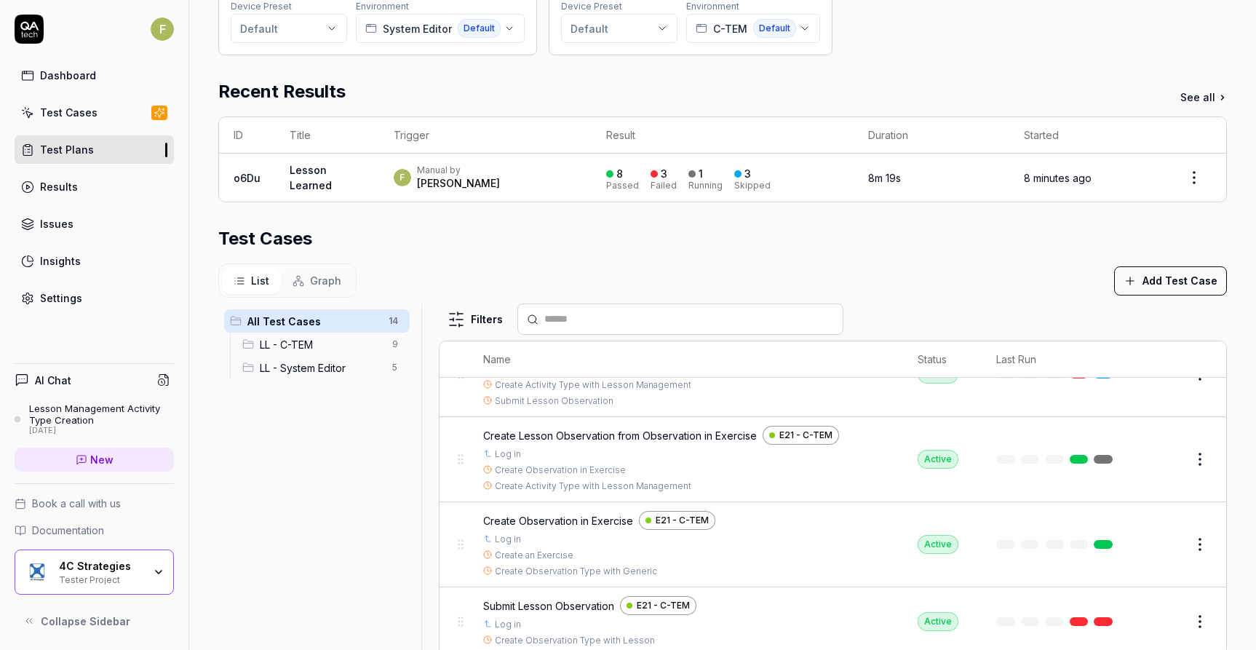
click at [1094, 459] on link at bounding box center [1103, 459] width 19 height 9
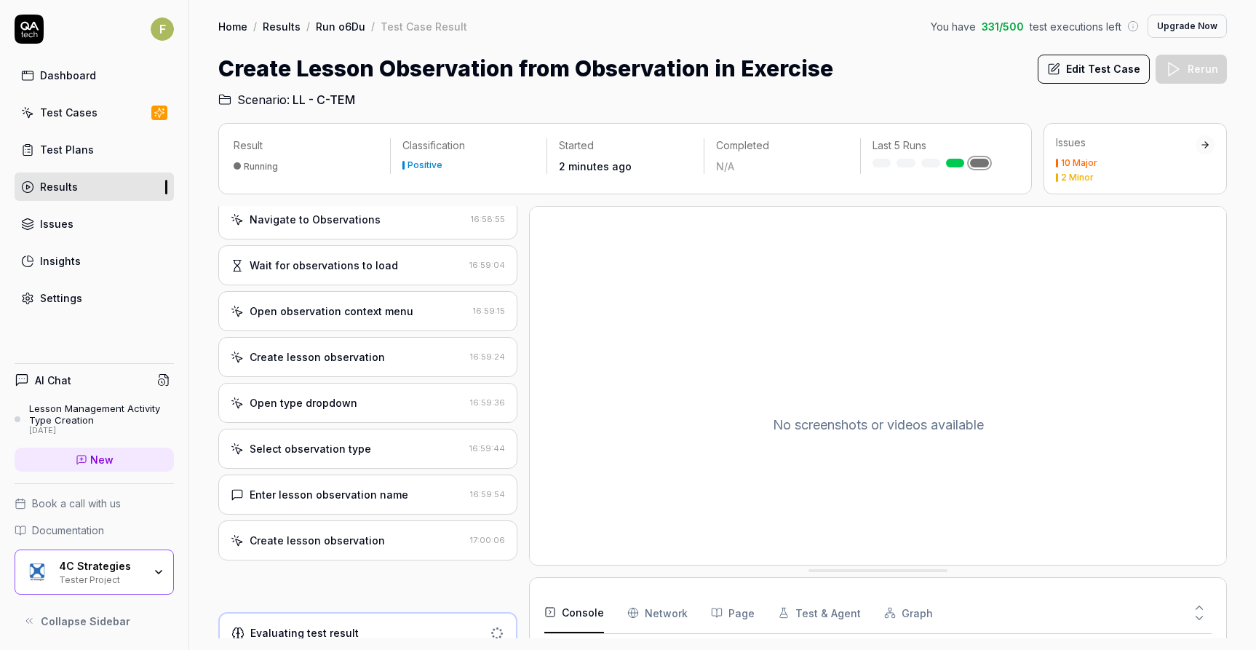
scroll to position [502, 0]
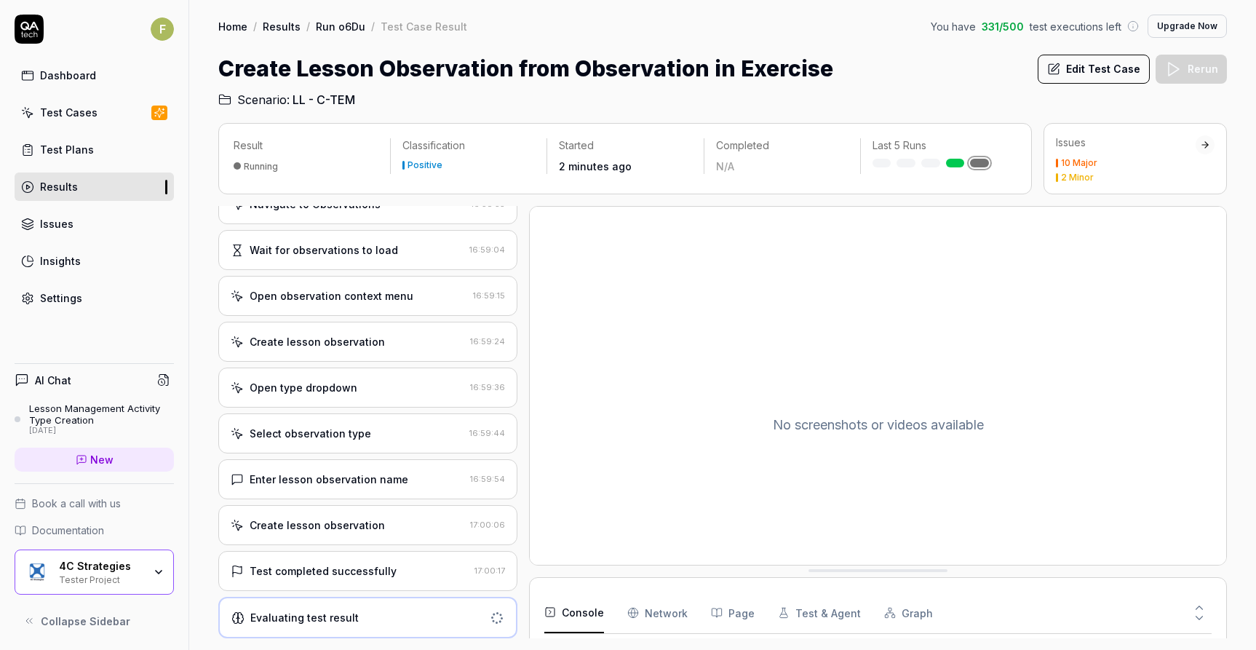
click at [1110, 162] on div "10 Major" at bounding box center [1126, 163] width 140 height 9
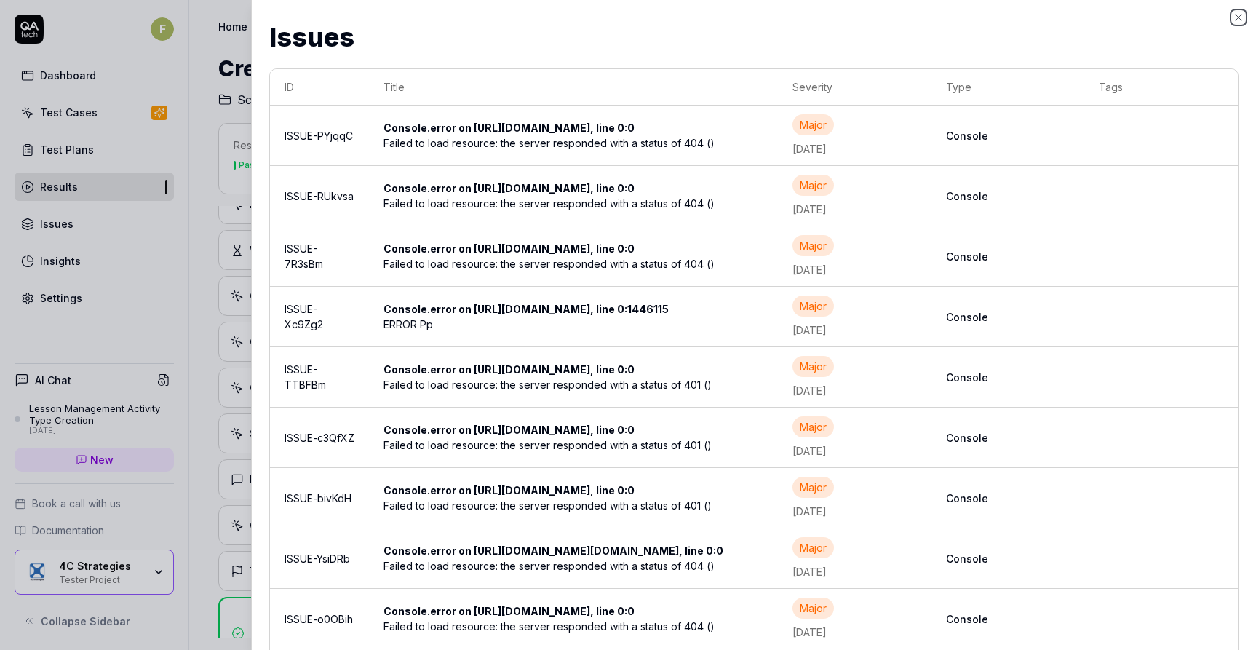
click at [1240, 20] on icon "button" at bounding box center [1239, 18] width 12 height 12
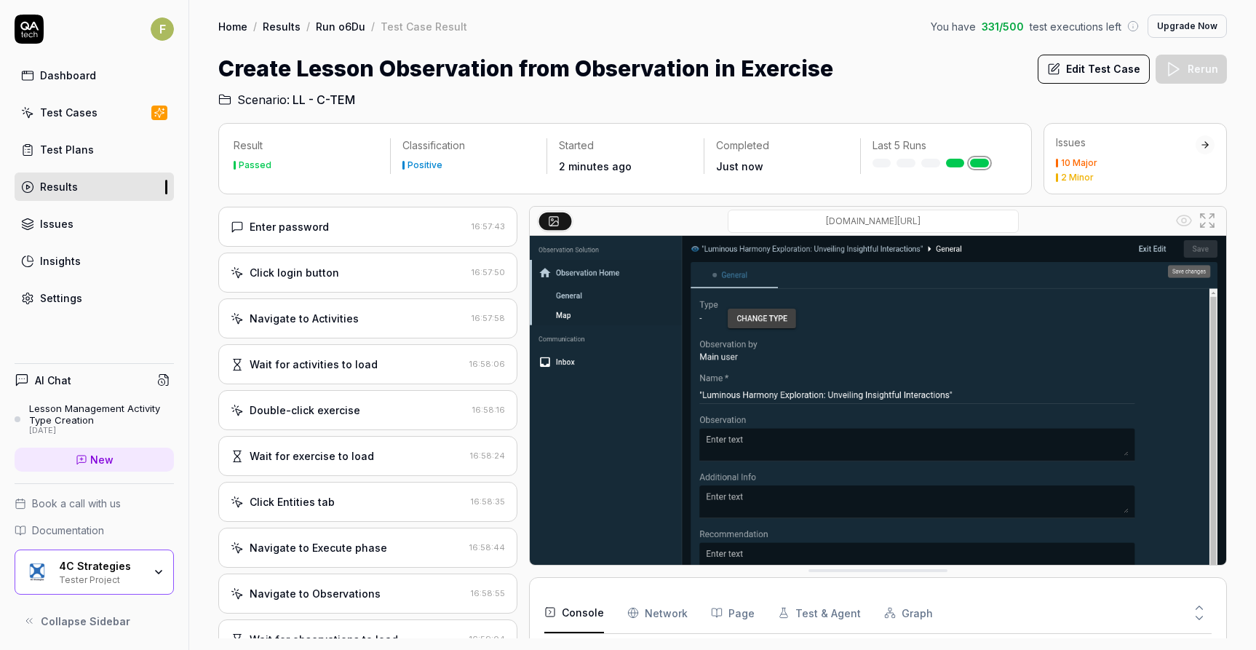
scroll to position [0, 0]
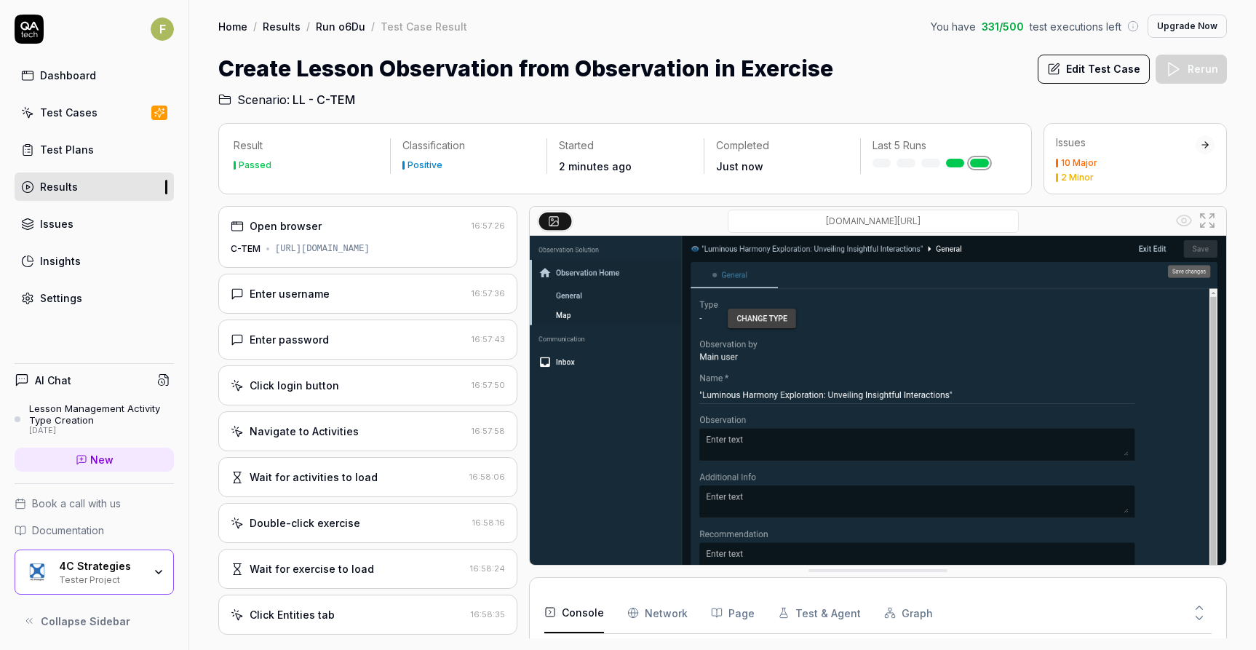
click at [345, 25] on link "Run o6Du" at bounding box center [341, 26] width 50 height 15
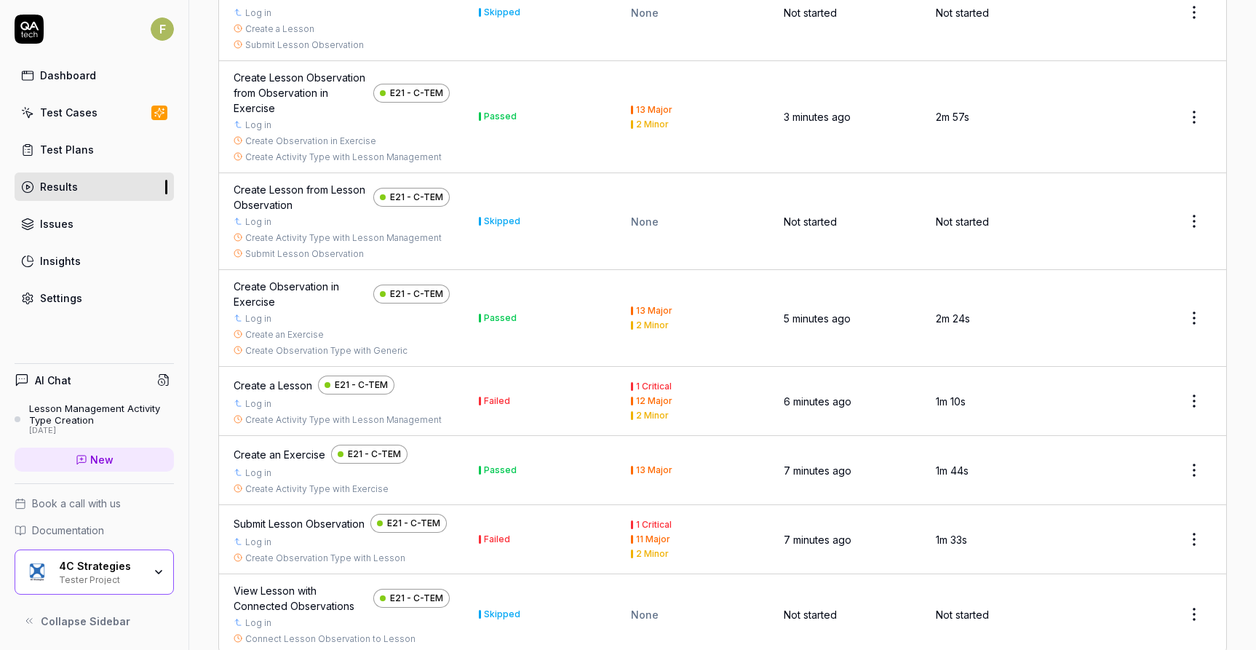
scroll to position [1018, 0]
click at [287, 387] on div "Create a Lesson" at bounding box center [273, 386] width 79 height 15
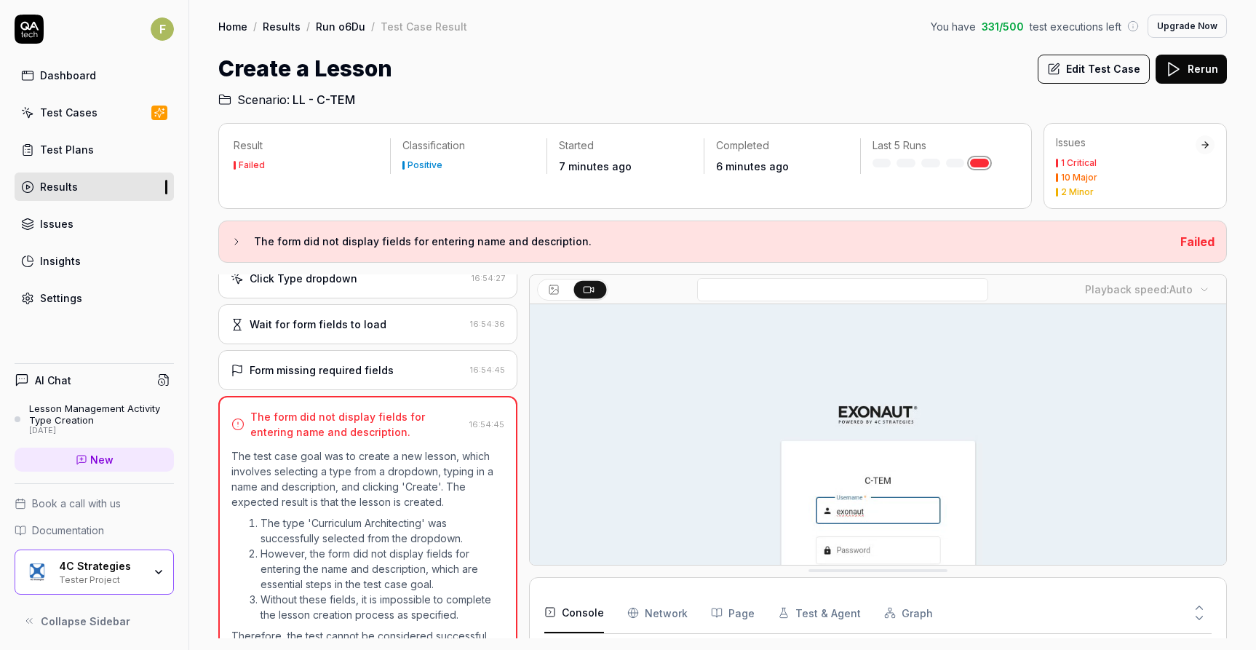
scroll to position [219, 0]
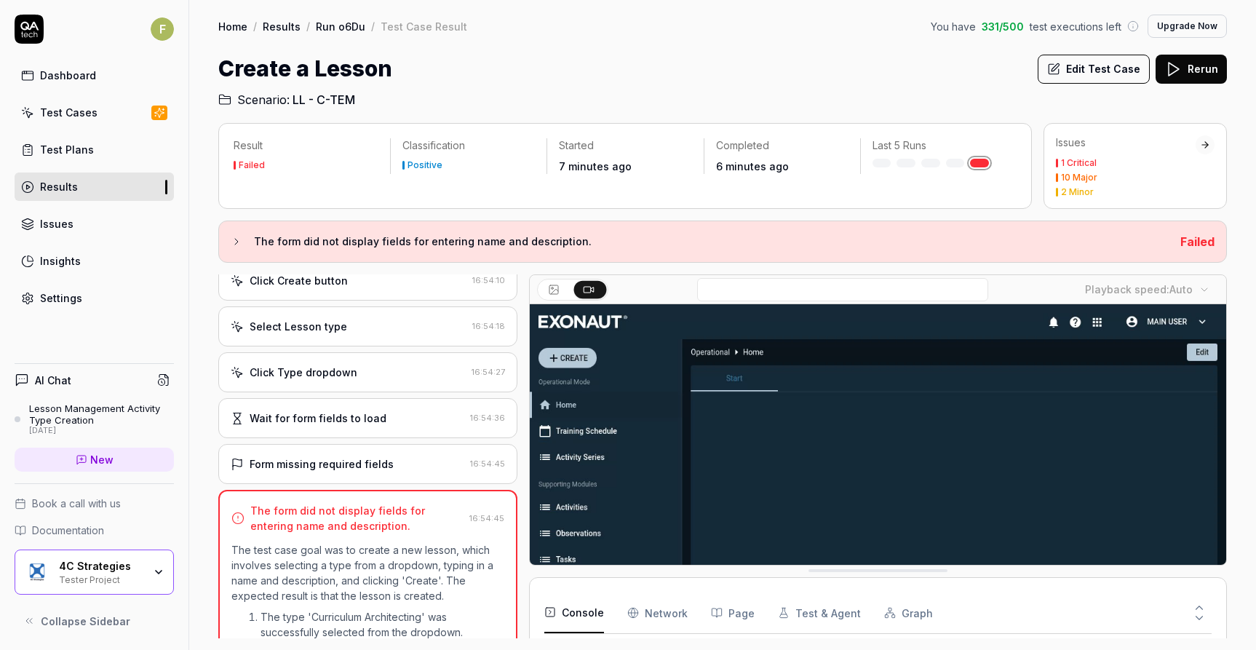
click at [384, 425] on div "Wait for form fields to load" at bounding box center [348, 418] width 234 height 15
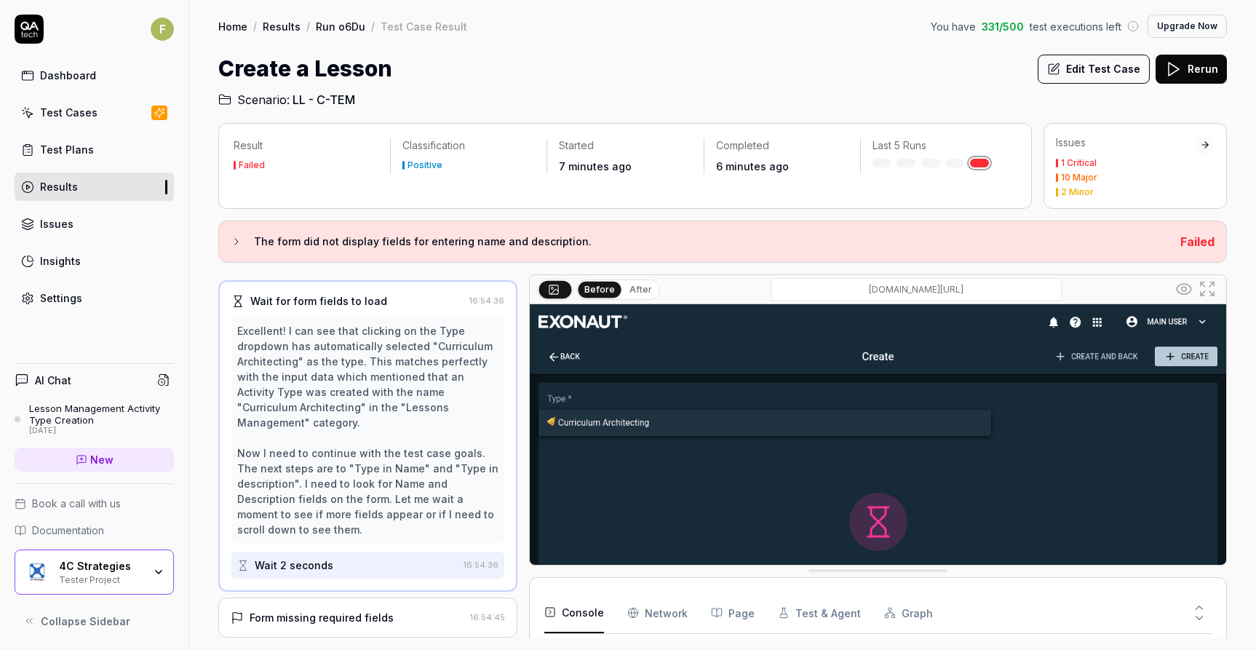
scroll to position [397, 0]
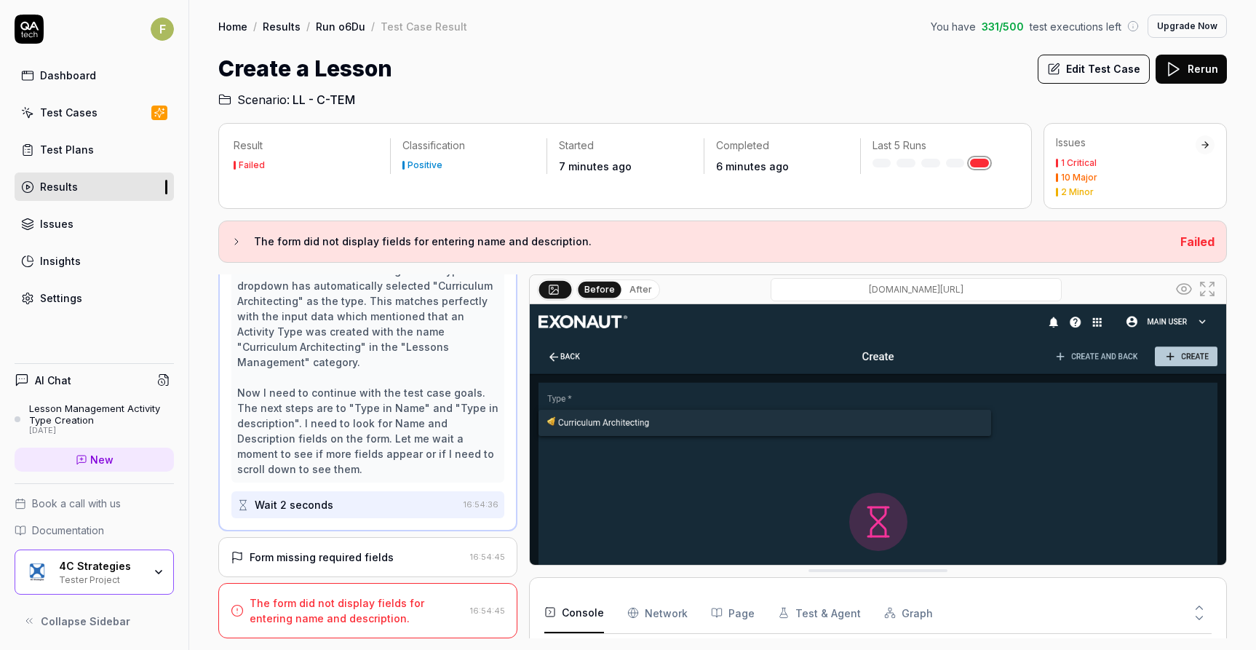
click at [403, 555] on div "Form missing required fields" at bounding box center [348, 557] width 234 height 15
